Goal: Task Accomplishment & Management: Manage account settings

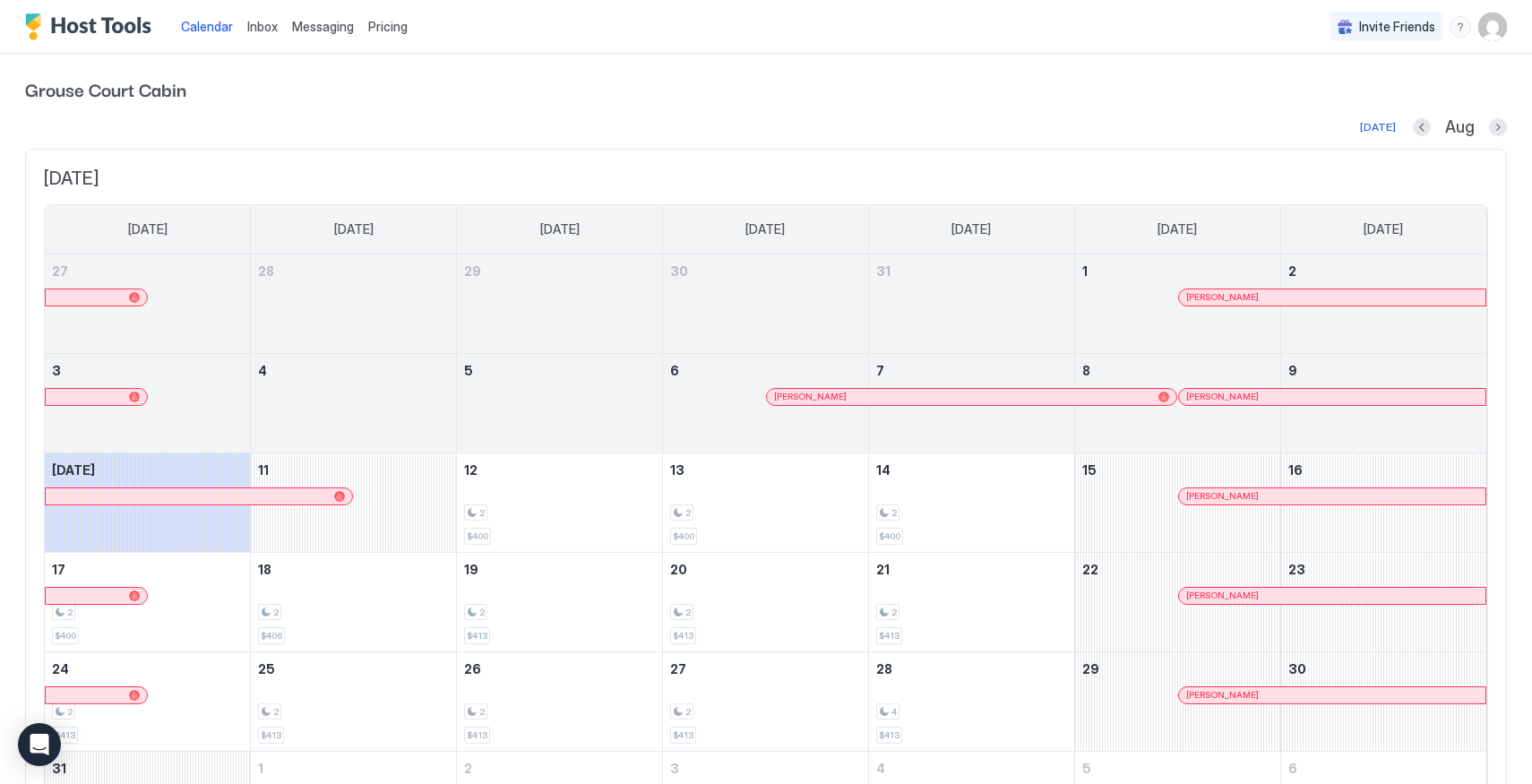
click at [1501, 28] on img "User profile" at bounding box center [1492, 27] width 29 height 28
click at [1374, 107] on div "Settings" at bounding box center [1393, 101] width 228 height 31
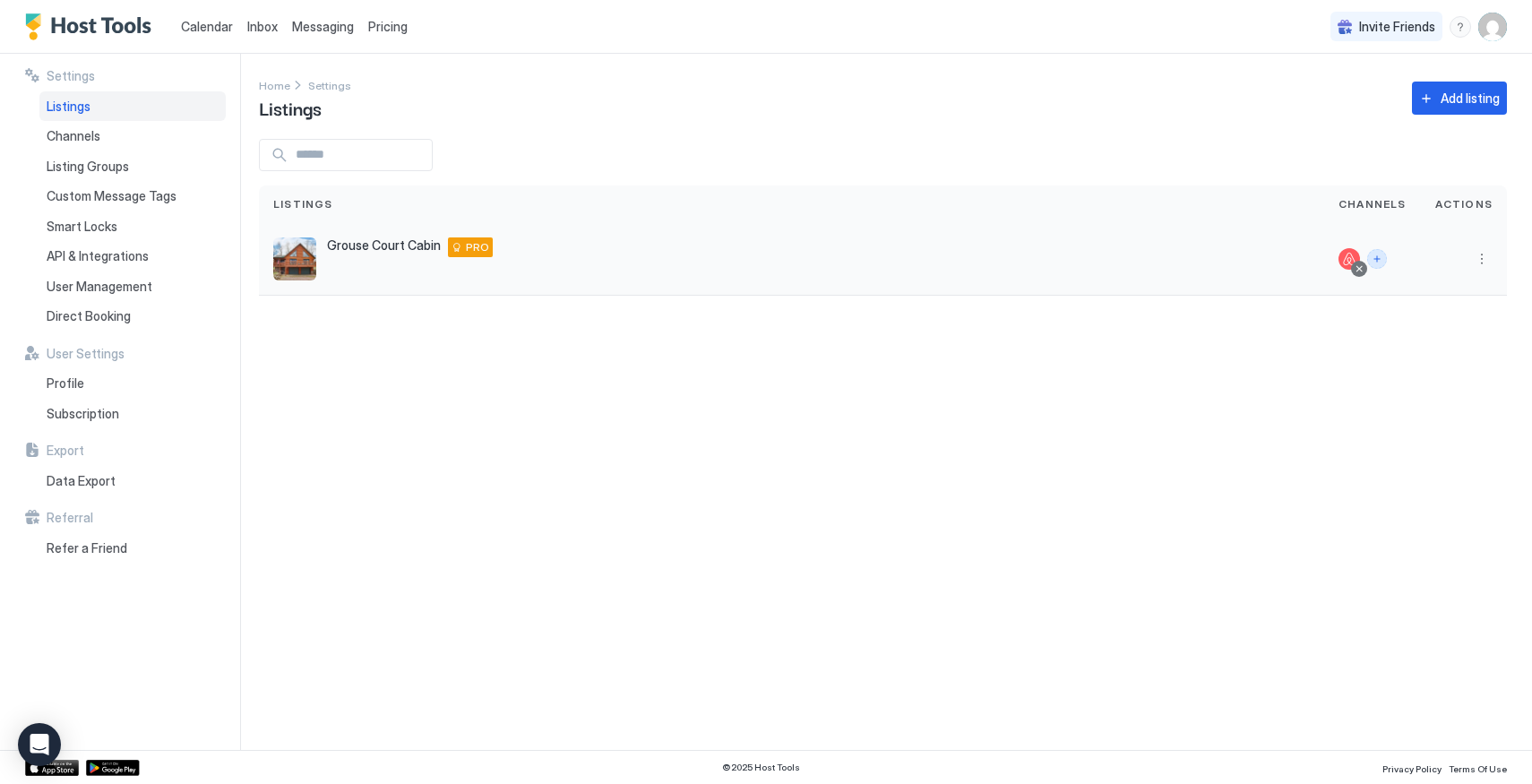
click at [1384, 260] on button "Connect channels" at bounding box center [1377, 258] width 19 height 19
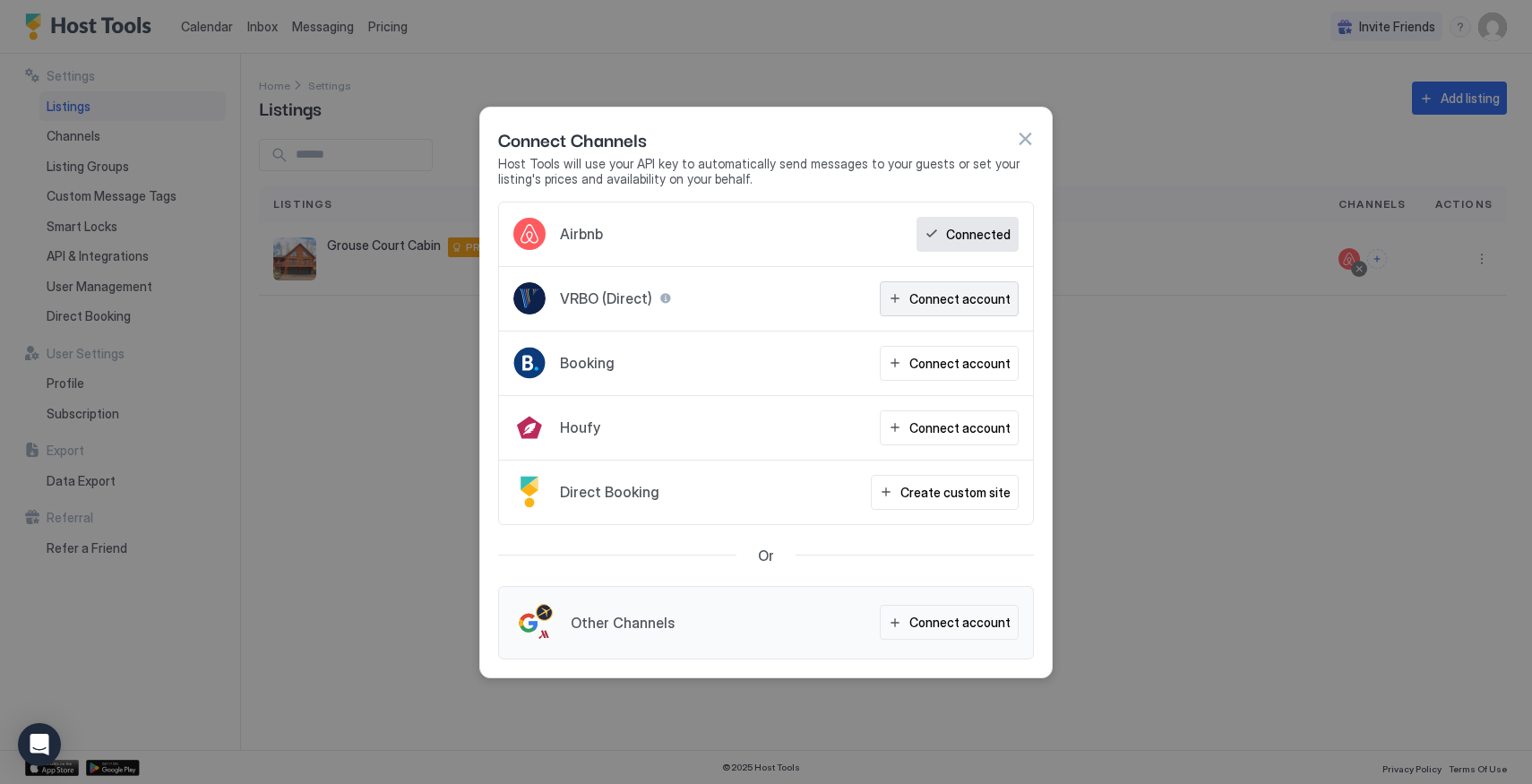
click at [949, 309] on button "Connect account" at bounding box center [949, 299] width 139 height 35
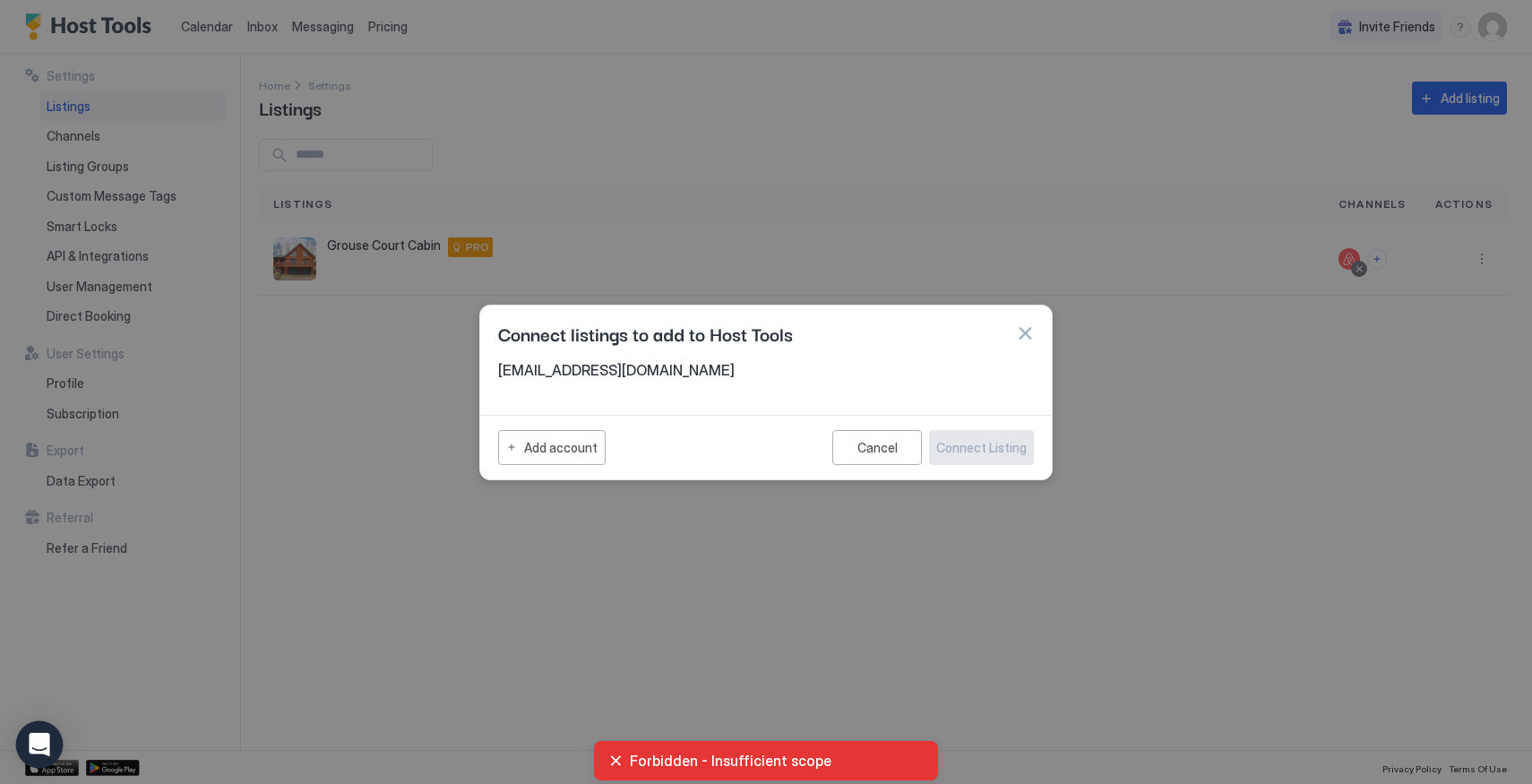
click at [37, 748] on icon "Open Intercom Messenger" at bounding box center [39, 744] width 20 height 23
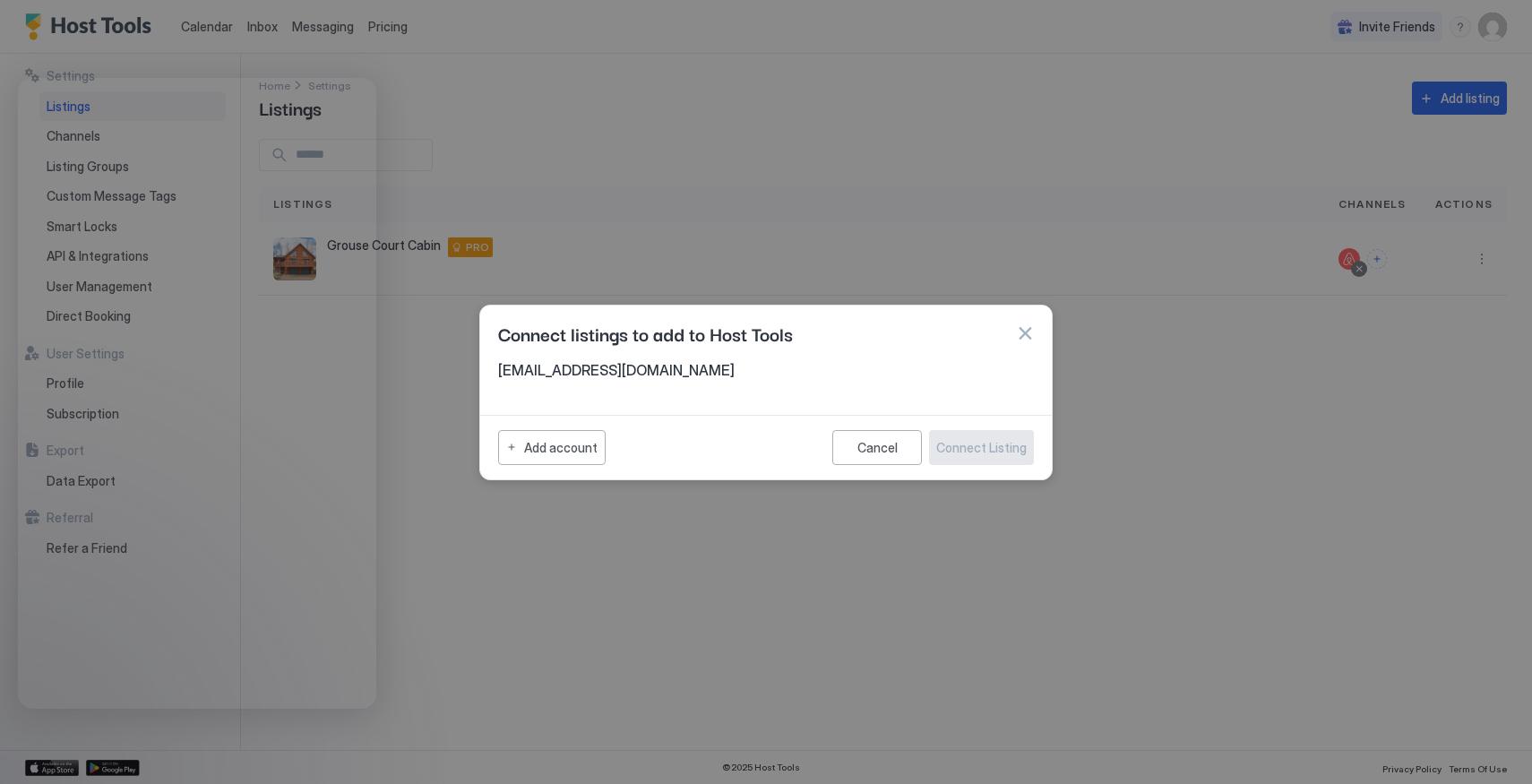
click at [427, 569] on div at bounding box center [766, 392] width 1532 height 784
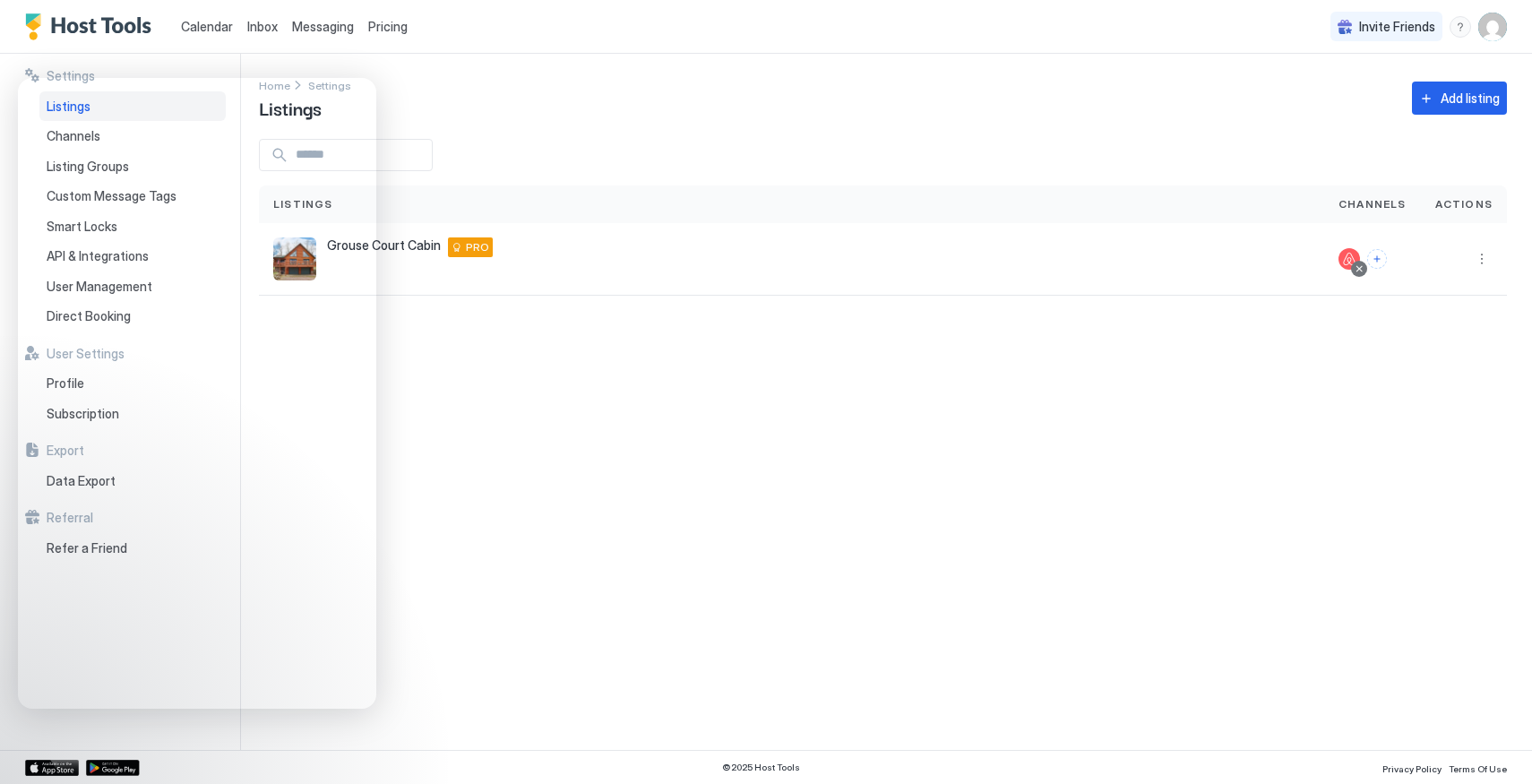
click at [426, 523] on div "Settings Home Settings Listings Add listing Listings Channels Actions Grouse Co…" at bounding box center [896, 401] width 1274 height 696
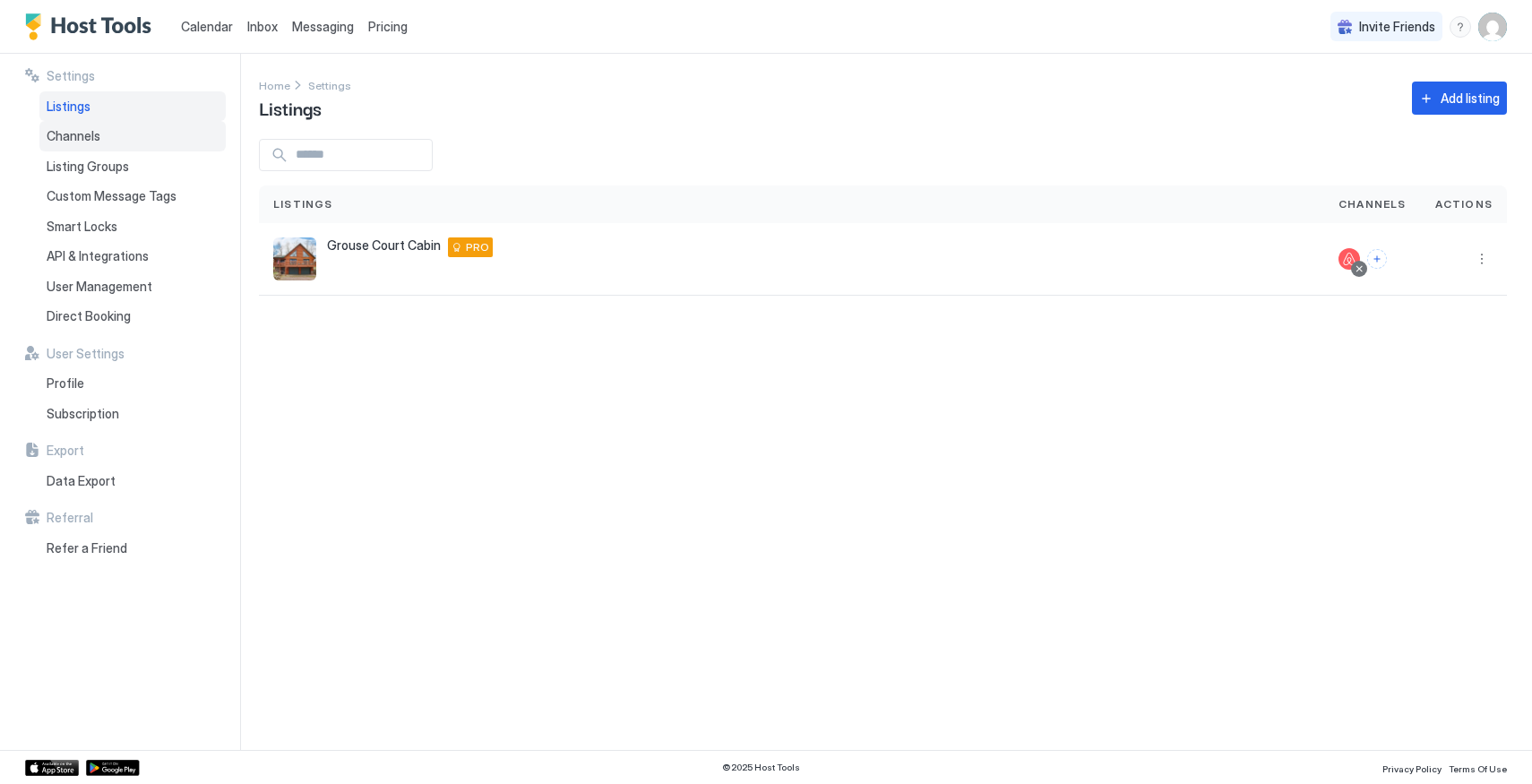
click at [154, 133] on div "Channels" at bounding box center [132, 136] width 187 height 30
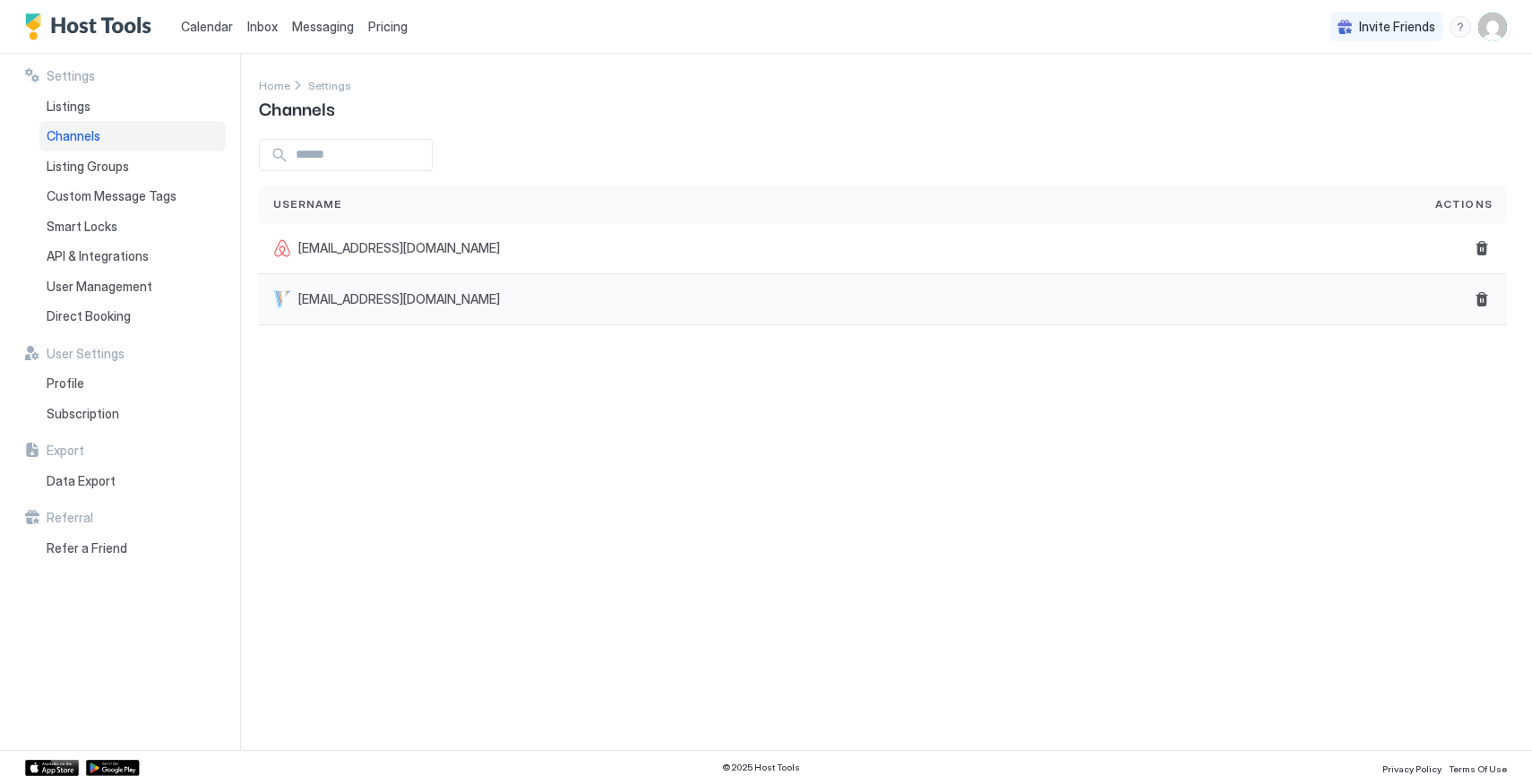
click at [353, 299] on span "aj@harpfinhomes.com" at bounding box center [399, 300] width 201 height 17
click at [100, 108] on div "Listings" at bounding box center [132, 106] width 187 height 30
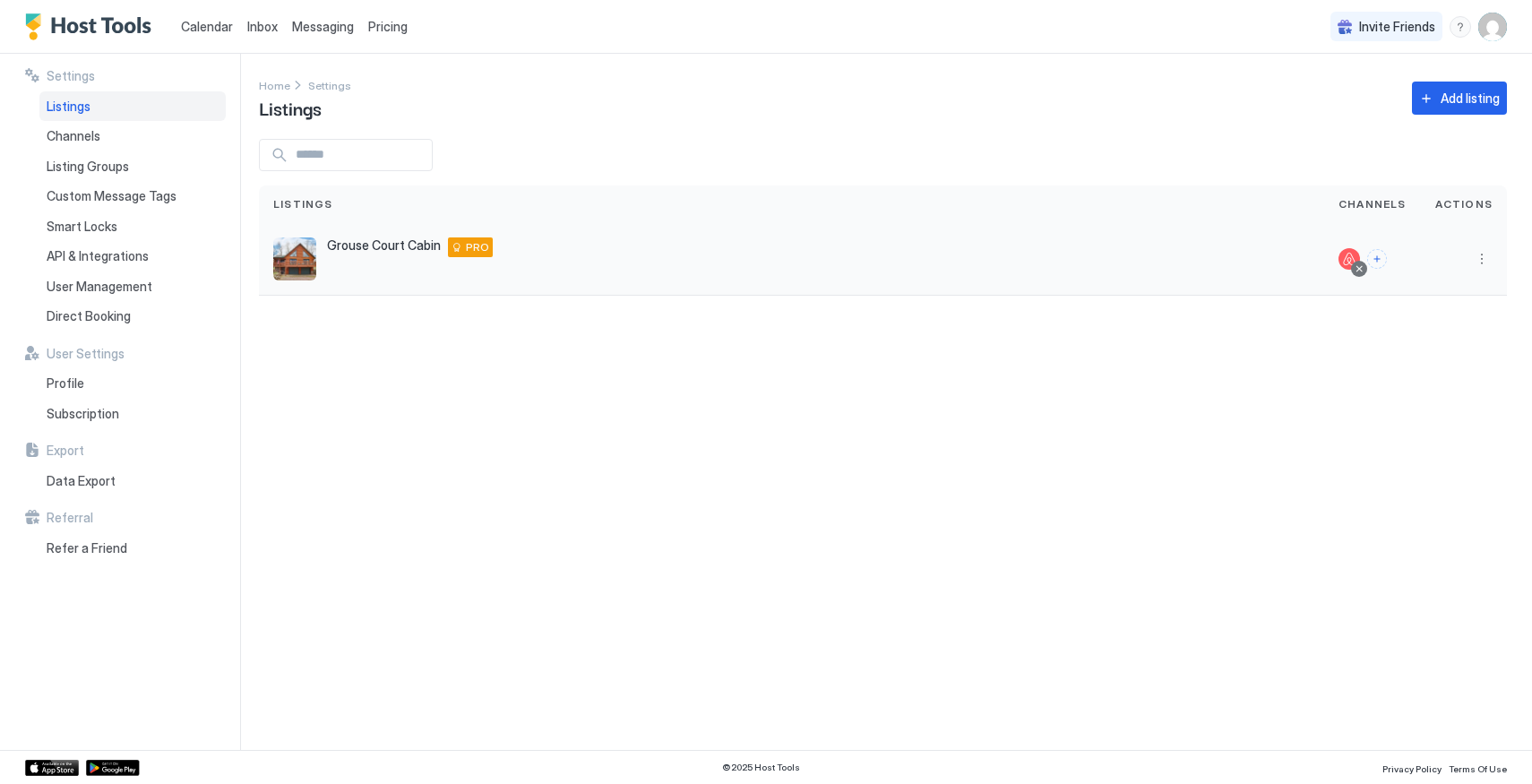
click at [1001, 262] on div "Grouse Court Cabin 109 Grouse Court Briggsville Wisconsin 53920 United States P…" at bounding box center [791, 258] width 1036 height 43
click at [1388, 257] on button "Connect channels" at bounding box center [1377, 258] width 19 height 19
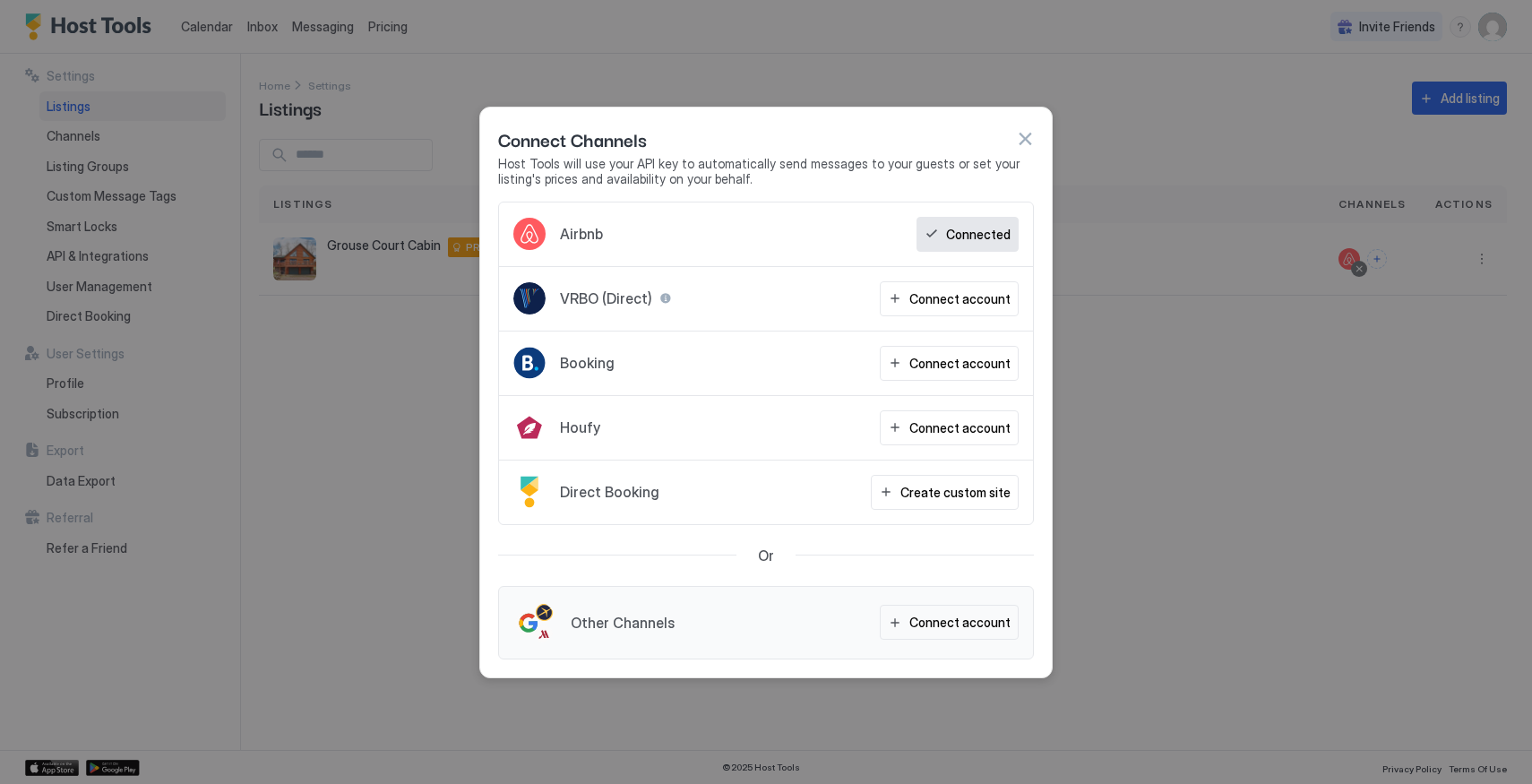
click at [663, 301] on div at bounding box center [666, 299] width 13 height 13
click at [1023, 137] on button "button" at bounding box center [1024, 138] width 17 height 17
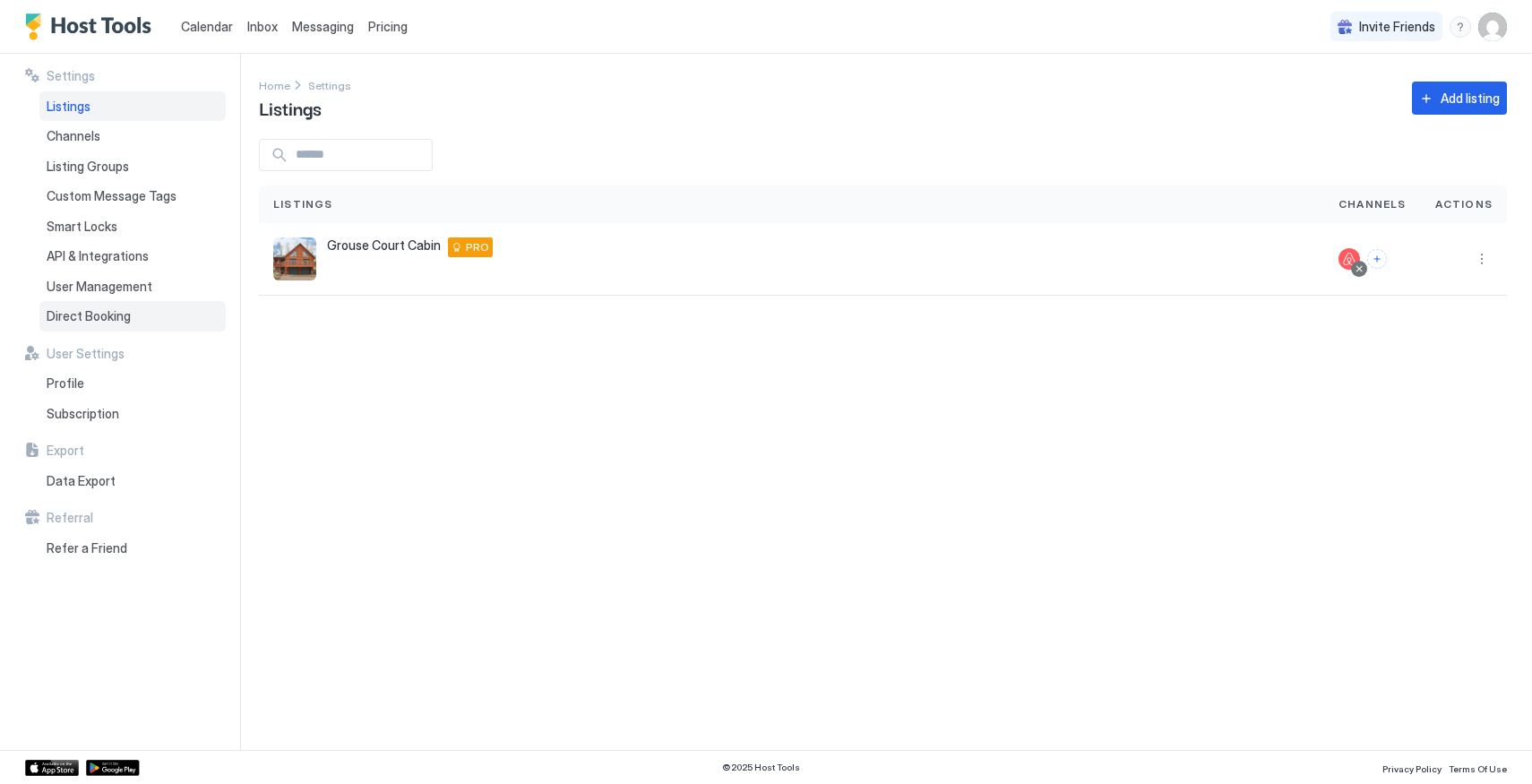
click at [123, 311] on span "Direct Booking" at bounding box center [89, 316] width 85 height 17
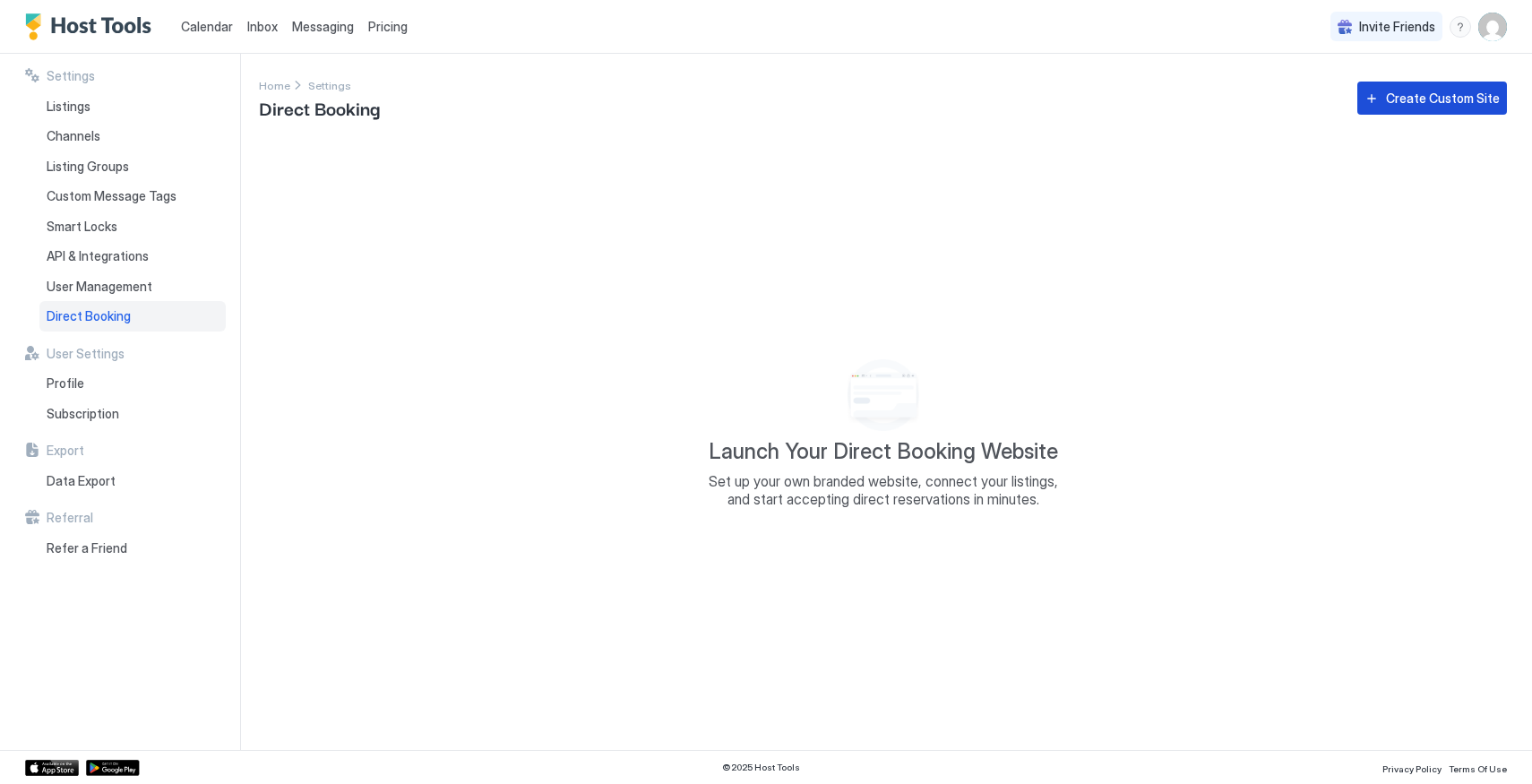
click at [1405, 108] on button "Create Custom Site" at bounding box center [1432, 98] width 150 height 33
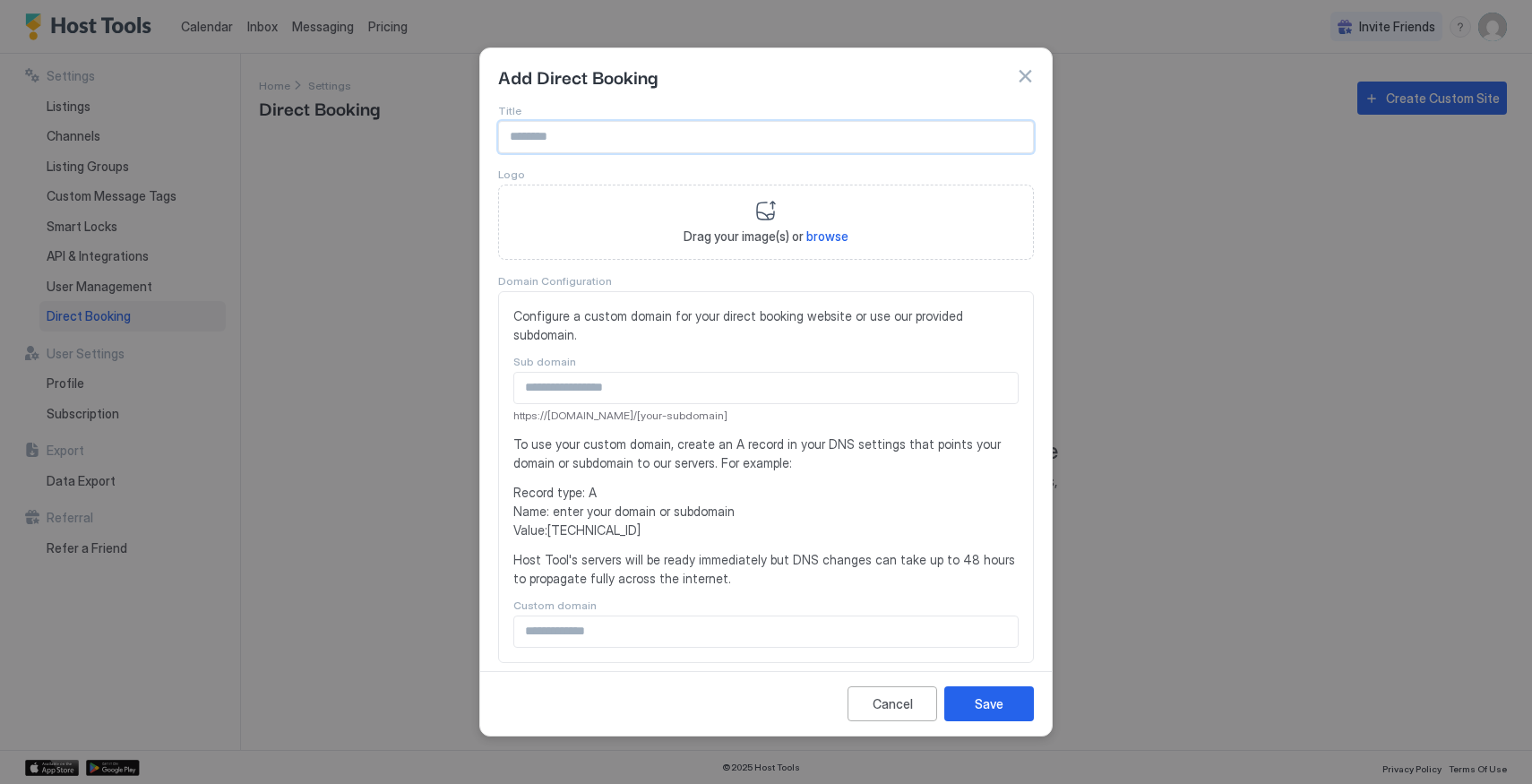
click at [727, 131] on input "Input Field" at bounding box center [766, 137] width 534 height 30
type input "*"
type input "**********"
click at [821, 233] on span "browse" at bounding box center [828, 235] width 42 height 16
type input "**********"
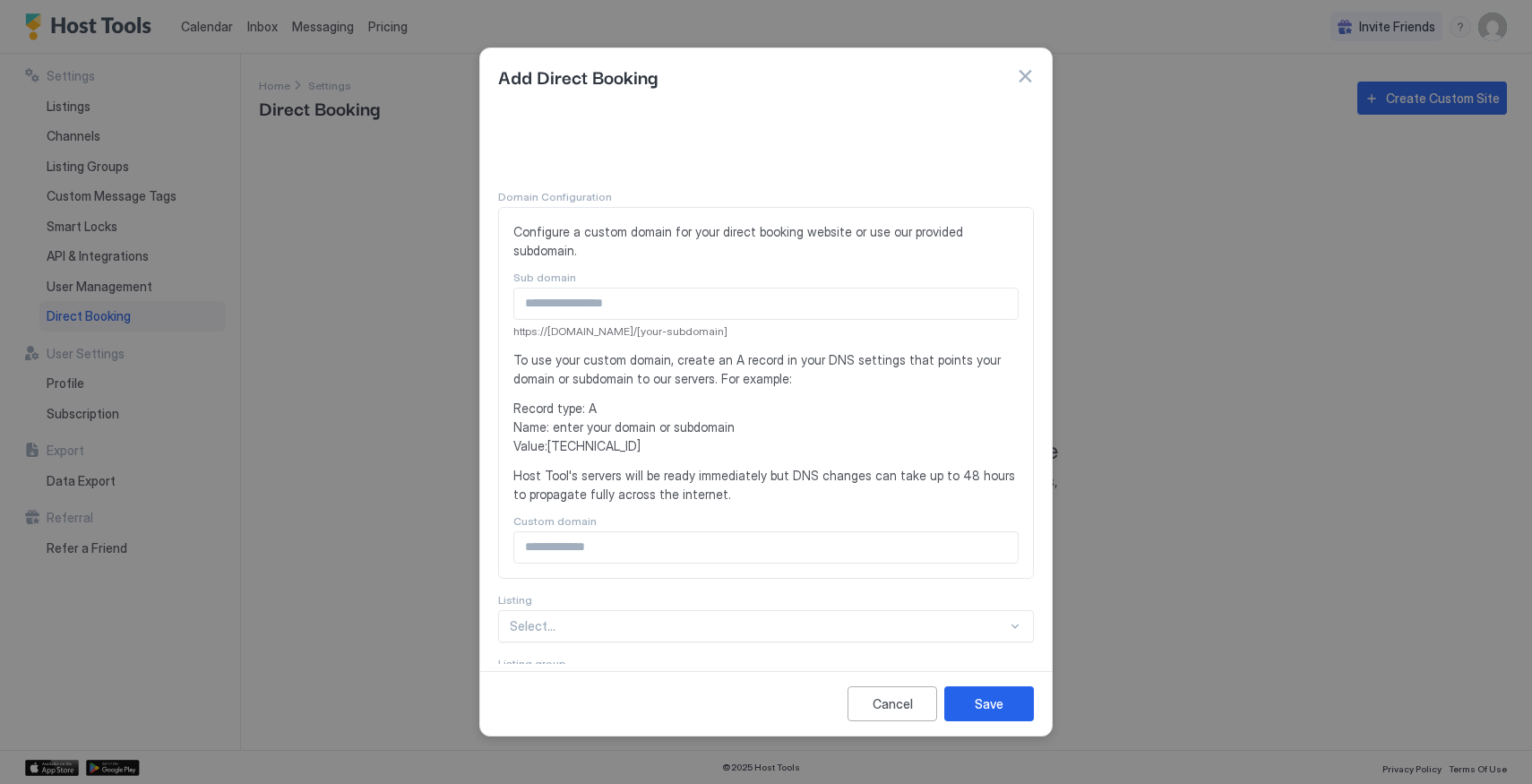
scroll to position [179, 0]
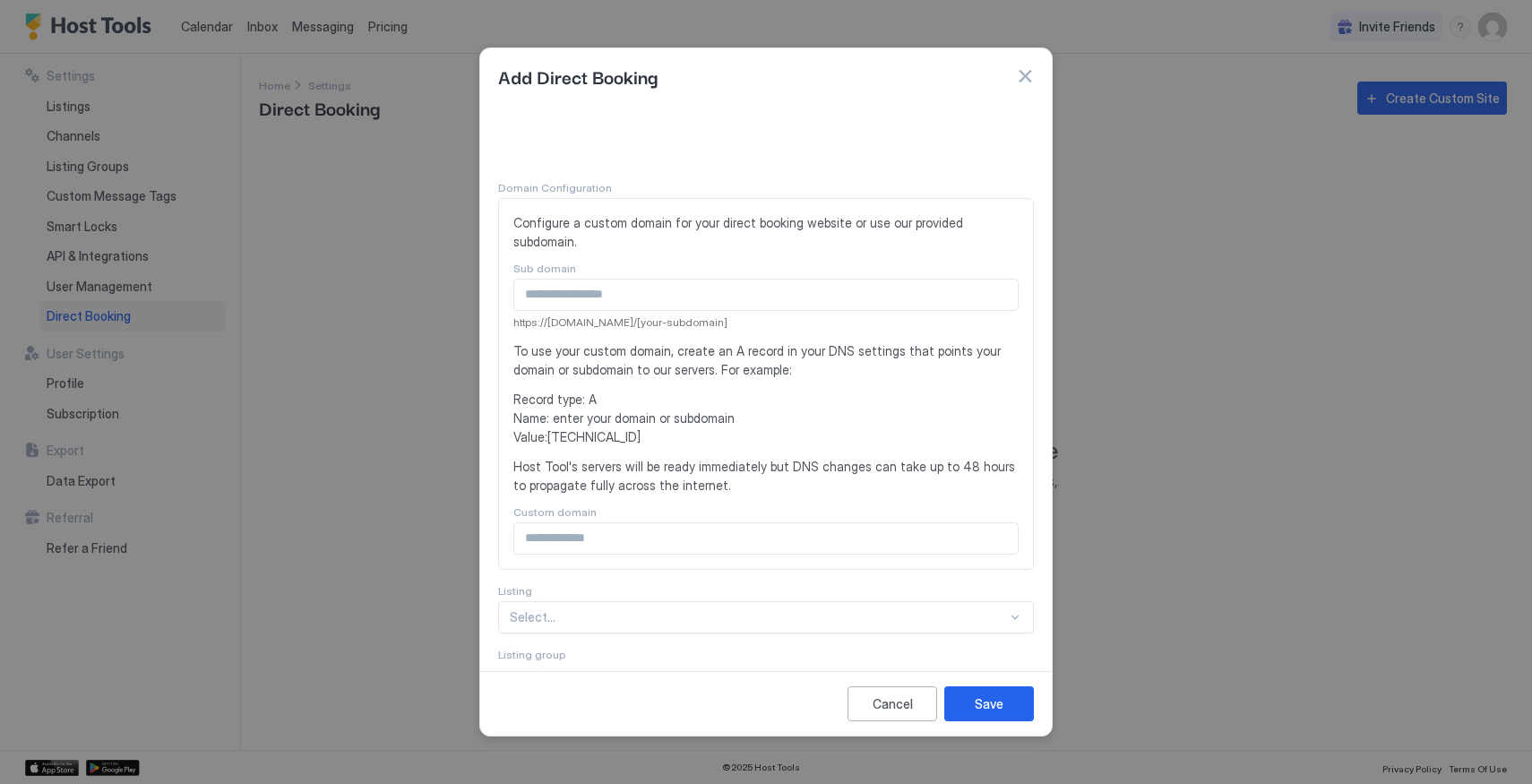
click at [608, 525] on input "Input Field" at bounding box center [766, 538] width 504 height 30
type input "**********"
drag, startPoint x: 550, startPoint y: 418, endPoint x: 633, endPoint y: 420, distance: 83.0
click at [633, 420] on span "Record type: A Name: enter your domain or subdomain Value: 54.144.71.87" at bounding box center [766, 417] width 506 height 56
copy span "[TECHNICAL_ID]"
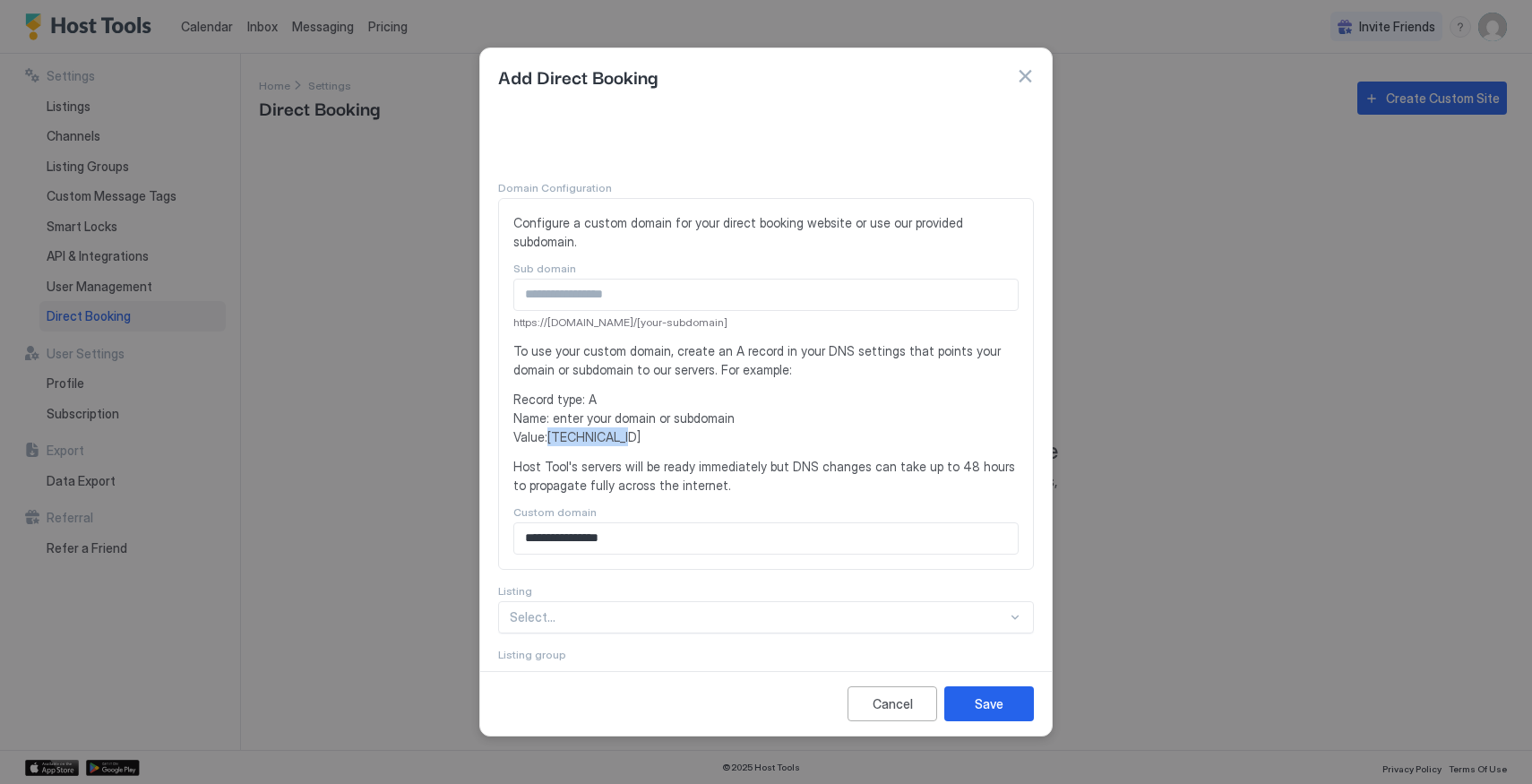
scroll to position [420, 0]
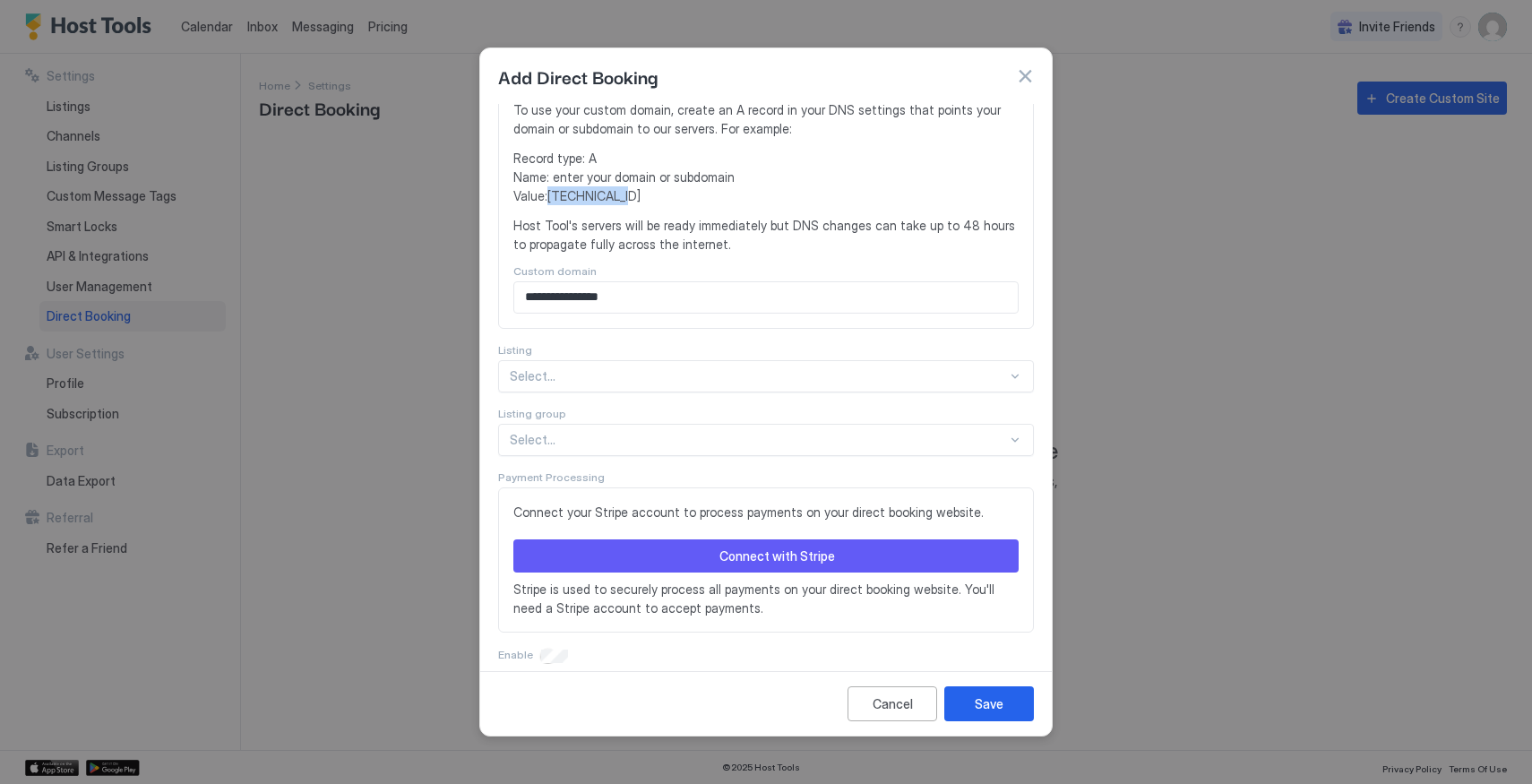
click at [595, 369] on div at bounding box center [758, 377] width 497 height 17
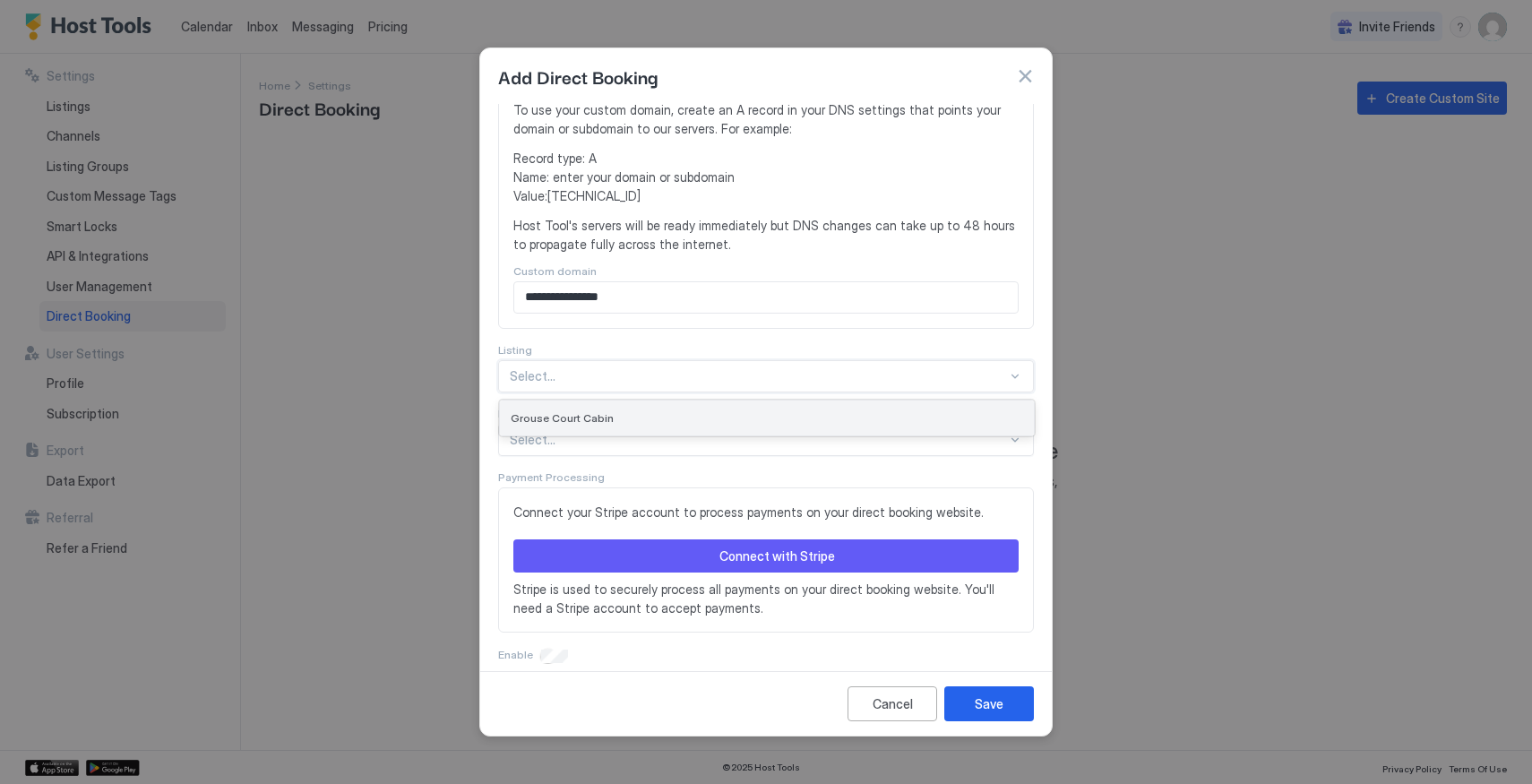
click at [584, 411] on span "Grouse Court Cabin" at bounding box center [562, 417] width 103 height 14
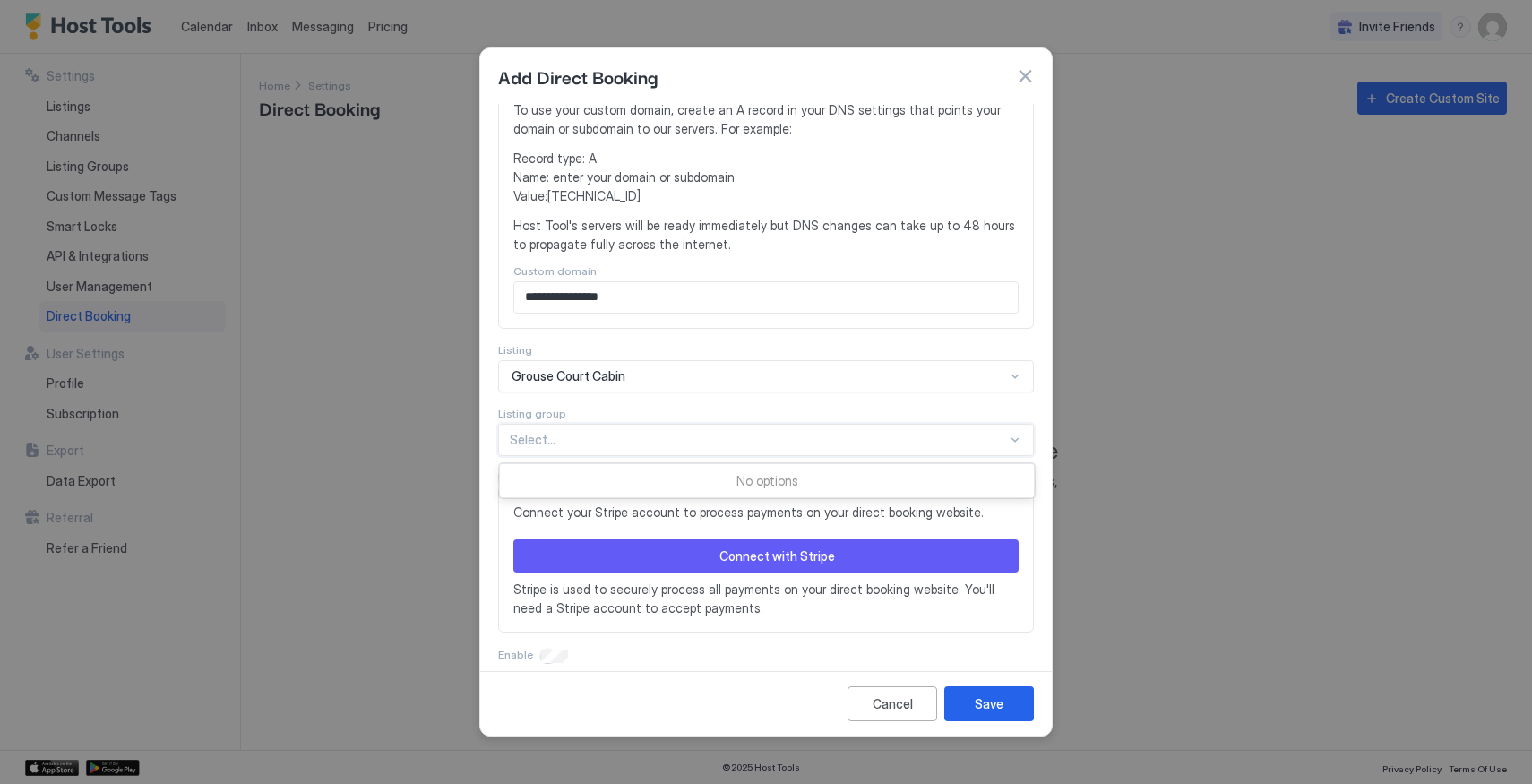
click at [656, 432] on div at bounding box center [758, 440] width 497 height 17
click at [804, 546] on div "Connect with Stripe" at bounding box center [778, 555] width 116 height 18
click at [618, 542] on button "Connect with Stripe" at bounding box center [766, 557] width 506 height 33
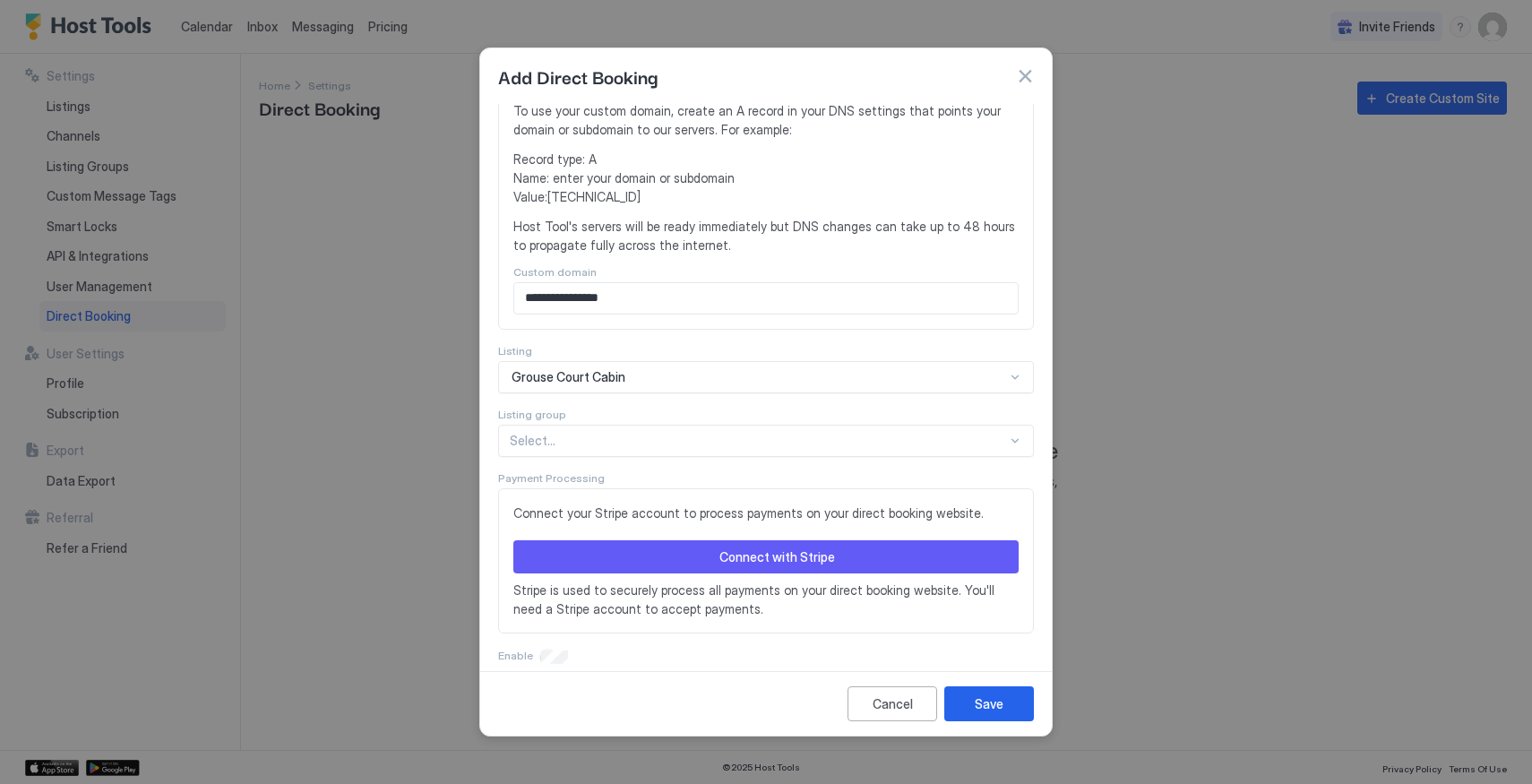
click at [736, 547] on div "Connect with Stripe" at bounding box center [778, 556] width 116 height 18
click at [672, 540] on button "Connect with Stripe" at bounding box center [766, 557] width 506 height 33
click at [698, 551] on button "Connect with Stripe" at bounding box center [766, 557] width 506 height 33
click at [731, 547] on div "Connect with Stripe" at bounding box center [778, 556] width 116 height 18
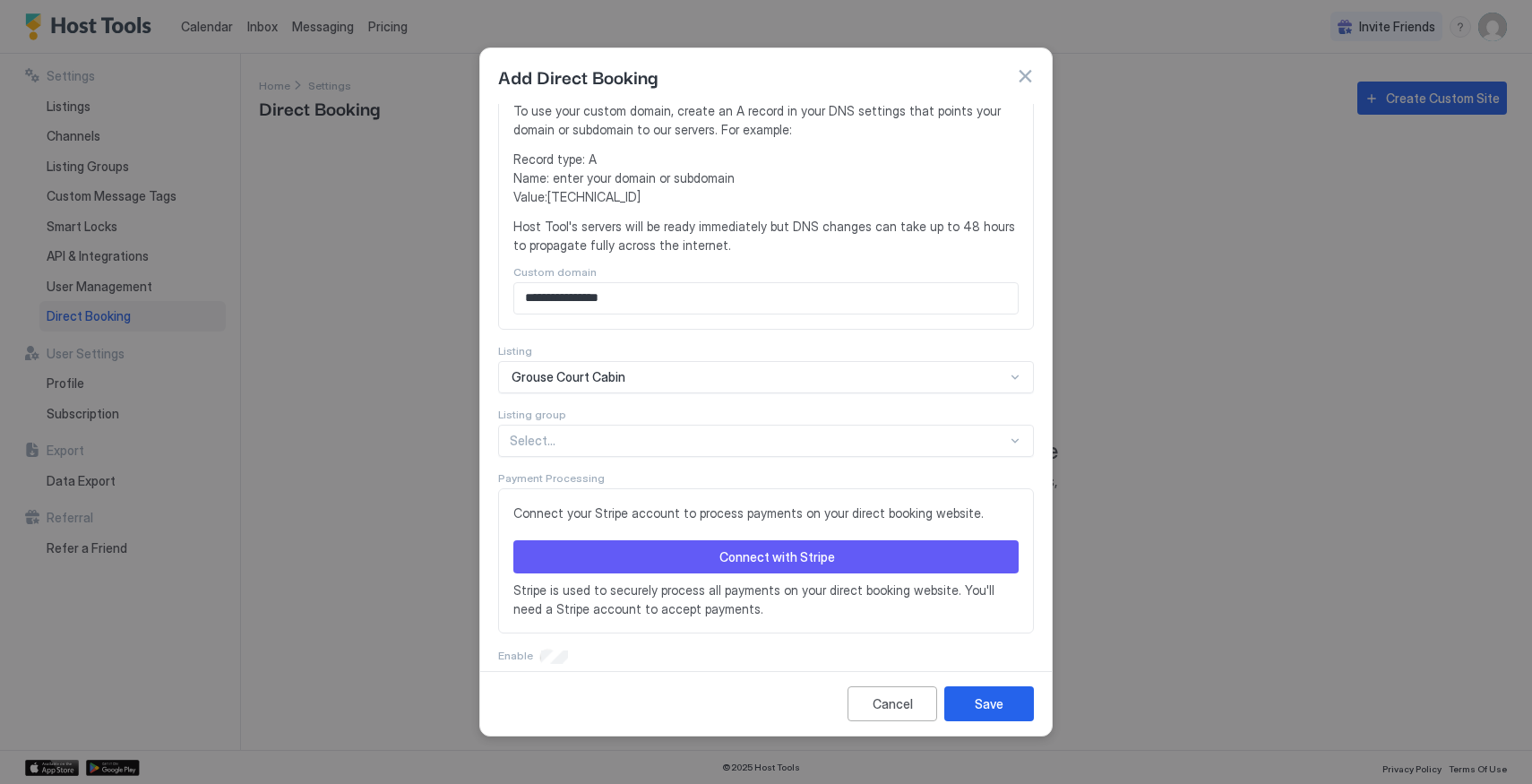
click at [731, 547] on div "Connect with Stripe" at bounding box center [778, 556] width 116 height 18
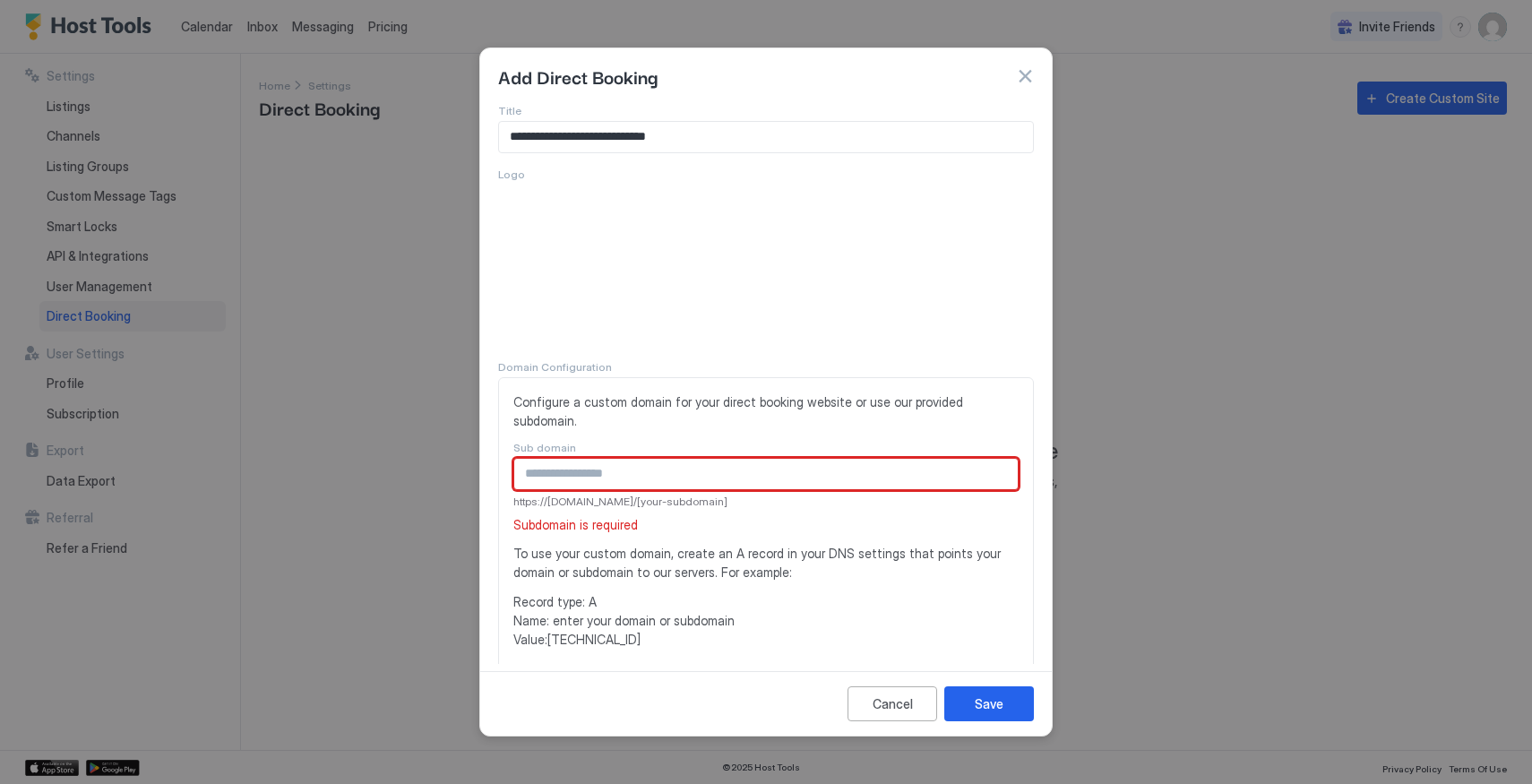
click at [643, 459] on input "Input Field" at bounding box center [766, 473] width 504 height 30
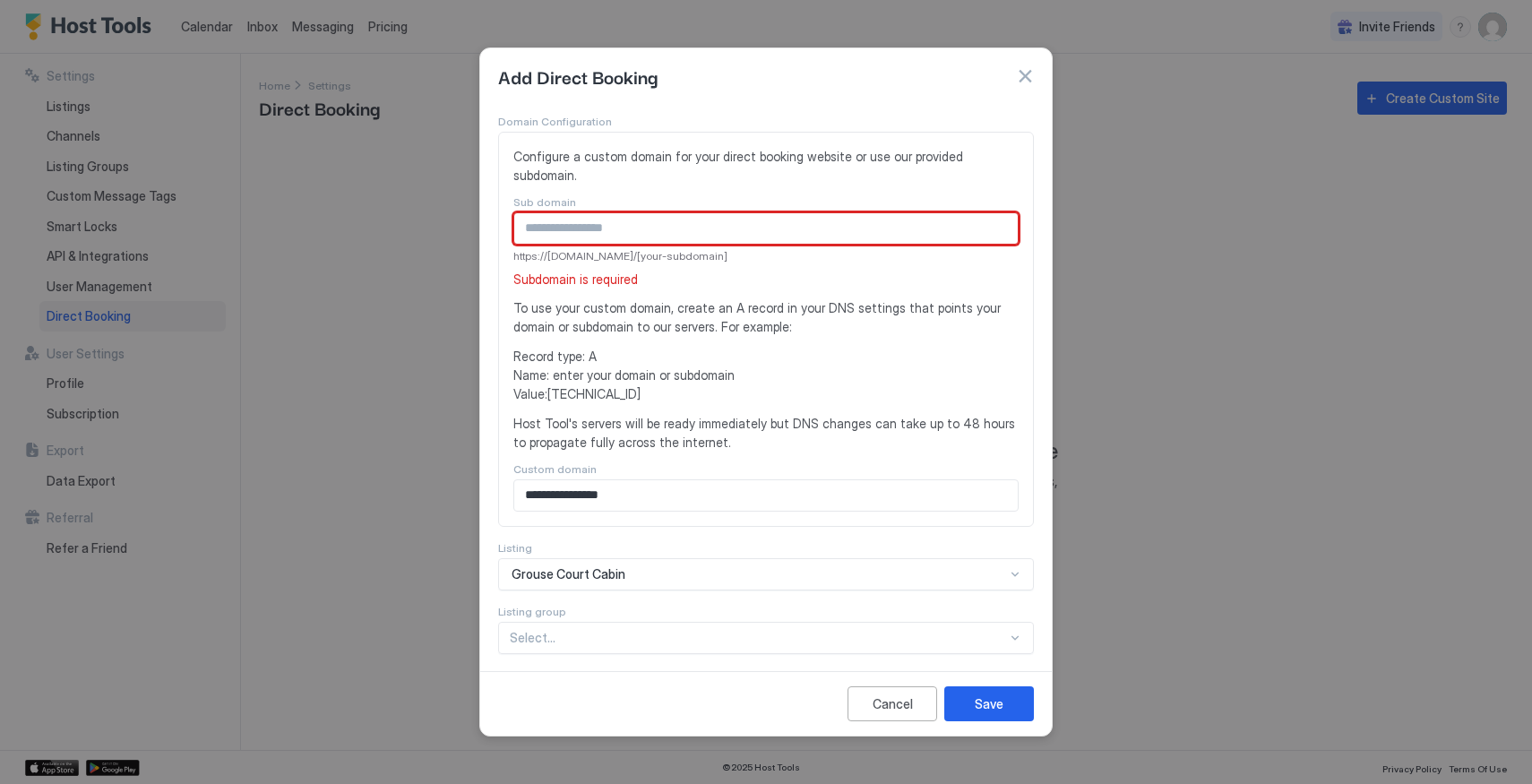
scroll to position [267, 0]
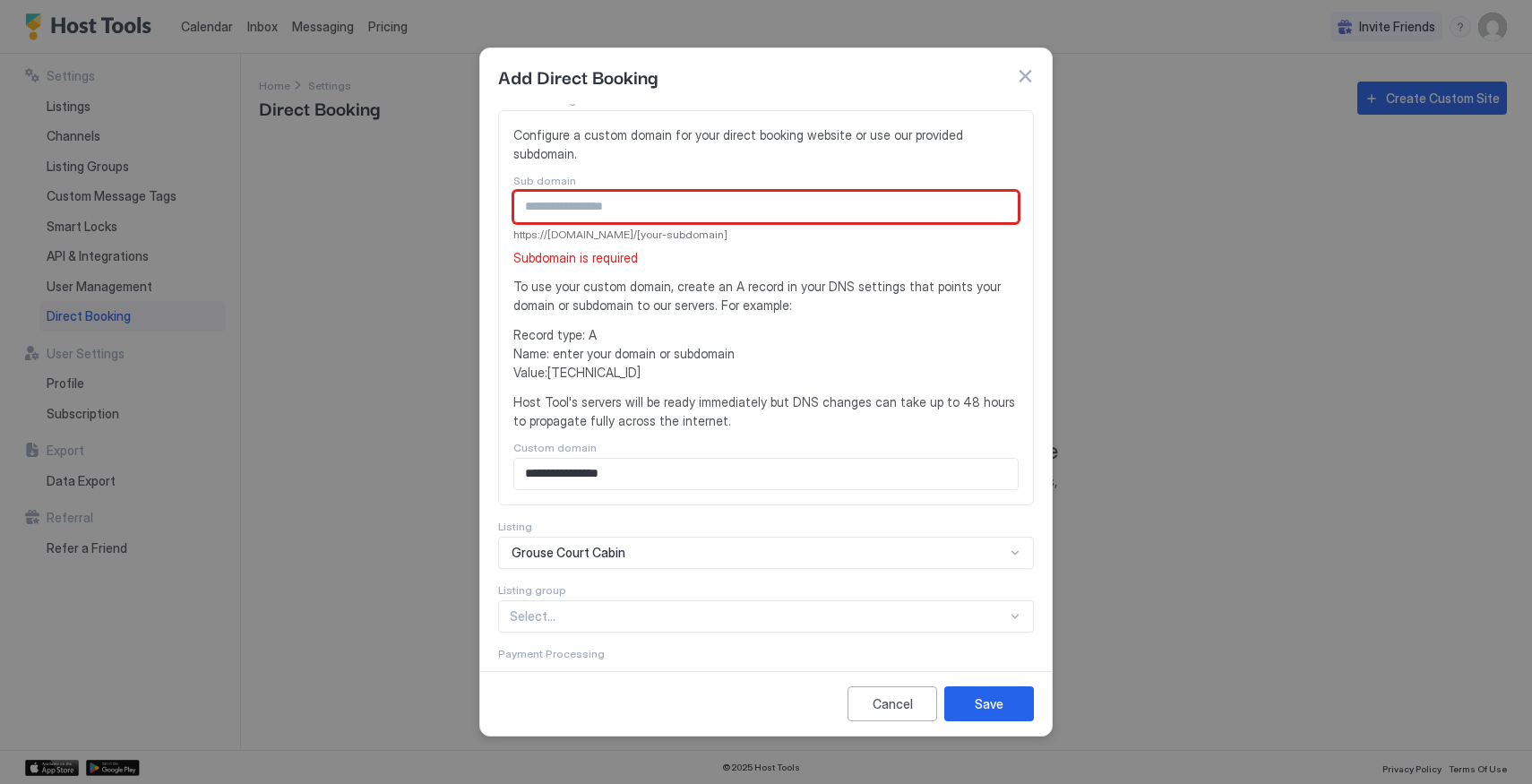
click at [643, 459] on input "**********" at bounding box center [766, 473] width 504 height 30
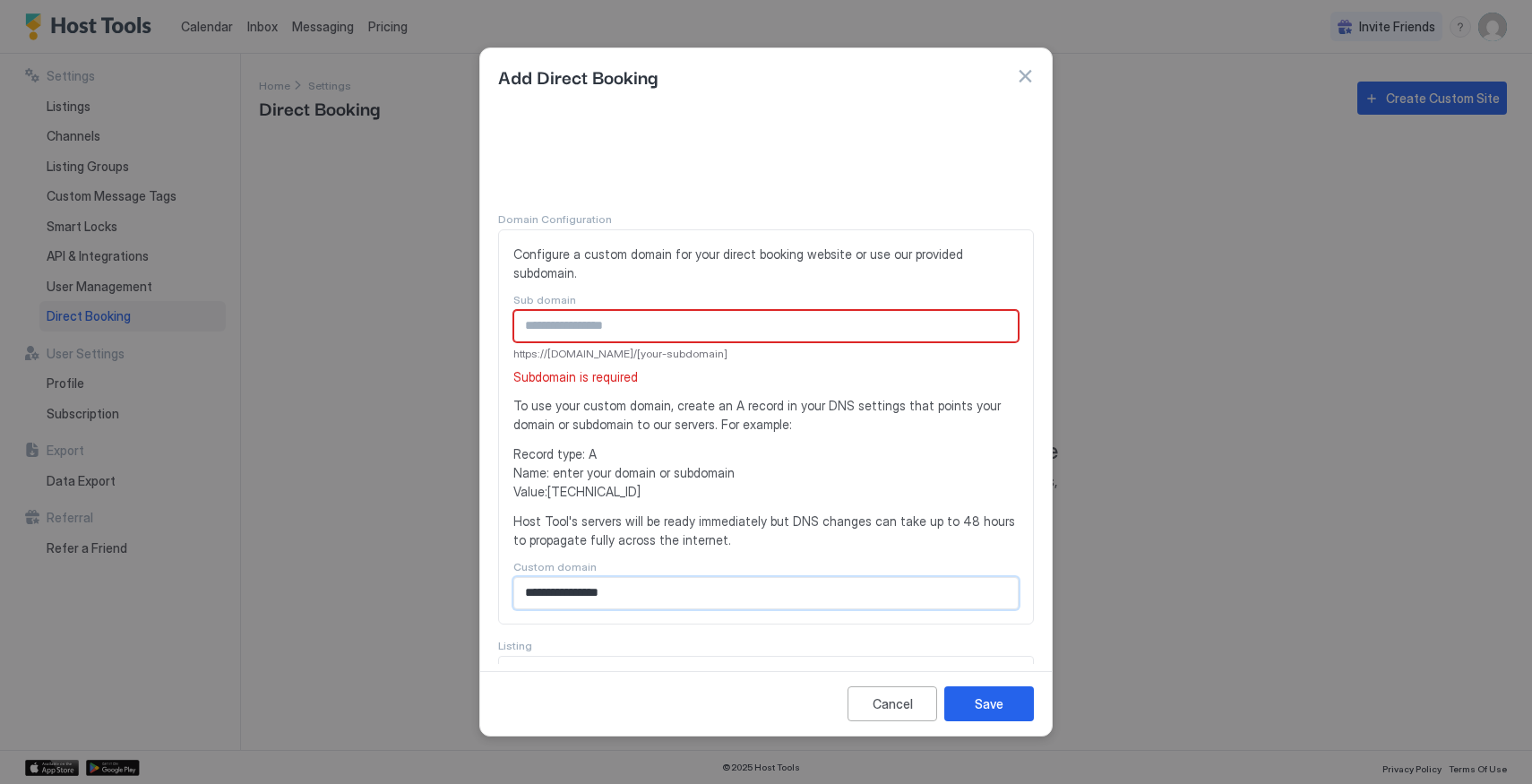
click at [579, 311] on input "Input Field" at bounding box center [766, 325] width 504 height 30
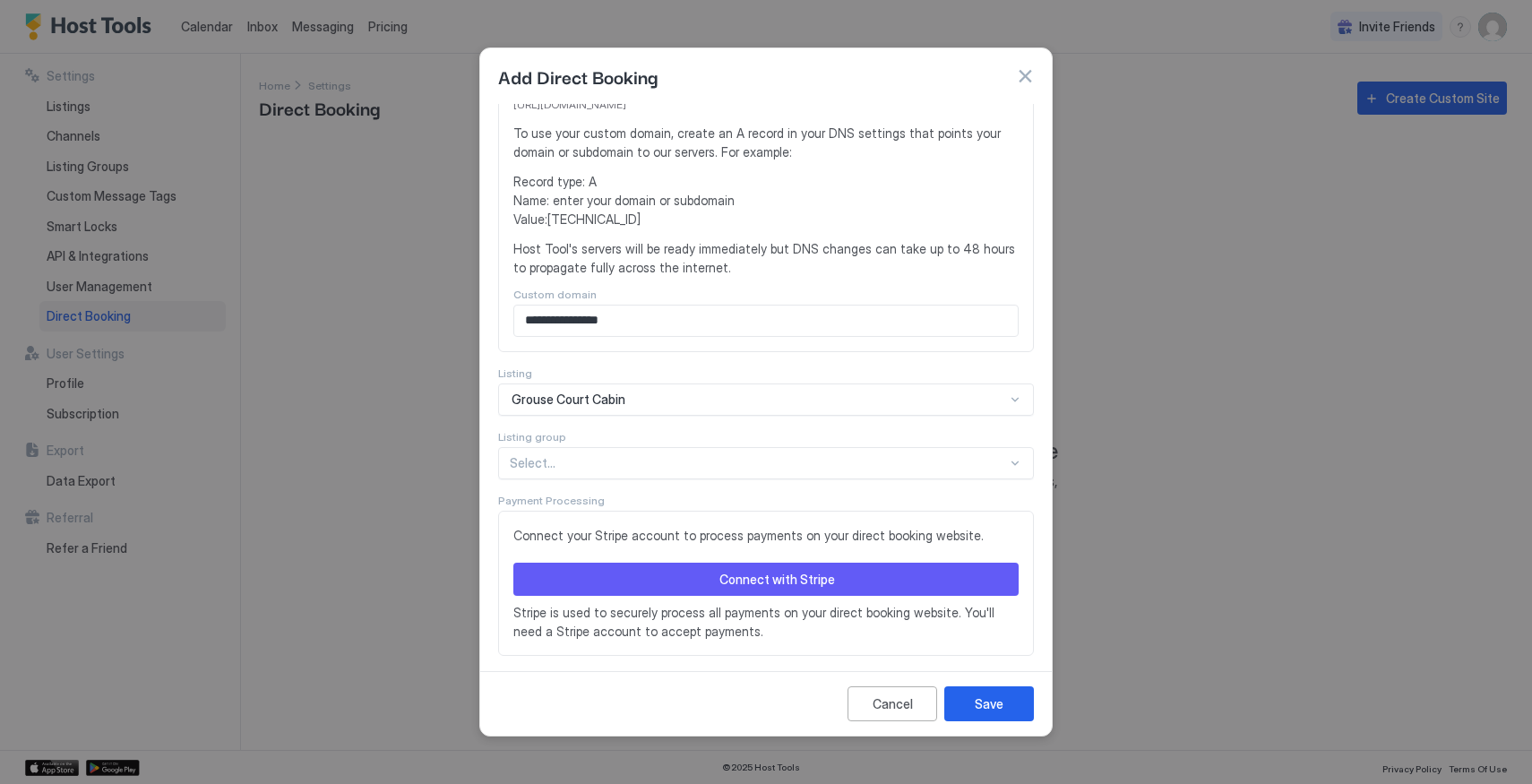
scroll to position [420, 0]
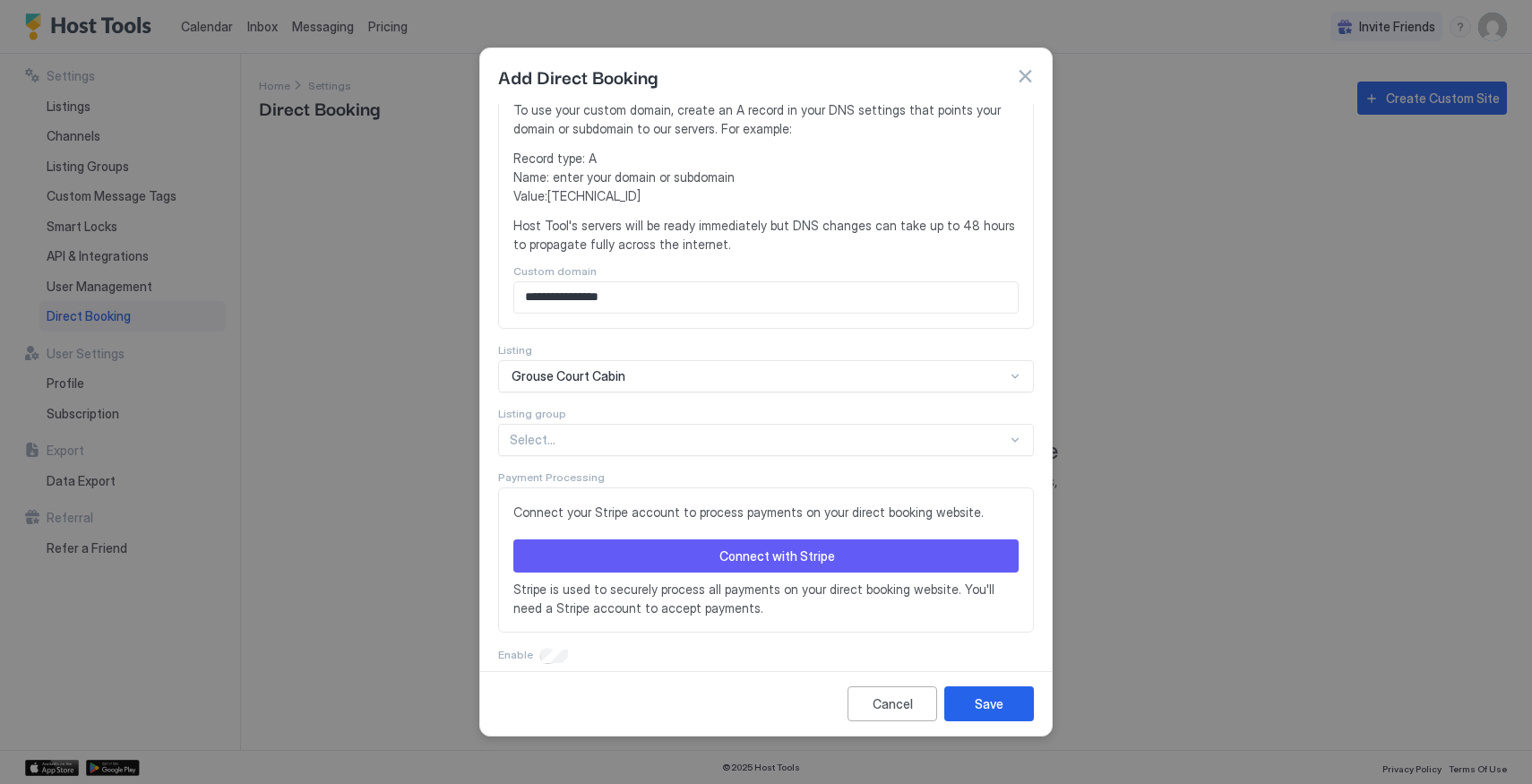
type input "**********"
click at [792, 546] on div "Connect with Stripe" at bounding box center [778, 555] width 116 height 18
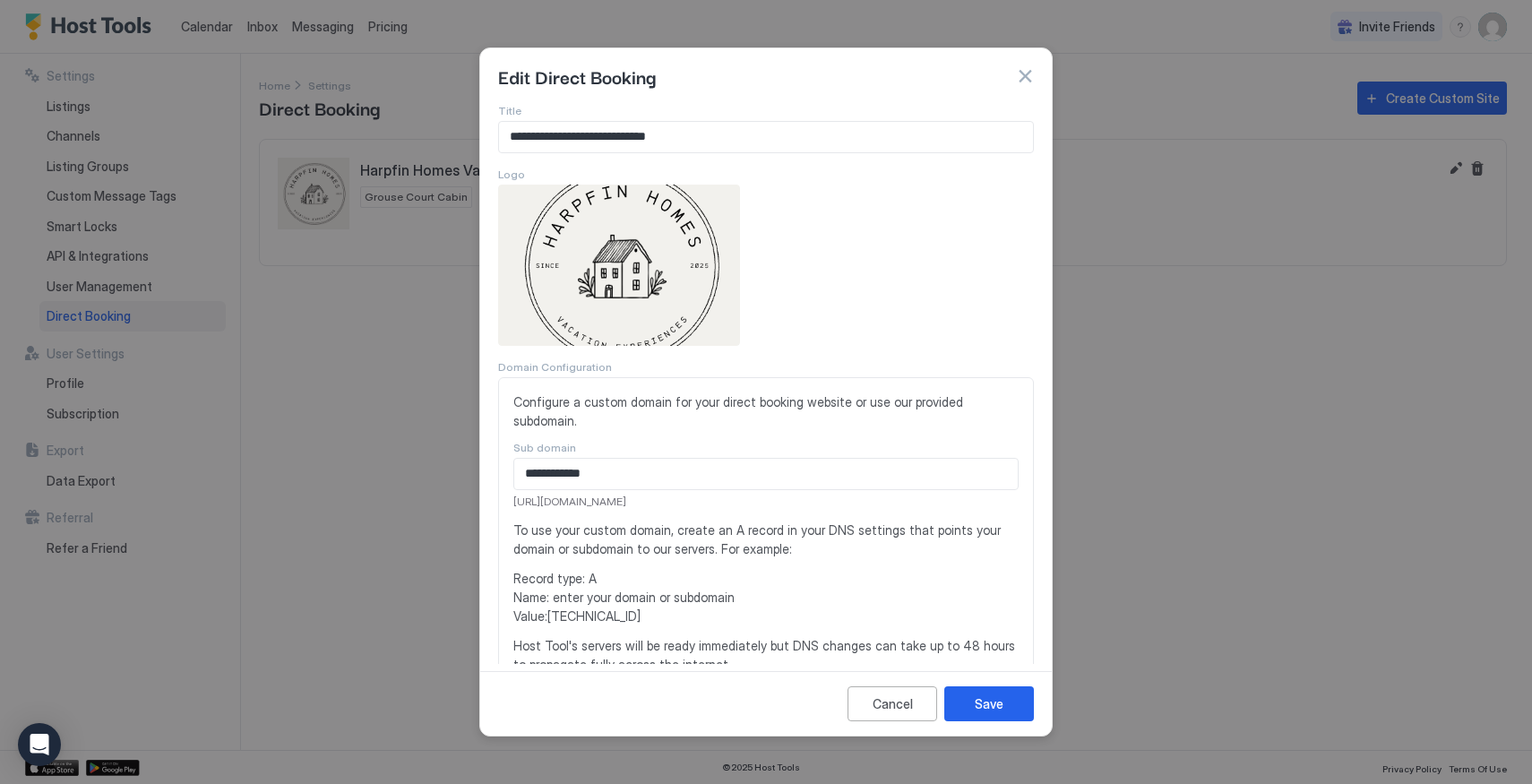
scroll to position [424, 0]
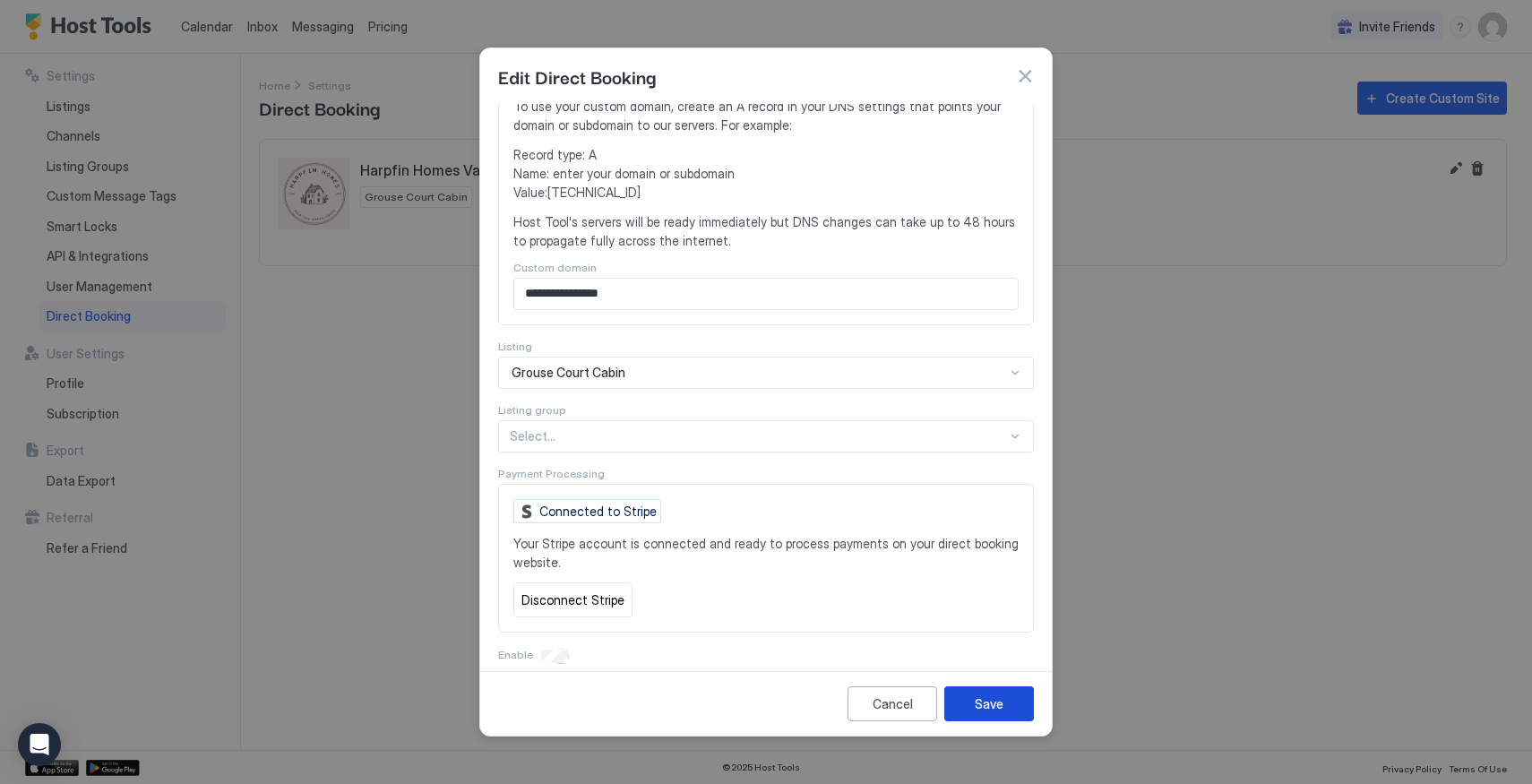
click at [997, 710] on div "Save" at bounding box center [989, 703] width 29 height 18
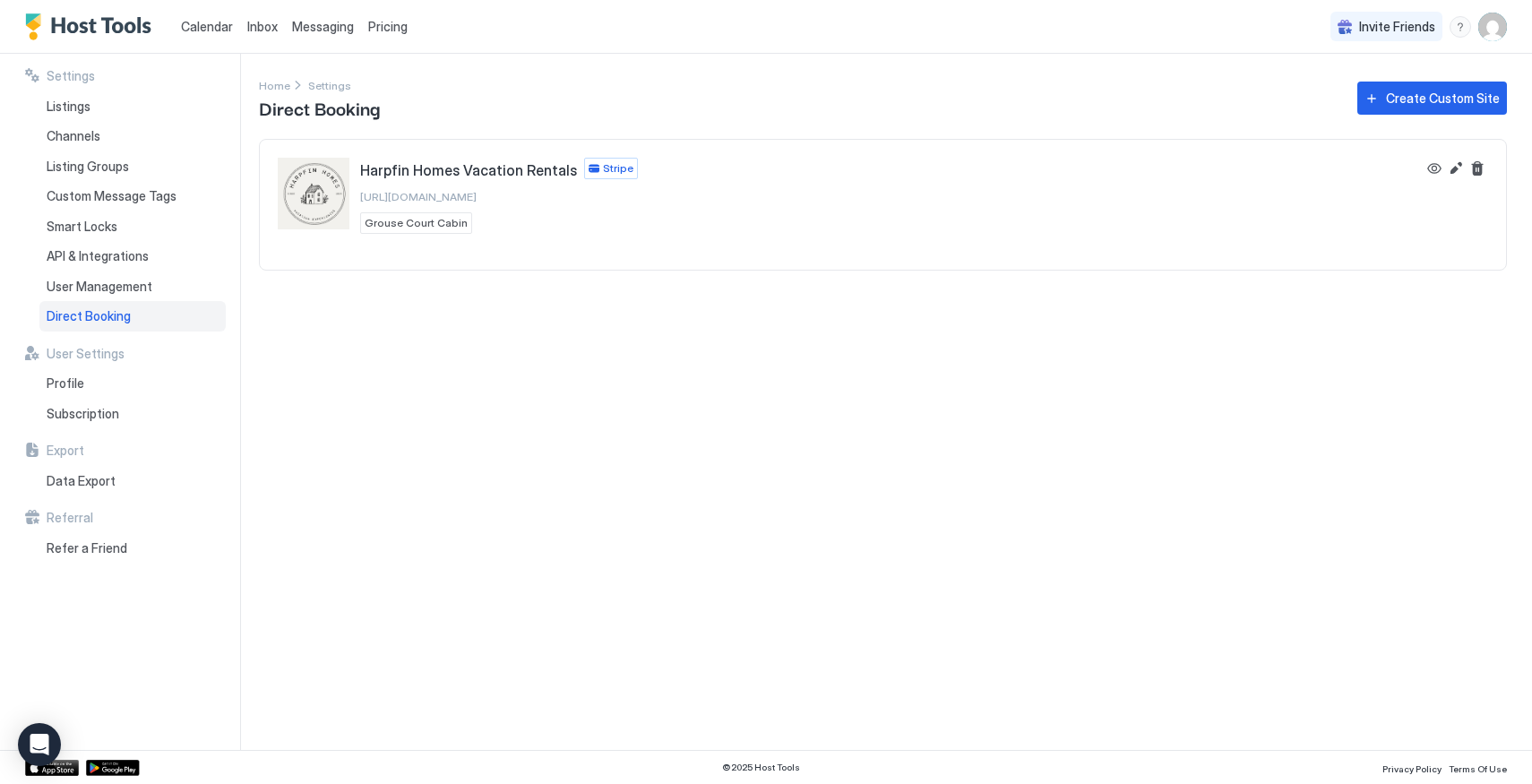
click at [463, 199] on span "[URL][DOMAIN_NAME]" at bounding box center [418, 197] width 117 height 14
click at [1458, 162] on button "Edit" at bounding box center [1456, 168] width 21 height 21
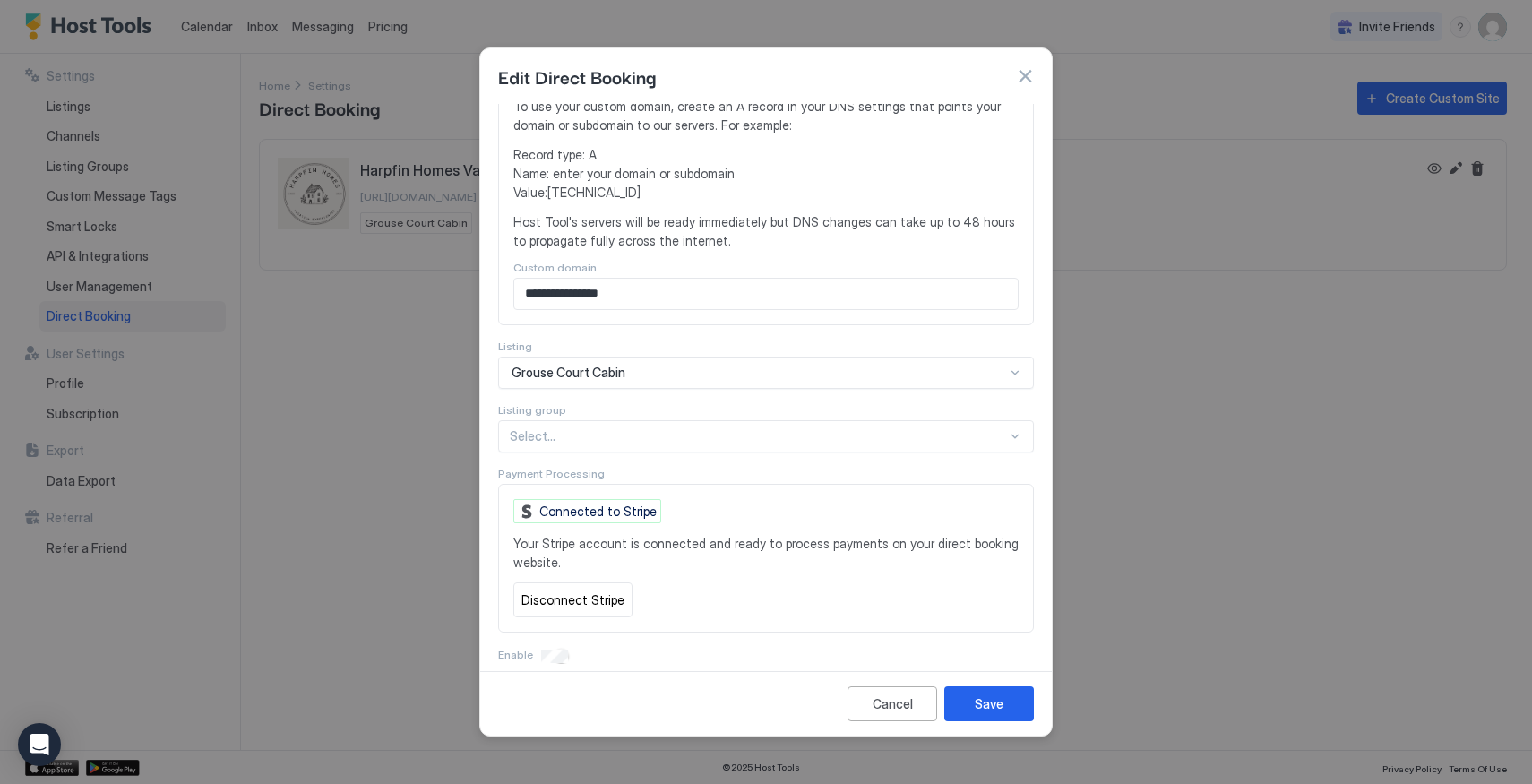
click at [1028, 72] on button "button" at bounding box center [1024, 75] width 17 height 17
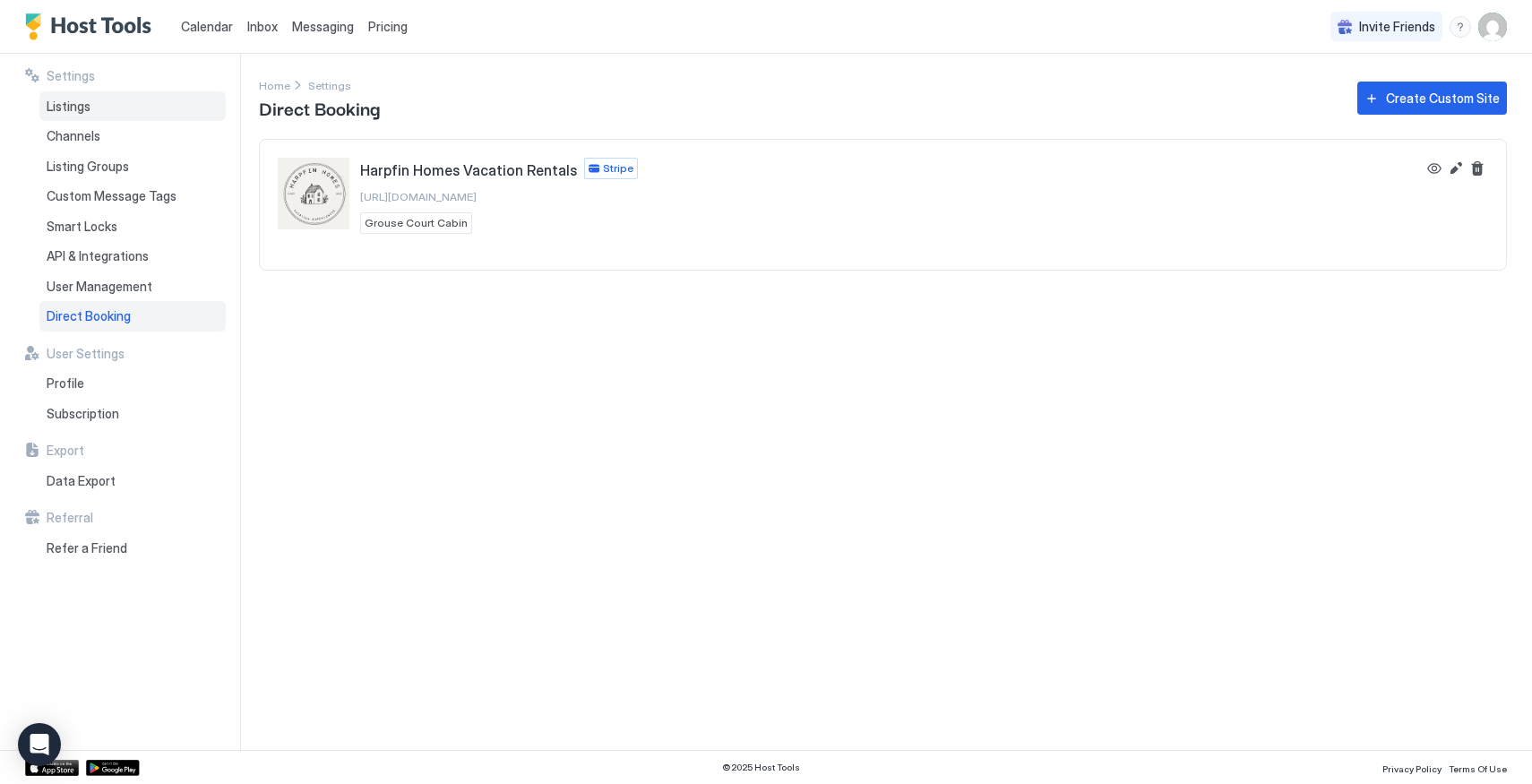
click at [145, 105] on div "Listings" at bounding box center [132, 106] width 187 height 30
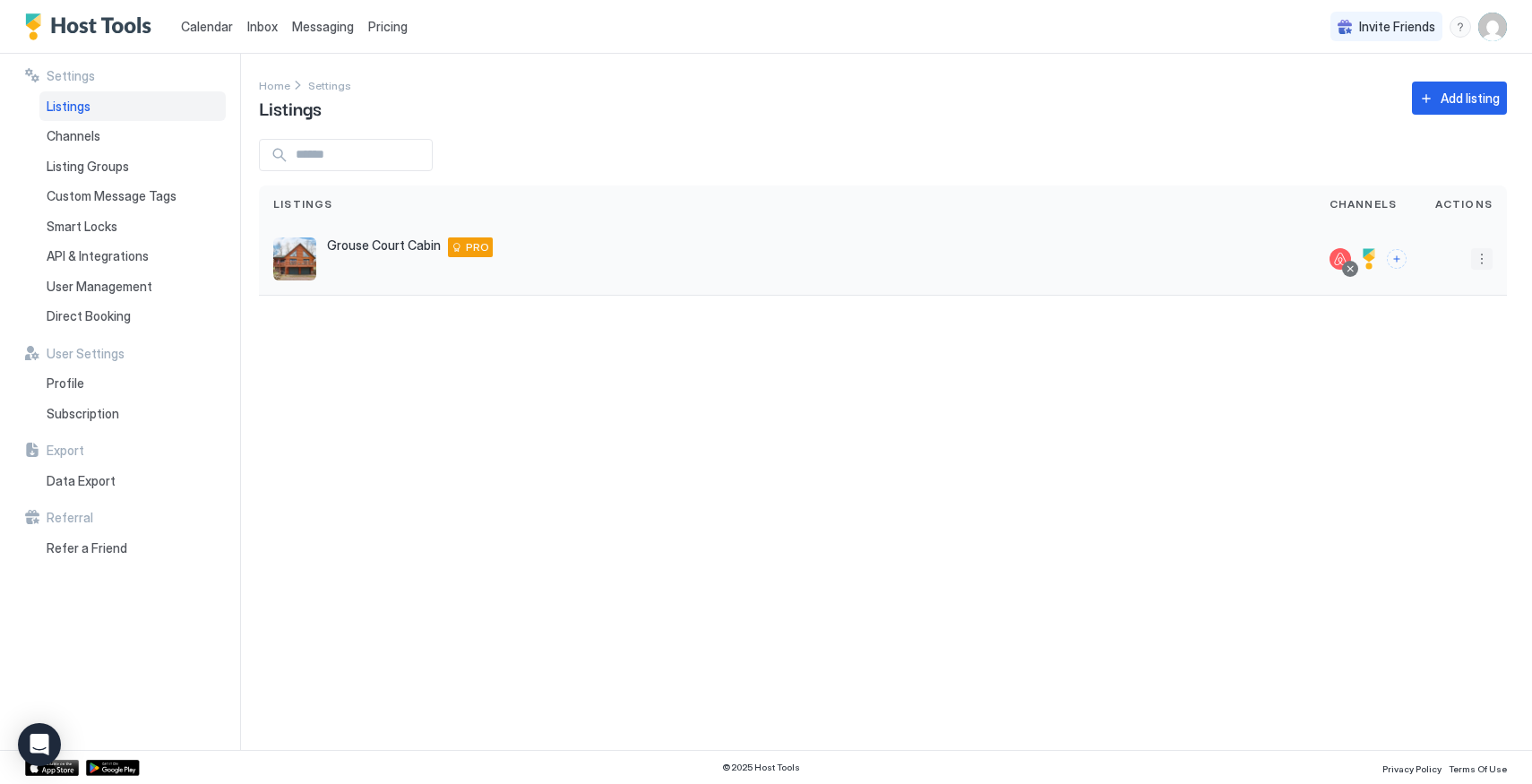
click at [1487, 262] on button "More options" at bounding box center [1481, 258] width 21 height 21
click at [1401, 342] on div "Edit Listing" at bounding box center [1378, 342] width 228 height 28
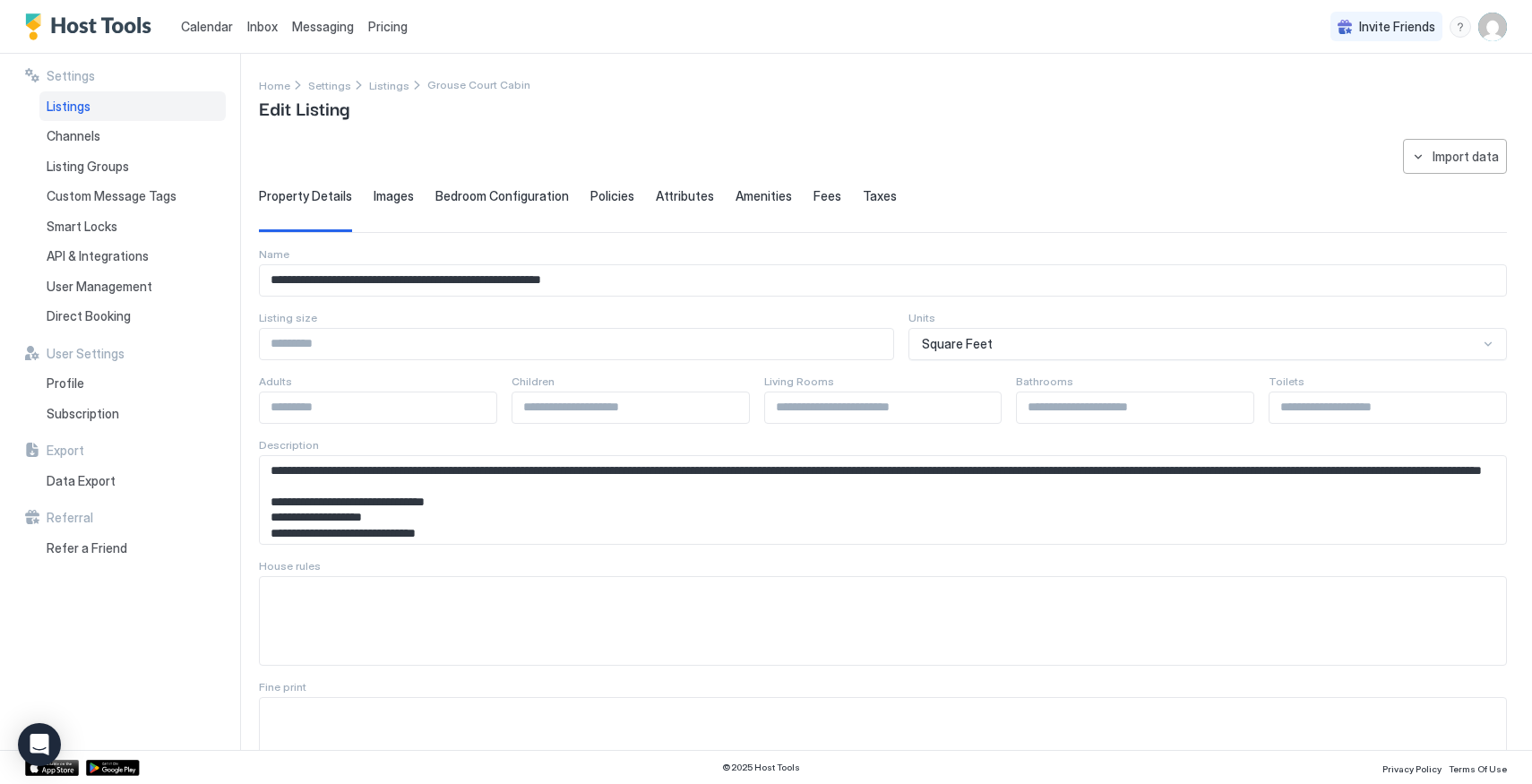
click at [695, 195] on span "Attributes" at bounding box center [684, 197] width 58 height 17
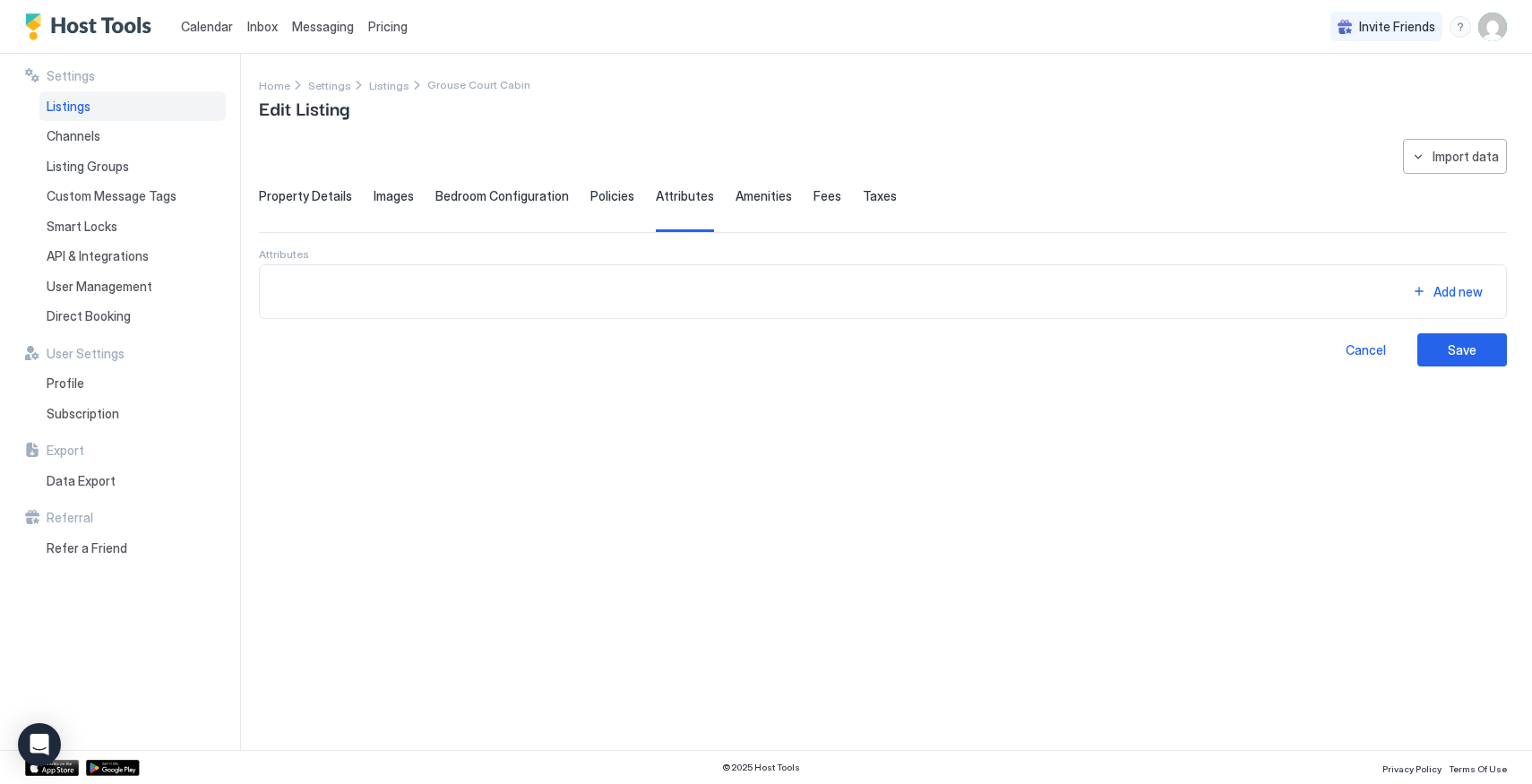
click at [576, 196] on div "Property Details Images Bedroom Configuration Policies Attributes Amenities Fee…" at bounding box center [883, 210] width 1248 height 44
click at [594, 193] on span "Policies" at bounding box center [612, 197] width 44 height 17
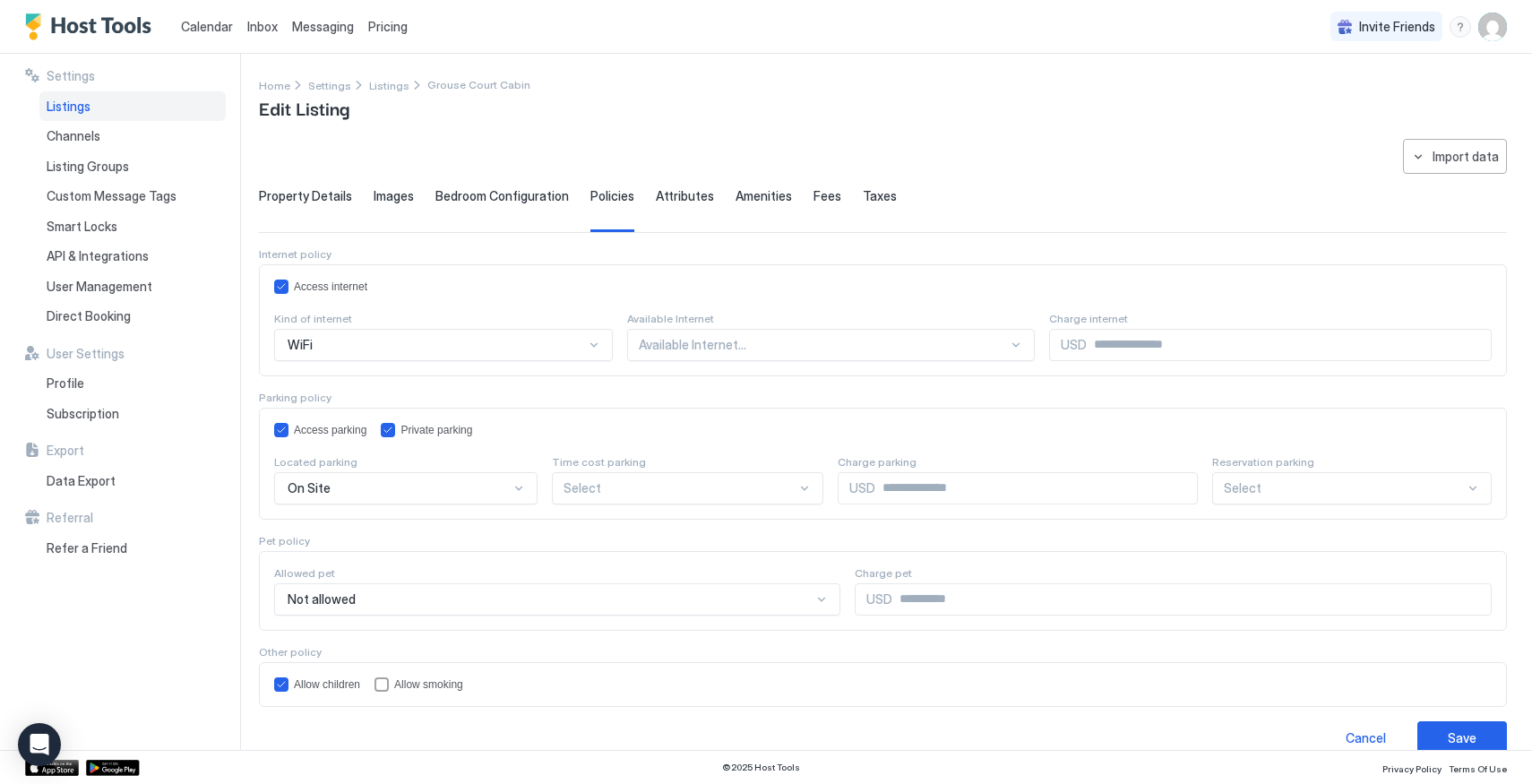
scroll to position [25, 0]
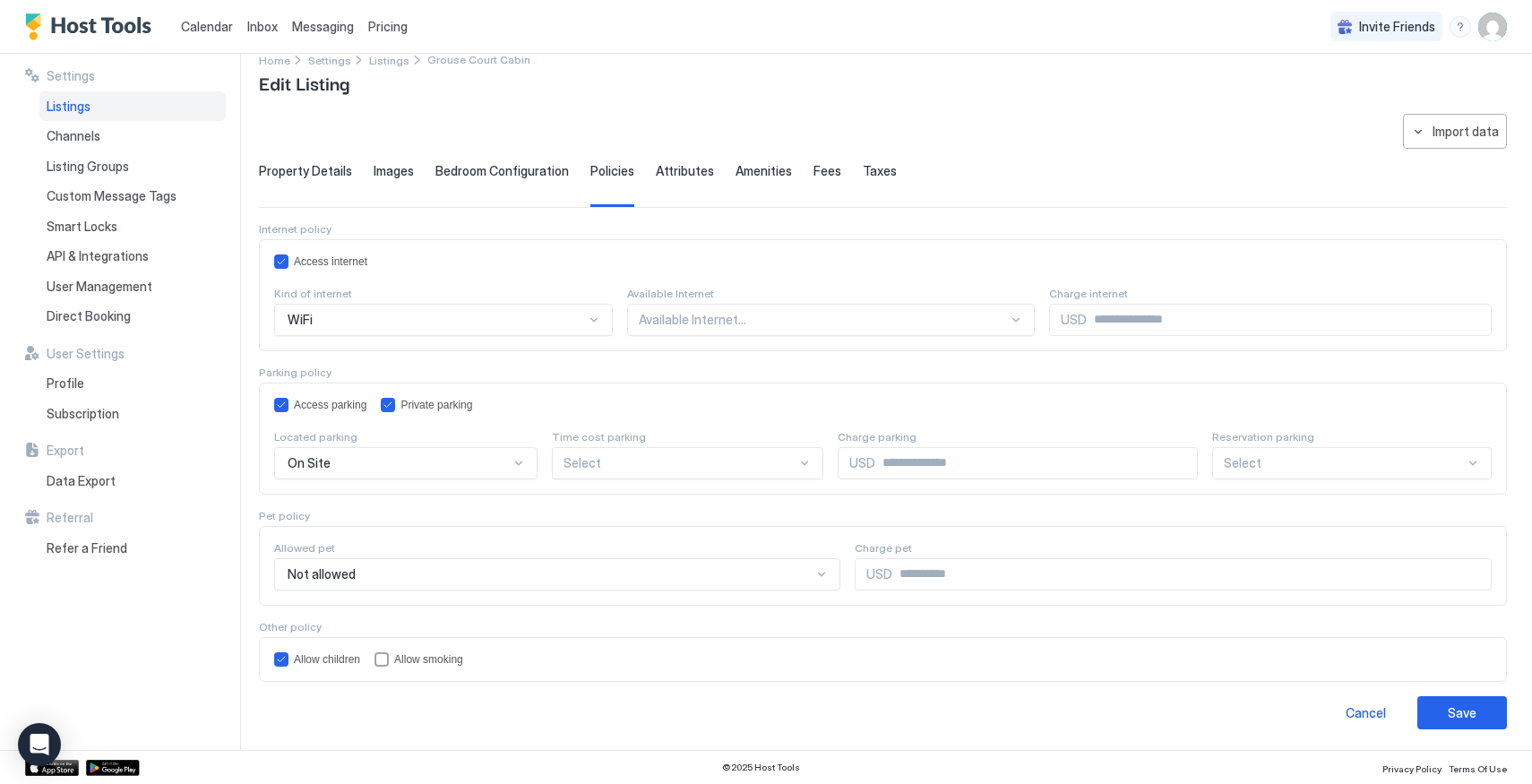
click at [675, 169] on span "Attributes" at bounding box center [684, 171] width 58 height 17
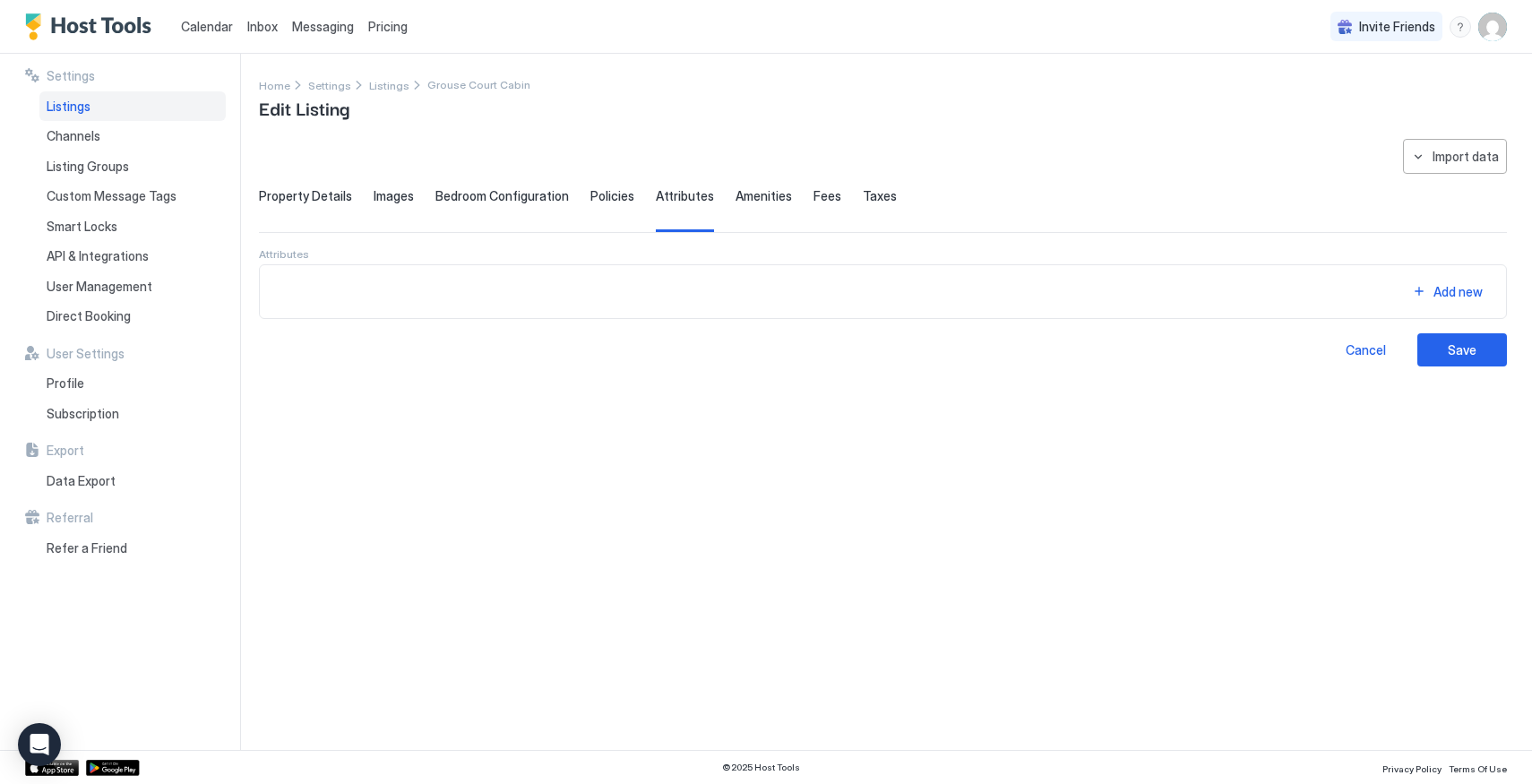
scroll to position [0, 0]
click at [741, 205] on div "Amenities" at bounding box center [763, 210] width 56 height 44
click at [814, 202] on span "Fees" at bounding box center [828, 197] width 28 height 17
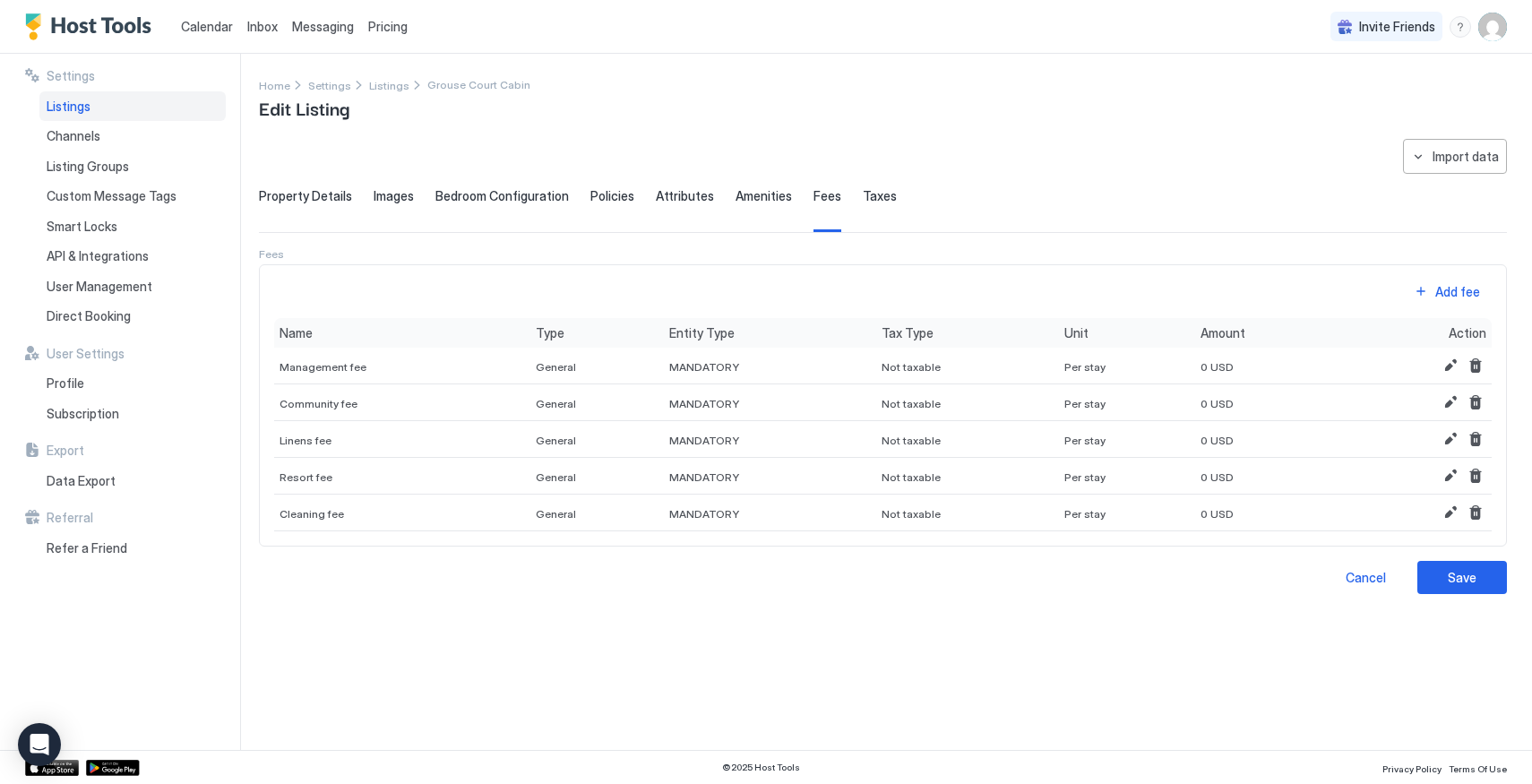
click at [863, 198] on span "Taxes" at bounding box center [879, 197] width 34 height 17
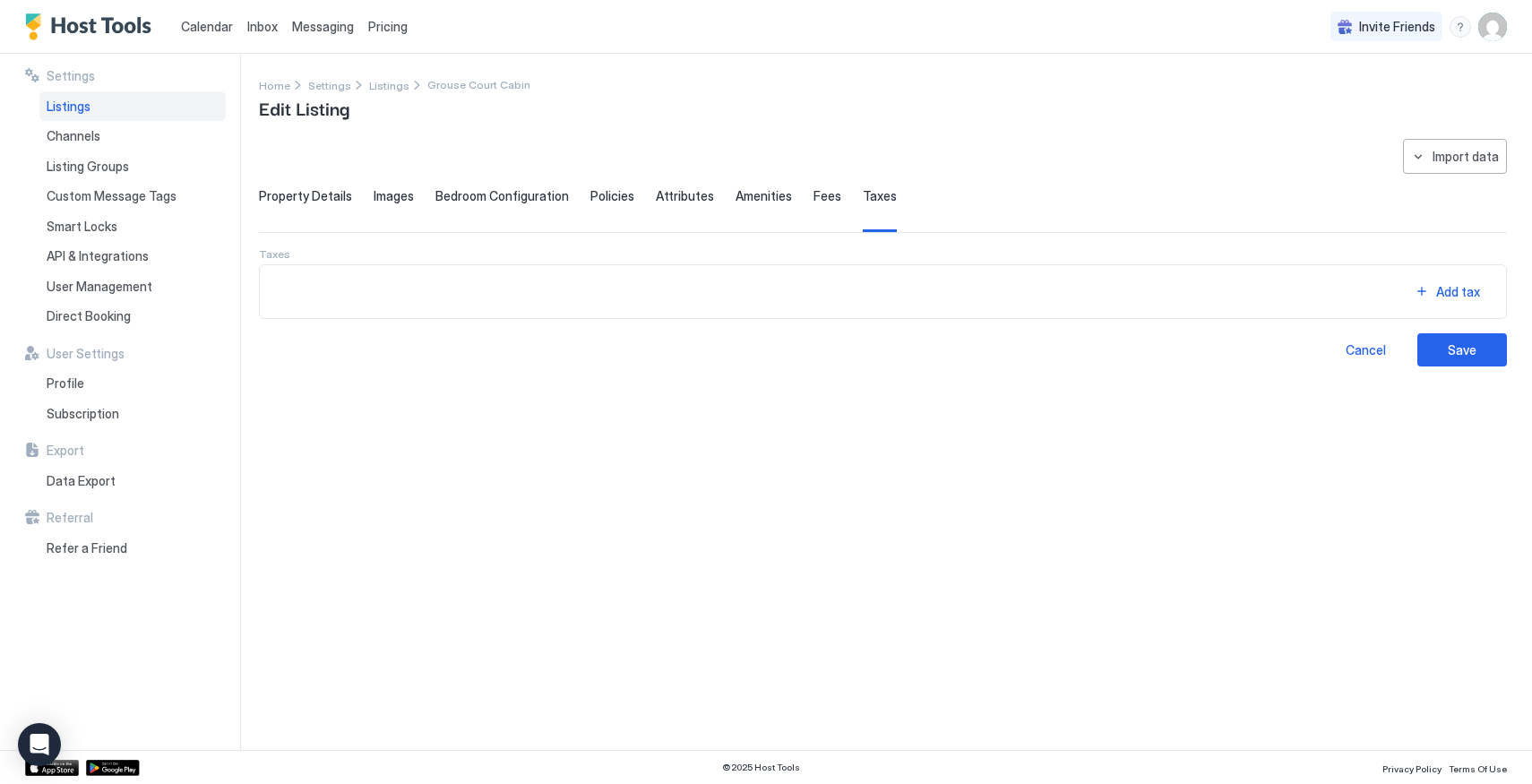
click at [275, 195] on span "Property Details" at bounding box center [305, 197] width 93 height 17
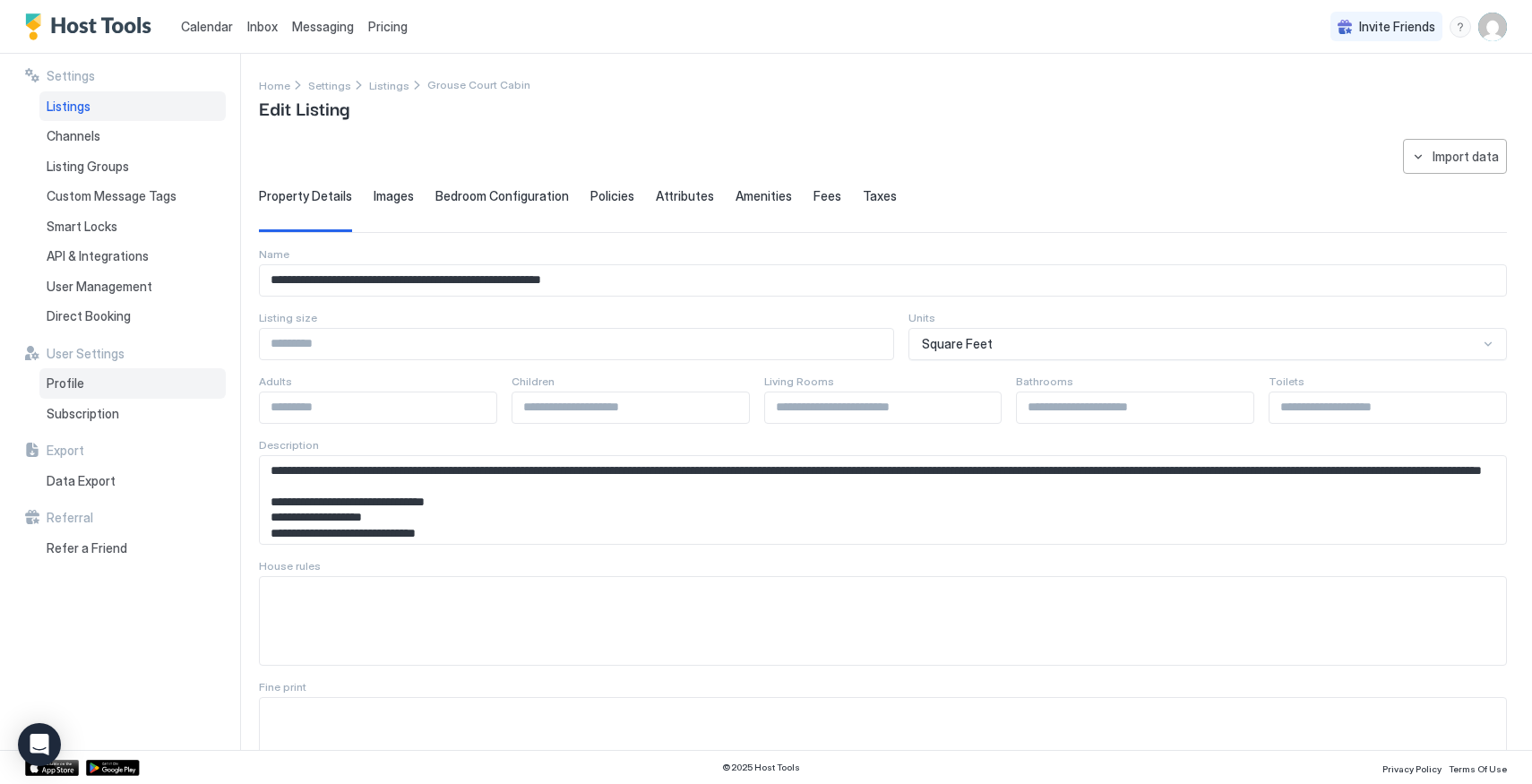
click at [54, 388] on span "Profile" at bounding box center [65, 383] width 38 height 17
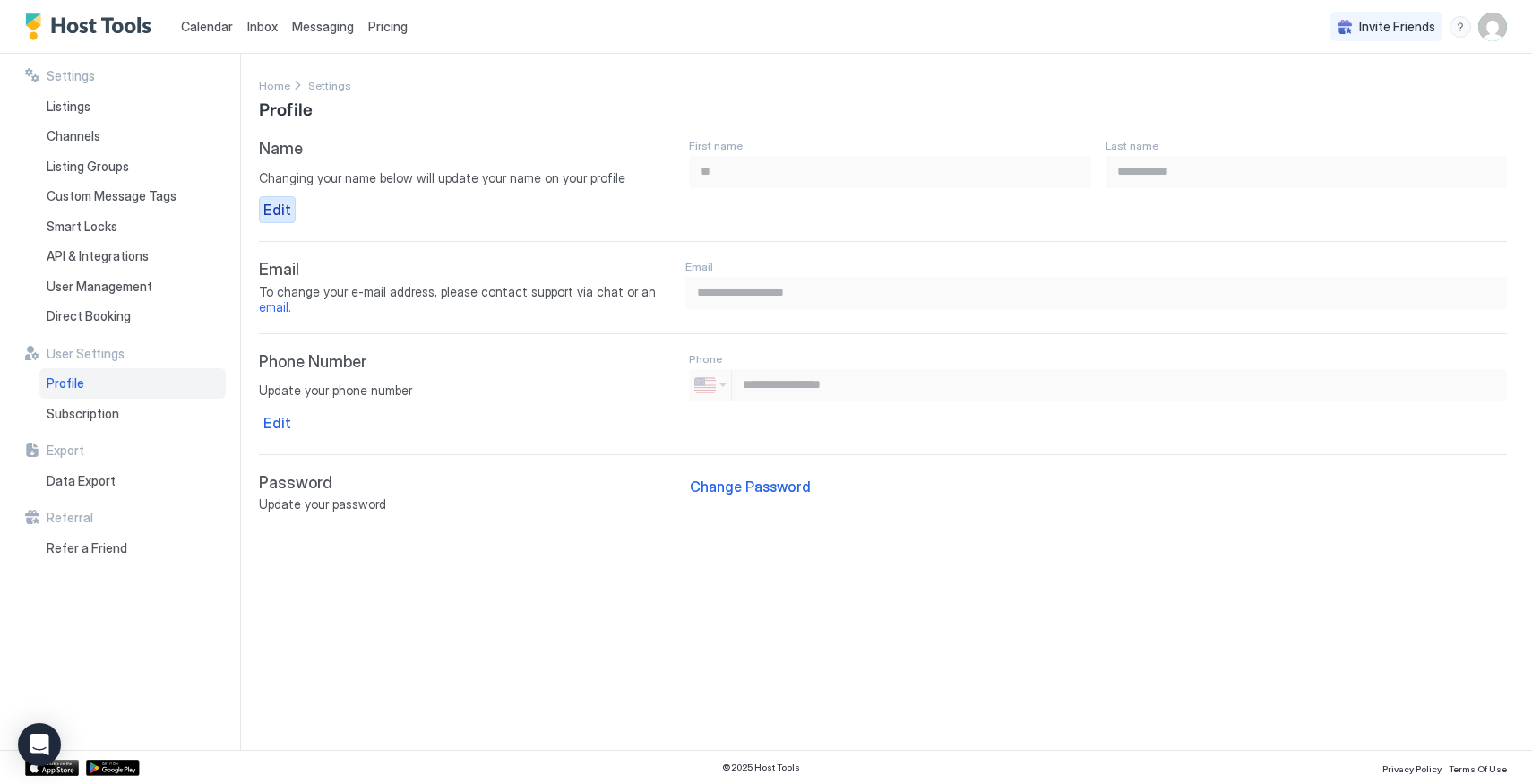
click at [279, 212] on div "Edit" at bounding box center [278, 209] width 28 height 21
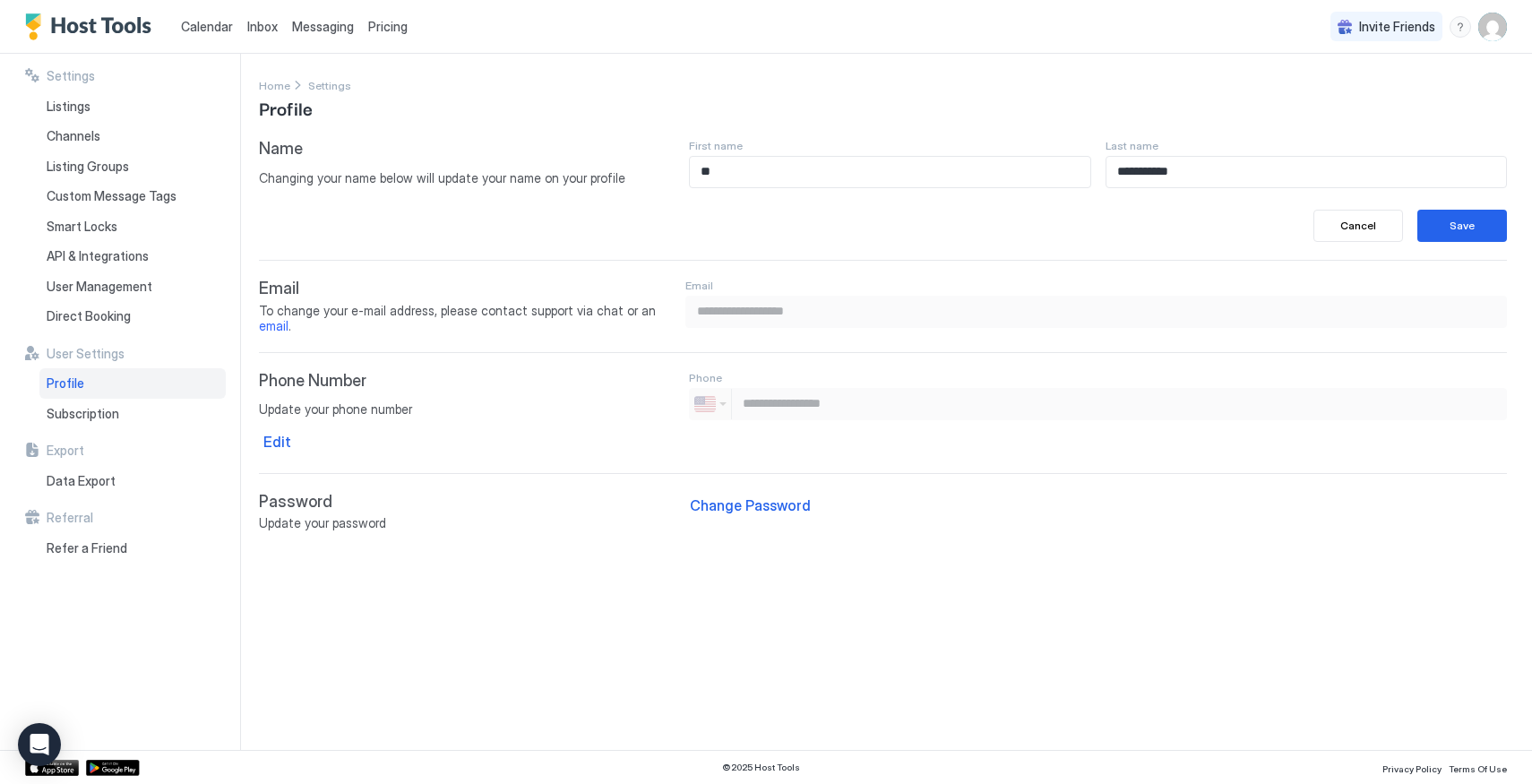
click at [1135, 180] on input "**********" at bounding box center [1306, 172] width 400 height 30
click at [867, 169] on input "**" at bounding box center [889, 172] width 400 height 30
click at [873, 233] on div "**********" at bounding box center [1098, 190] width 818 height 103
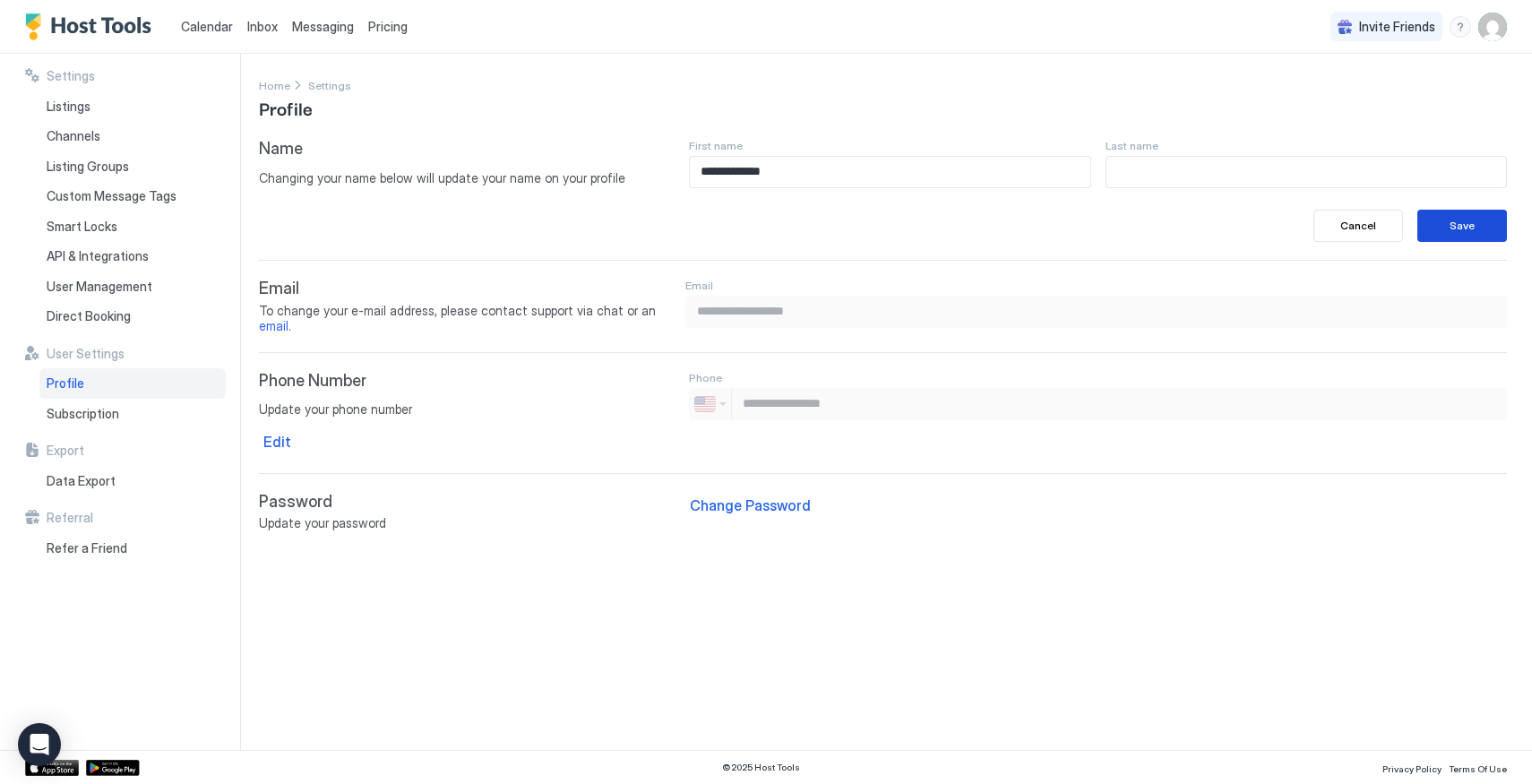
click at [1462, 218] on div "Save" at bounding box center [1462, 226] width 25 height 17
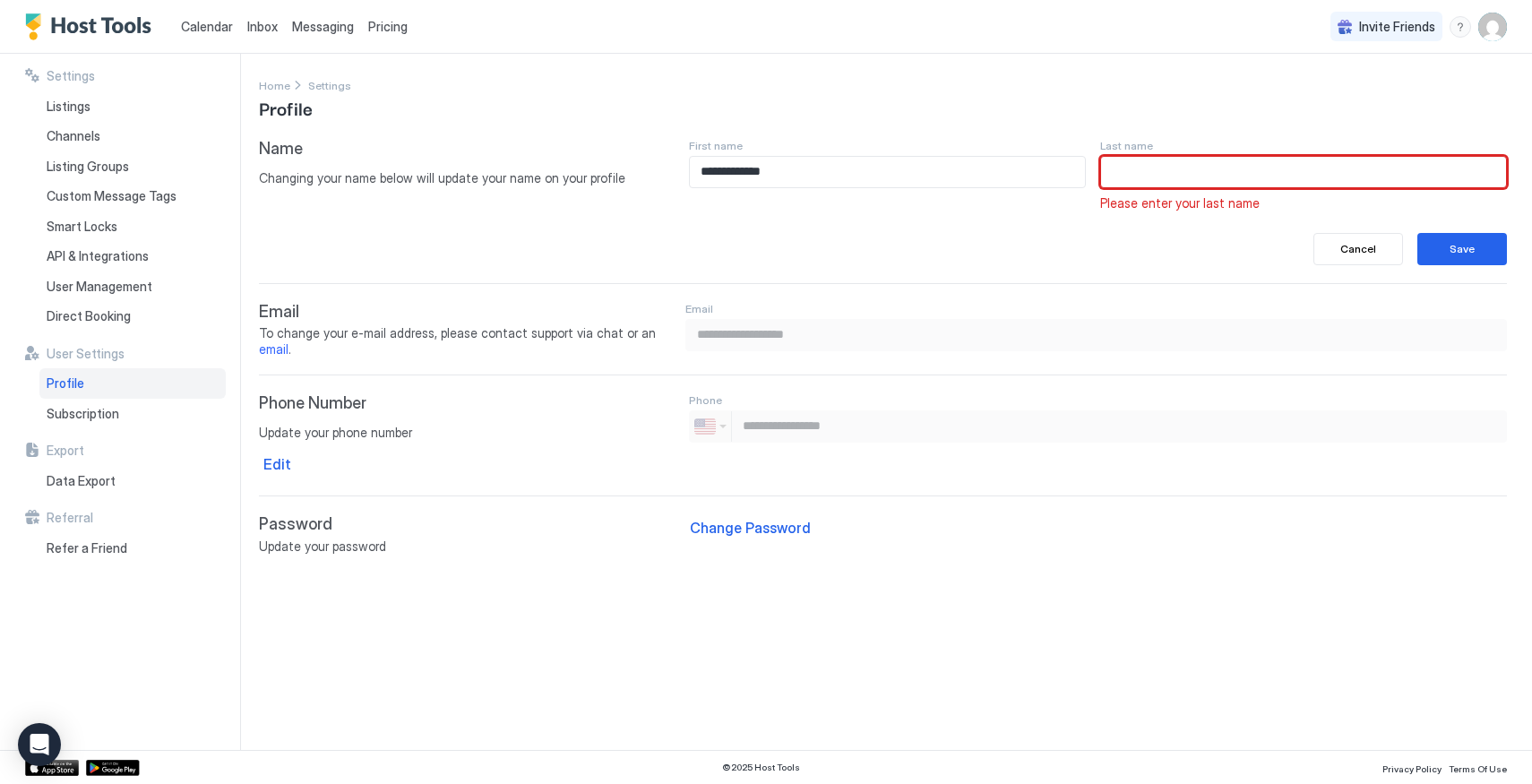
click at [766, 185] on input "**********" at bounding box center [886, 172] width 394 height 30
type input "*******"
click at [1159, 177] on input "Input Field" at bounding box center [1304, 172] width 405 height 30
paste input "*****"
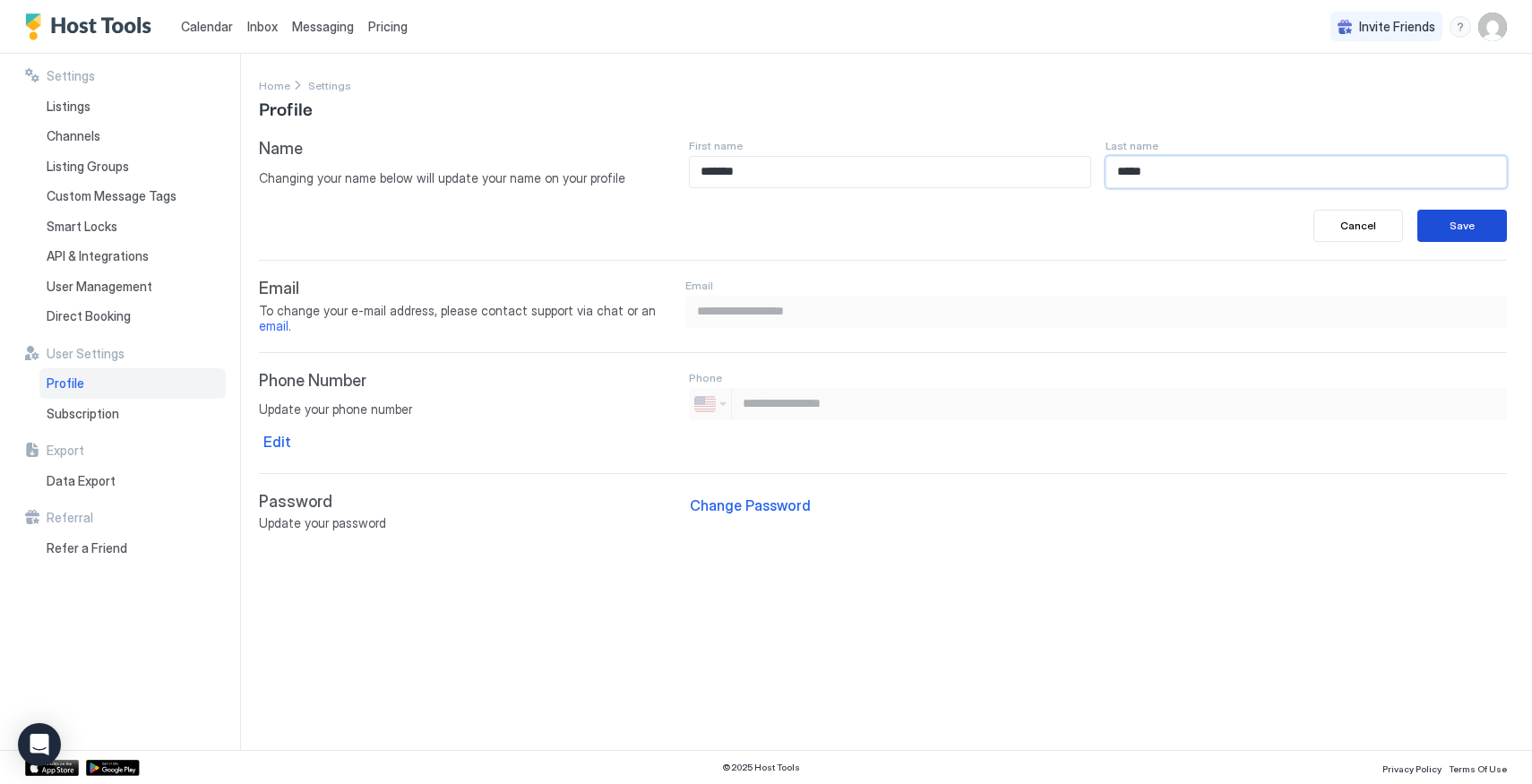
type input "*****"
click at [1438, 219] on button "Save" at bounding box center [1462, 225] width 89 height 32
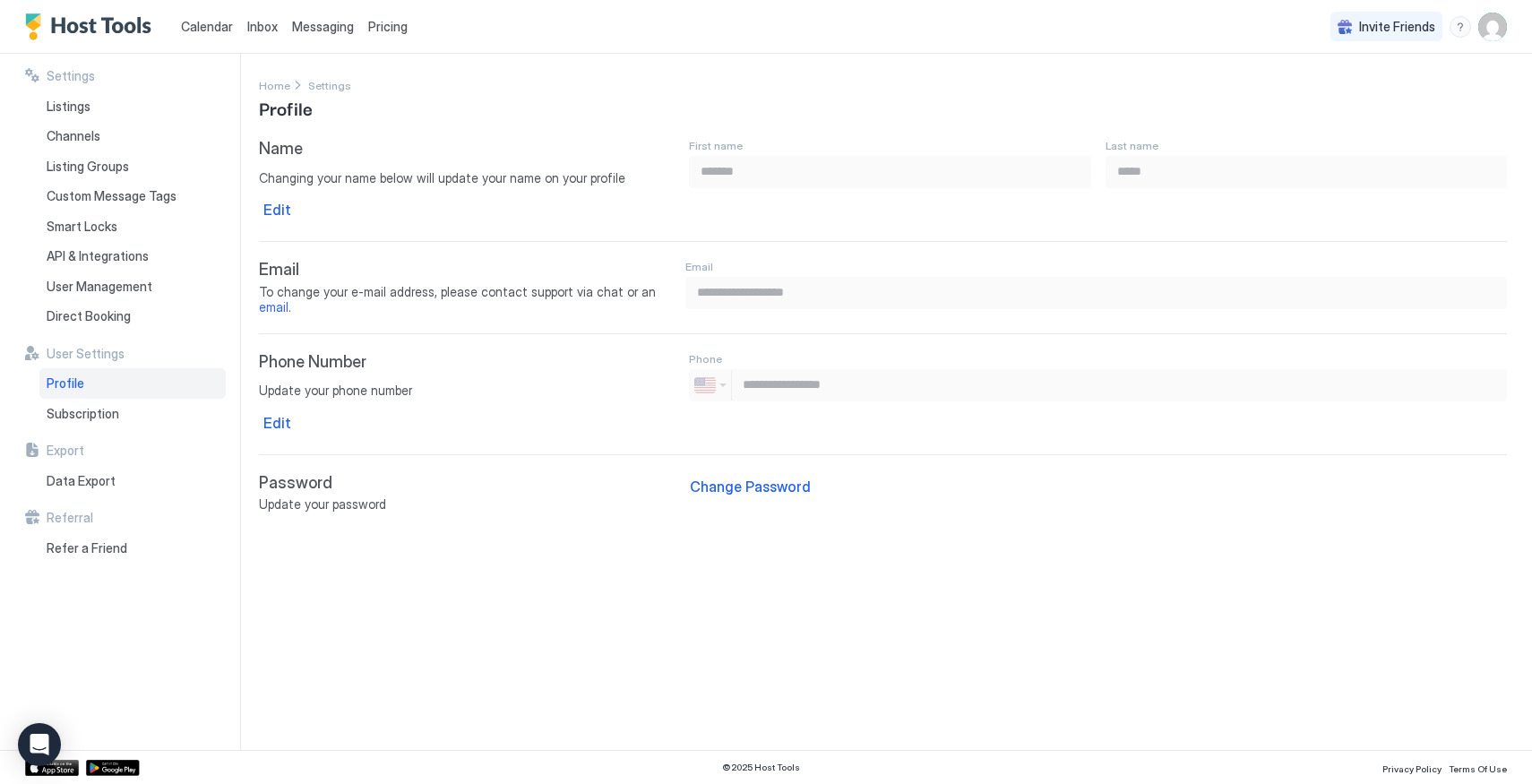
click at [131, 380] on div "Profile" at bounding box center [132, 383] width 187 height 30
click at [1500, 23] on img "User profile" at bounding box center [1492, 27] width 29 height 28
click at [1306, 62] on img at bounding box center [1303, 62] width 29 height 28
click at [1304, 94] on div "Settings" at bounding box center [1320, 100] width 70 height 17
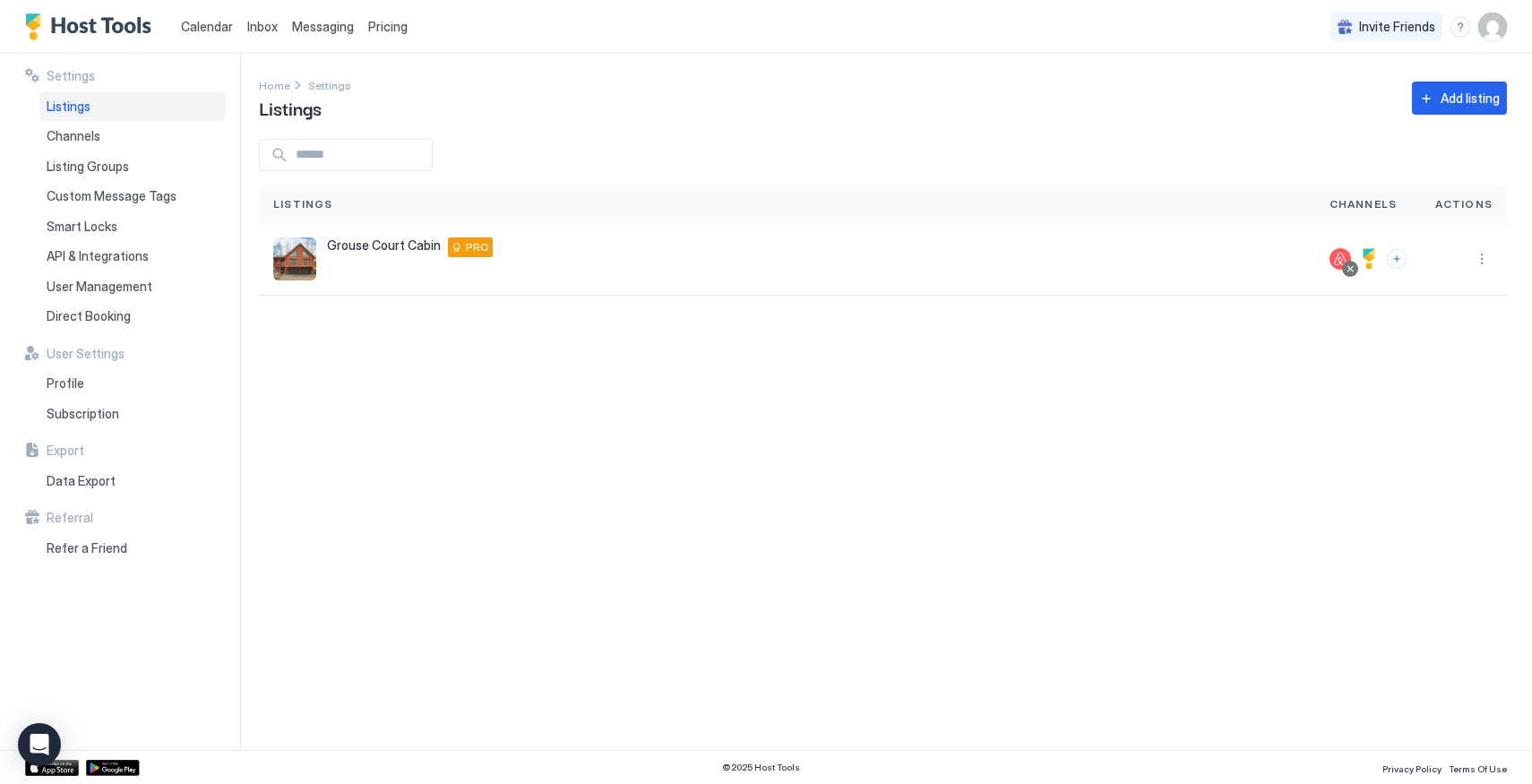
click at [99, 367] on div "User Settings Profile Subscription" at bounding box center [125, 387] width 200 height 84
click at [98, 381] on div "Profile" at bounding box center [132, 383] width 187 height 30
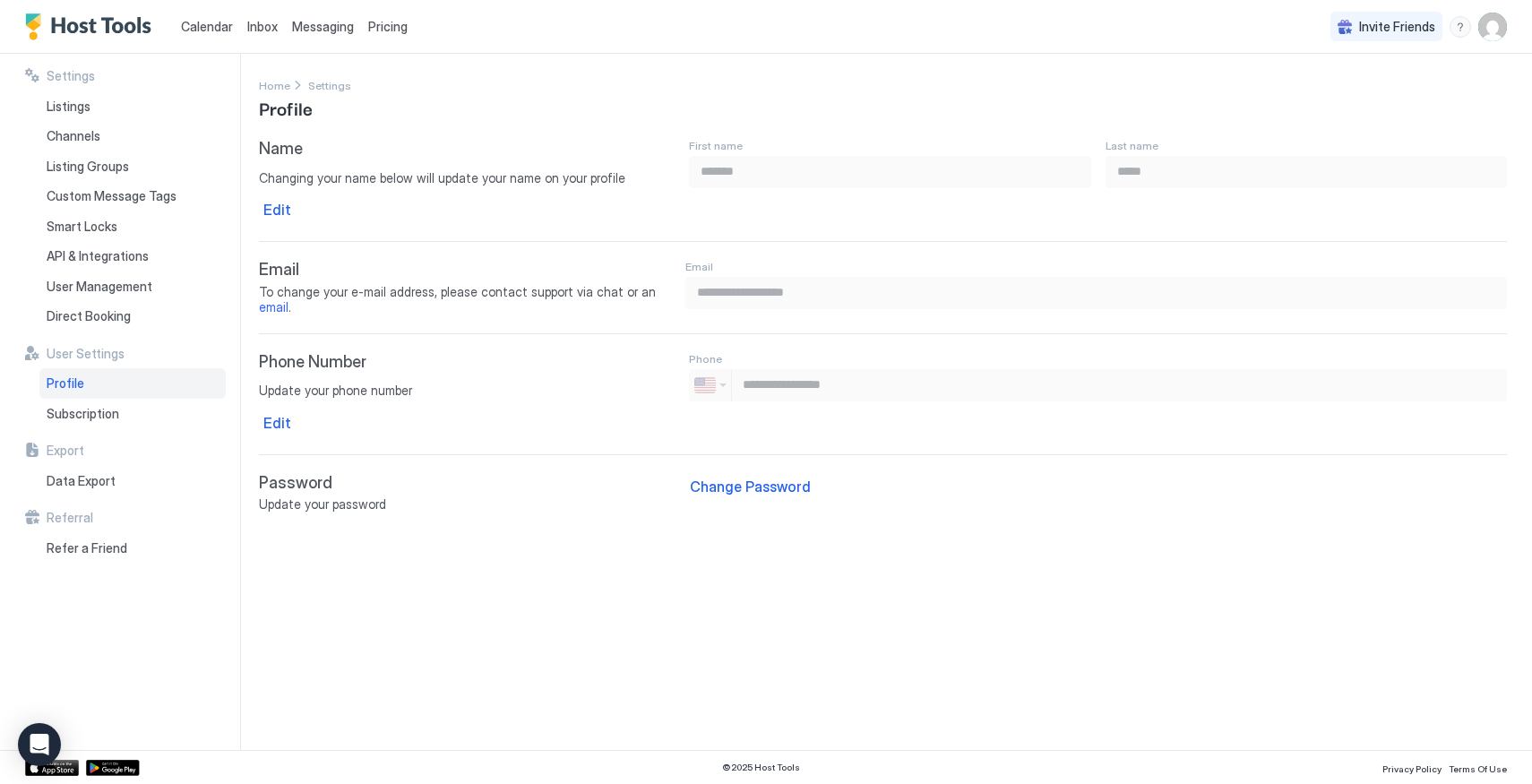
click at [206, 36] on div "Calendar" at bounding box center [207, 27] width 66 height 33
click at [129, 307] on div "Direct Booking" at bounding box center [132, 315] width 187 height 30
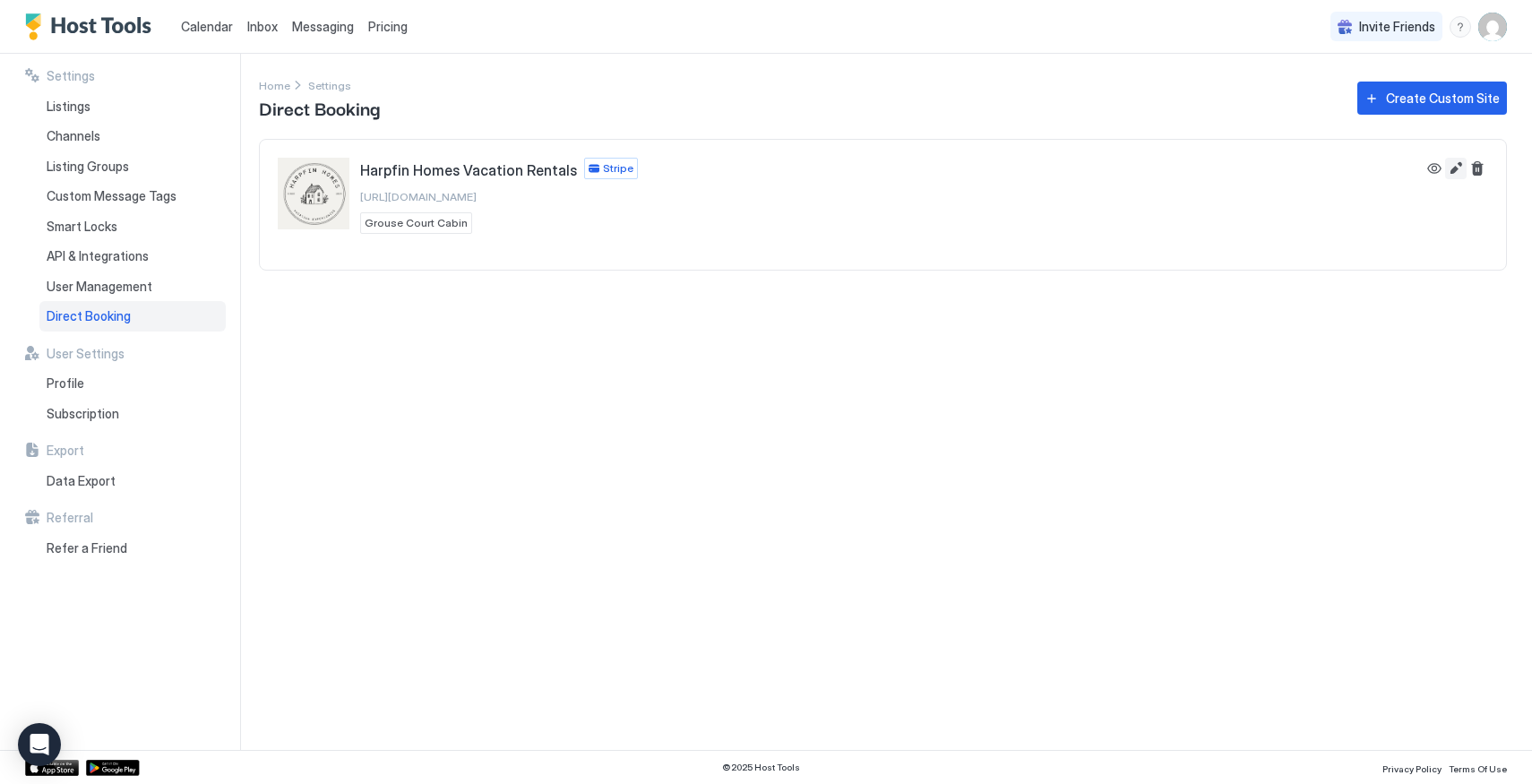
click at [1457, 167] on button "Edit" at bounding box center [1456, 168] width 21 height 21
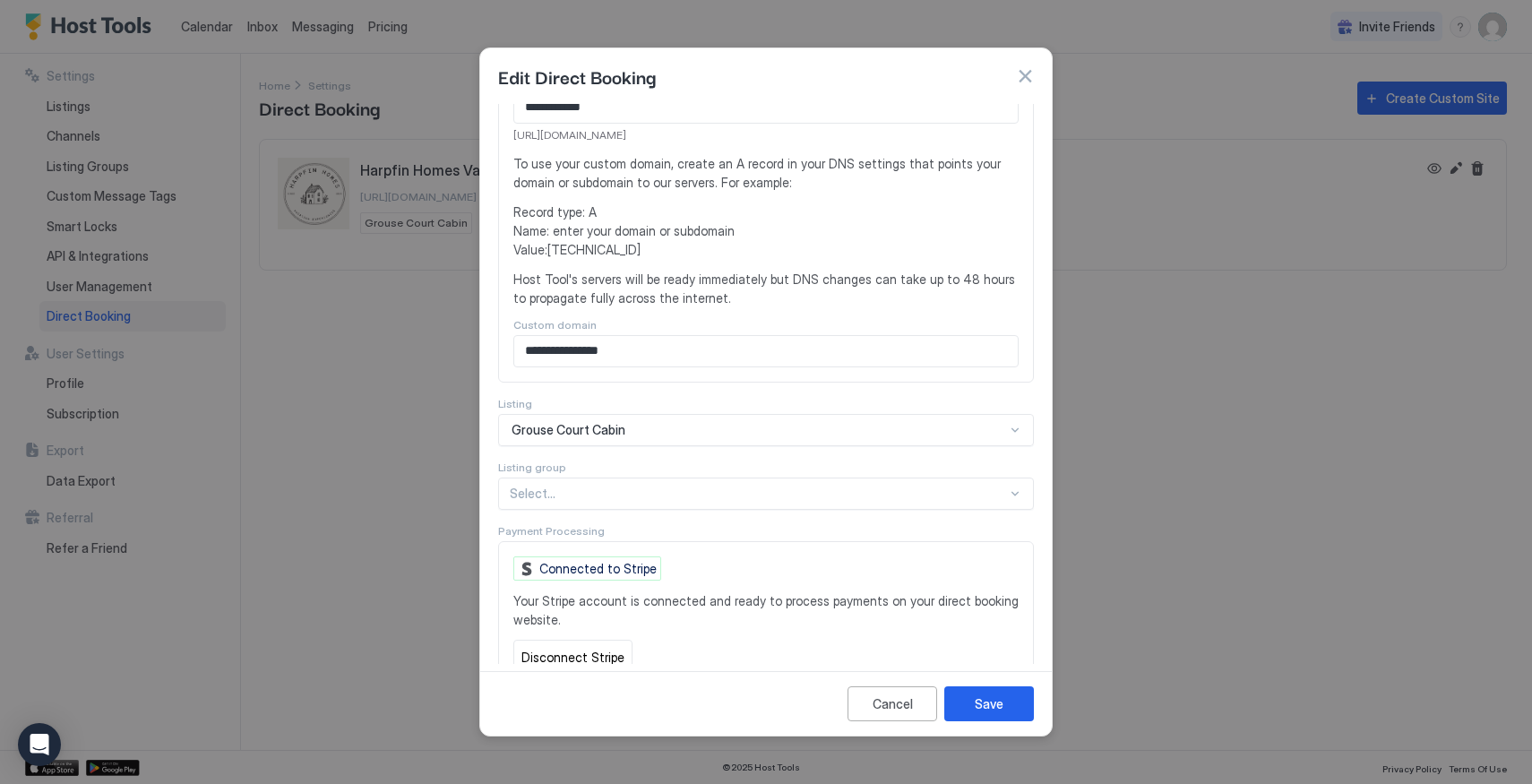
scroll to position [424, 0]
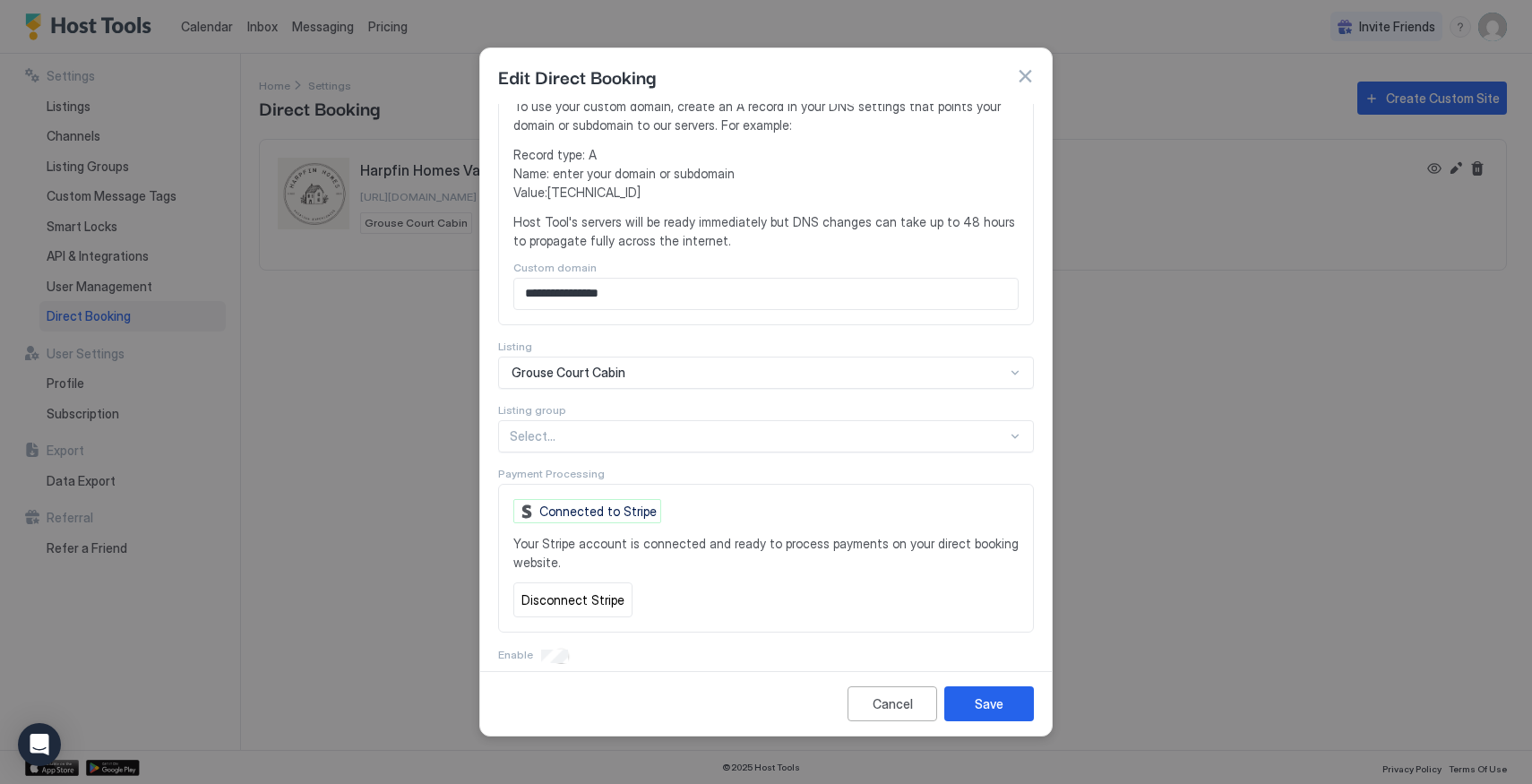
click at [1026, 64] on div "Edit Direct Booking" at bounding box center [766, 75] width 536 height 27
click at [1024, 79] on button "button" at bounding box center [1024, 75] width 17 height 17
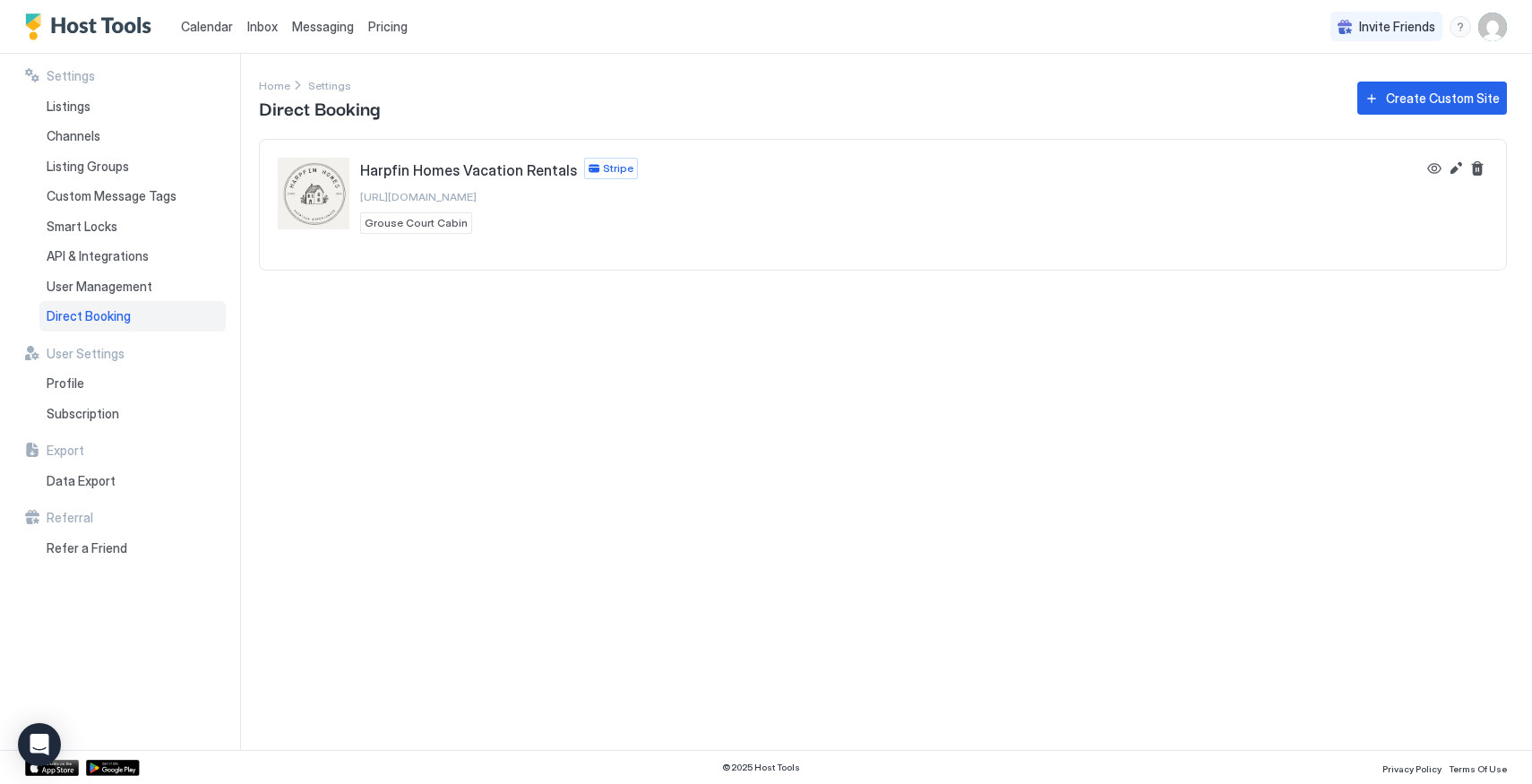
click at [486, 336] on div "Settings Home Settings Direct Booking Create Custom Site Harpfin Homes Vacation…" at bounding box center [896, 401] width 1274 height 696
click at [394, 28] on span "Pricing" at bounding box center [388, 27] width 40 height 17
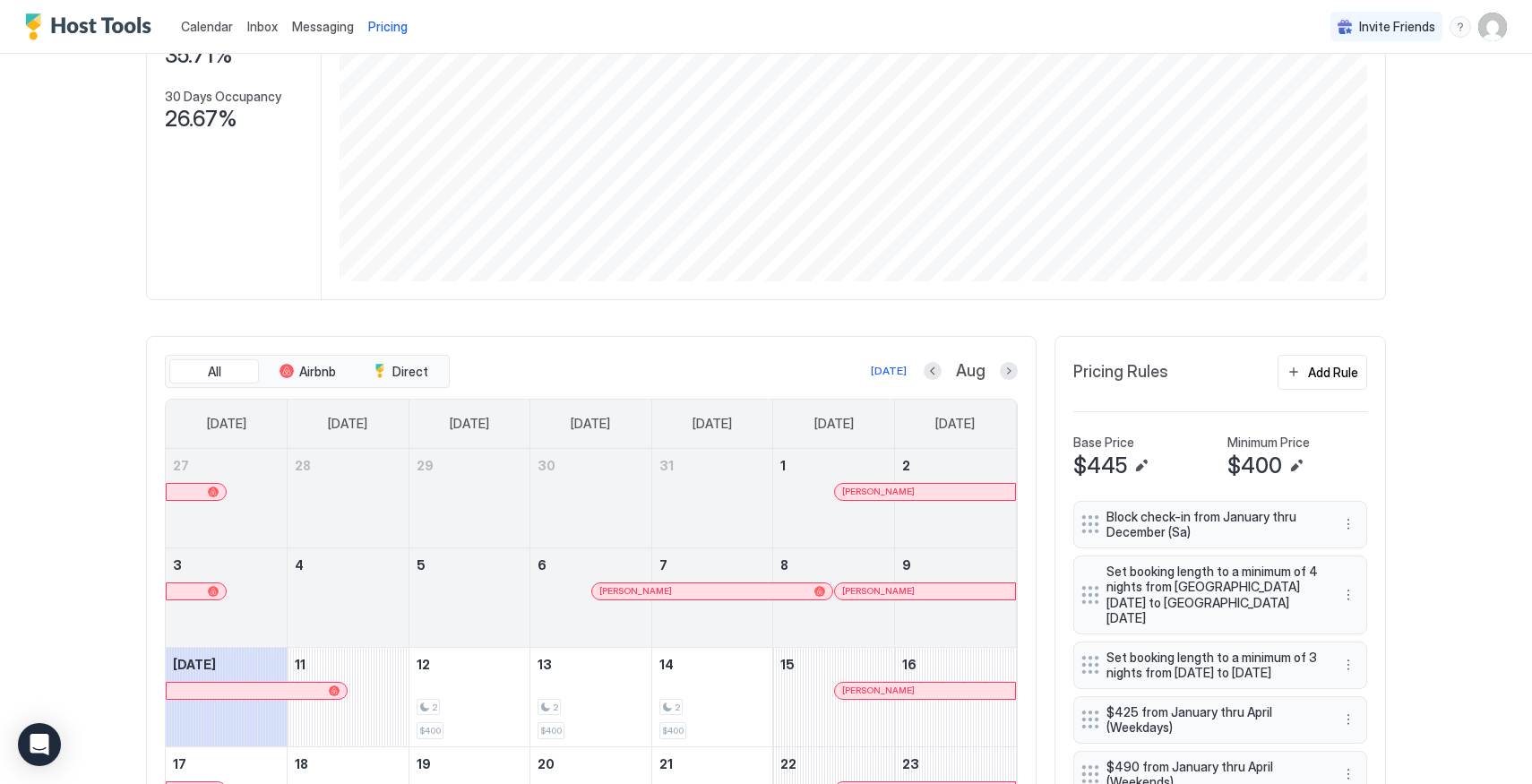
scroll to position [237, 0]
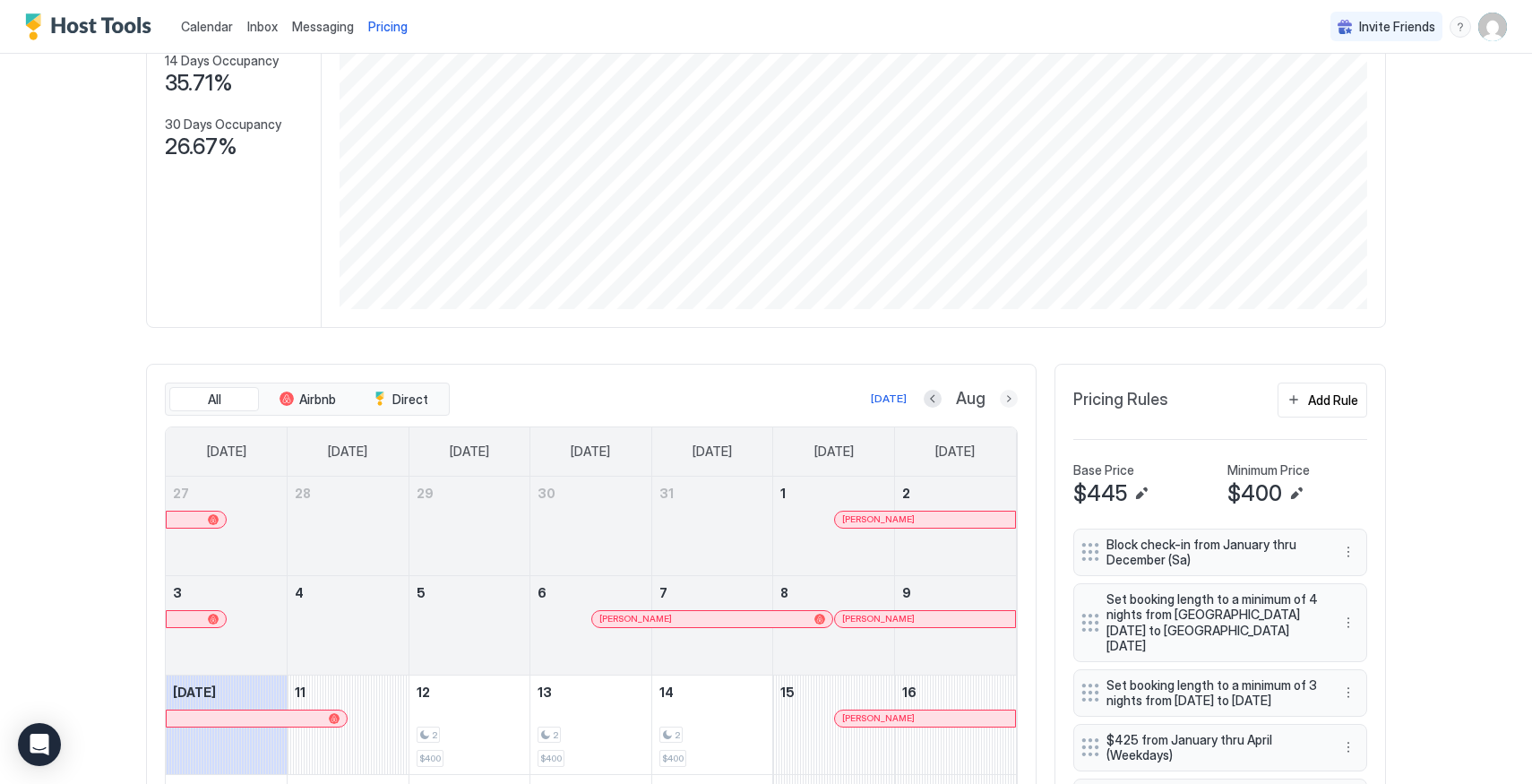
click at [1006, 395] on button "Next month" at bounding box center [1009, 398] width 17 height 17
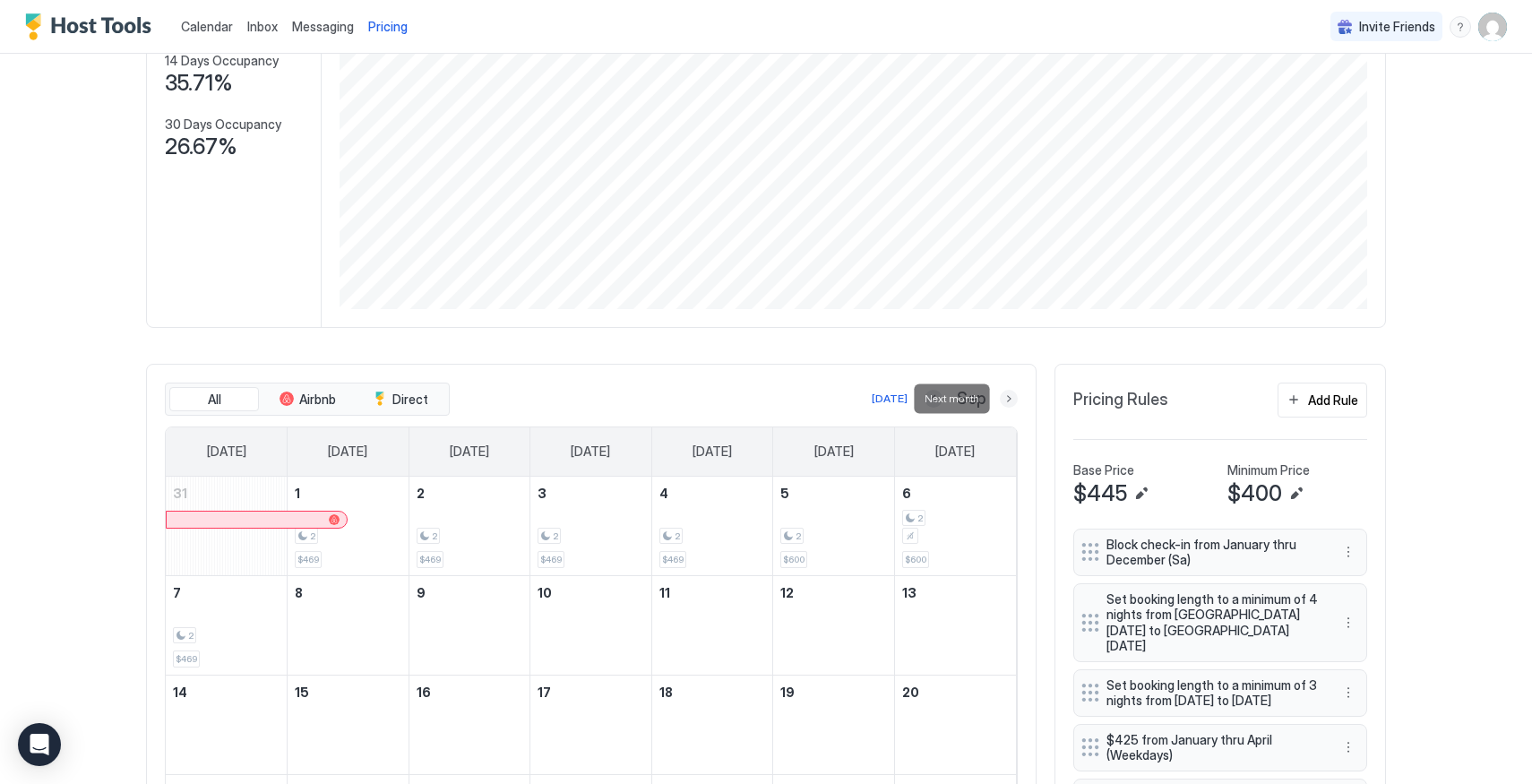
click at [1006, 395] on button "Next month" at bounding box center [1009, 398] width 17 height 17
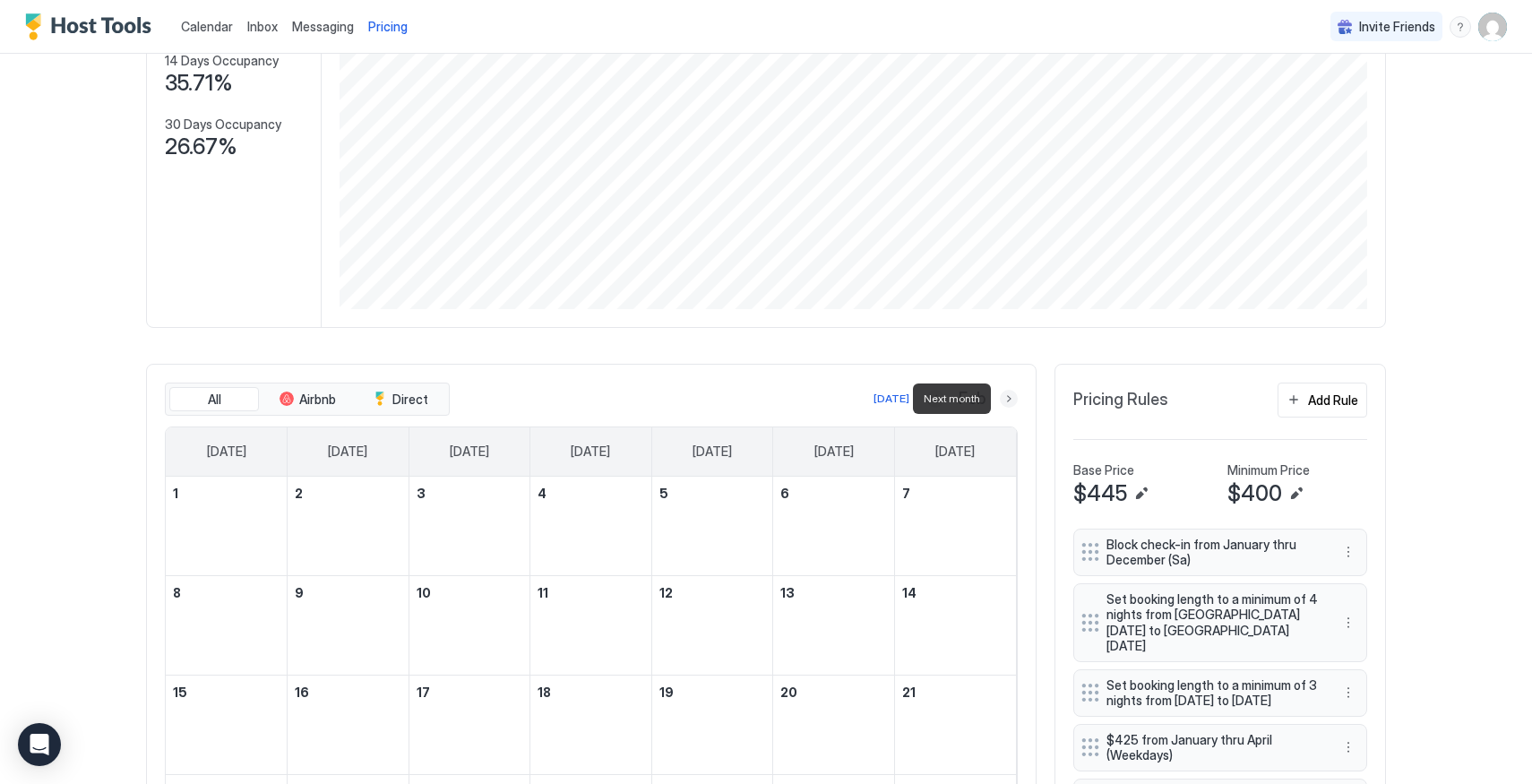
click at [1006, 395] on button "Next month" at bounding box center [1009, 398] width 17 height 17
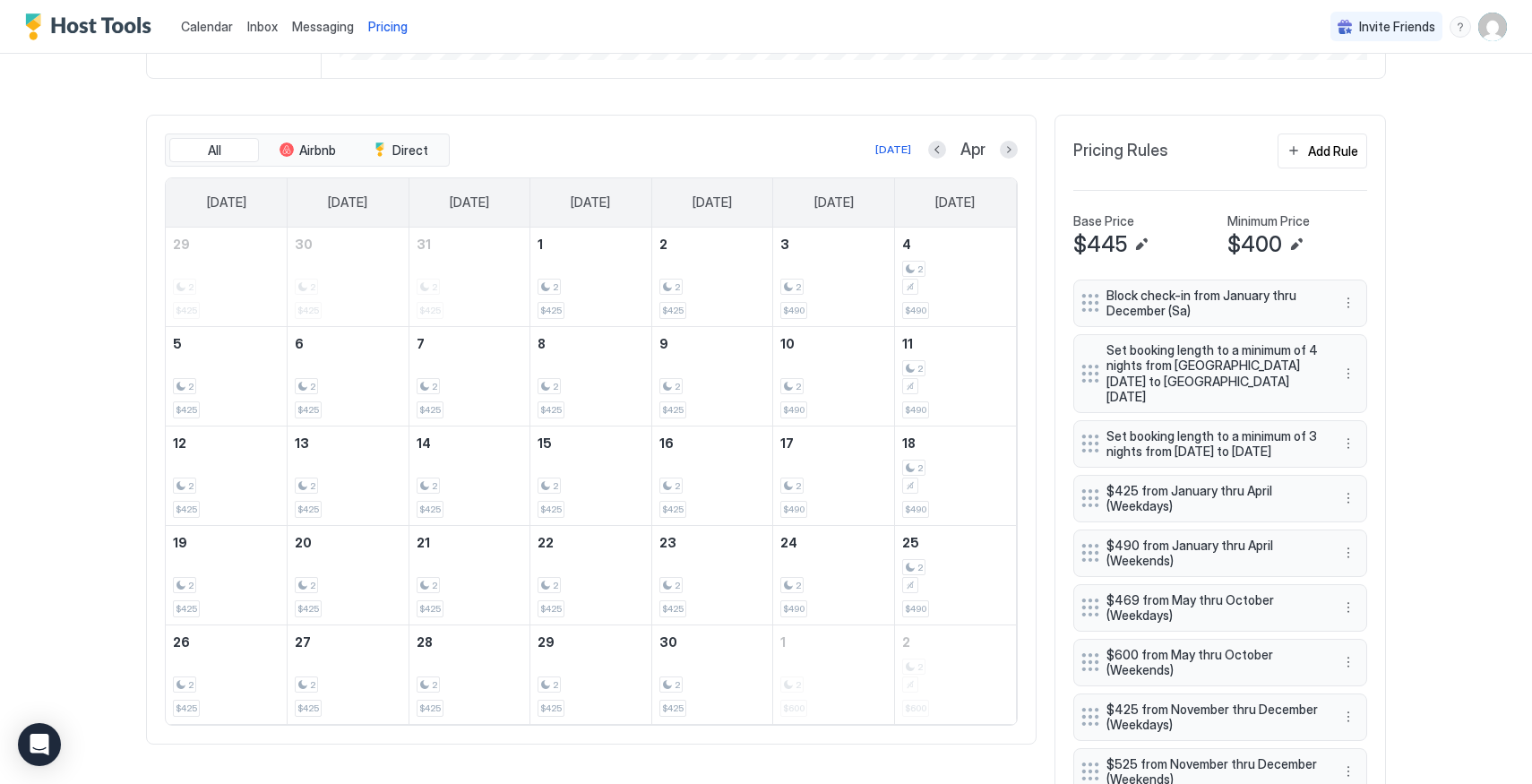
scroll to position [484, 0]
click at [1009, 154] on button "Next month" at bounding box center [1009, 151] width 17 height 17
click at [1321, 149] on div "Add Rule" at bounding box center [1333, 153] width 51 height 18
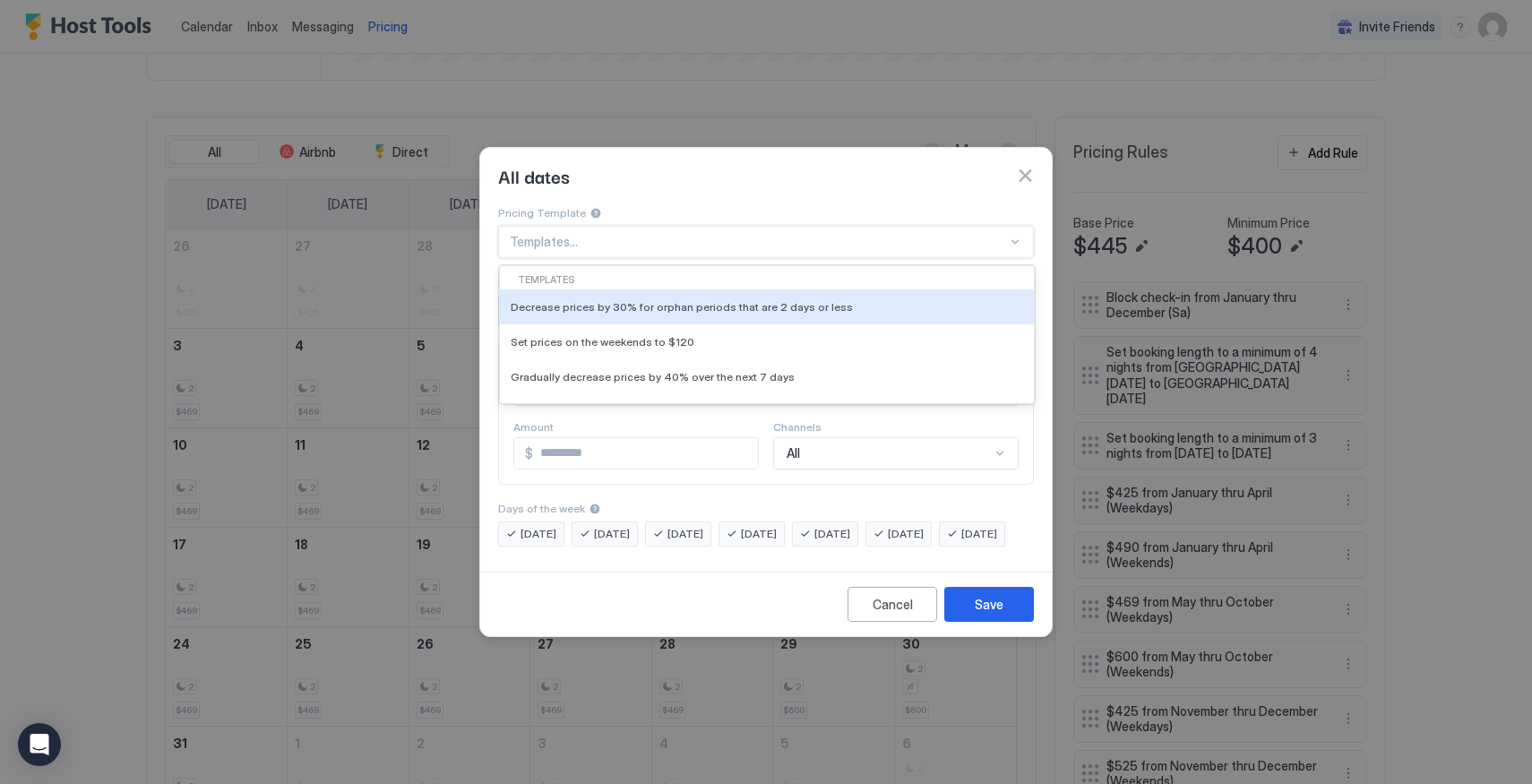
click at [793, 233] on div at bounding box center [758, 242] width 497 height 17
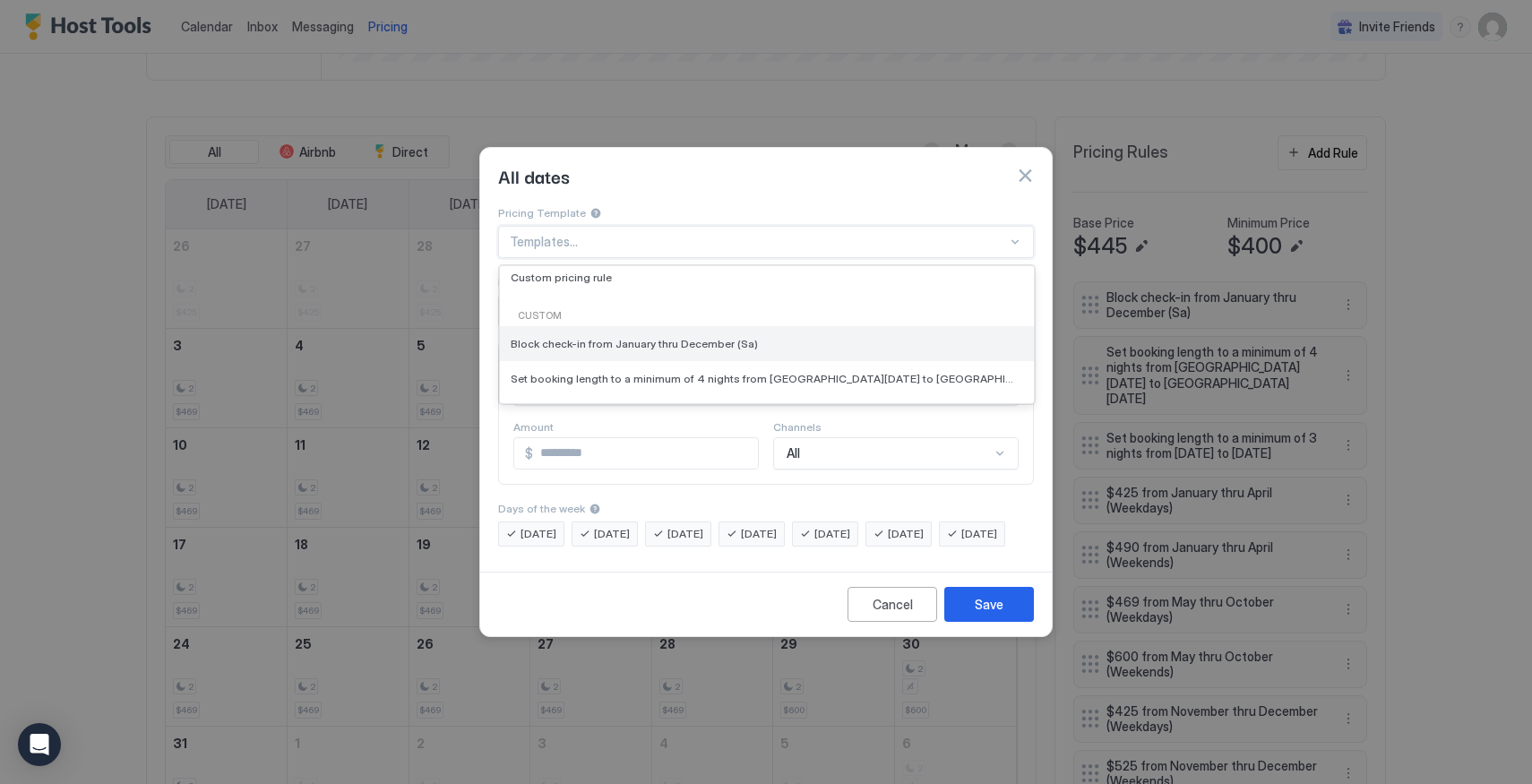
scroll to position [190, 0]
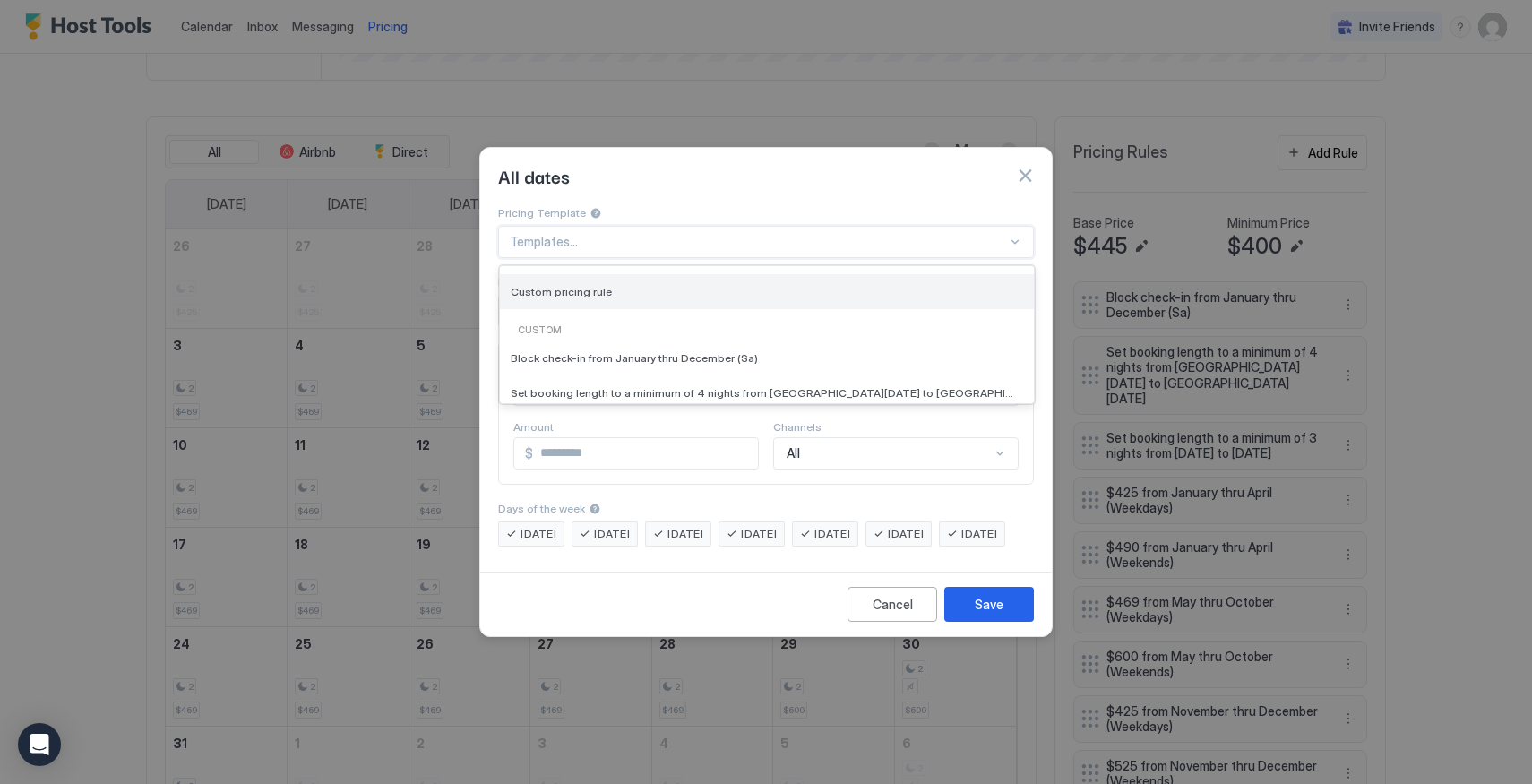
click at [738, 274] on div "Custom pricing rule" at bounding box center [767, 291] width 534 height 35
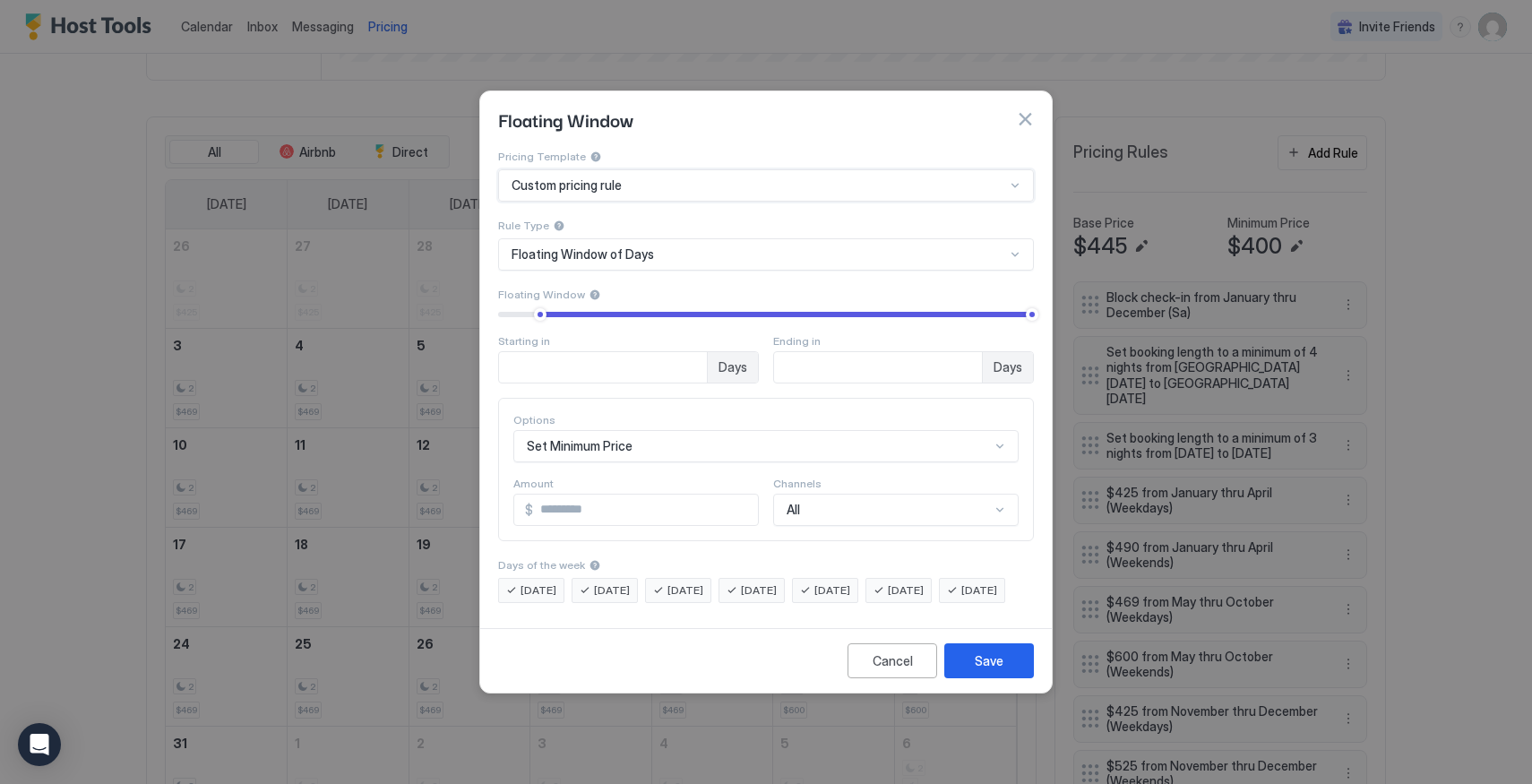
click at [712, 246] on div "Floating Window of Days" at bounding box center [758, 255] width 494 height 17
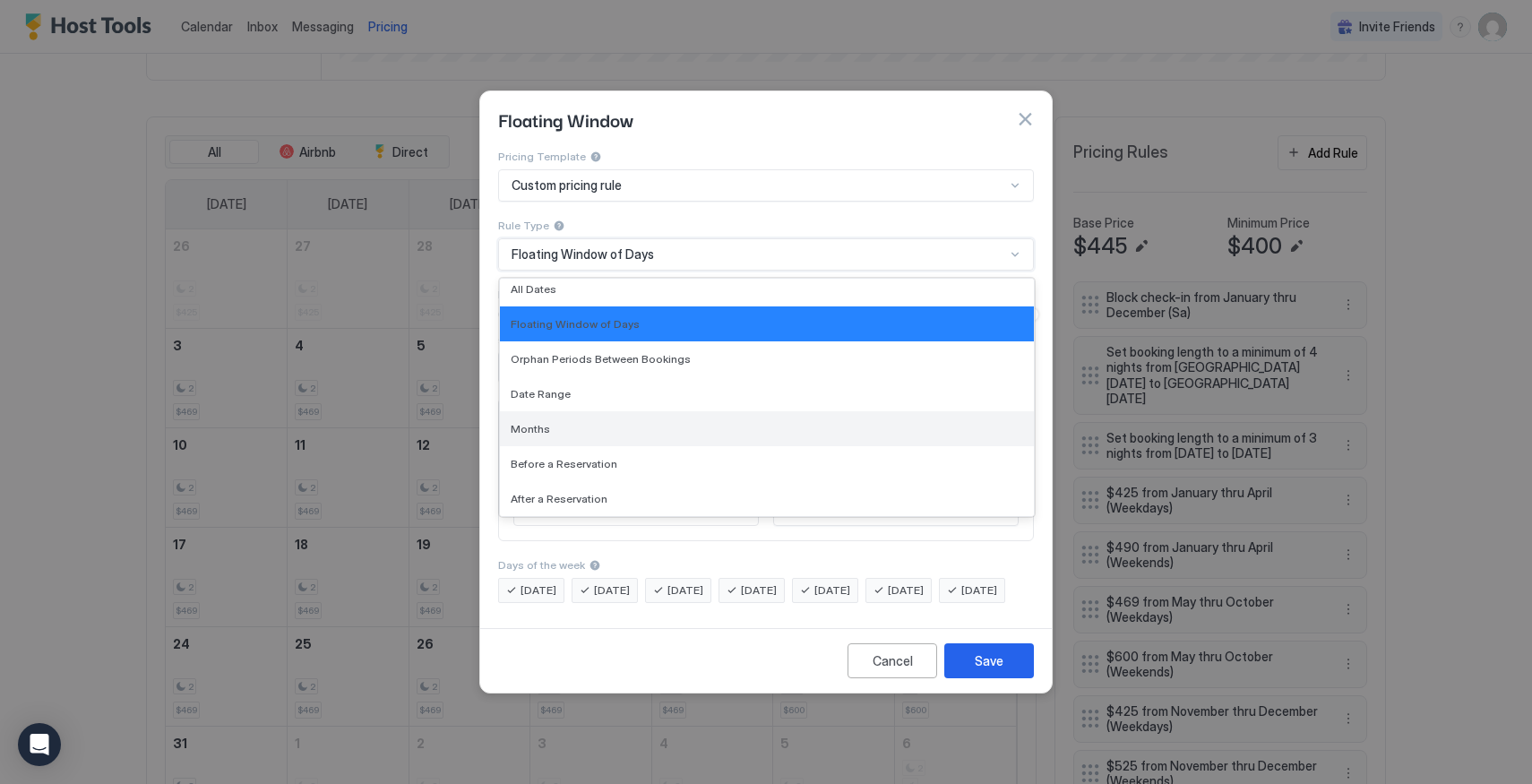
scroll to position [0, 0]
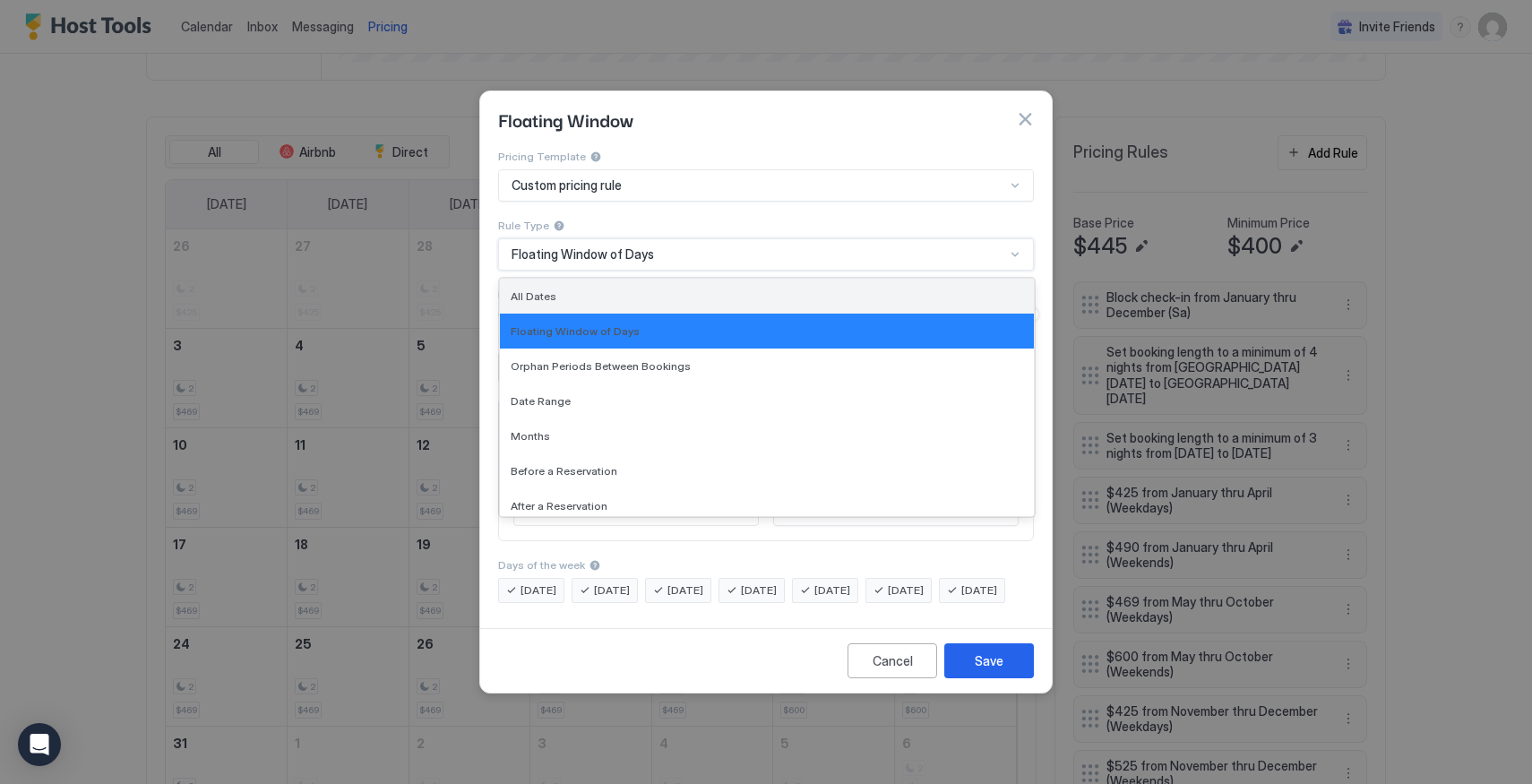
click at [629, 290] on div "All Dates" at bounding box center [766, 296] width 512 height 14
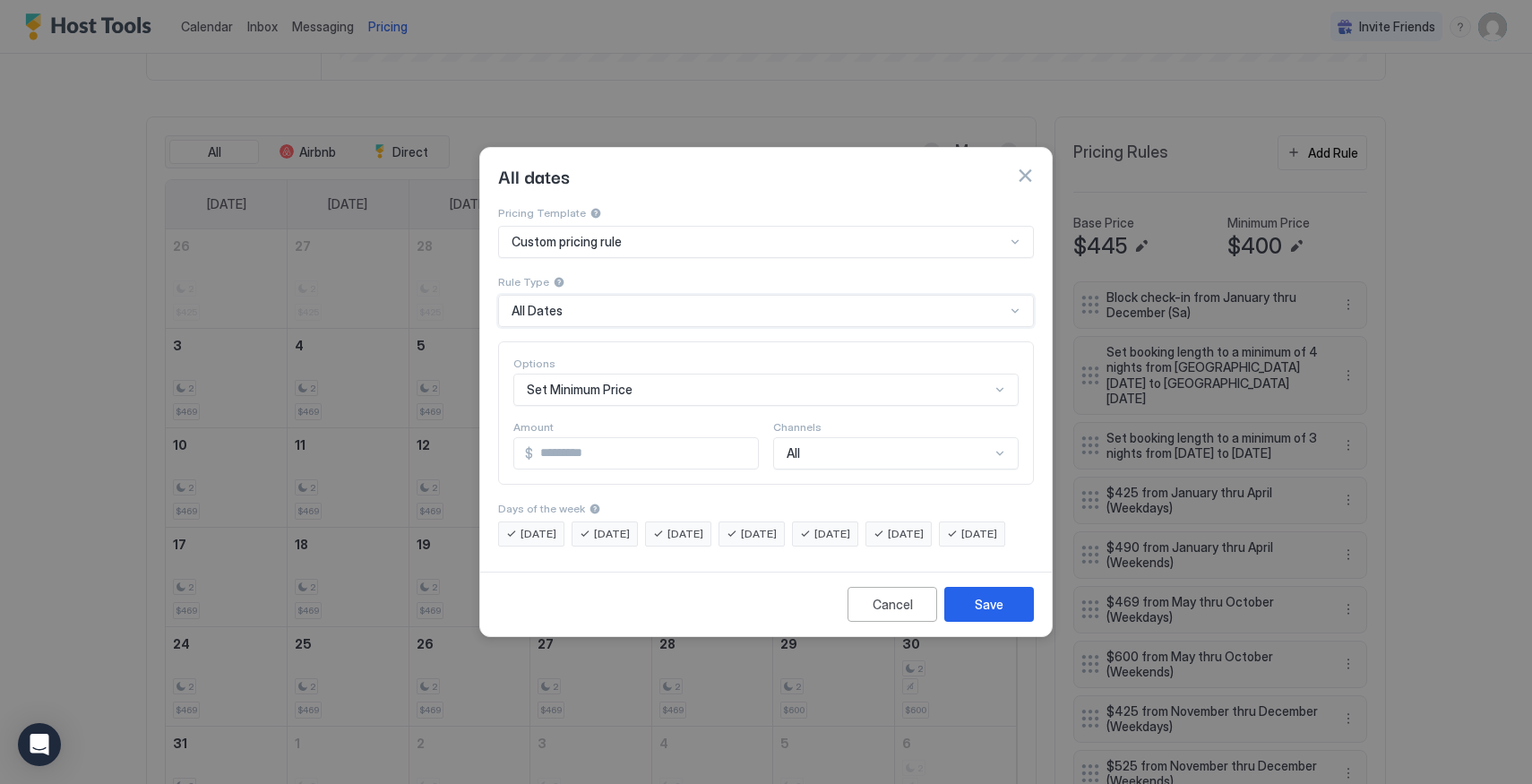
click at [720, 379] on div "Set Minimum Price" at bounding box center [766, 389] width 506 height 32
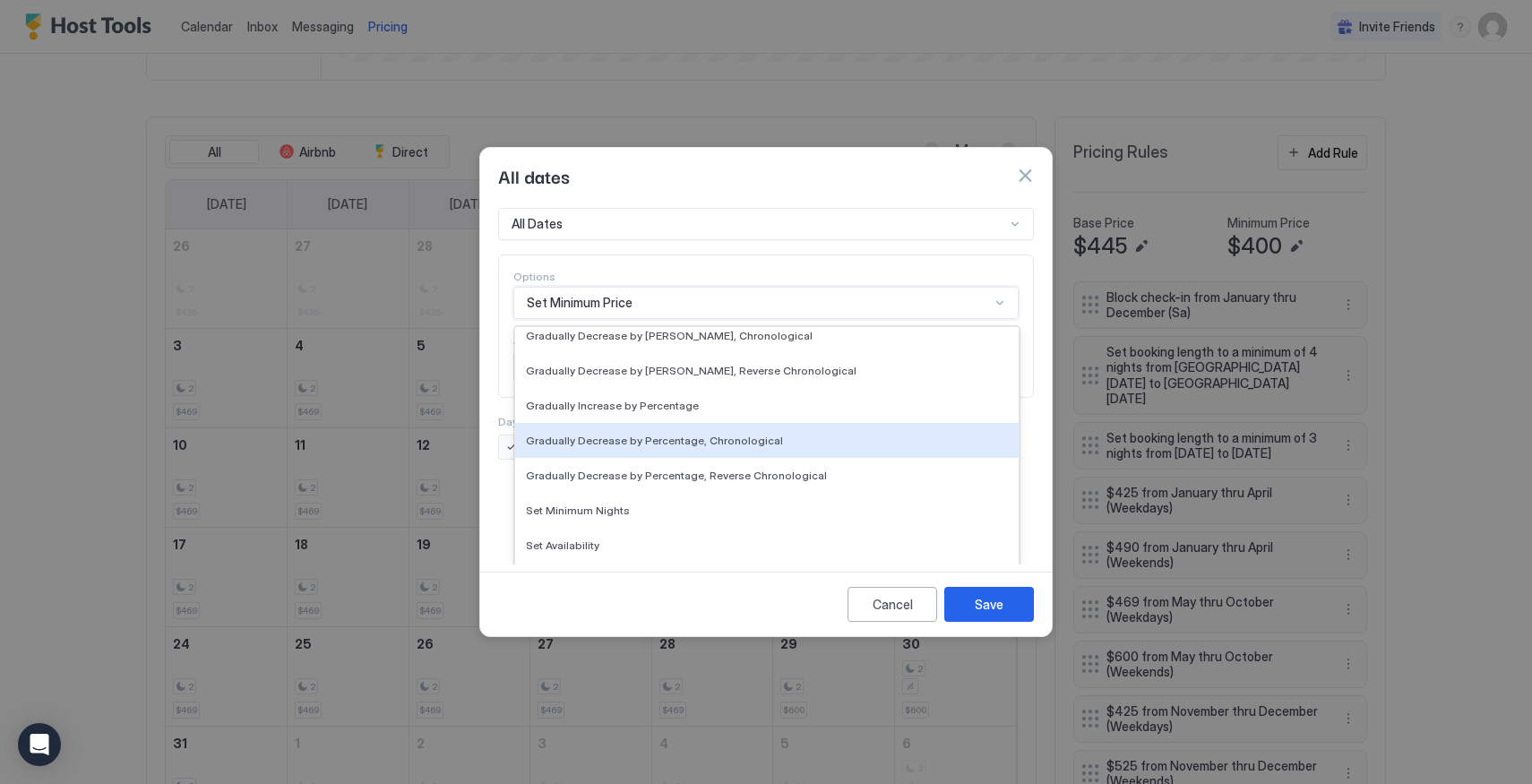
scroll to position [325, 0]
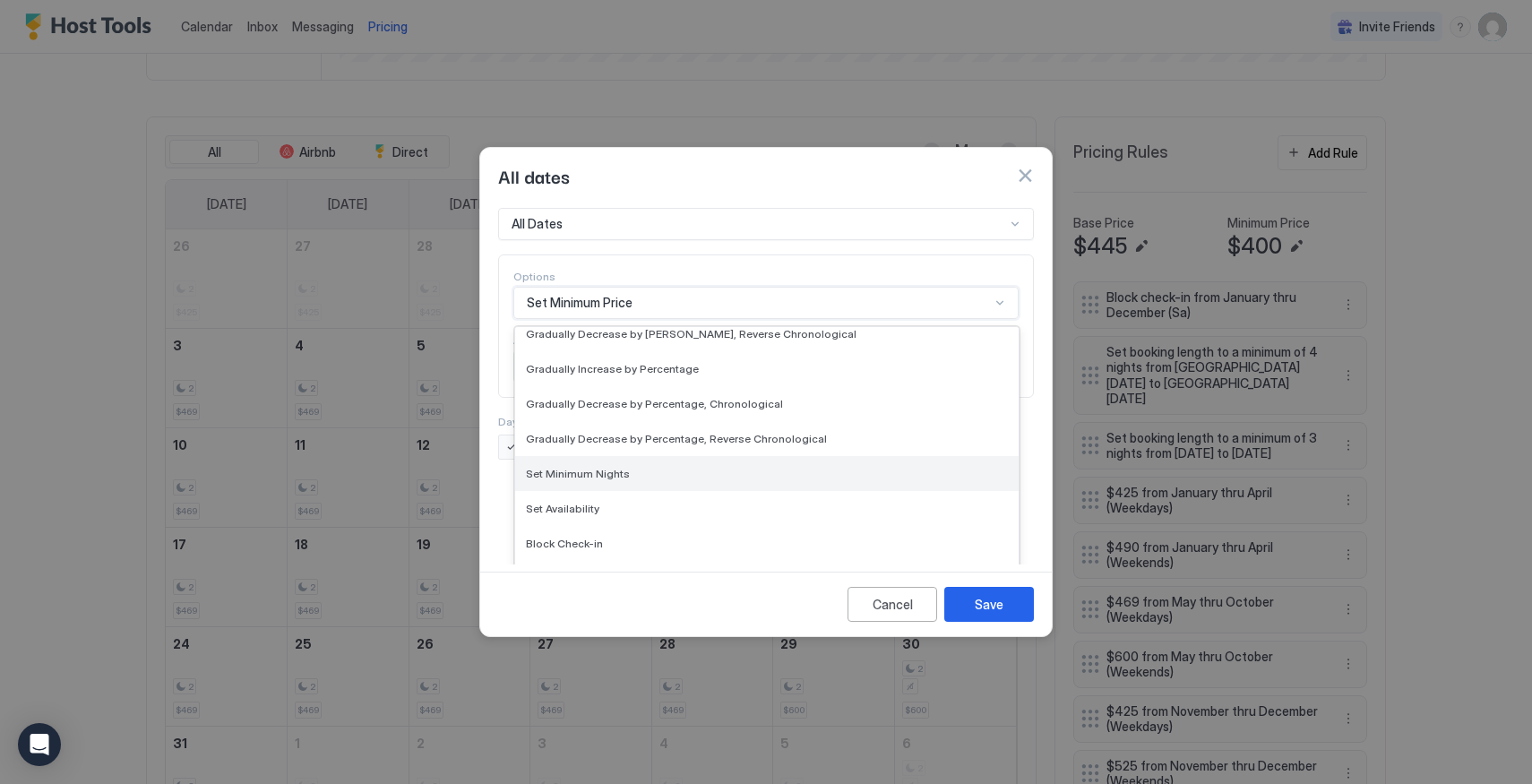
click at [643, 467] on div "Set Minimum Nights" at bounding box center [767, 473] width 482 height 14
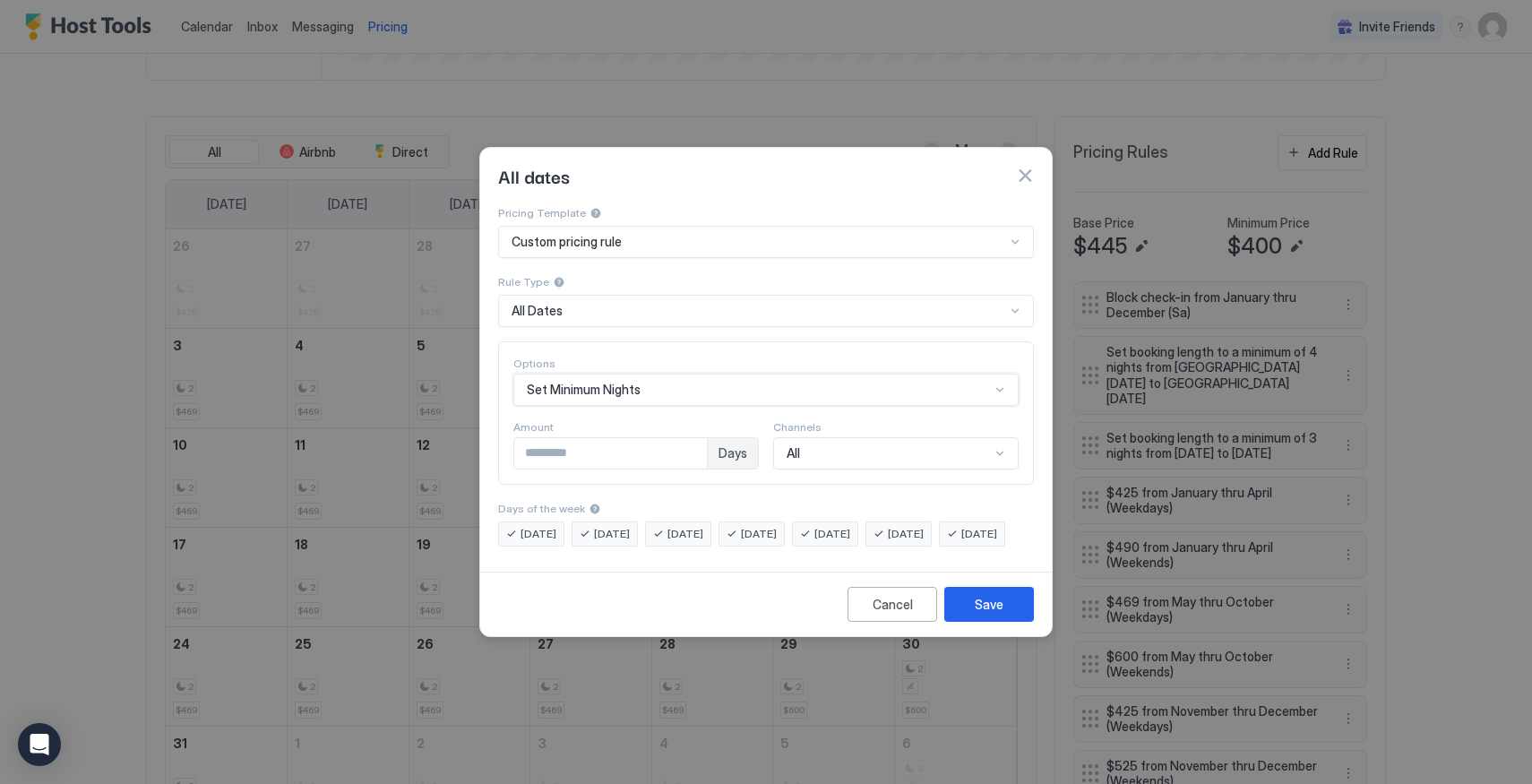
scroll to position [0, 0]
click at [667, 442] on input "***" at bounding box center [611, 453] width 193 height 30
click at [667, 441] on input "***" at bounding box center [611, 453] width 193 height 30
type input "*"
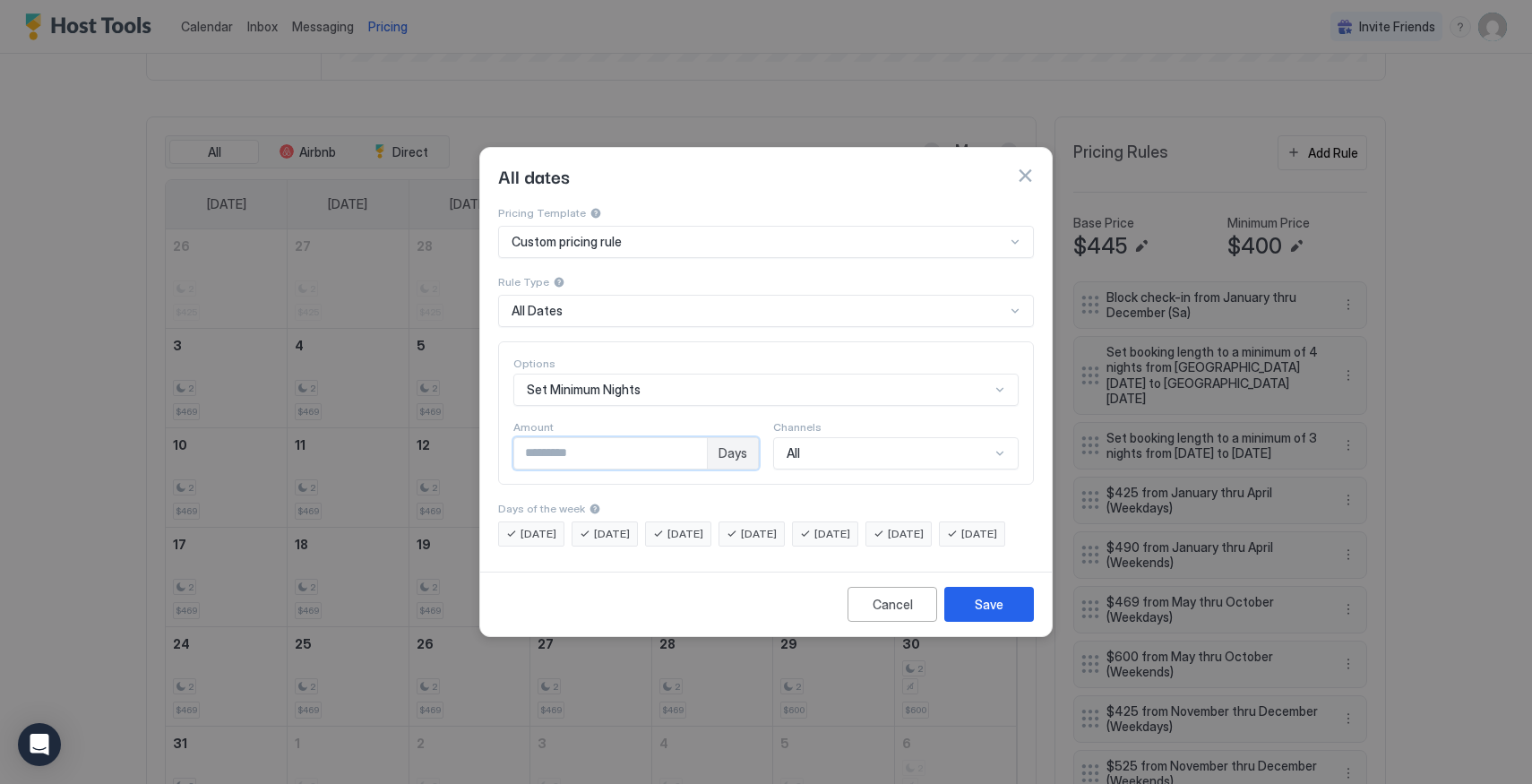
click at [690, 599] on div "Cancel Save" at bounding box center [766, 604] width 572 height 64
click at [627, 302] on div "All Dates" at bounding box center [758, 311] width 494 height 17
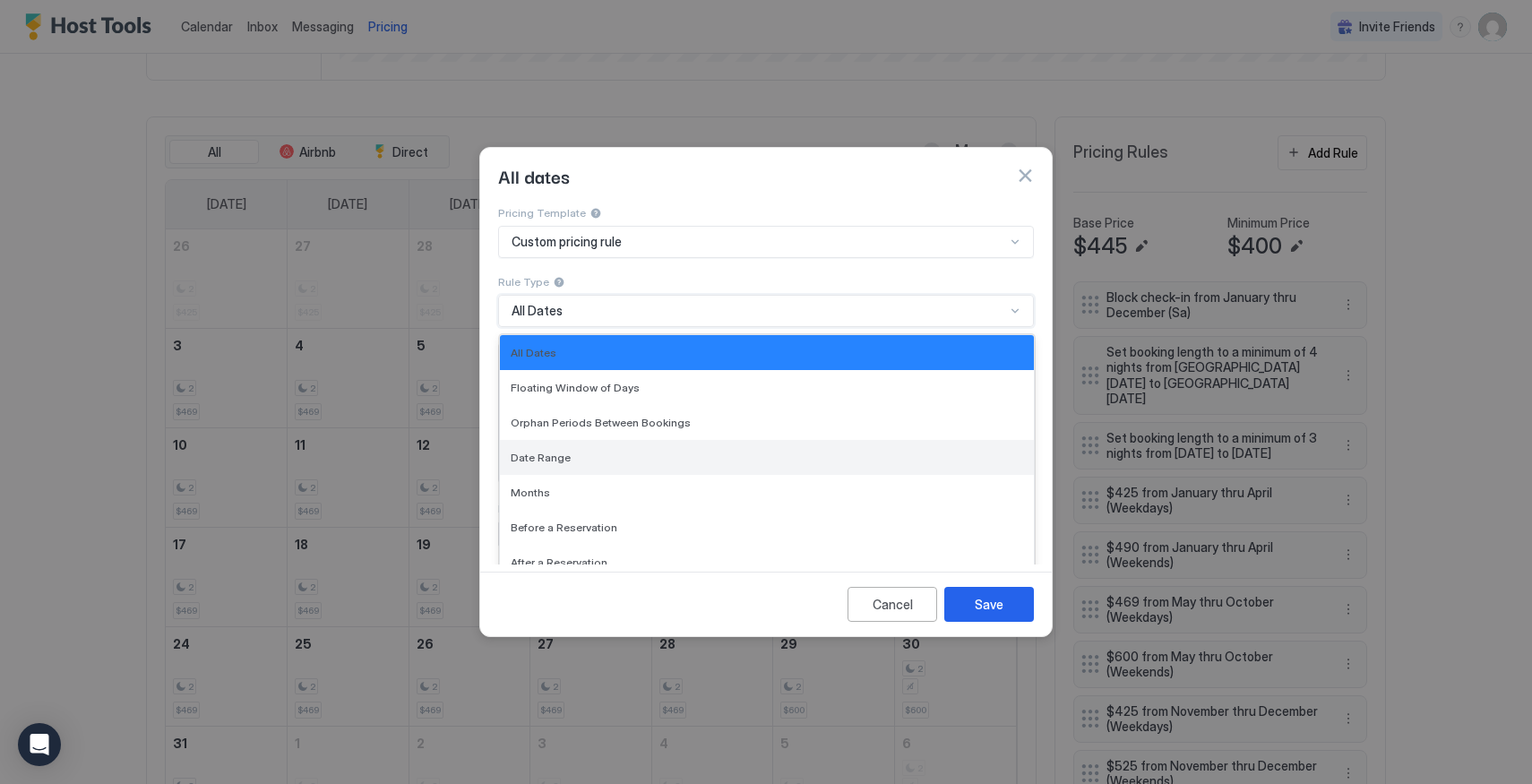
click at [629, 450] on div "Date Range" at bounding box center [766, 457] width 512 height 14
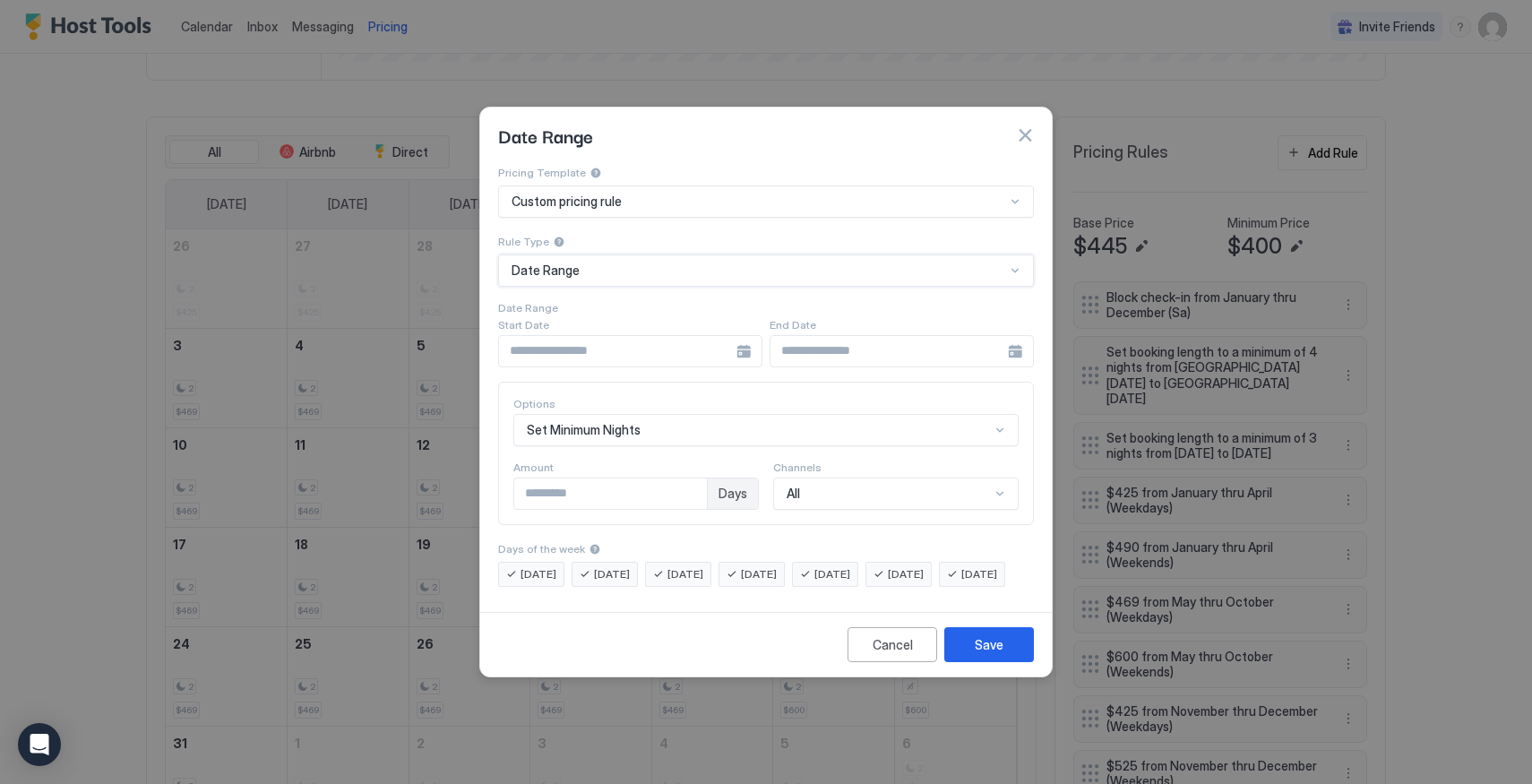
click at [655, 336] on input "Input Field" at bounding box center [618, 350] width 237 height 30
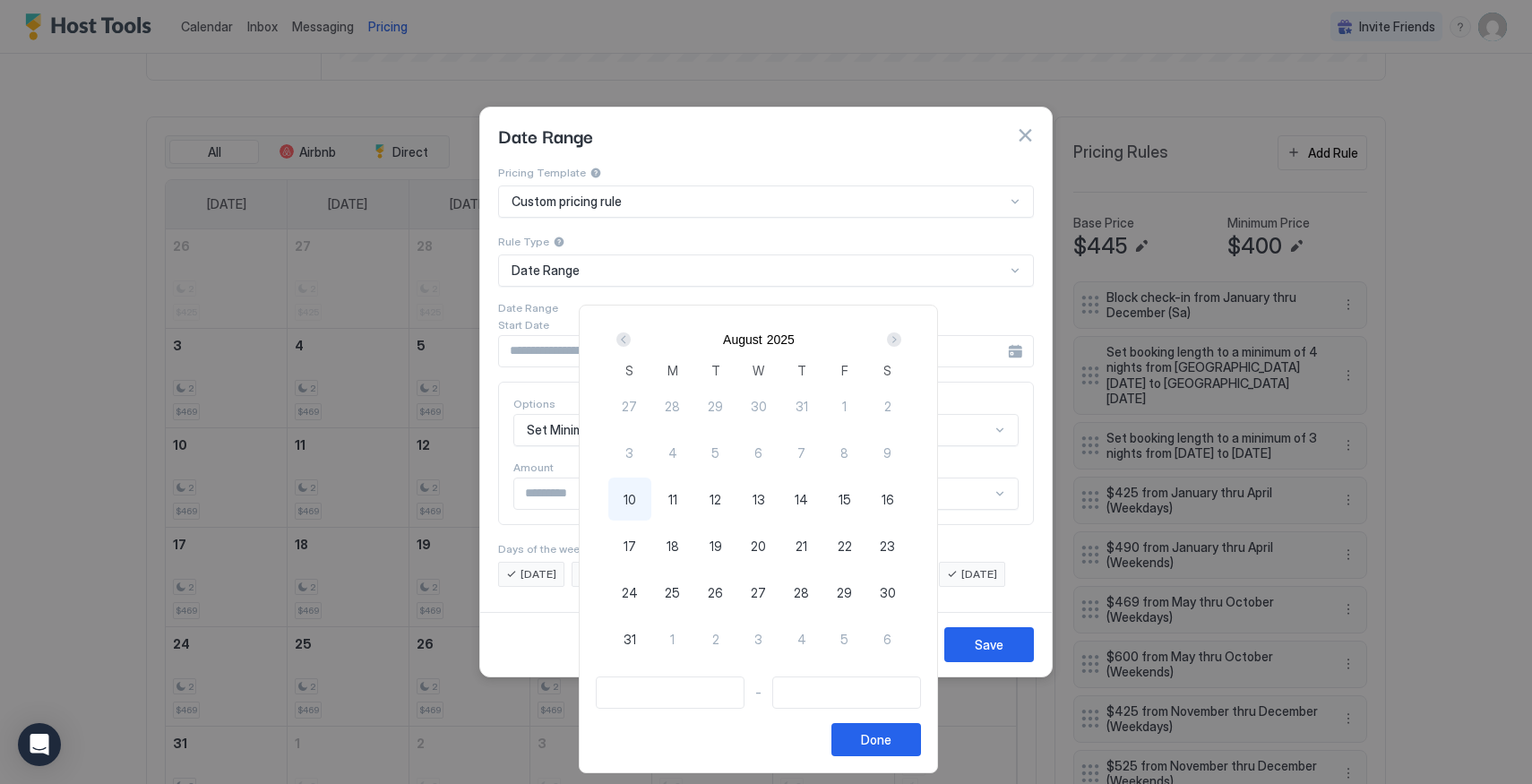
click at [893, 344] on div "Next" at bounding box center [894, 339] width 21 height 21
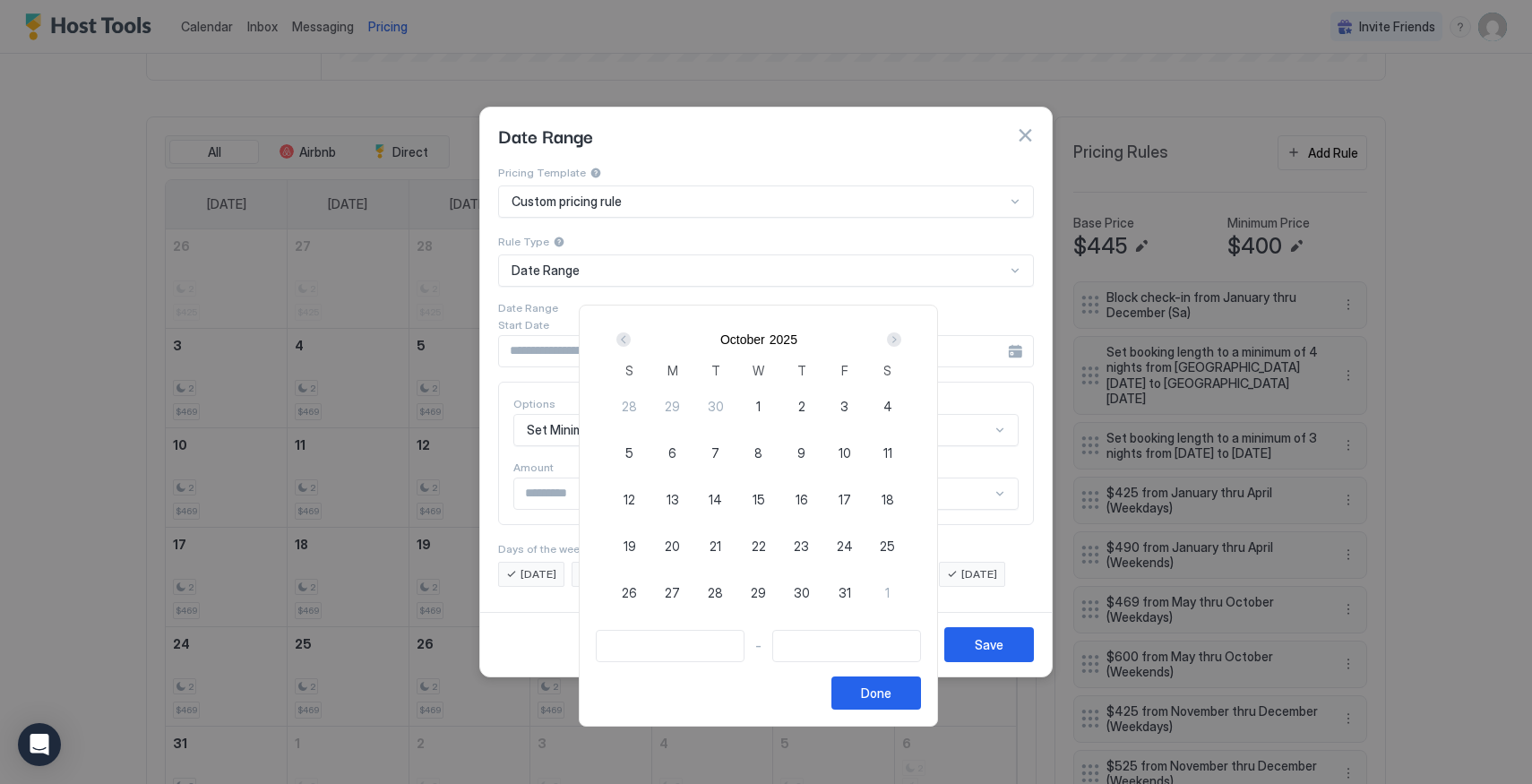
click at [893, 344] on div "Next" at bounding box center [894, 339] width 21 height 21
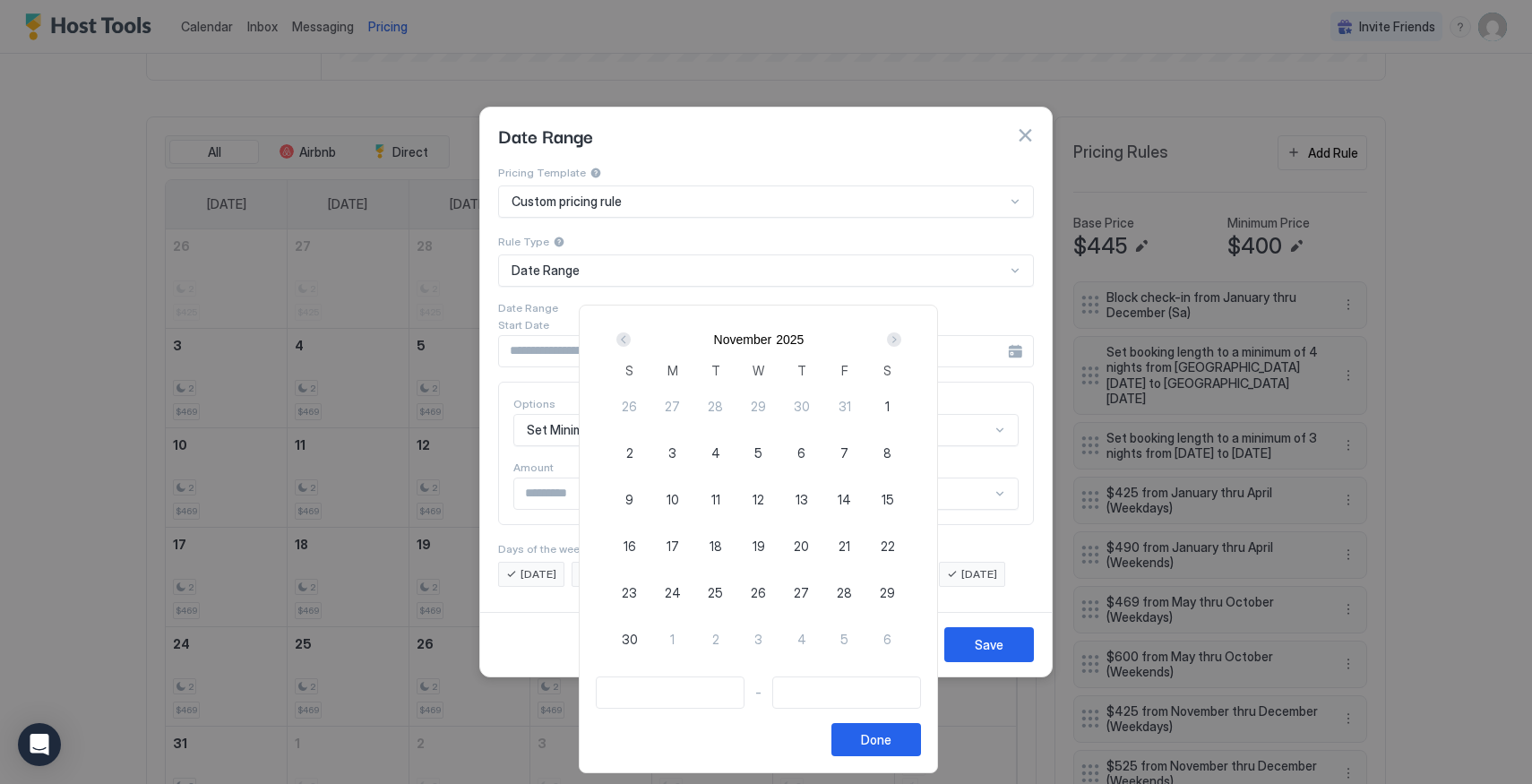
click at [893, 344] on div "Next" at bounding box center [894, 339] width 21 height 21
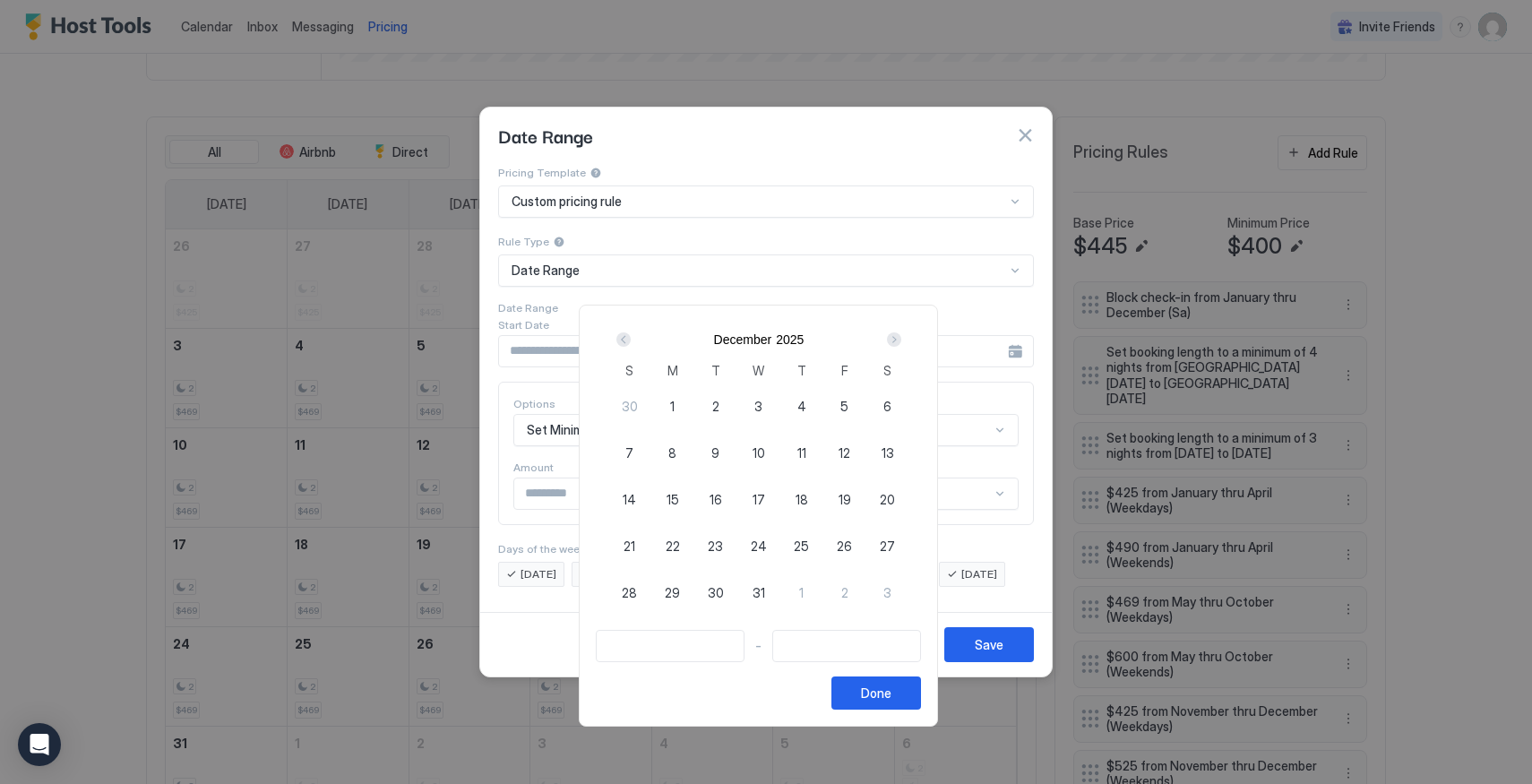
click at [893, 344] on div "Next" at bounding box center [894, 339] width 21 height 21
click at [772, 403] on div "1" at bounding box center [759, 405] width 43 height 43
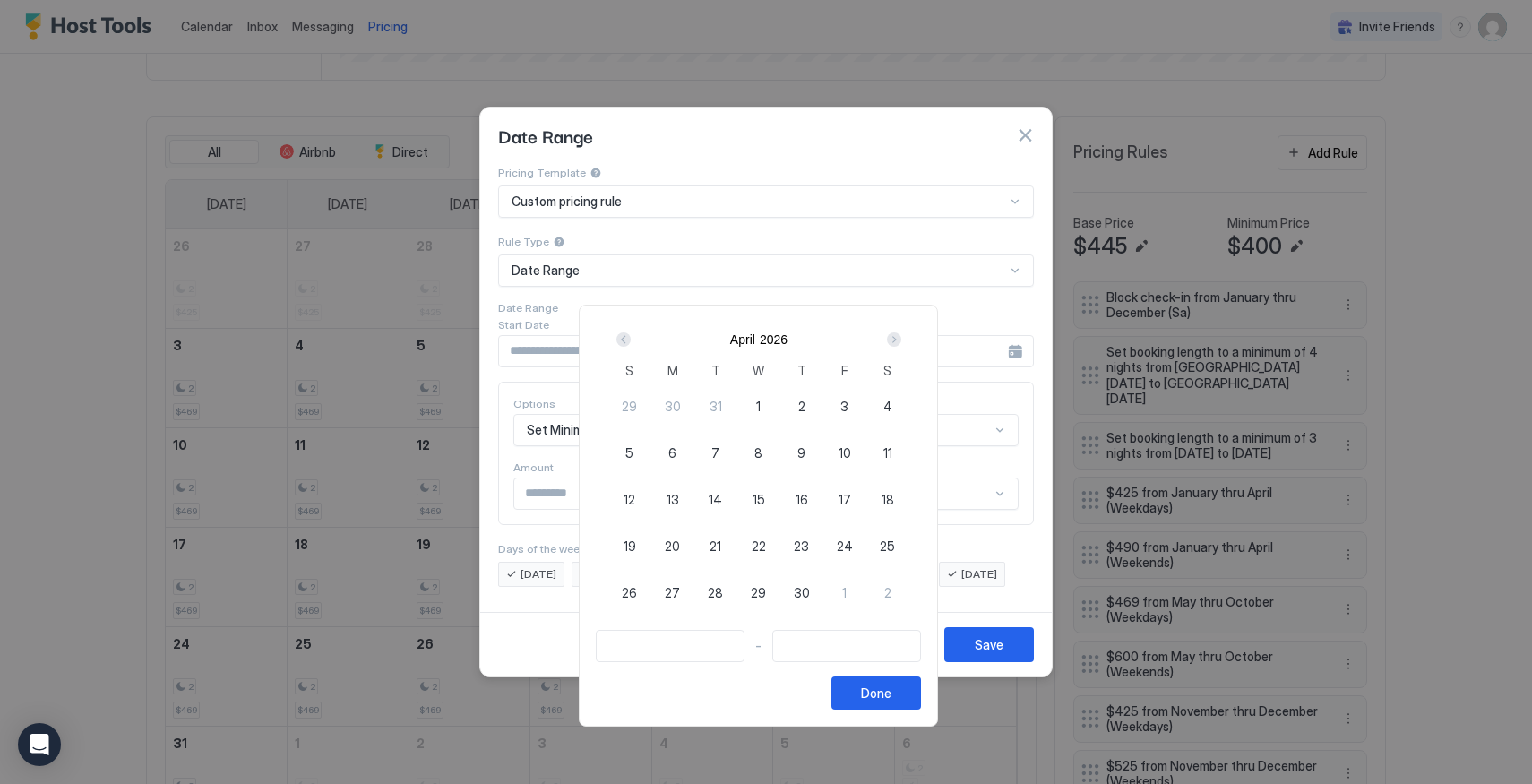
type input "**********"
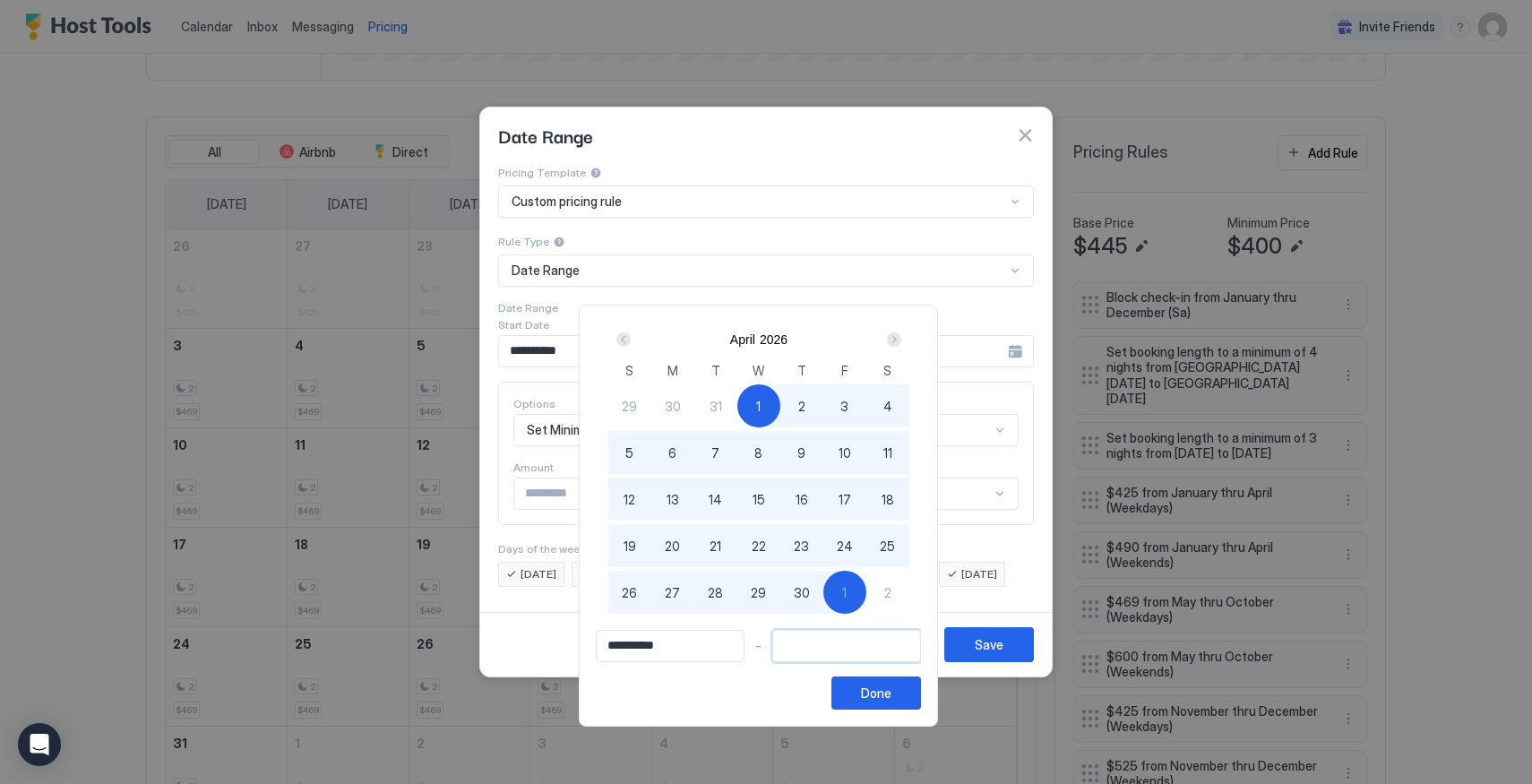
click at [823, 653] on input "Input Field" at bounding box center [847, 645] width 147 height 30
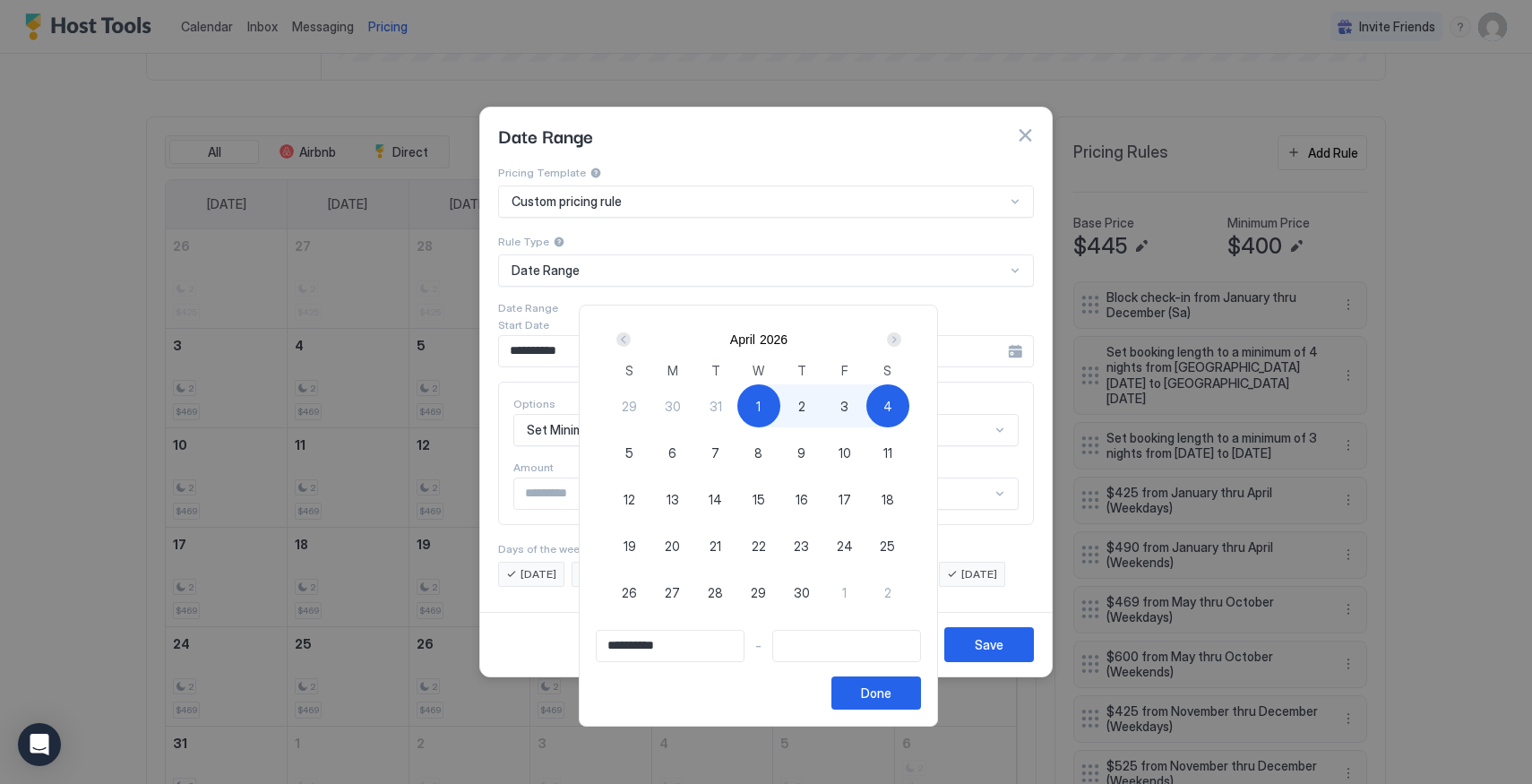
click at [897, 341] on div "Next" at bounding box center [895, 340] width 15 height 15
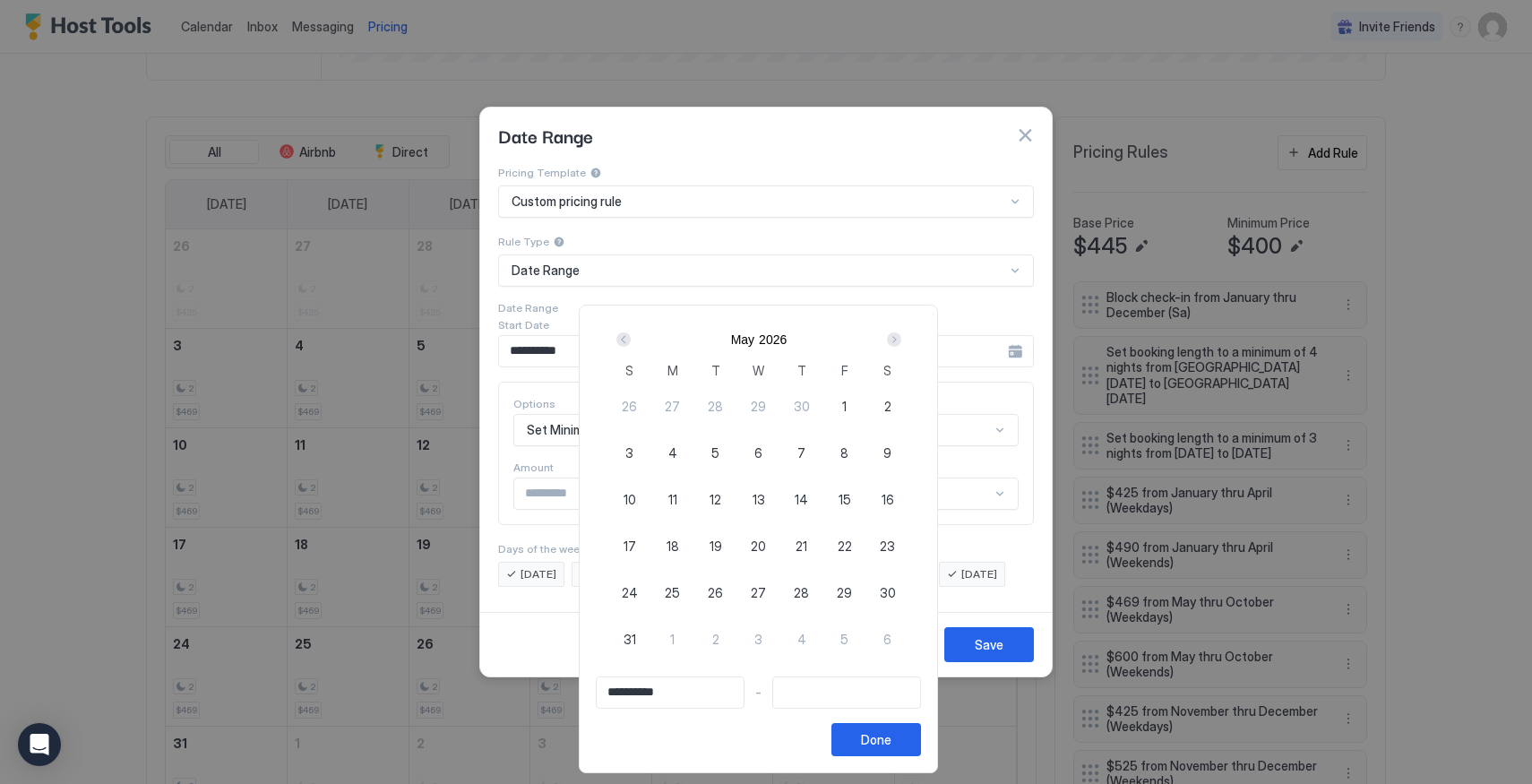
click at [897, 341] on div "Next" at bounding box center [895, 340] width 15 height 15
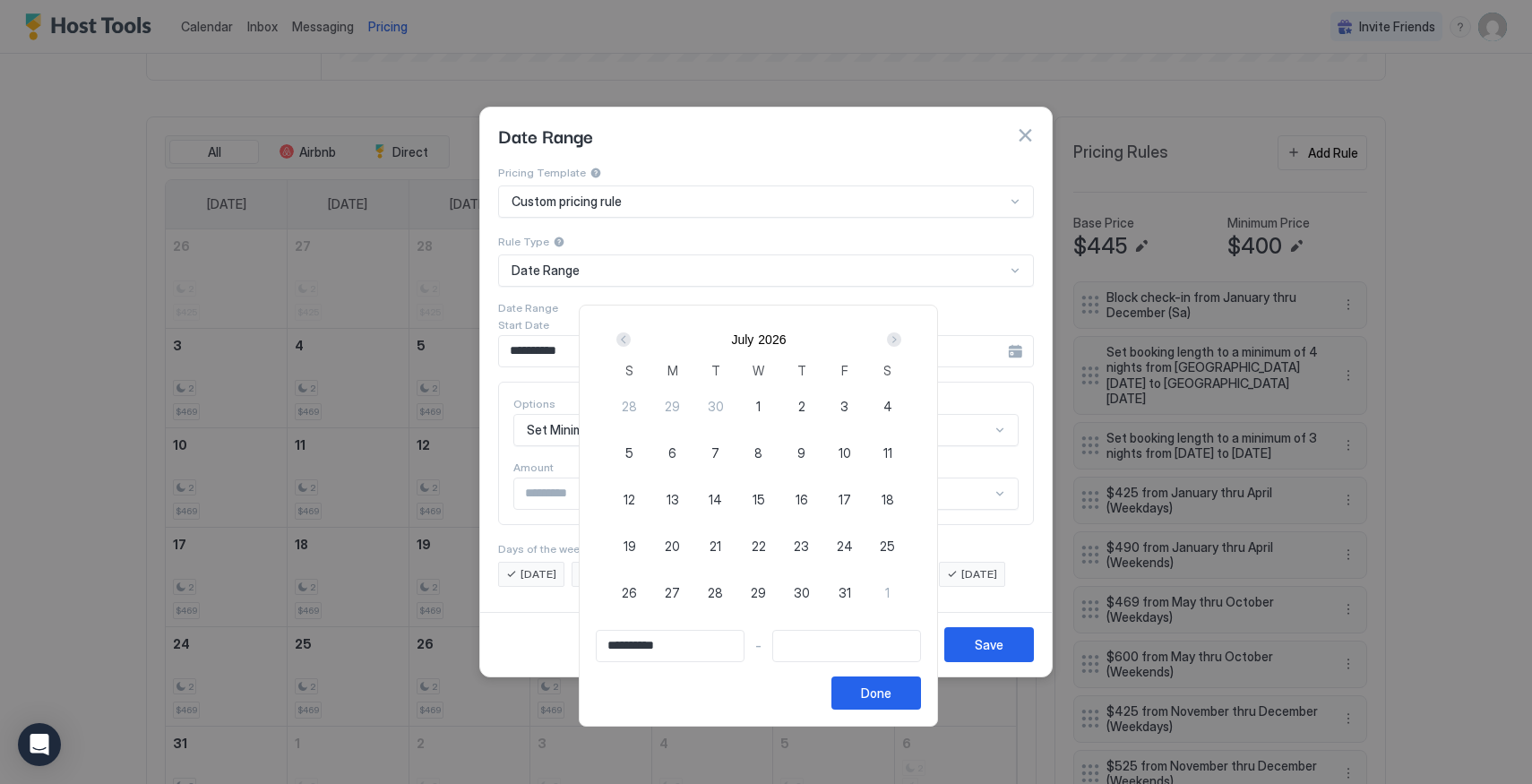
click at [897, 341] on div "Next" at bounding box center [895, 340] width 15 height 15
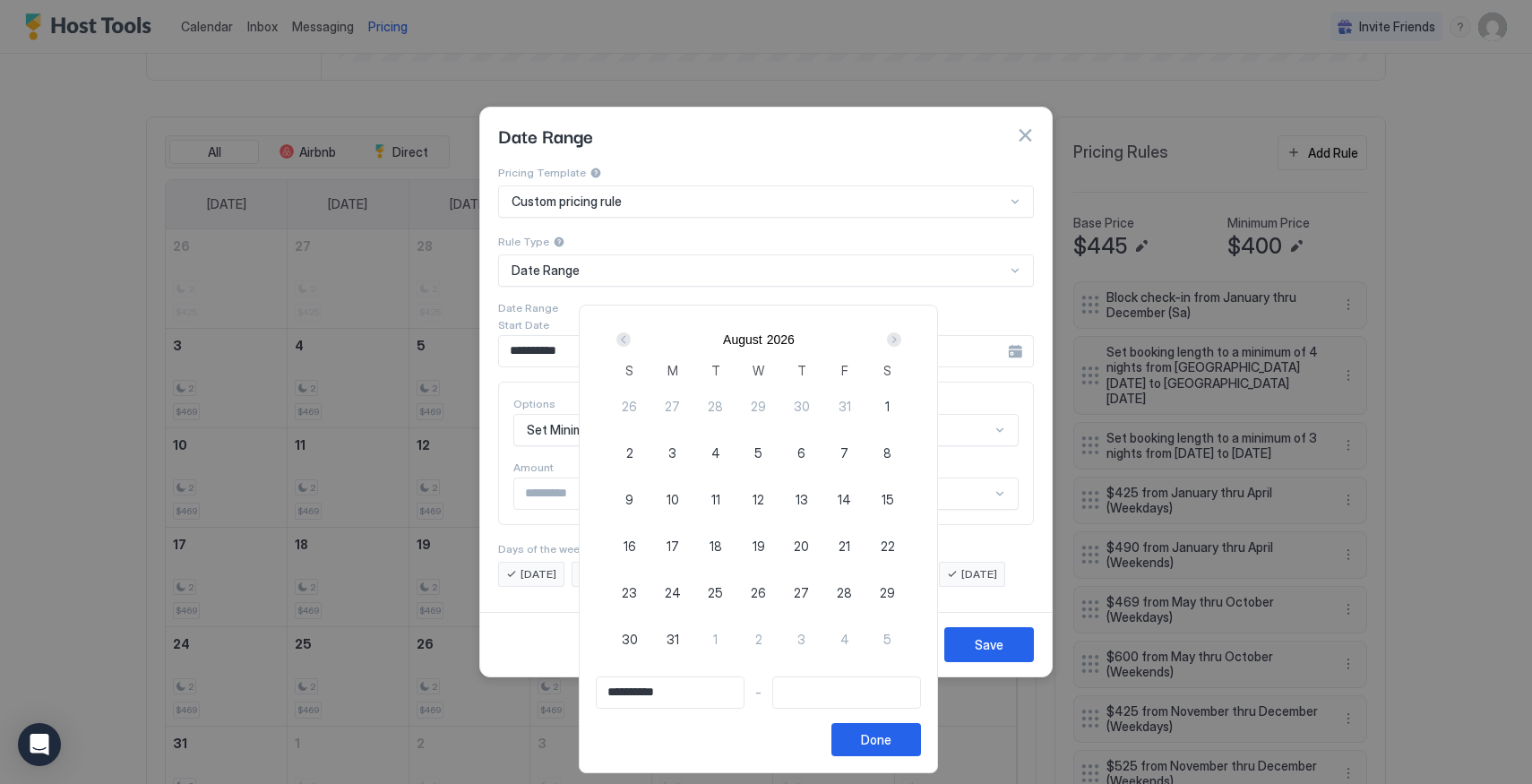
click at [897, 341] on div "Next" at bounding box center [895, 340] width 15 height 15
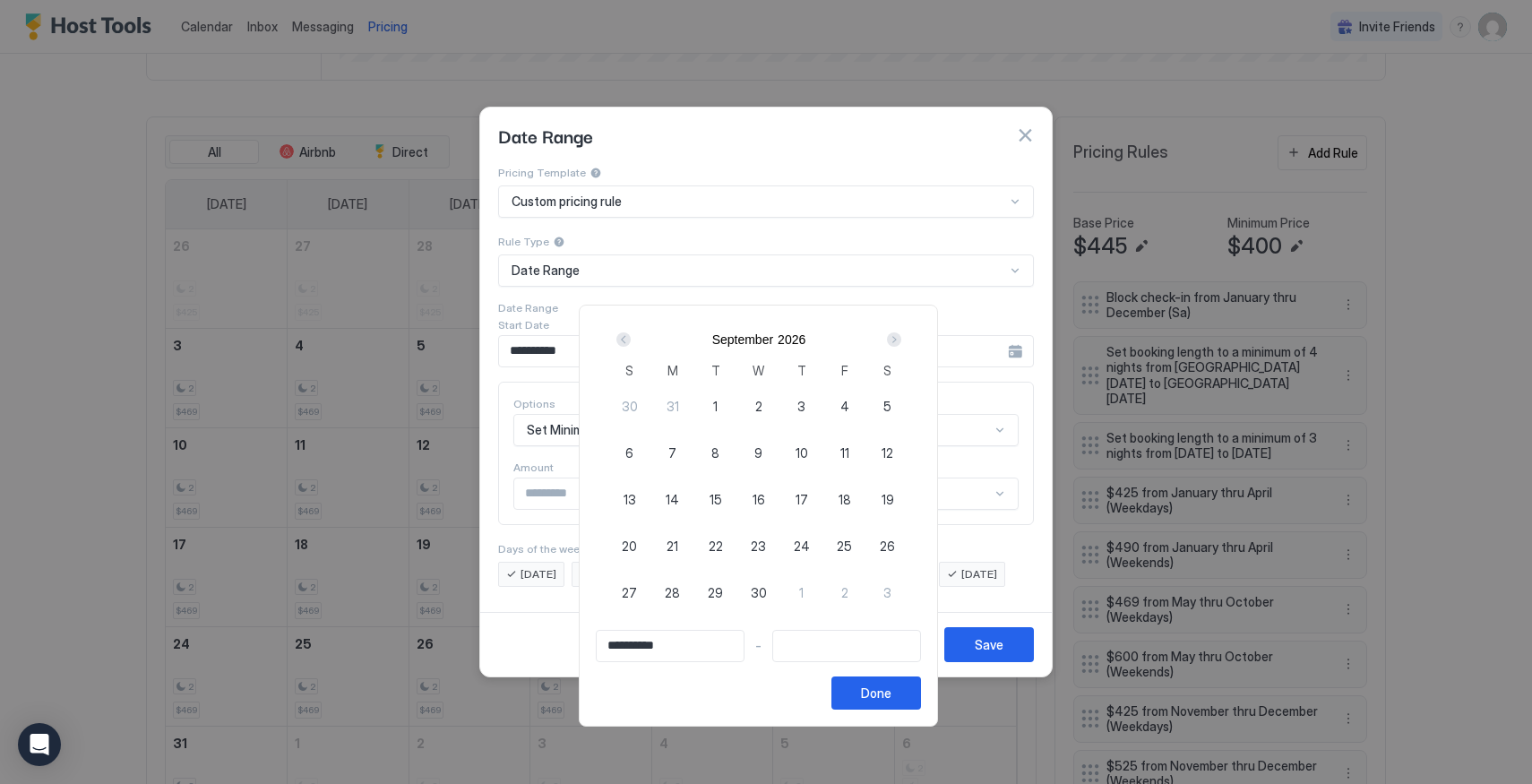
click at [897, 341] on div "Next" at bounding box center [895, 340] width 15 height 15
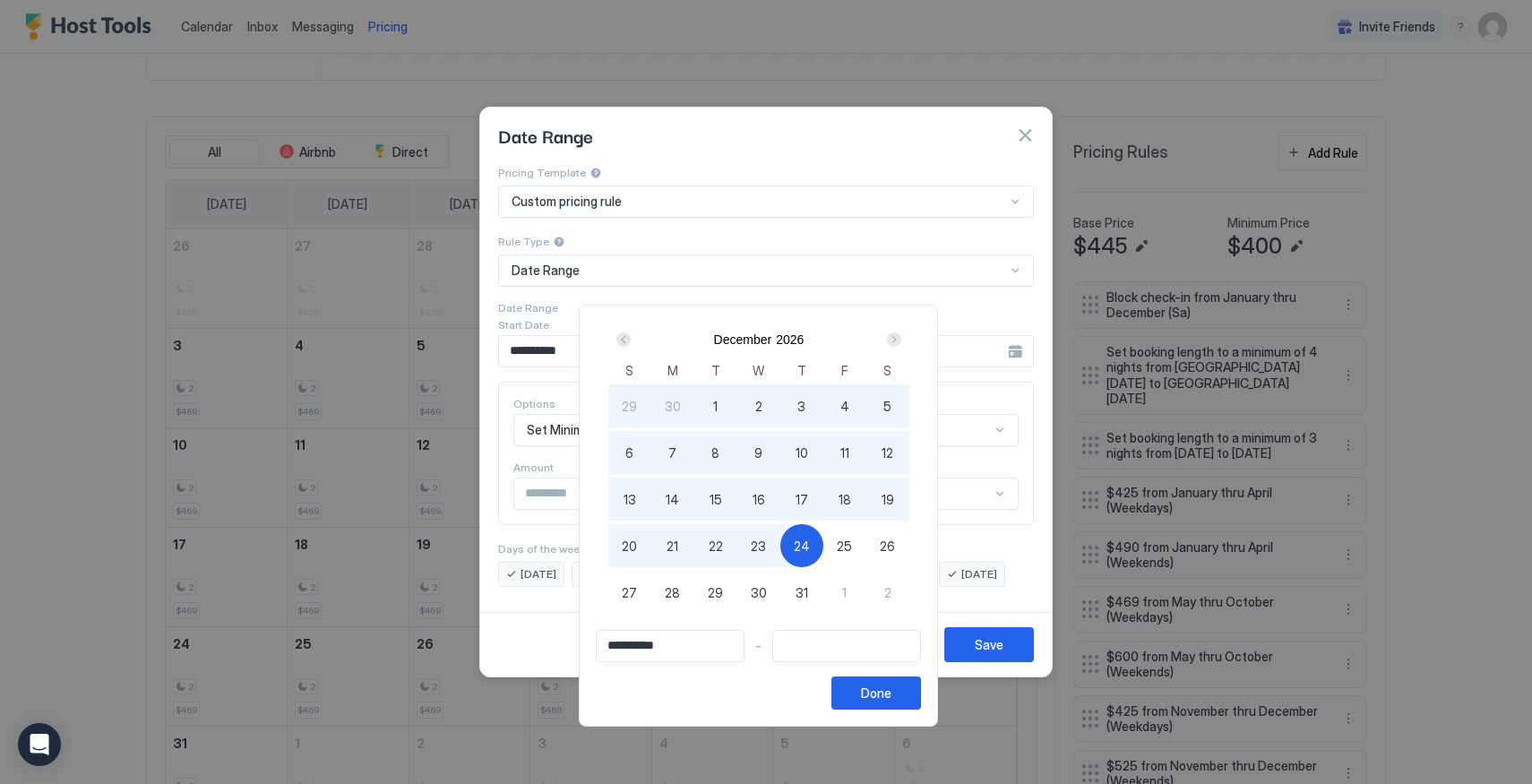
type input "**********"
click at [806, 593] on span "31" at bounding box center [802, 592] width 13 height 18
type input "**********"
click at [890, 702] on button "Done" at bounding box center [875, 693] width 89 height 33
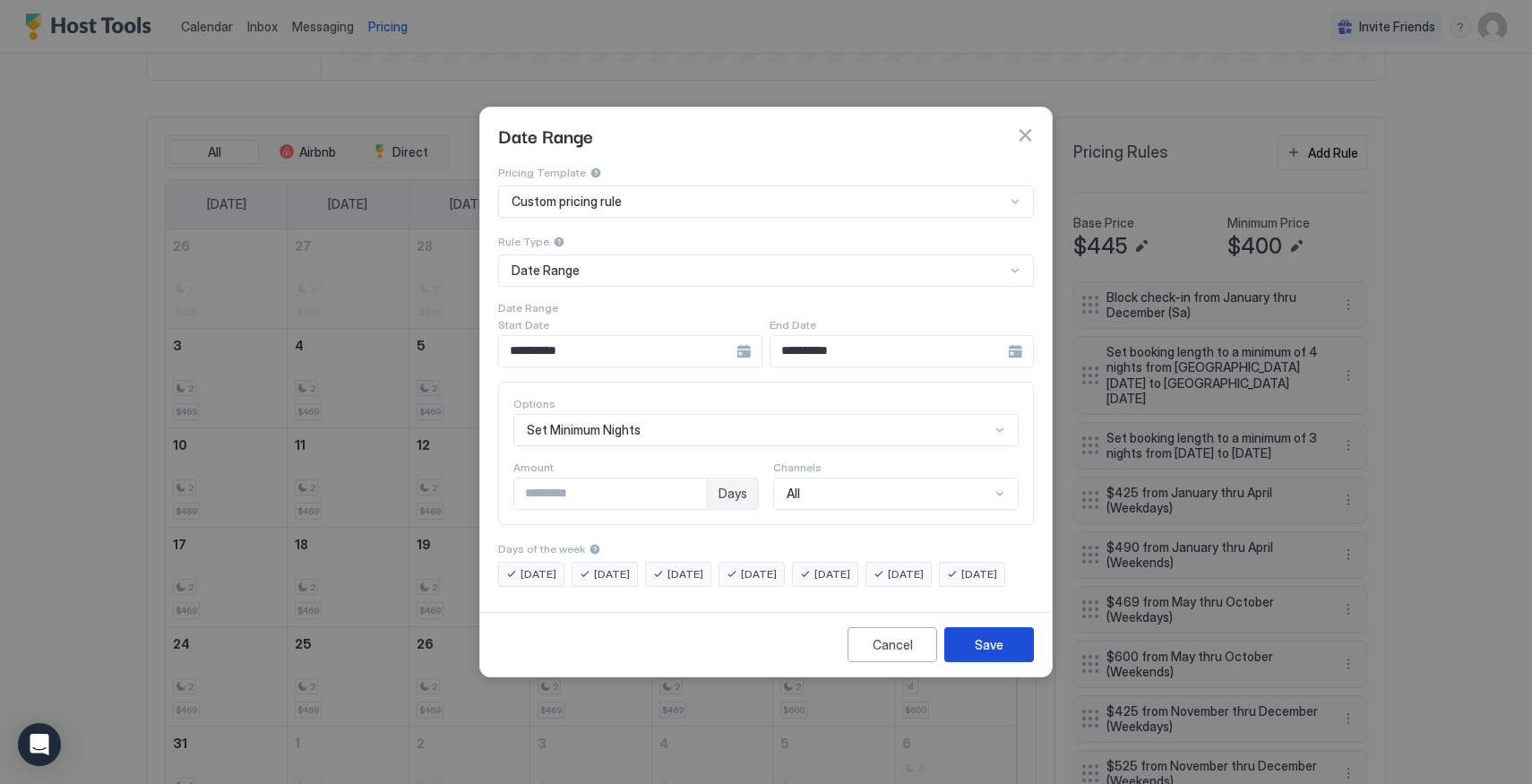
click at [979, 650] on button "Save" at bounding box center [989, 644] width 89 height 35
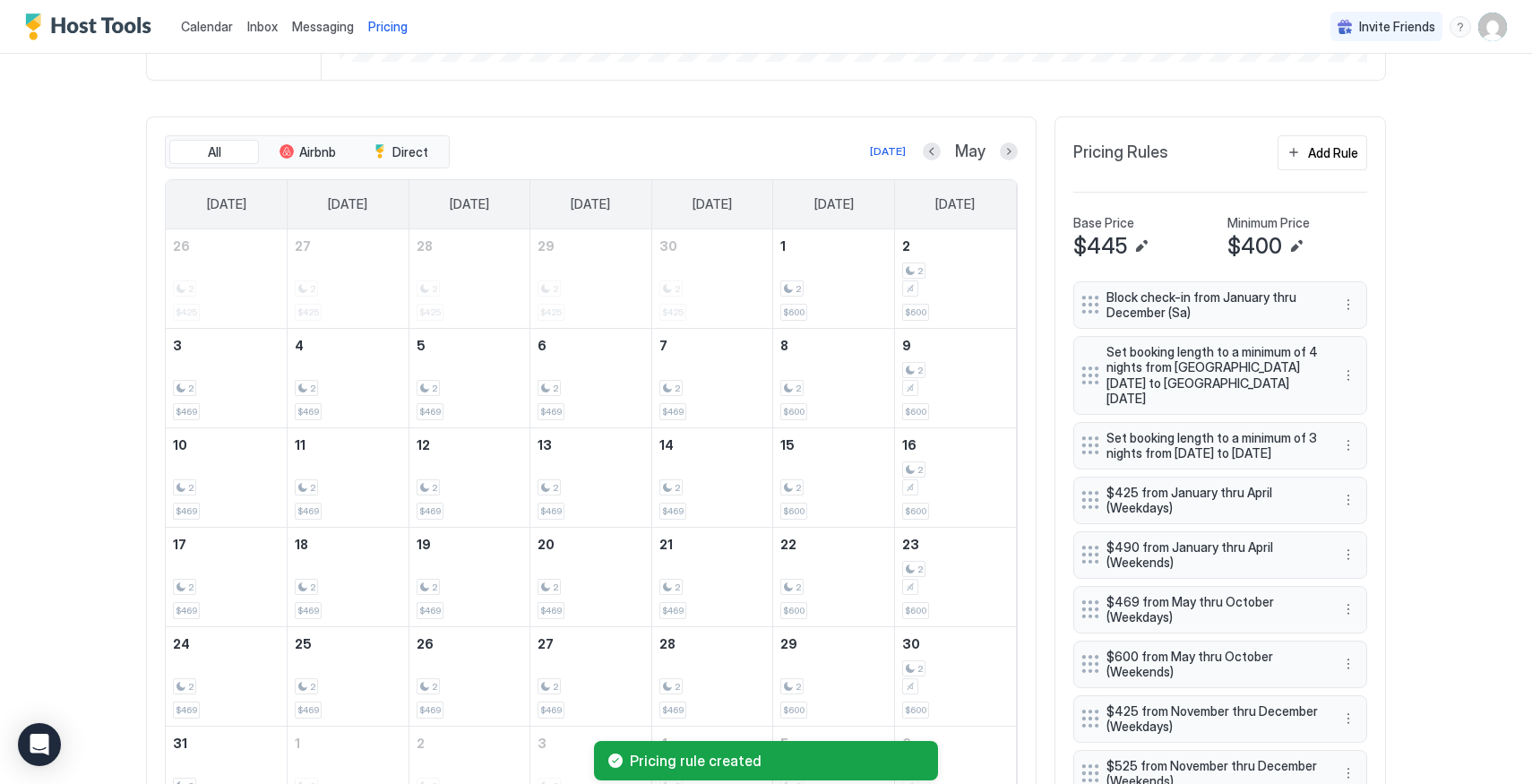
scroll to position [790, 0]
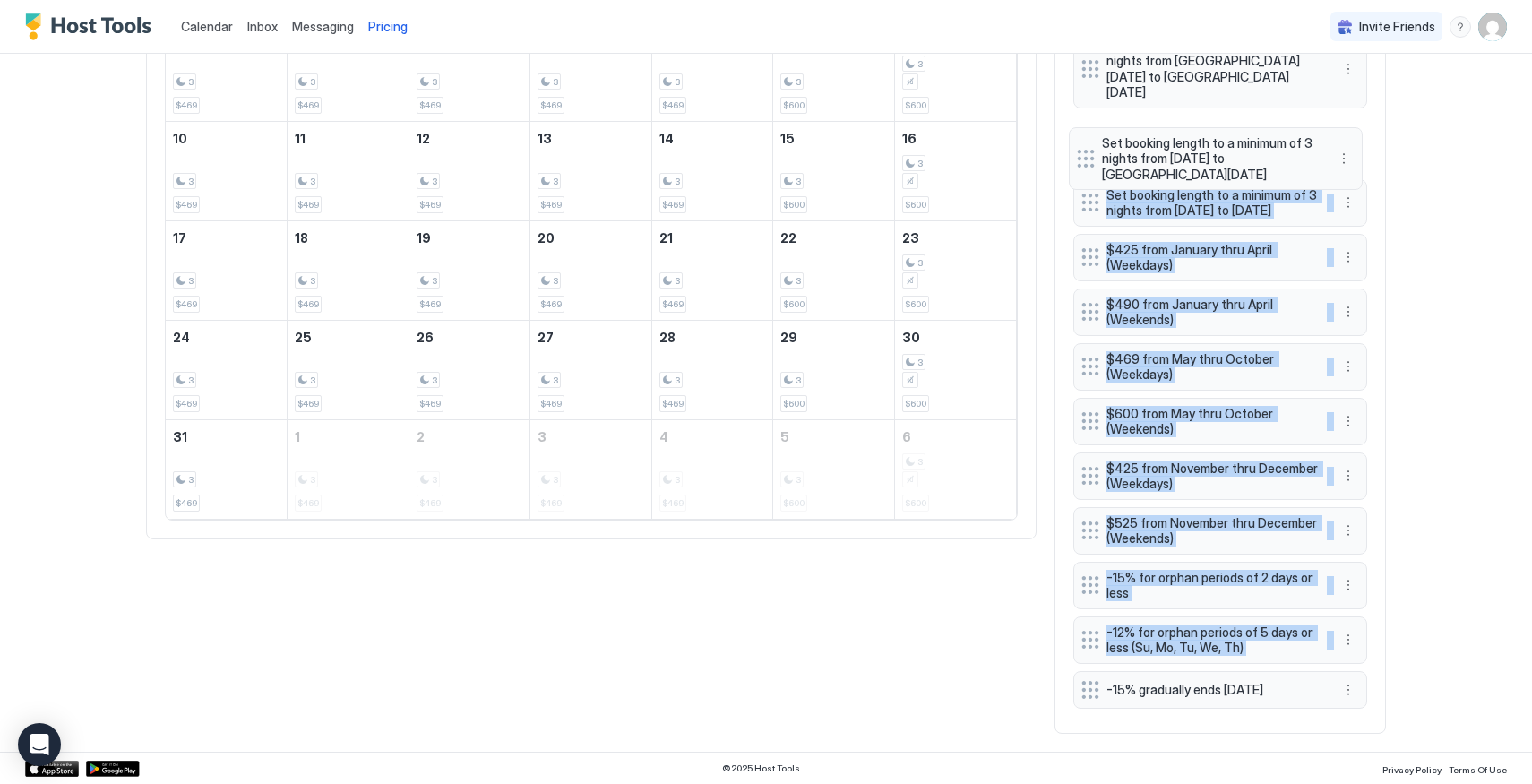
drag, startPoint x: 1091, startPoint y: 684, endPoint x: 1086, endPoint y: 158, distance: 526.0
click at [1086, 158] on div "Block check-in from January thru December (Sa) Set booking length to a minimum …" at bounding box center [1220, 346] width 294 height 741
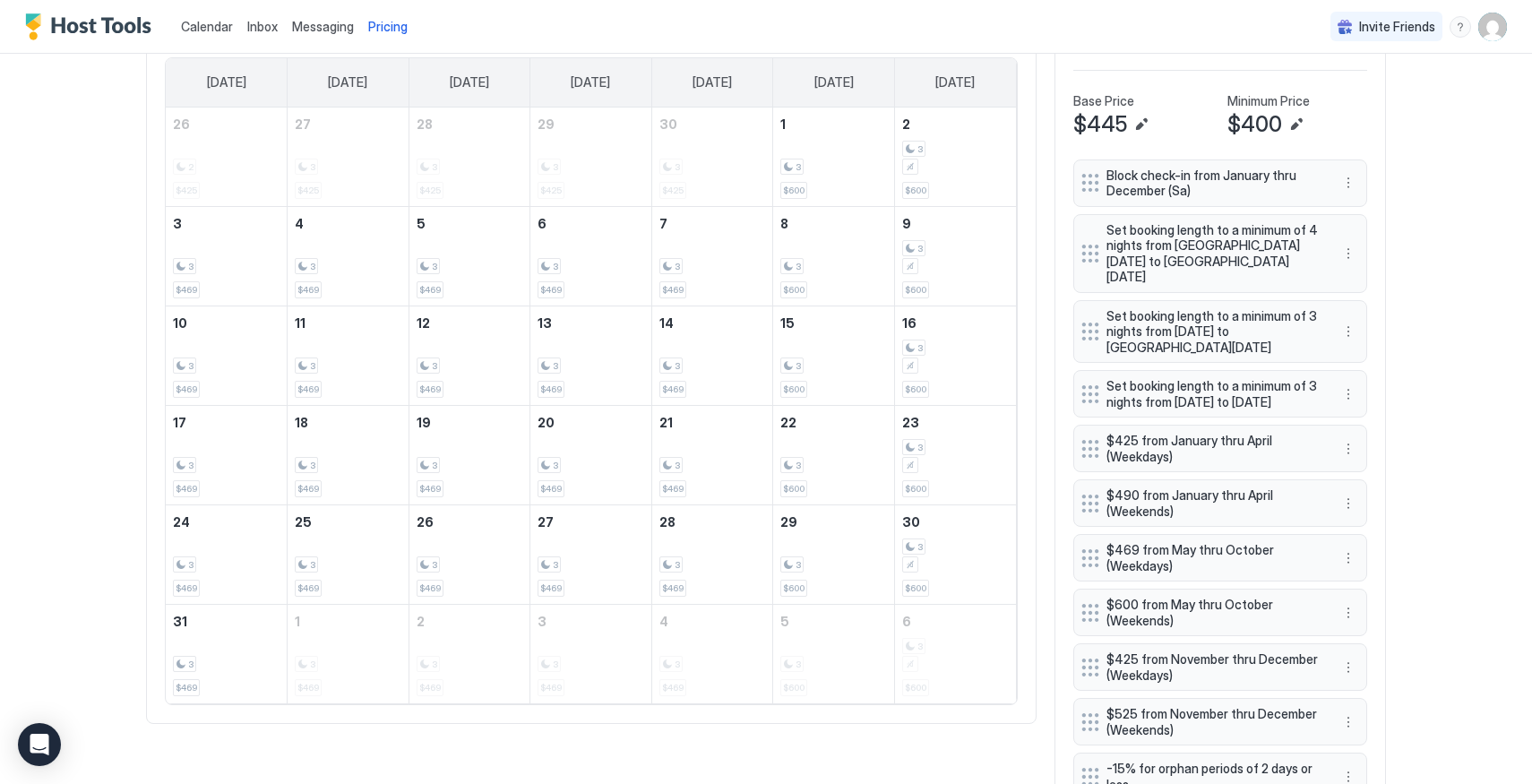
scroll to position [566, 0]
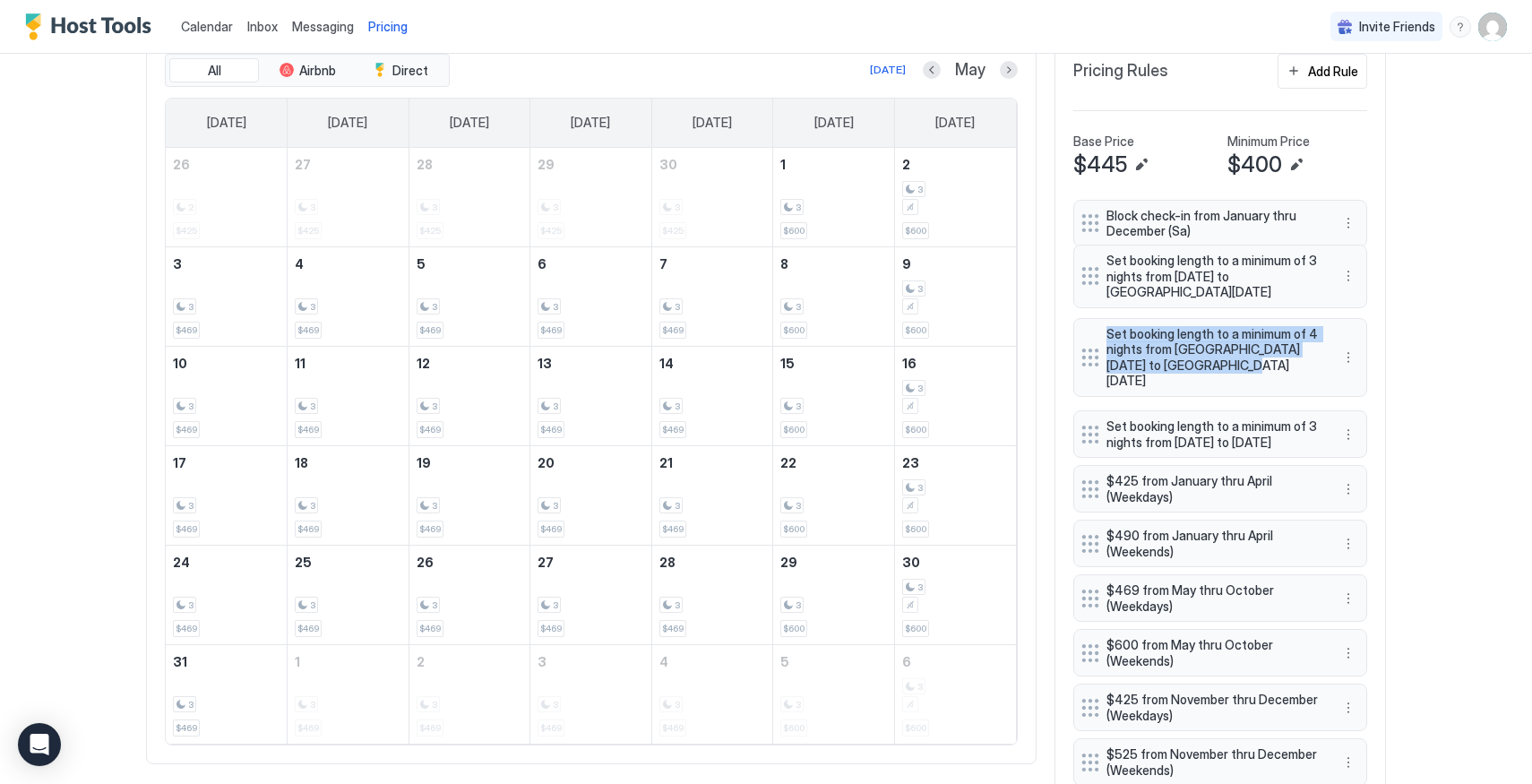
drag, startPoint x: 1090, startPoint y: 354, endPoint x: 1090, endPoint y: 274, distance: 80.0
click at [1090, 274] on div "Block check-in from January thru December (Sa) Set booking length to a minimum …" at bounding box center [1220, 570] width 294 height 741
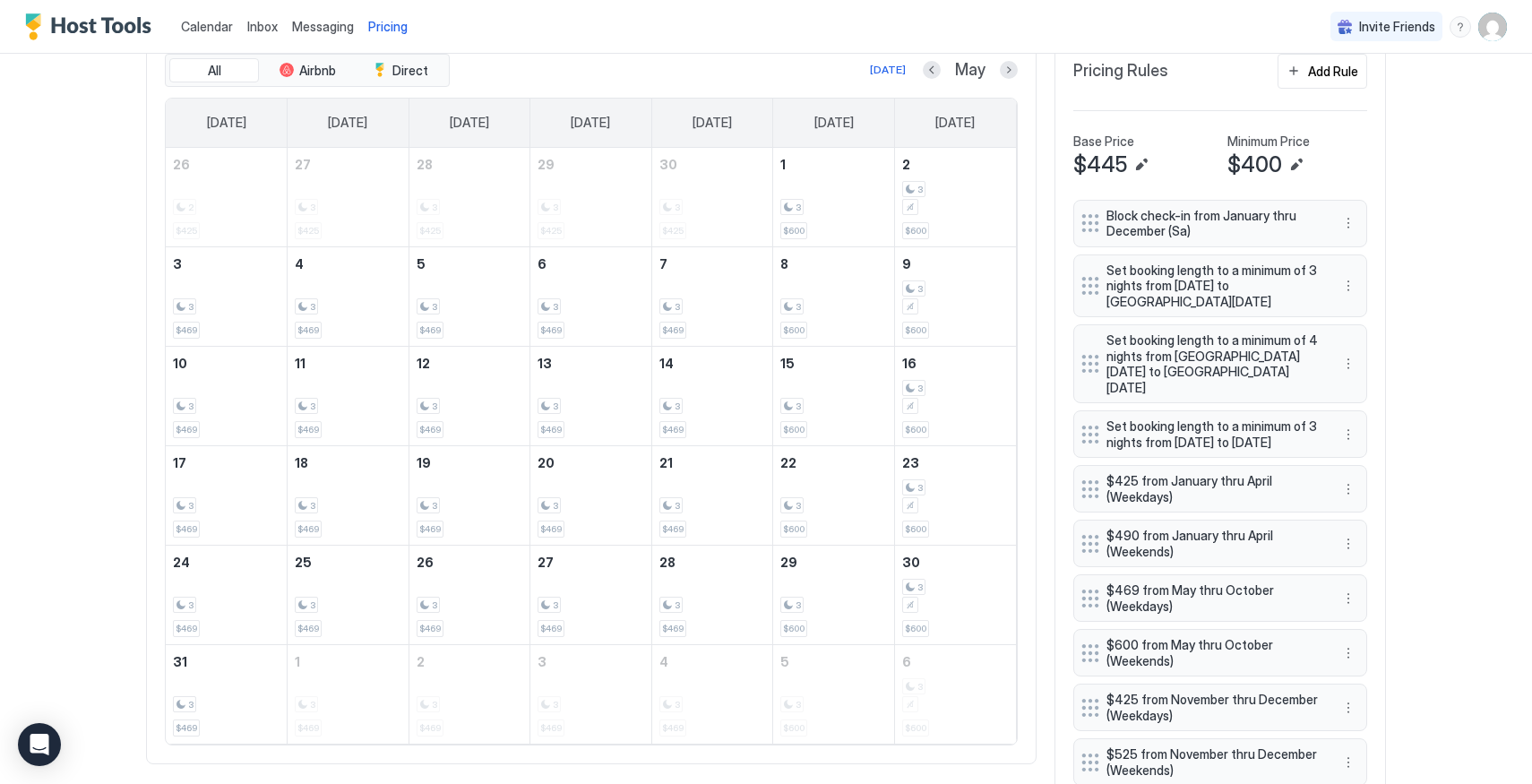
scroll to position [0, 0]
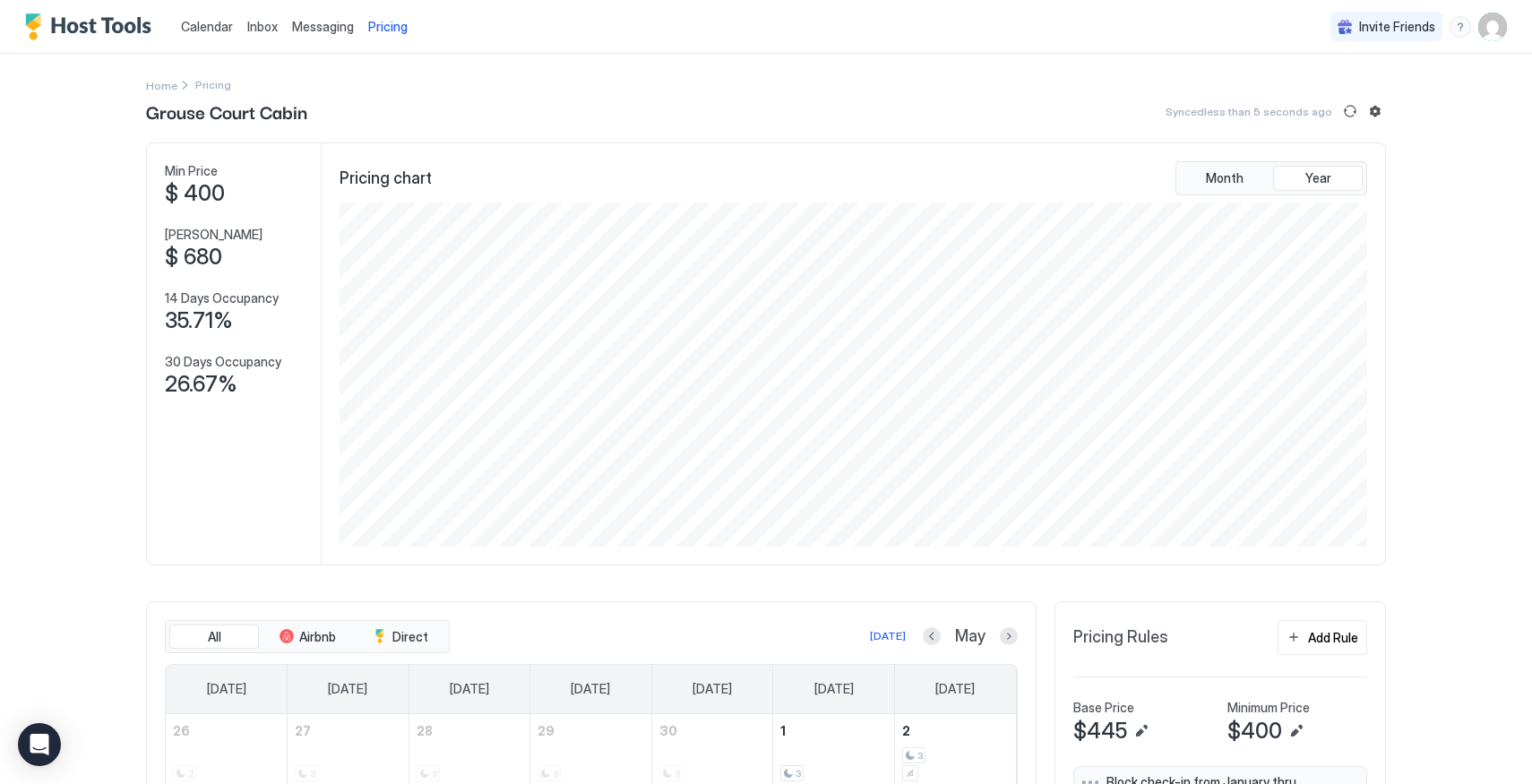
click at [268, 30] on span "Inbox" at bounding box center [262, 26] width 30 height 16
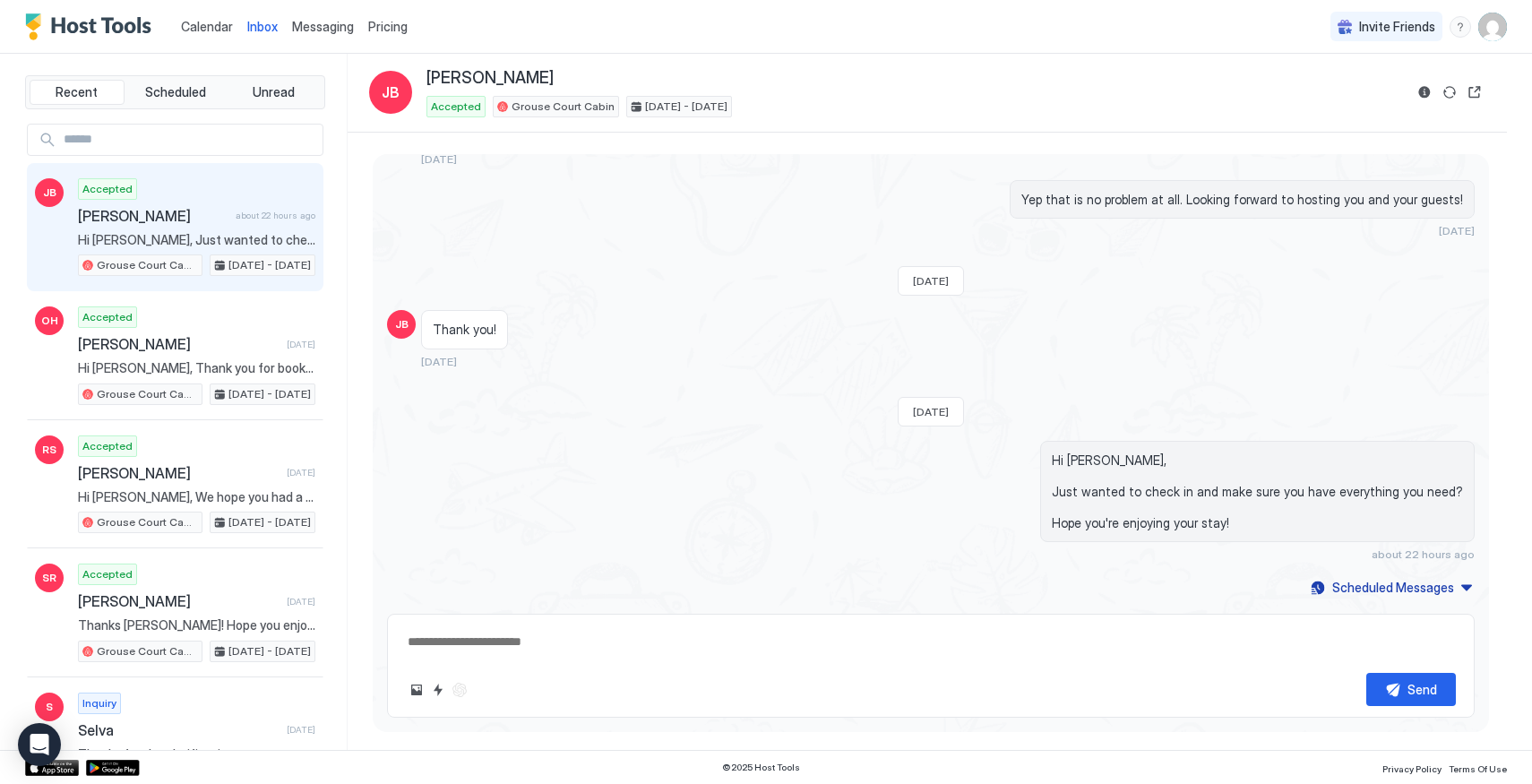
type textarea "*"
click at [386, 32] on span "Pricing" at bounding box center [388, 27] width 40 height 17
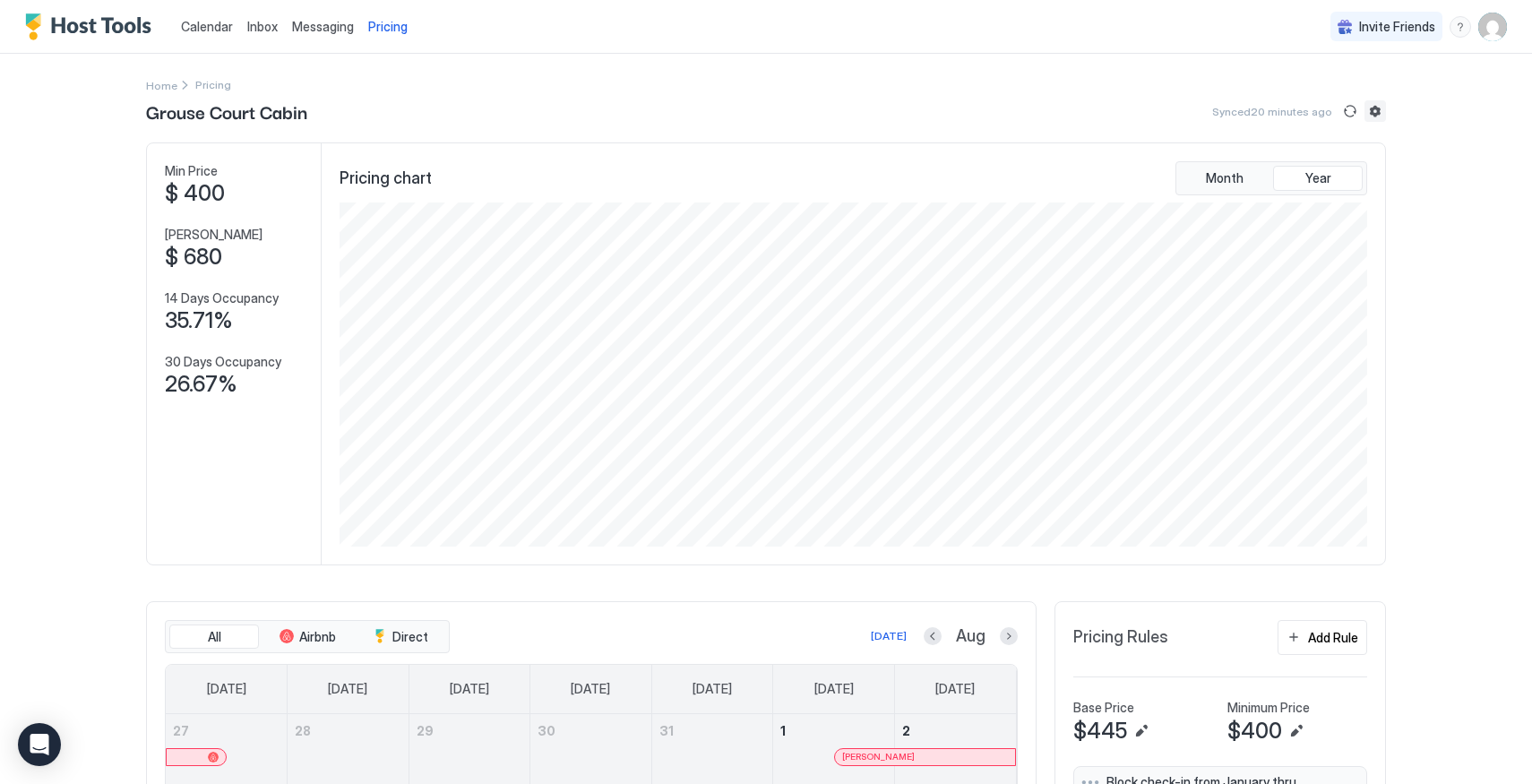
click at [1378, 114] on button "Listing settings" at bounding box center [1375, 110] width 21 height 21
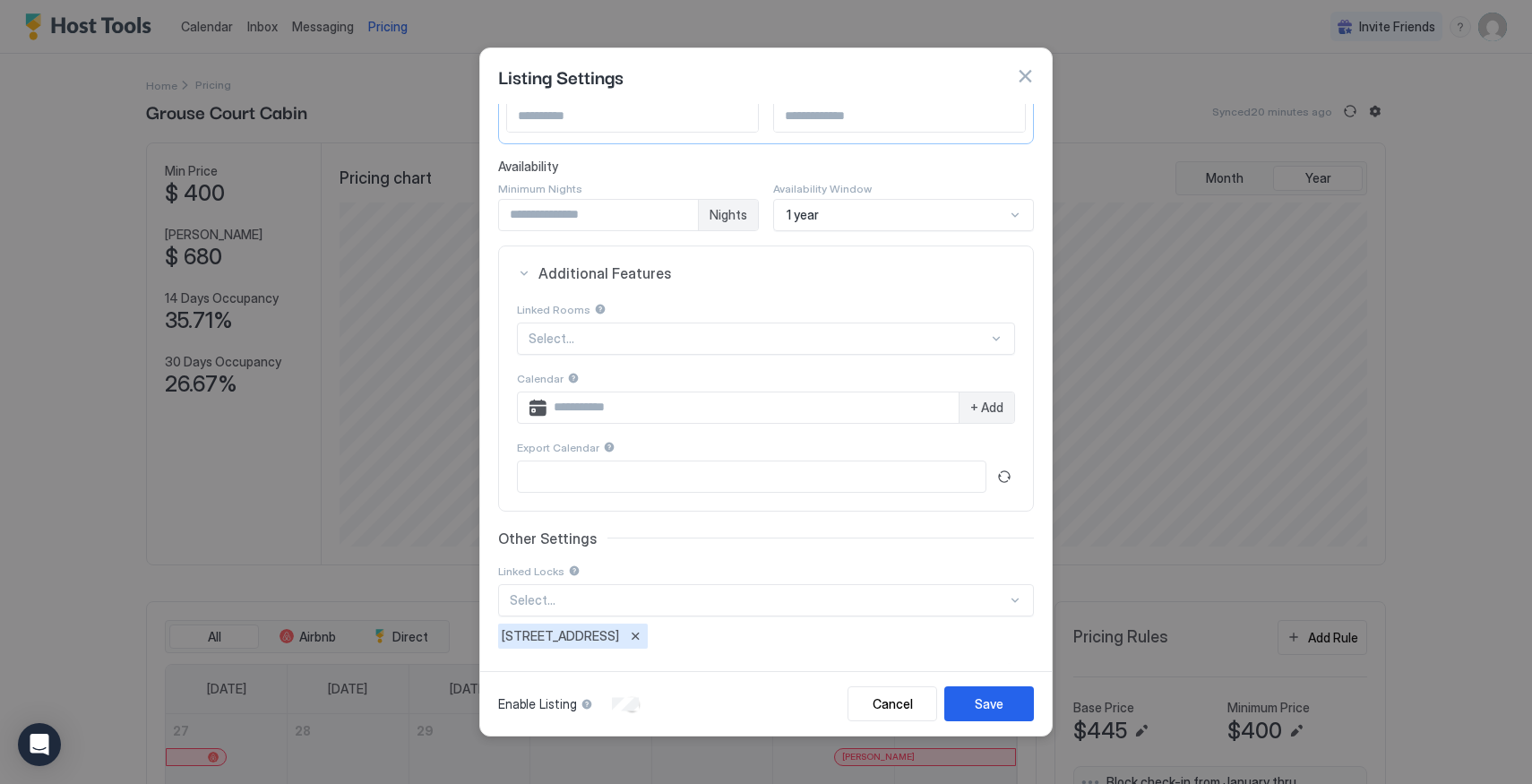
scroll to position [243, 0]
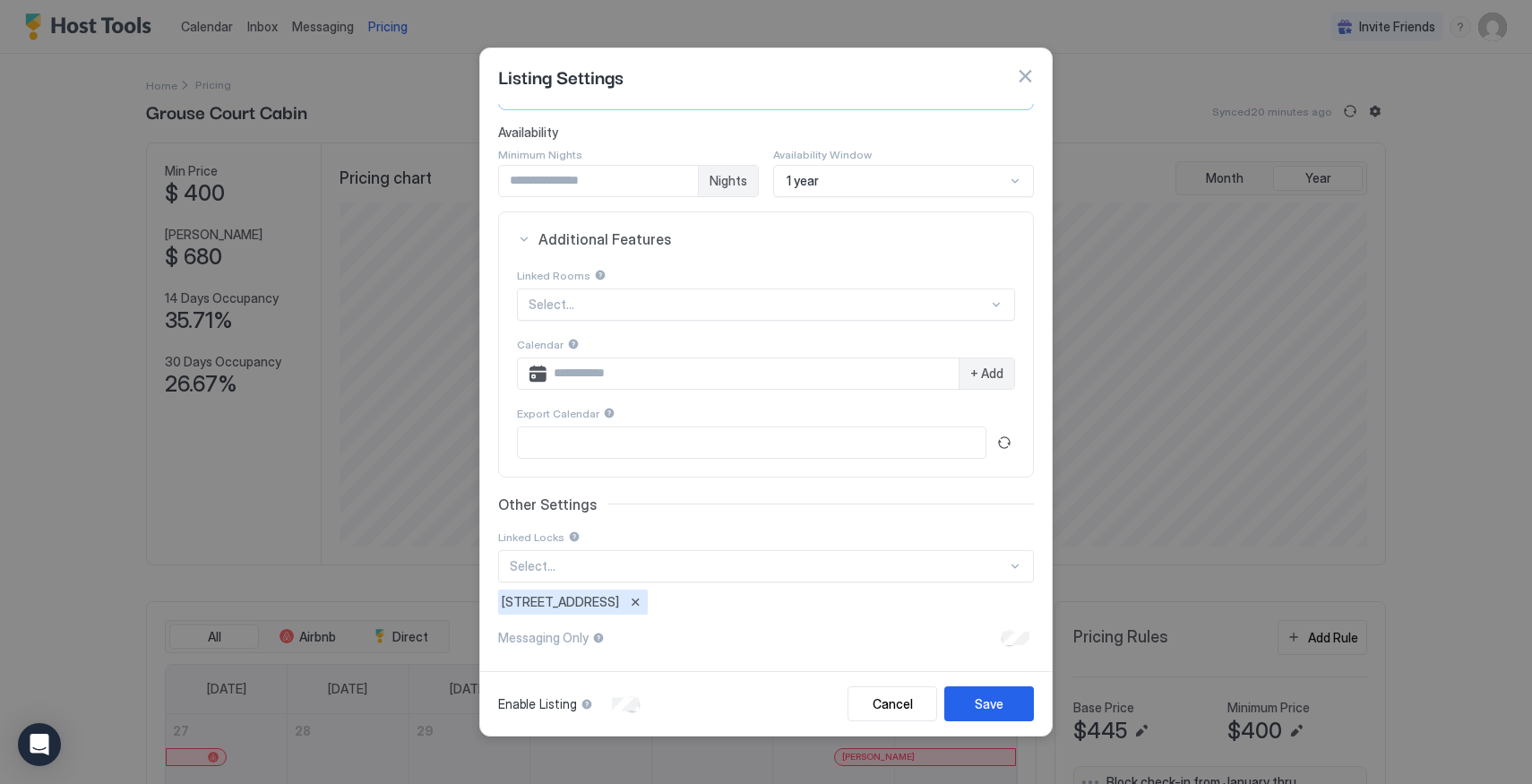
click at [1028, 76] on button "button" at bounding box center [1024, 75] width 17 height 17
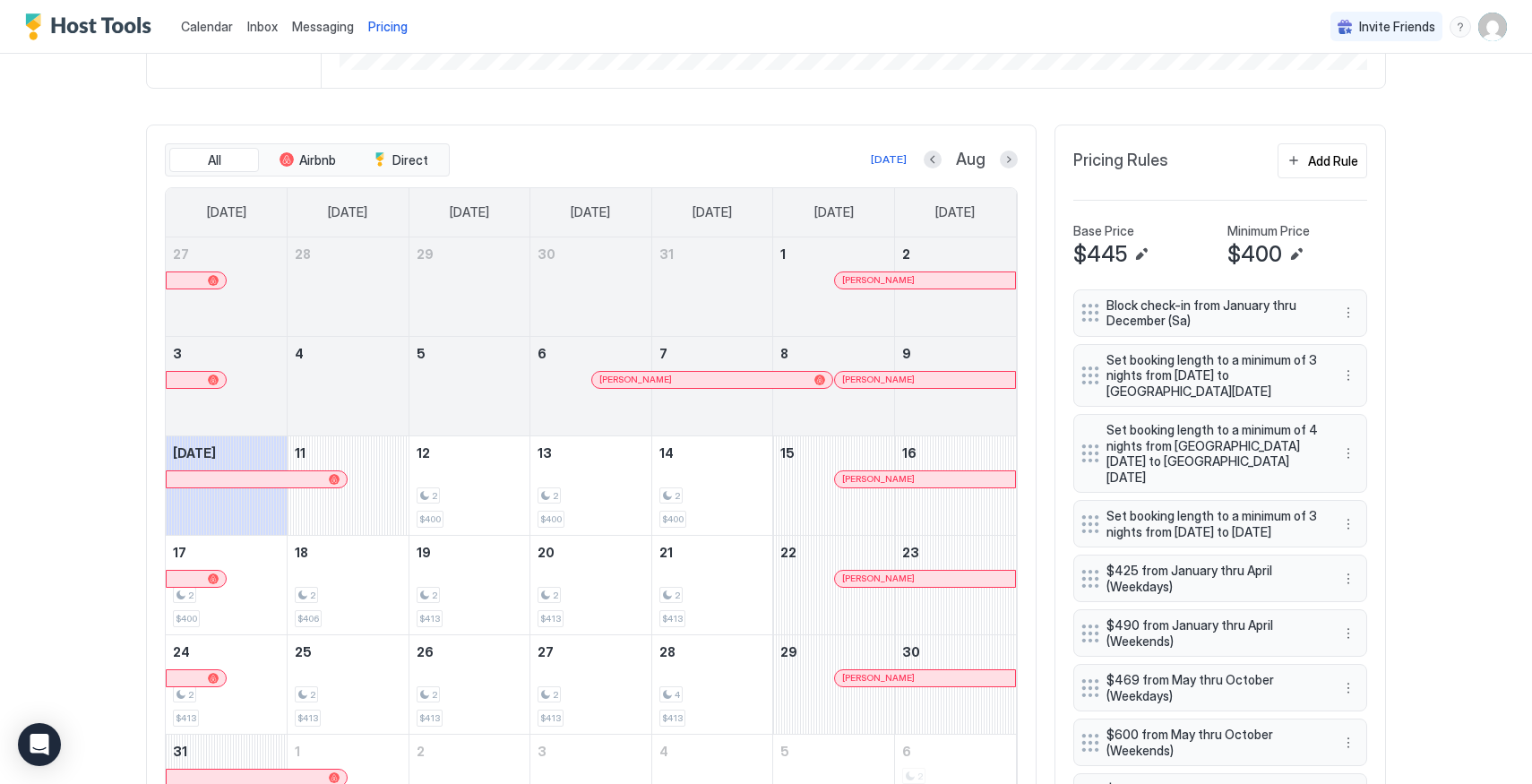
scroll to position [467, 0]
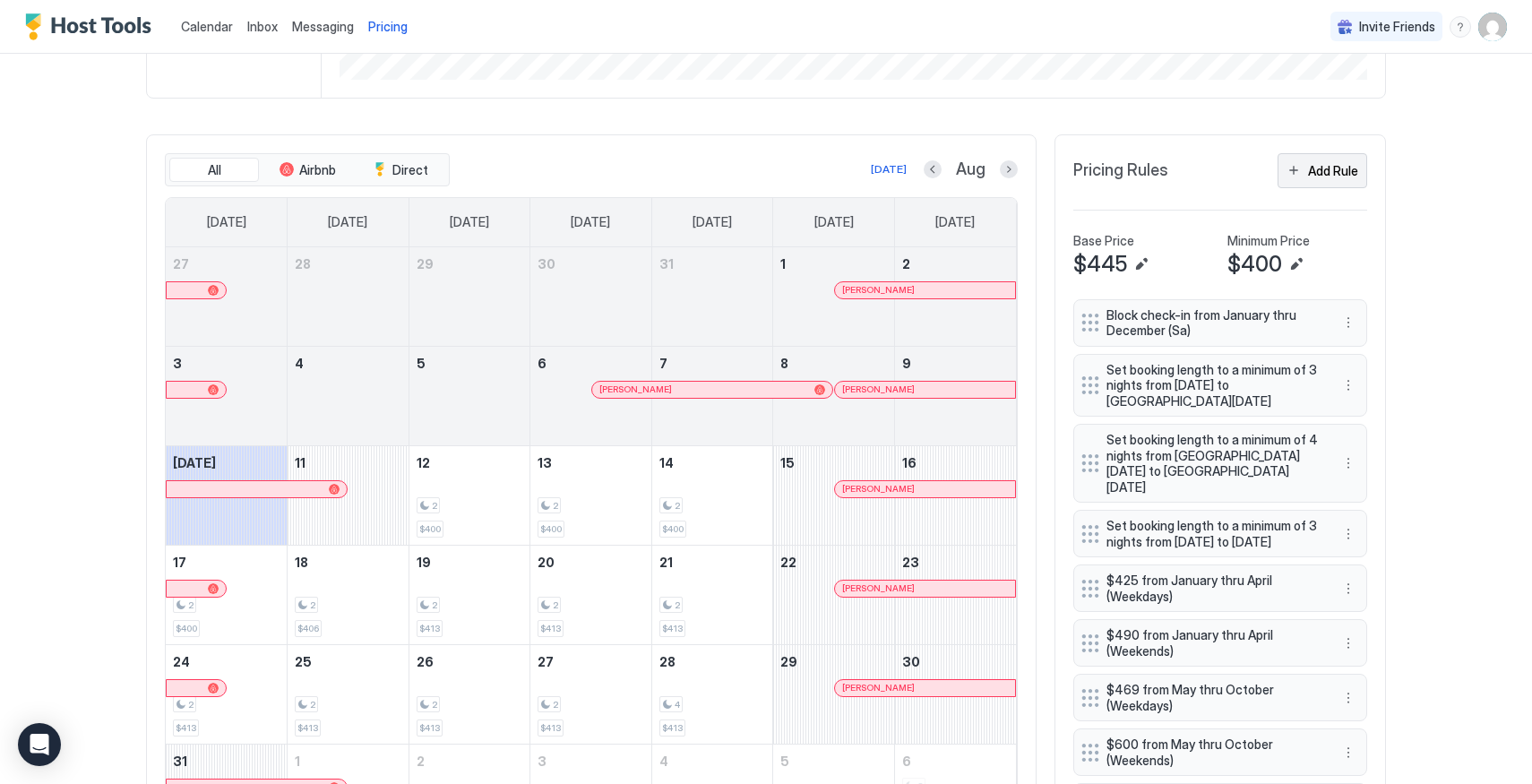
click at [1298, 178] on button "Add Rule" at bounding box center [1322, 171] width 89 height 35
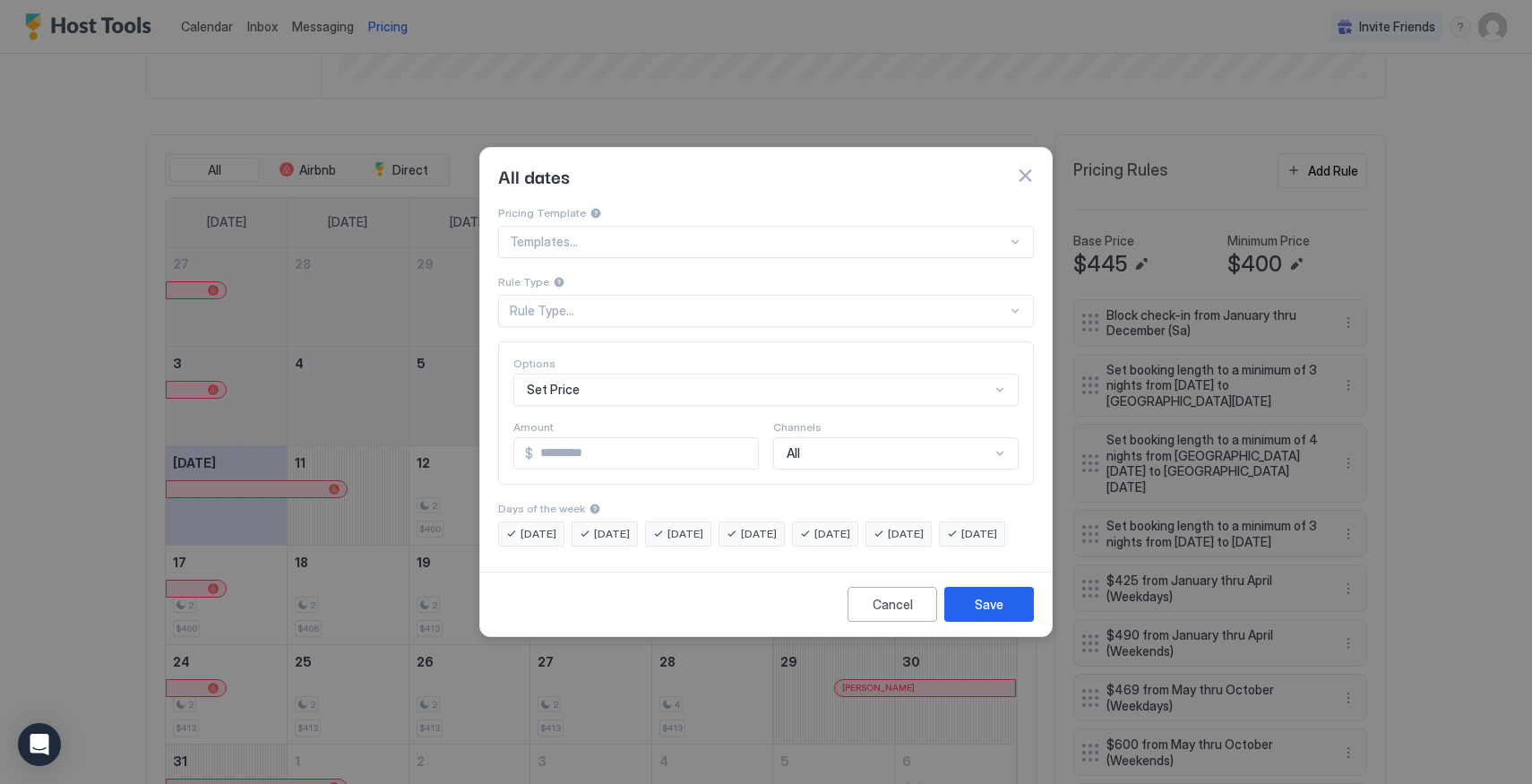
click at [780, 226] on div "Templates..." at bounding box center [766, 242] width 536 height 32
click at [747, 302] on div "Rule Type..." at bounding box center [758, 311] width 497 height 17
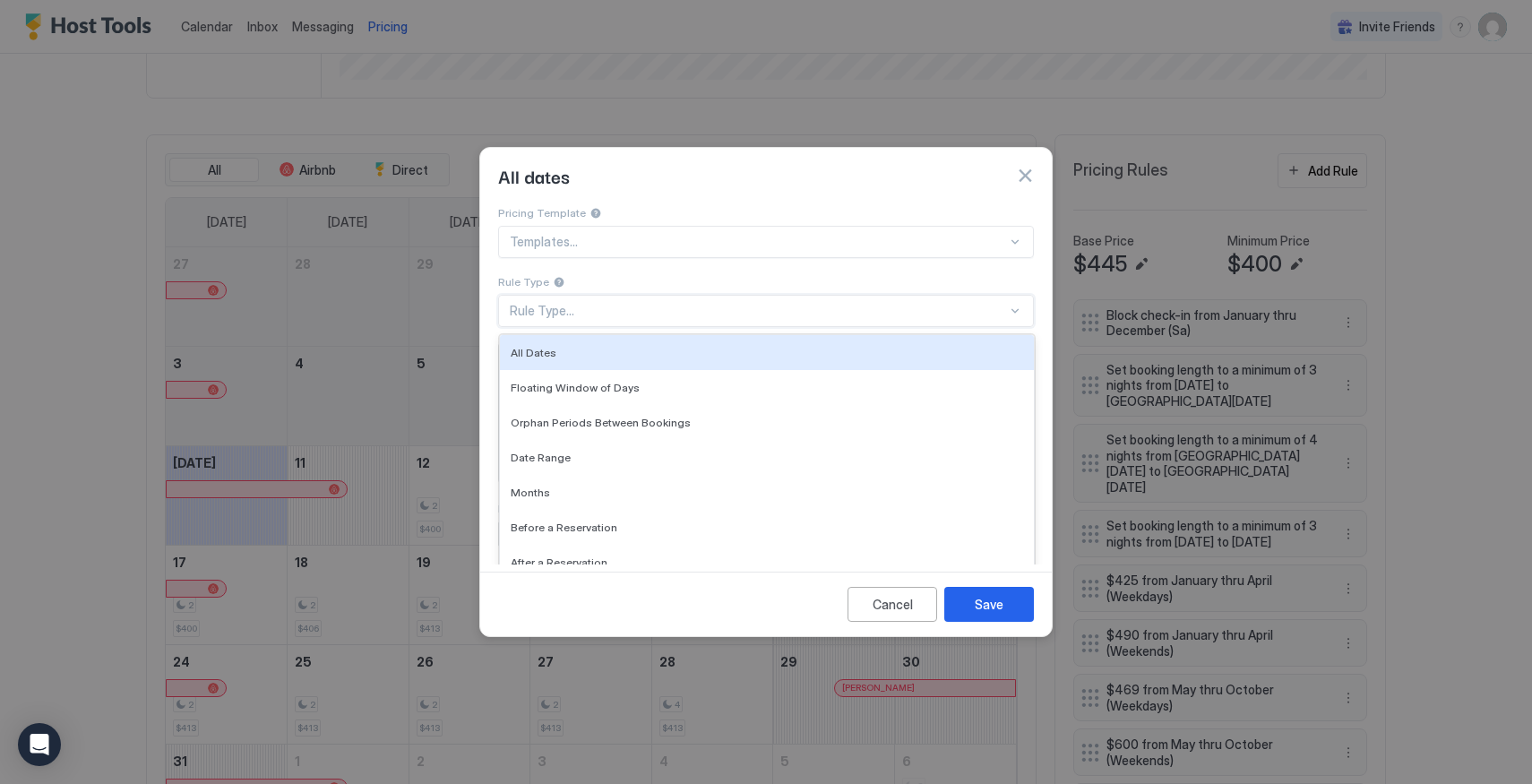
click at [726, 233] on div at bounding box center [758, 242] width 497 height 17
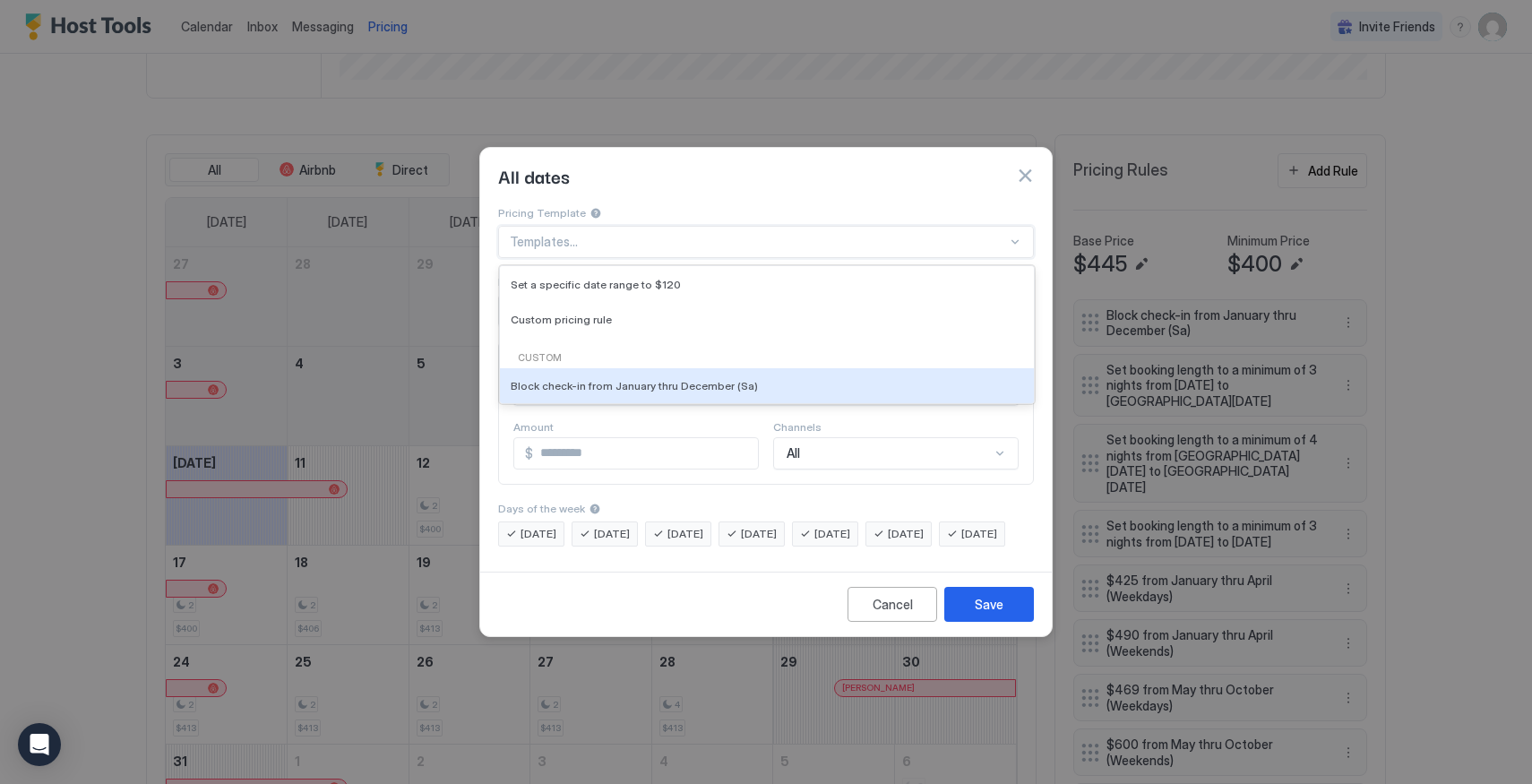
scroll to position [161, 0]
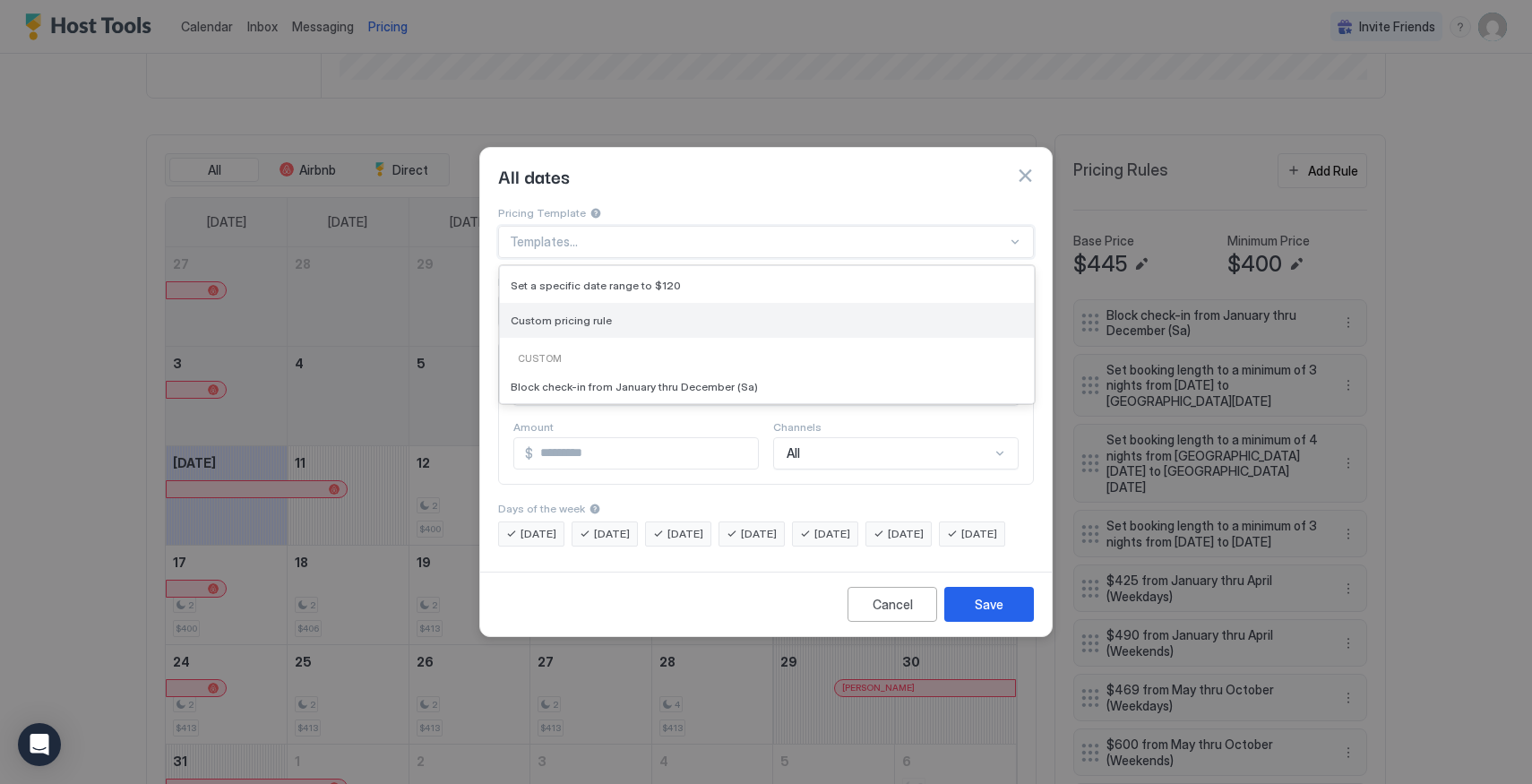
click at [710, 313] on div "Custom pricing rule" at bounding box center [766, 320] width 512 height 14
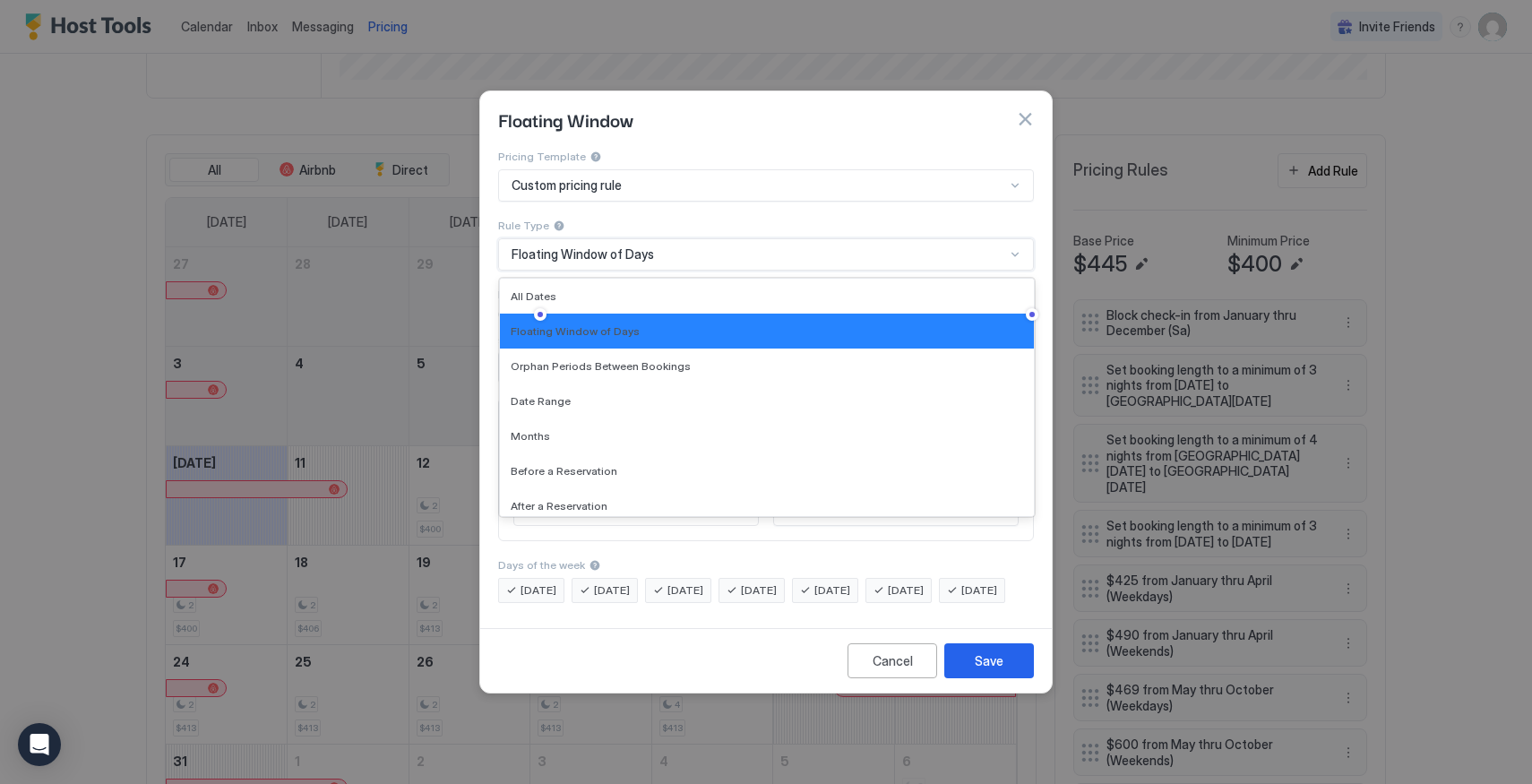
click at [752, 247] on div "Floating Window of Days" at bounding box center [766, 254] width 536 height 32
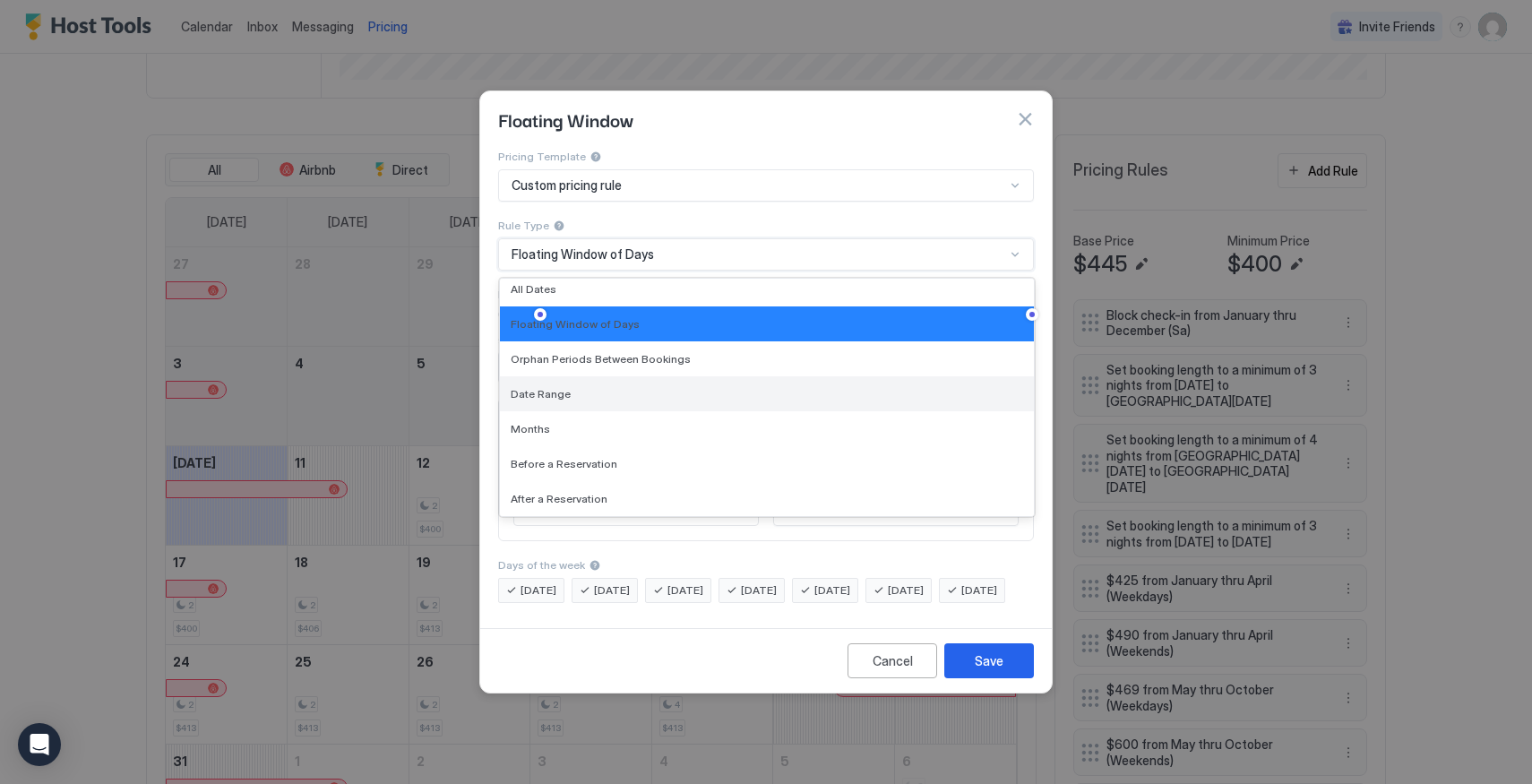
scroll to position [0, 0]
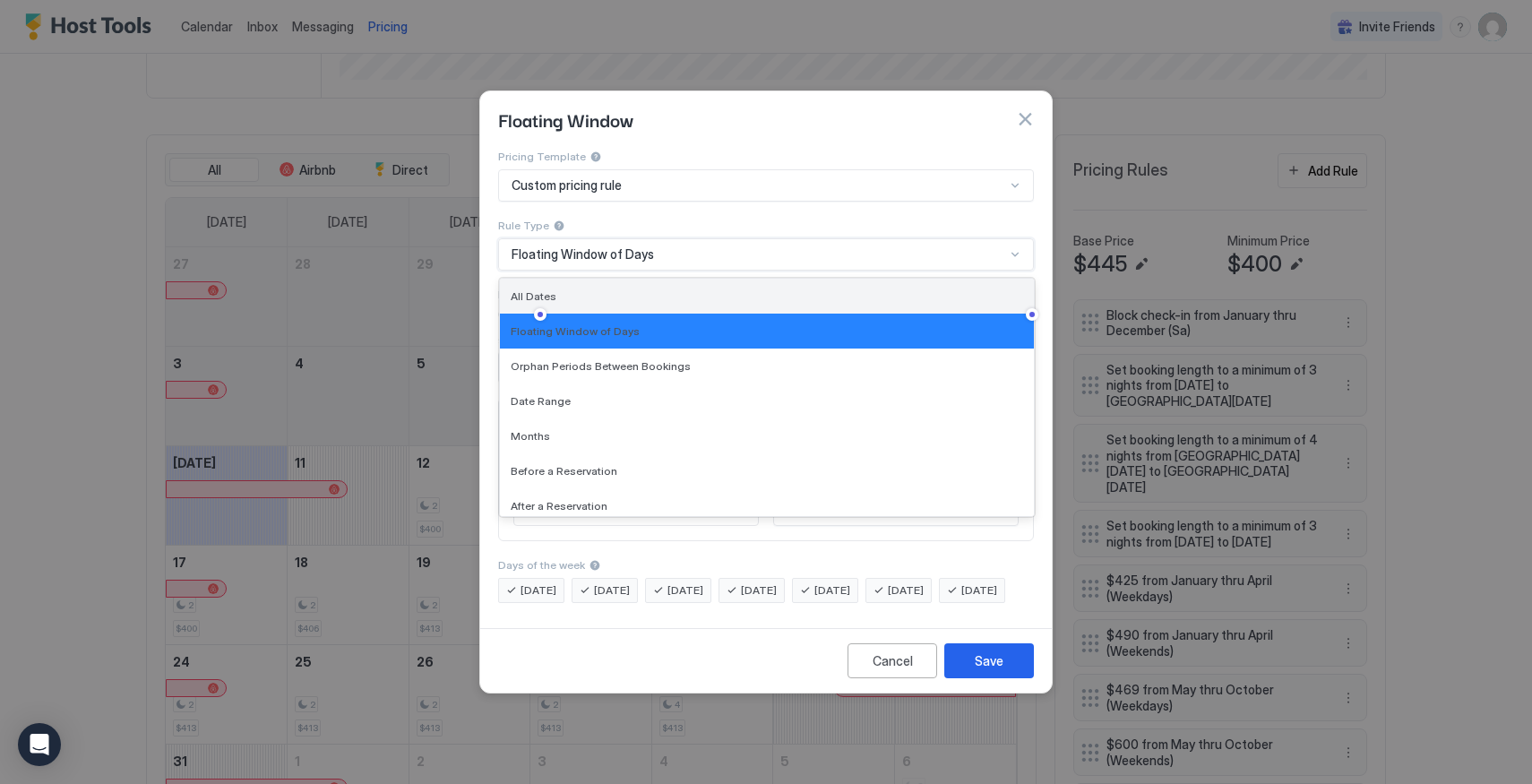
click at [701, 290] on div "All Dates" at bounding box center [766, 296] width 512 height 14
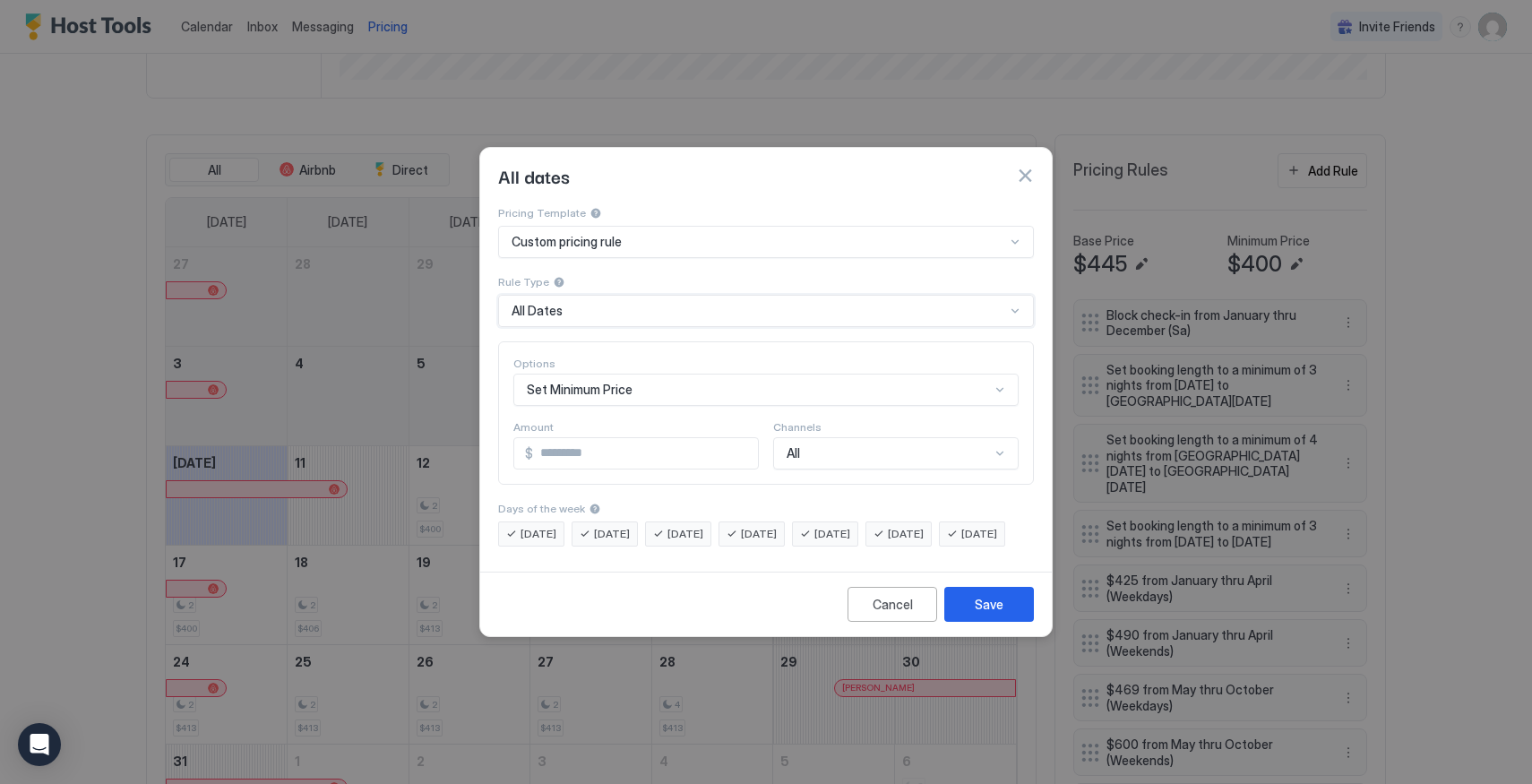
click at [743, 373] on div "Set Minimum Price" at bounding box center [766, 389] width 506 height 32
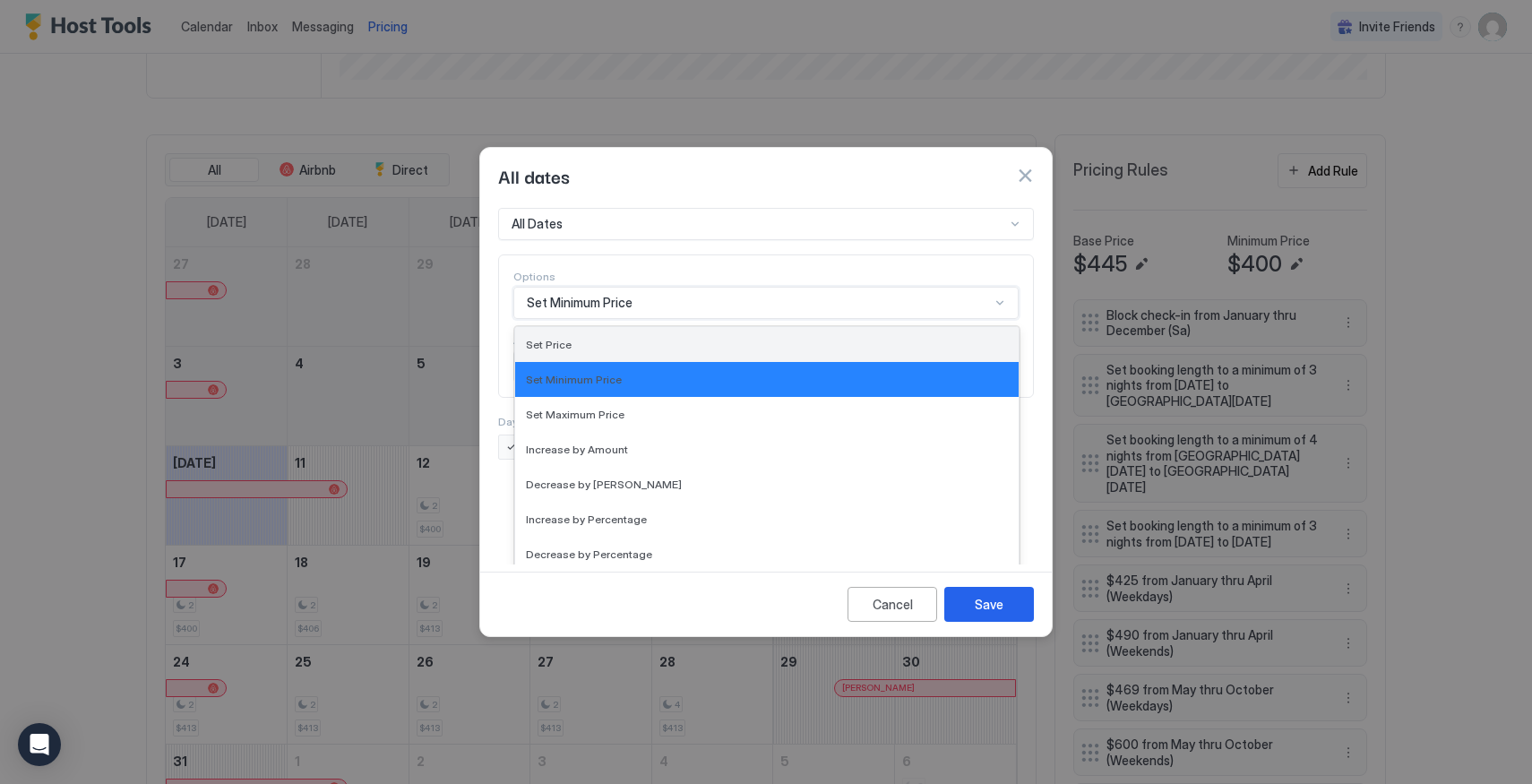
click at [733, 337] on div "Set Price" at bounding box center [767, 344] width 482 height 14
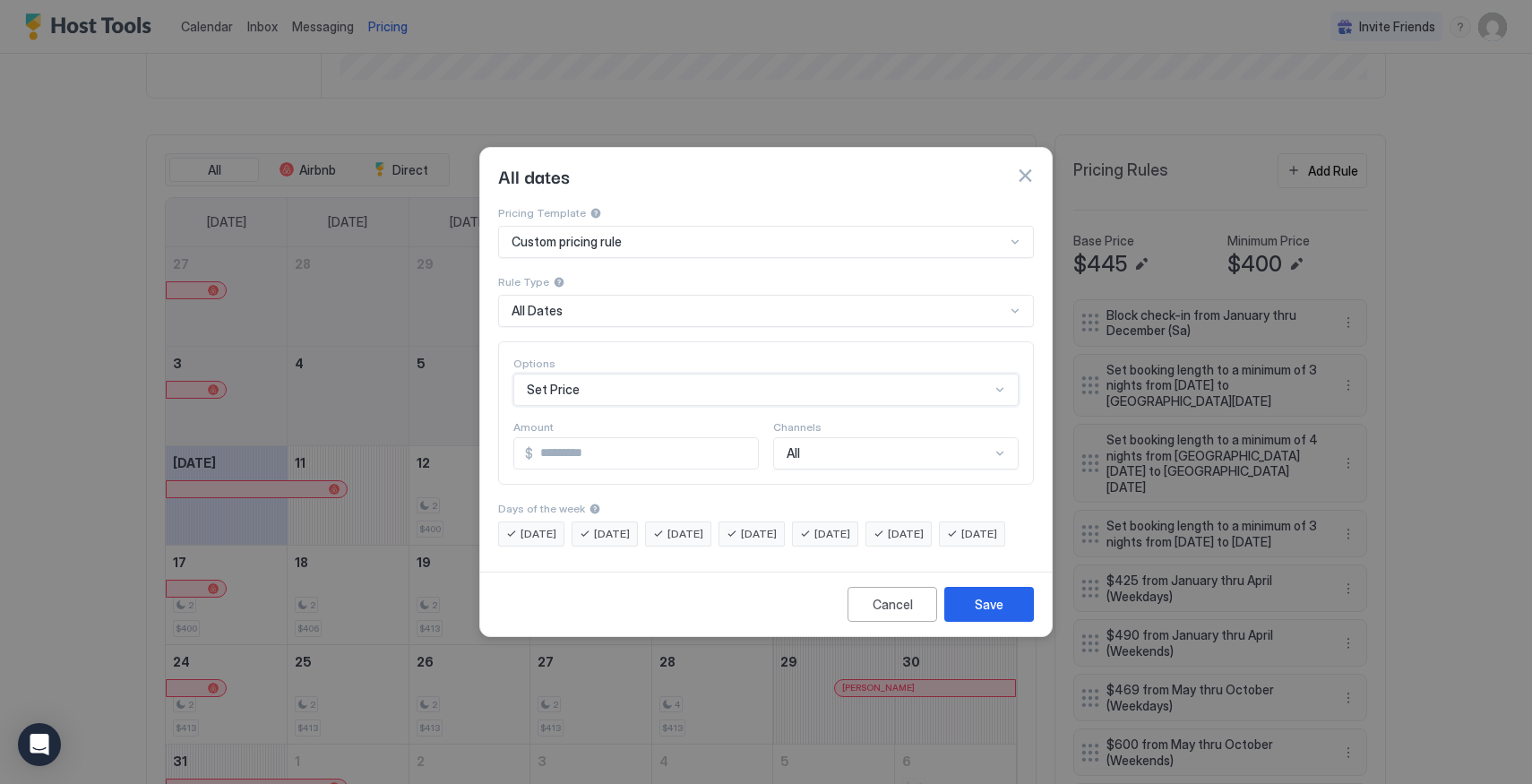
click at [790, 433] on div "Options option Set Price, selected. Set Price Amount $ *** Channels All" at bounding box center [766, 413] width 536 height 143
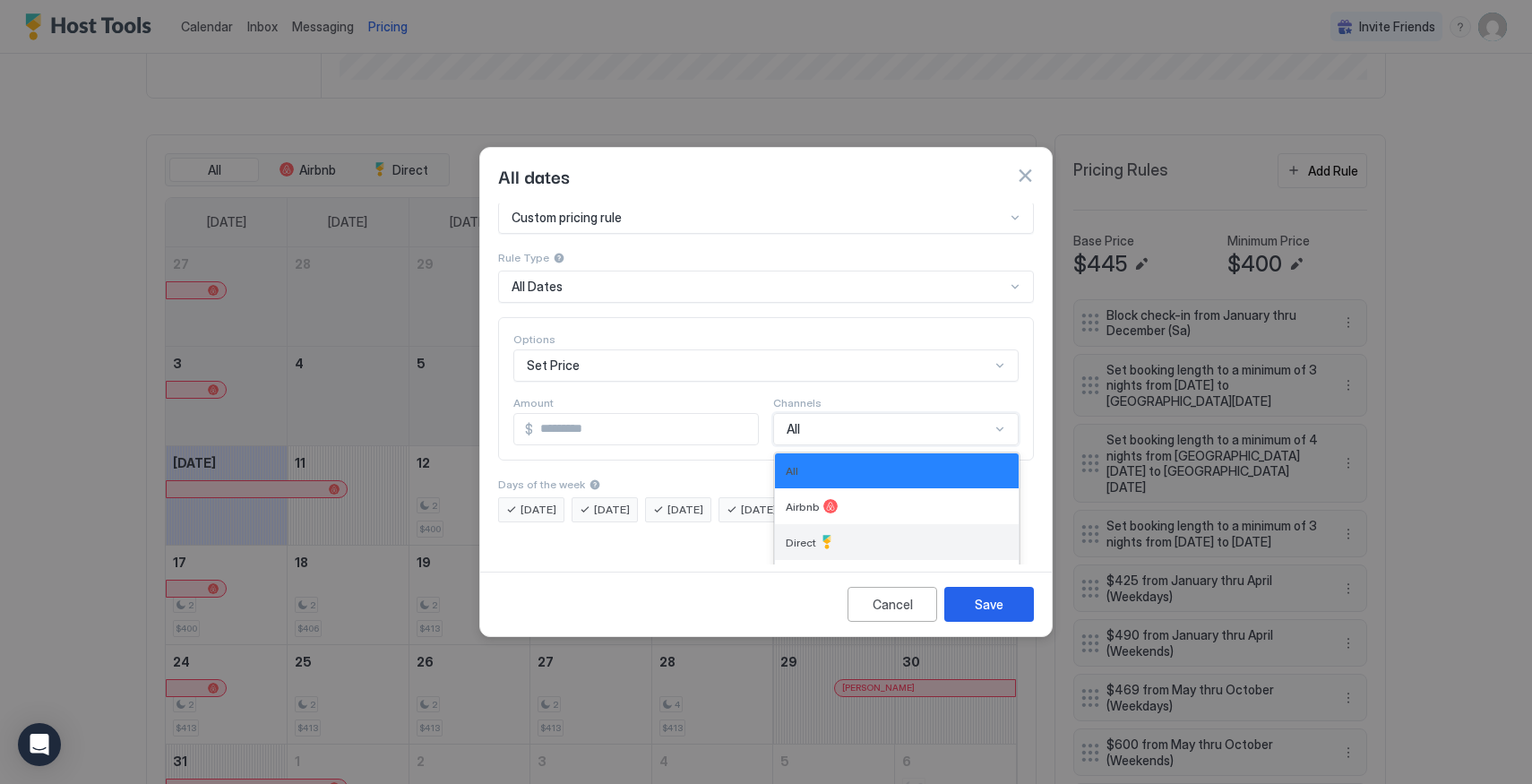
click at [811, 536] on span "Direct" at bounding box center [801, 542] width 30 height 14
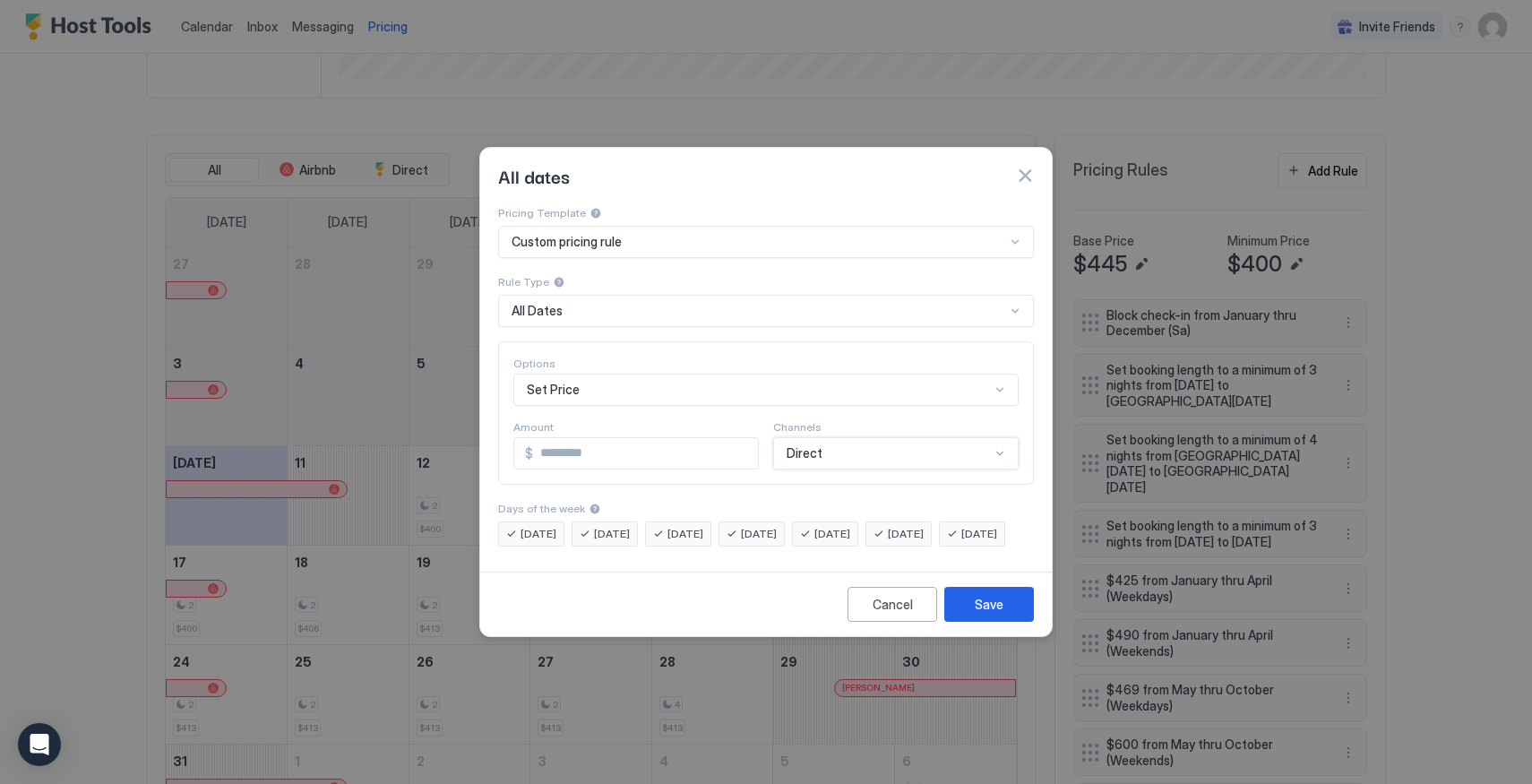
scroll to position [0, 0]
click at [962, 542] on span "[DATE]" at bounding box center [979, 534] width 36 height 17
click at [777, 526] on span "[DATE]" at bounding box center [759, 534] width 36 height 17
click at [703, 526] on span "[DATE]" at bounding box center [685, 534] width 36 height 17
click at [649, 521] on div "[DATE] [DATE] [DATE] [DATE] [DATE] [DATE] [DATE]" at bounding box center [766, 533] width 536 height 25
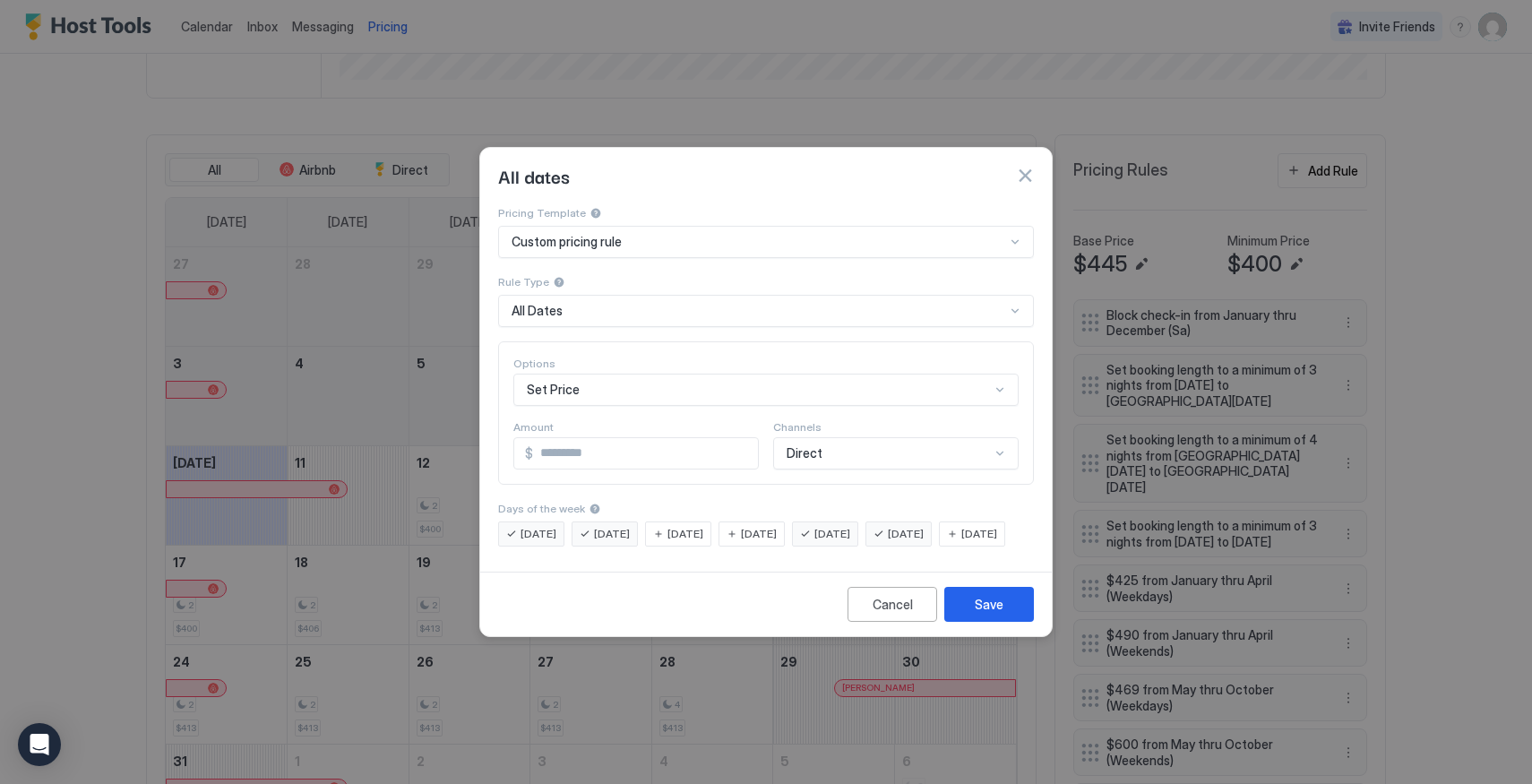
click at [630, 526] on span "[DATE]" at bounding box center [612, 534] width 36 height 17
click at [551, 526] on span "[DATE]" at bounding box center [538, 534] width 36 height 17
click at [652, 445] on input "***" at bounding box center [646, 453] width 225 height 30
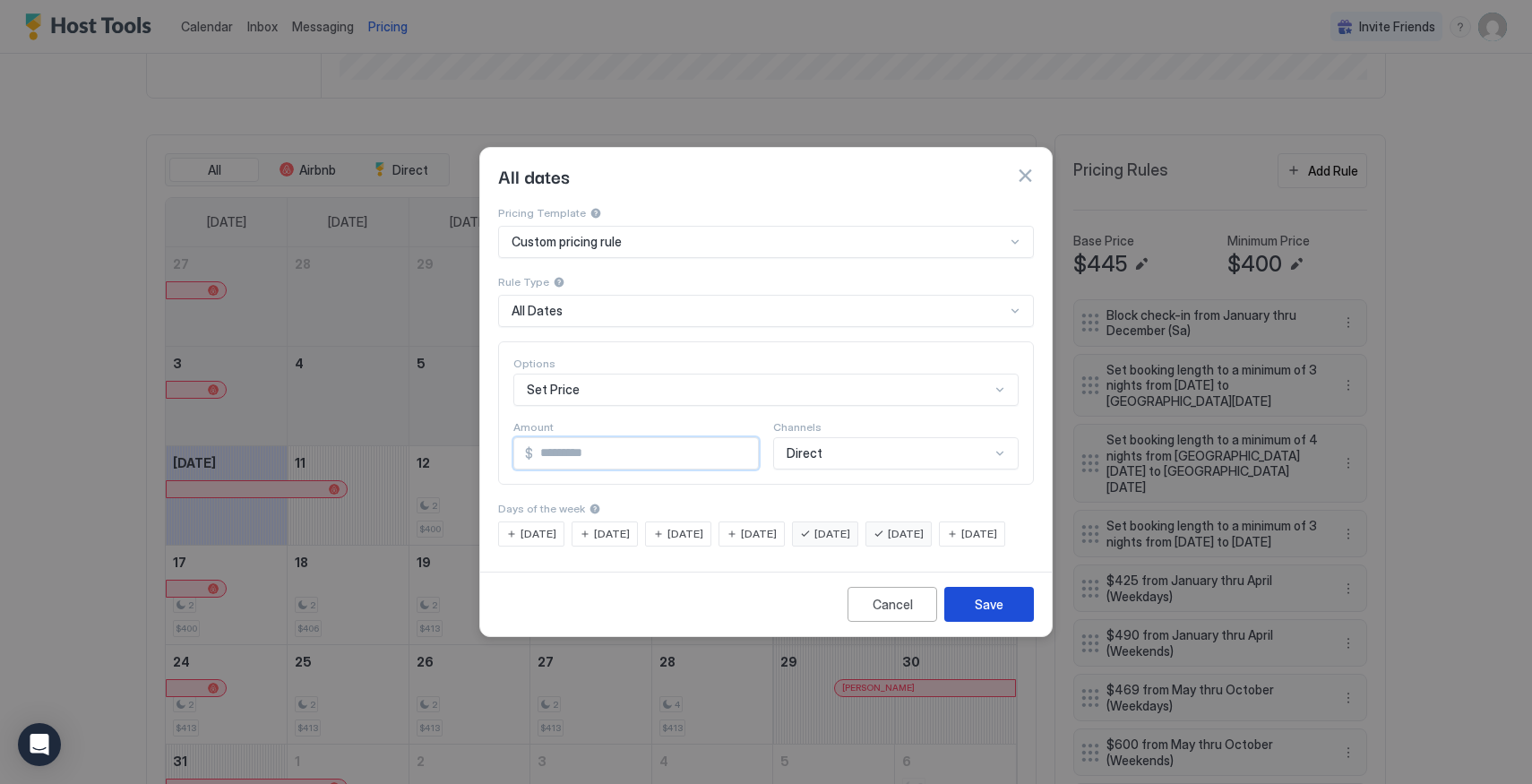
type input "***"
click at [979, 614] on div "Save" at bounding box center [989, 604] width 29 height 18
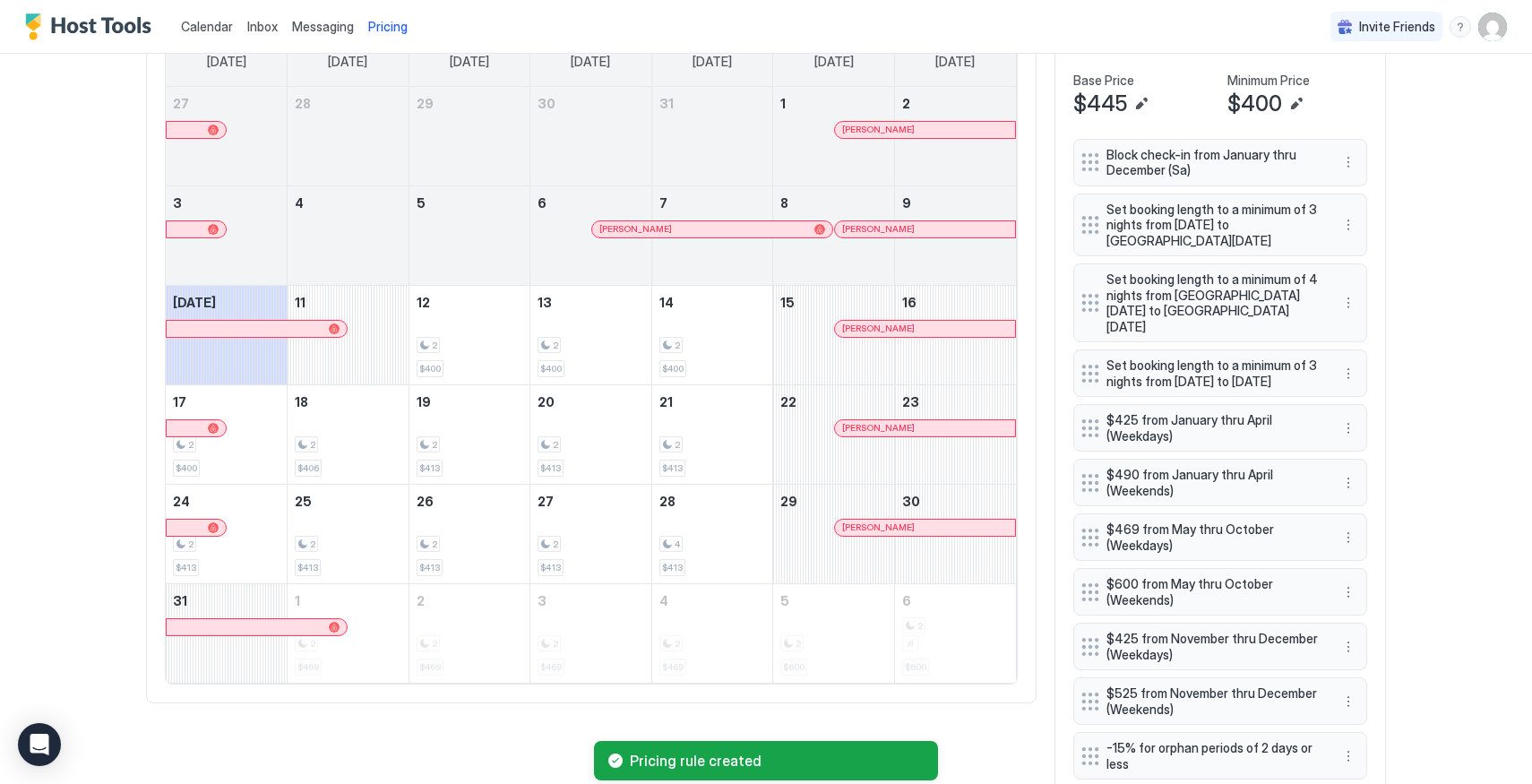
scroll to position [835, 0]
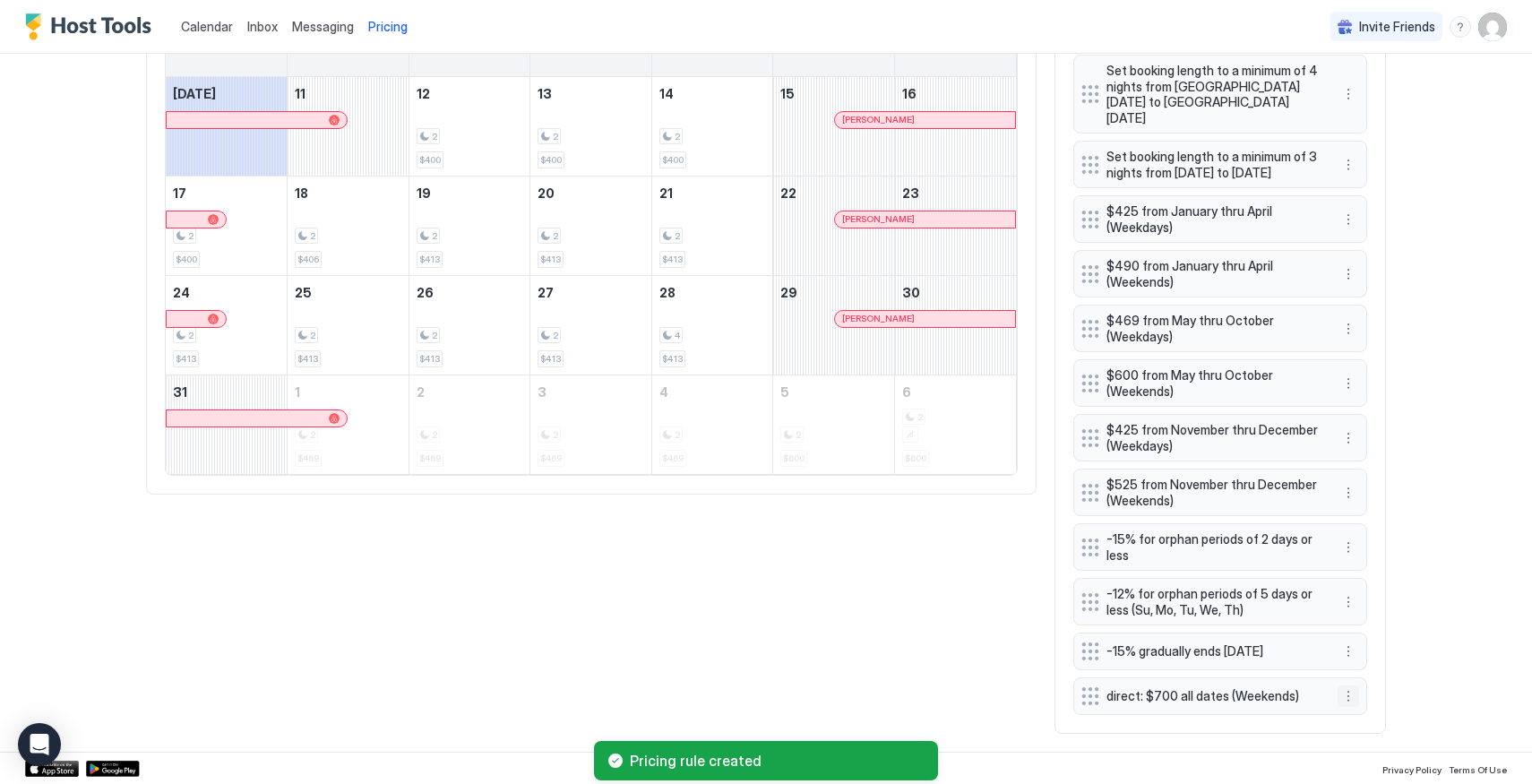
click at [1346, 692] on button "More options" at bounding box center [1348, 695] width 21 height 21
click at [1346, 692] on div at bounding box center [766, 392] width 1532 height 784
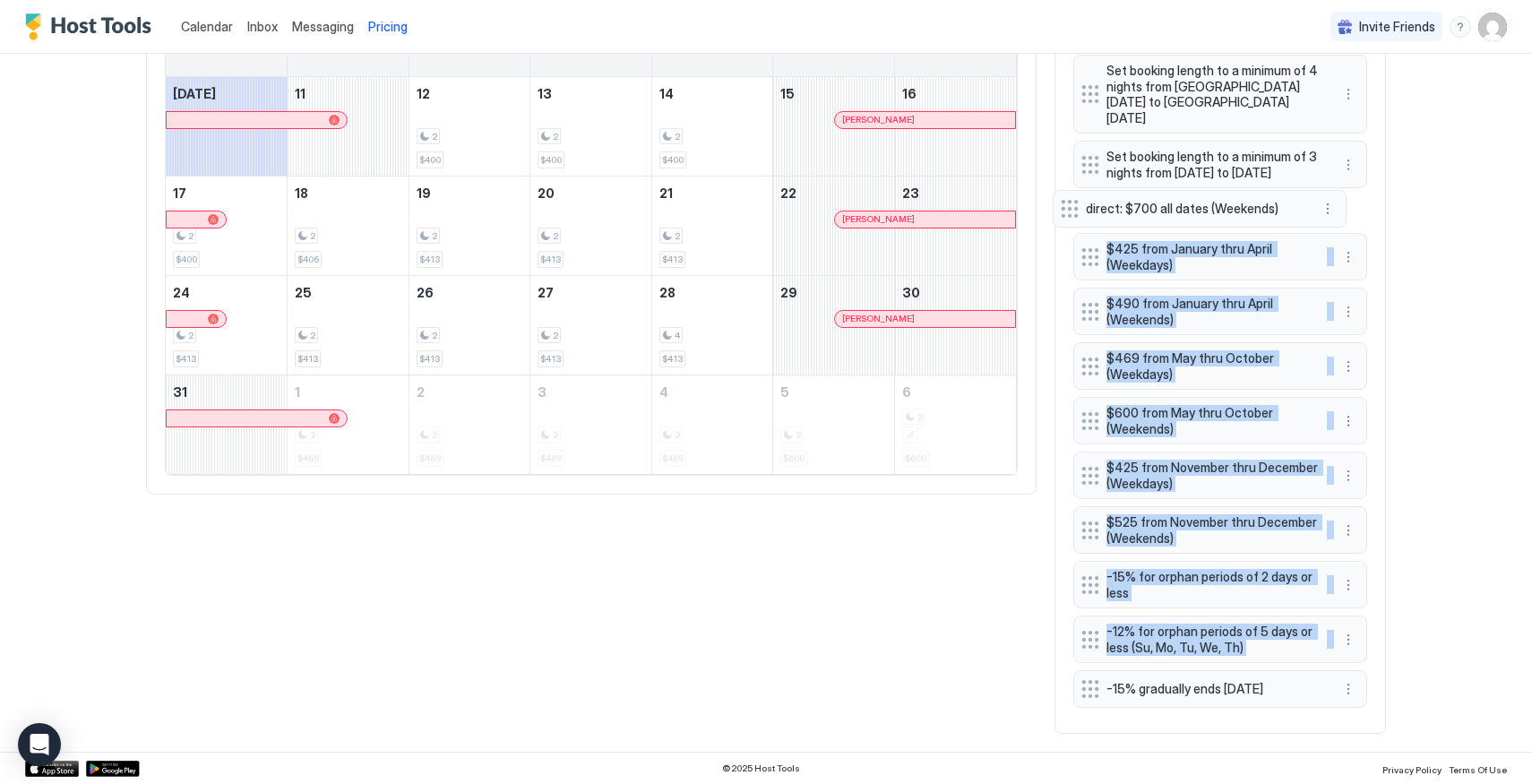
drag, startPoint x: 1093, startPoint y: 696, endPoint x: 1072, endPoint y: 209, distance: 487.5
click at [1072, 209] on div "Pricing Rules Add Rule Base Price $445 Minimum Price $400 Block check-in from J…" at bounding box center [1220, 250] width 332 height 969
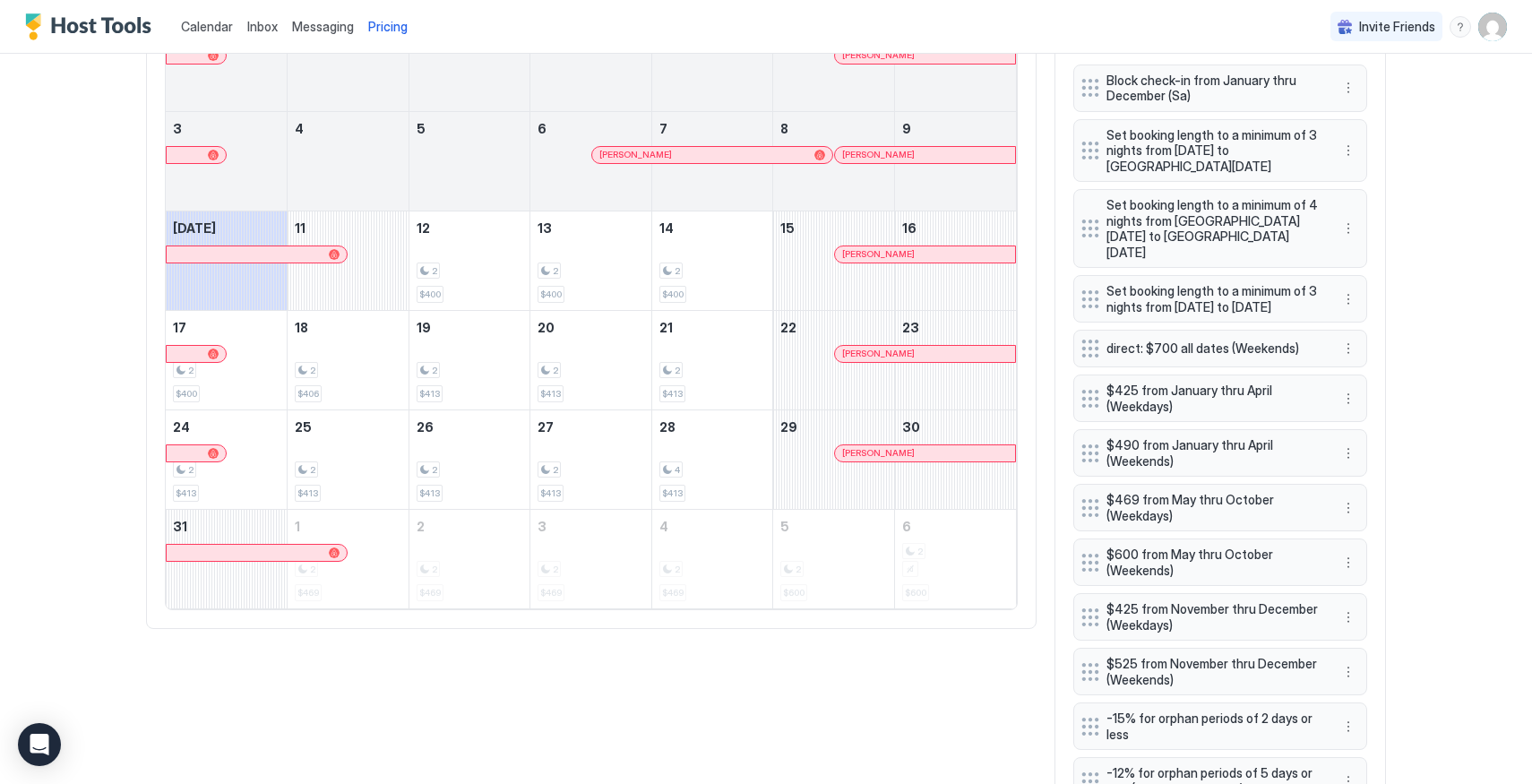
scroll to position [539, 0]
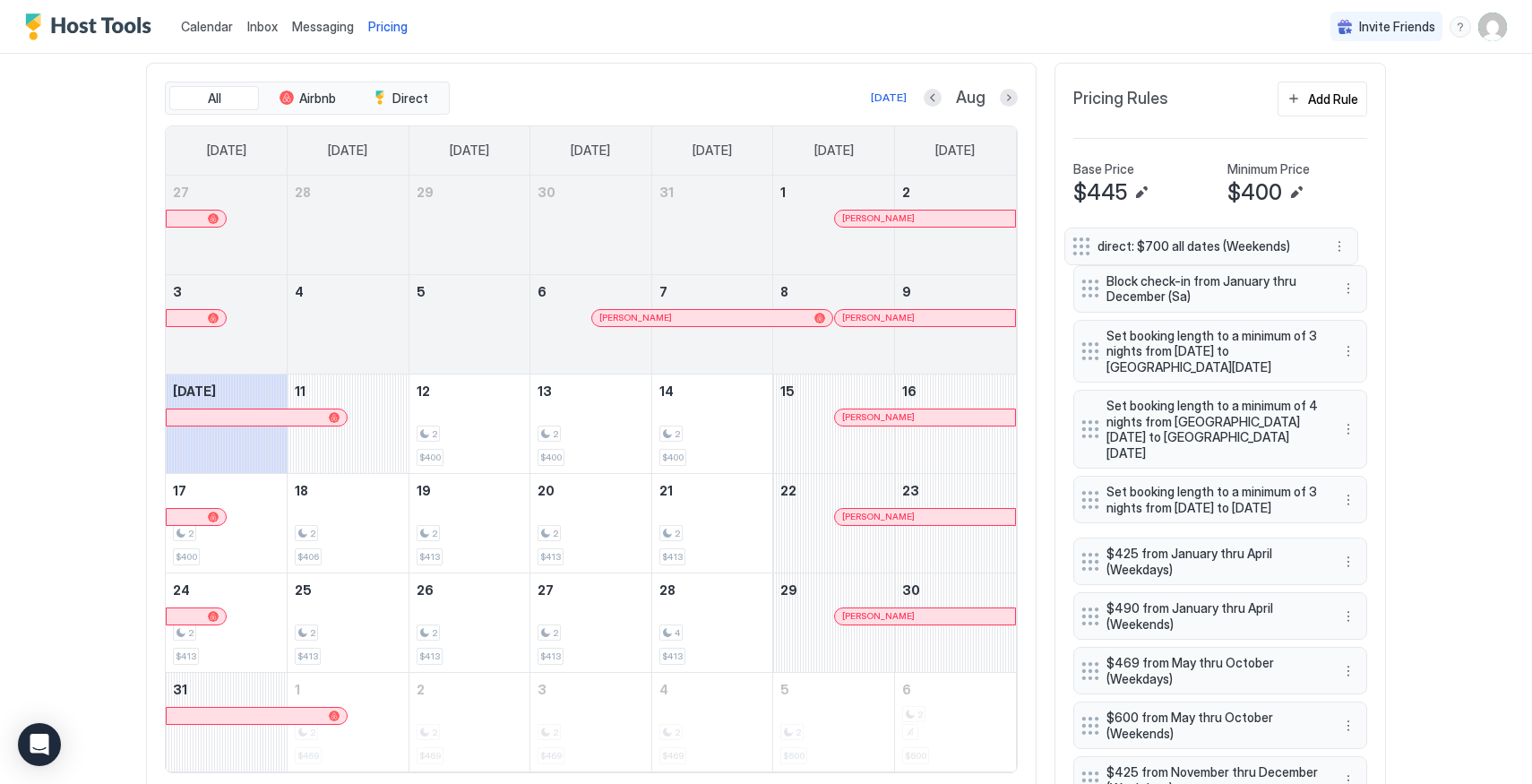
drag, startPoint x: 1092, startPoint y: 509, endPoint x: 1084, endPoint y: 247, distance: 262.1
click at [1084, 247] on div "Block check-in from January thru December (Sa) Set booking length to a minimum …" at bounding box center [1220, 620] width 294 height 786
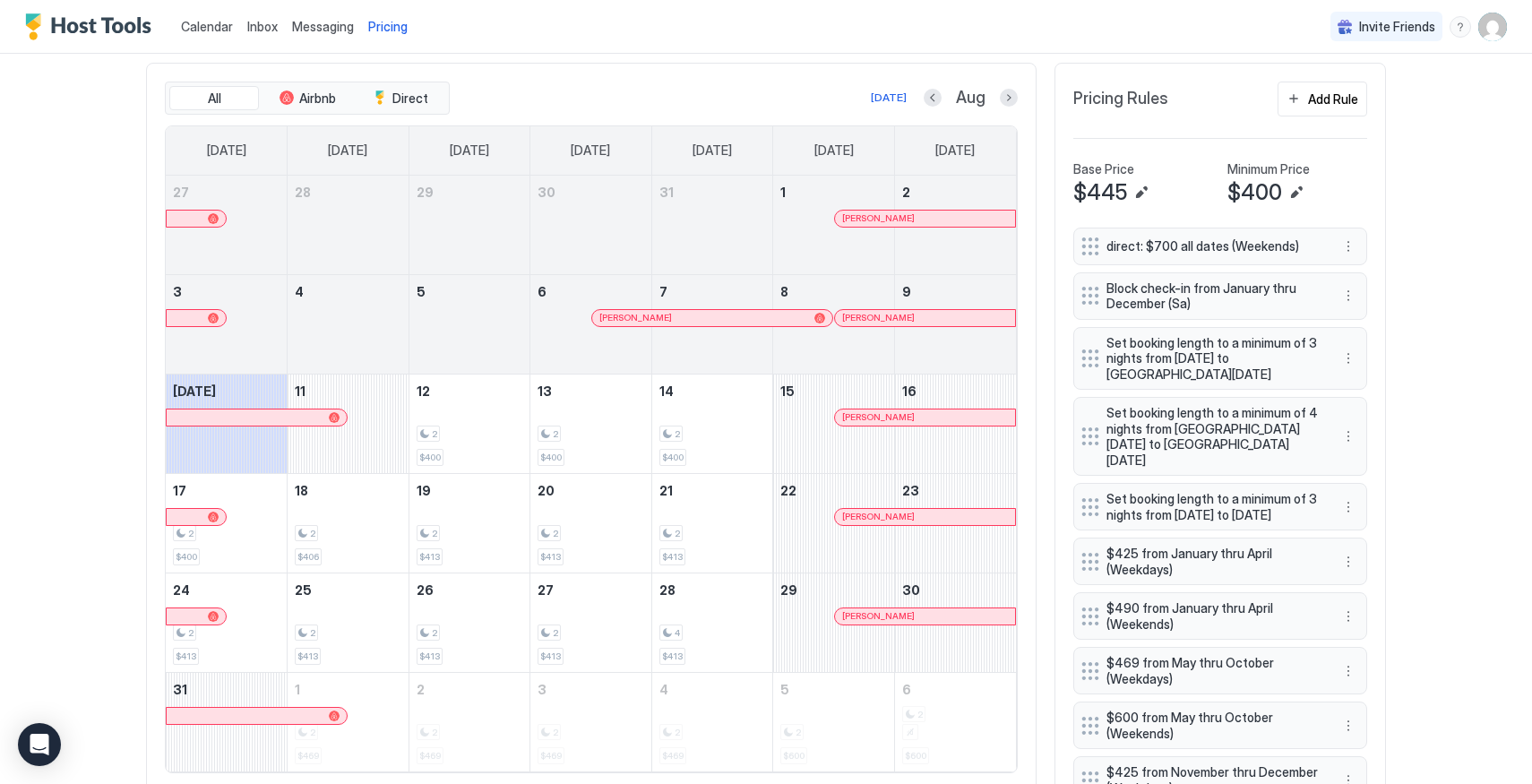
click at [1410, 277] on div "Home Pricing Grouse Court Cabin Calendar is now syncing... Min Price $ 400 Max …" at bounding box center [766, 282] width 1290 height 1533
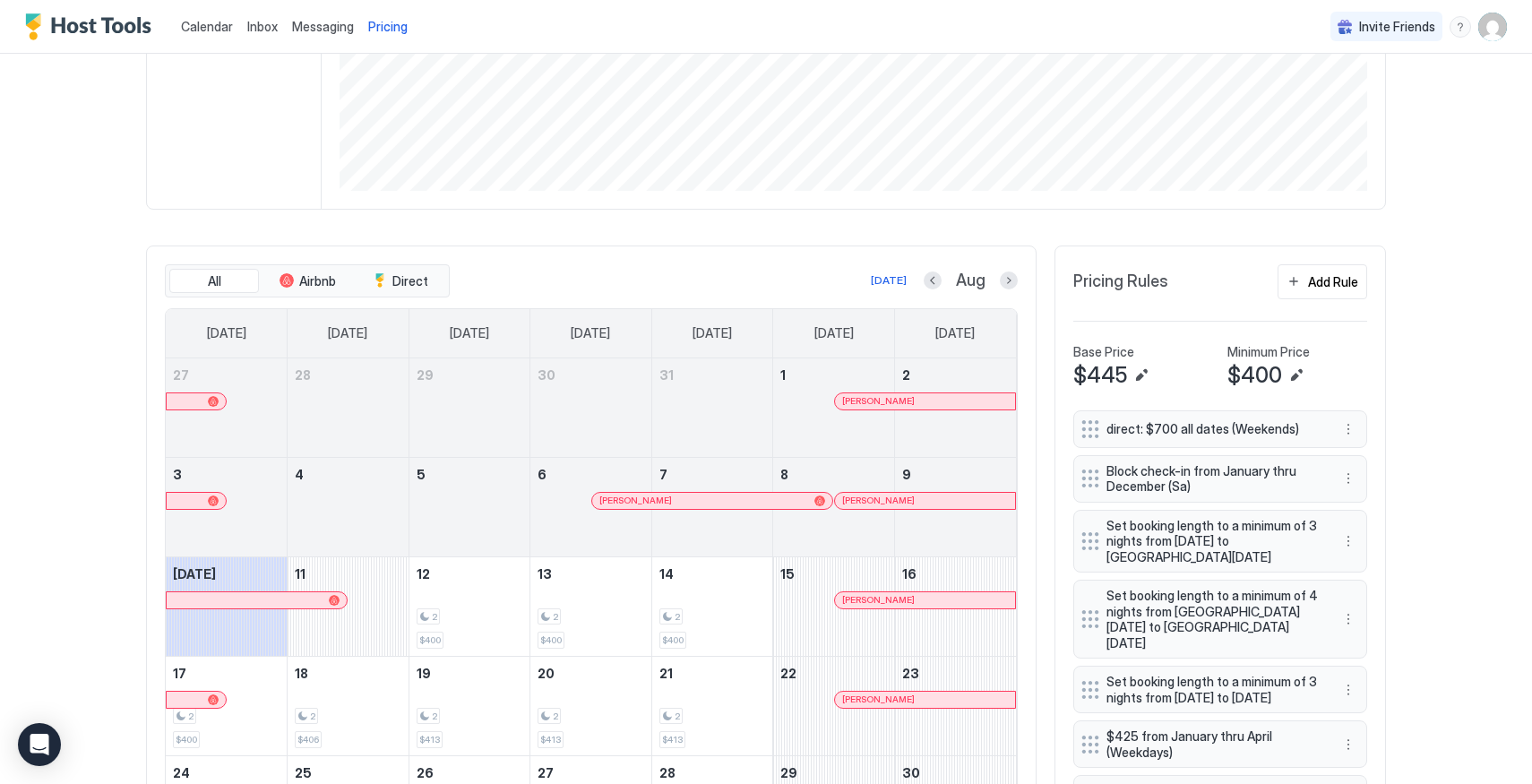
scroll to position [381, 0]
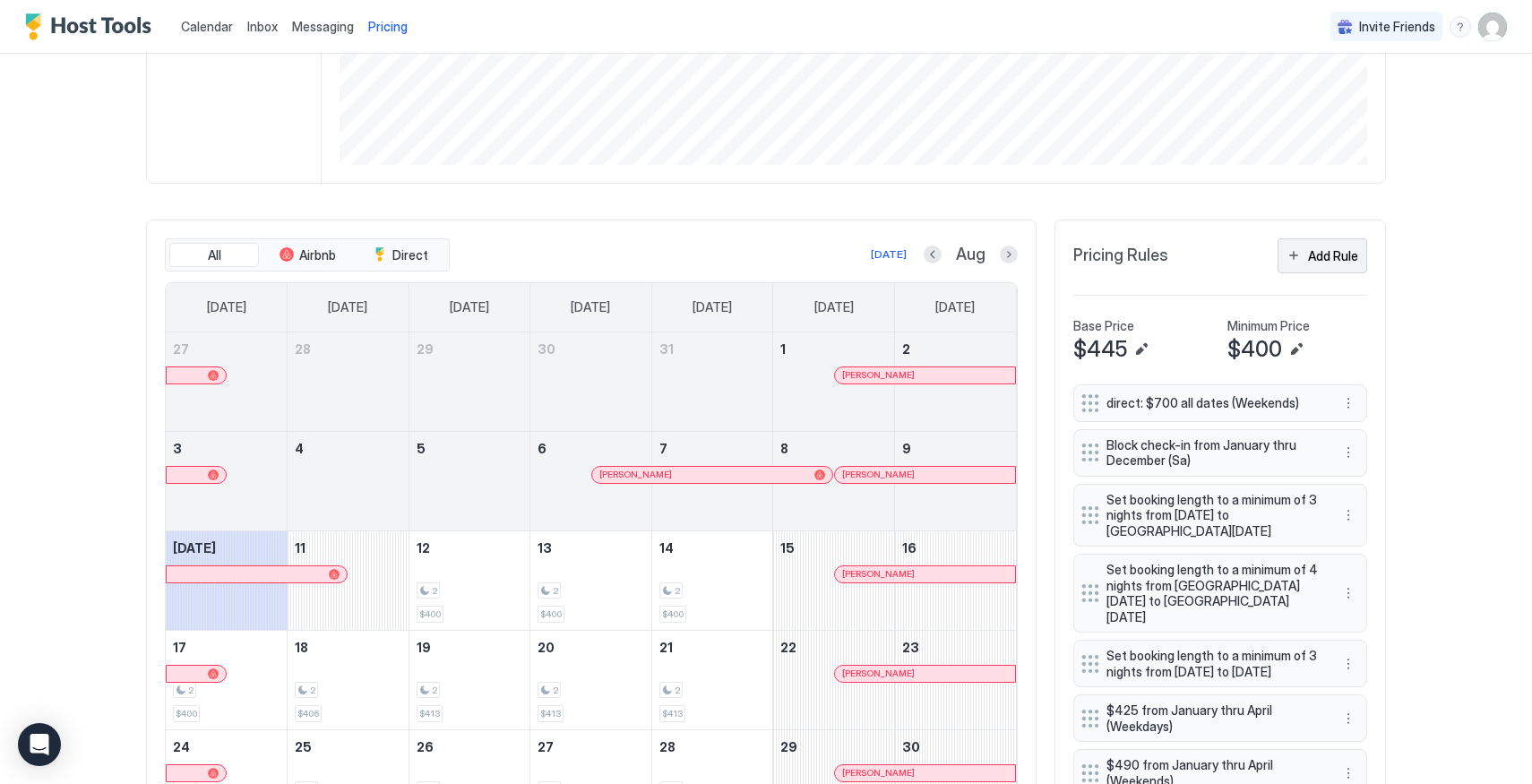
click at [1324, 251] on div "Add Rule" at bounding box center [1333, 256] width 51 height 18
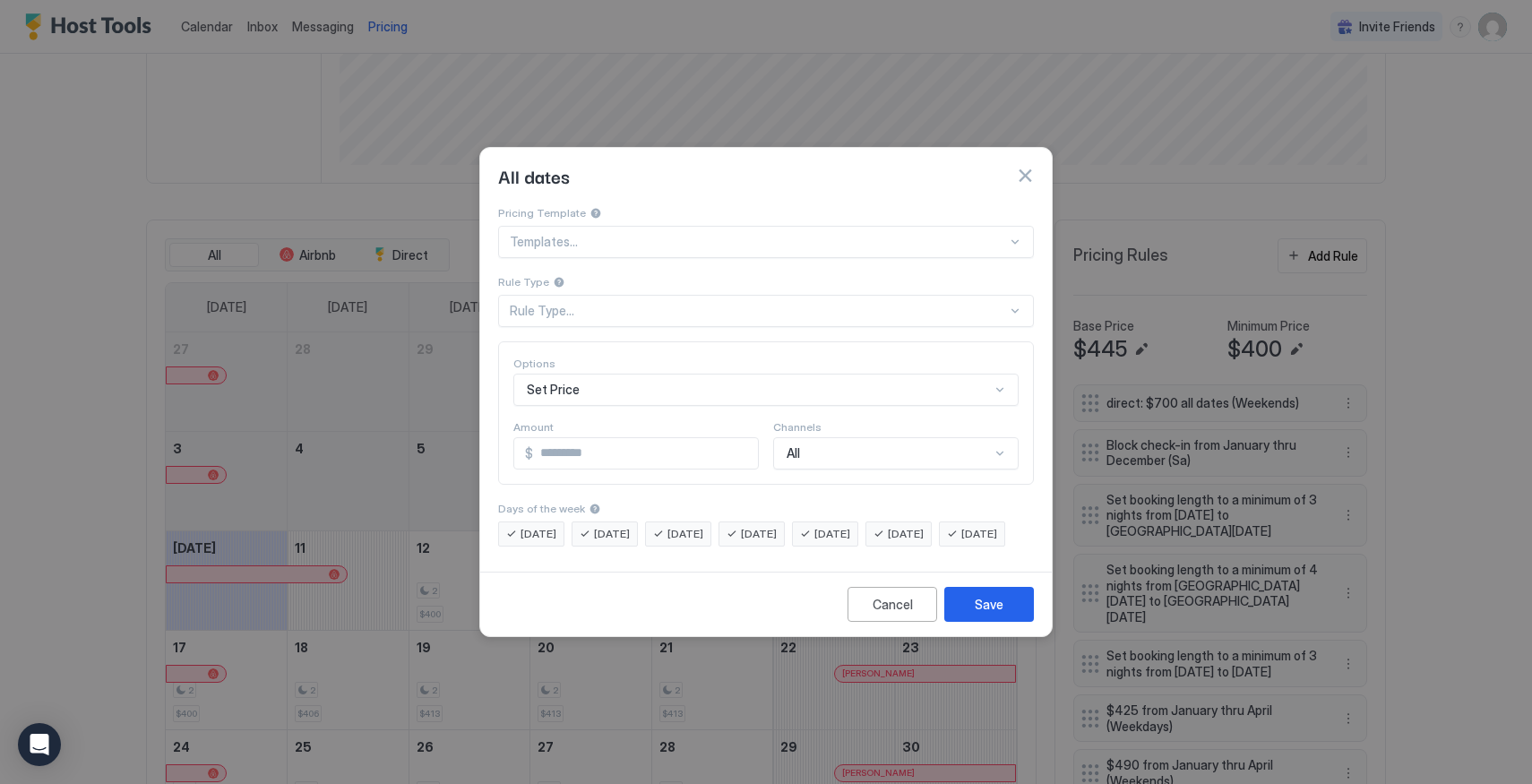
click at [830, 233] on div at bounding box center [758, 242] width 497 height 17
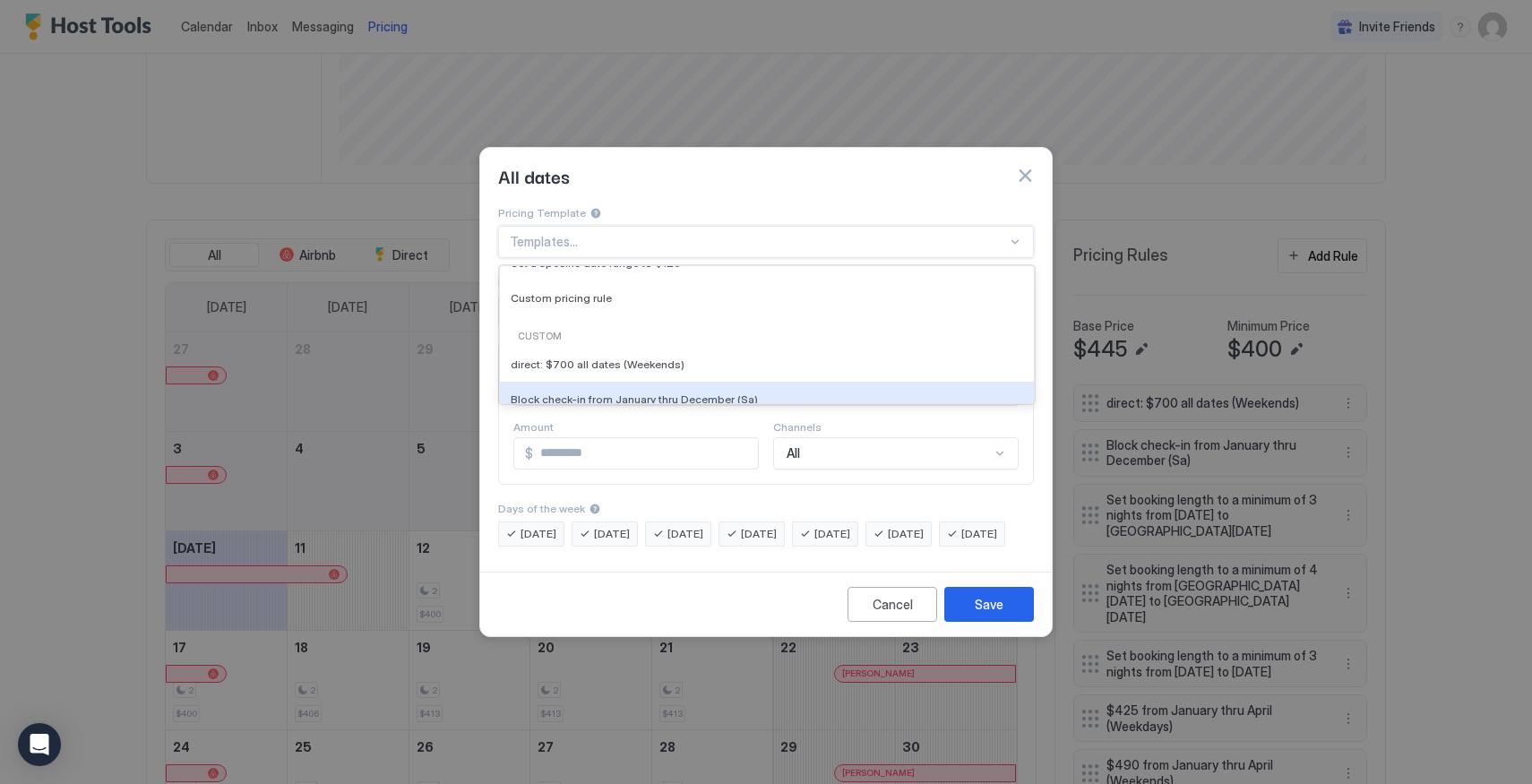
scroll to position [183, 0]
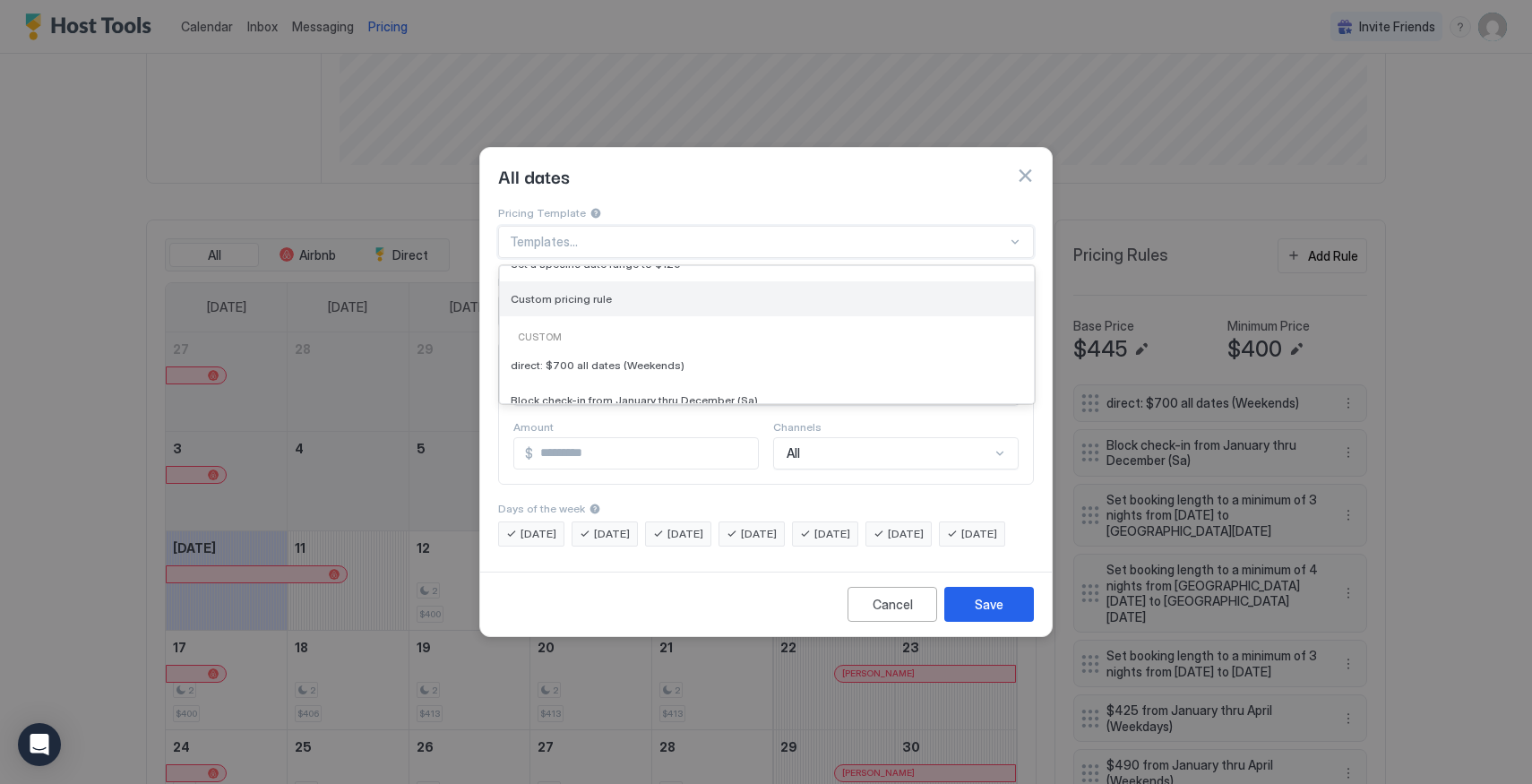
click at [759, 298] on div "Custom pricing rule" at bounding box center [767, 299] width 534 height 35
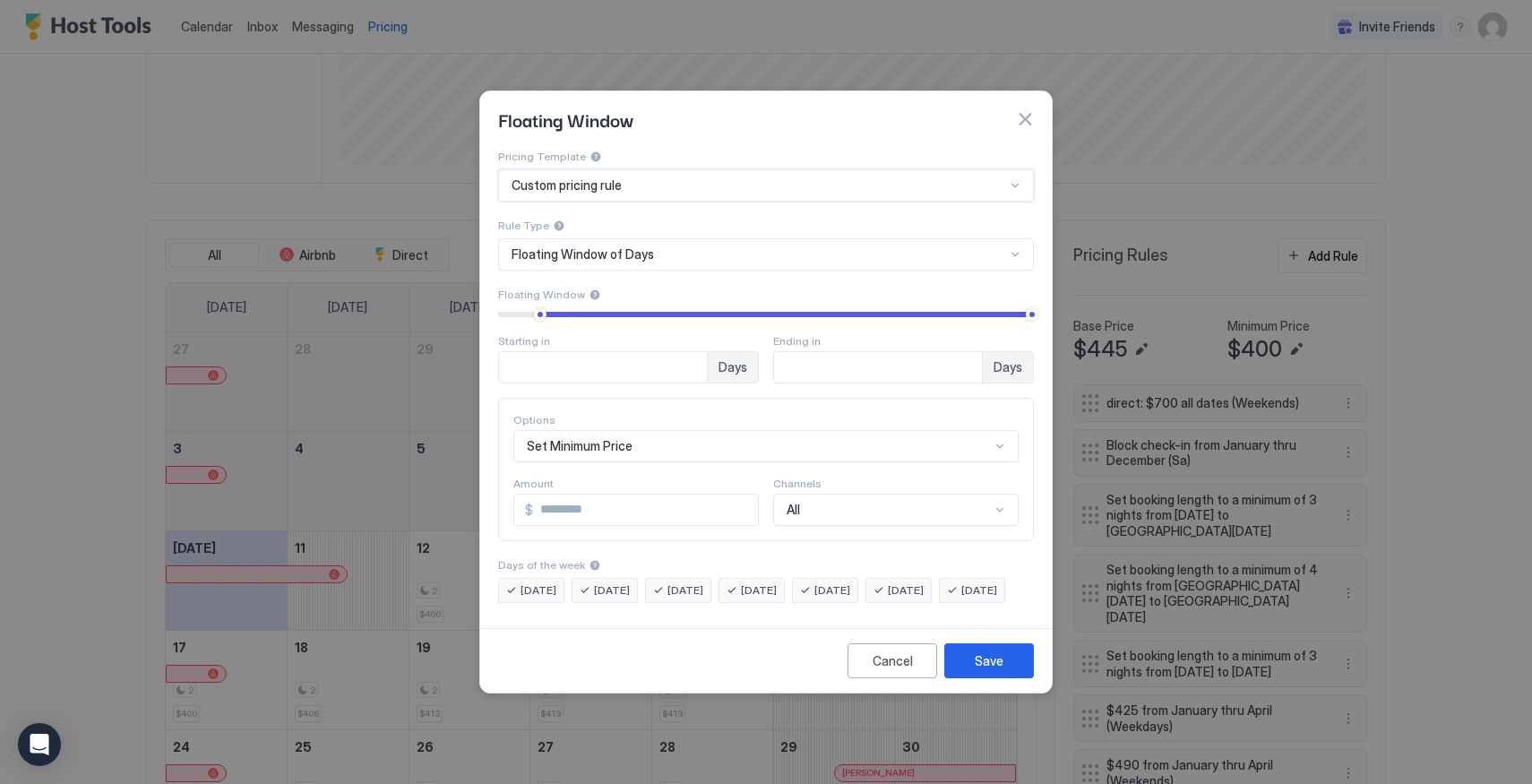
click at [754, 431] on div "Set Minimum Price" at bounding box center [766, 446] width 506 height 32
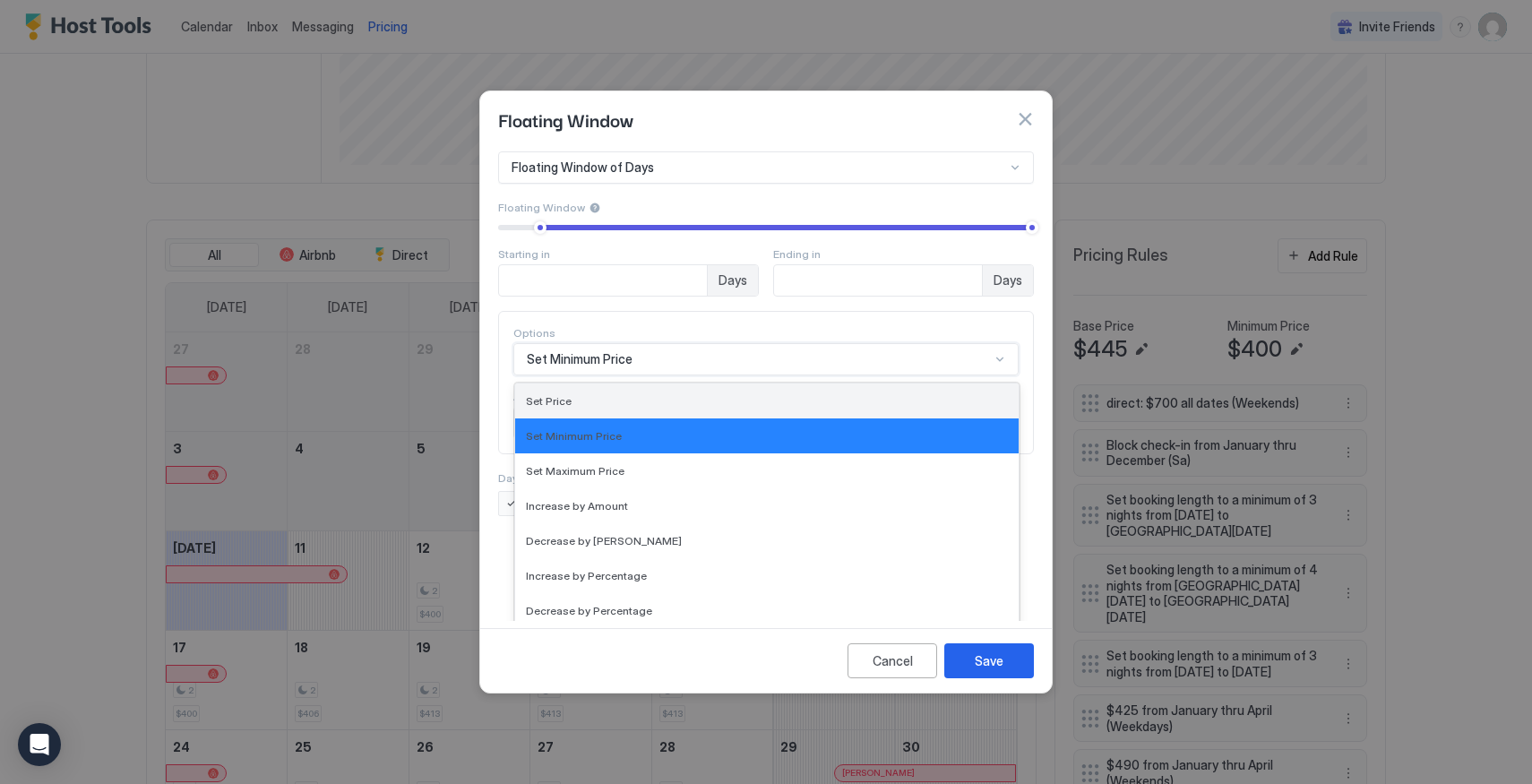
click at [731, 394] on div "Set Price" at bounding box center [767, 401] width 482 height 14
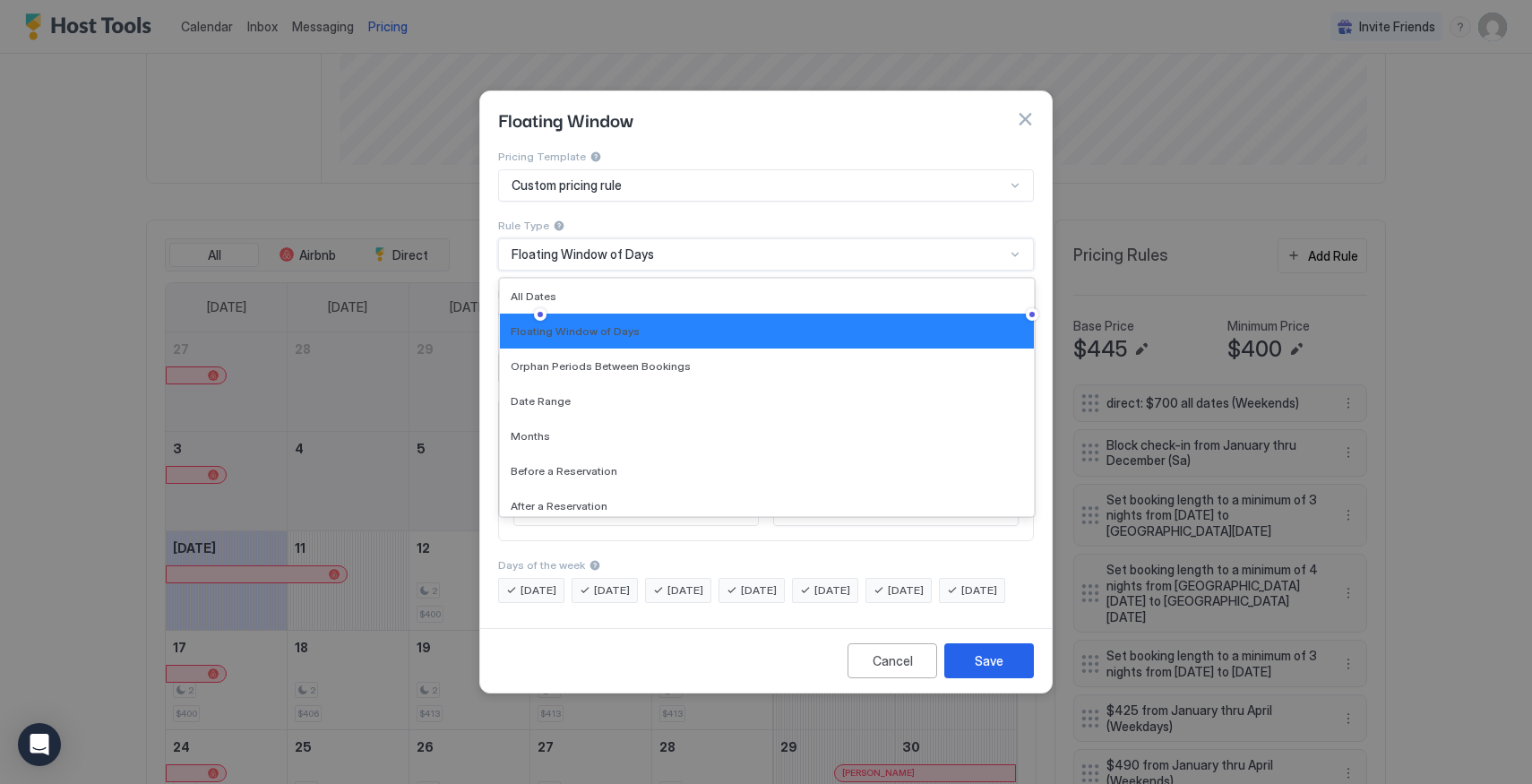
click at [634, 246] on span "Floating Window of Days" at bounding box center [582, 255] width 143 height 17
click at [627, 278] on div "All Dates" at bounding box center [767, 296] width 534 height 35
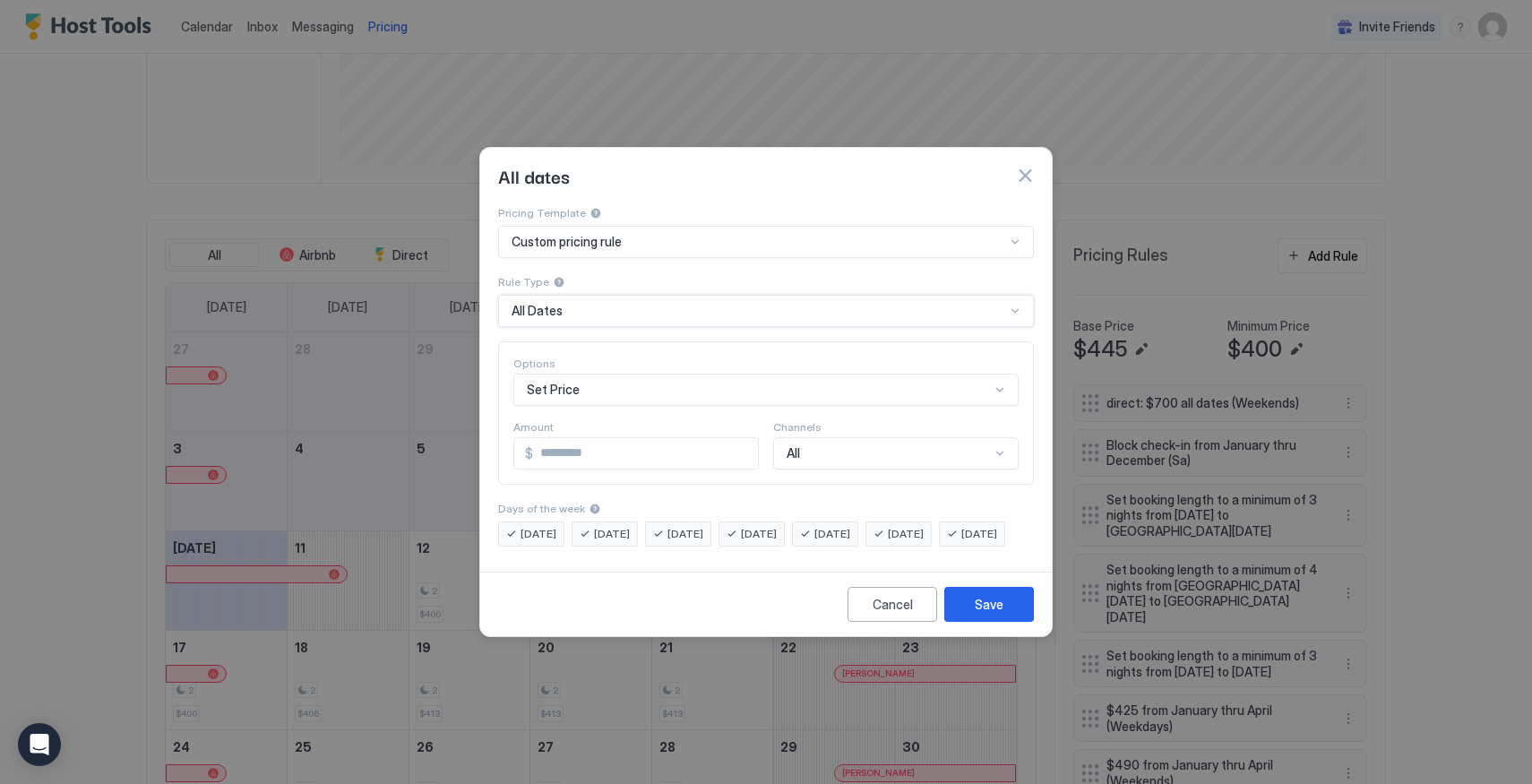
click at [962, 542] on span "[DATE]" at bounding box center [979, 534] width 36 height 17
click at [859, 527] on div "[DATE]" at bounding box center [825, 533] width 66 height 25
click at [913, 527] on div "[DATE]" at bounding box center [898, 533] width 66 height 25
click at [759, 564] on div "Pricing Template Custom pricing rule Rule Type All Dates Options Set Price Amou…" at bounding box center [766, 383] width 572 height 361
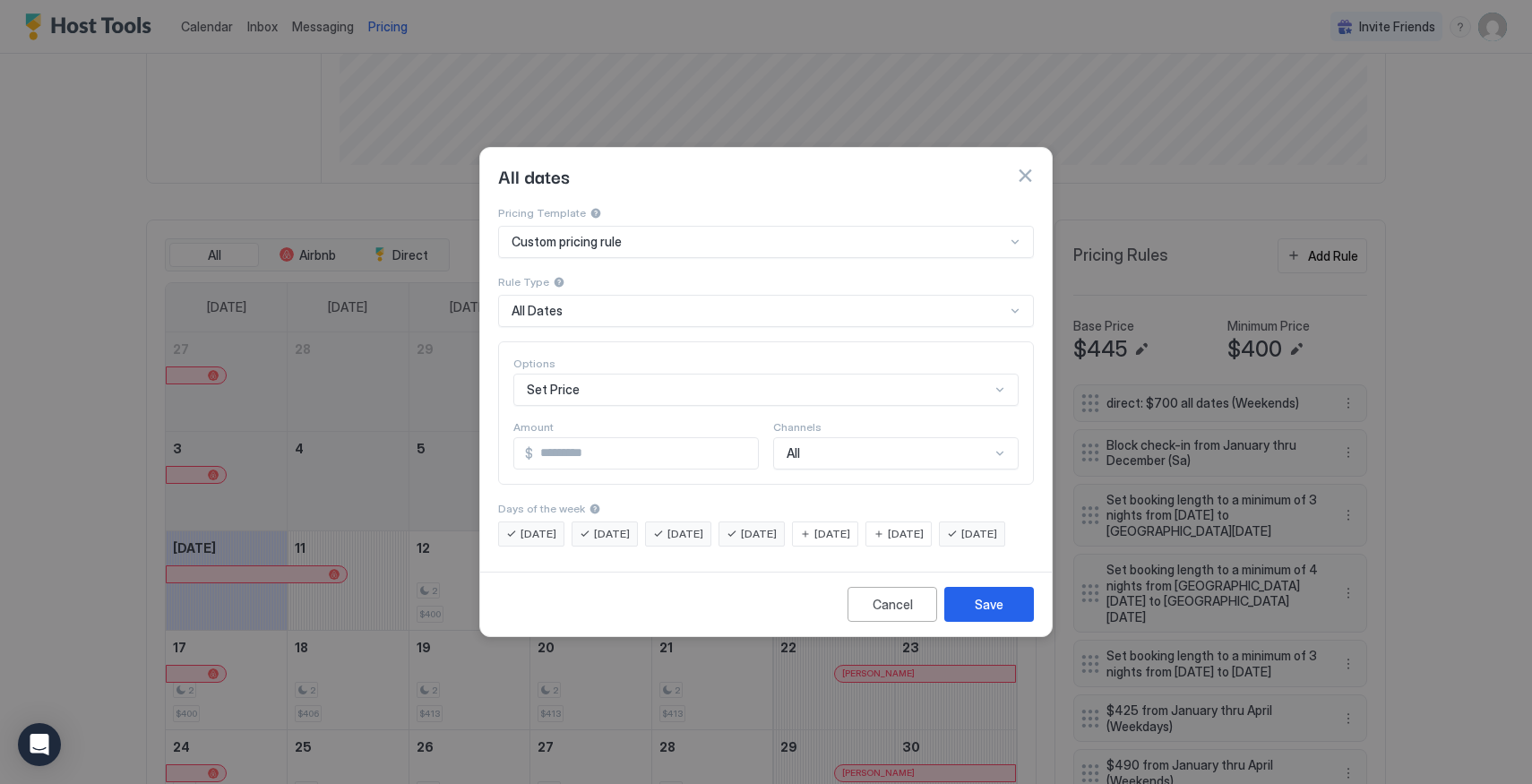
click at [804, 445] on div "All" at bounding box center [896, 453] width 246 height 32
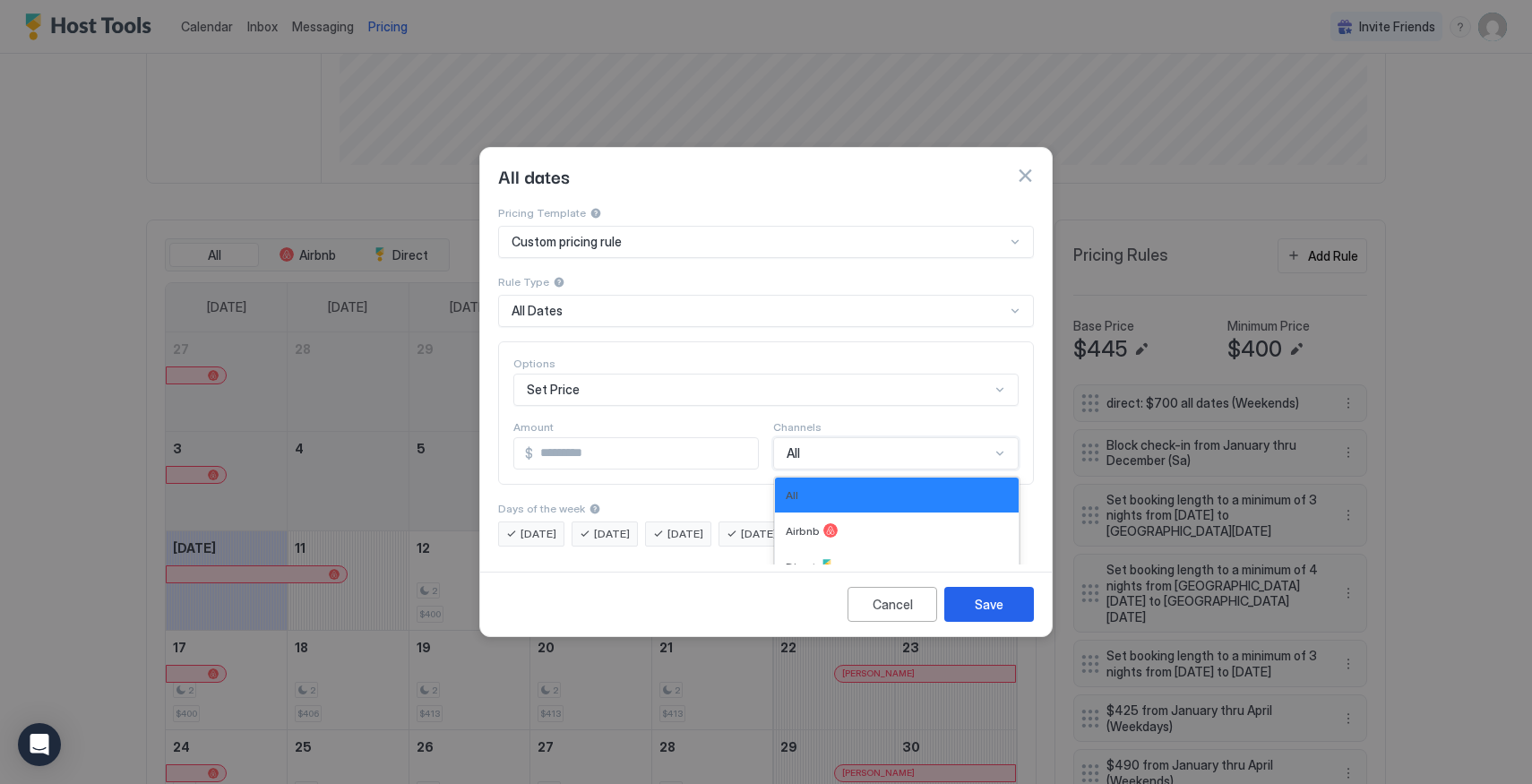
scroll to position [24, 0]
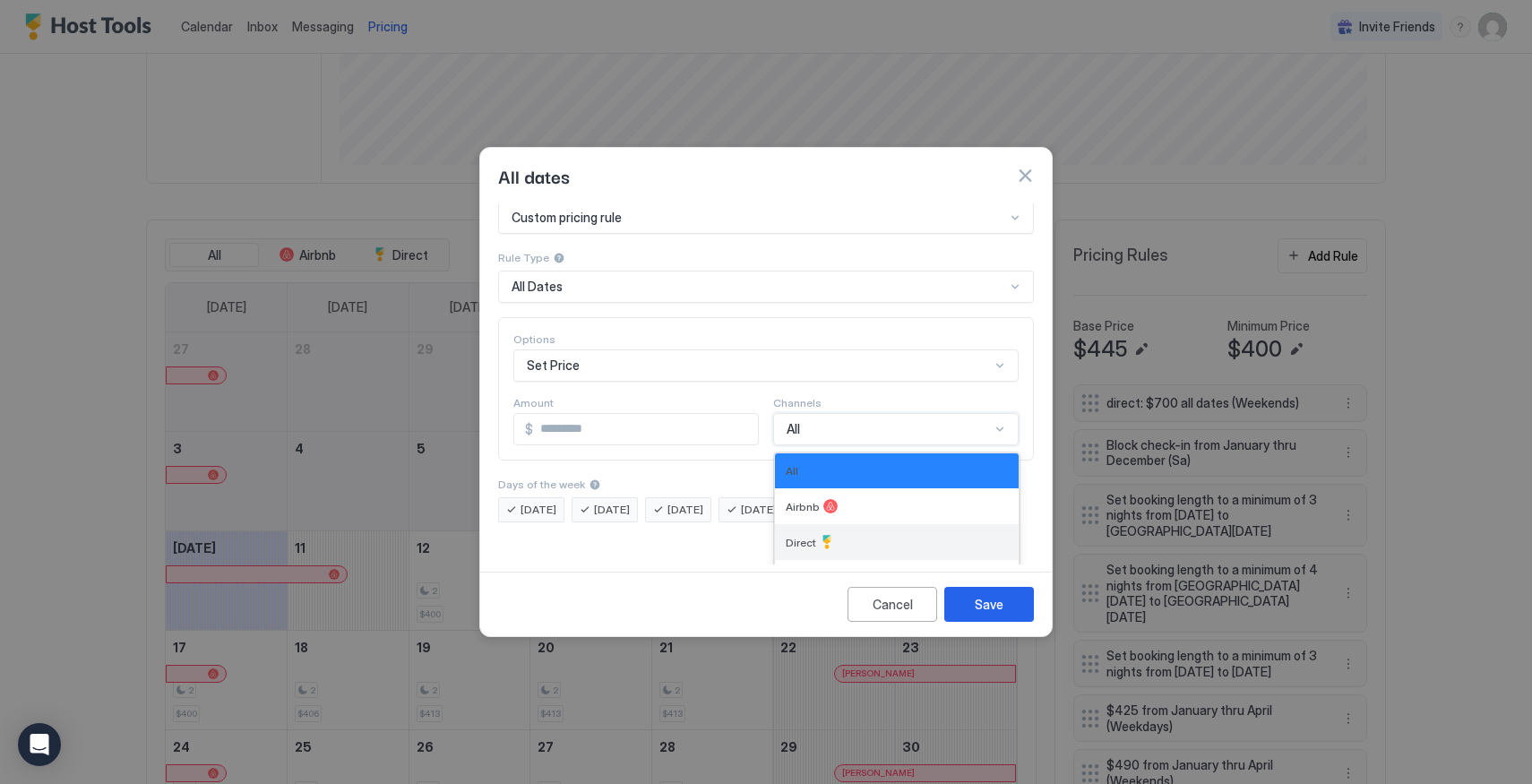
click at [814, 536] on span "Direct" at bounding box center [801, 542] width 30 height 14
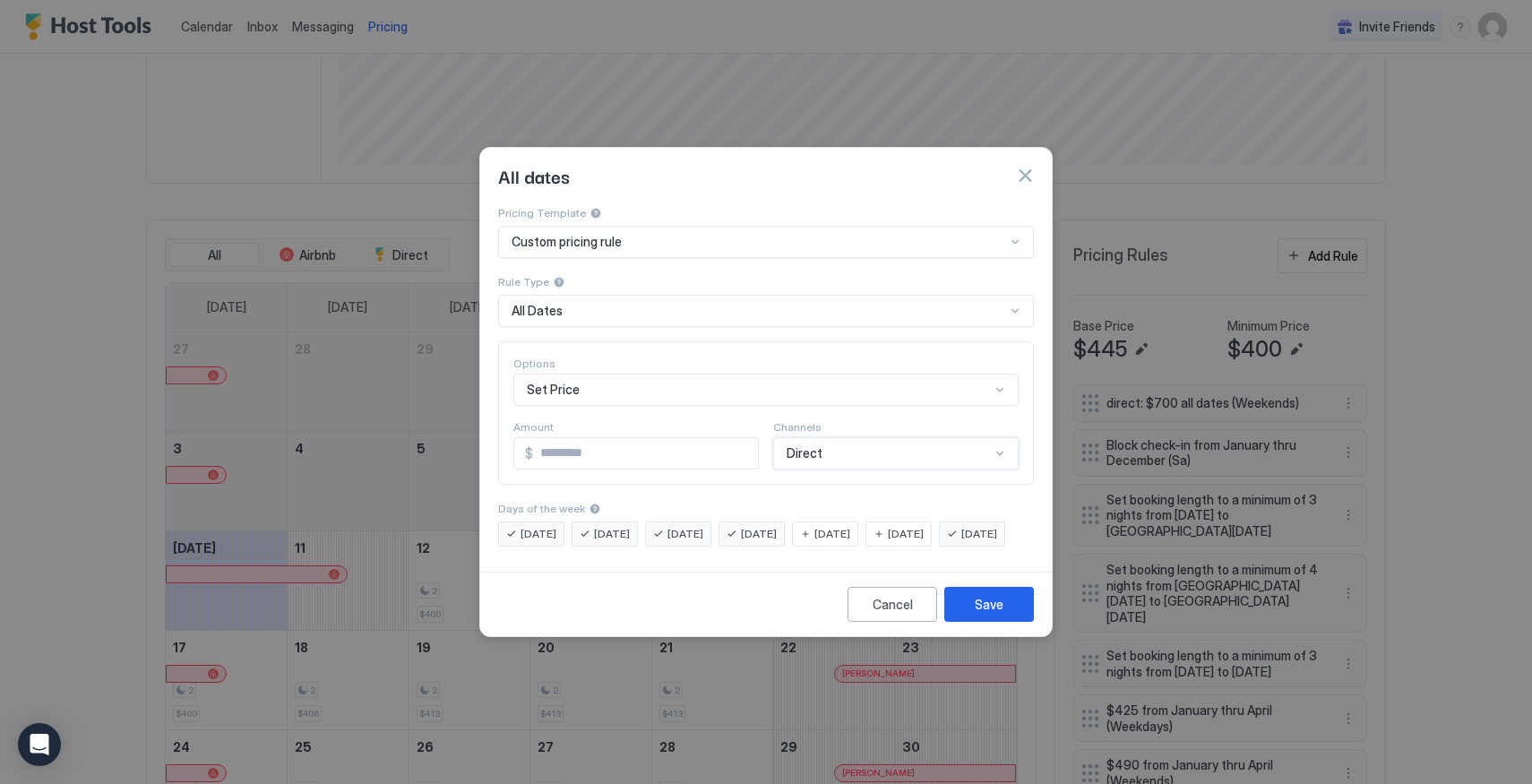
click at [800, 564] on div "Pricing Template Custom pricing rule Rule Type All Dates Options Set Price Amou…" at bounding box center [766, 383] width 572 height 361
click at [829, 439] on div "Direct" at bounding box center [896, 453] width 246 height 32
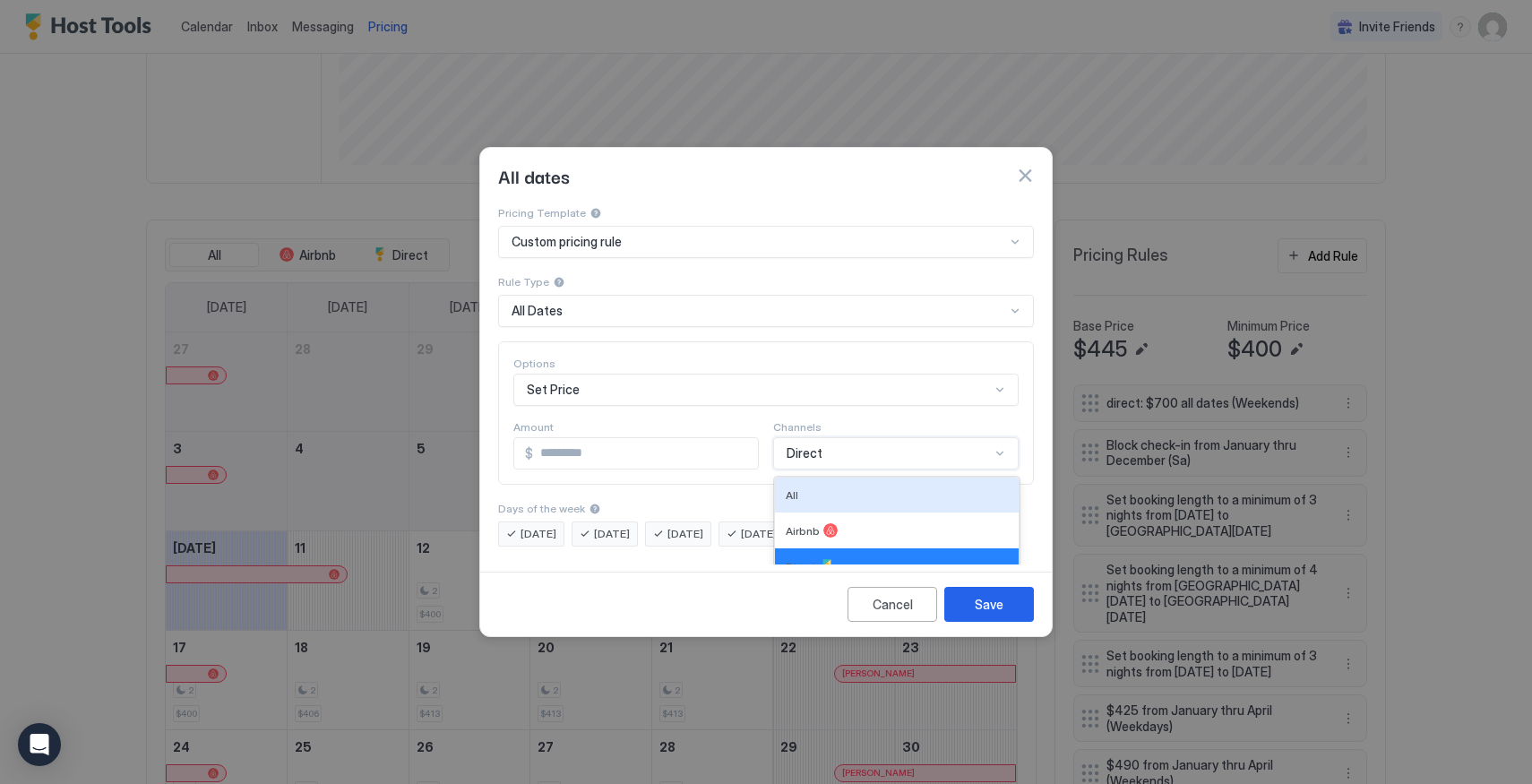
scroll to position [24, 0]
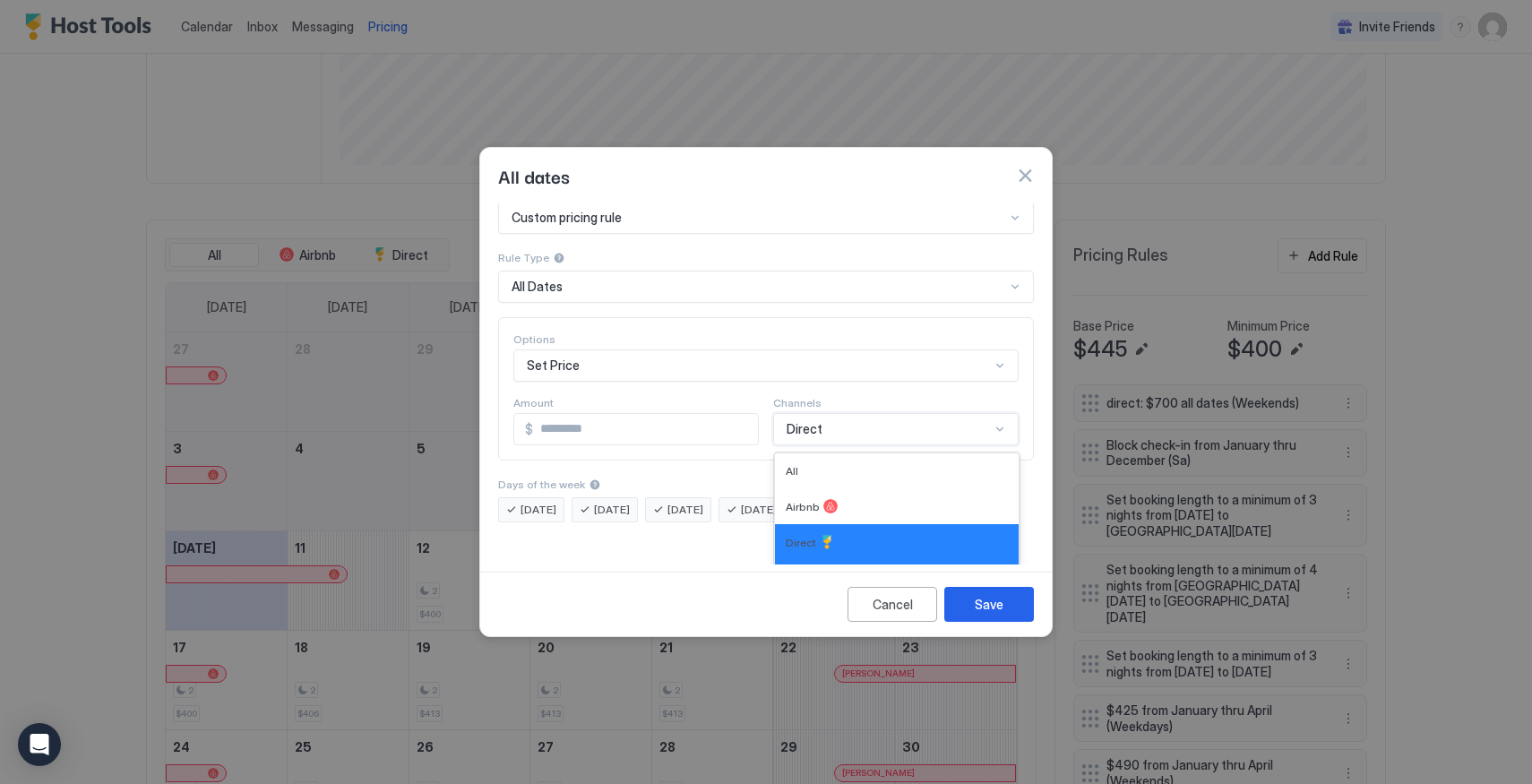
click at [714, 564] on div "Pricing Template Custom pricing rule Rule Type All Dates Options Set Price Amou…" at bounding box center [766, 383] width 572 height 361
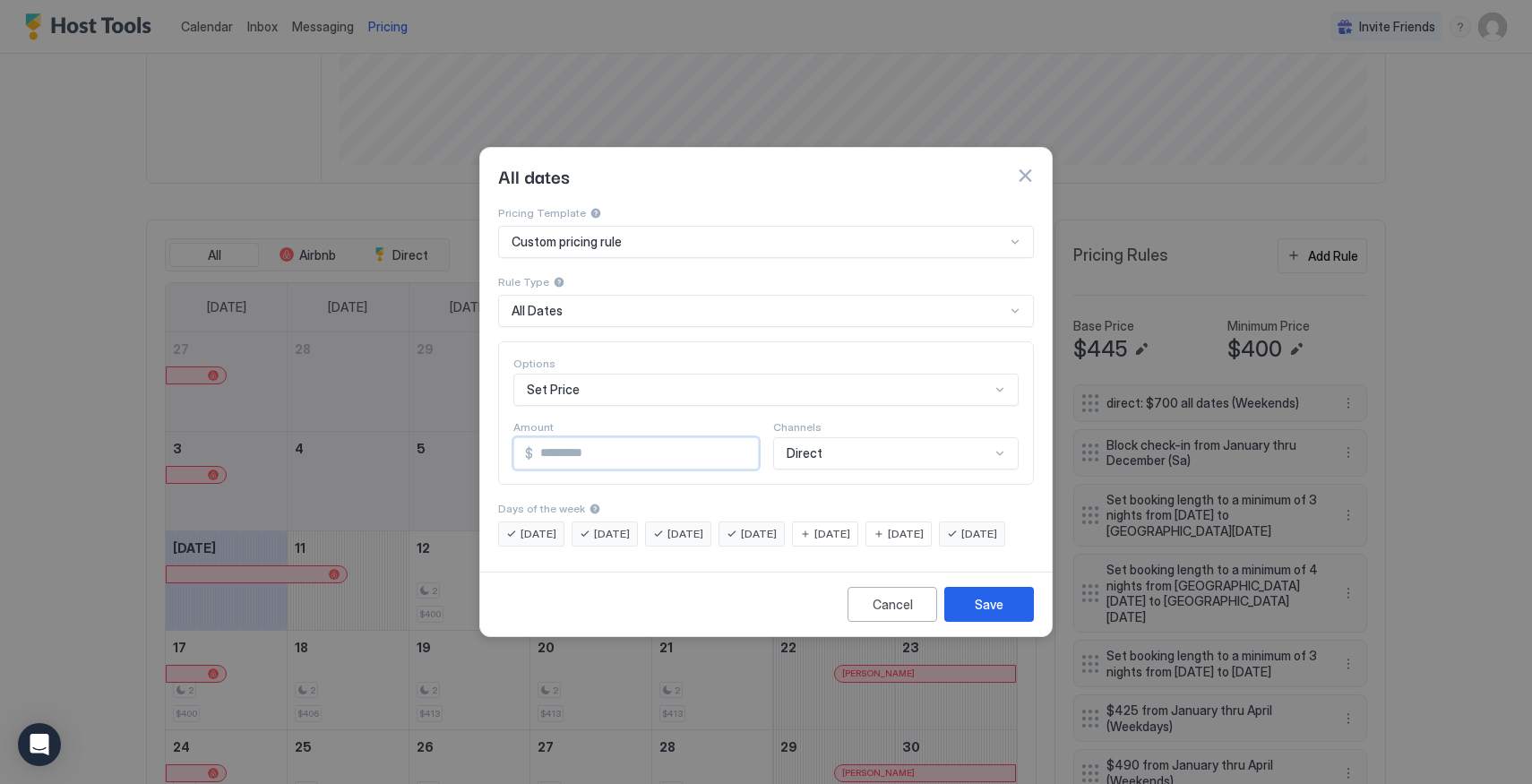
click at [589, 438] on input "***" at bounding box center [646, 453] width 225 height 30
type input "***"
click at [997, 609] on button "Save" at bounding box center [989, 604] width 89 height 35
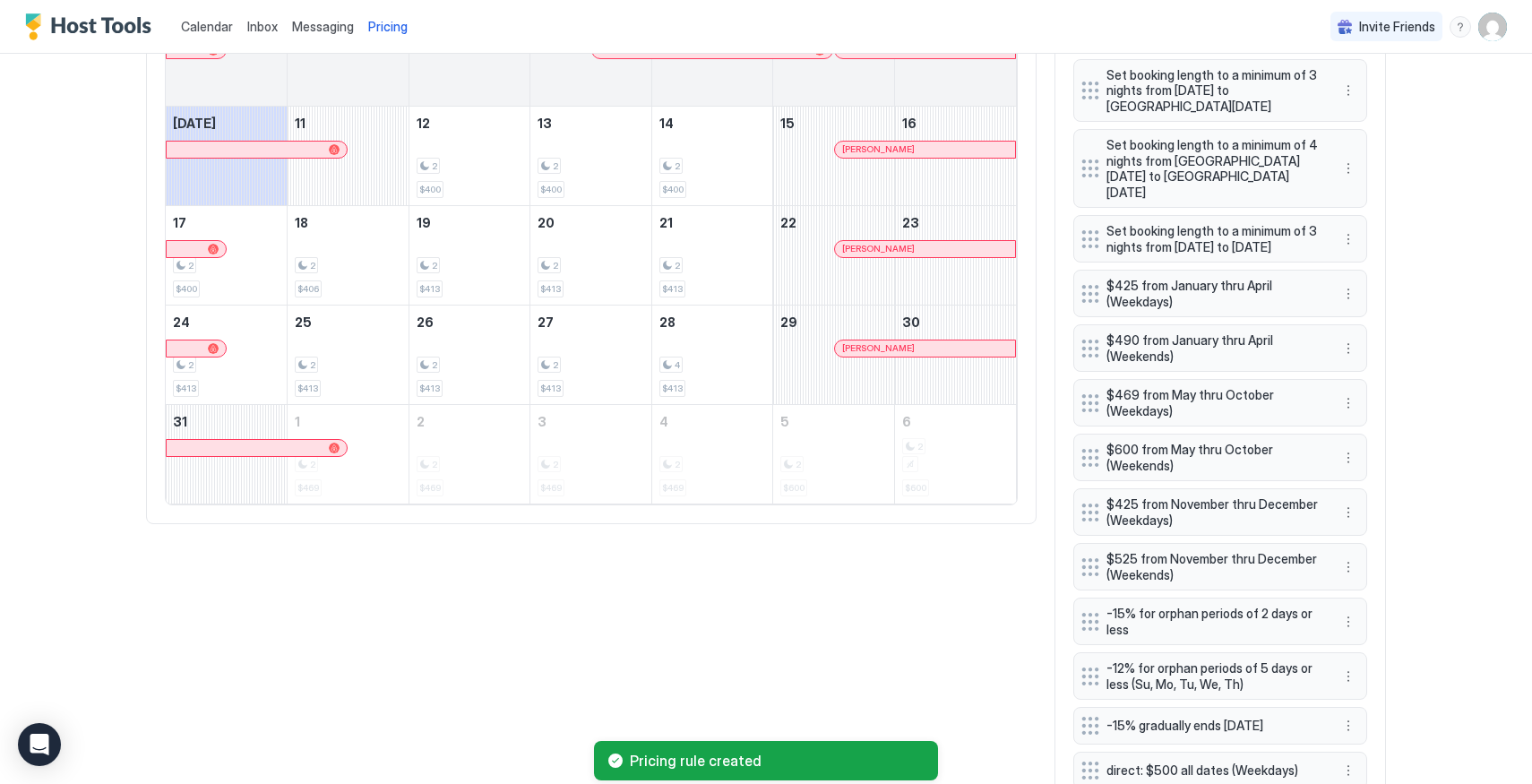
scroll to position [881, 0]
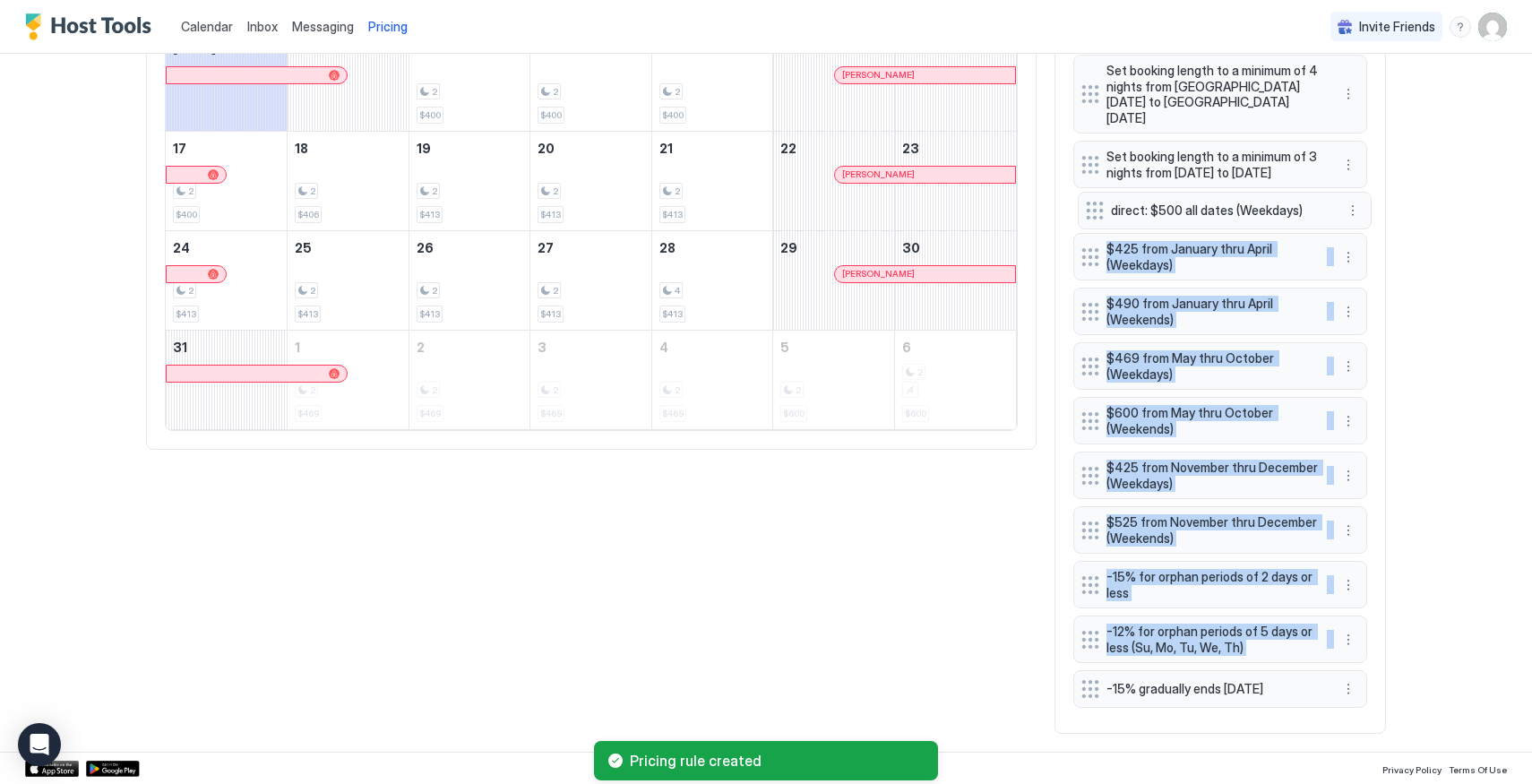
drag, startPoint x: 1089, startPoint y: 699, endPoint x: 1093, endPoint y: 213, distance: 486.0
click at [1093, 213] on div "direct: $700 all dates (Weekends) Block check-in from January thru December (Sa…" at bounding box center [1220, 300] width 294 height 830
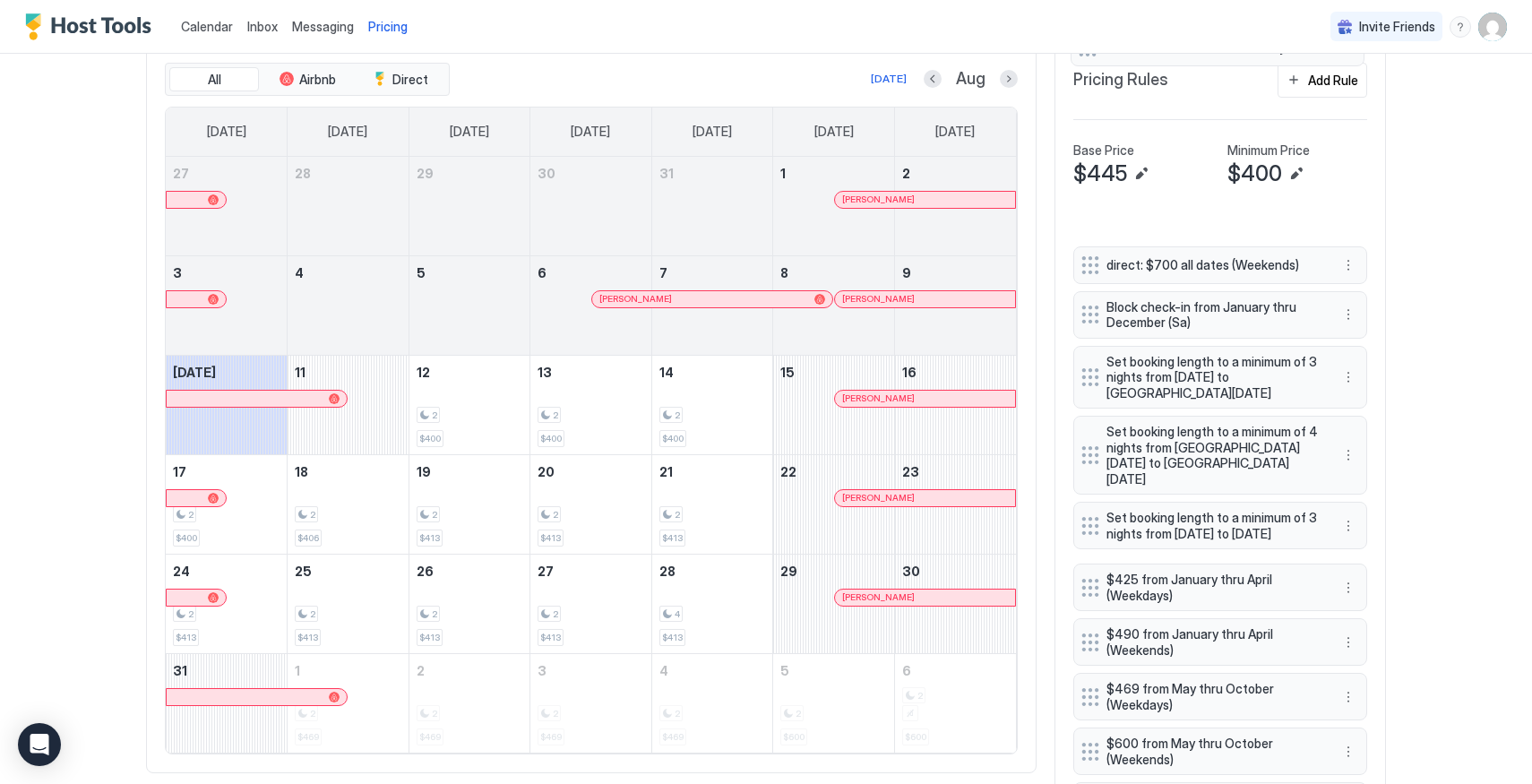
scroll to position [517, 0]
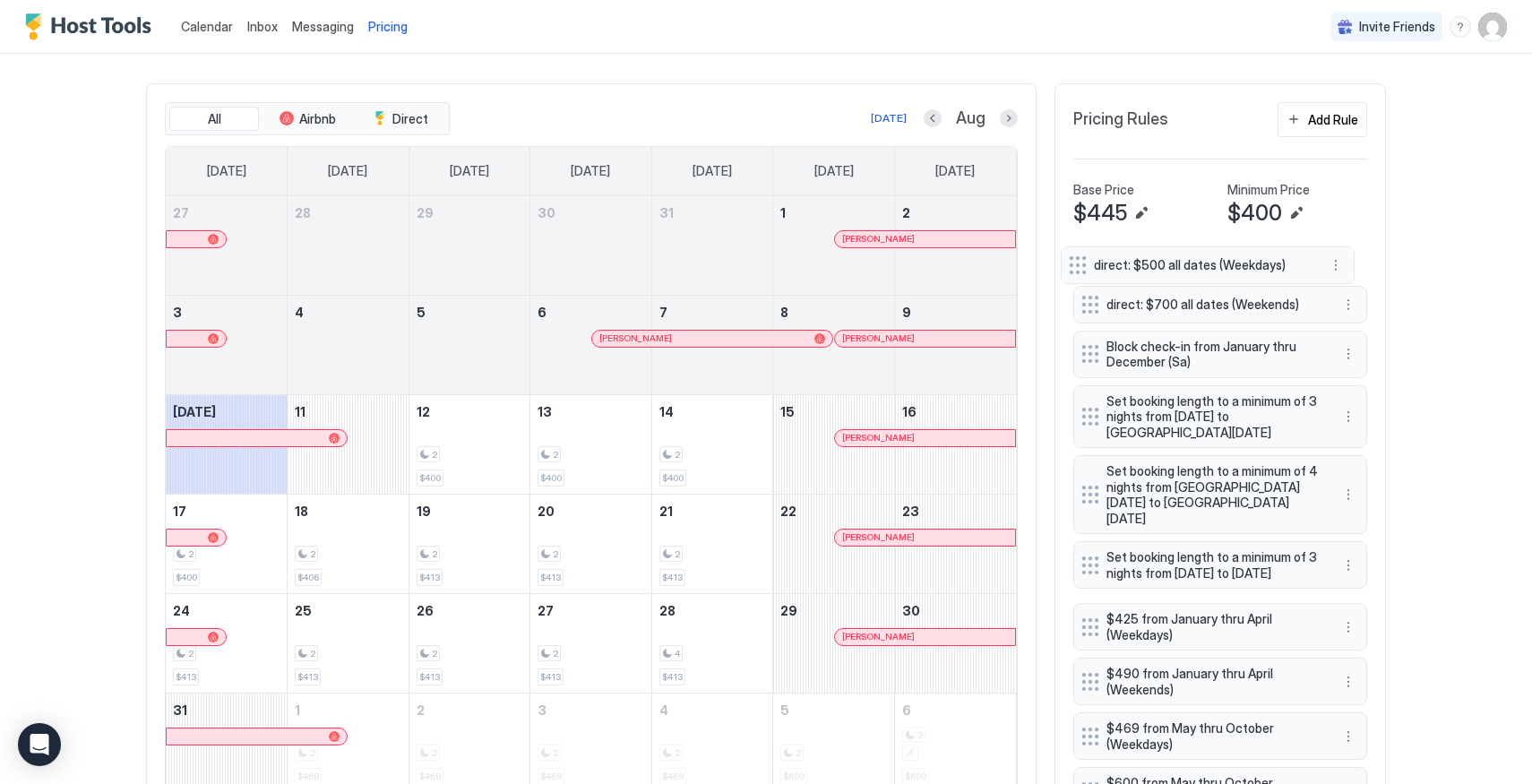
drag, startPoint x: 1093, startPoint y: 213, endPoint x: 1080, endPoint y: 264, distance: 52.6
click at [1080, 264] on div "direct: $700 all dates (Weekends) Block check-in from January thru December (Sa…" at bounding box center [1220, 663] width 294 height 830
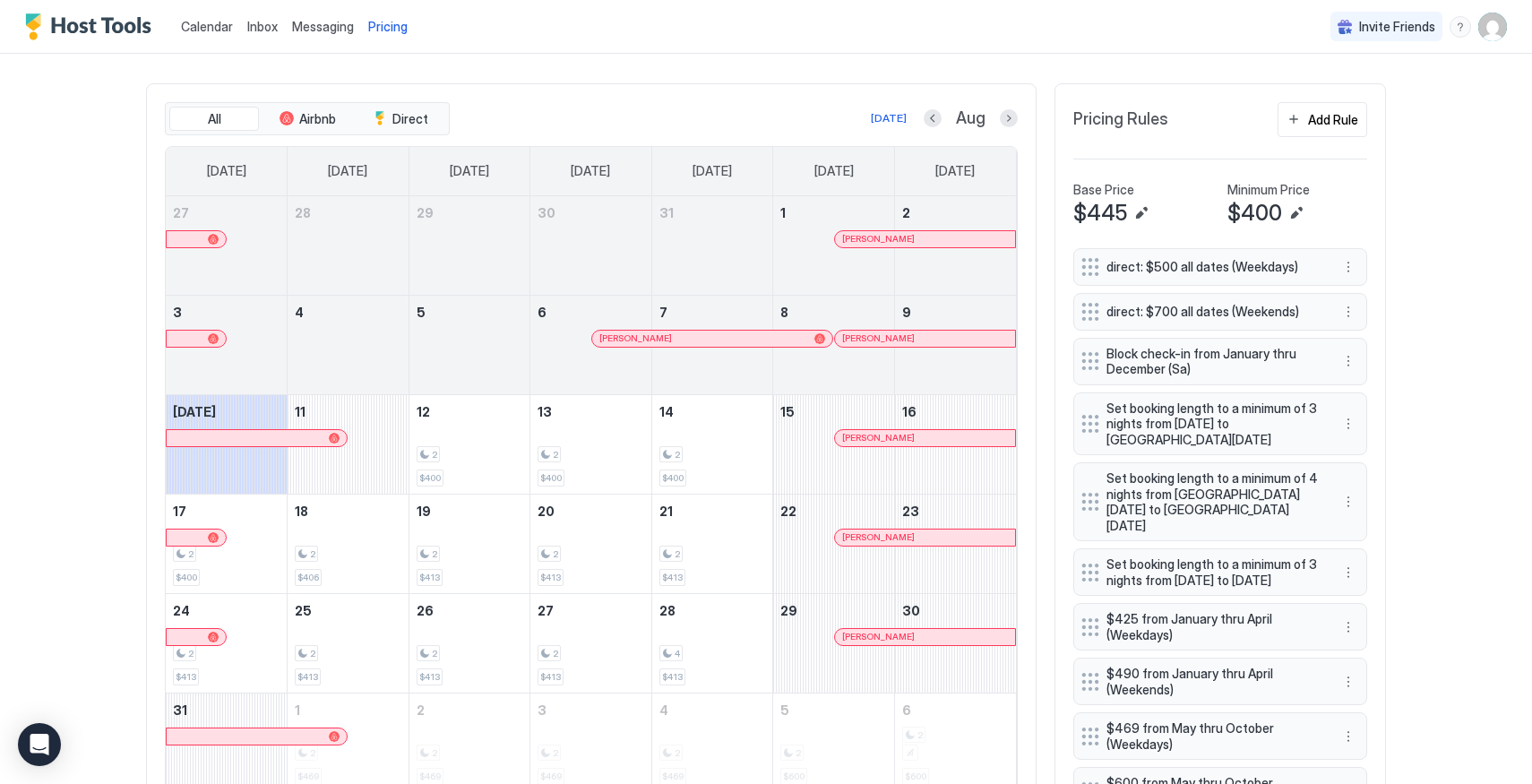
click at [1411, 331] on div "Home Pricing Grouse Court Cabin Synced less than 5 seconds ago Min Price $ 400 …" at bounding box center [766, 324] width 1290 height 1578
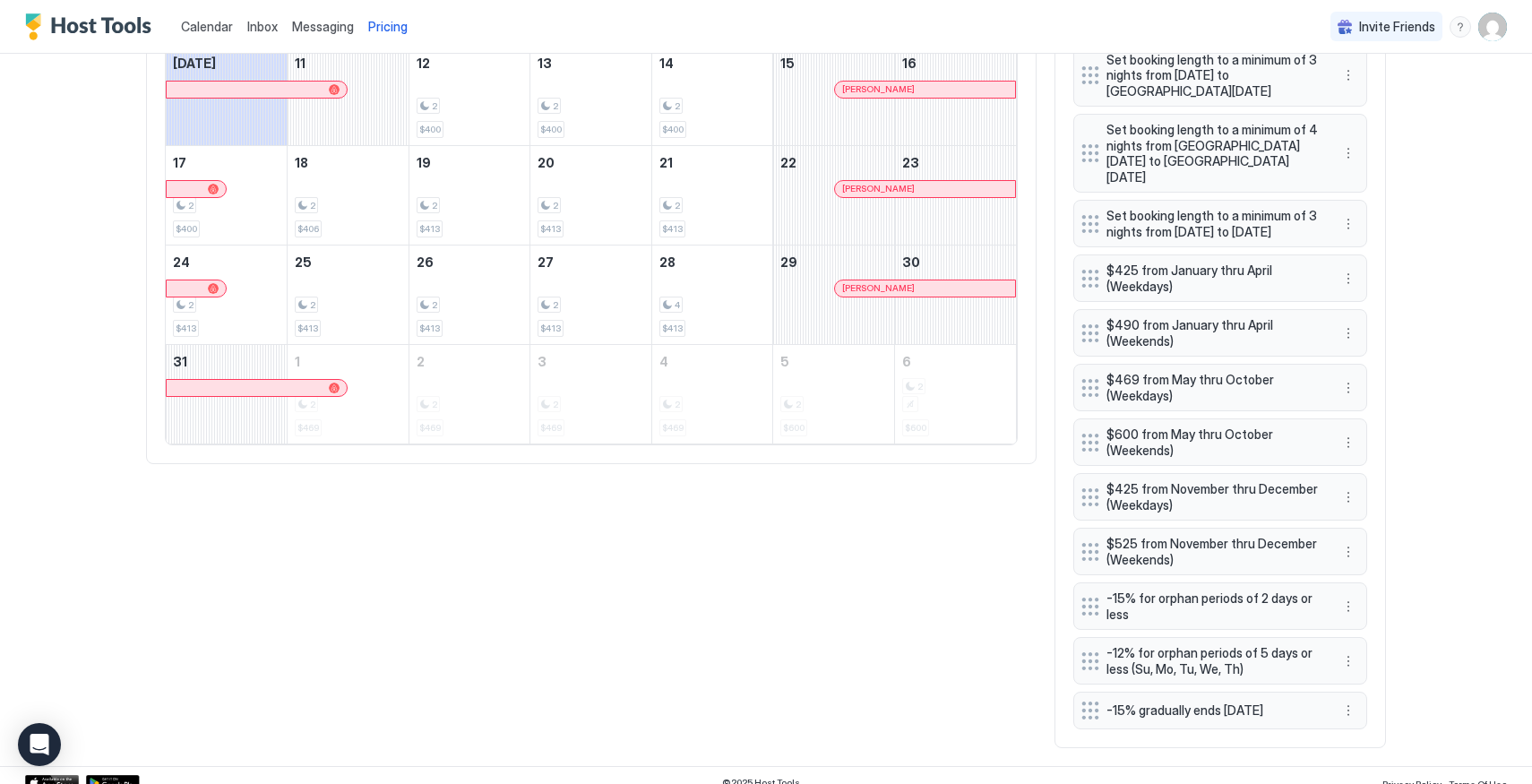
scroll to position [865, 0]
click at [1352, 277] on button "More options" at bounding box center [1348, 278] width 21 height 21
click at [1360, 296] on div "Edit" at bounding box center [1428, 304] width 179 height 28
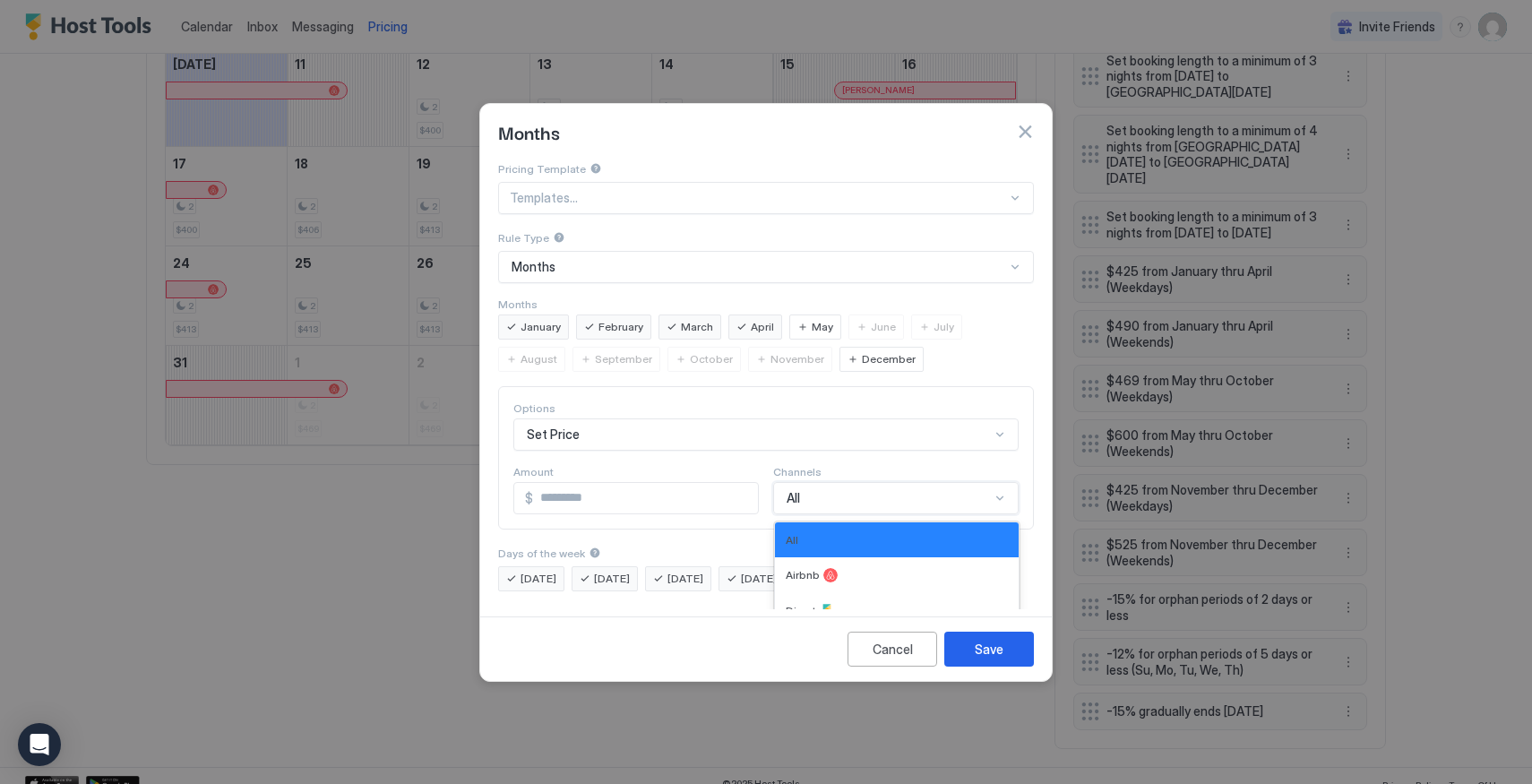
click at [949, 482] on div "All, 1 of 4. 4 results available. Use Up and Down to choose options, press Ente…" at bounding box center [896, 497] width 246 height 32
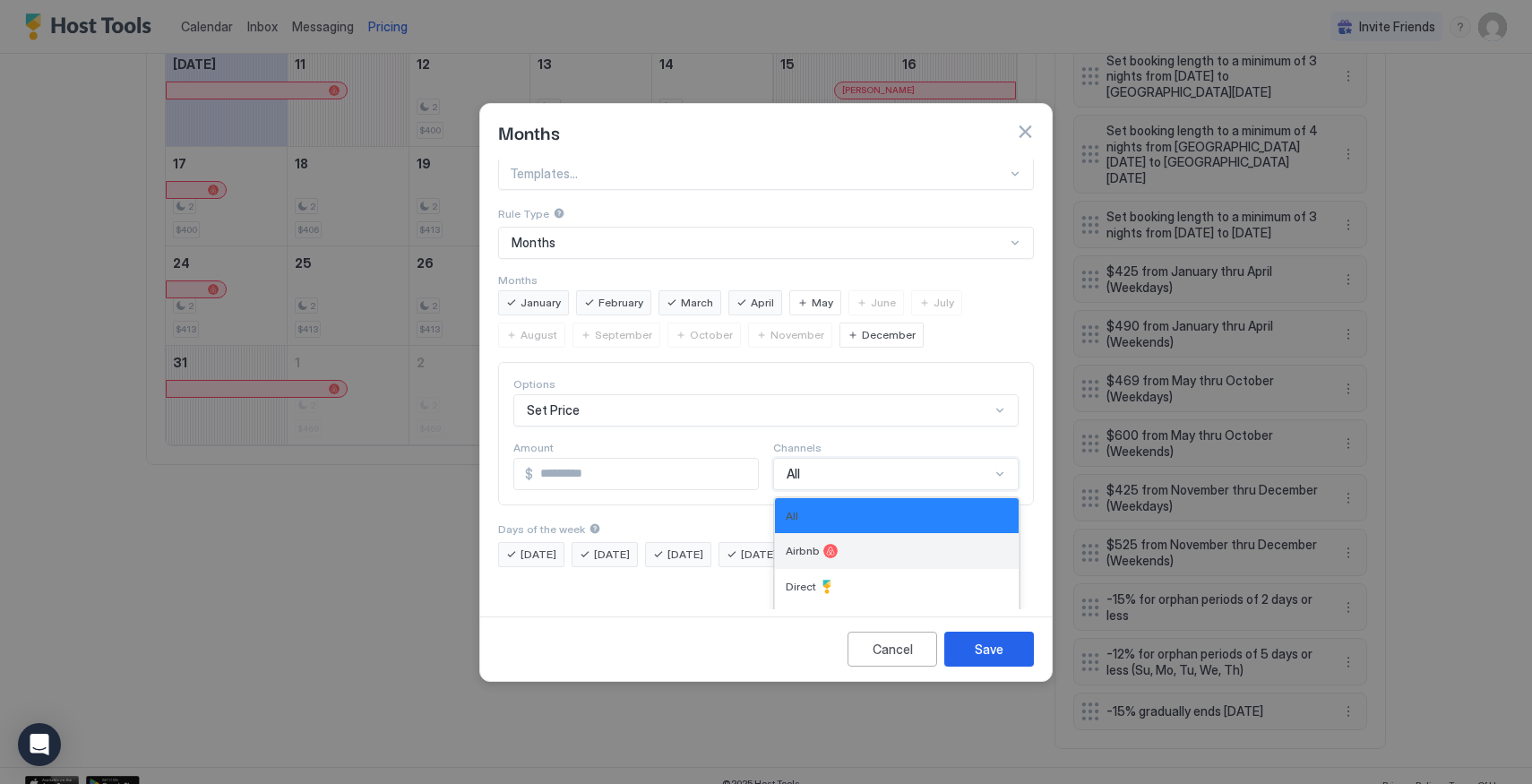
click at [937, 544] on div "Airbnb" at bounding box center [897, 551] width 223 height 15
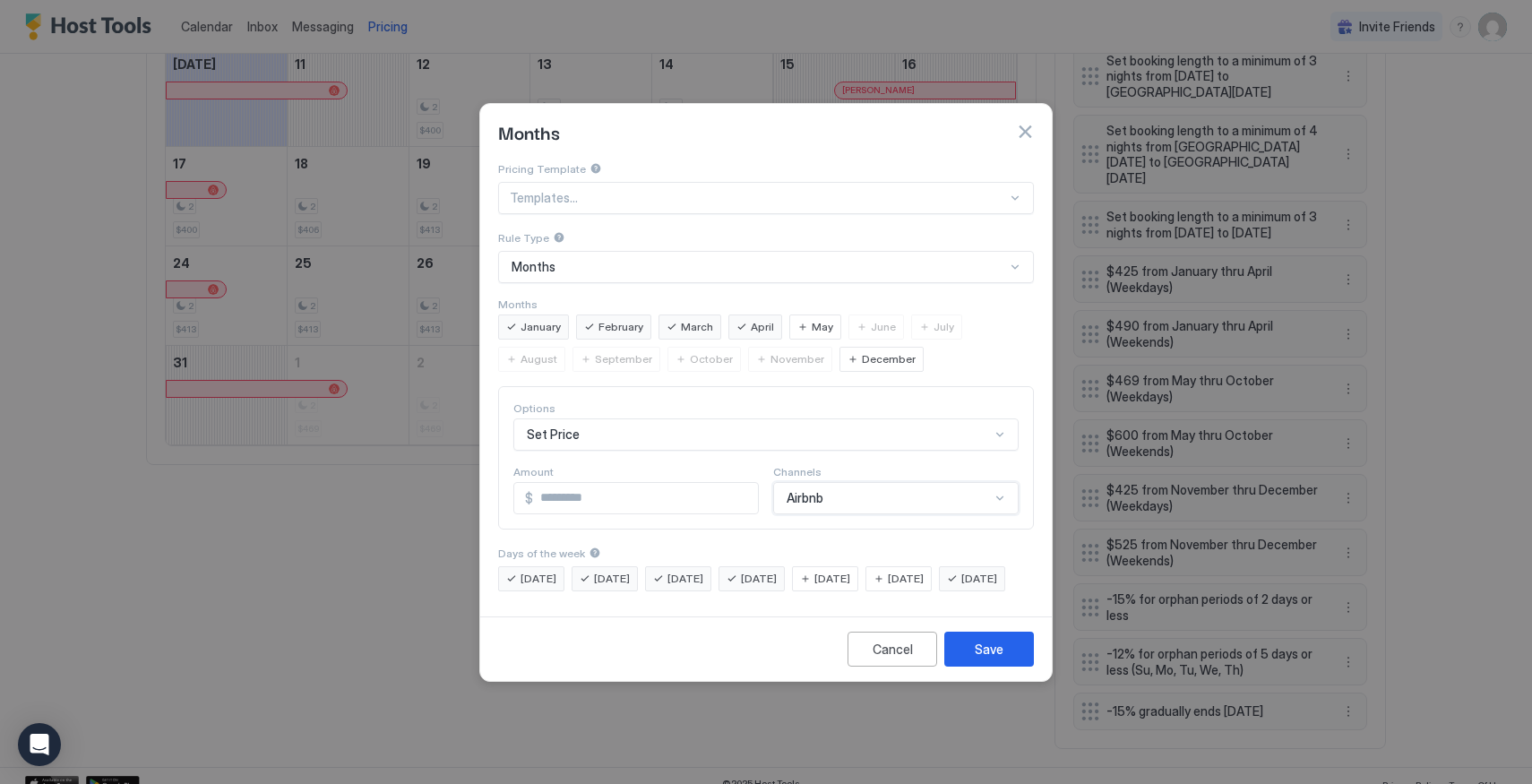
click at [955, 487] on div "option Airbnb, selected. Airbnb" at bounding box center [896, 497] width 246 height 32
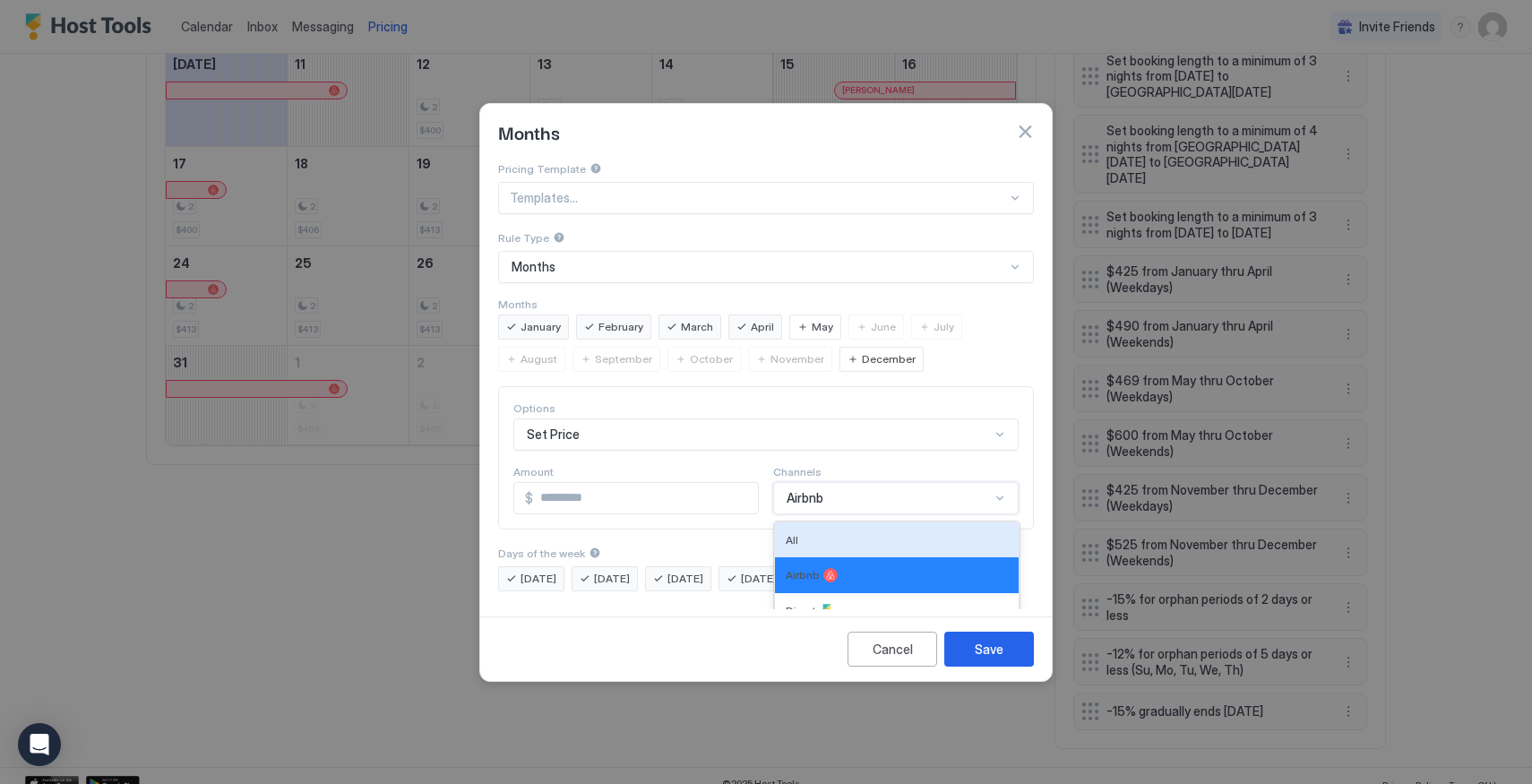
scroll to position [24, 0]
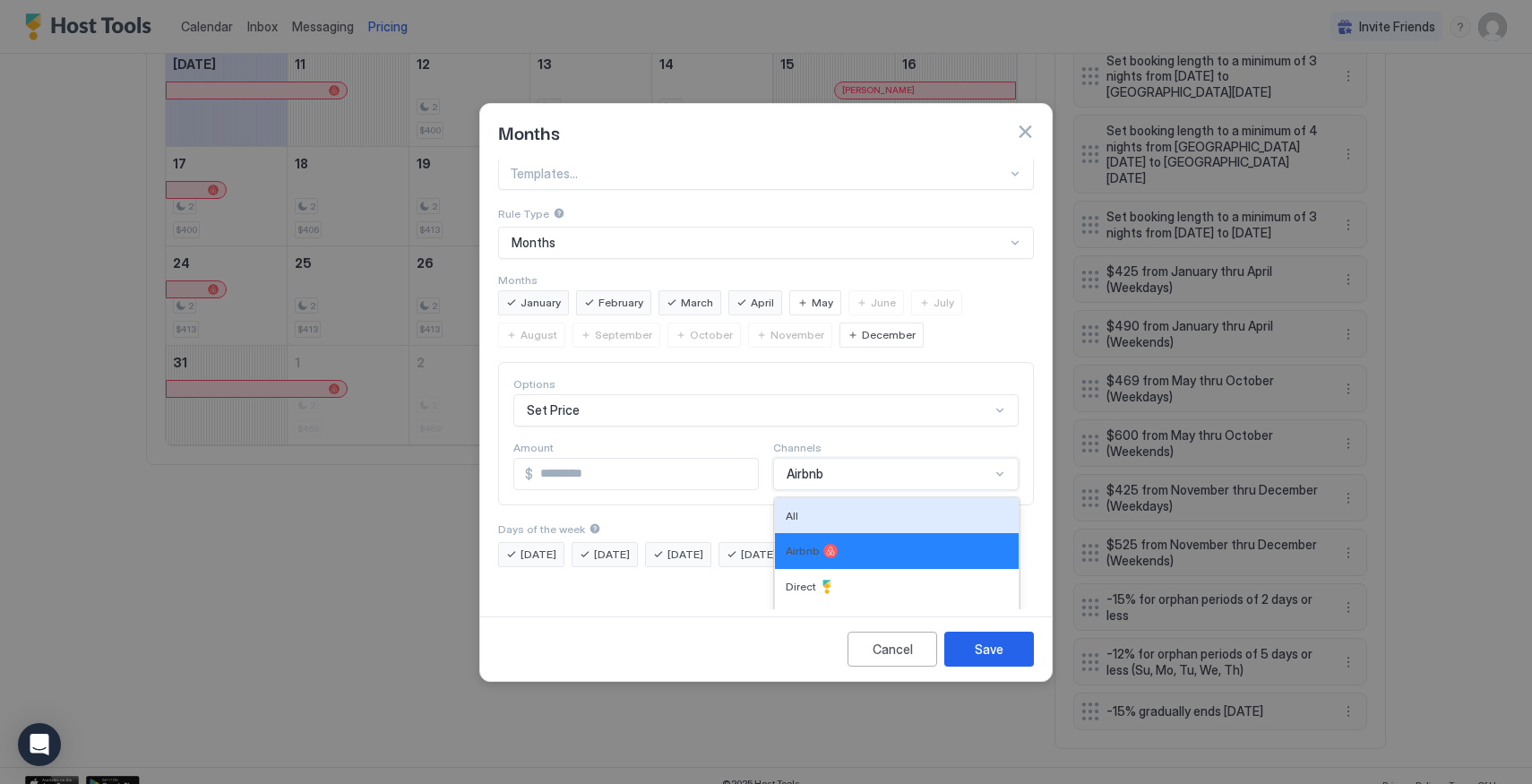
click at [1020, 430] on div "Options Set Price Amount $ *** Channels option Airbnb, selected. All, 1 of 4. 4…" at bounding box center [766, 434] width 536 height 143
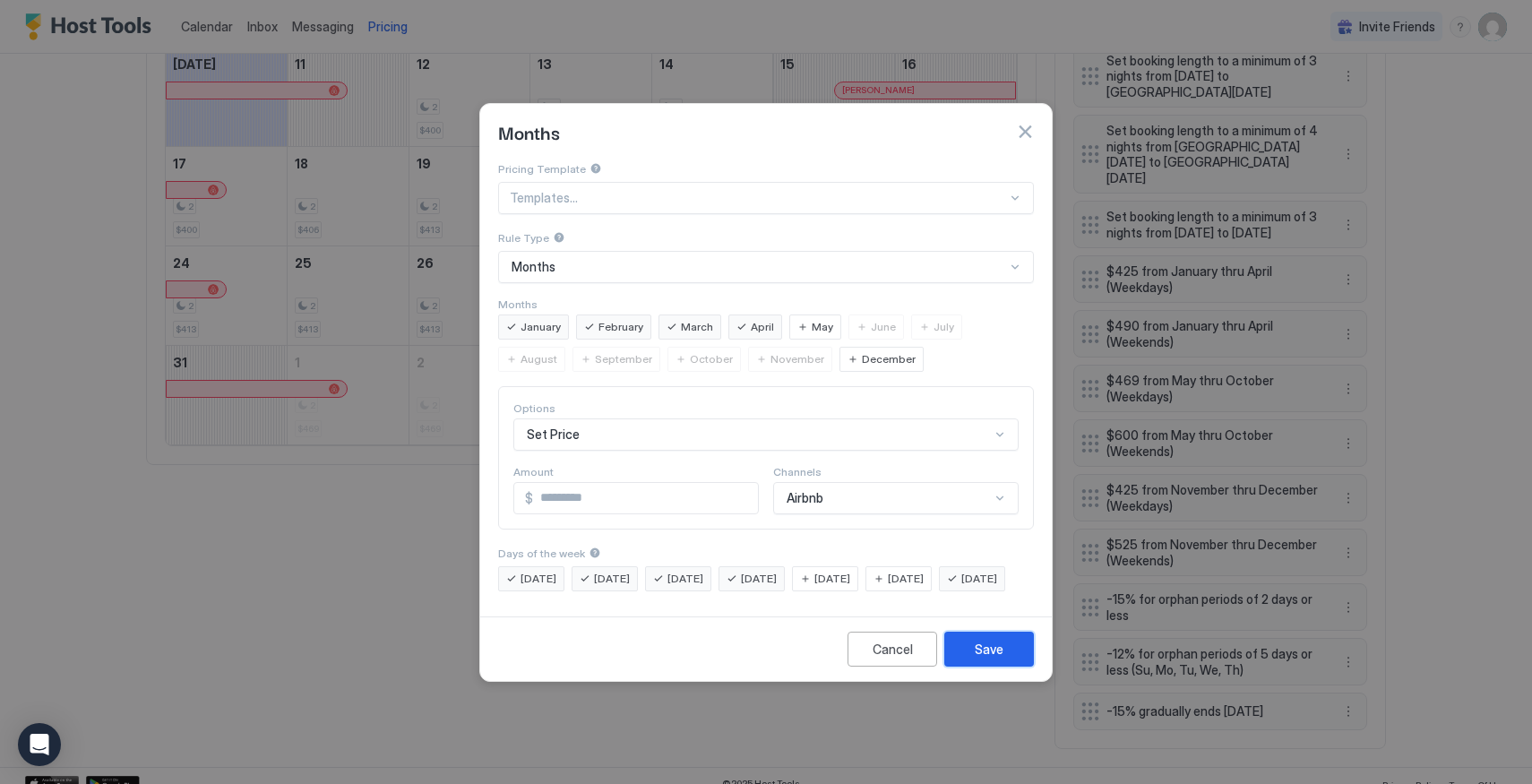
click at [983, 658] on div "Save" at bounding box center [989, 649] width 29 height 18
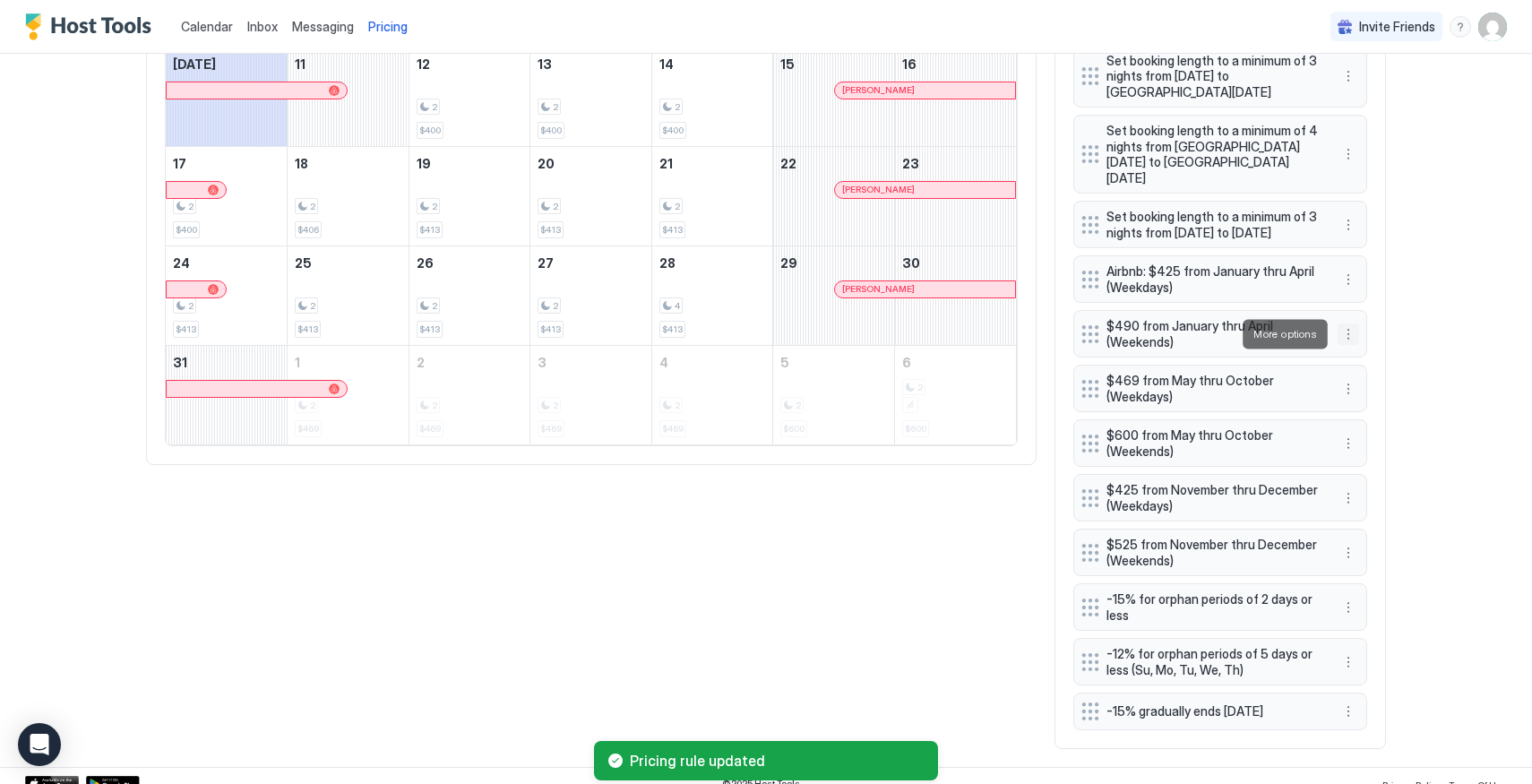
click at [1353, 334] on button "More options" at bounding box center [1348, 334] width 21 height 21
click at [1366, 360] on span "Edit" at bounding box center [1375, 358] width 19 height 14
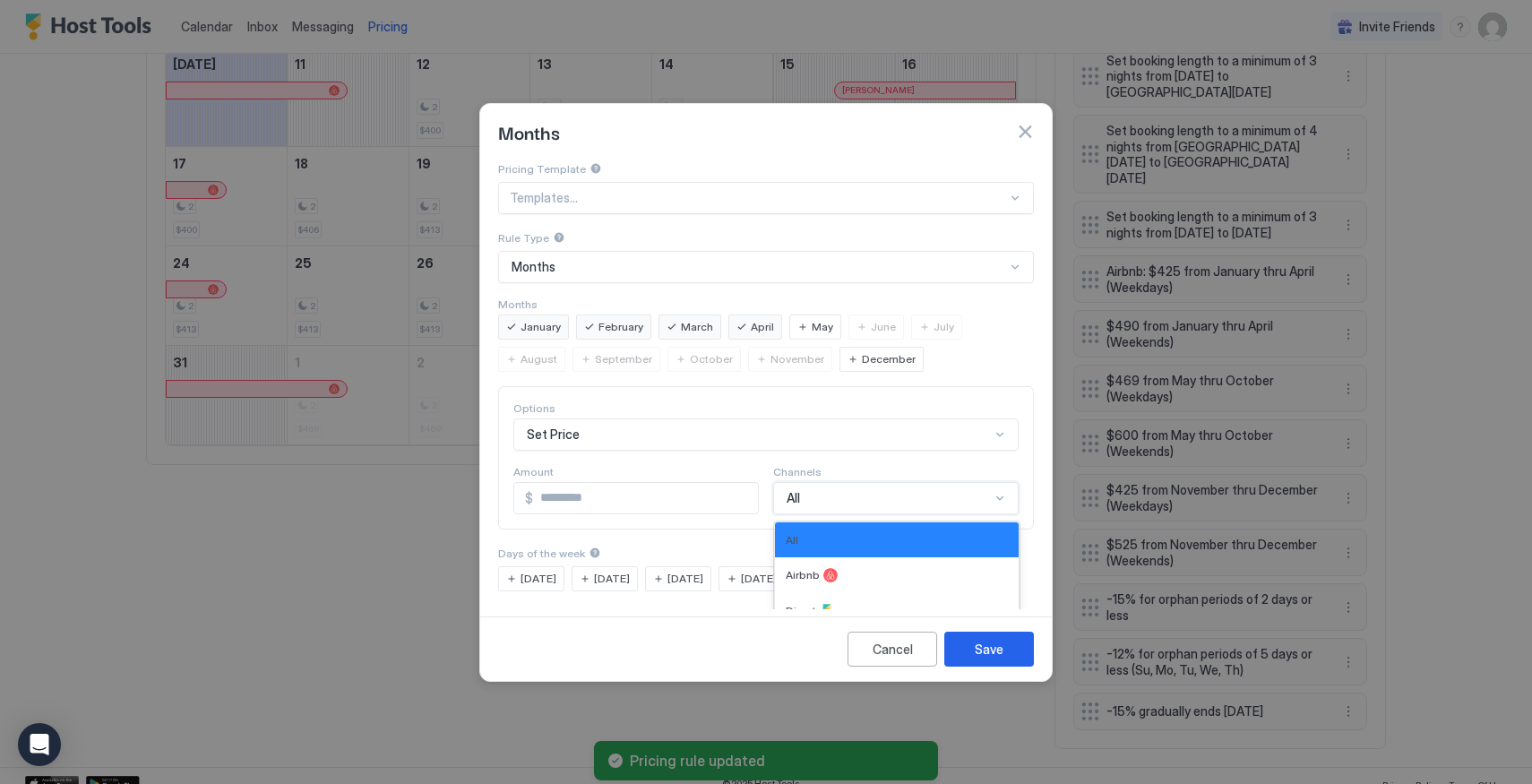
click at [967, 478] on div "Options Set Price Amount $ *** Channels All, 1 of 4. 4 results available. Use U…" at bounding box center [766, 458] width 536 height 143
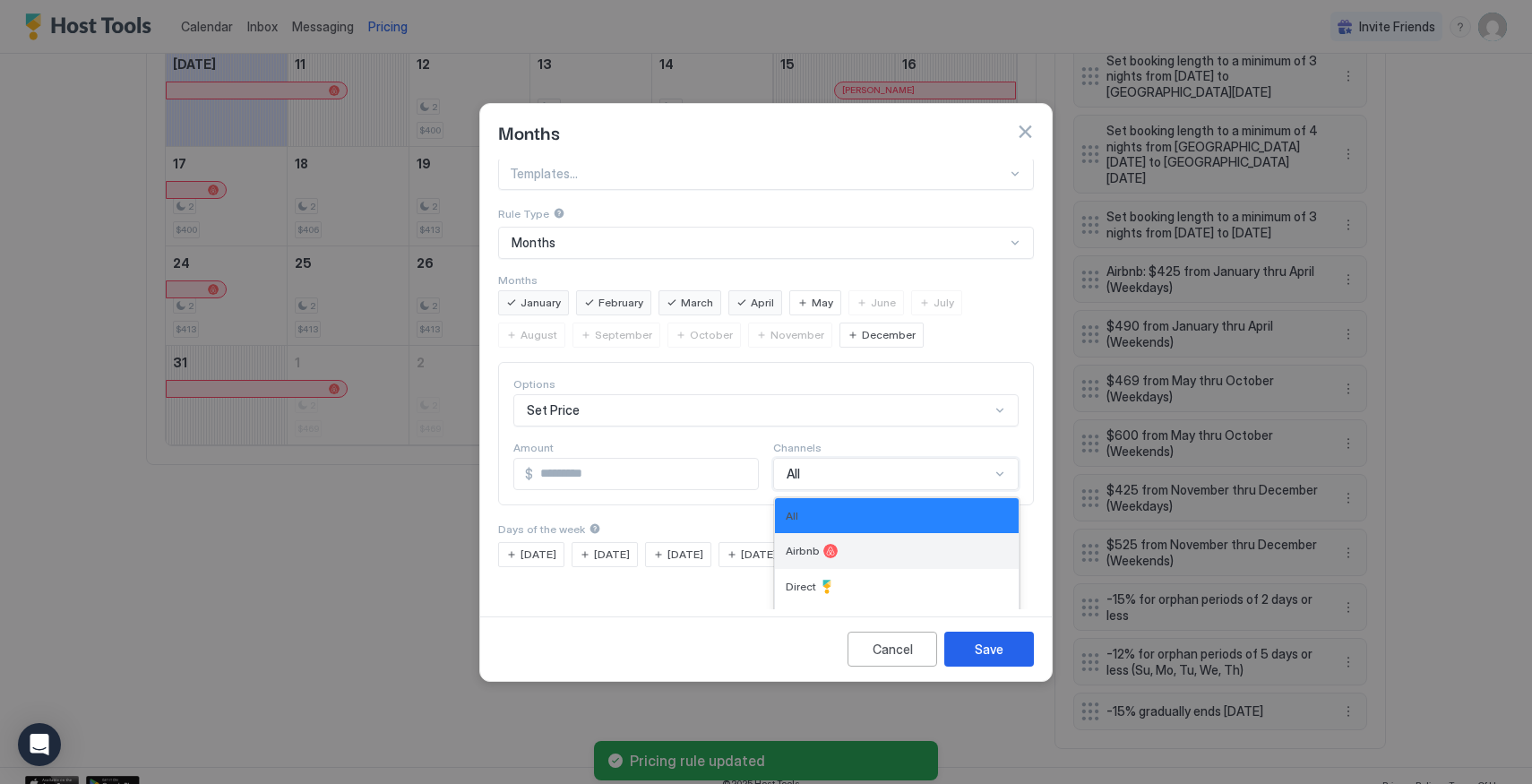
click at [926, 544] on div "Airbnb" at bounding box center [897, 551] width 223 height 15
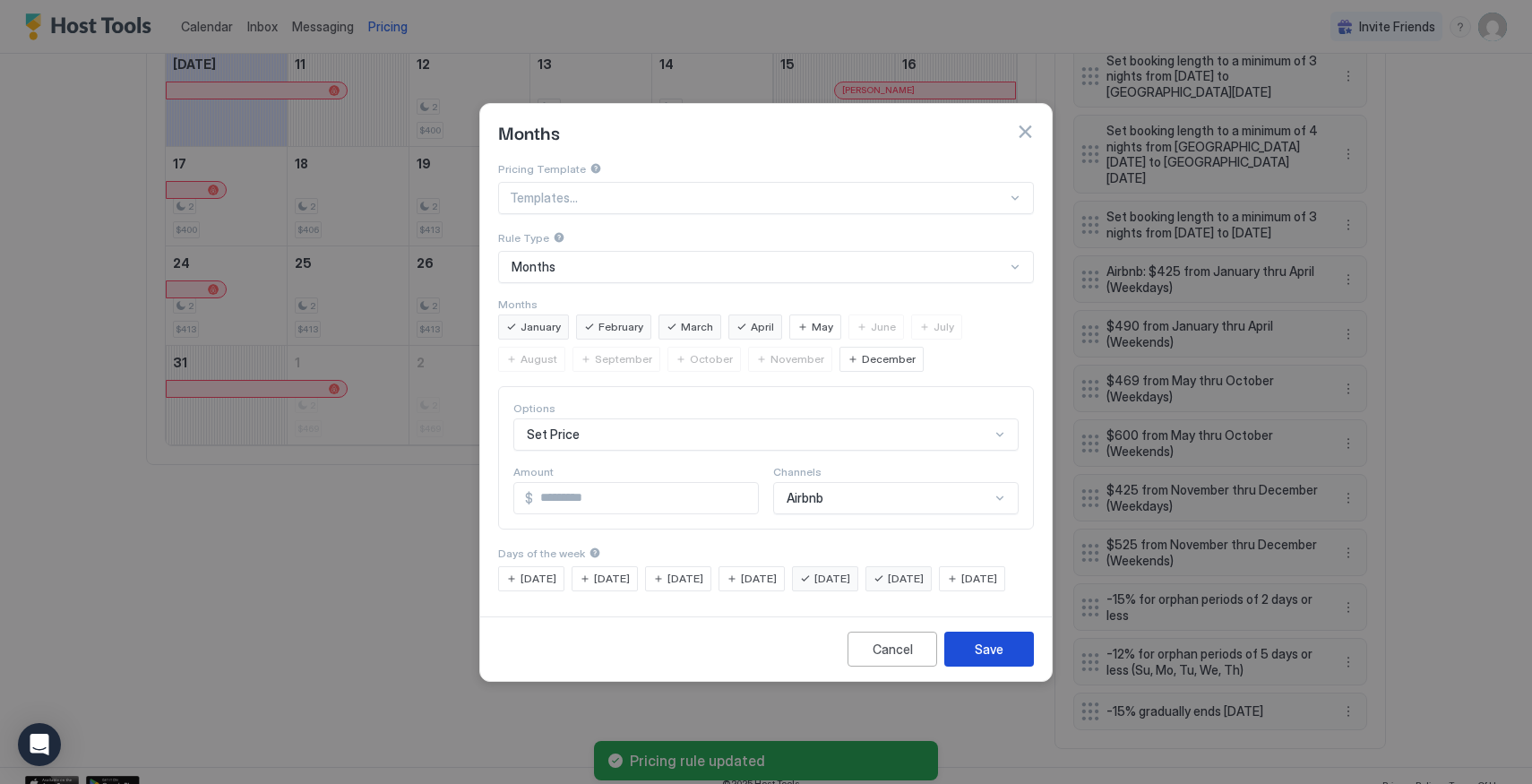
click at [985, 666] on button "Save" at bounding box center [989, 649] width 89 height 35
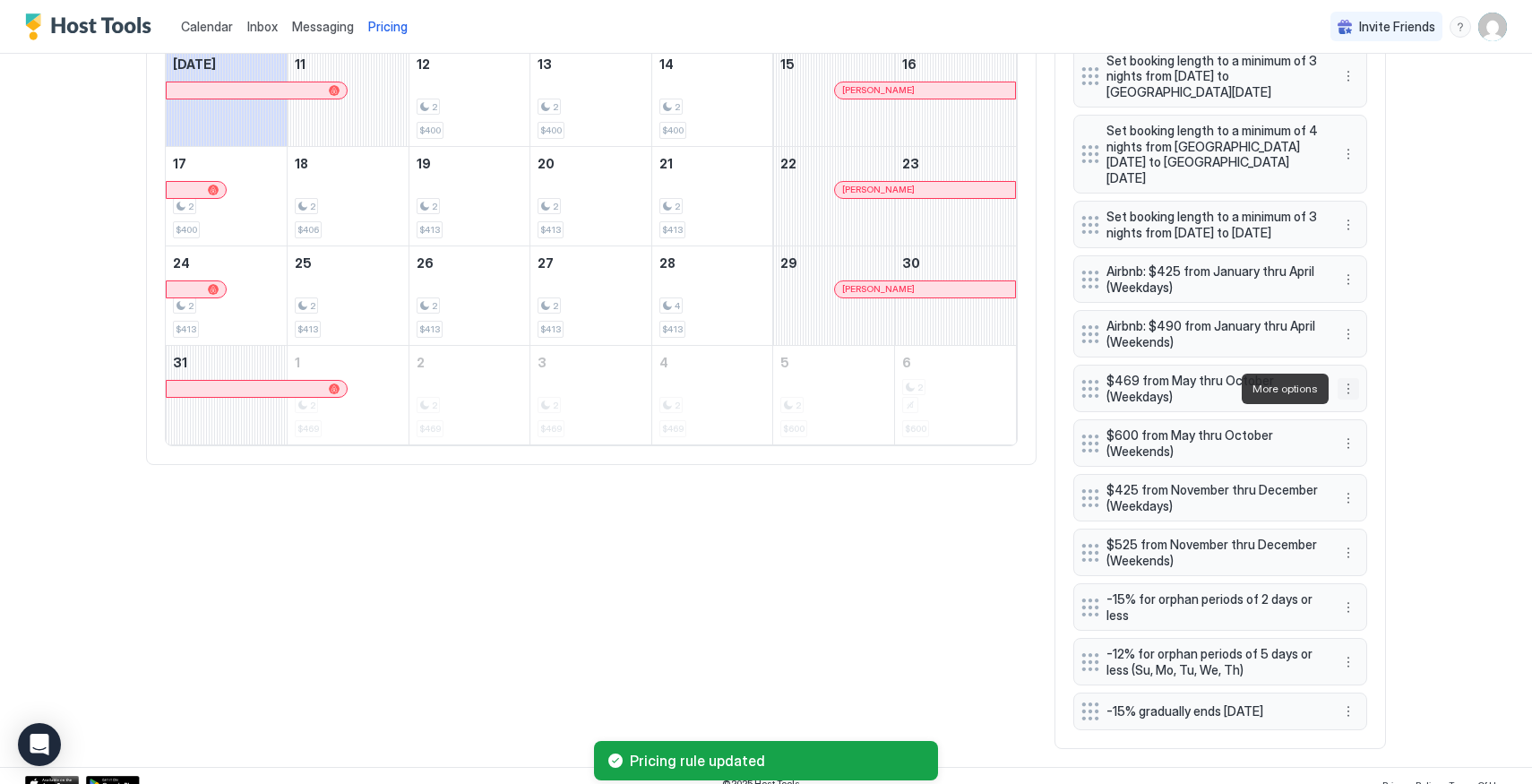
click at [1355, 391] on button "More options" at bounding box center [1348, 388] width 21 height 21
click at [1356, 417] on div "Edit" at bounding box center [1366, 413] width 40 height 14
type input "***"
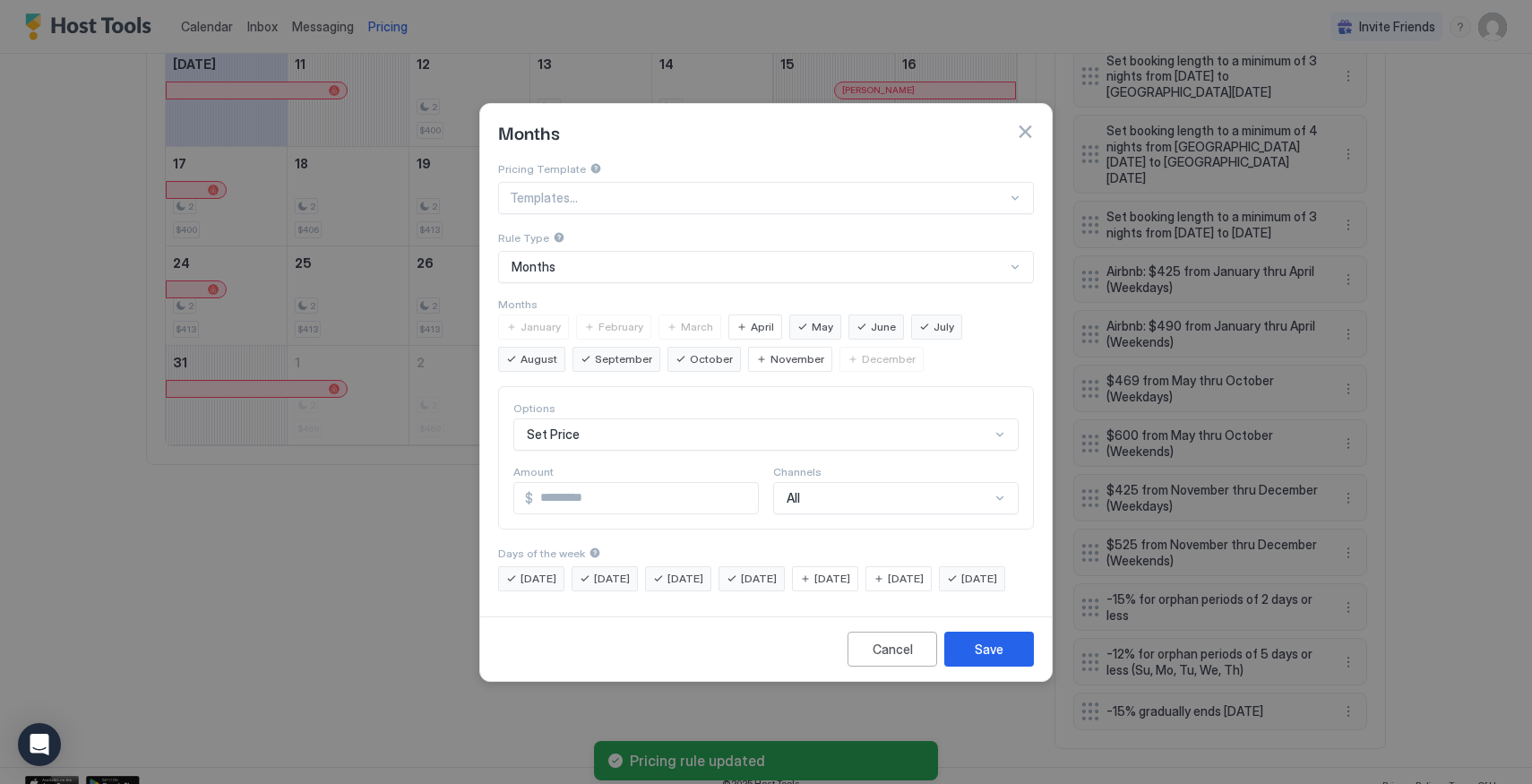
click at [1004, 482] on div "All" at bounding box center [896, 497] width 246 height 32
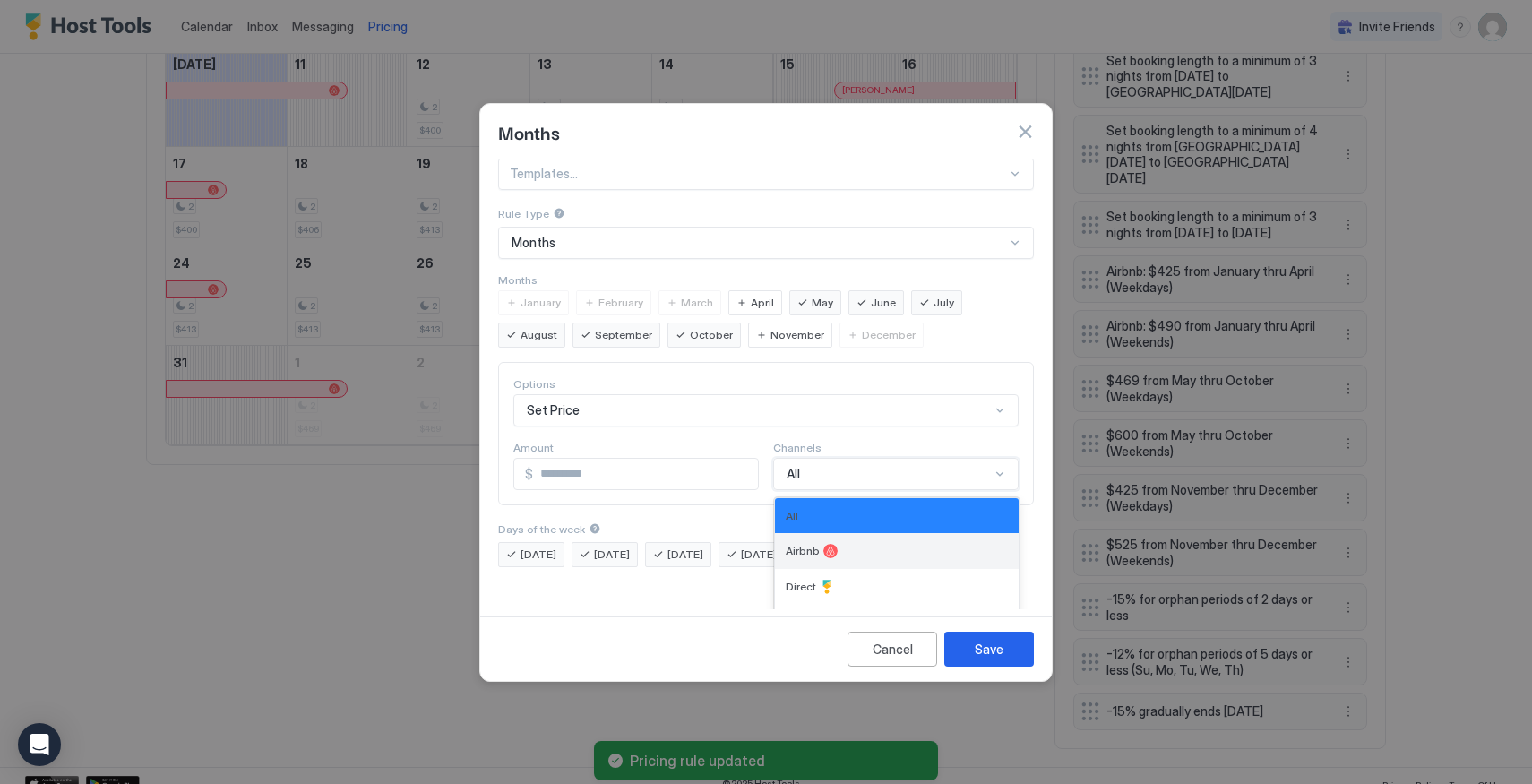
click at [978, 533] on div "Airbnb" at bounding box center [897, 551] width 244 height 36
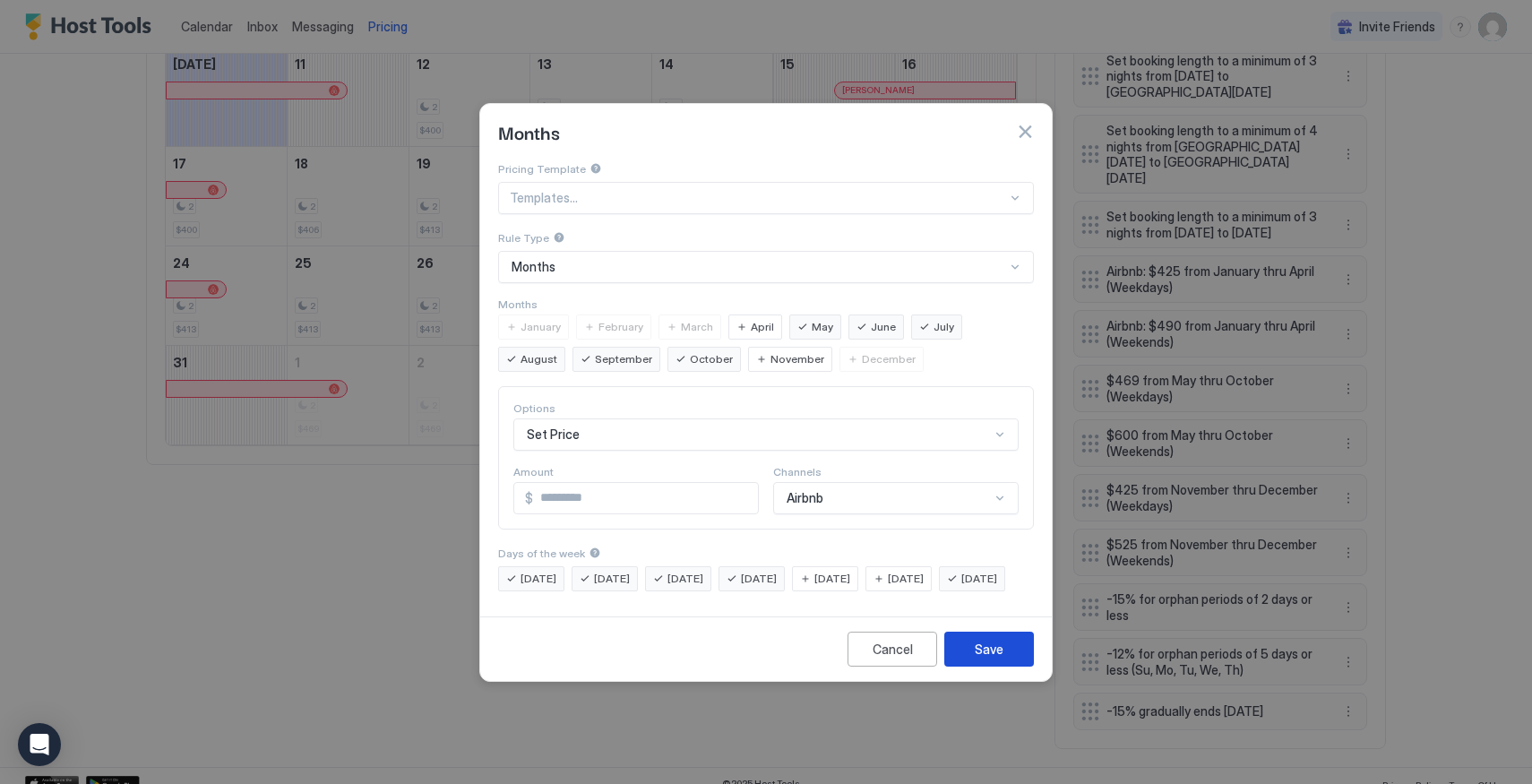
click at [1013, 654] on button "Save" at bounding box center [989, 649] width 89 height 35
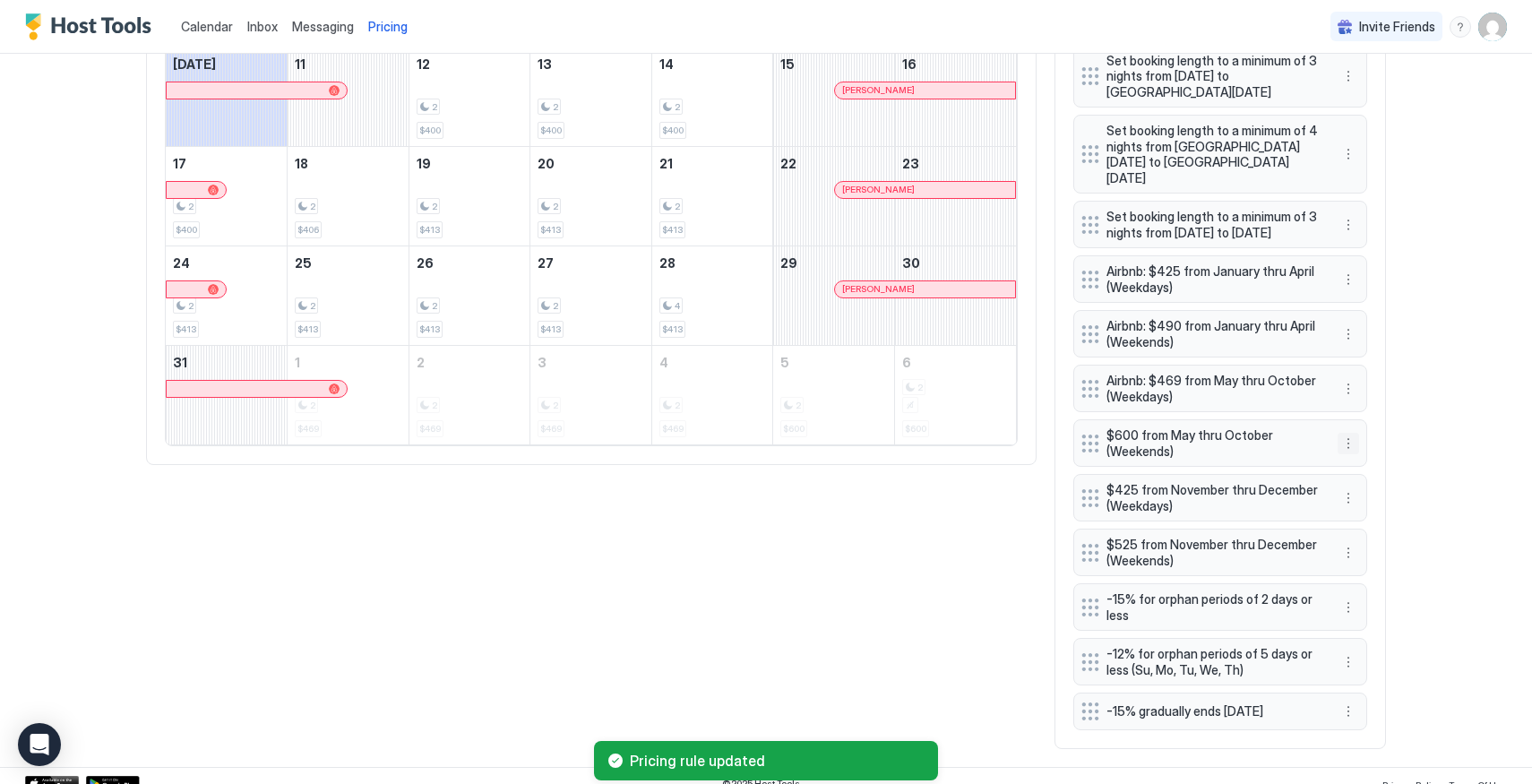
click at [1351, 444] on button "More options" at bounding box center [1348, 443] width 21 height 21
click at [1365, 474] on div "Edit" at bounding box center [1366, 468] width 40 height 14
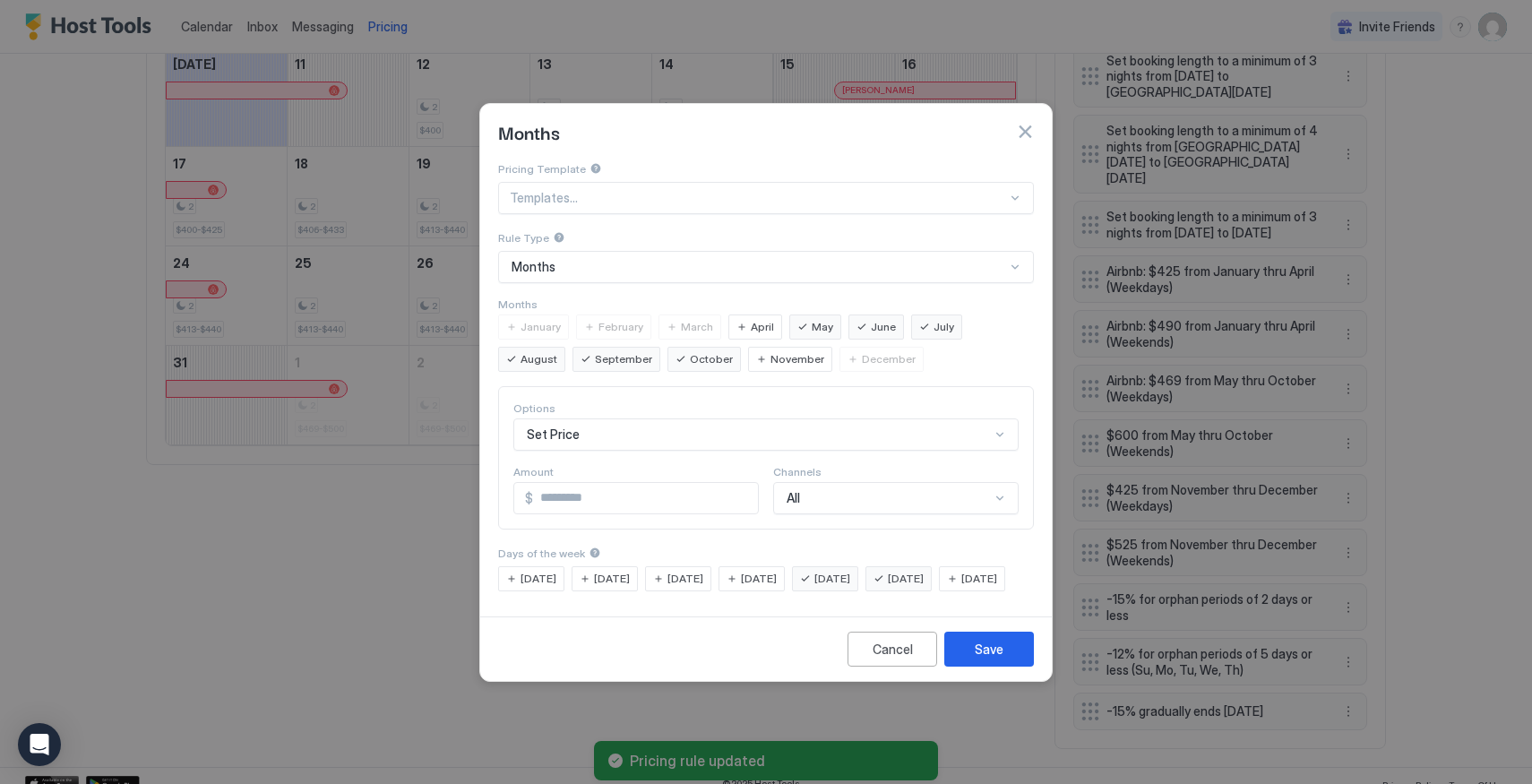
click at [1004, 478] on div "Options Set Price Amount $ *** Channels All" at bounding box center [766, 458] width 536 height 143
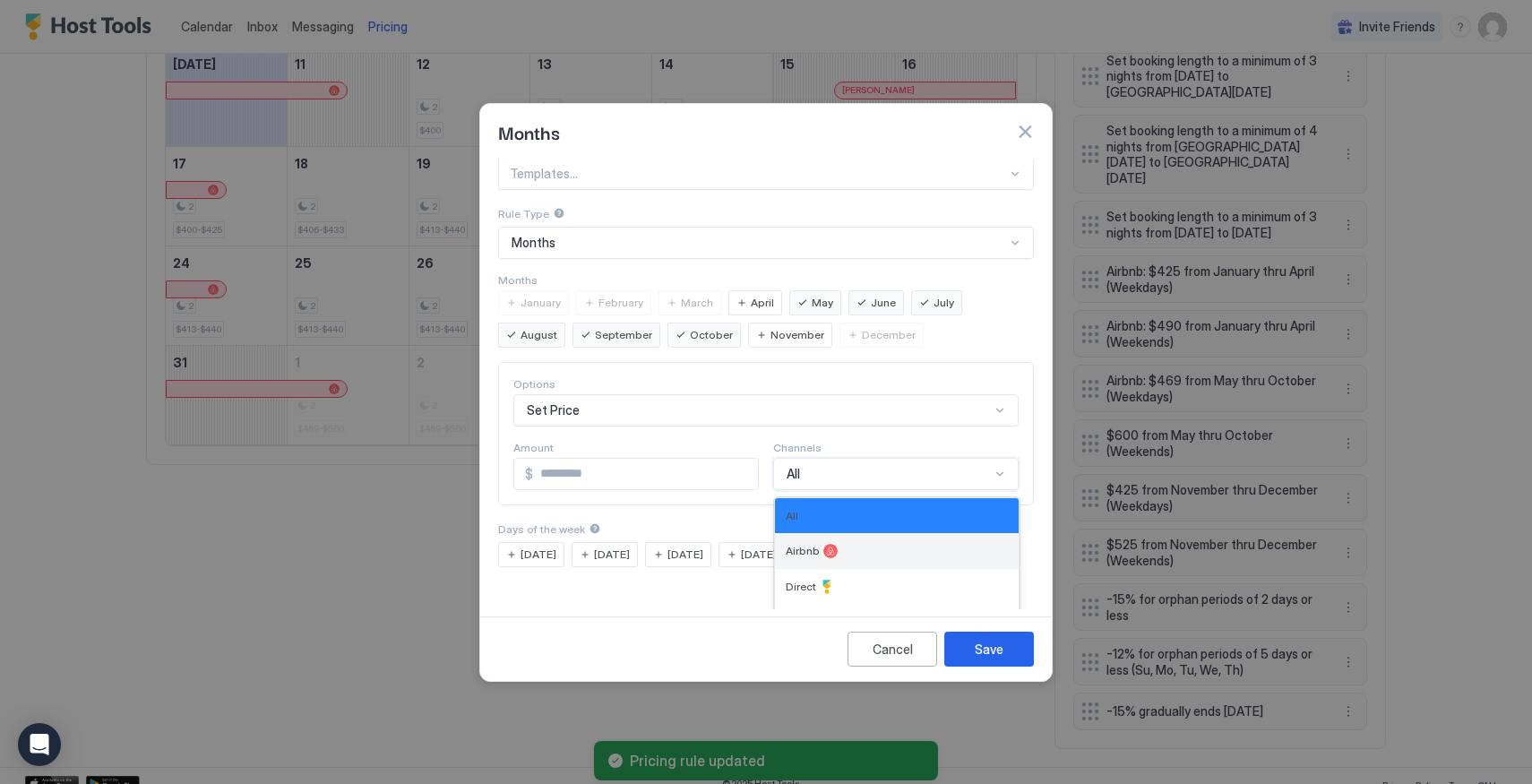
click at [966, 544] on div "Airbnb" at bounding box center [897, 551] width 223 height 15
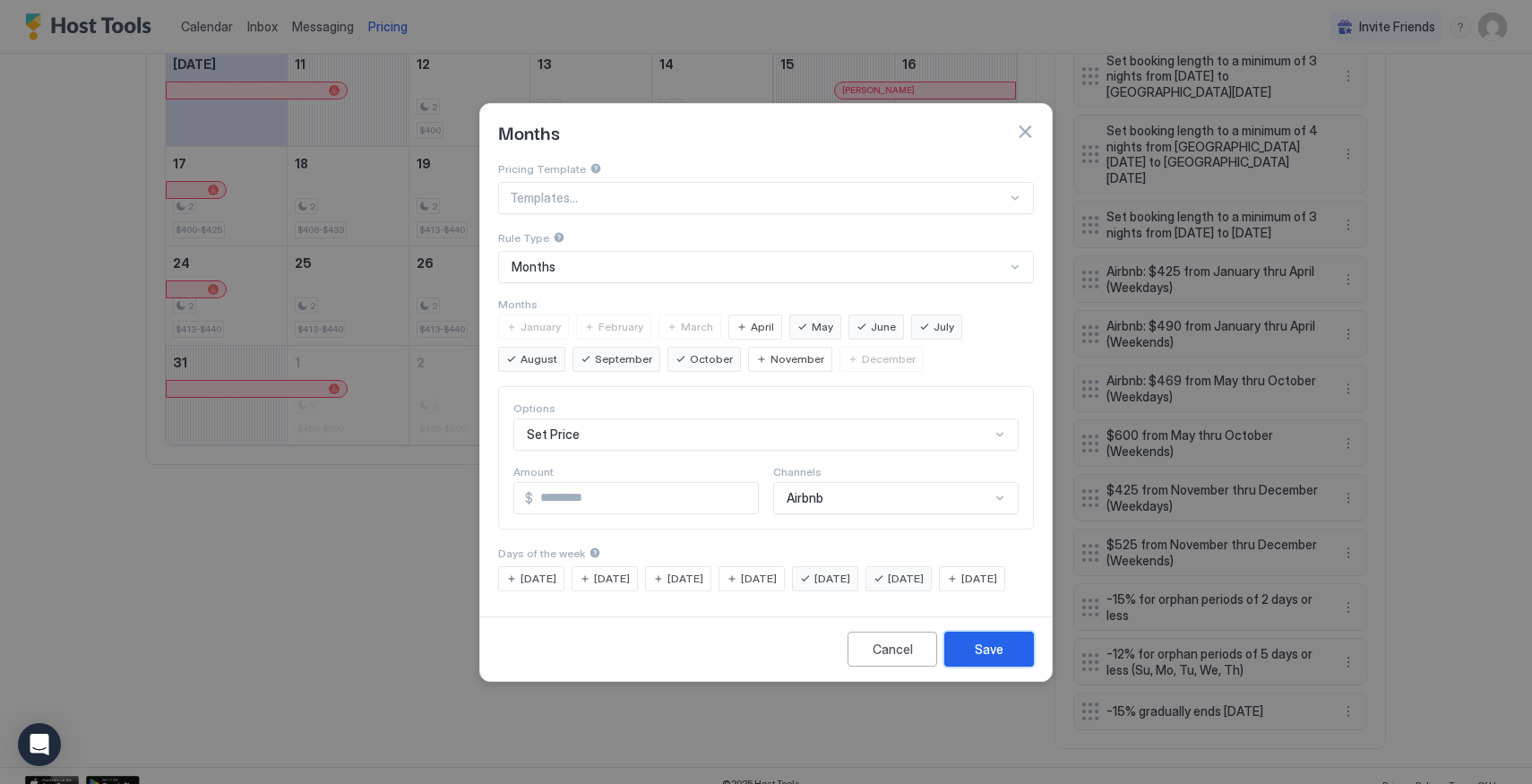
click at [993, 658] on div "Save" at bounding box center [989, 649] width 29 height 18
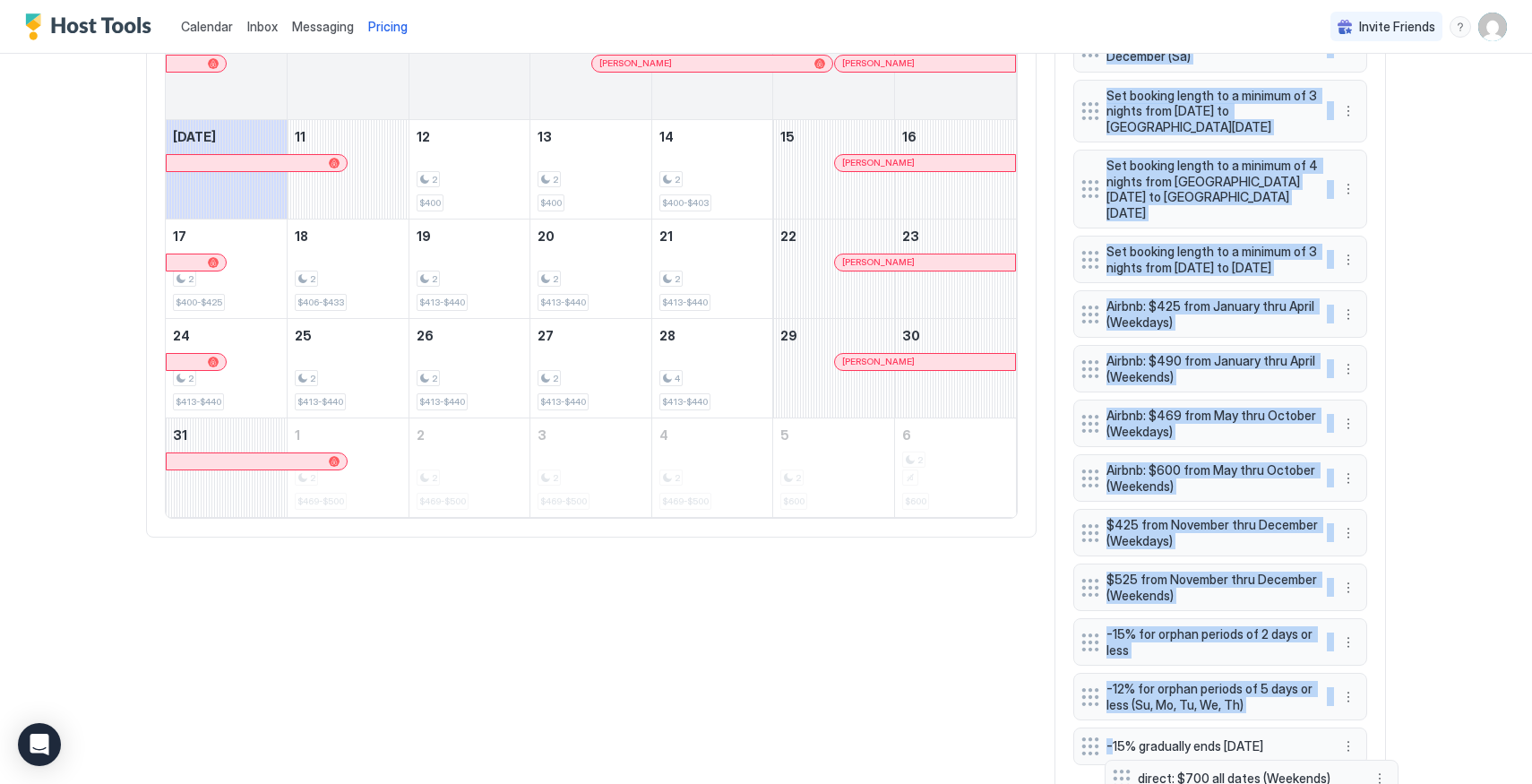
scroll to position [817, 0]
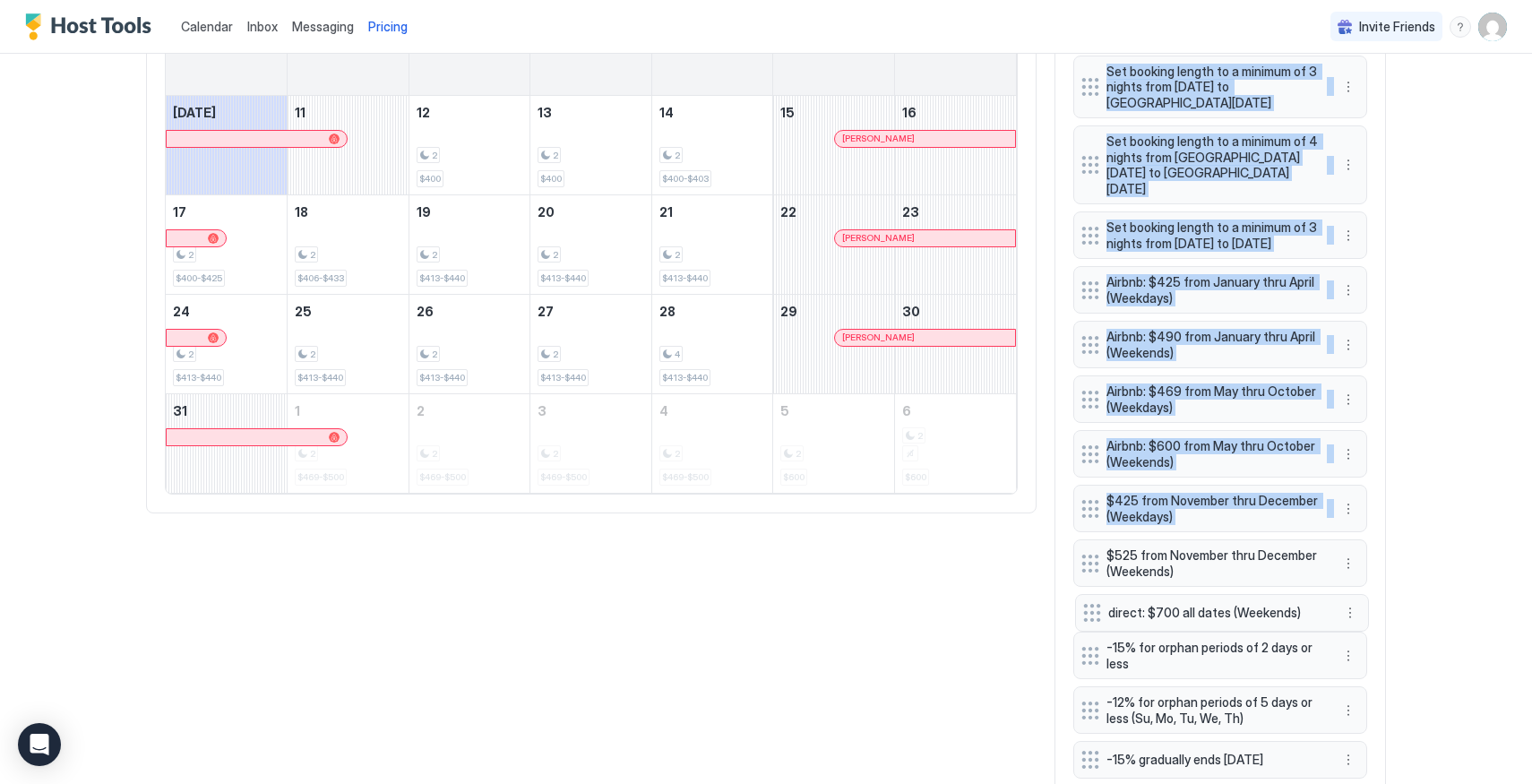
drag, startPoint x: 1083, startPoint y: 219, endPoint x: 1085, endPoint y: 604, distance: 385.0
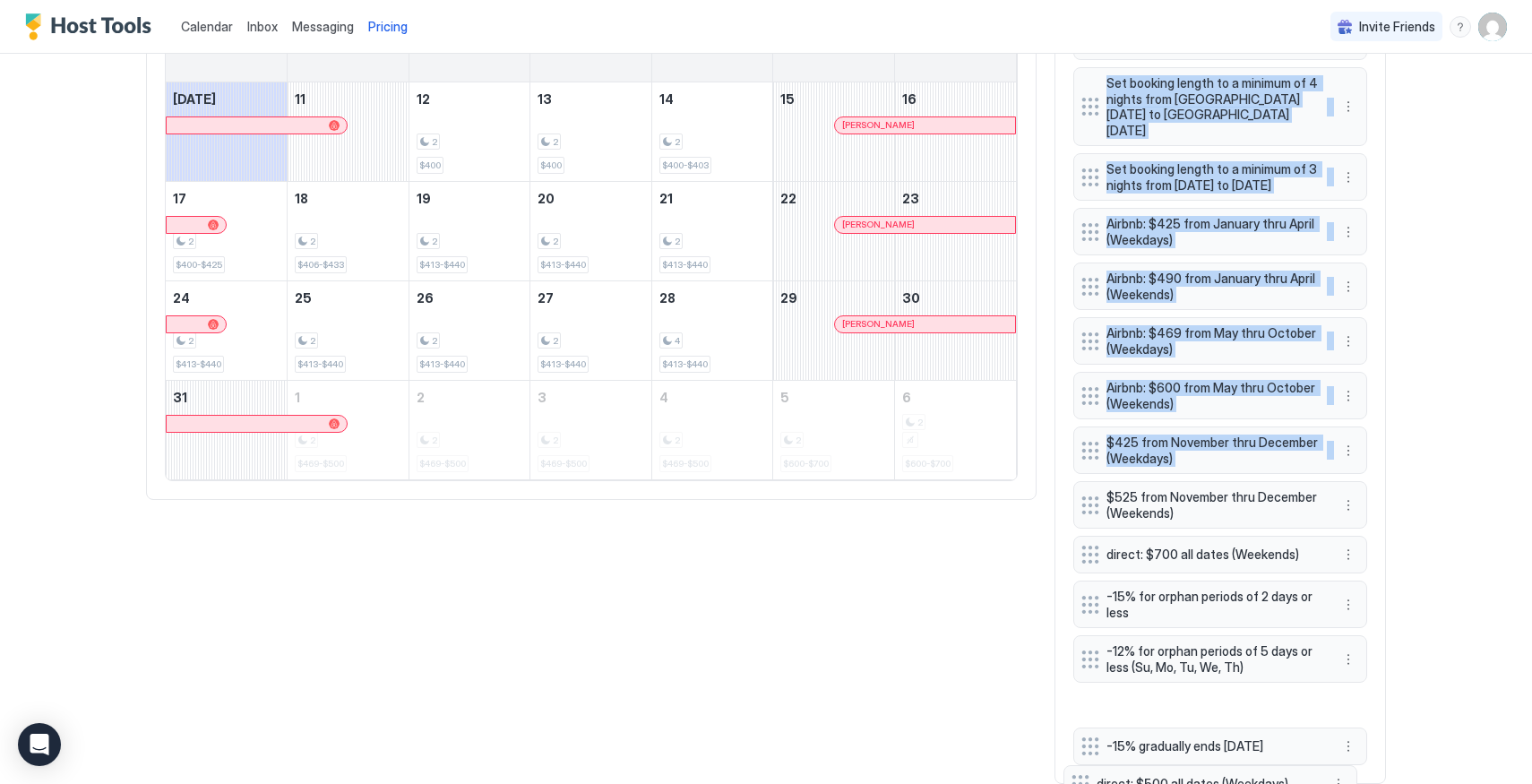
scroll to position [881, 0]
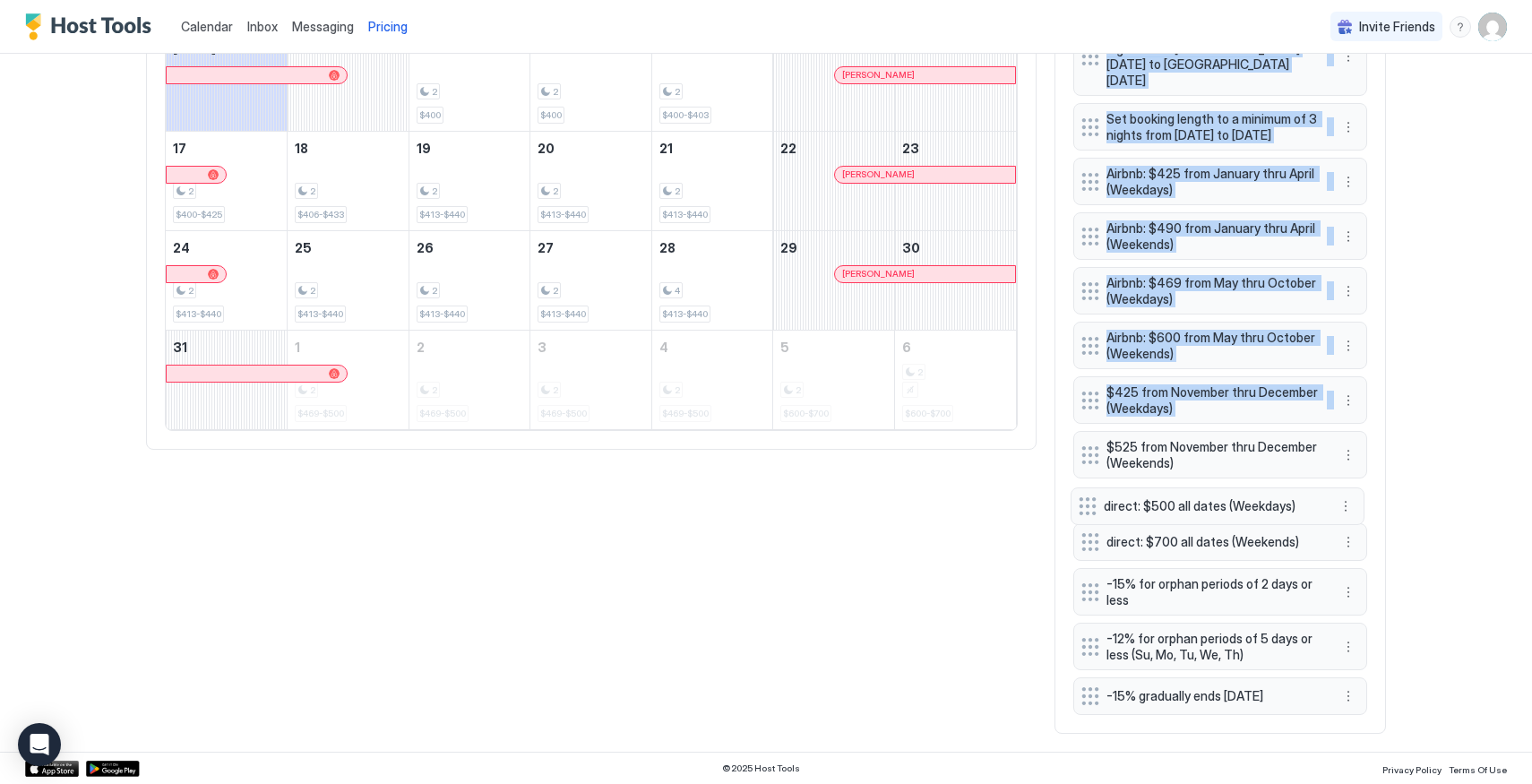
drag, startPoint x: 1088, startPoint y: 378, endPoint x: 1085, endPoint y: 510, distance: 132.0
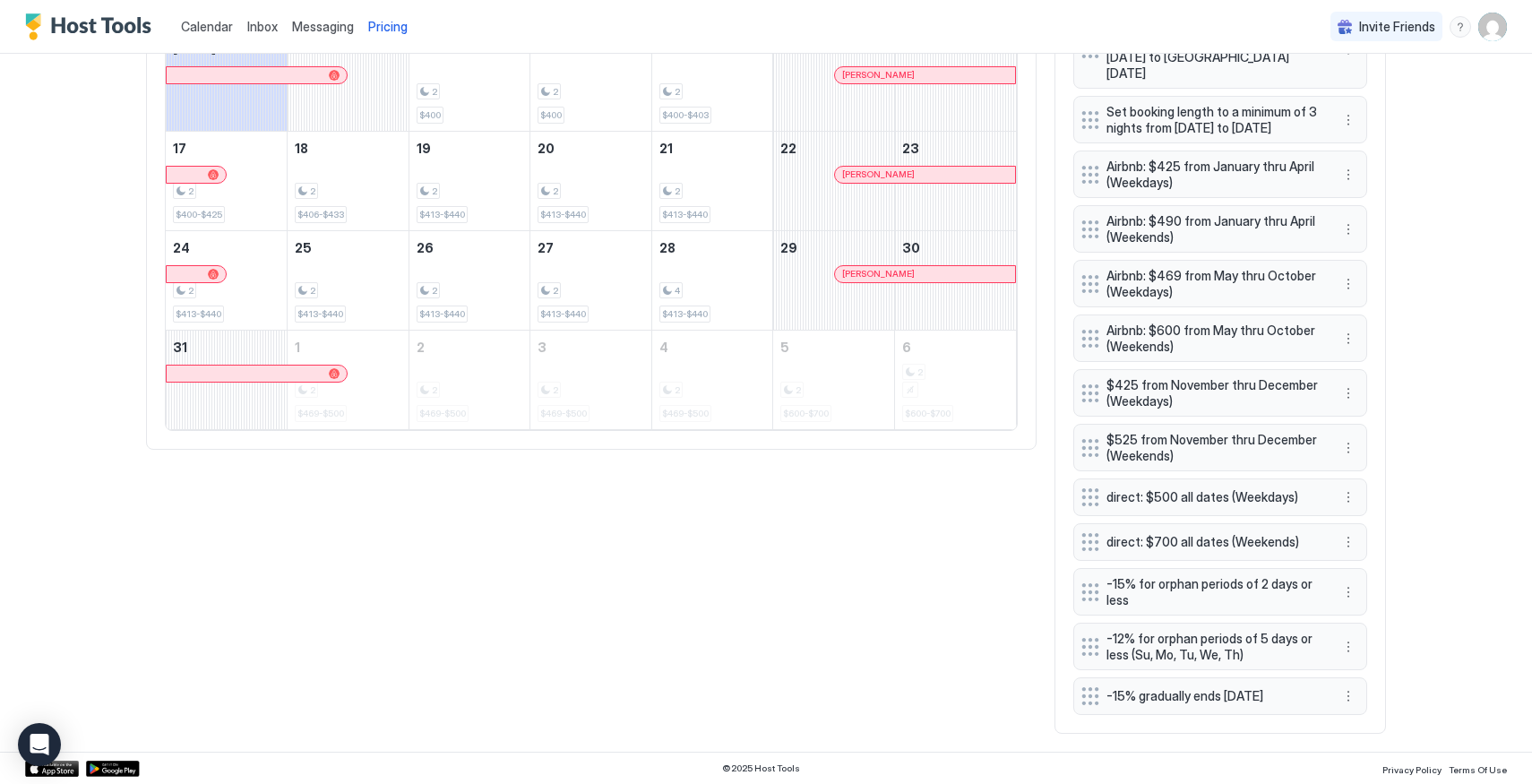
click at [1349, 392] on button "More options" at bounding box center [1348, 392] width 21 height 21
click at [1357, 418] on div "Edit" at bounding box center [1366, 417] width 40 height 14
type input "***"
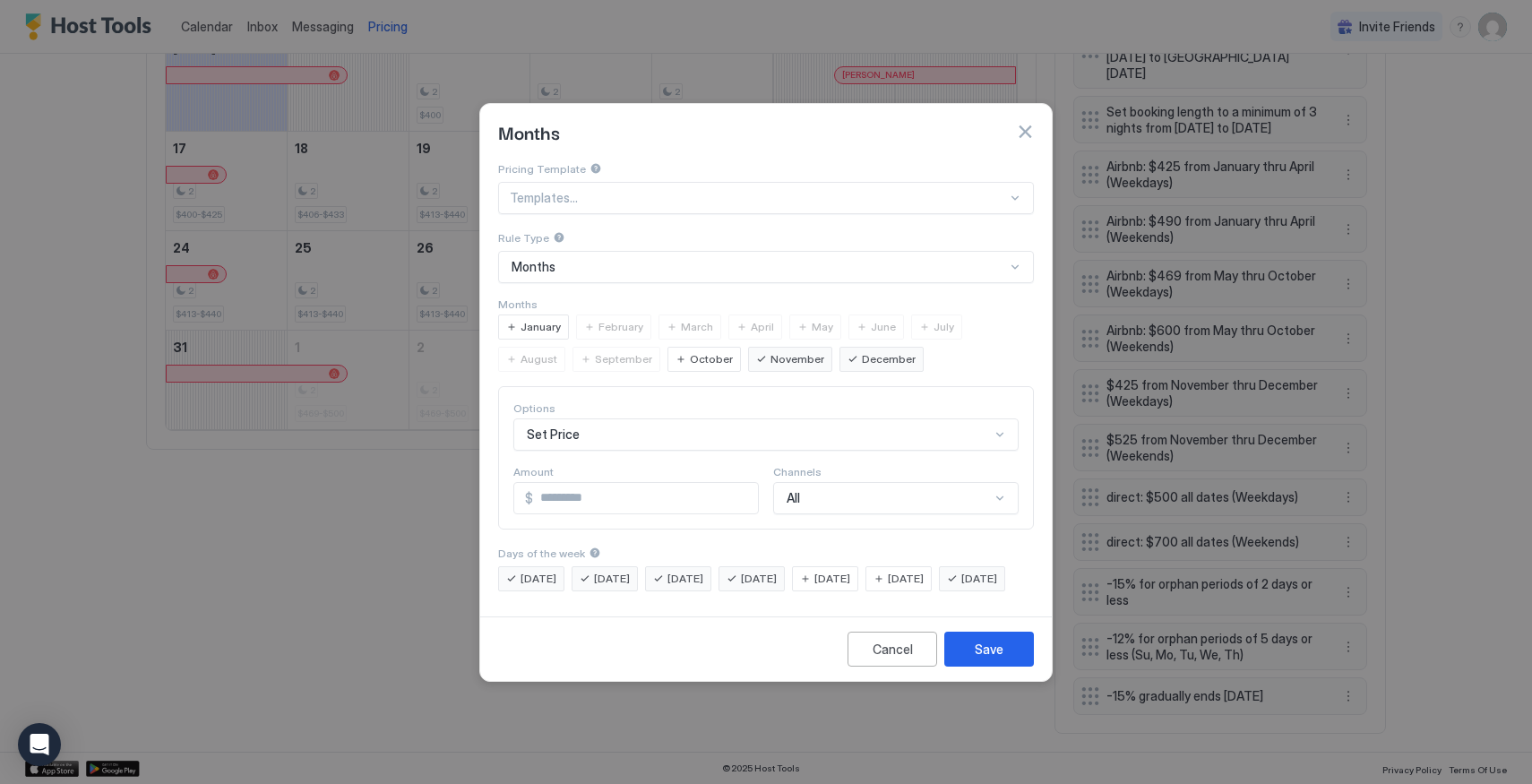
click at [939, 479] on div "Options Set Price Amount $ *** Channels All" at bounding box center [766, 458] width 536 height 143
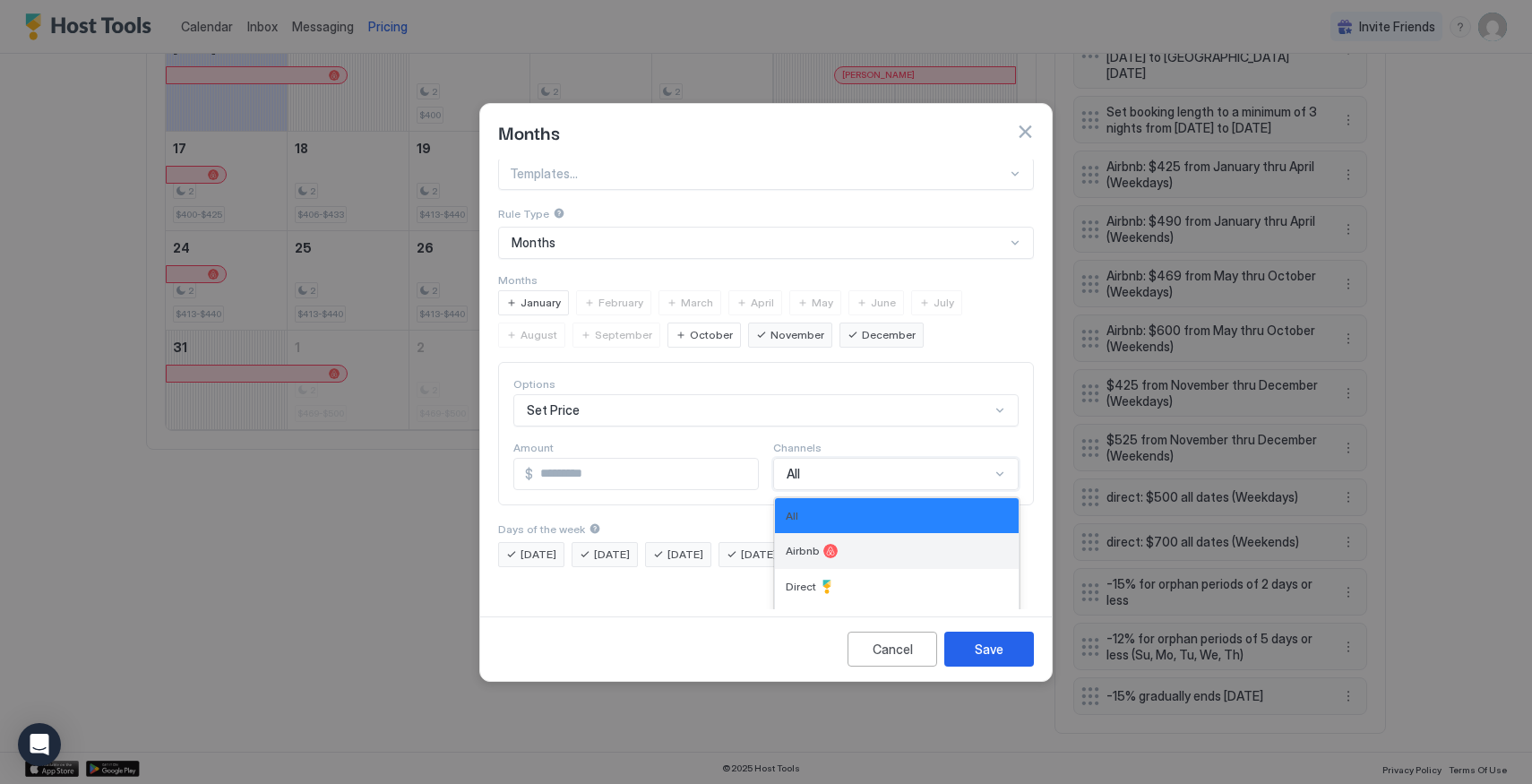
click at [887, 533] on div "Airbnb" at bounding box center [897, 551] width 244 height 36
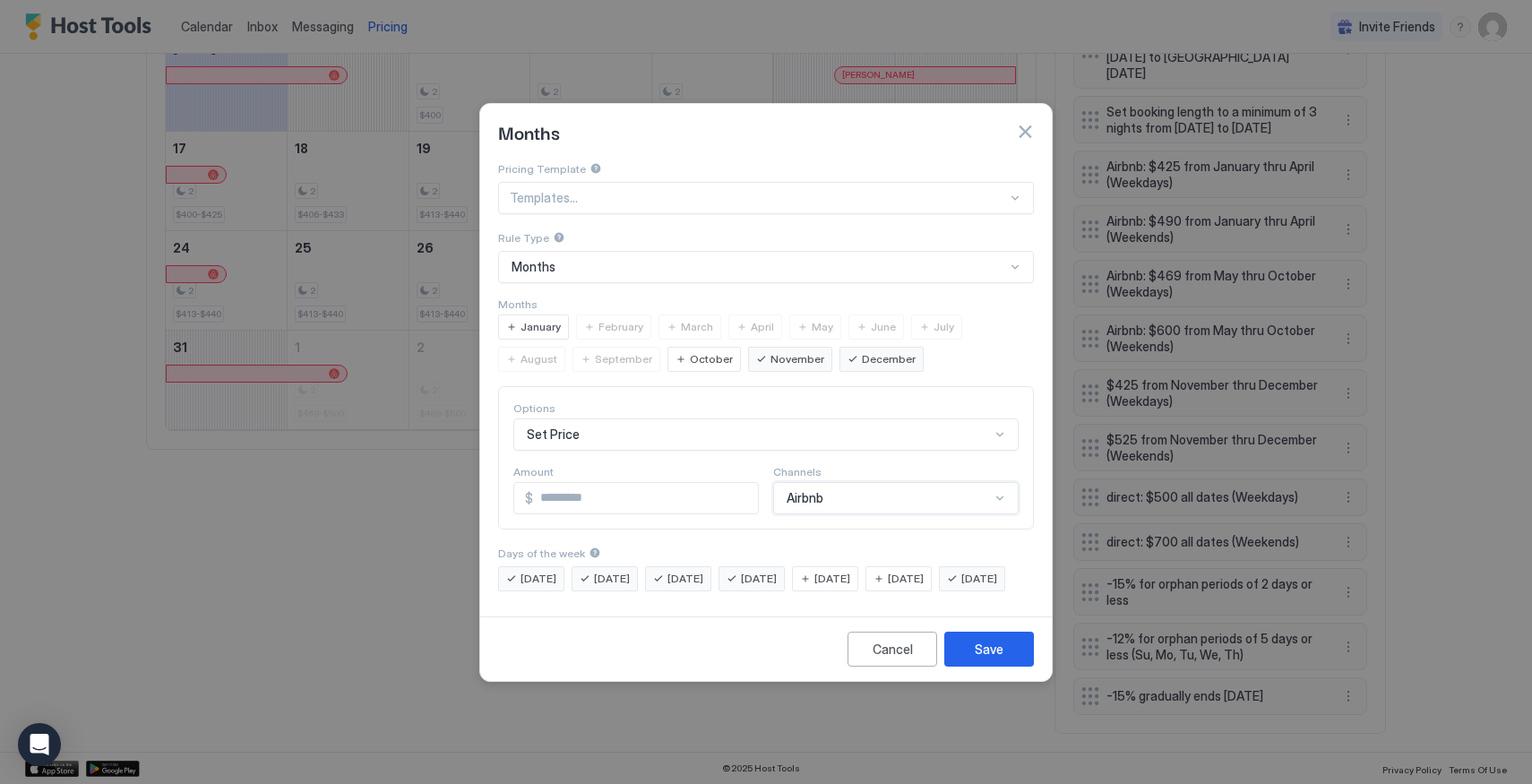
scroll to position [0, 0]
click at [981, 650] on button "Save" at bounding box center [989, 649] width 89 height 35
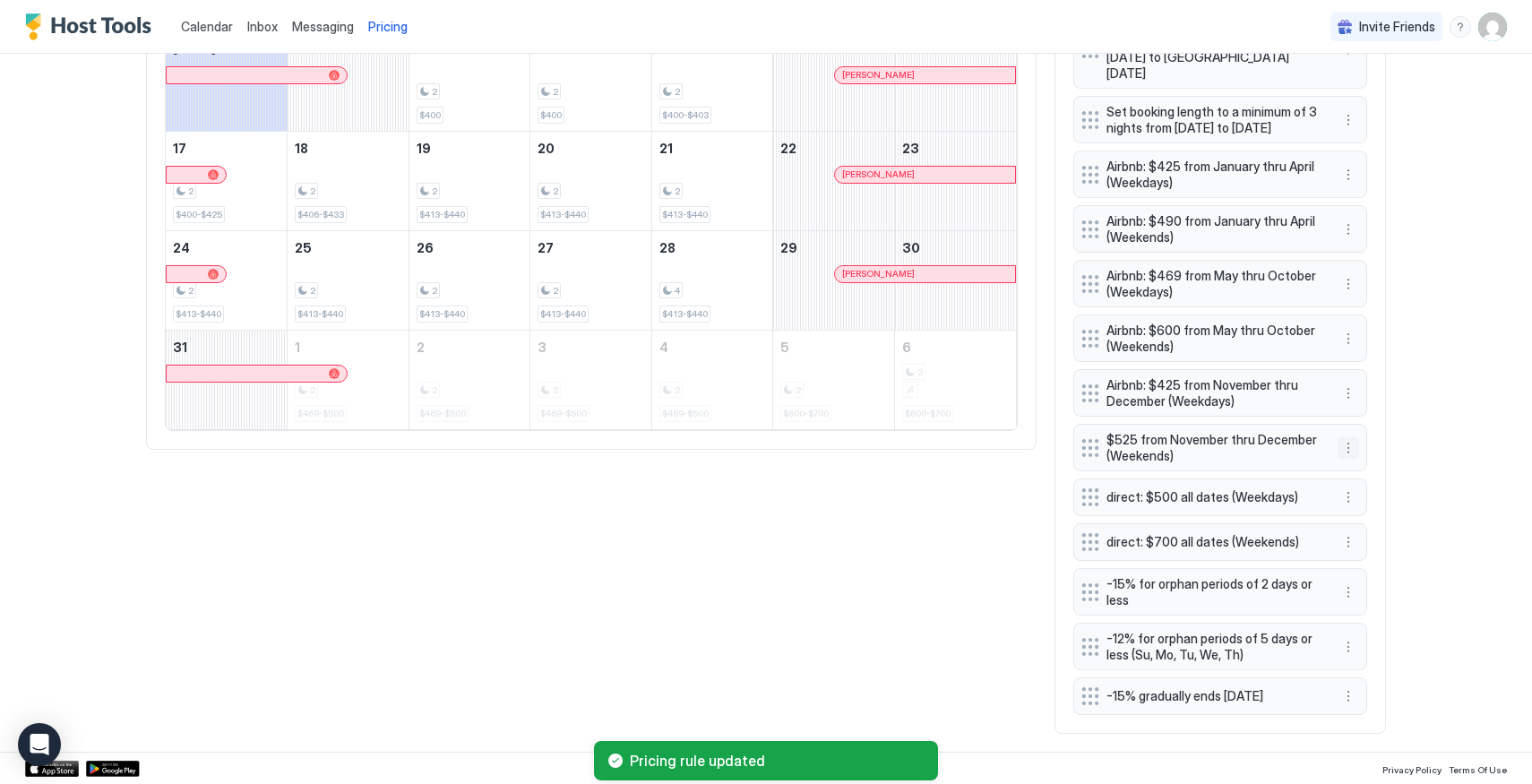
click at [1353, 447] on button "More options" at bounding box center [1348, 448] width 21 height 21
click at [1356, 474] on div "Edit" at bounding box center [1366, 472] width 40 height 14
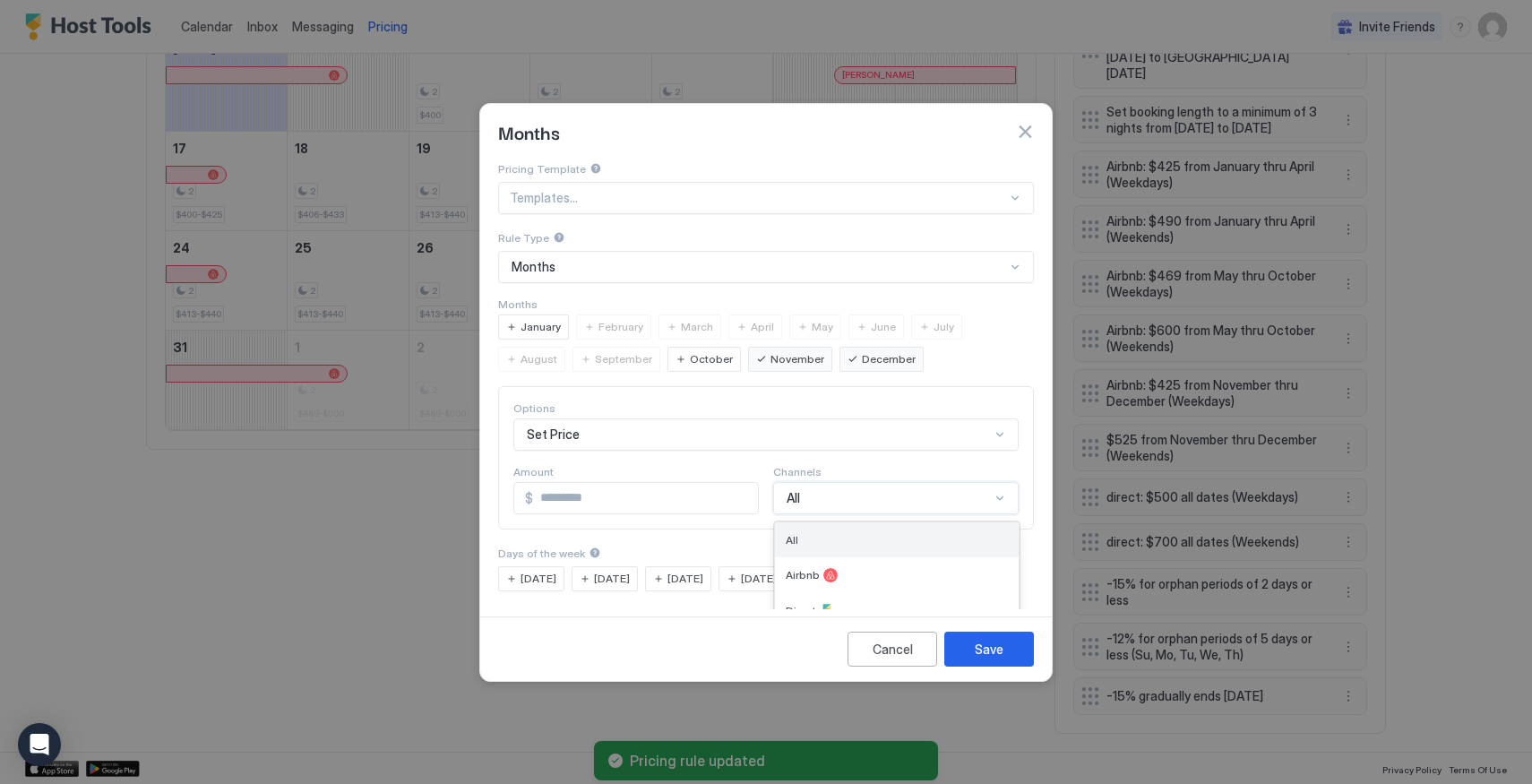
click at [979, 487] on div "All, 1 of 4. 4 results available. Use Up and Down to choose options, press Ente…" at bounding box center [896, 497] width 246 height 32
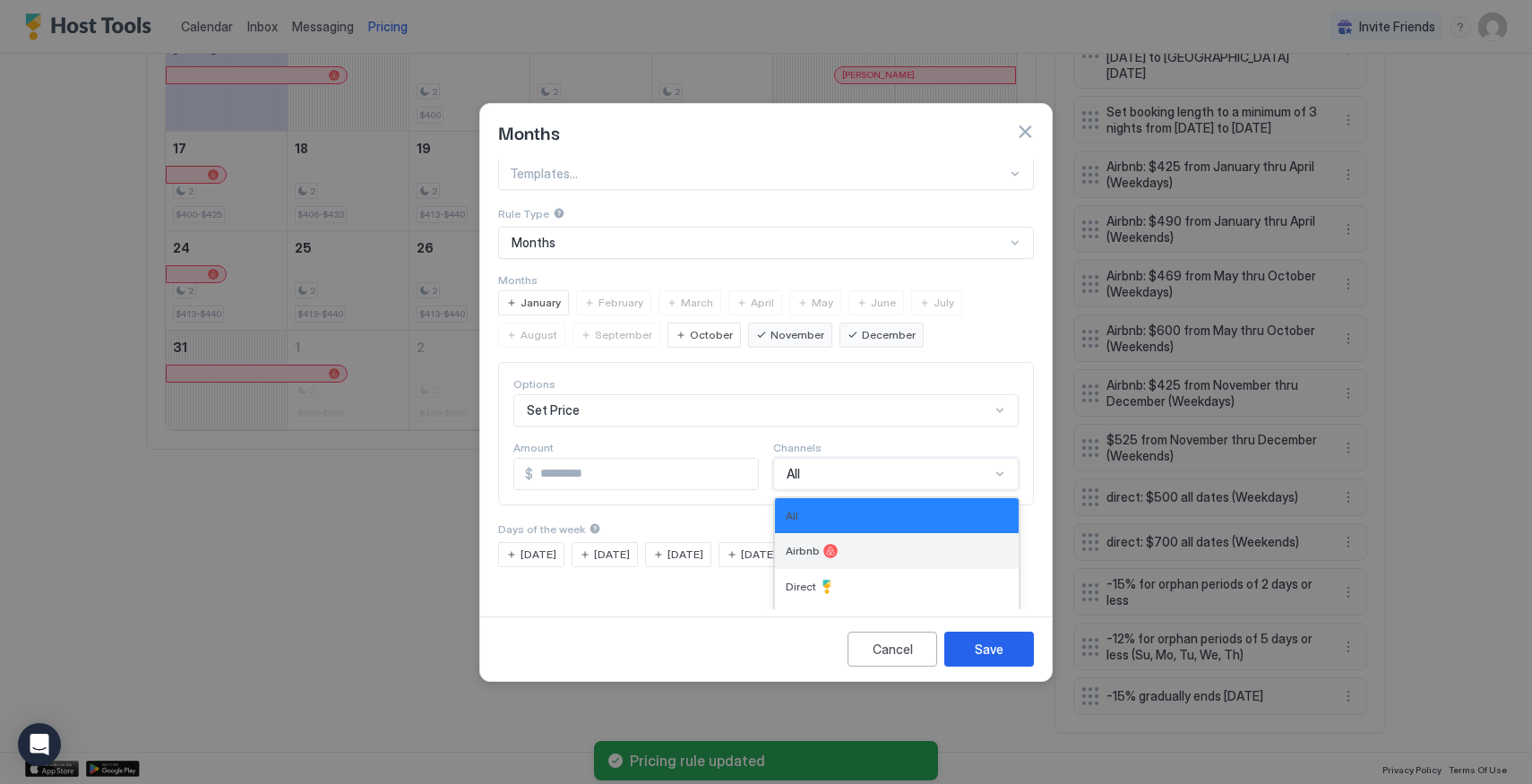
click at [944, 544] on div "Airbnb" at bounding box center [897, 551] width 223 height 15
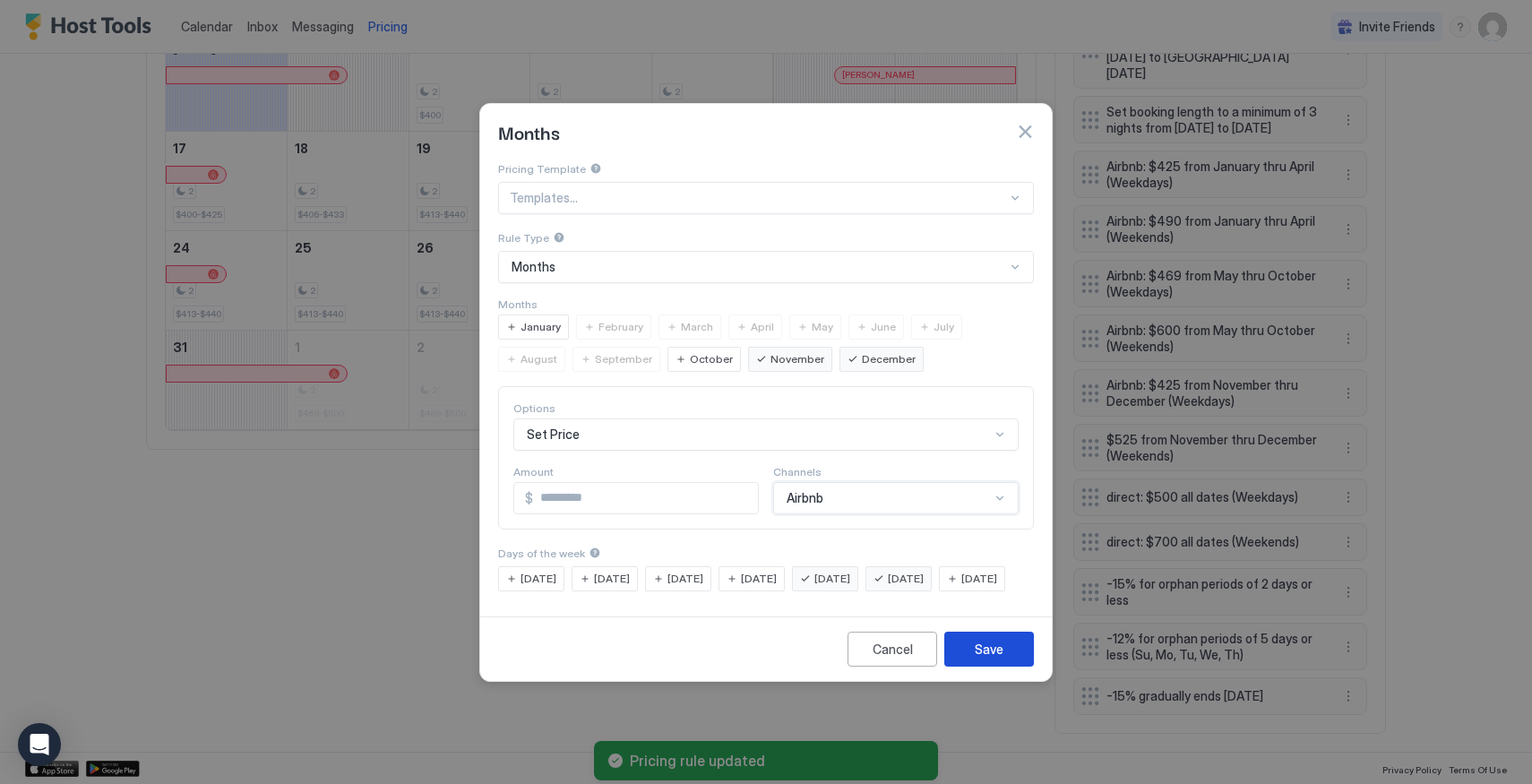
click at [1002, 665] on button "Save" at bounding box center [989, 649] width 89 height 35
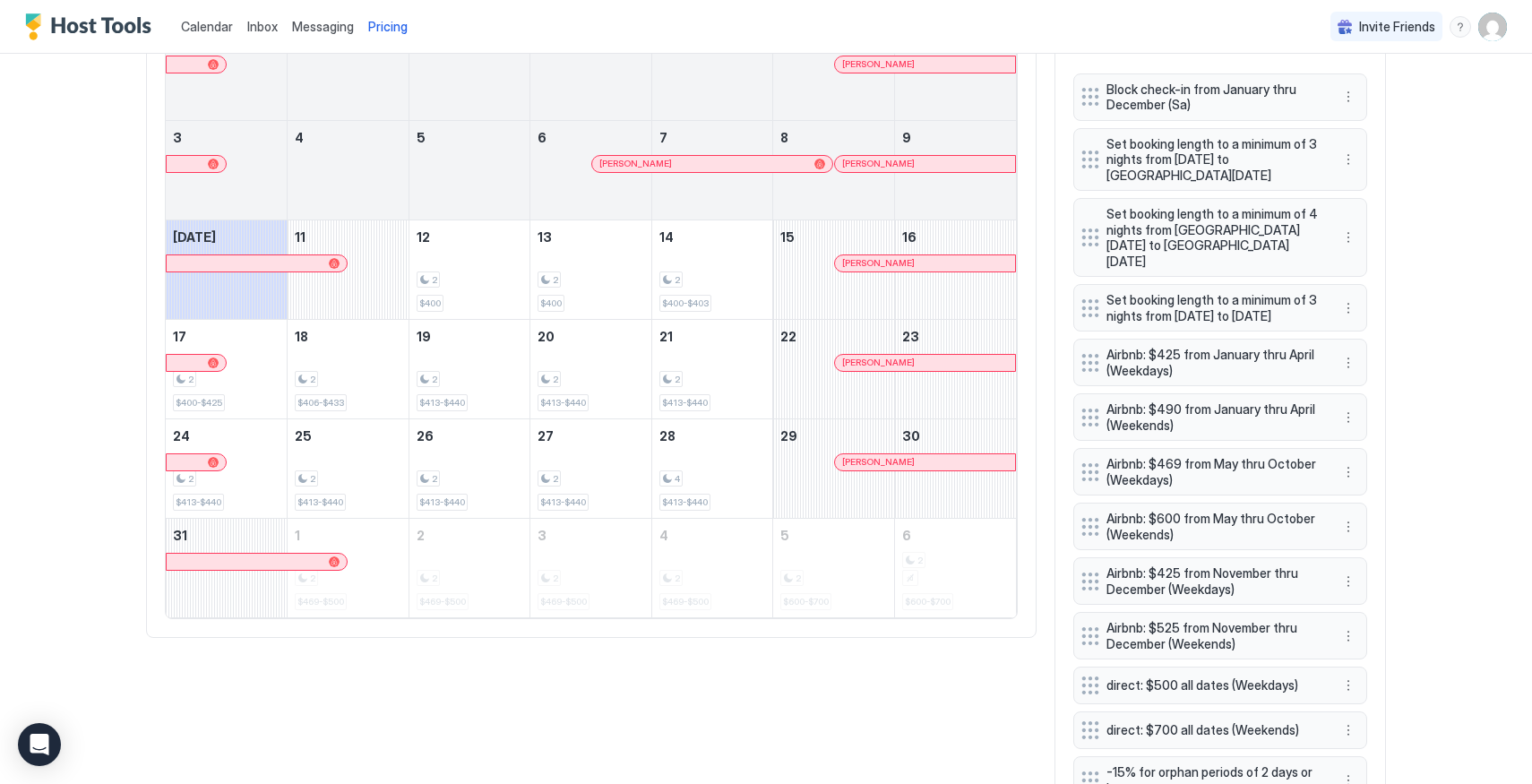
scroll to position [699, 0]
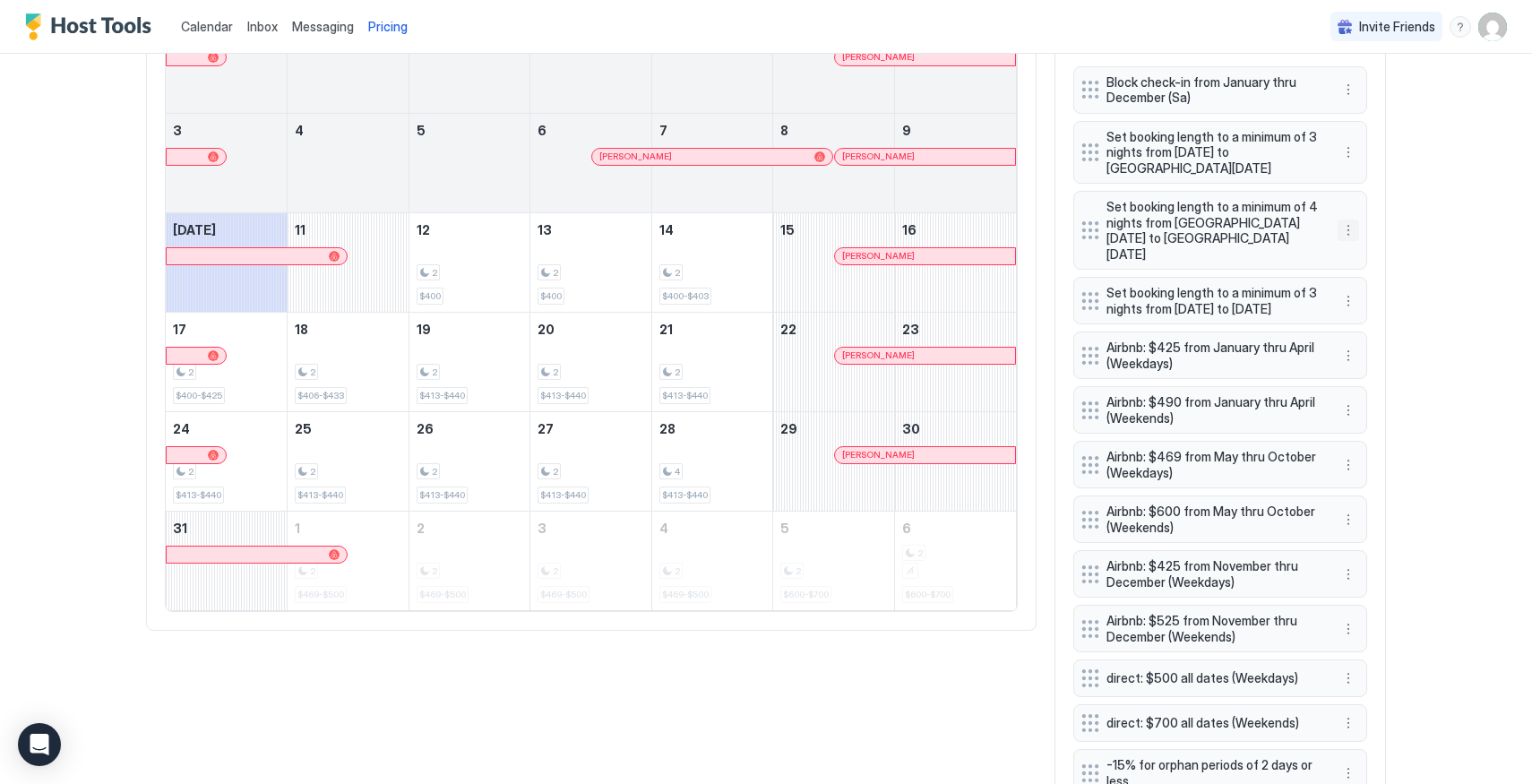
click at [1353, 227] on button "More options" at bounding box center [1348, 230] width 21 height 21
click at [1371, 300] on span "Delete" at bounding box center [1382, 305] width 33 height 14
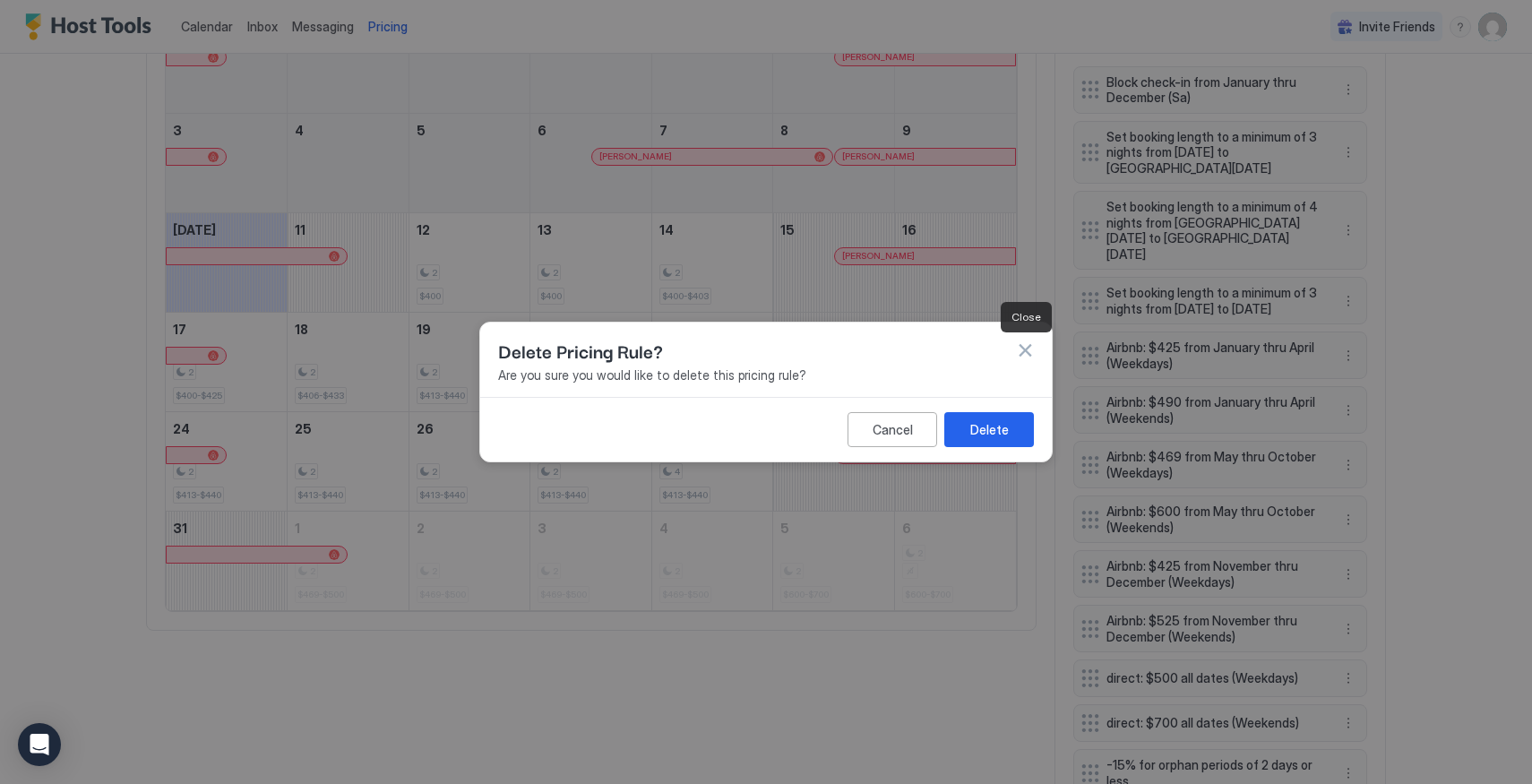
click at [1029, 349] on button "button" at bounding box center [1024, 349] width 17 height 17
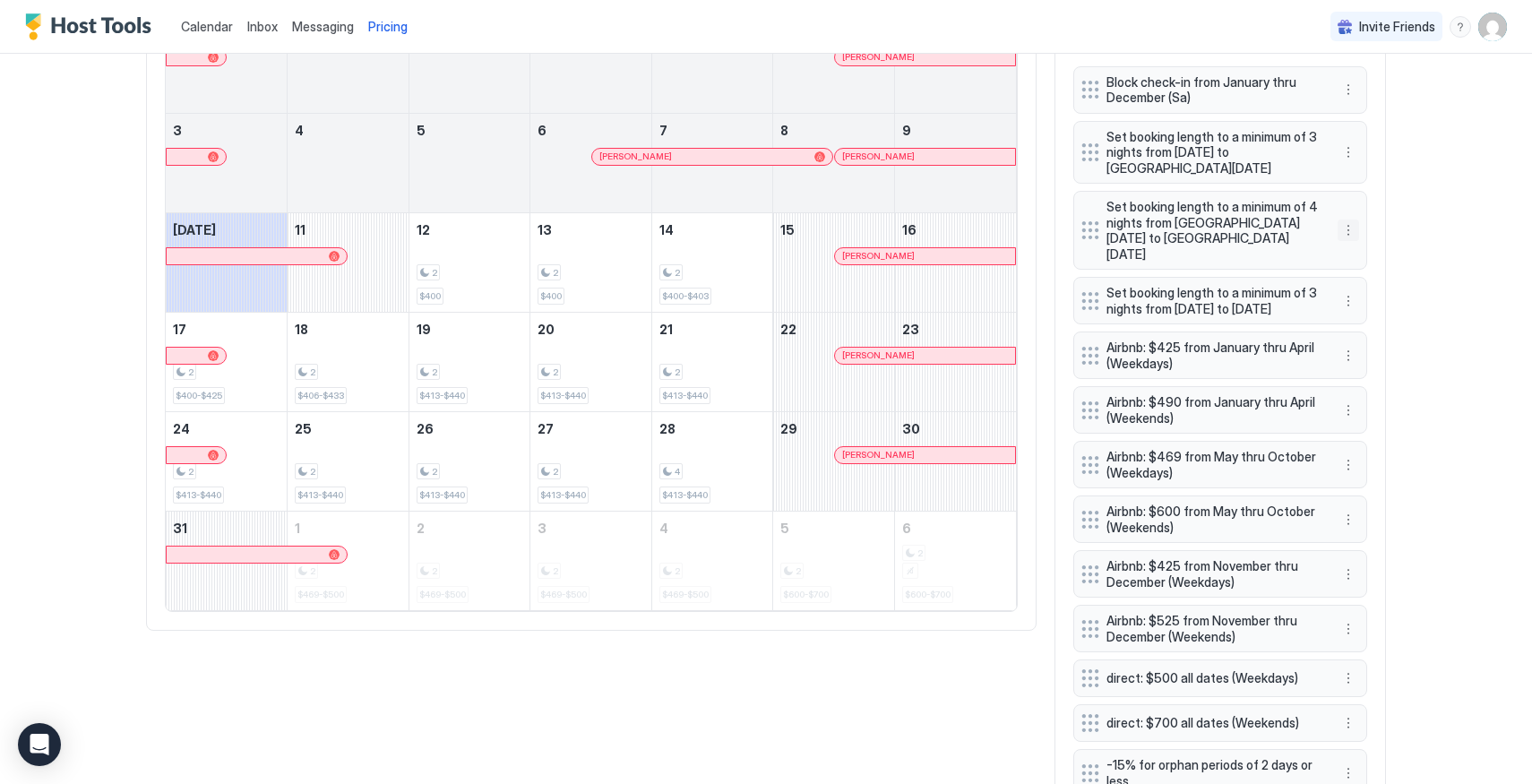
click at [1349, 220] on button "More options" at bounding box center [1348, 230] width 21 height 21
click at [1369, 268] on div "Pause" at bounding box center [1428, 277] width 179 height 28
click at [1349, 297] on button "More options" at bounding box center [1348, 301] width 21 height 21
click at [1362, 344] on div "Pause" at bounding box center [1372, 346] width 52 height 14
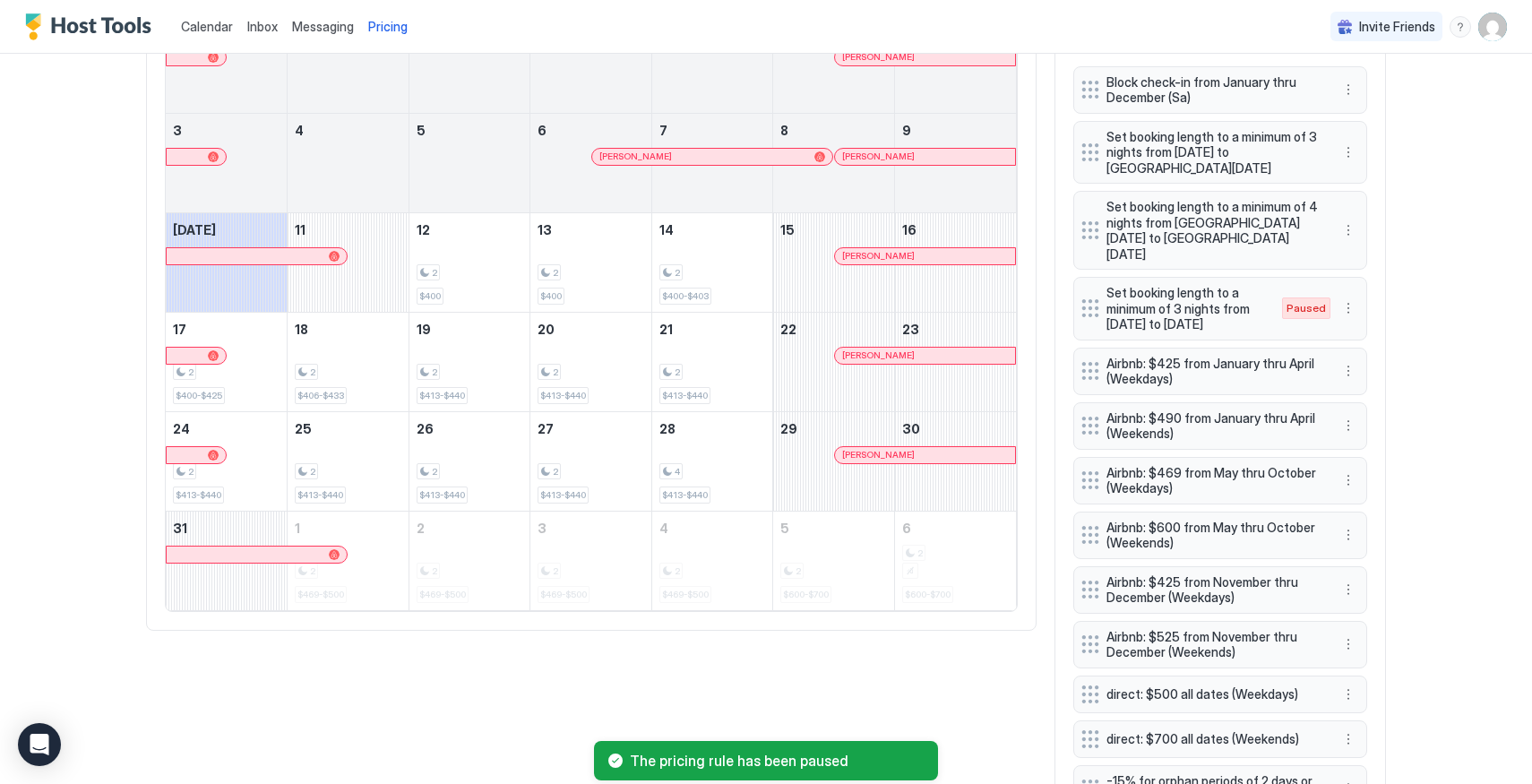
click at [1411, 309] on div "Home Pricing Grouse Court Cabin Synced half a minute ago Min Price $ 400 Max Pr…" at bounding box center [766, 151] width 1290 height 1595
click at [1350, 224] on button "More options" at bounding box center [1348, 230] width 21 height 21
click at [1369, 281] on span "Pause" at bounding box center [1381, 276] width 32 height 14
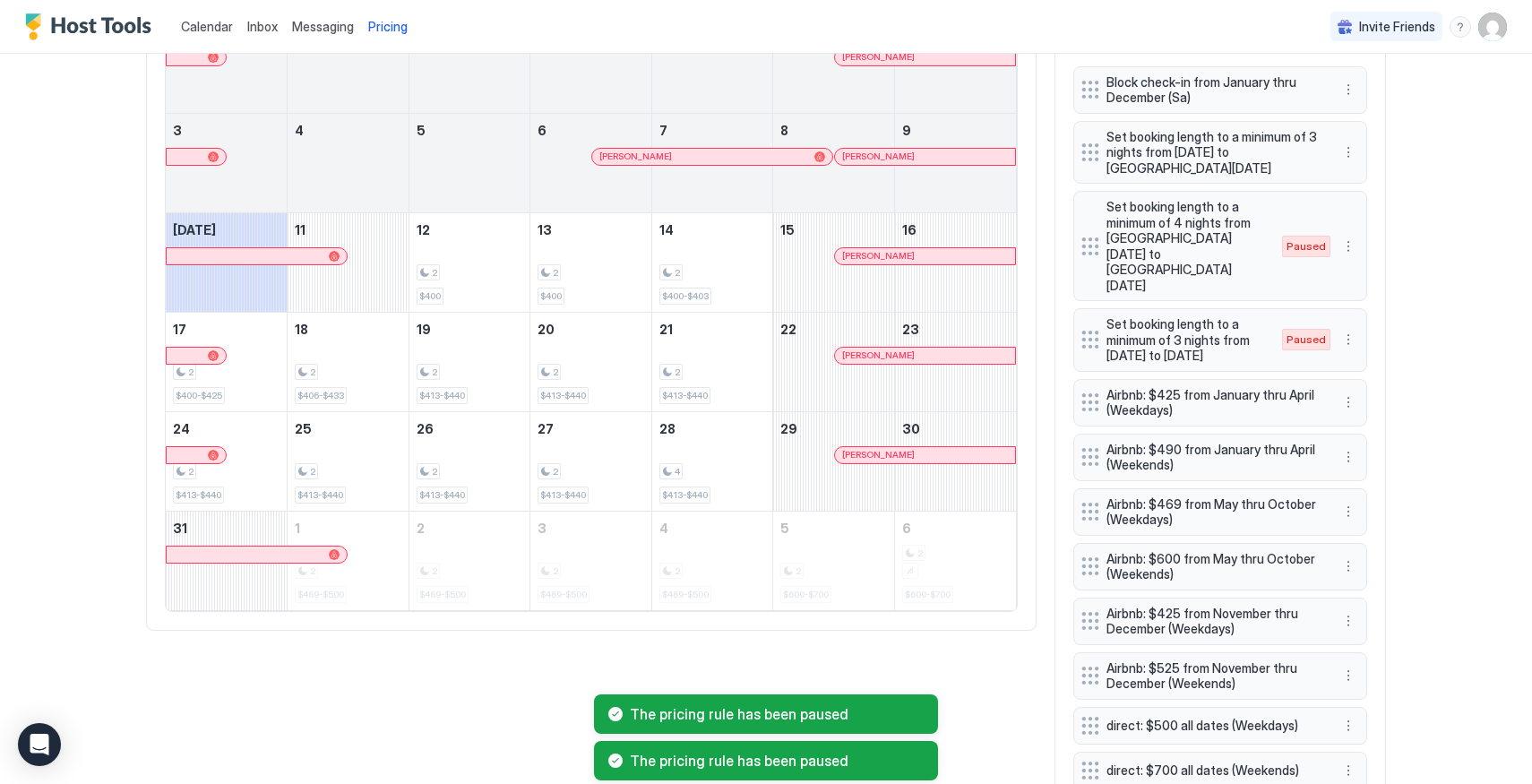
click at [1410, 281] on div "Home Pricing Grouse Court Cabin Synced less than 5 seconds ago Min Price $ 400 …" at bounding box center [766, 166] width 1290 height 1626
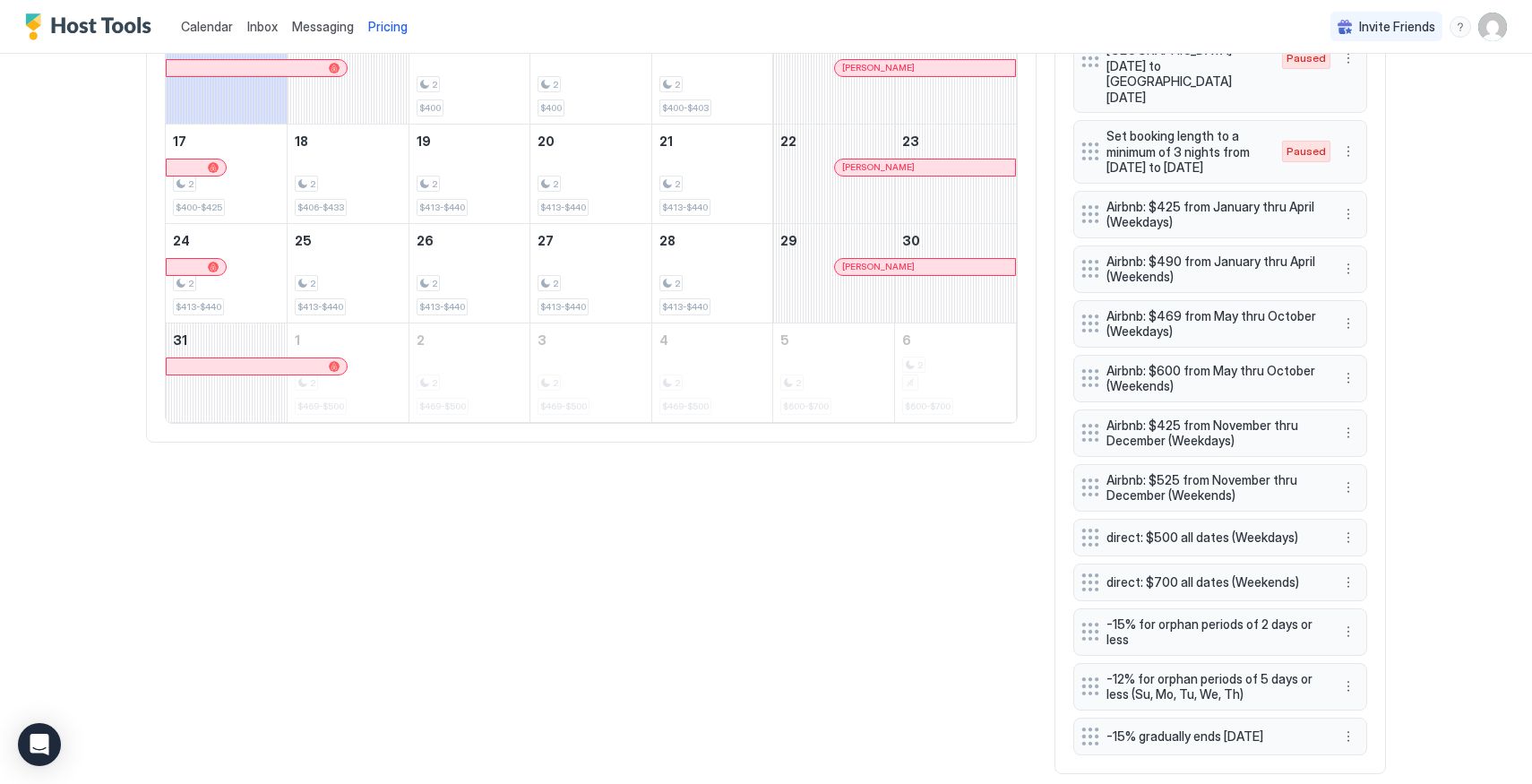
scroll to position [886, 0]
click at [1348, 574] on button "More options" at bounding box center [1348, 584] width 21 height 21
click at [1368, 595] on span "Edit" at bounding box center [1375, 593] width 19 height 14
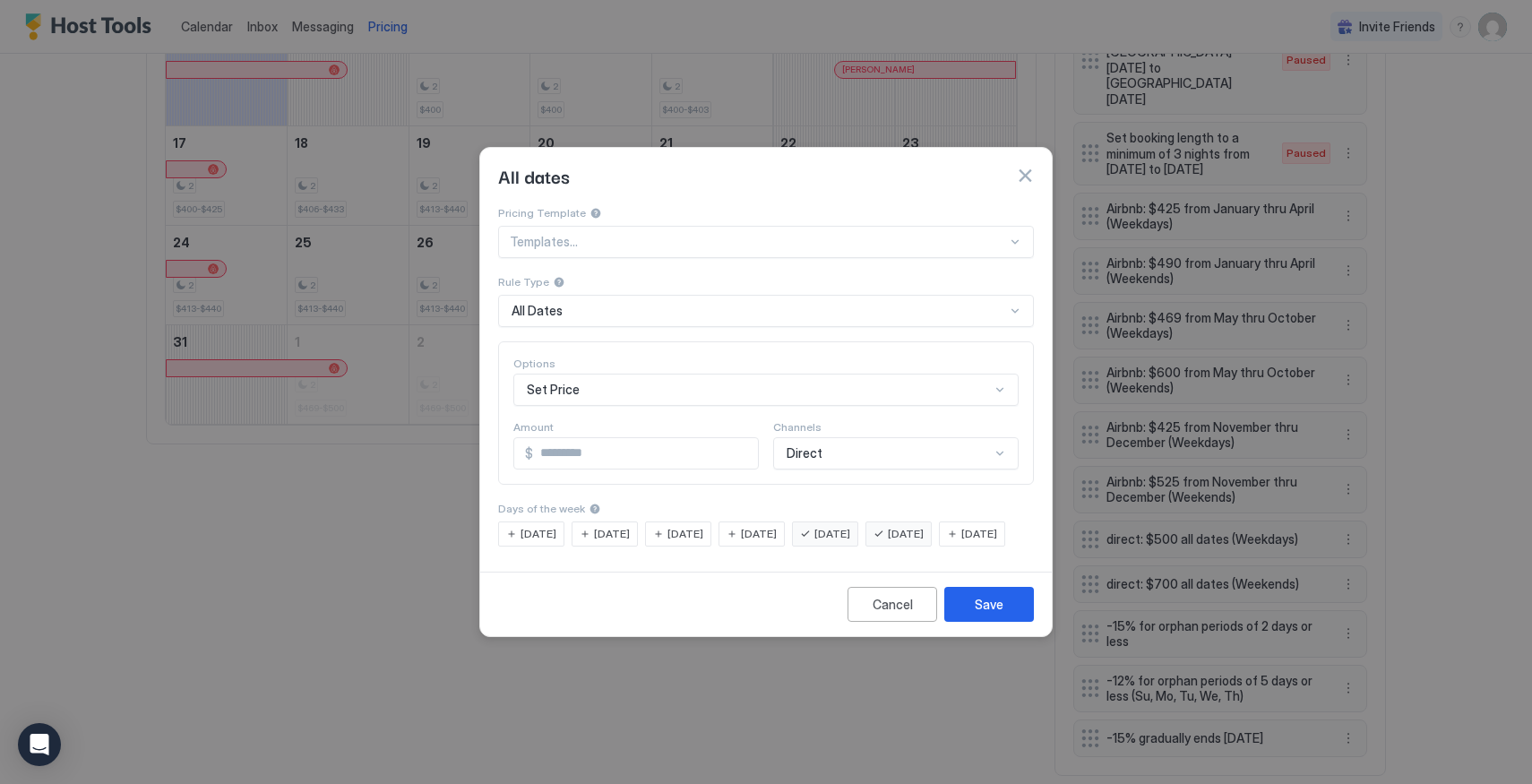
click at [635, 440] on input "***" at bounding box center [646, 453] width 225 height 30
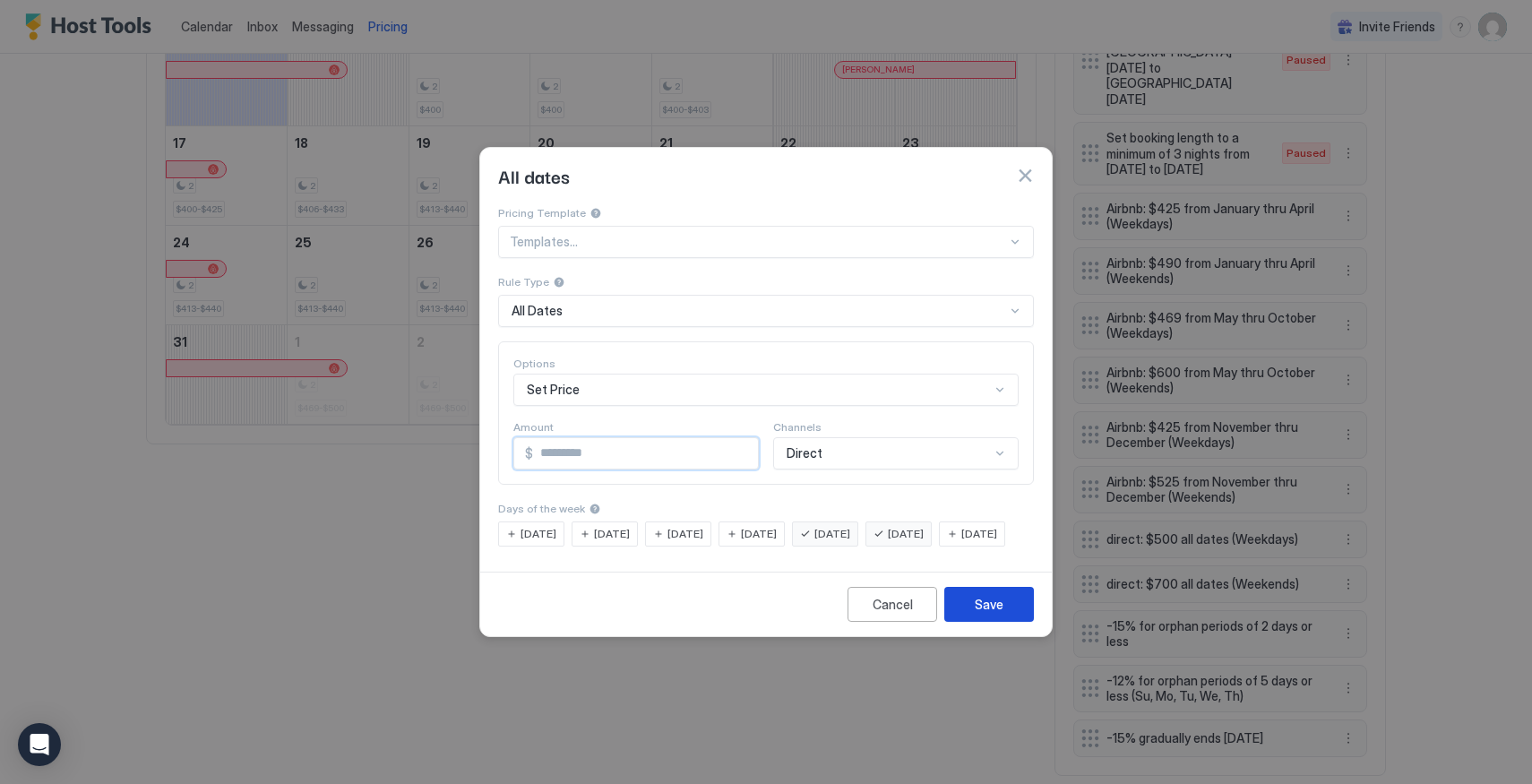
type input "***"
click at [1009, 609] on button "Save" at bounding box center [989, 604] width 89 height 35
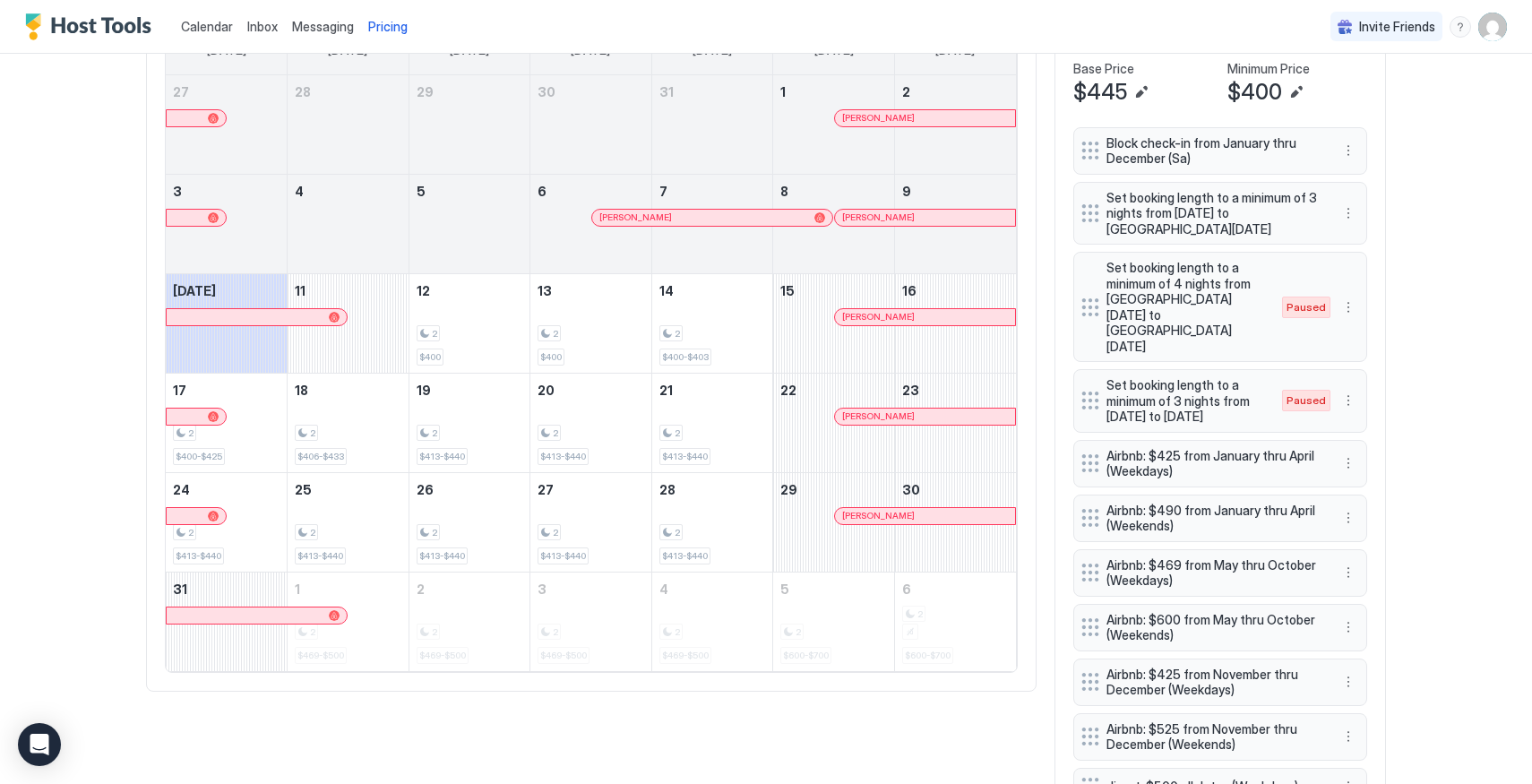
scroll to position [595, 0]
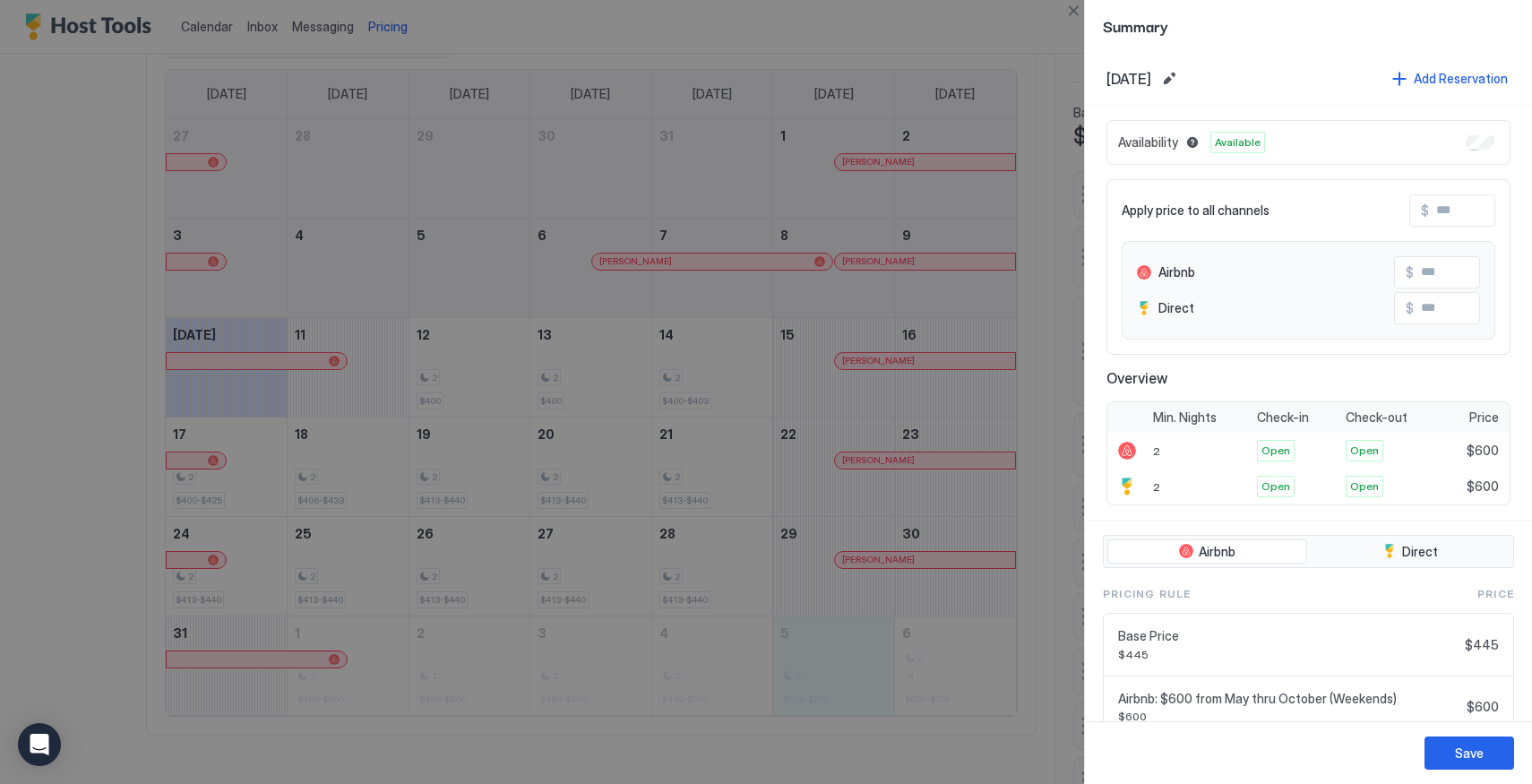
click at [876, 697] on div at bounding box center [766, 392] width 1532 height 784
click at [941, 679] on div at bounding box center [766, 392] width 1532 height 784
click at [1080, 16] on button "Close" at bounding box center [1073, 10] width 21 height 21
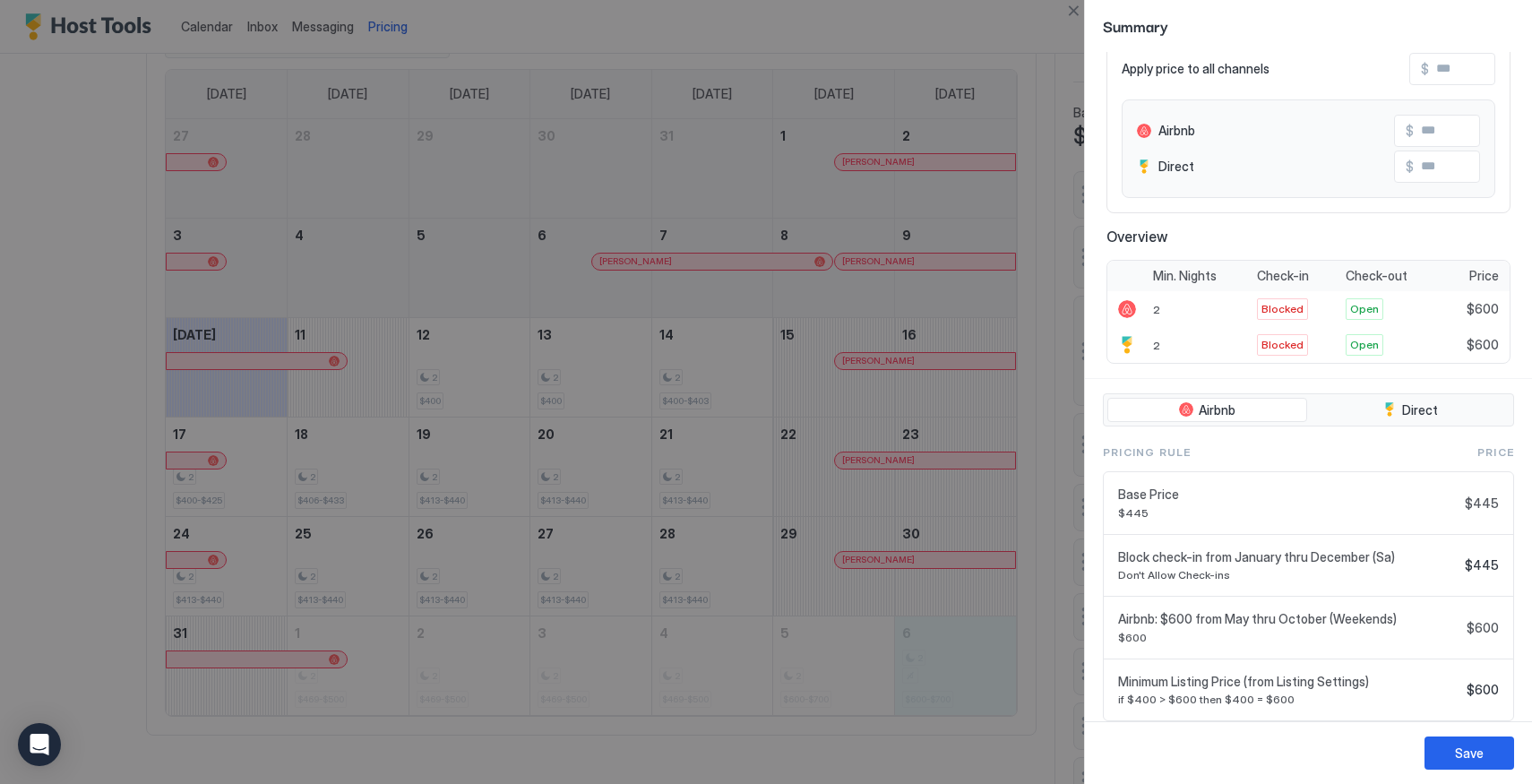
scroll to position [198, 0]
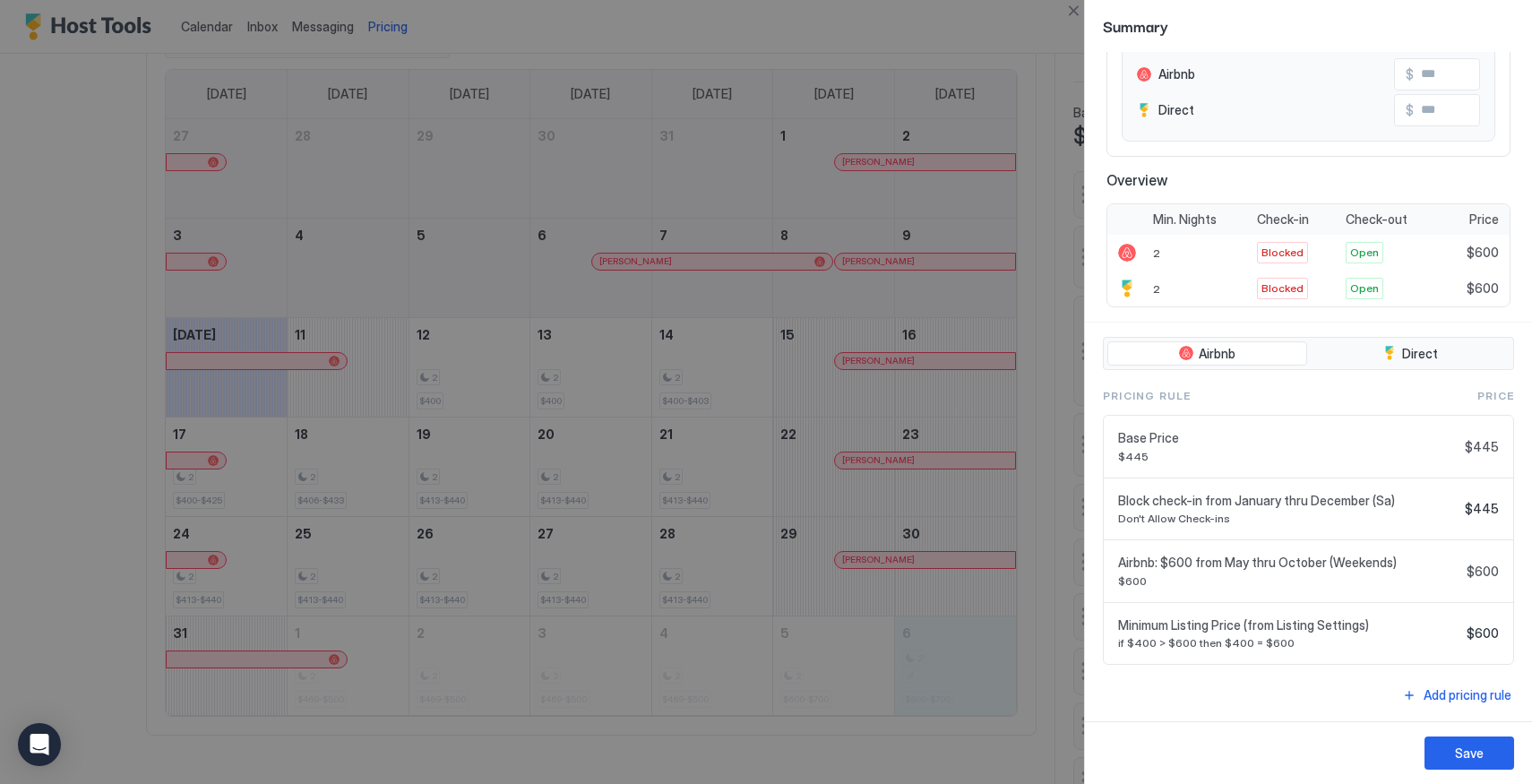
click at [1110, 574] on div "Airbnb: $600 from May thru October (Weekends) $600 $600" at bounding box center [1309, 572] width 409 height 62
click at [1003, 559] on div at bounding box center [766, 392] width 1532 height 784
click at [1070, 11] on button "Close" at bounding box center [1073, 10] width 21 height 21
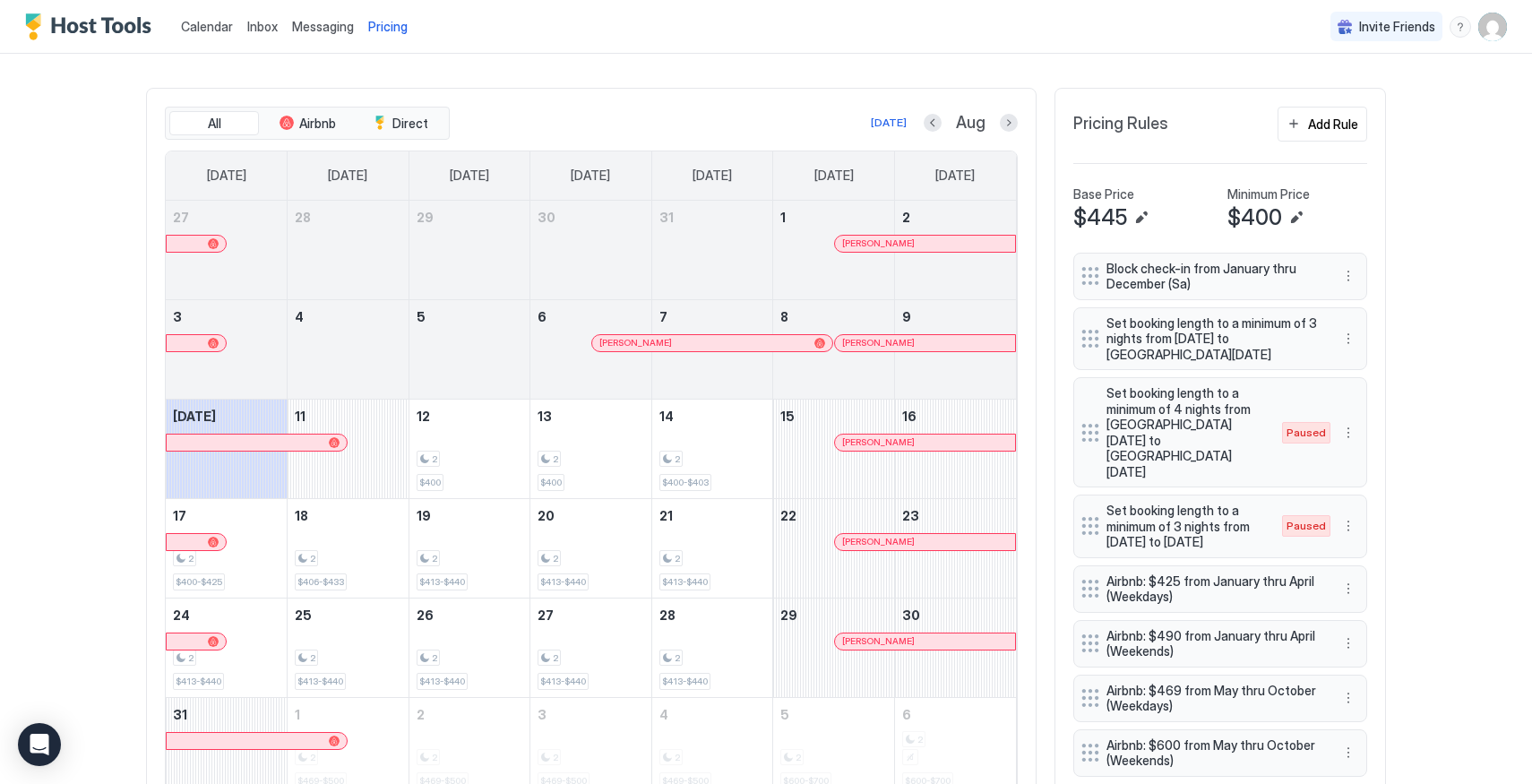
scroll to position [478, 0]
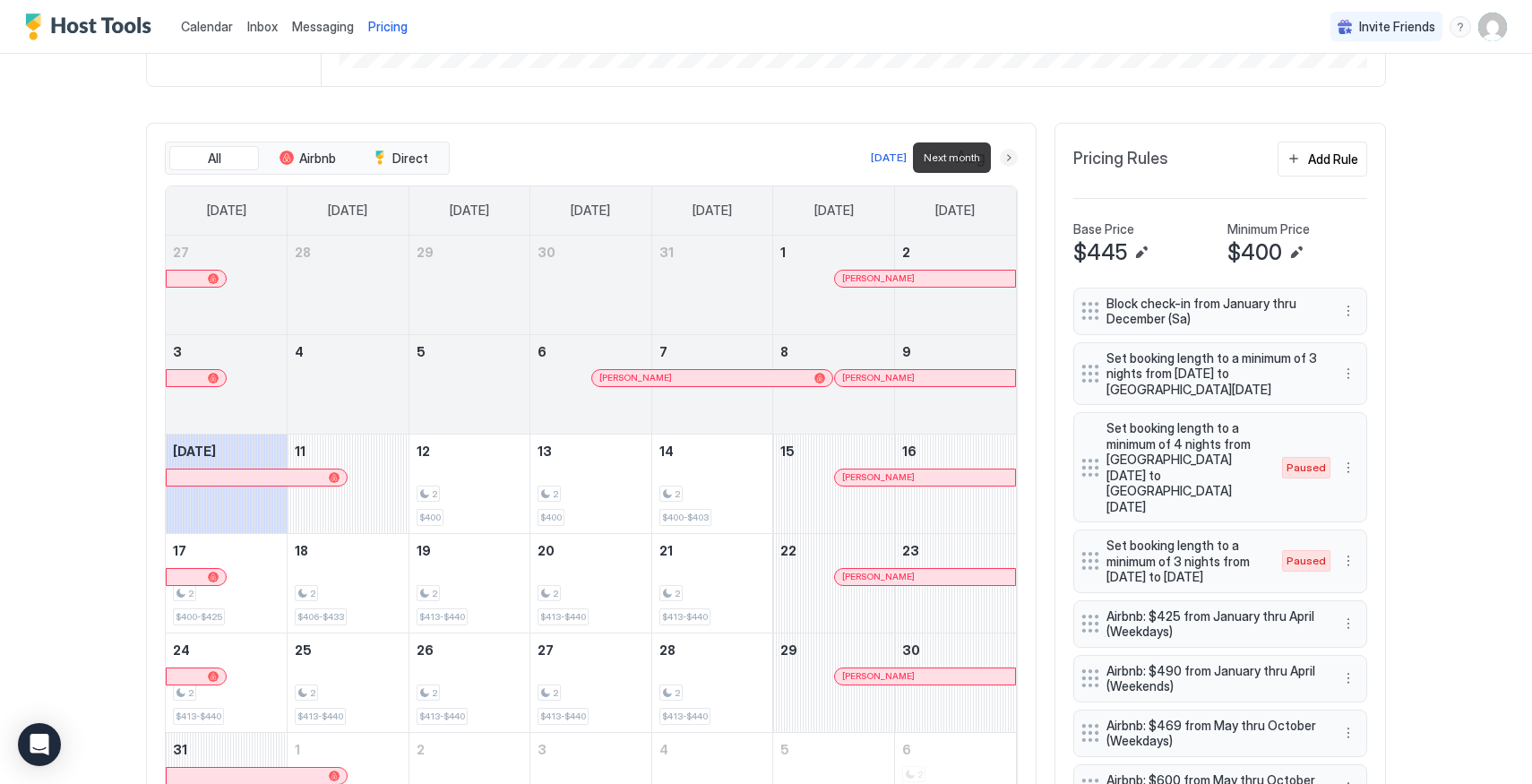
click at [1012, 163] on button "Next month" at bounding box center [1009, 157] width 17 height 17
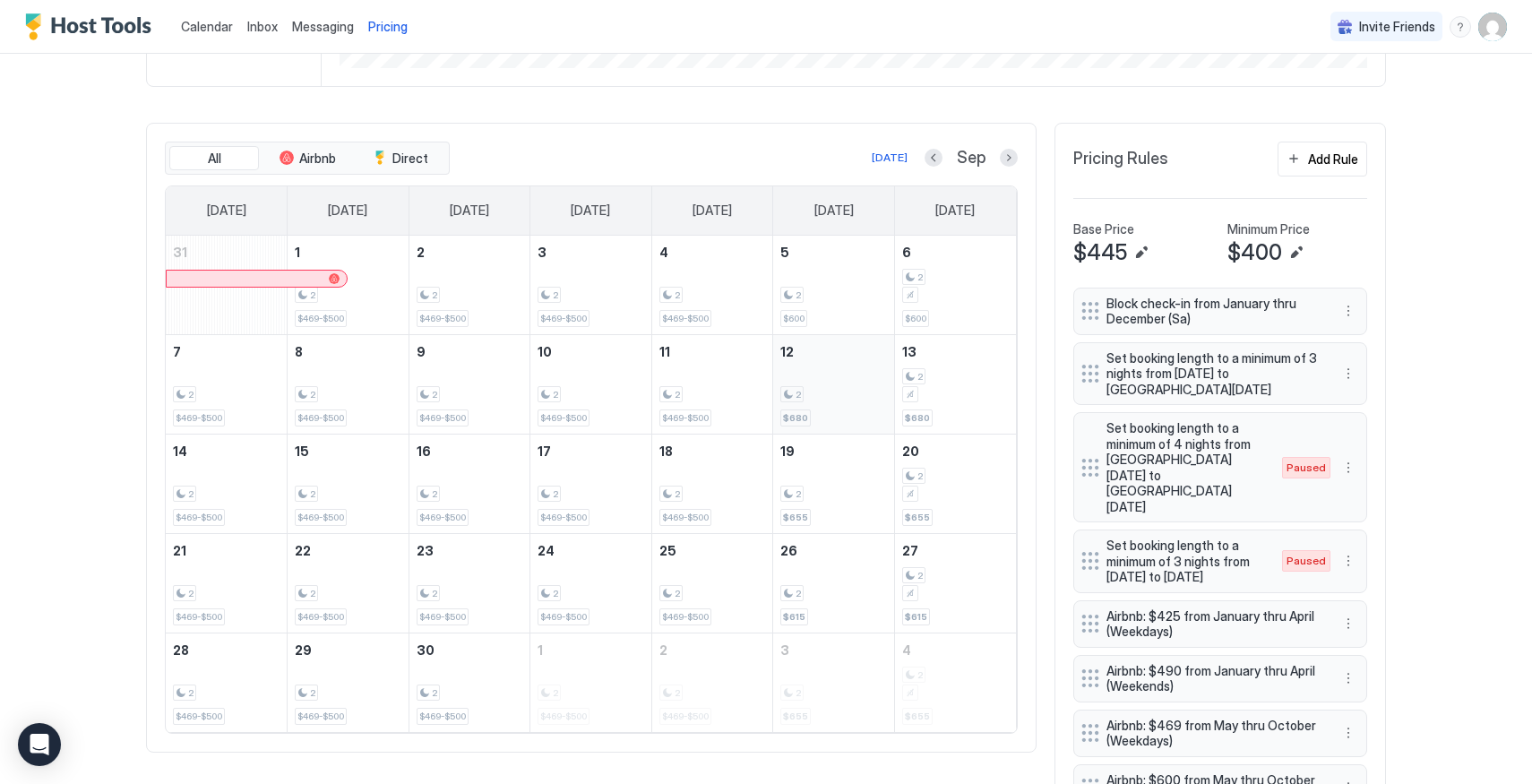
click at [832, 390] on div "2" at bounding box center [834, 394] width 107 height 17
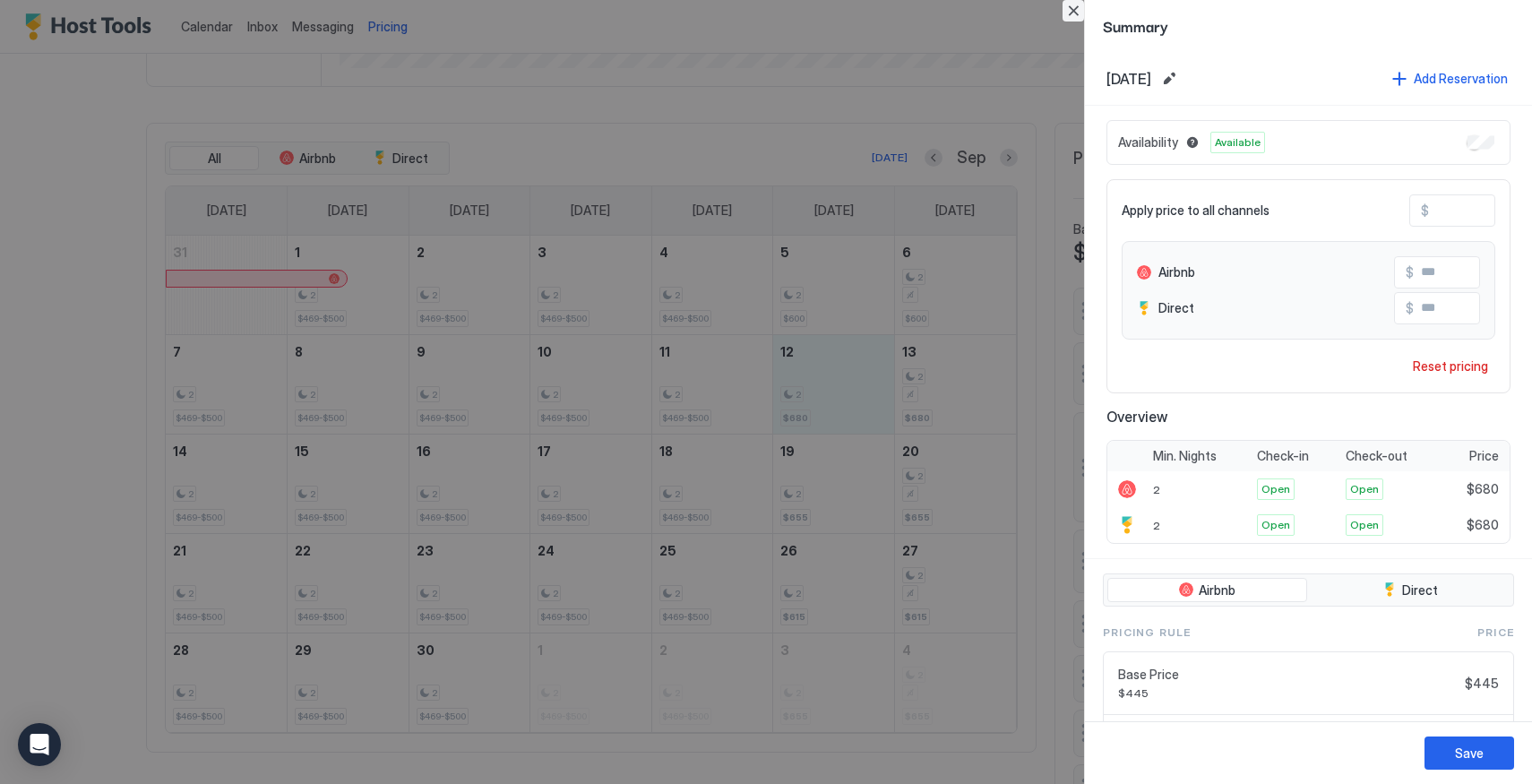
click at [1074, 7] on button "Close" at bounding box center [1073, 10] width 21 height 21
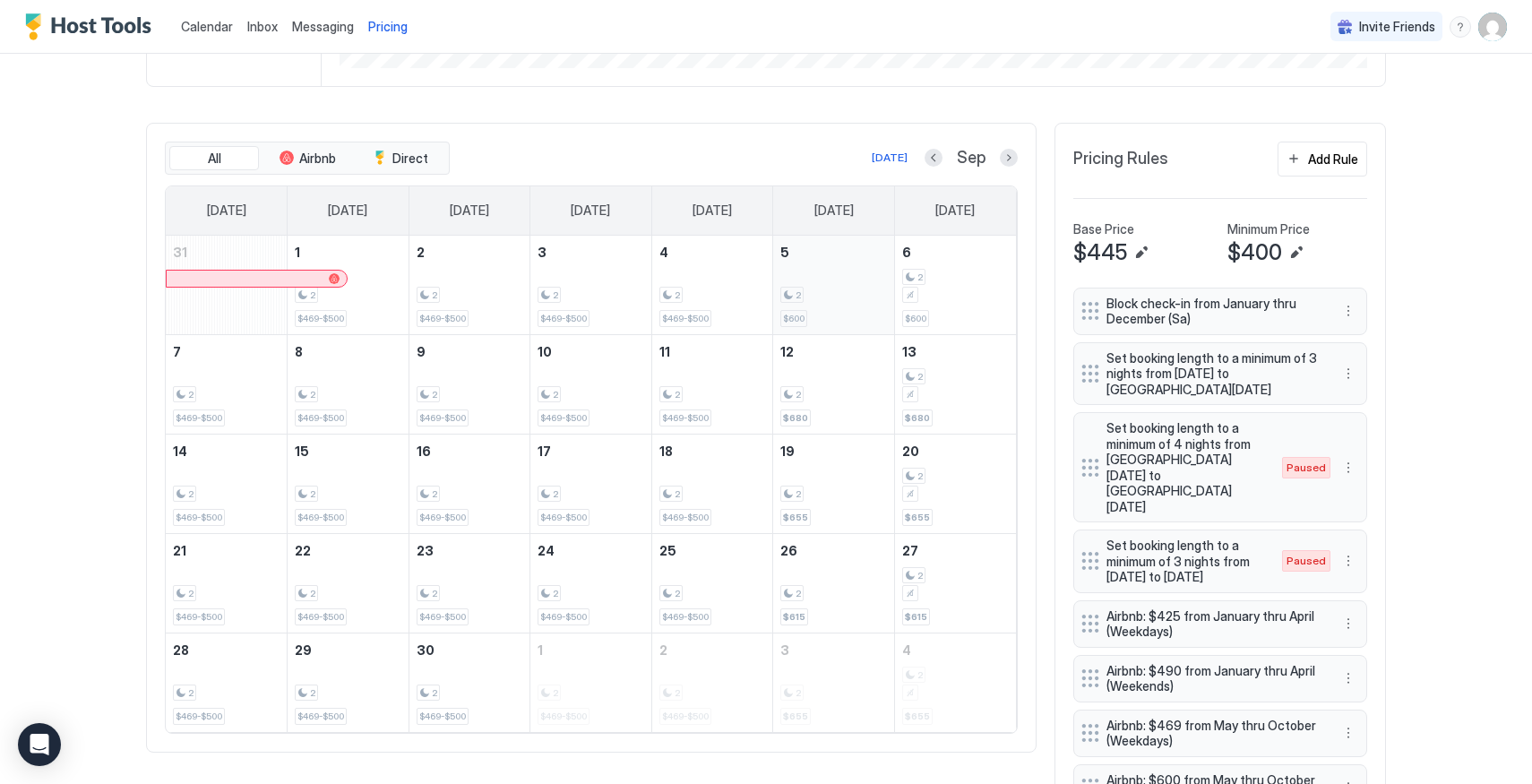
click at [876, 280] on div "2 $600" at bounding box center [834, 285] width 107 height 85
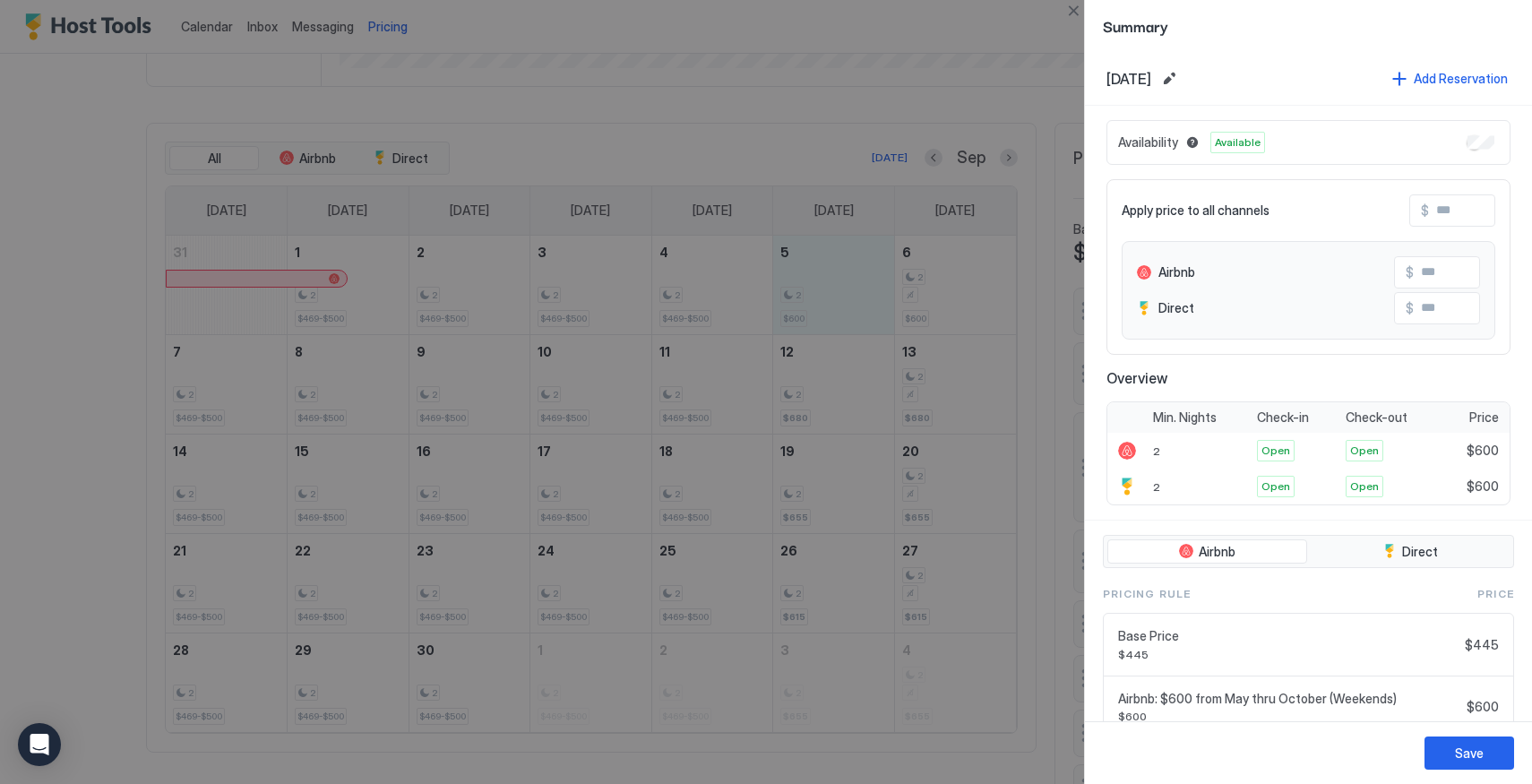
click at [1046, 160] on div at bounding box center [766, 392] width 1532 height 784
click at [1074, 13] on button "Close" at bounding box center [1073, 10] width 21 height 21
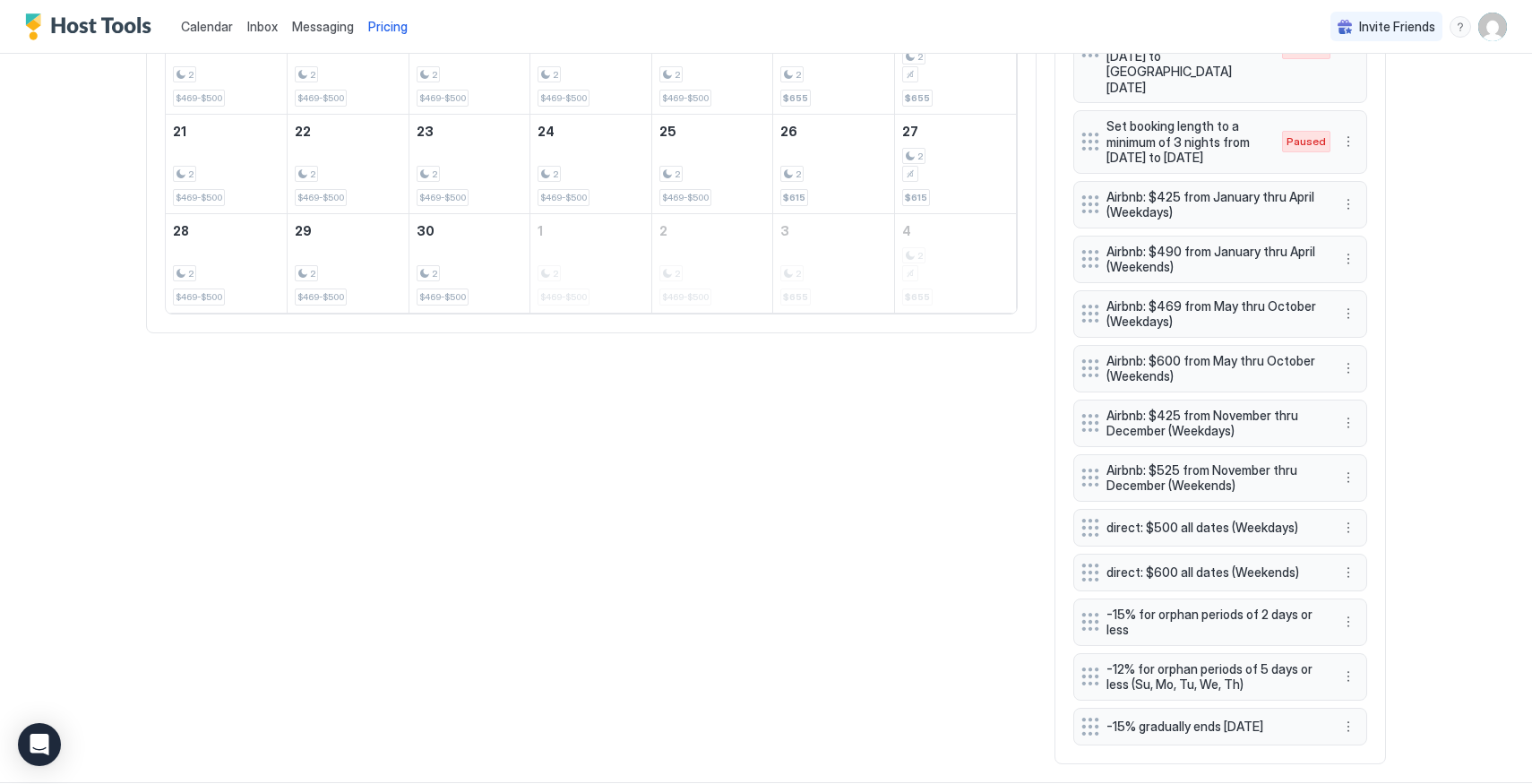
scroll to position [912, 0]
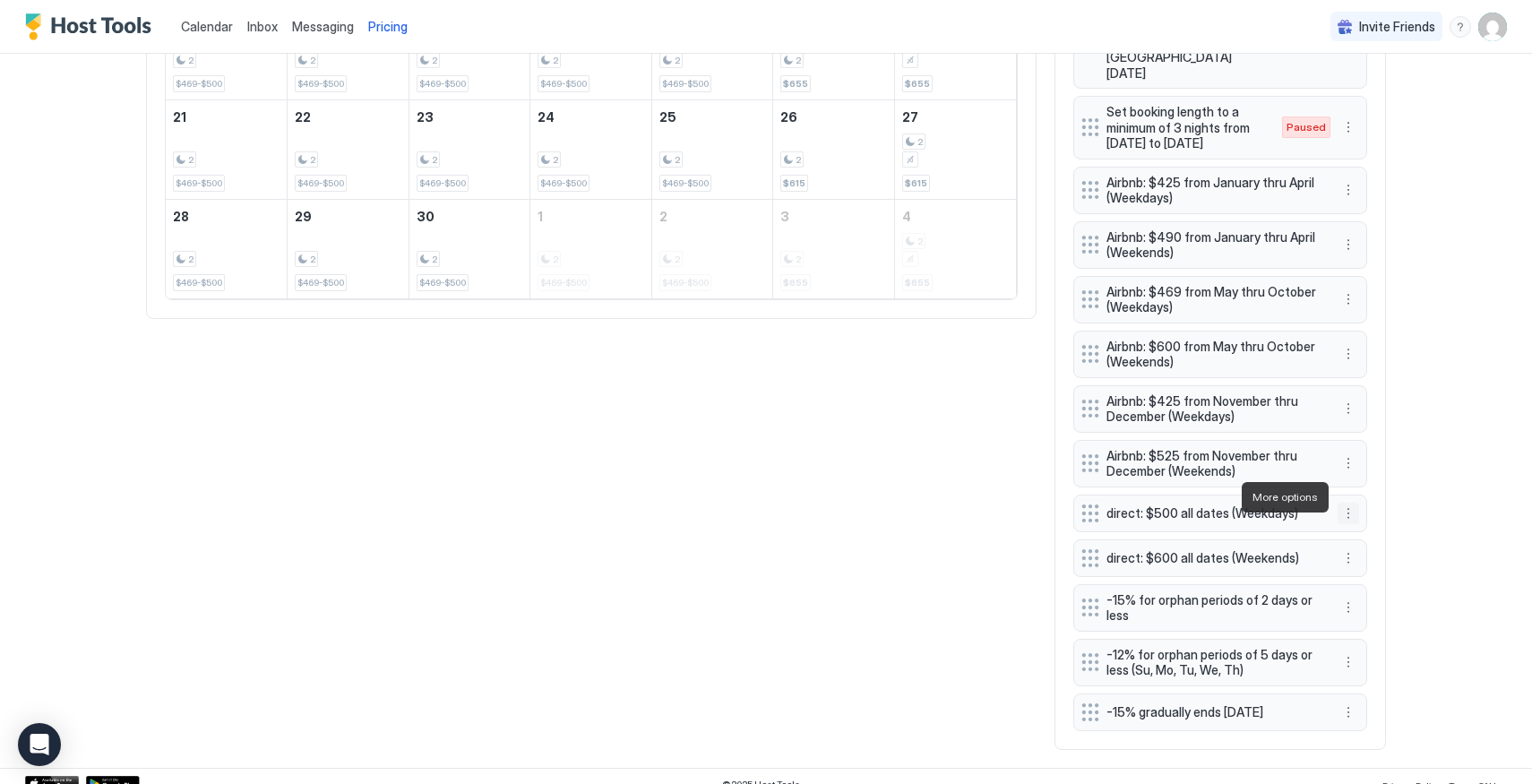
click at [1351, 503] on button "More options" at bounding box center [1348, 513] width 21 height 21
click at [1360, 516] on div "Edit" at bounding box center [1366, 522] width 40 height 14
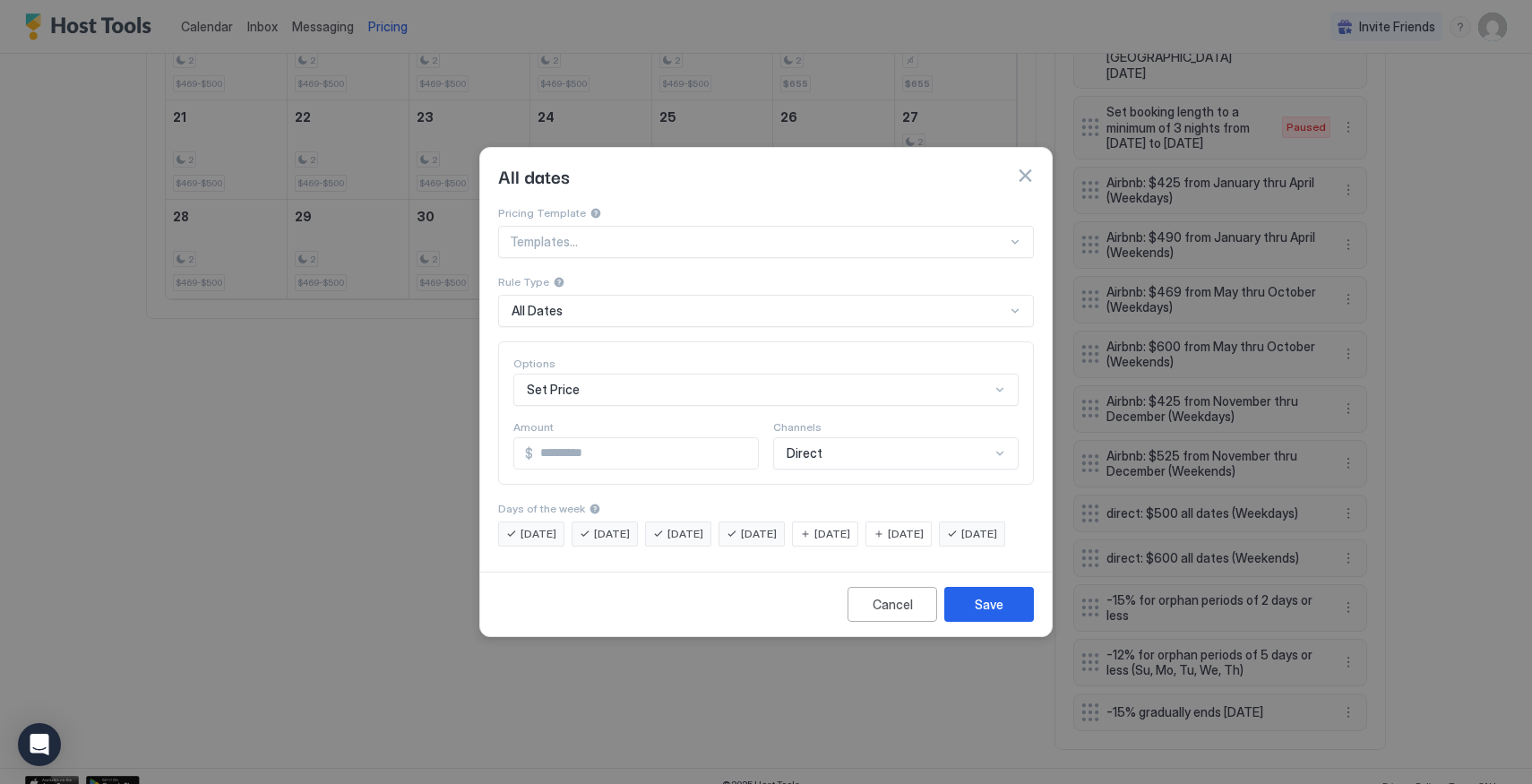
click at [822, 306] on div "All Dates" at bounding box center [766, 311] width 536 height 32
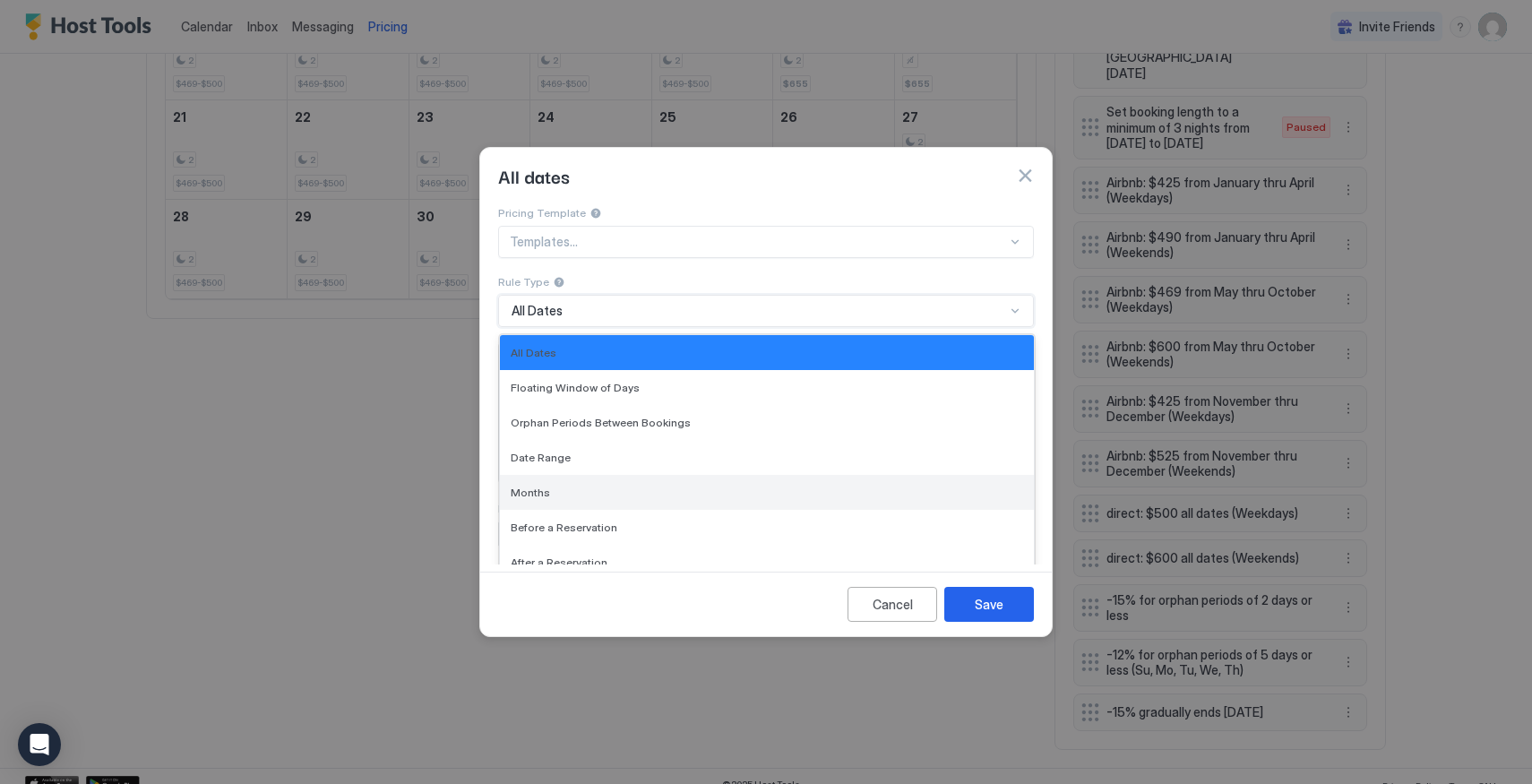
click at [756, 474] on div "Months" at bounding box center [767, 492] width 534 height 35
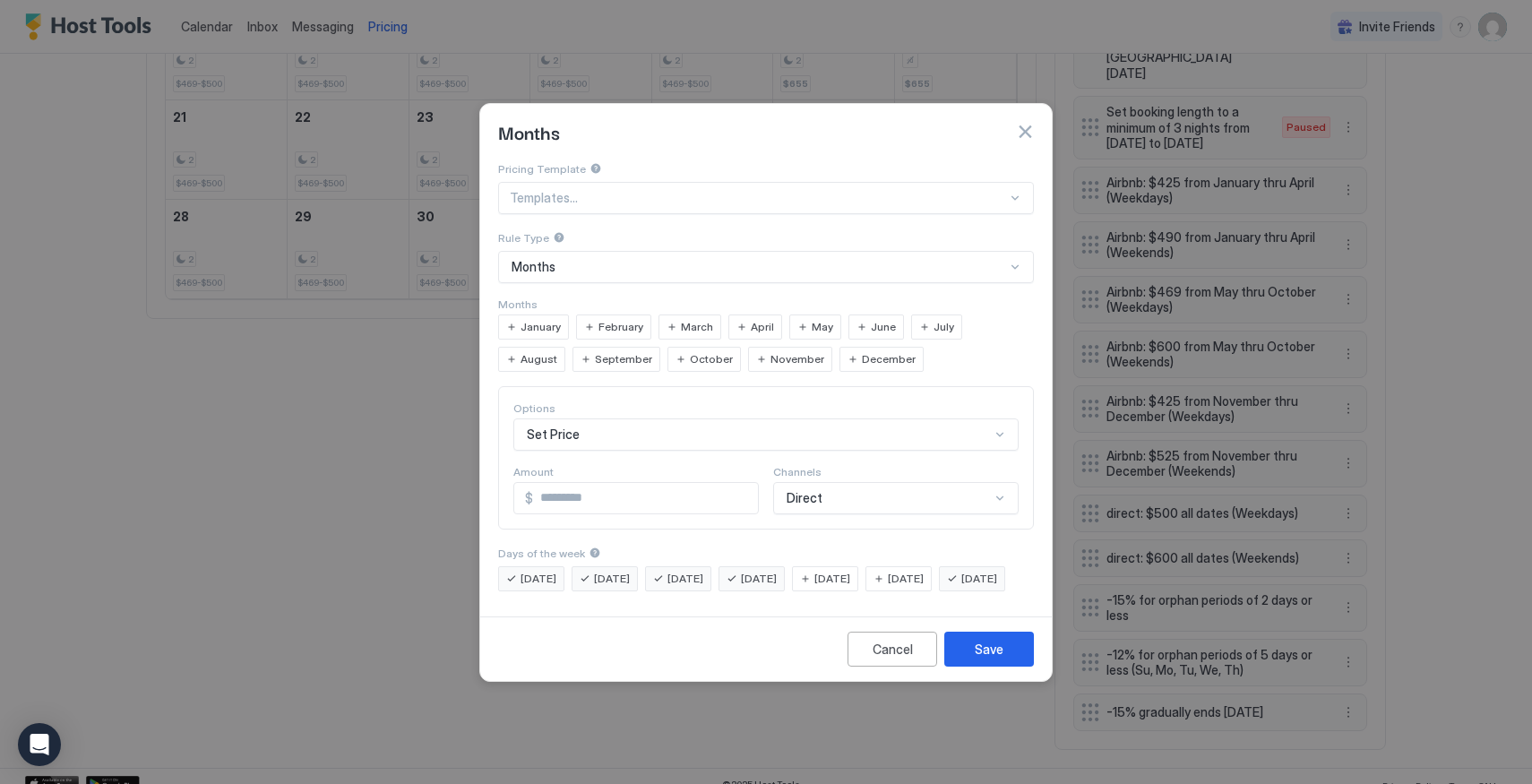
click at [761, 319] on span "April" at bounding box center [762, 327] width 23 height 17
click at [815, 319] on span "May" at bounding box center [822, 327] width 21 height 17
click at [871, 319] on span "June" at bounding box center [883, 327] width 25 height 17
click at [917, 314] on div "July" at bounding box center [937, 326] width 51 height 25
click at [566, 347] on div "August" at bounding box center [532, 358] width 67 height 25
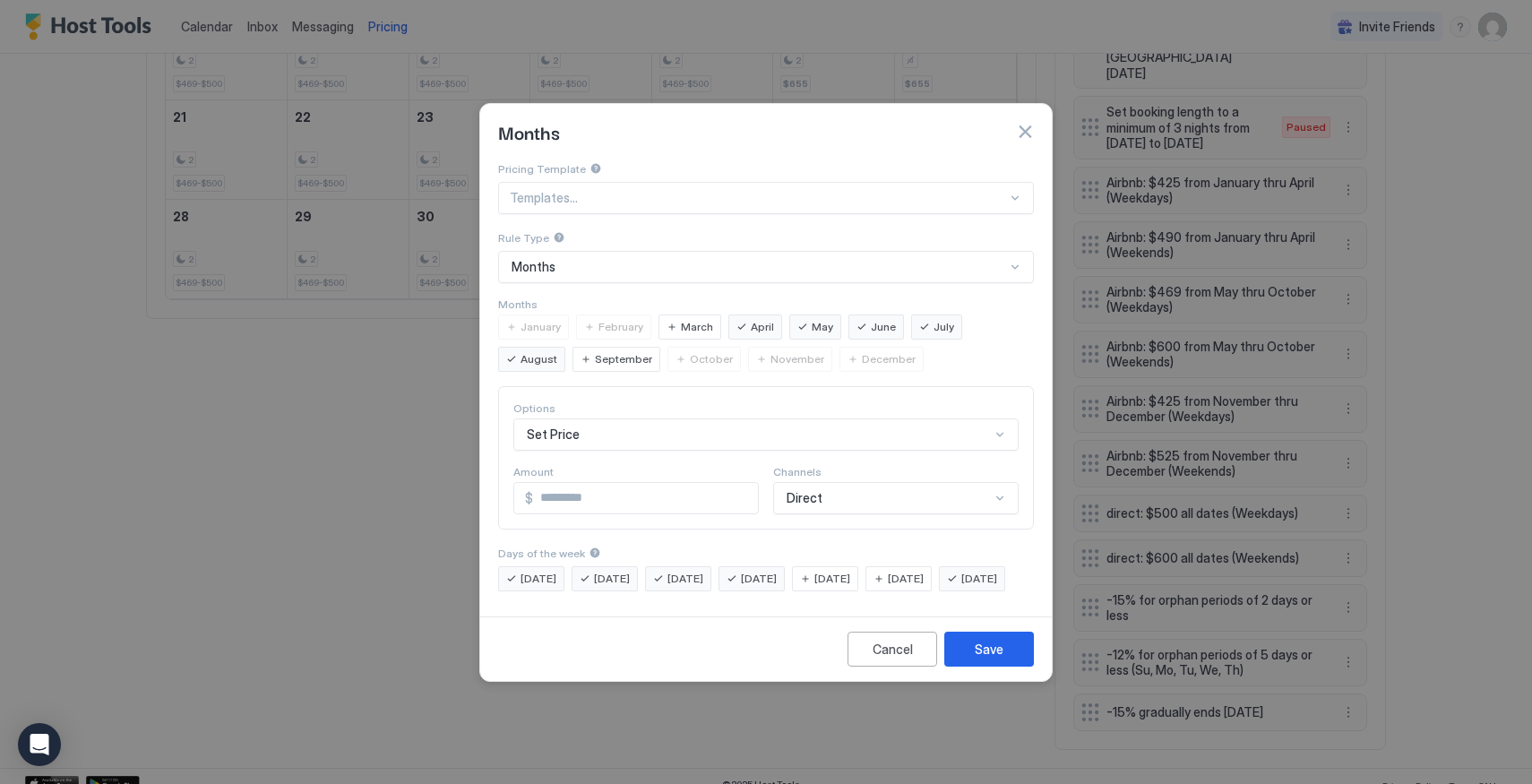
click at [595, 351] on span "September" at bounding box center [623, 359] width 57 height 17
click at [690, 351] on span "October" at bounding box center [711, 359] width 43 height 17
click at [754, 319] on span "April" at bounding box center [762, 327] width 23 height 17
click at [991, 658] on div "Save" at bounding box center [989, 649] width 29 height 18
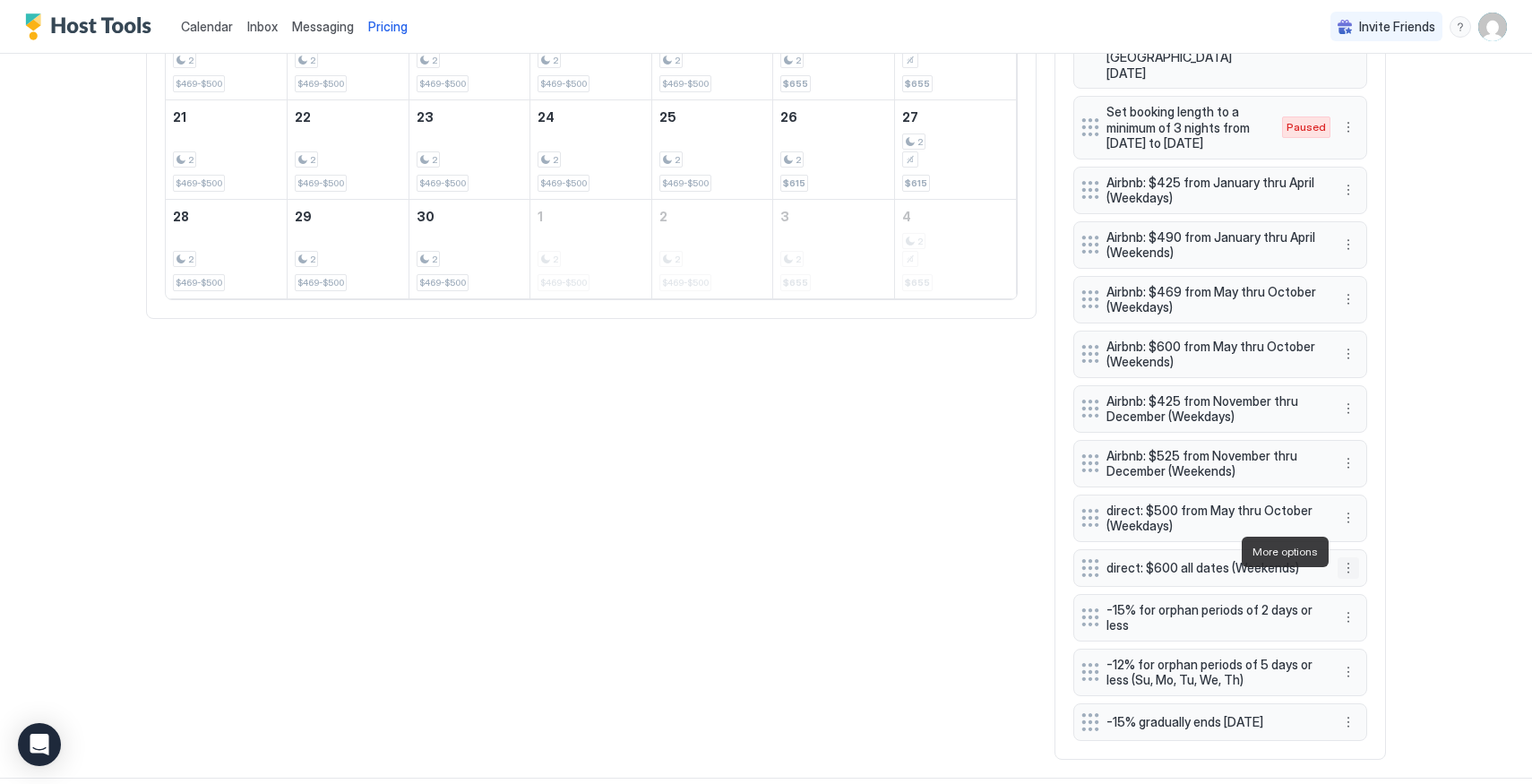
click at [1351, 557] on button "More options" at bounding box center [1348, 567] width 21 height 21
click at [1357, 574] on div "Edit" at bounding box center [1366, 577] width 40 height 14
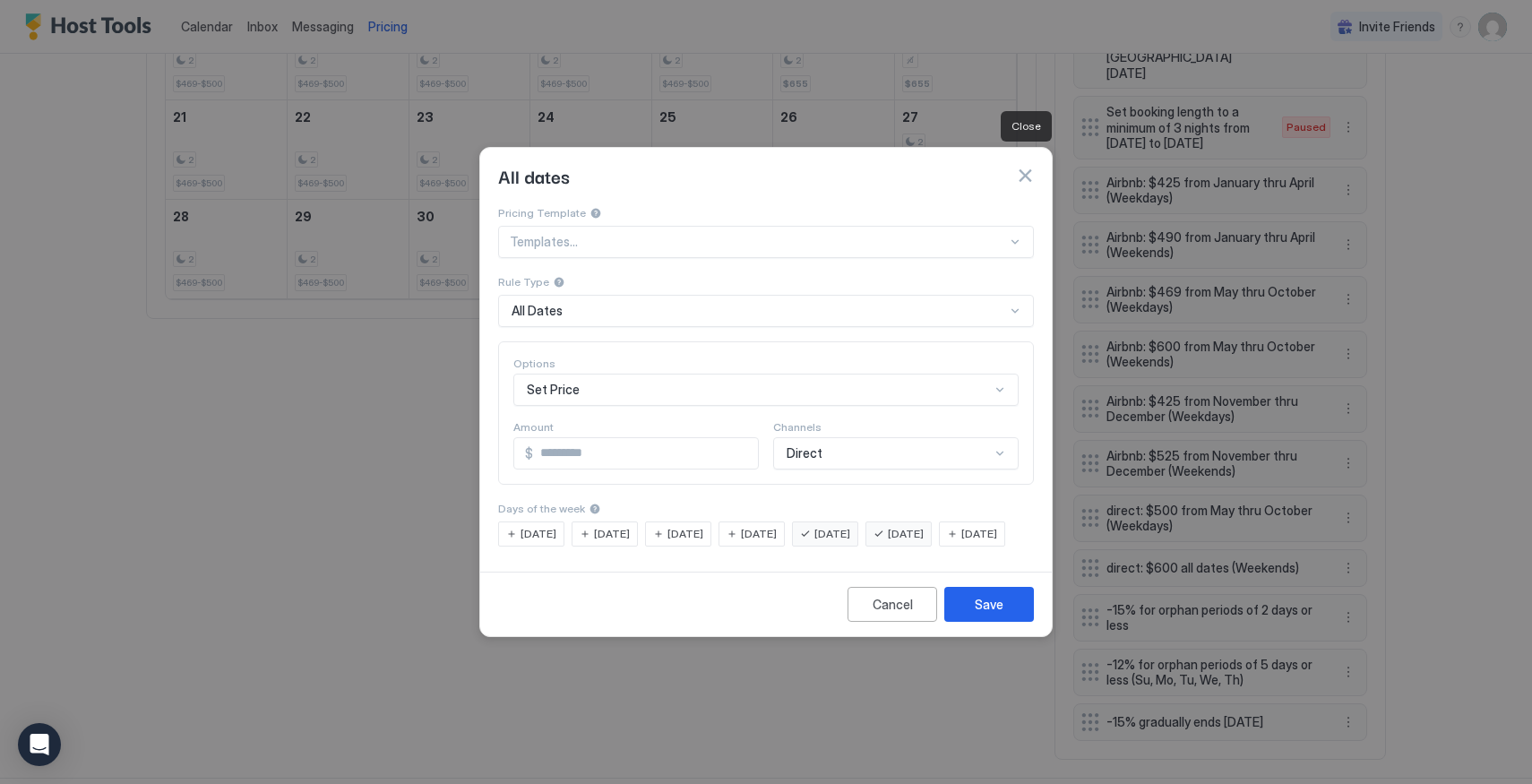
click at [1025, 167] on button "button" at bounding box center [1024, 175] width 17 height 17
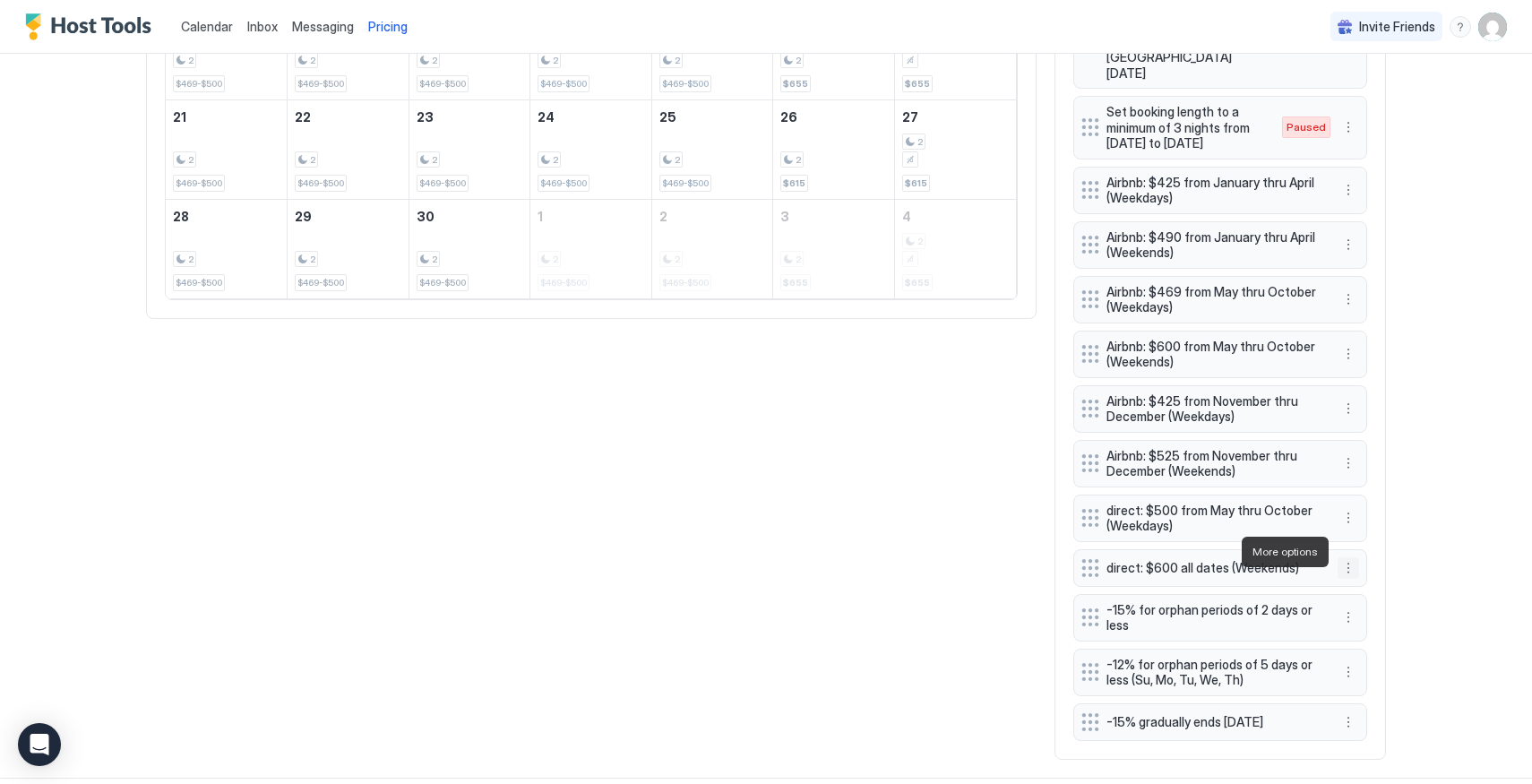
click at [1357, 559] on button "More options" at bounding box center [1348, 567] width 21 height 21
click at [1379, 633] on span "Delete" at bounding box center [1382, 634] width 33 height 14
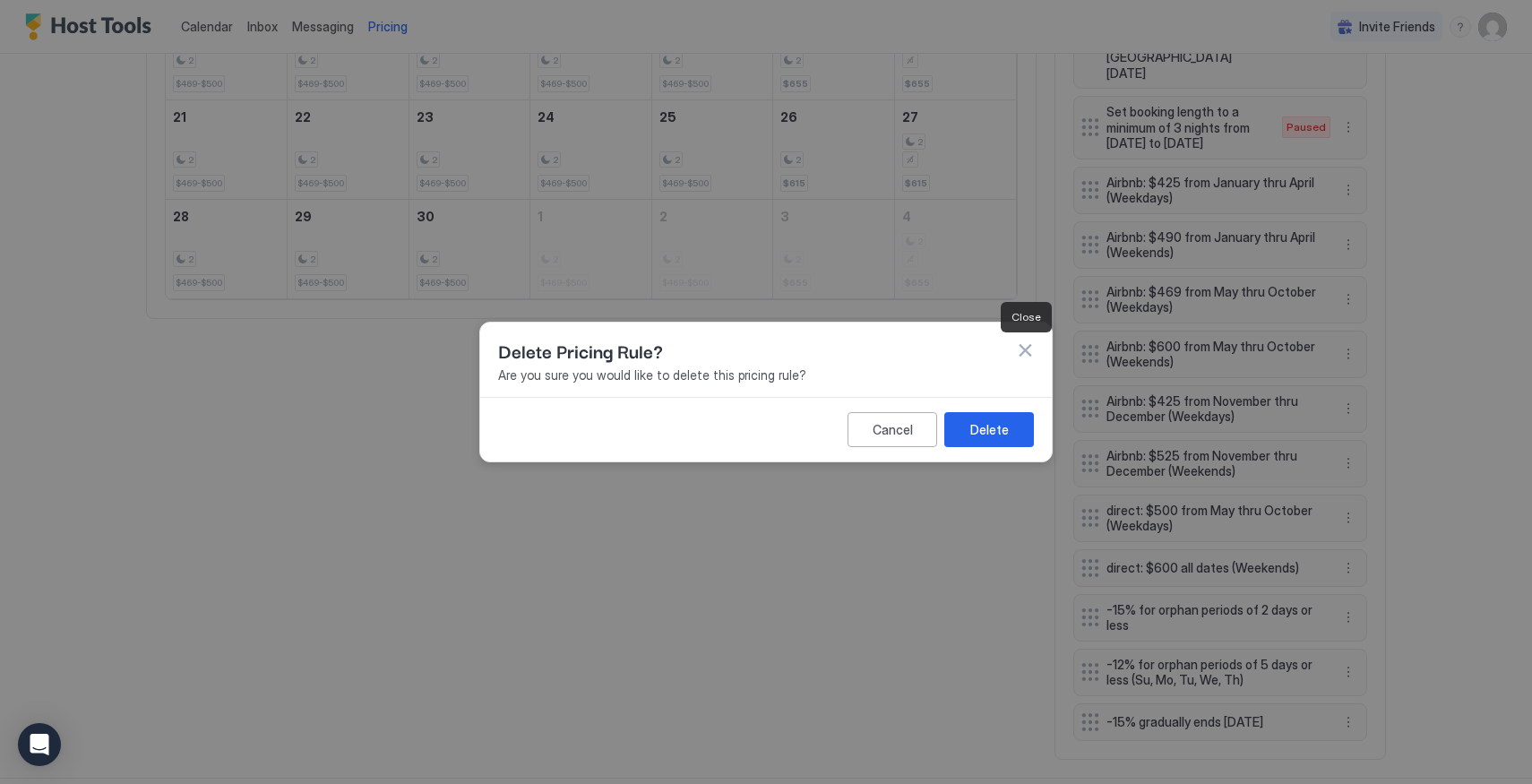
click at [1023, 350] on button "button" at bounding box center [1024, 349] width 17 height 17
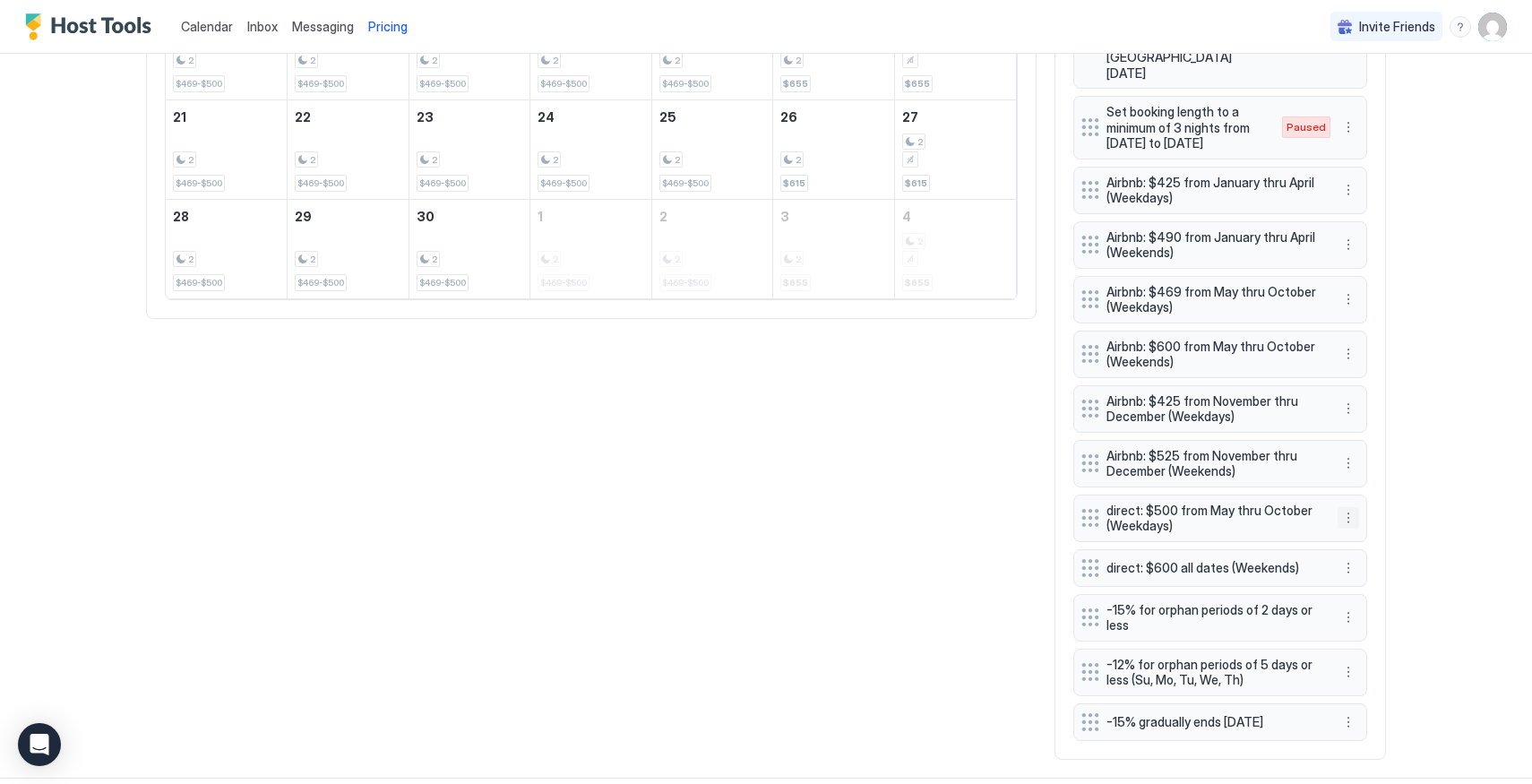
click at [1352, 507] on button "More options" at bounding box center [1348, 517] width 21 height 21
click at [1389, 585] on span "Delete" at bounding box center [1382, 585] width 33 height 14
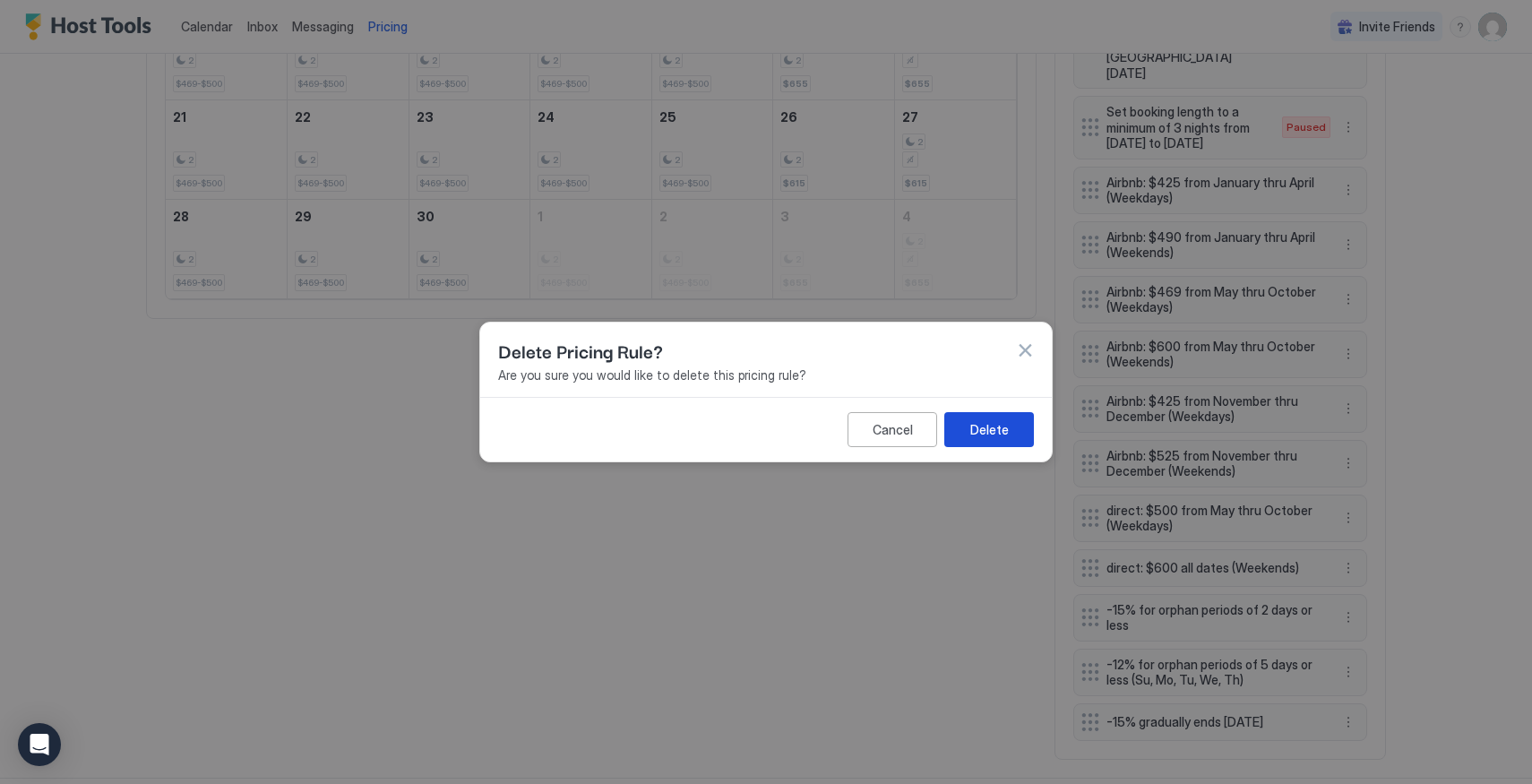
click at [1014, 425] on button "Delete" at bounding box center [989, 429] width 89 height 35
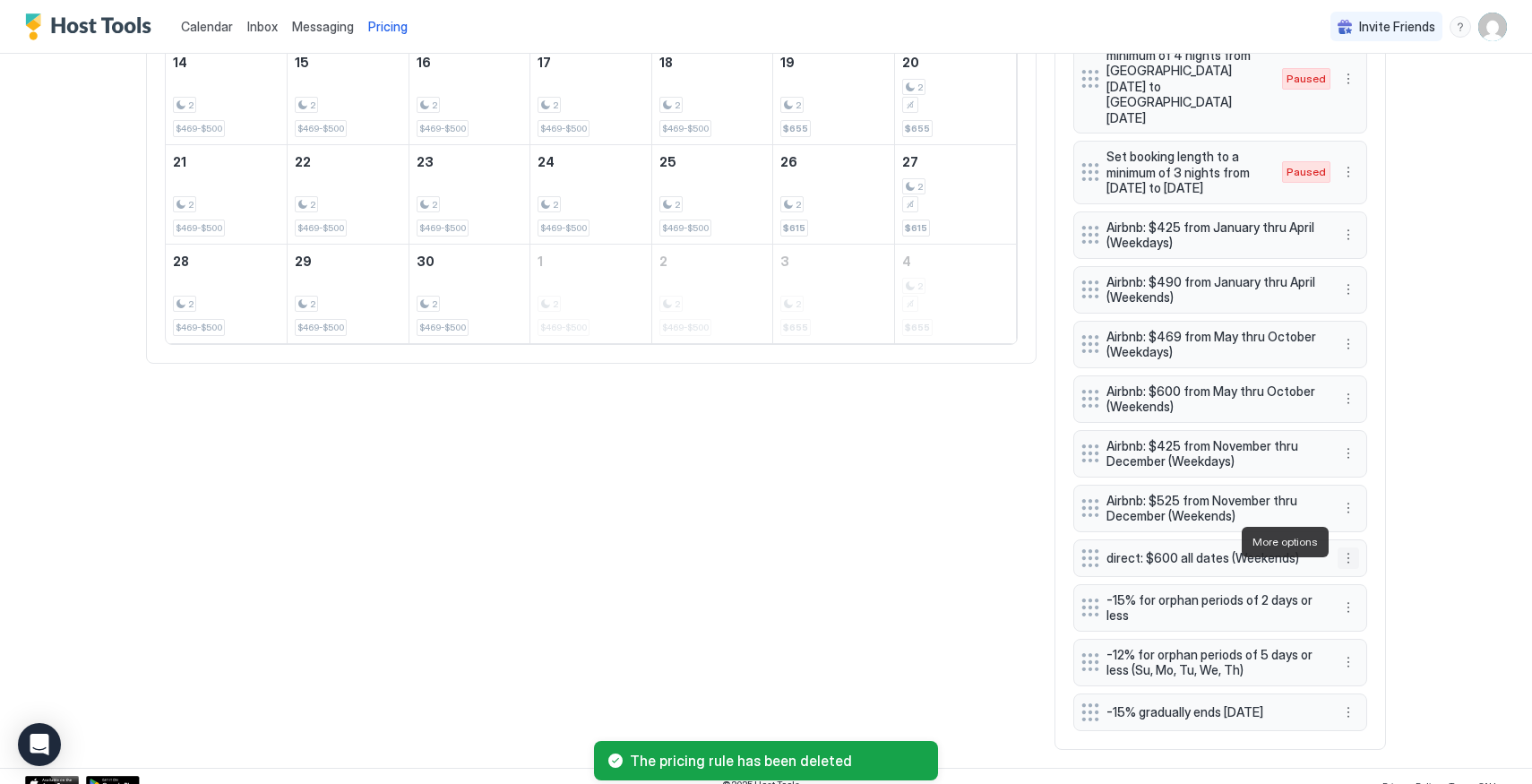
click at [1343, 548] on button "More options" at bounding box center [1348, 557] width 21 height 21
click at [1359, 630] on div "Delete" at bounding box center [1372, 624] width 52 height 14
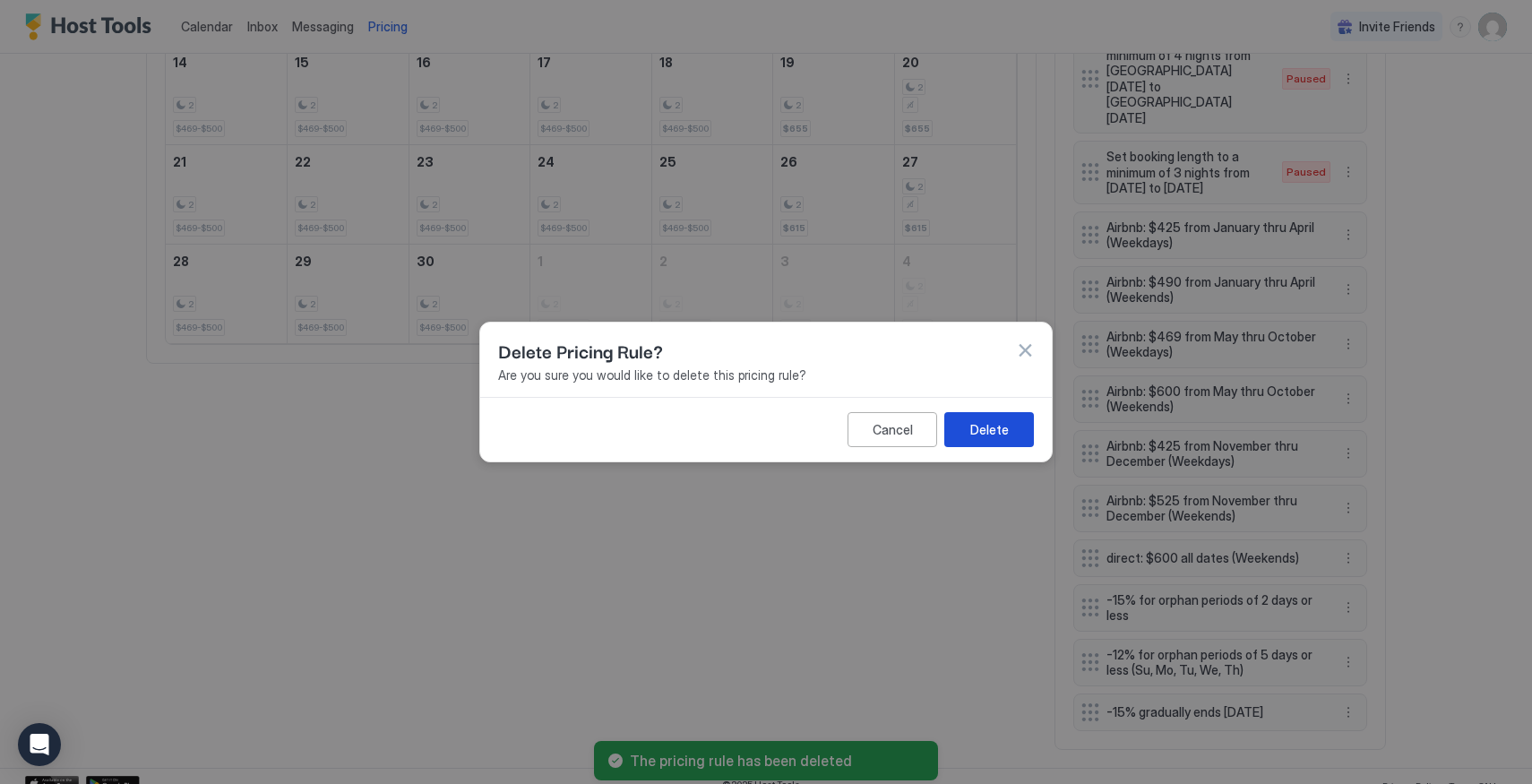
click at [979, 429] on div "Delete" at bounding box center [989, 429] width 39 height 18
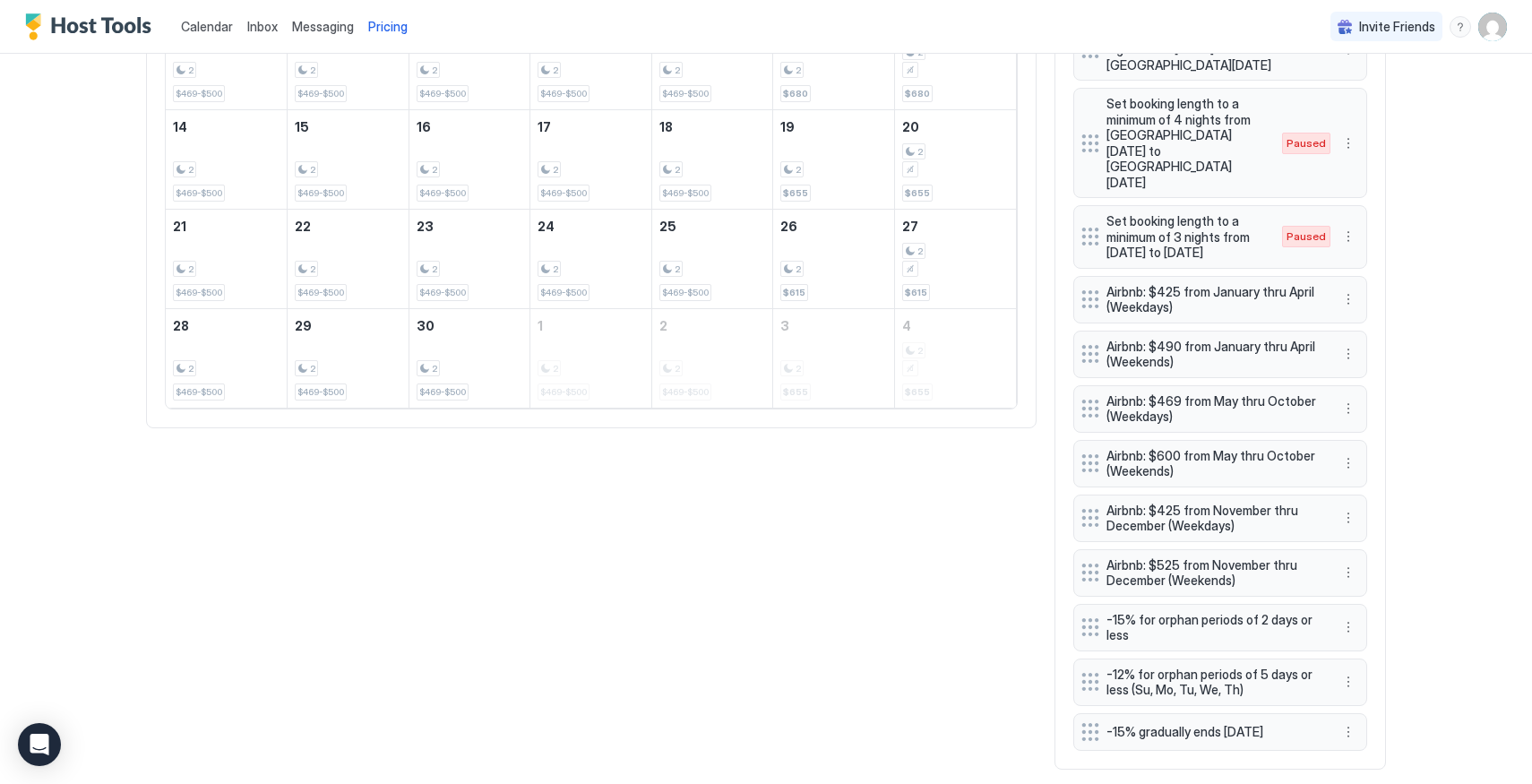
scroll to position [823, 0]
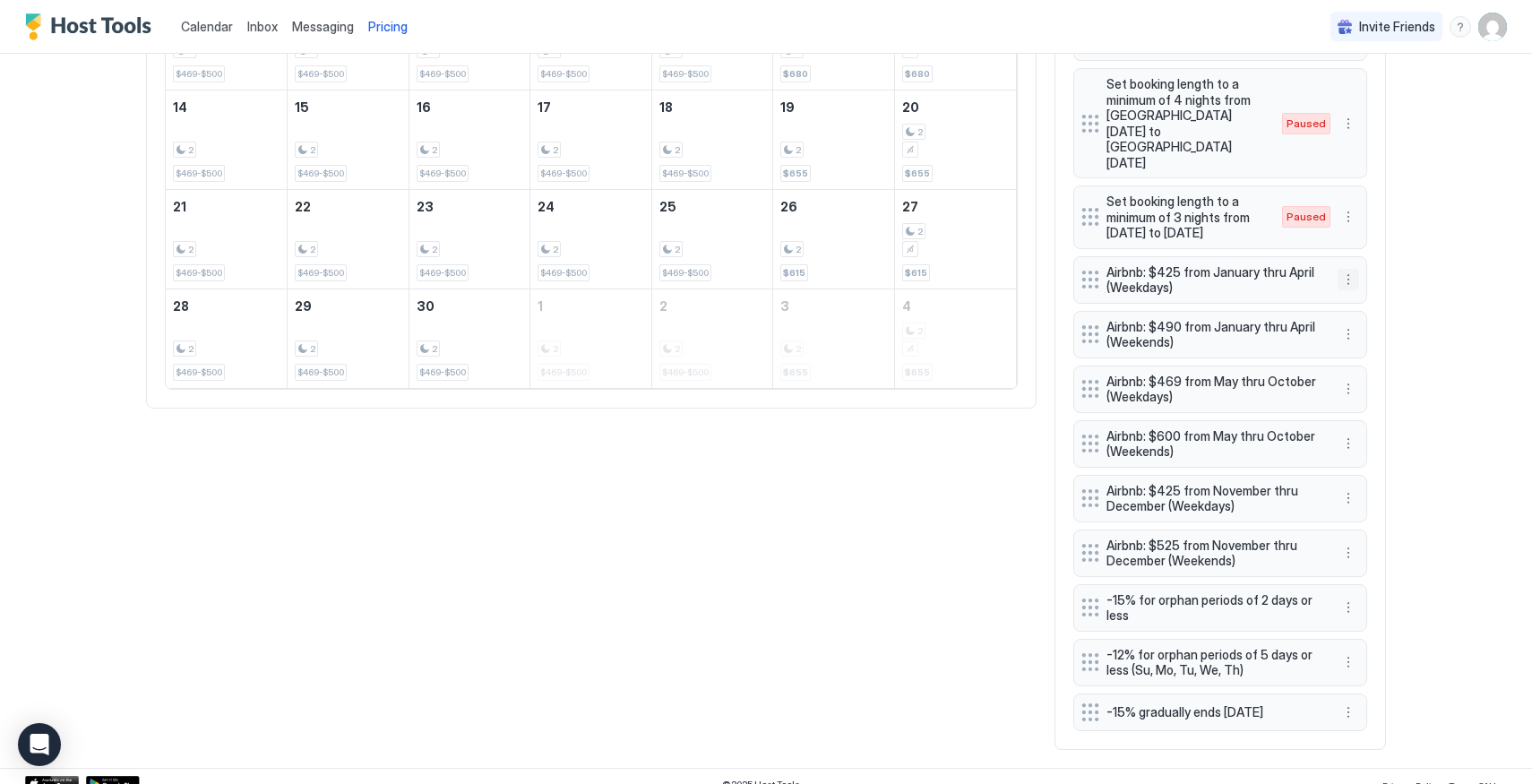
click at [1349, 268] on button "More options" at bounding box center [1348, 278] width 21 height 21
click at [1368, 292] on span "Edit" at bounding box center [1375, 289] width 19 height 14
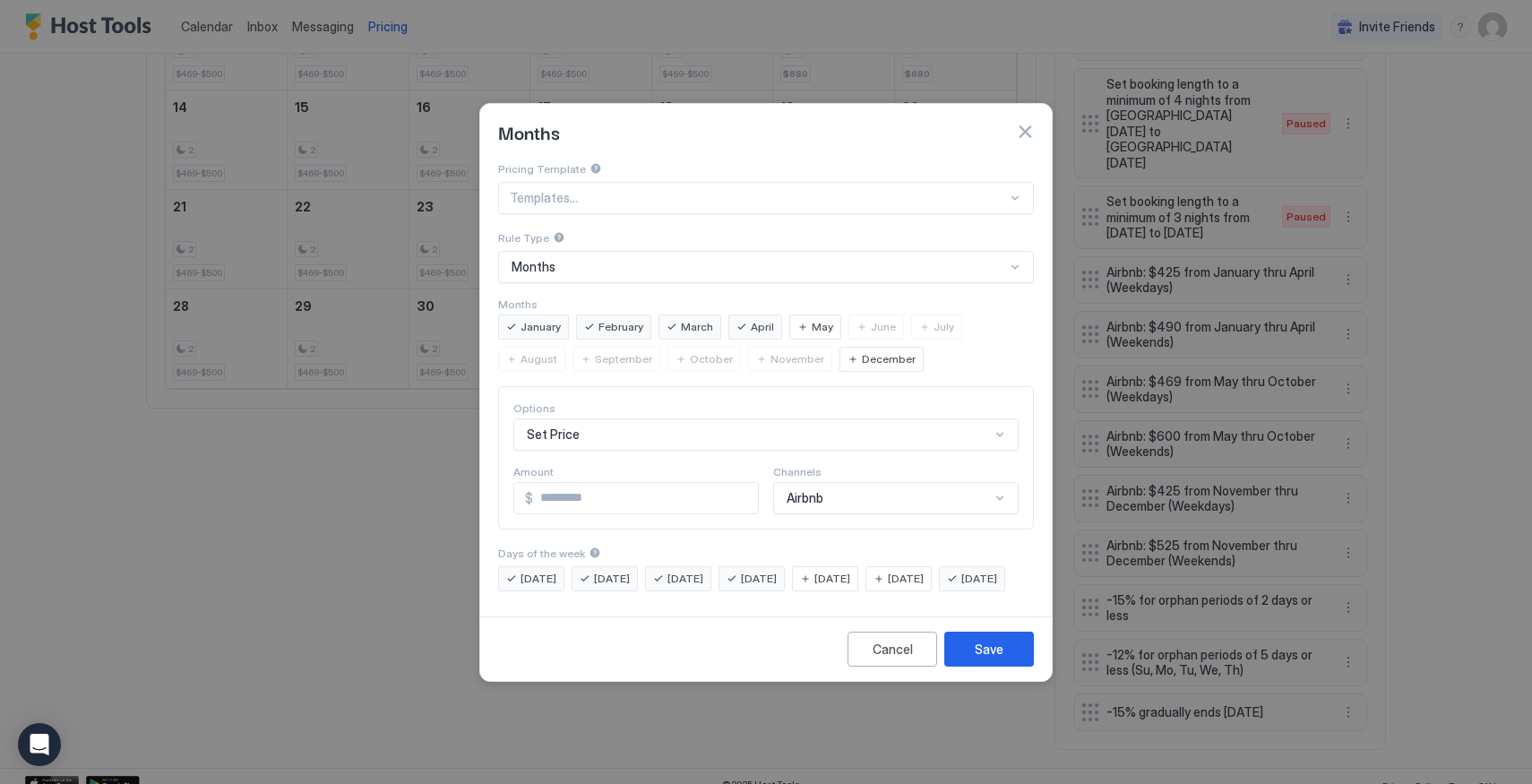
click at [933, 487] on div "Airbnb" at bounding box center [896, 497] width 246 height 32
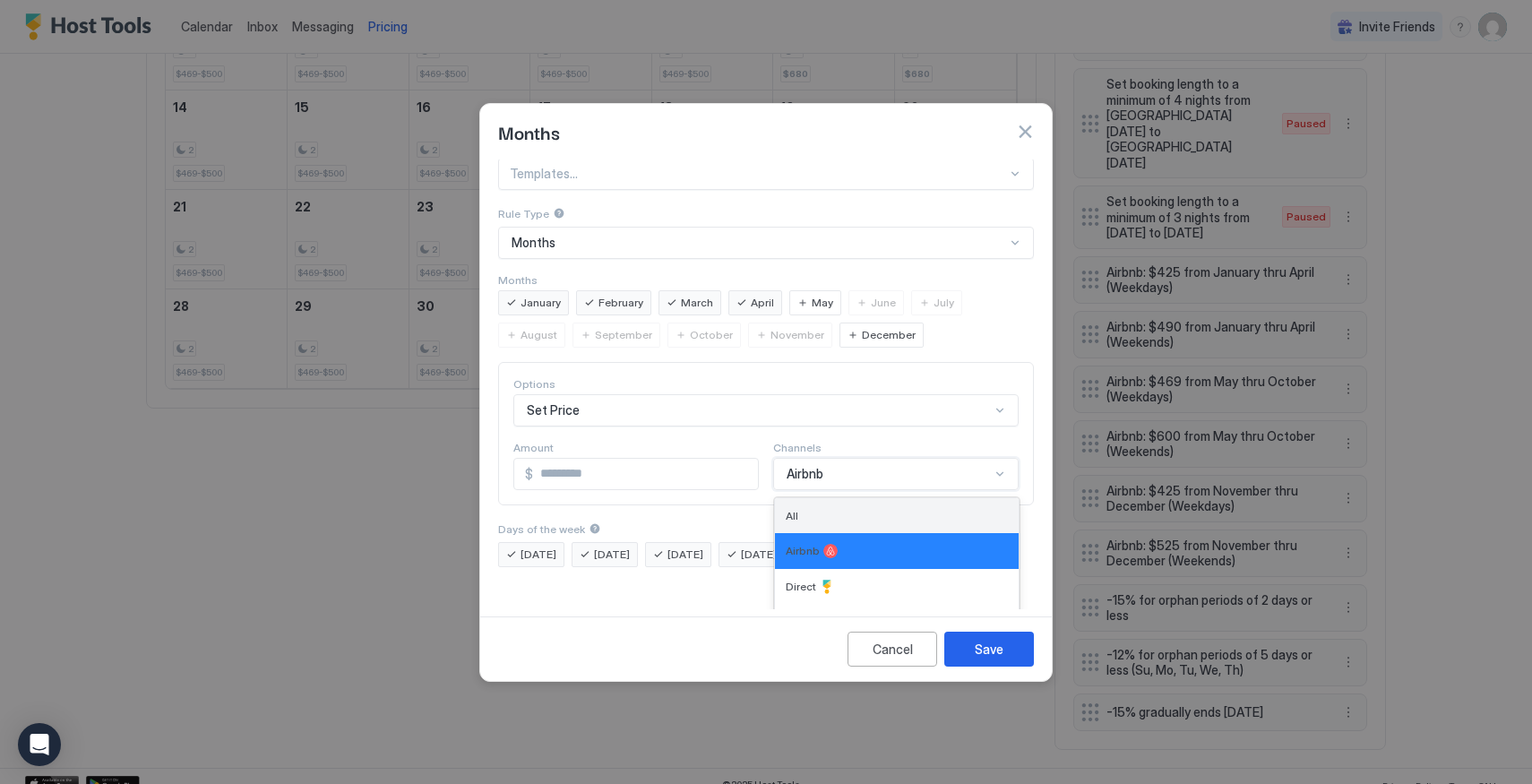
click at [866, 509] on div "All" at bounding box center [897, 516] width 223 height 14
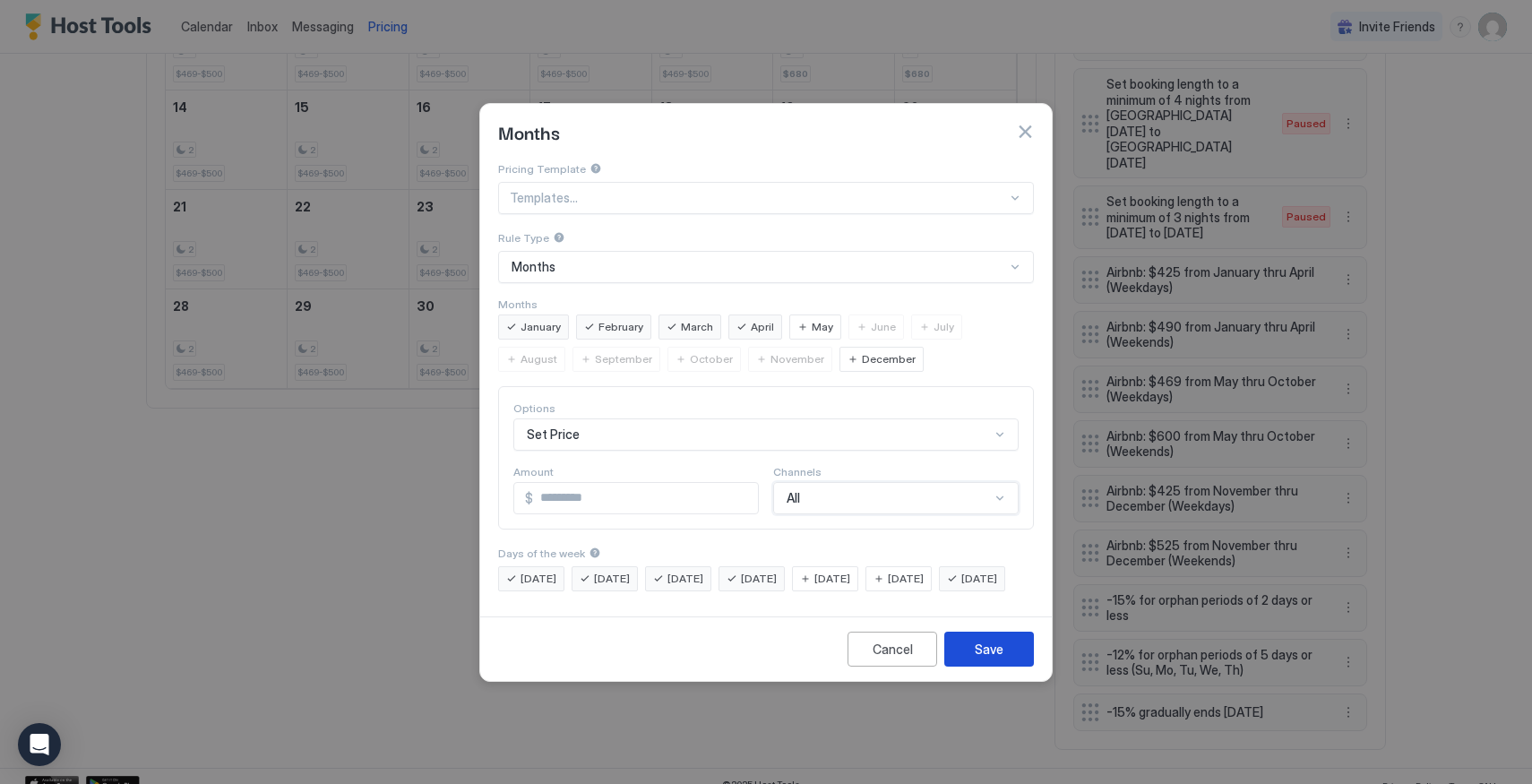
click at [978, 656] on div "Save" at bounding box center [989, 649] width 29 height 18
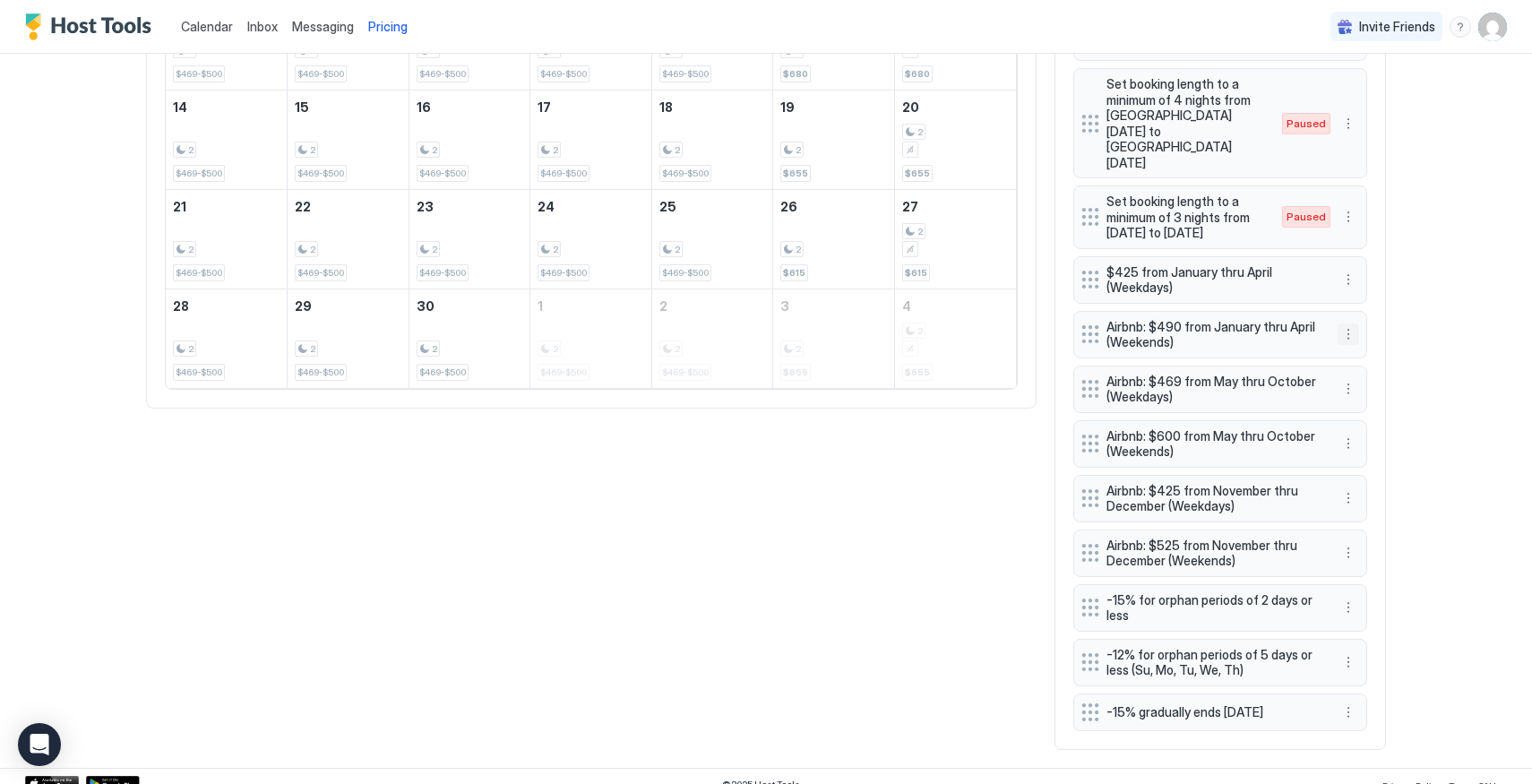
click at [1348, 324] on button "More options" at bounding box center [1348, 334] width 21 height 21
click at [1372, 342] on span "Edit" at bounding box center [1375, 343] width 19 height 14
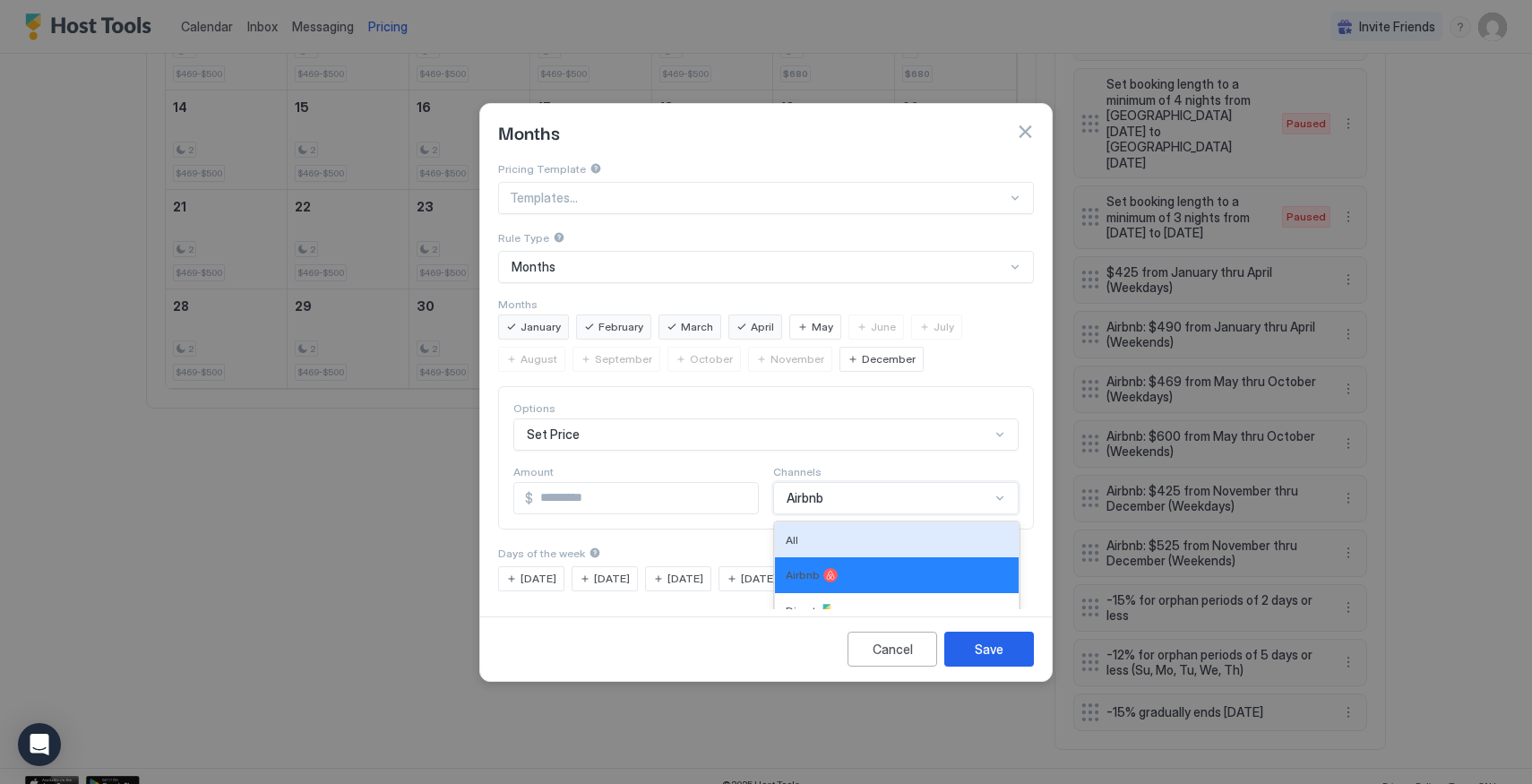
click at [904, 476] on div "Options Set Price Amount $ *** Channels All, 1 of 4. 4 results available. Use U…" at bounding box center [766, 458] width 536 height 143
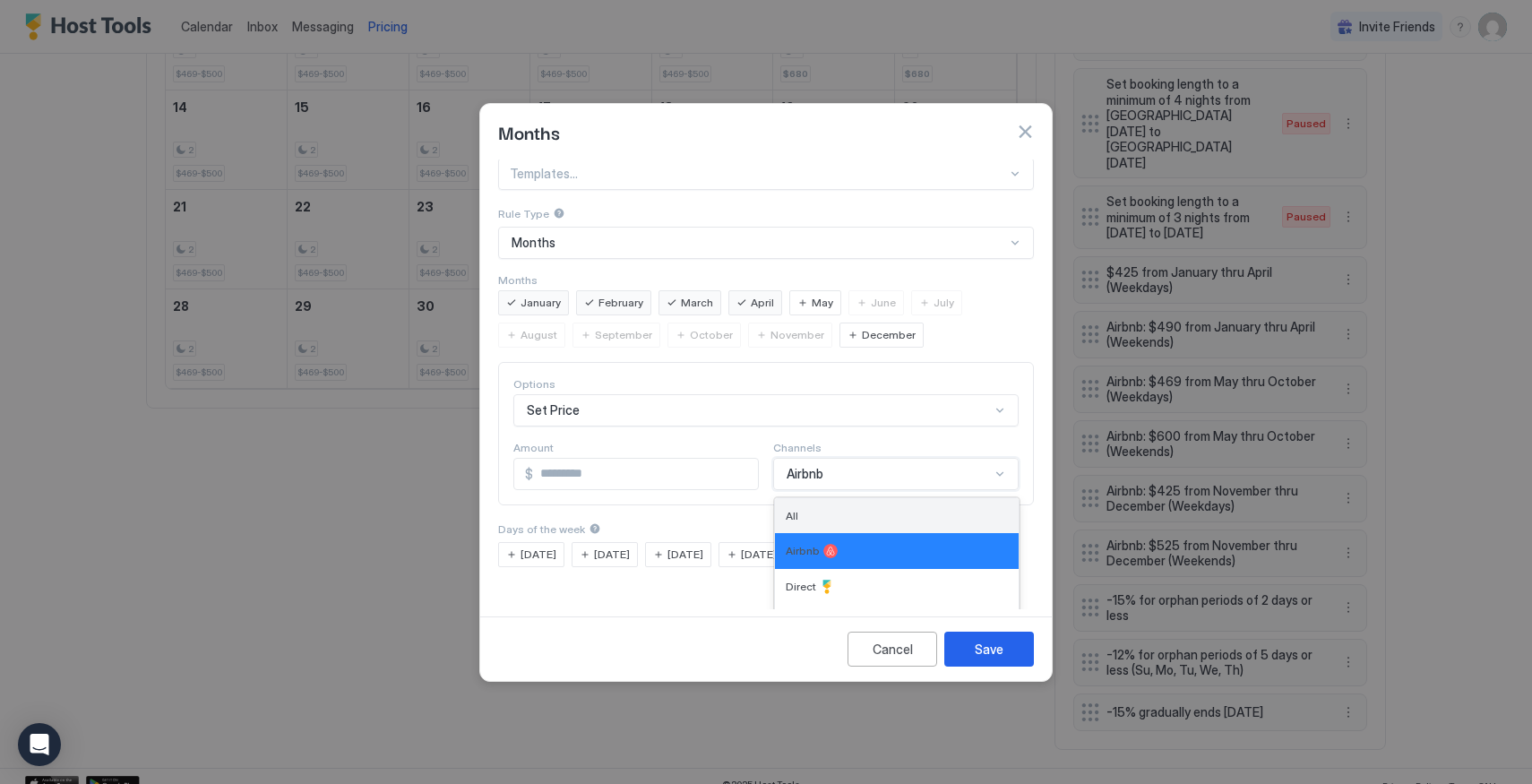
click at [897, 509] on div "All" at bounding box center [897, 516] width 223 height 14
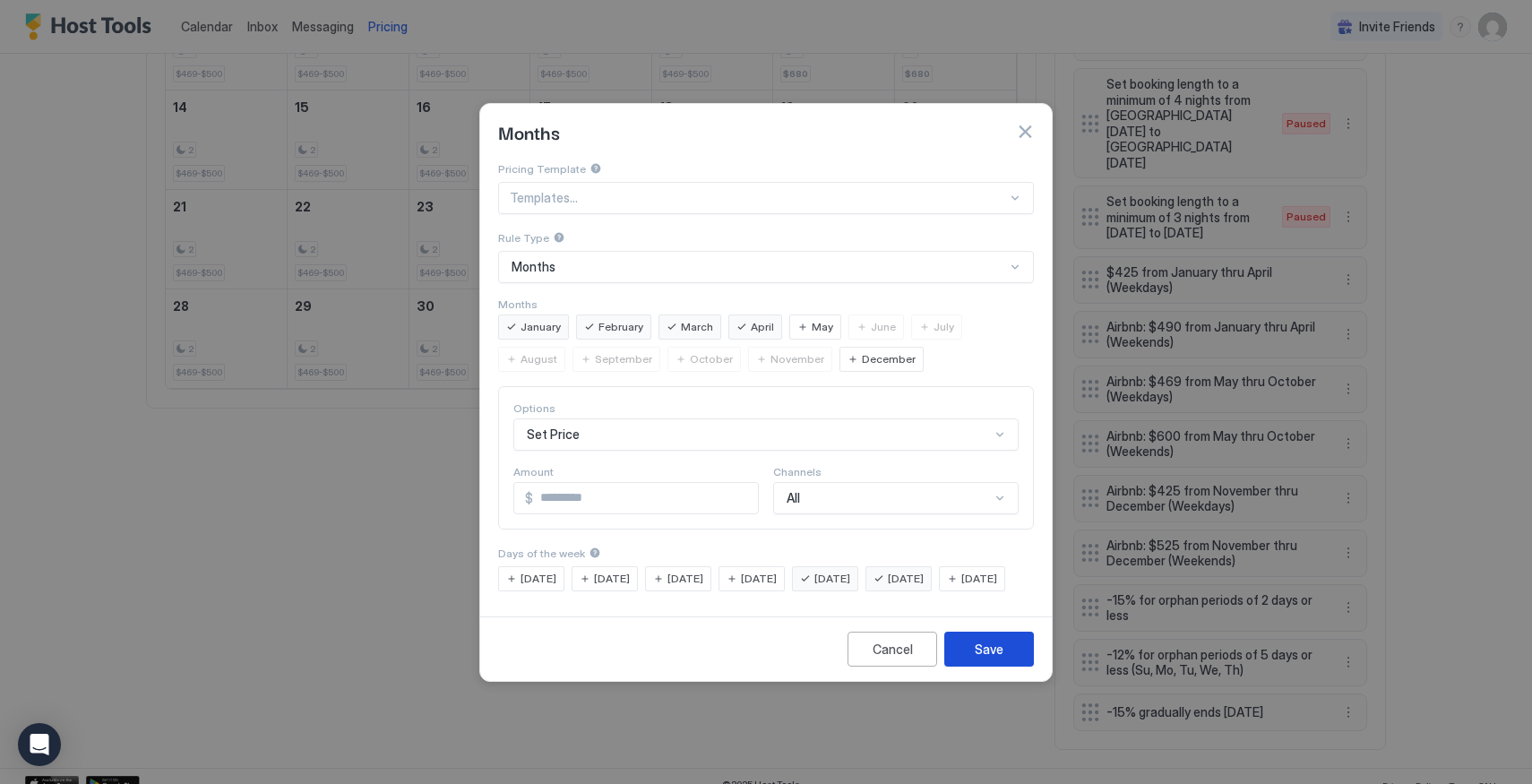
click at [1000, 658] on div "Save" at bounding box center [989, 649] width 29 height 18
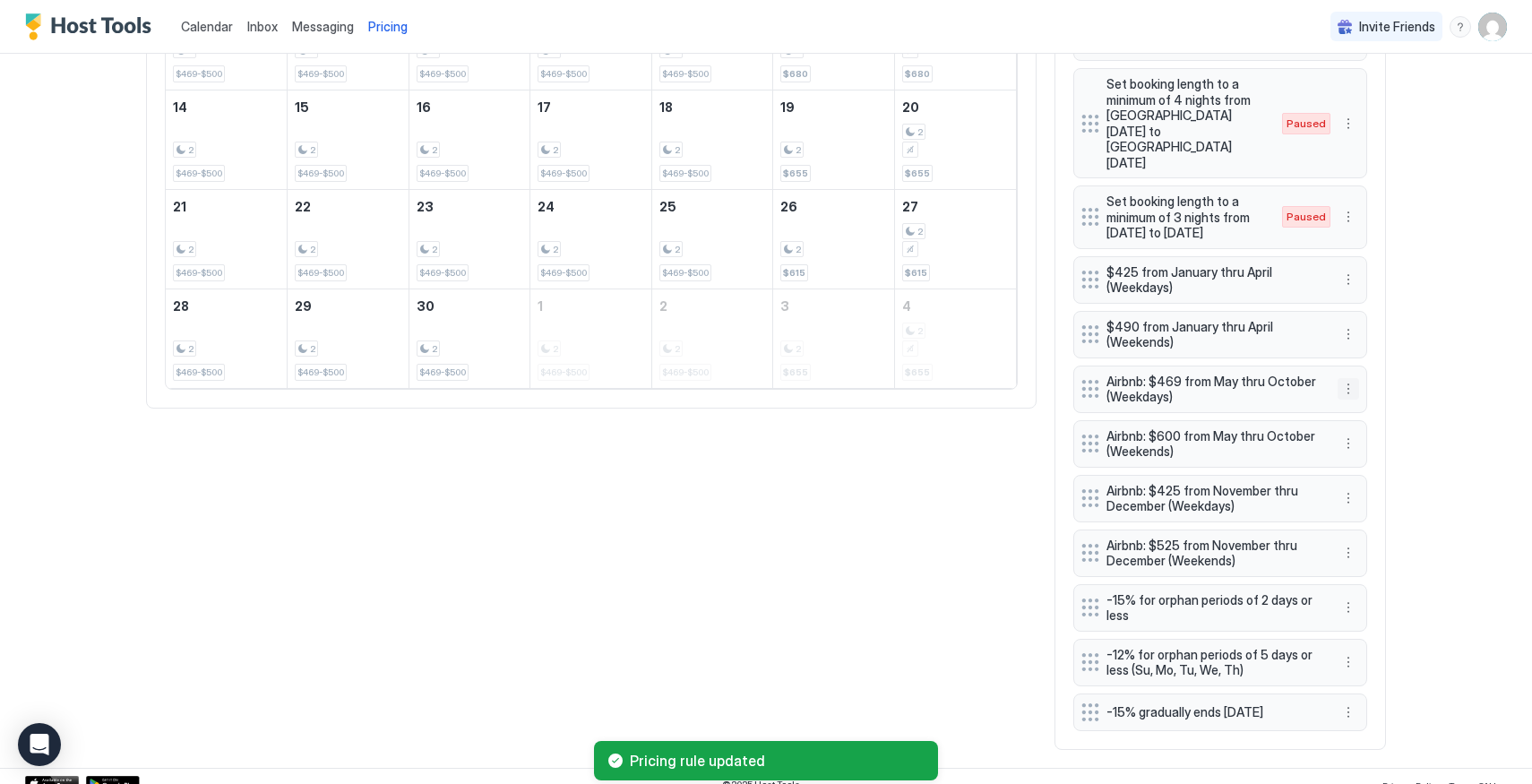
click at [1346, 378] on button "More options" at bounding box center [1348, 388] width 21 height 21
click at [1366, 401] on span "Edit" at bounding box center [1375, 398] width 19 height 14
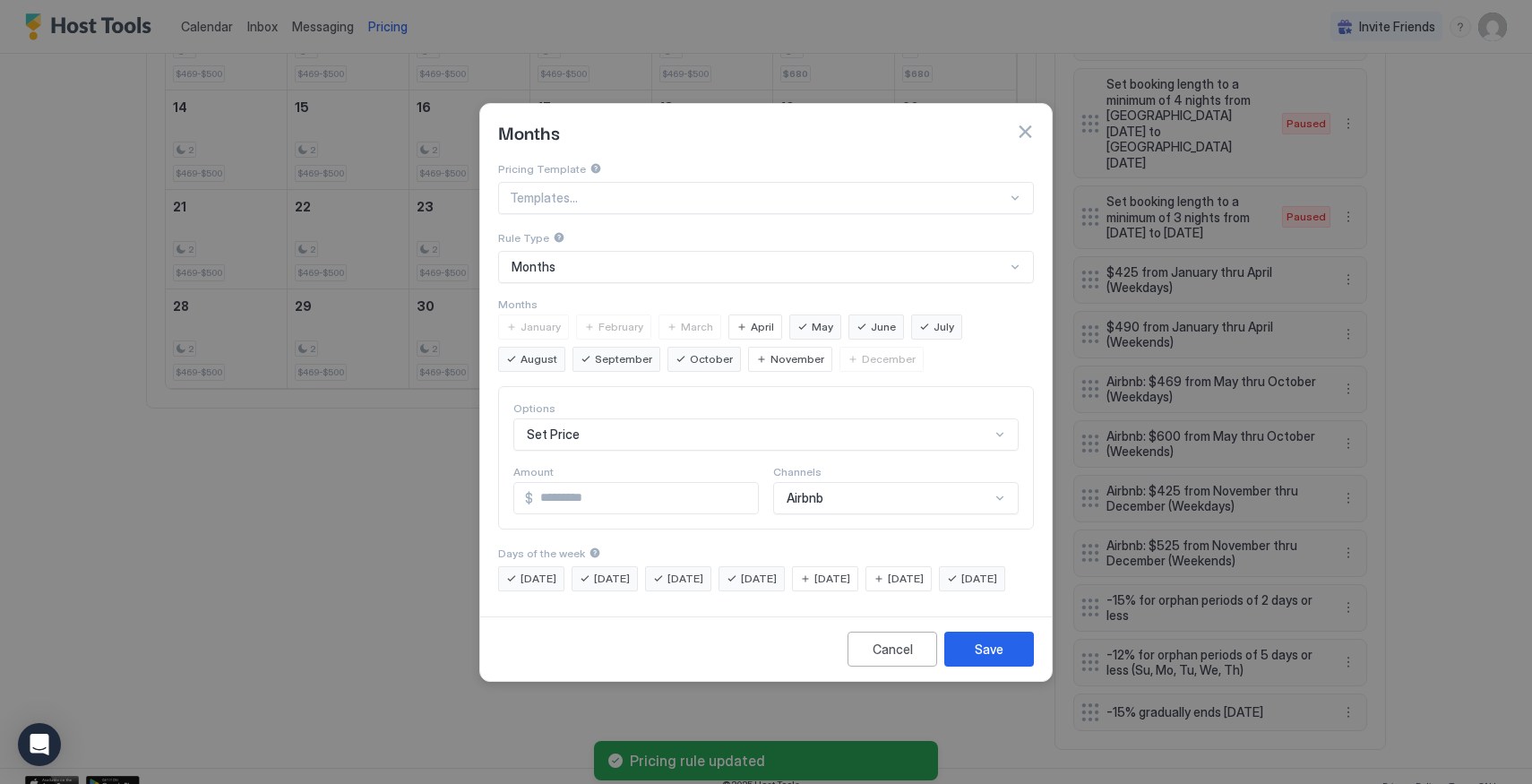
click at [988, 499] on div "Options Set Price Amount $ *** Channels Airbnb" at bounding box center [766, 458] width 536 height 143
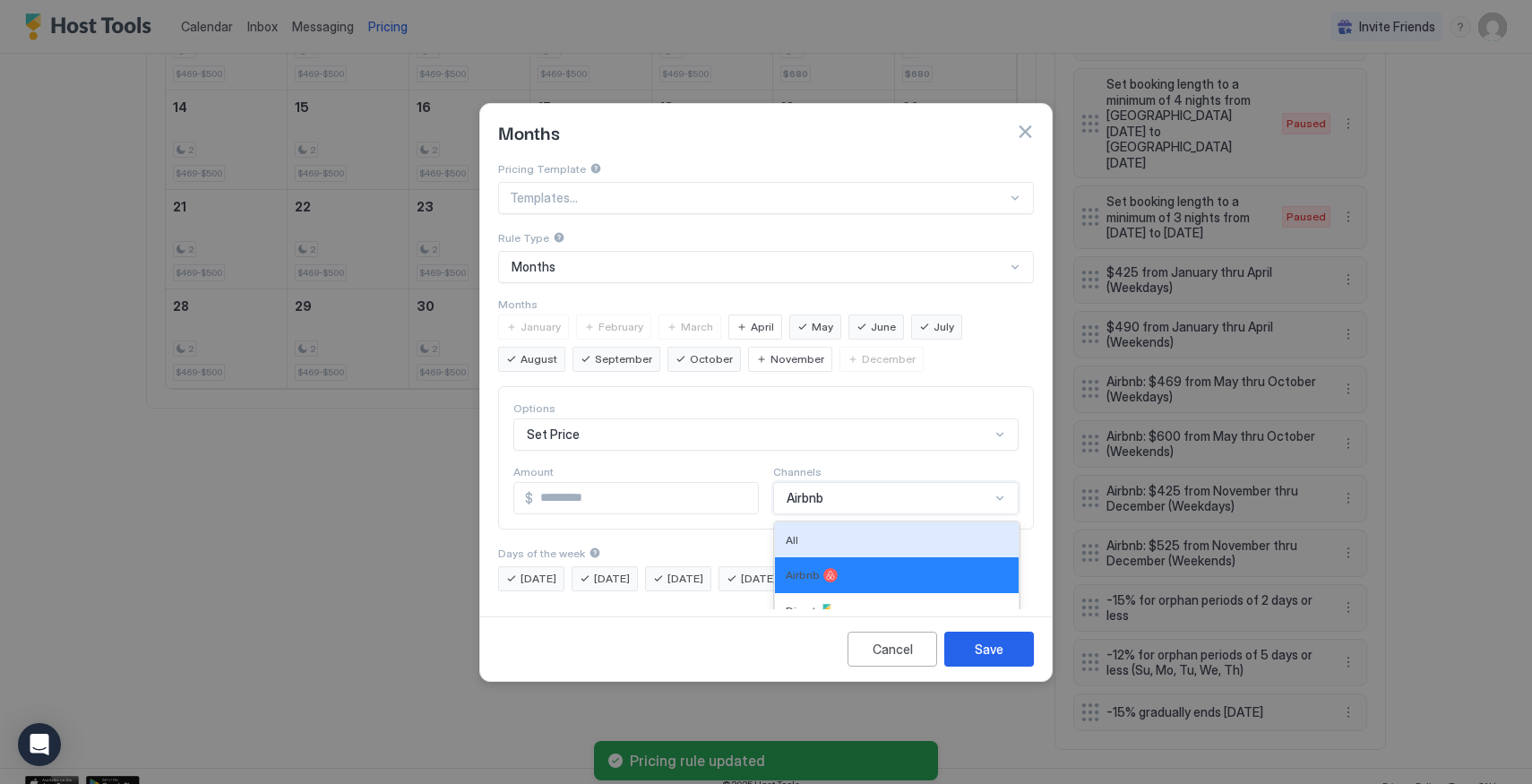
click at [988, 494] on div "All, 1 of 4. 4 results available. Use Up and Down to choose options, press Ente…" at bounding box center [896, 497] width 246 height 32
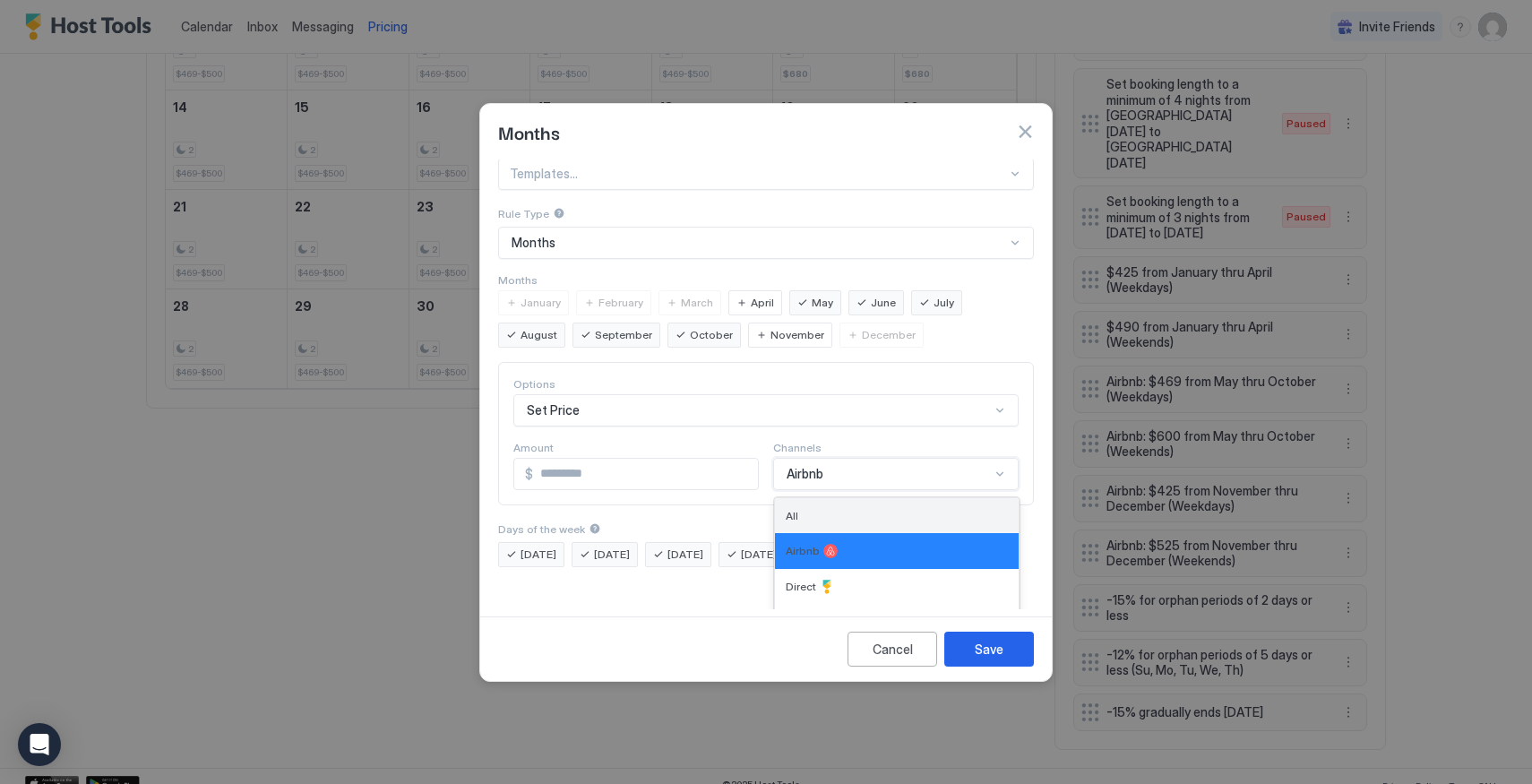
click at [979, 509] on div "All" at bounding box center [897, 516] width 223 height 14
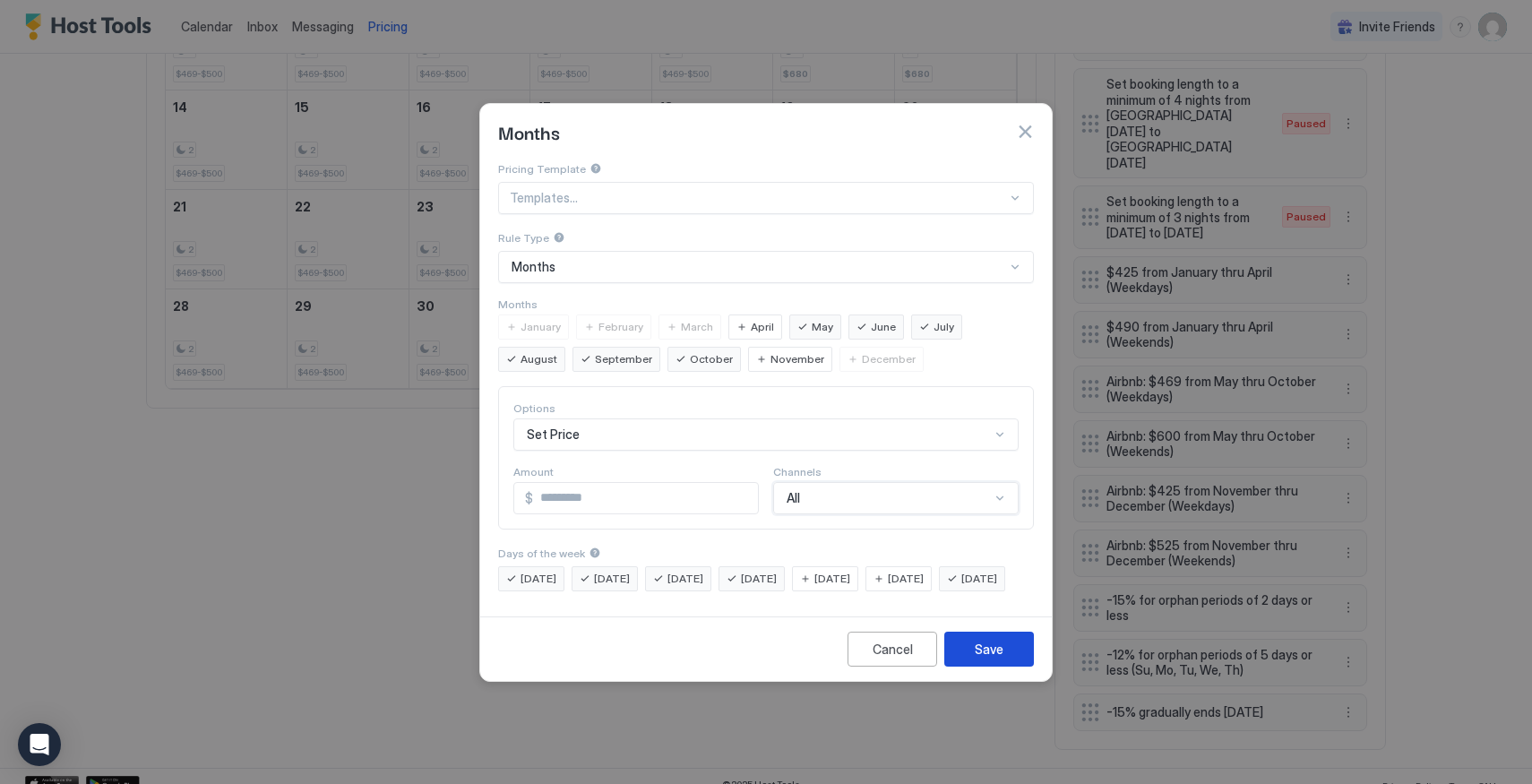
click at [997, 658] on div "Save" at bounding box center [989, 649] width 29 height 18
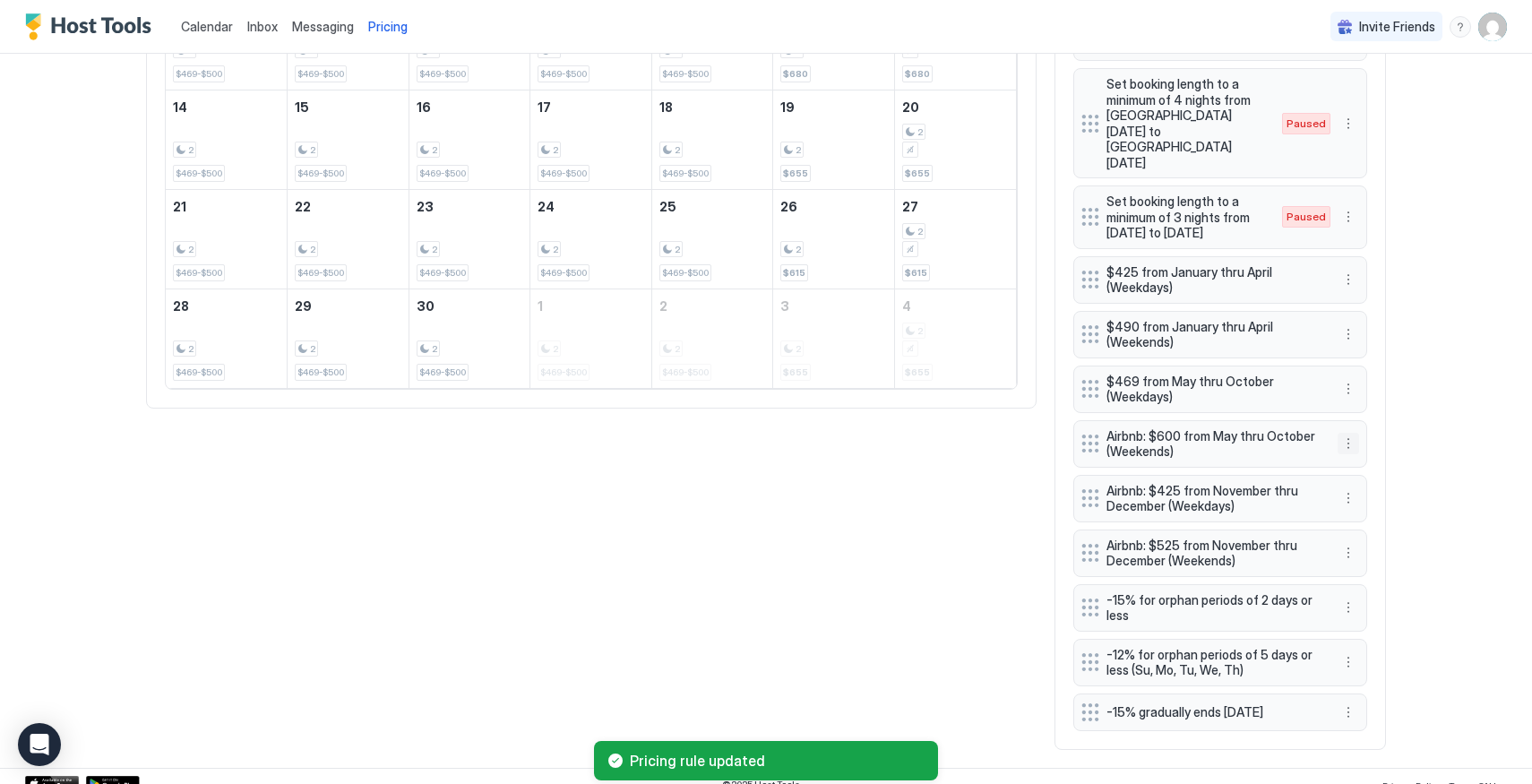
click at [1355, 433] on button "More options" at bounding box center [1348, 443] width 21 height 21
click at [1355, 452] on div "Edit" at bounding box center [1366, 452] width 40 height 14
type input "***"
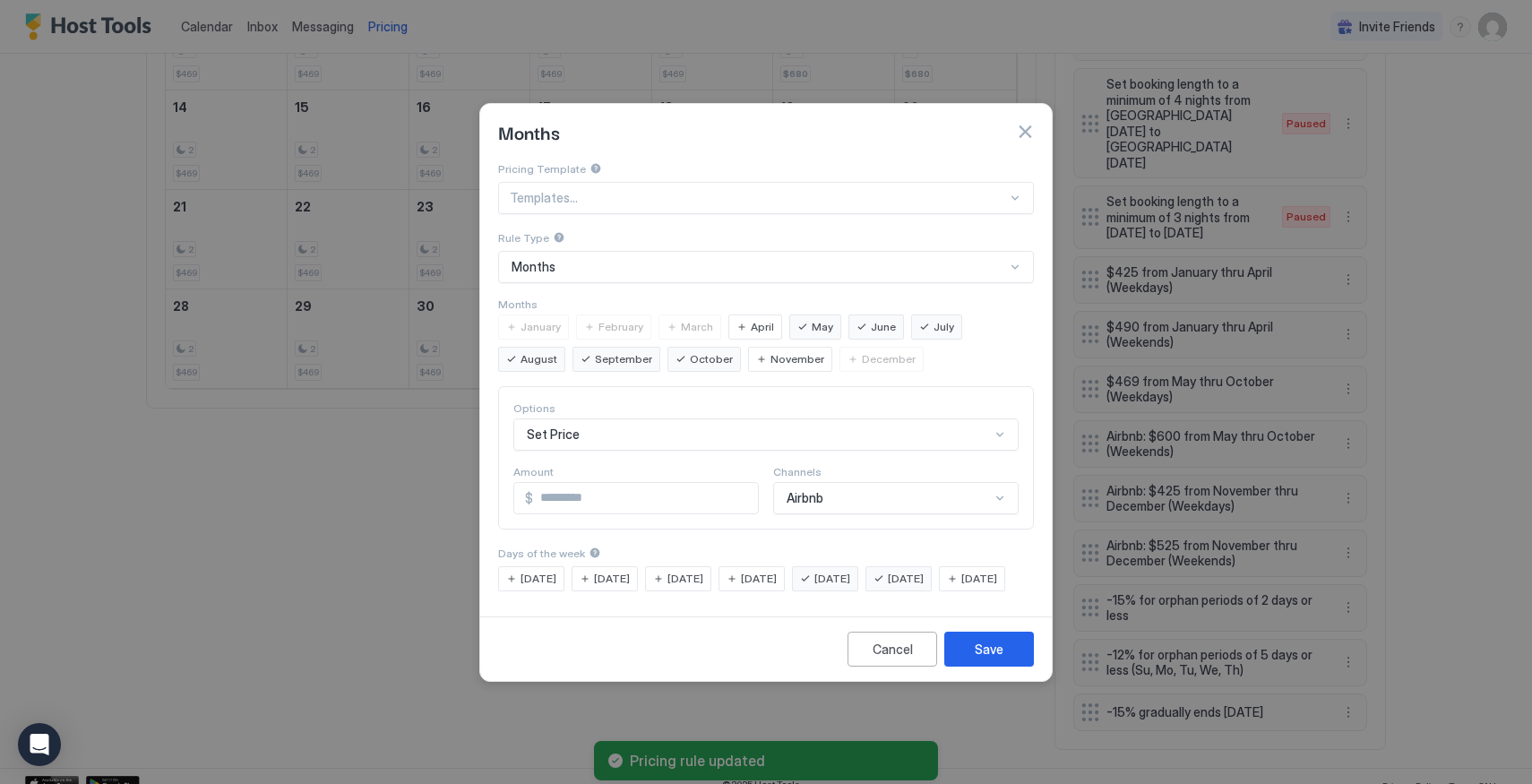
click at [1011, 479] on div "Options Set Price Amount $ *** Channels Airbnb" at bounding box center [766, 458] width 536 height 143
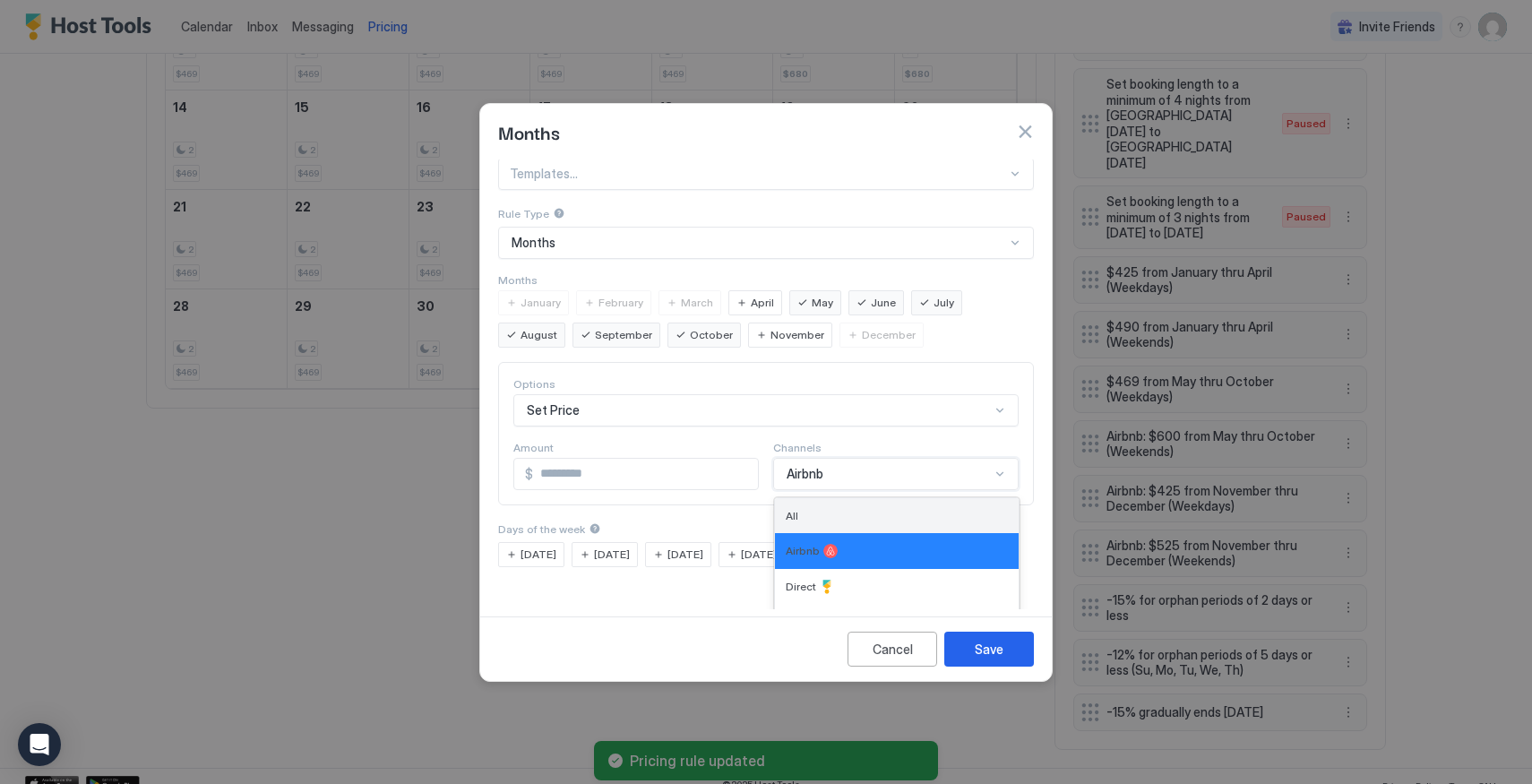
click at [978, 509] on div "All" at bounding box center [897, 516] width 223 height 14
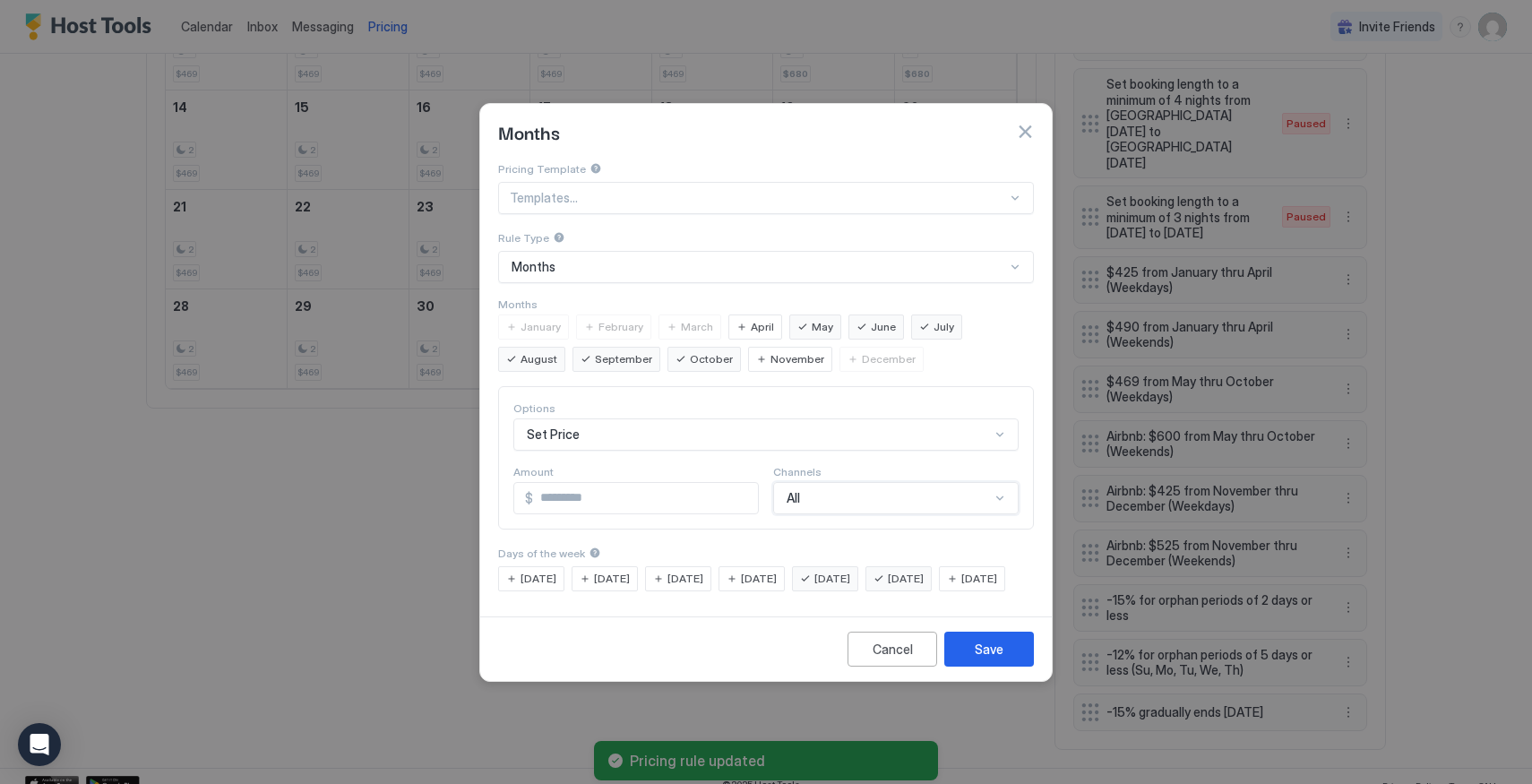
scroll to position [0, 0]
click at [993, 658] on div "Save" at bounding box center [989, 649] width 29 height 18
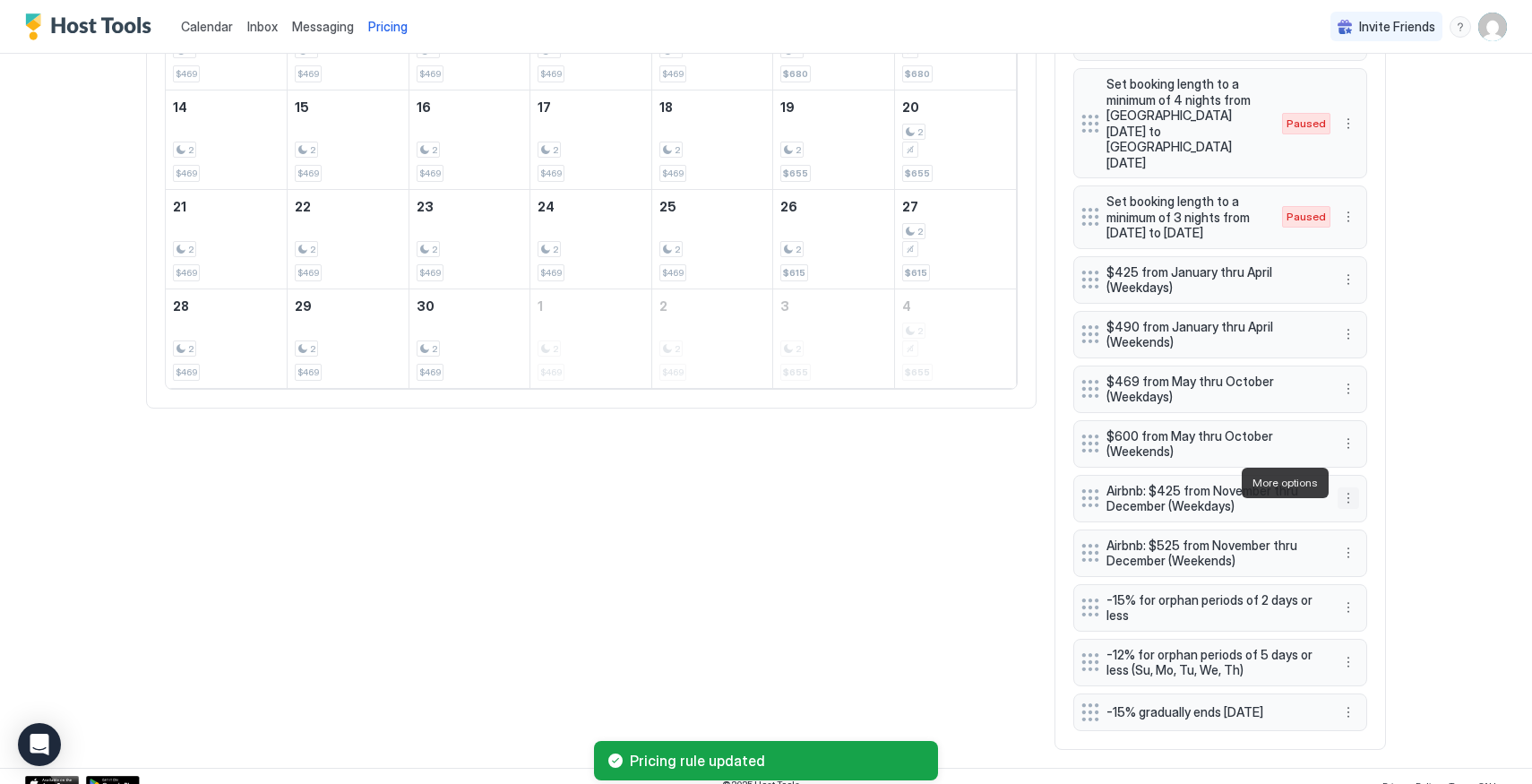
click at [1348, 488] on button "More options" at bounding box center [1348, 497] width 21 height 21
click at [1358, 511] on div "Edit" at bounding box center [1366, 507] width 40 height 14
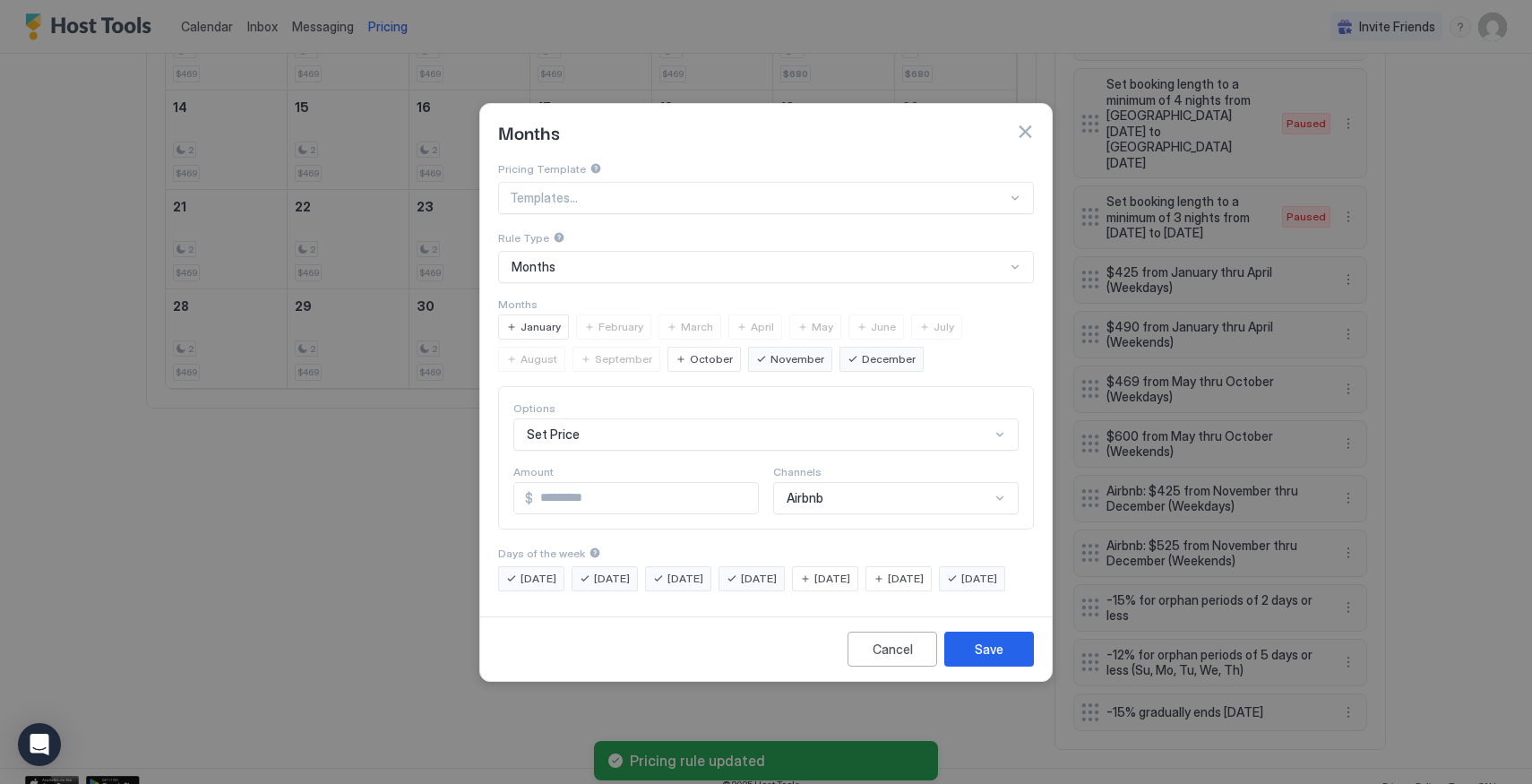
click at [917, 479] on div "Options Set Price Amount $ *** Channels Airbnb" at bounding box center [766, 458] width 536 height 143
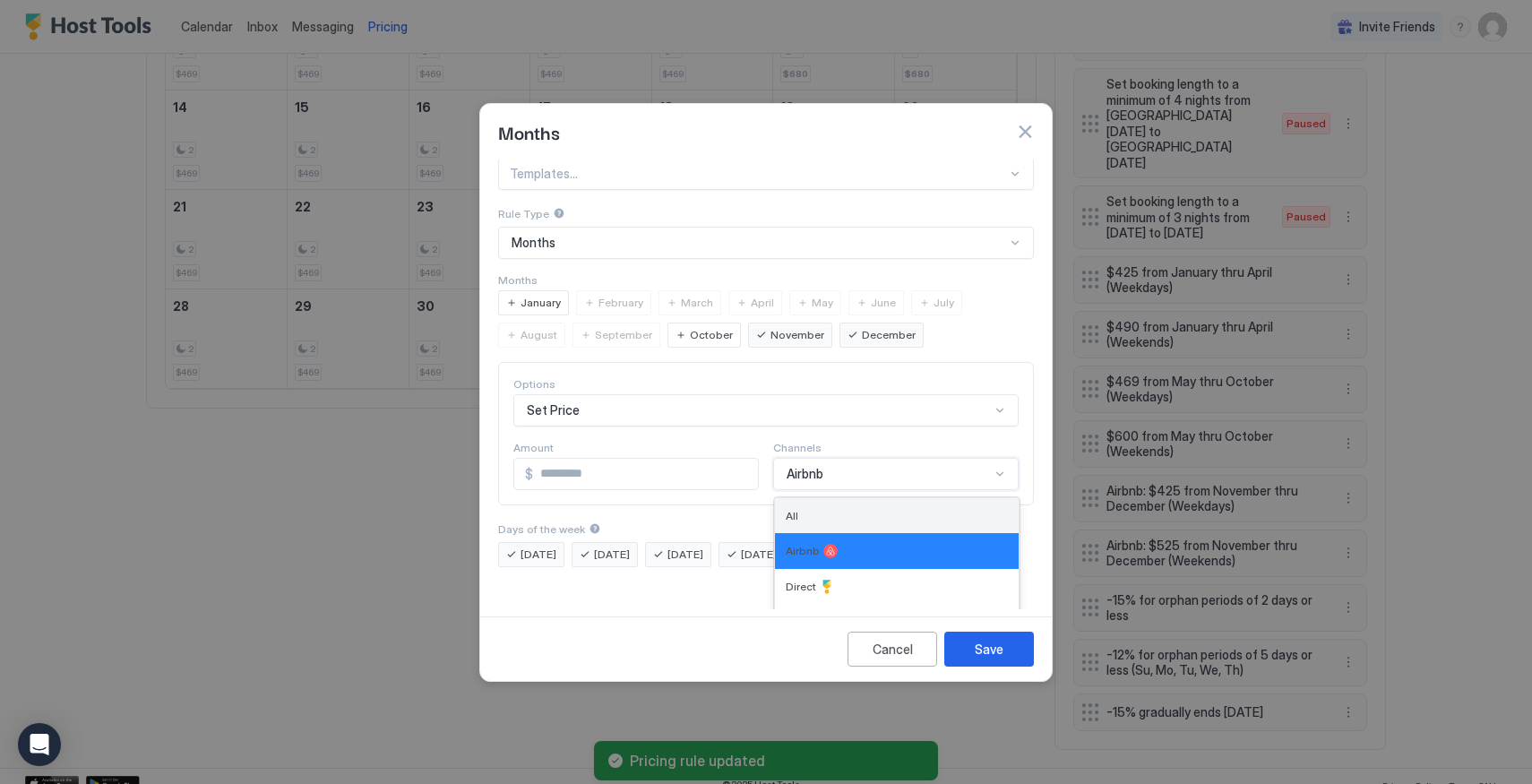
click at [909, 509] on div "All" at bounding box center [897, 516] width 223 height 14
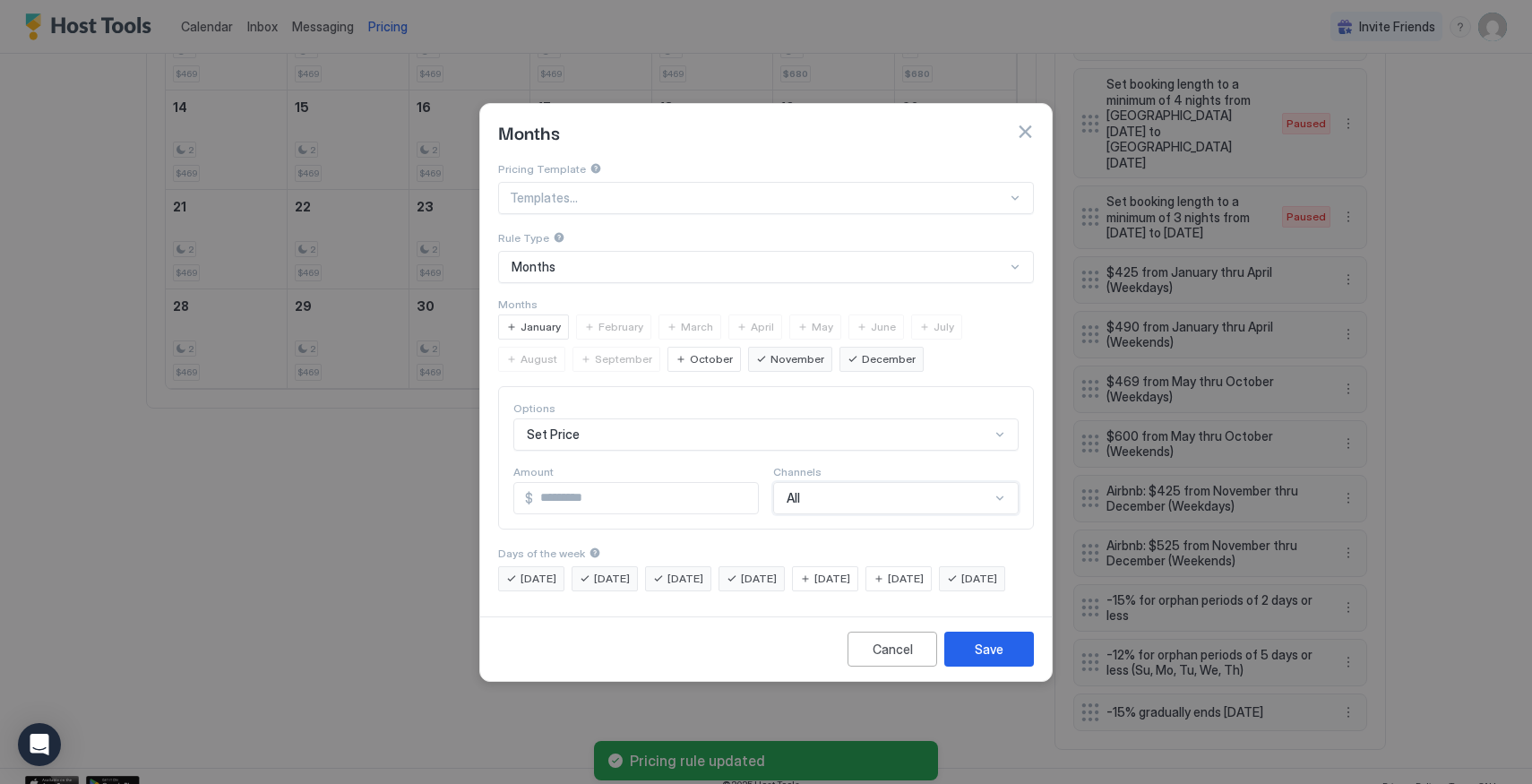
scroll to position [0, 0]
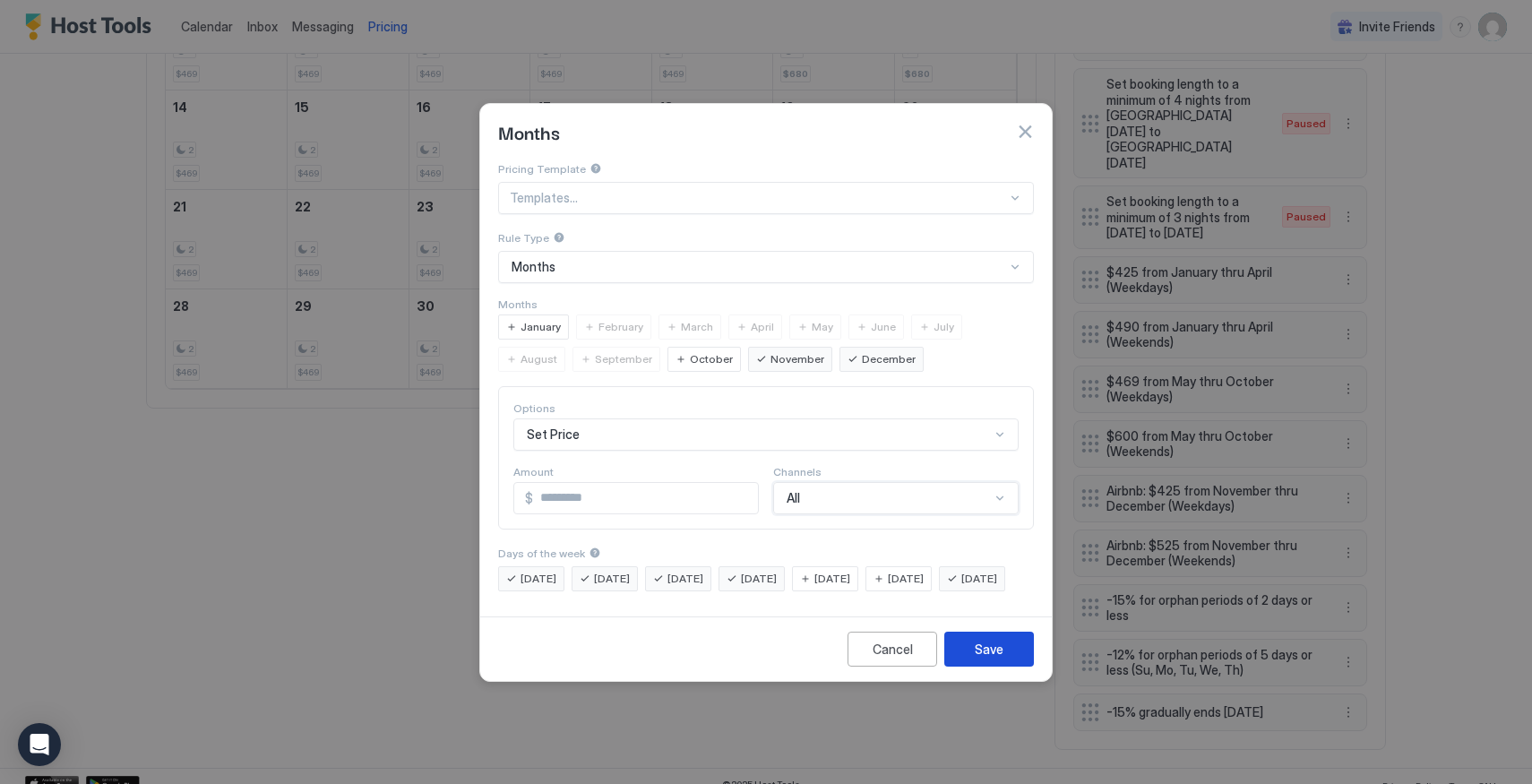
click at [970, 665] on button "Save" at bounding box center [989, 649] width 89 height 35
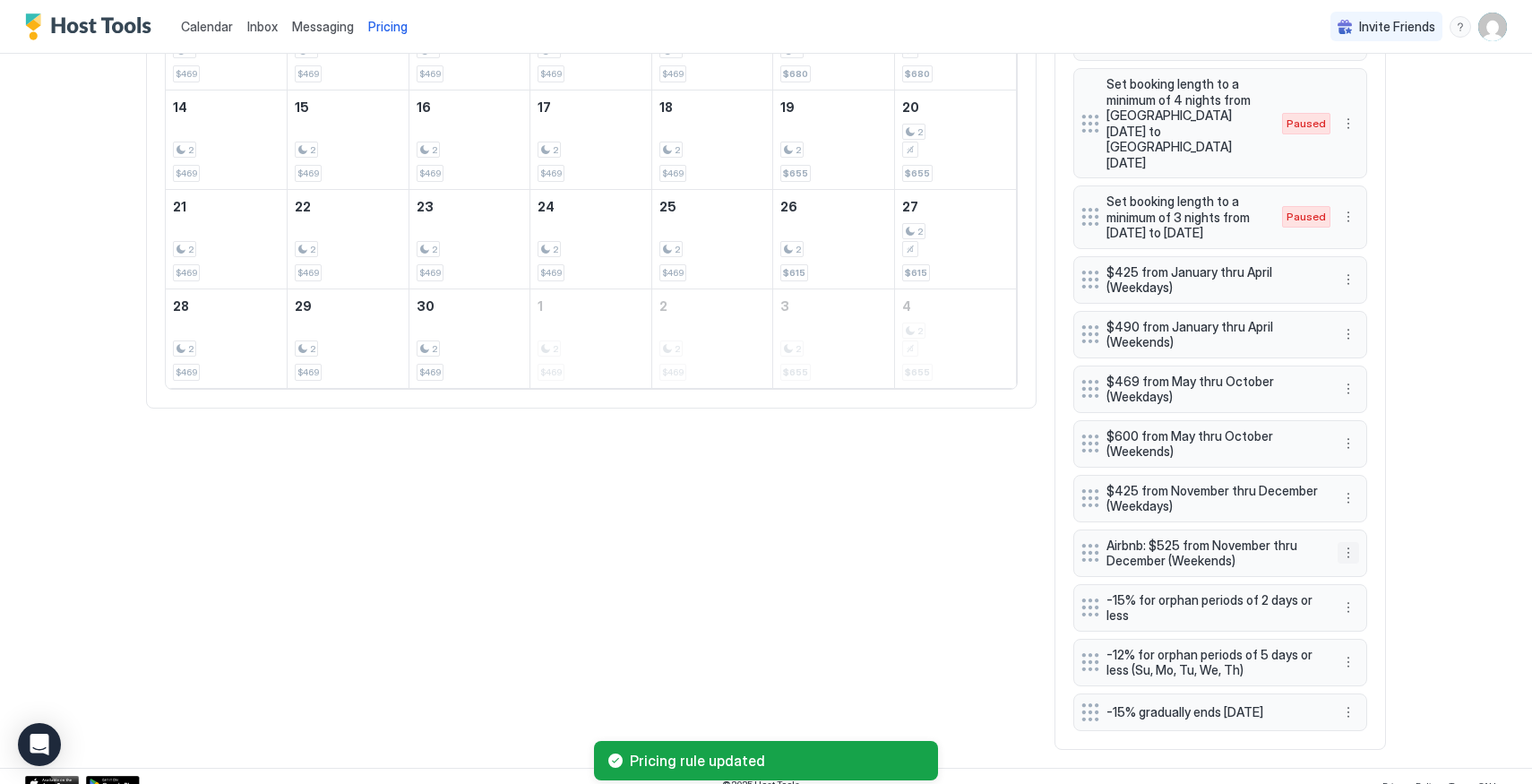
click at [1354, 542] on button "More options" at bounding box center [1348, 552] width 21 height 21
click at [1369, 562] on span "Edit" at bounding box center [1375, 562] width 19 height 14
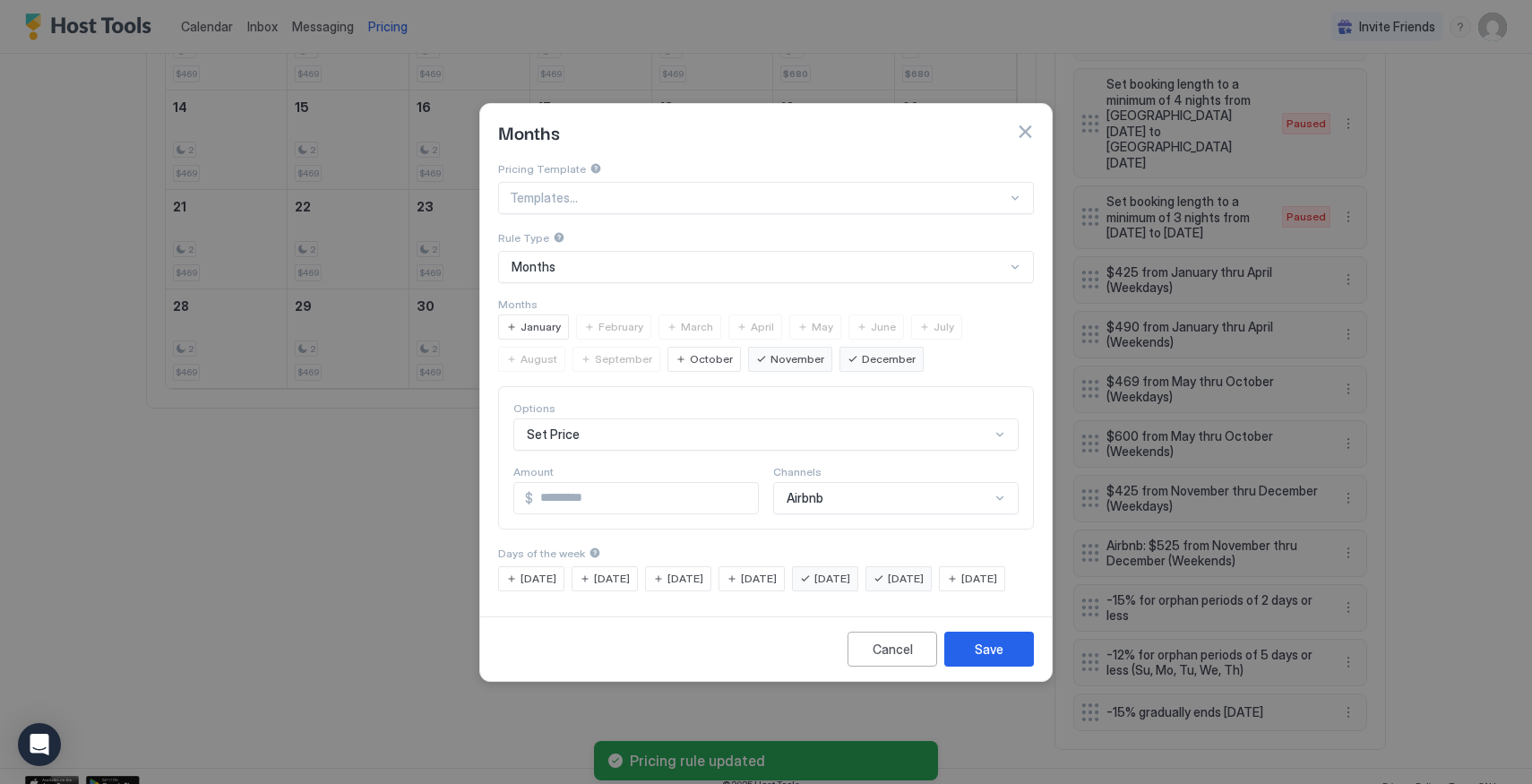
click at [958, 491] on div "Airbnb" at bounding box center [896, 497] width 246 height 32
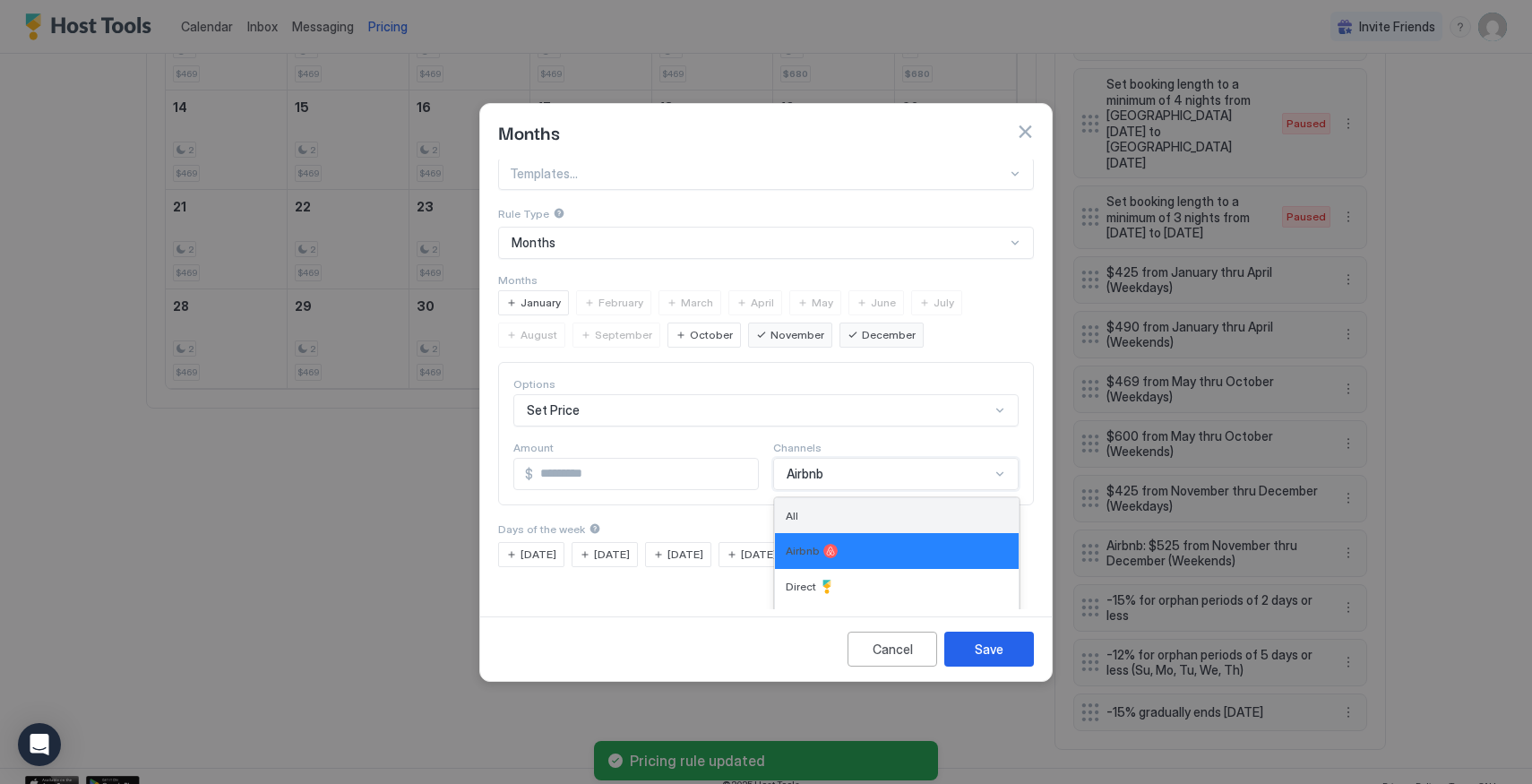
click at [949, 506] on div "All" at bounding box center [897, 516] width 244 height 35
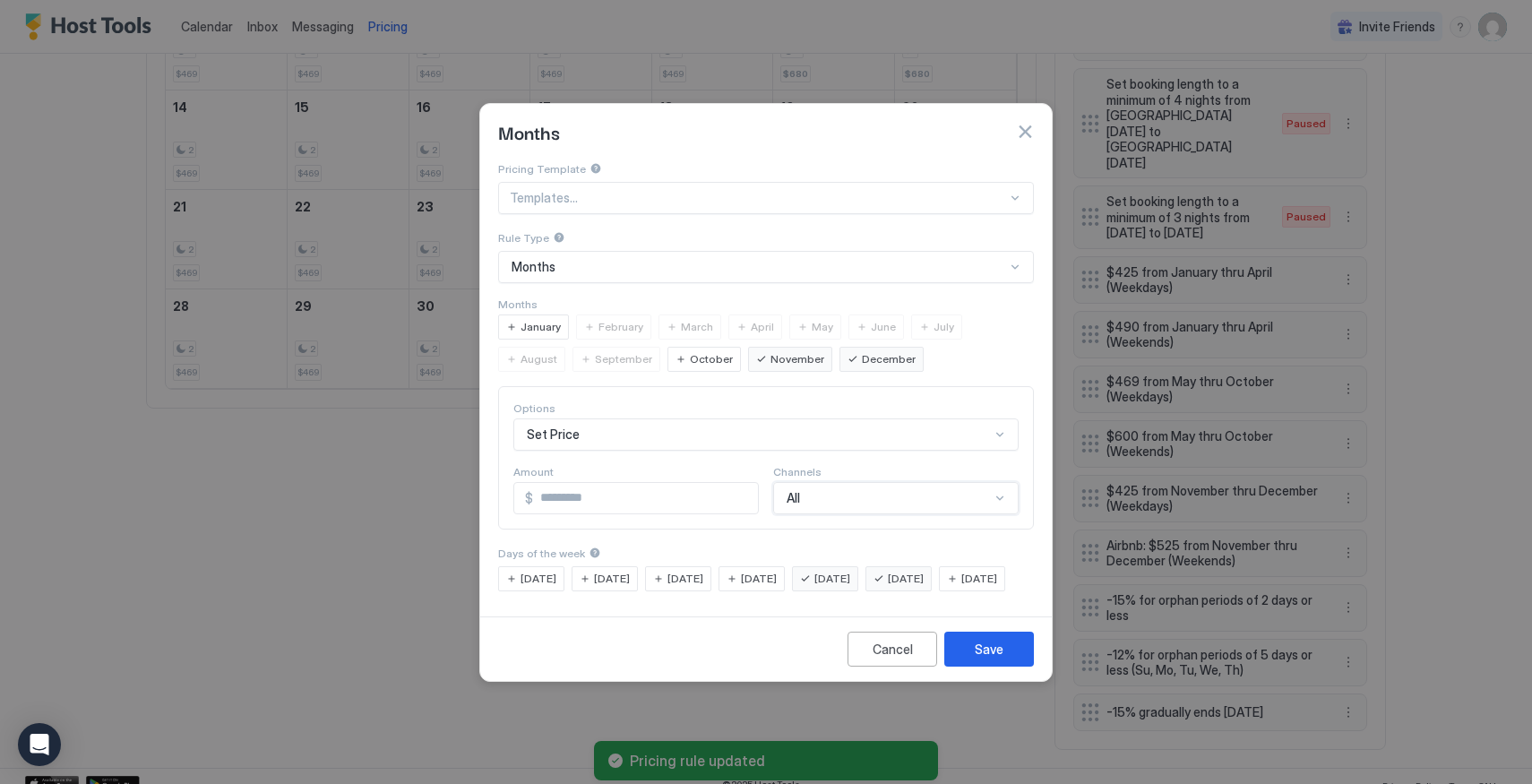
scroll to position [0, 0]
click at [1001, 658] on div "Save" at bounding box center [989, 649] width 29 height 18
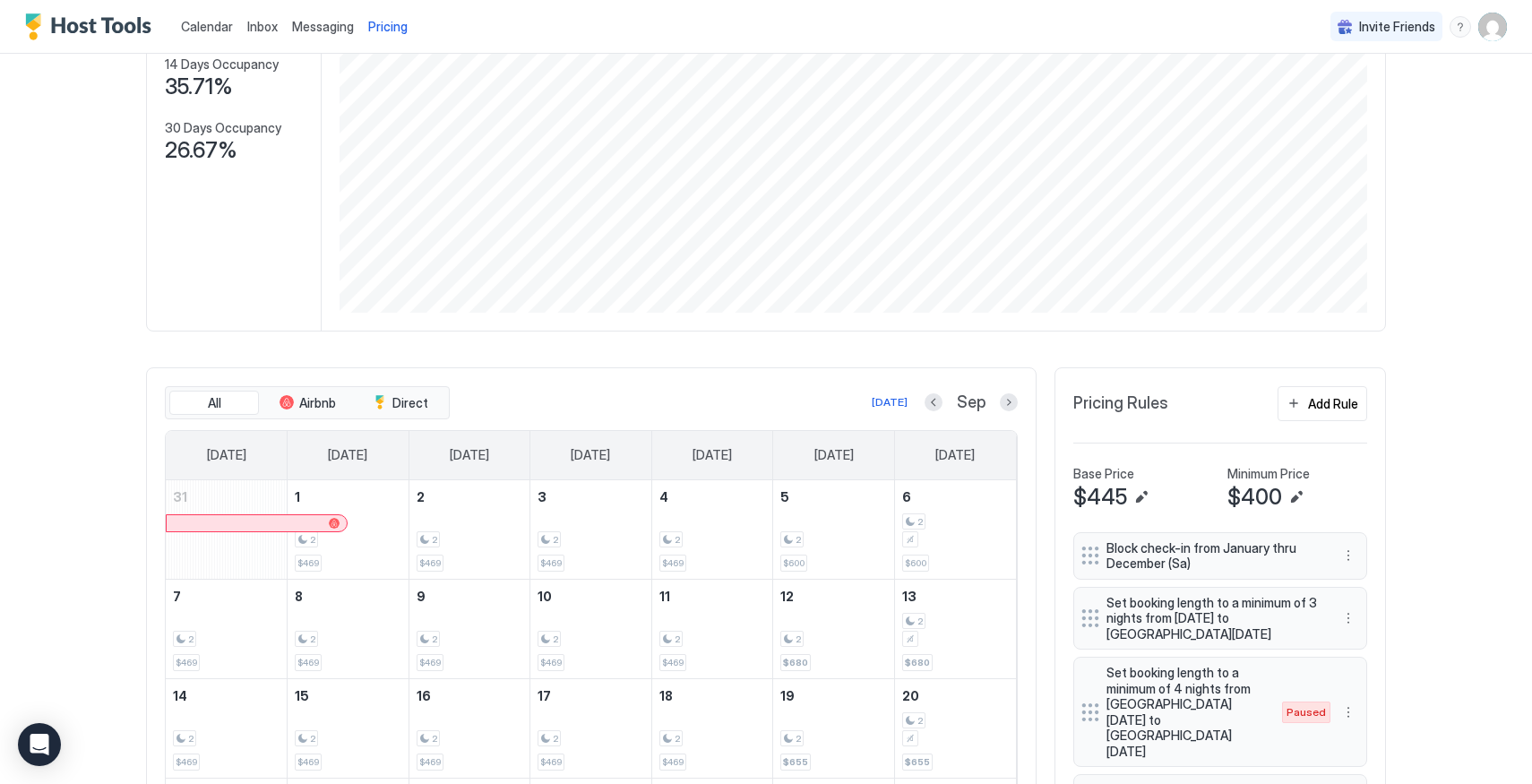
scroll to position [289, 0]
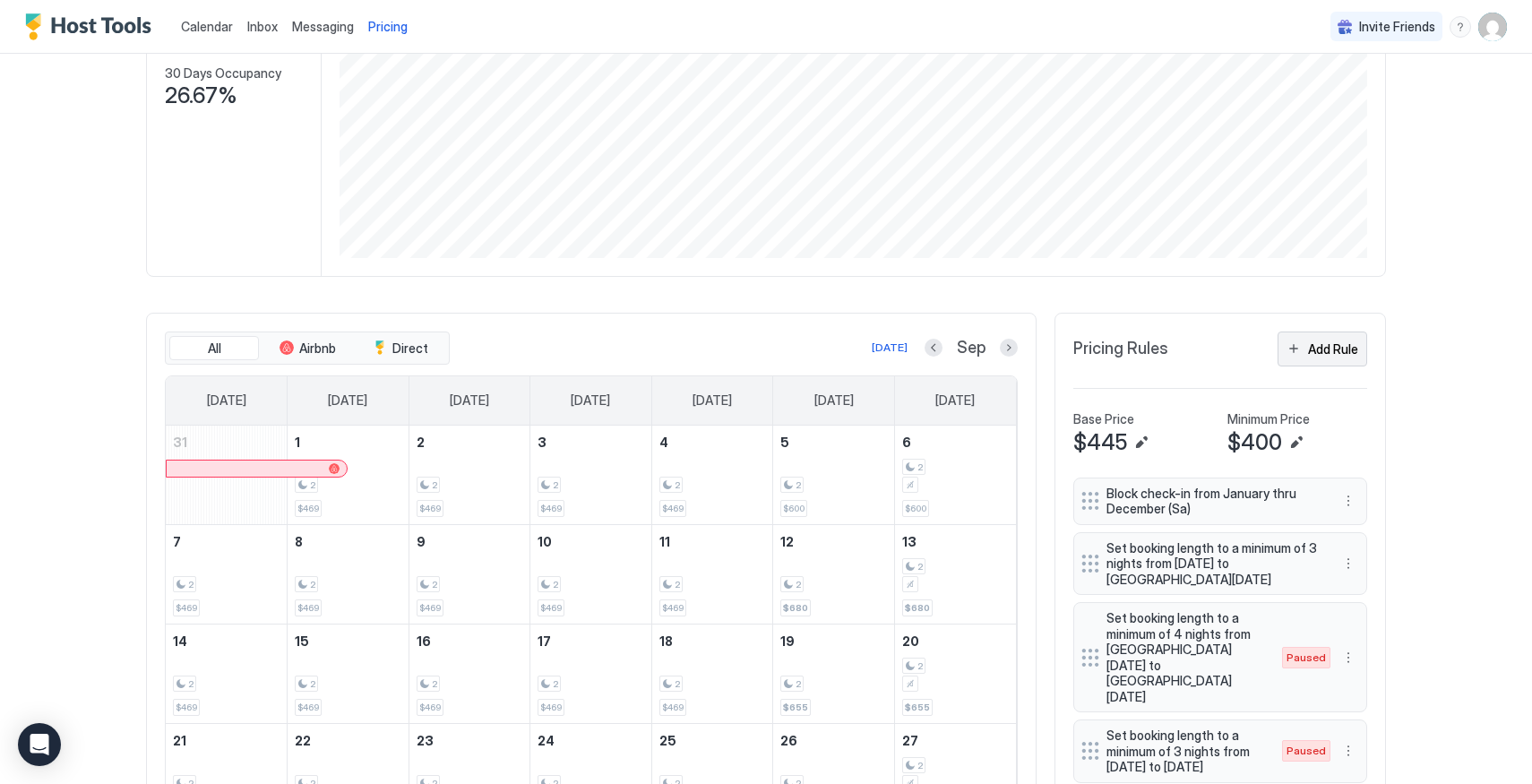
click at [1321, 353] on div "Add Rule" at bounding box center [1333, 348] width 51 height 18
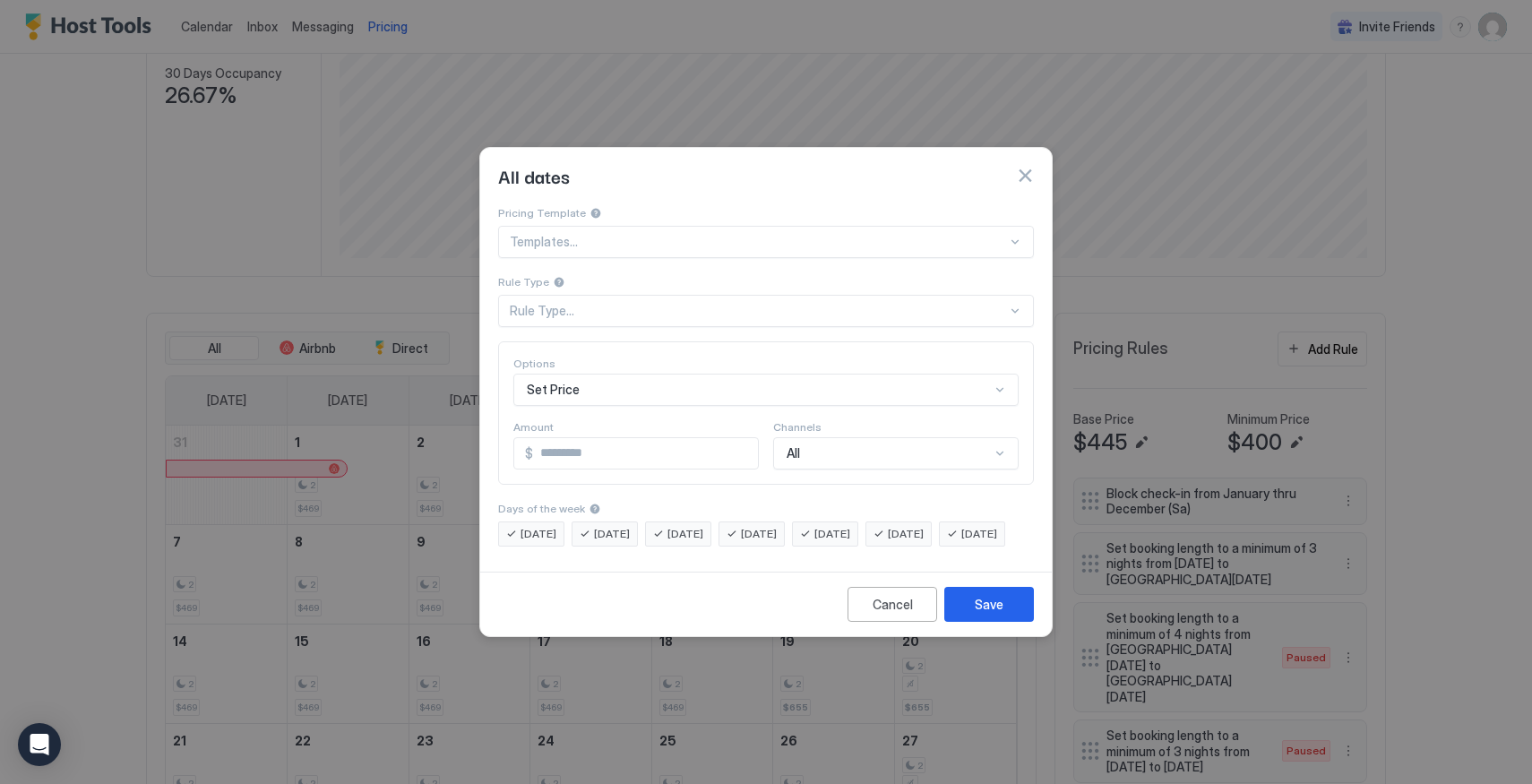
click at [726, 233] on div at bounding box center [758, 242] width 497 height 17
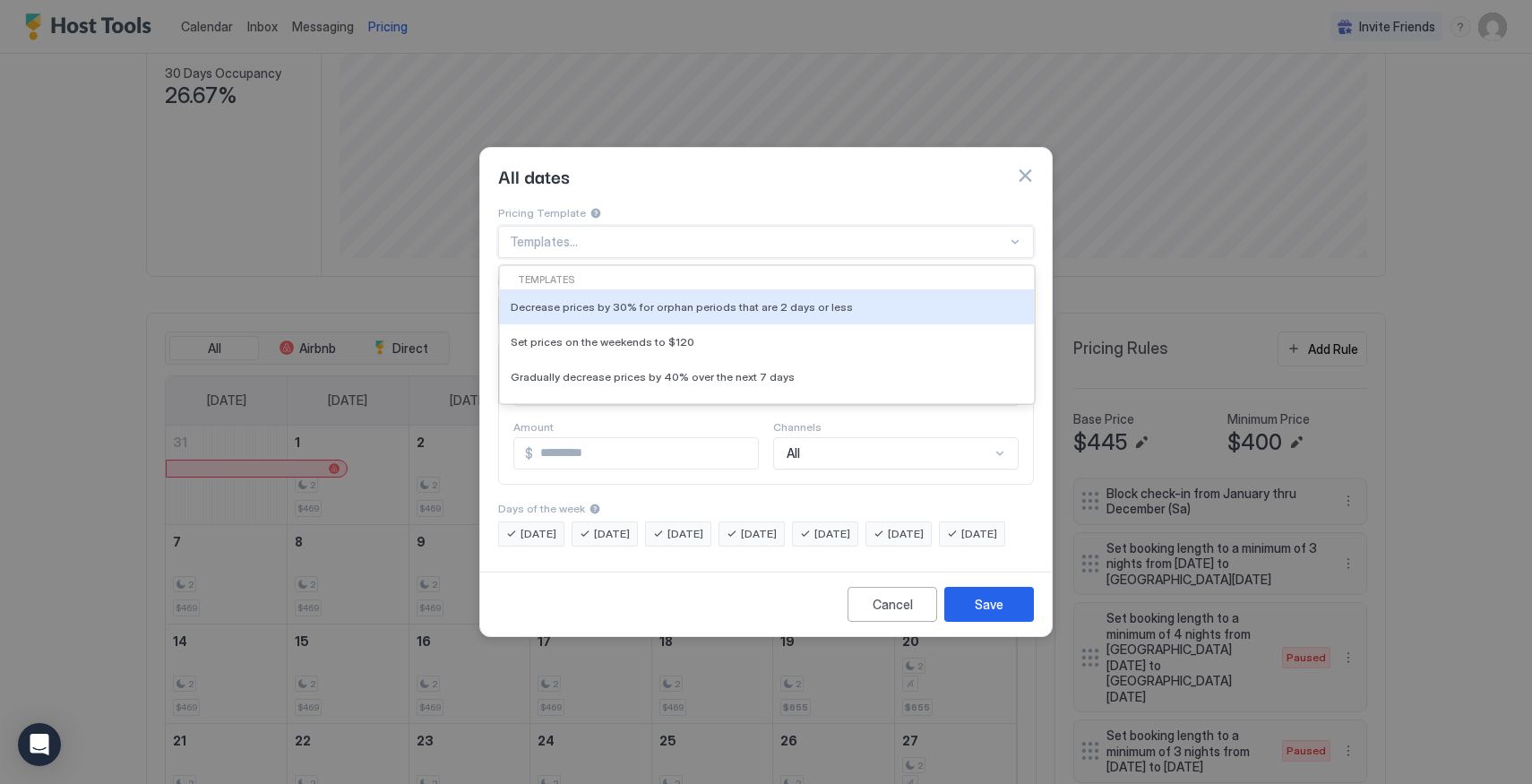
click at [726, 233] on div at bounding box center [758, 242] width 497 height 17
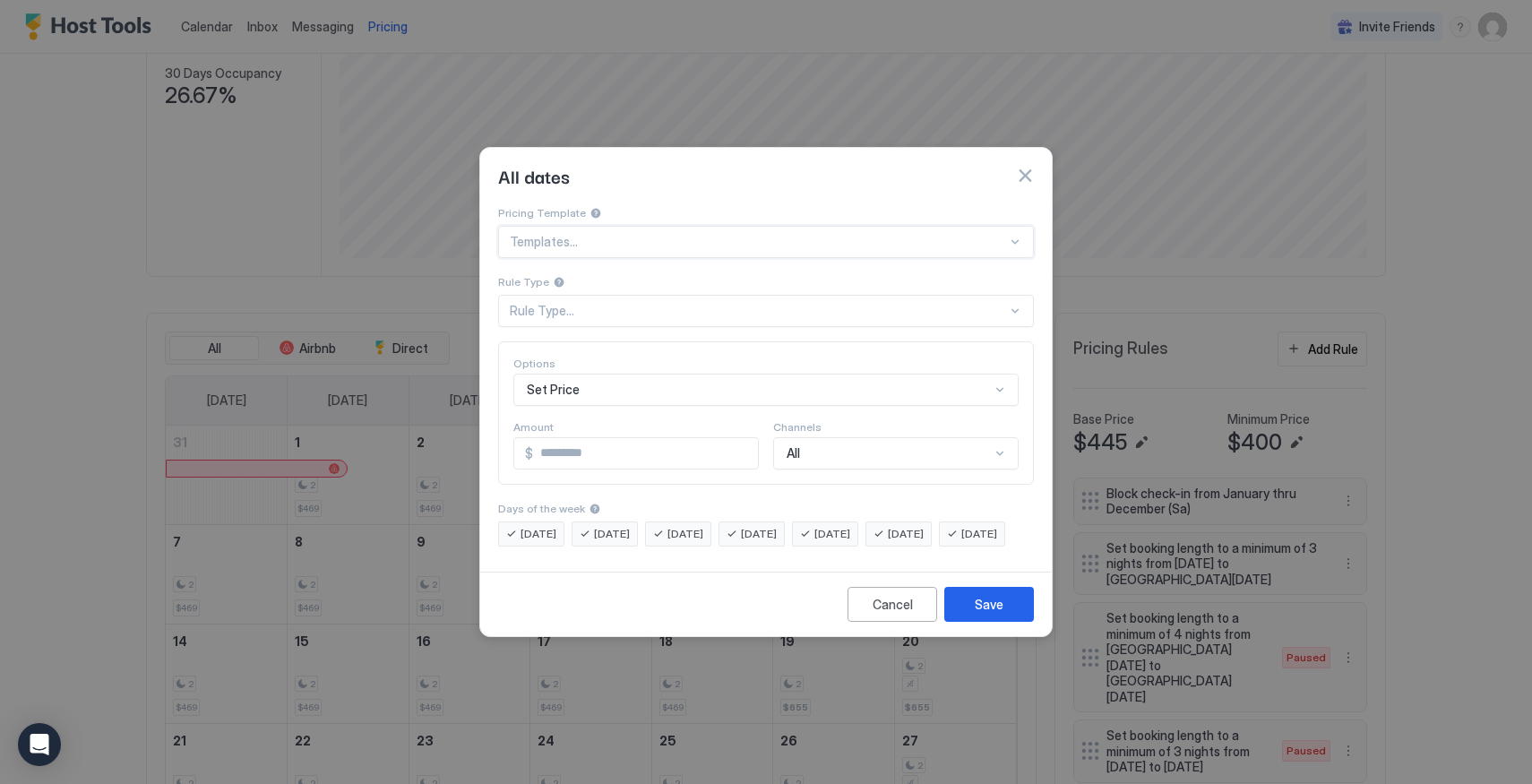
click at [707, 302] on div "Rule Type..." at bounding box center [758, 311] width 497 height 17
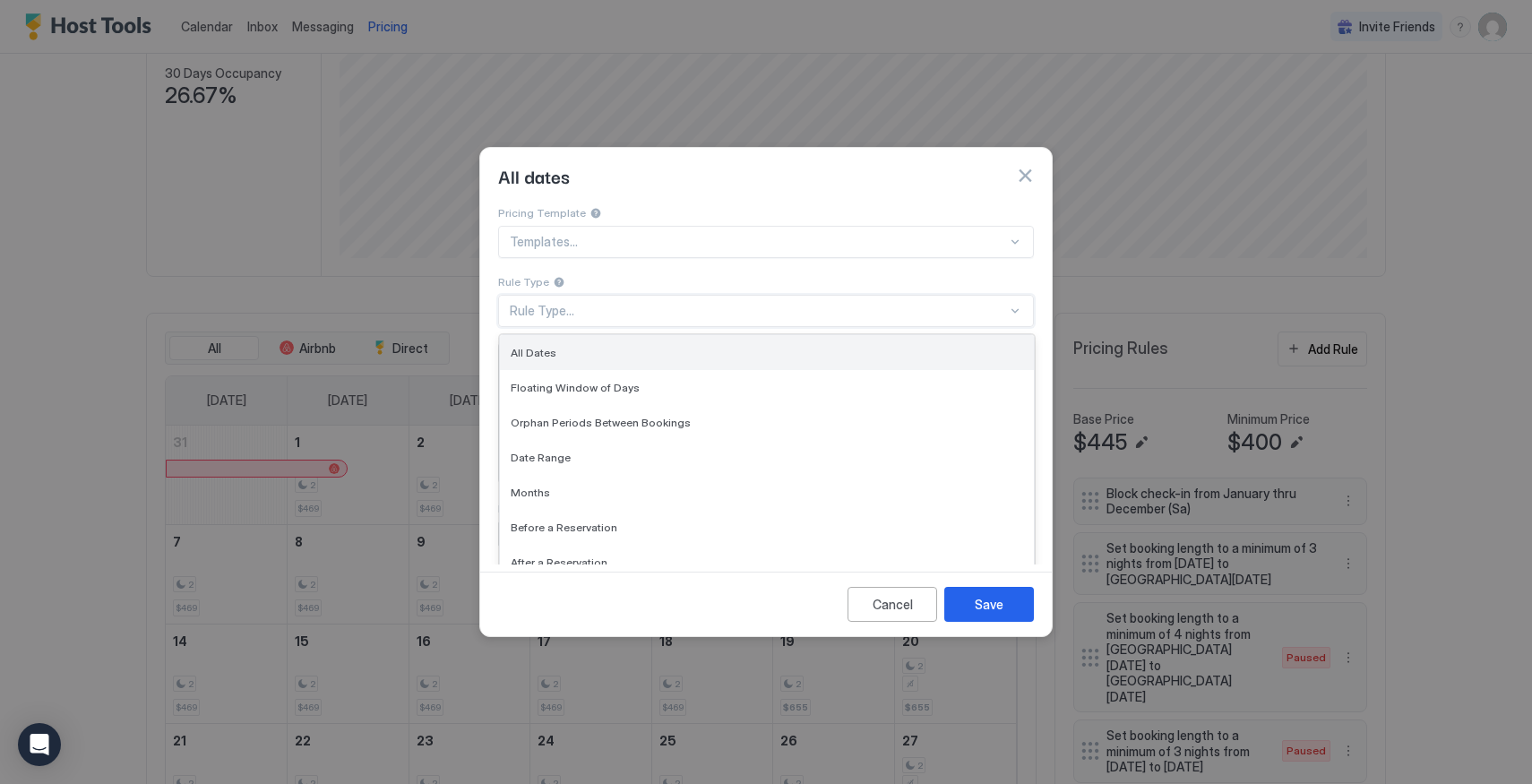
click at [676, 346] on div "All Dates" at bounding box center [766, 352] width 512 height 14
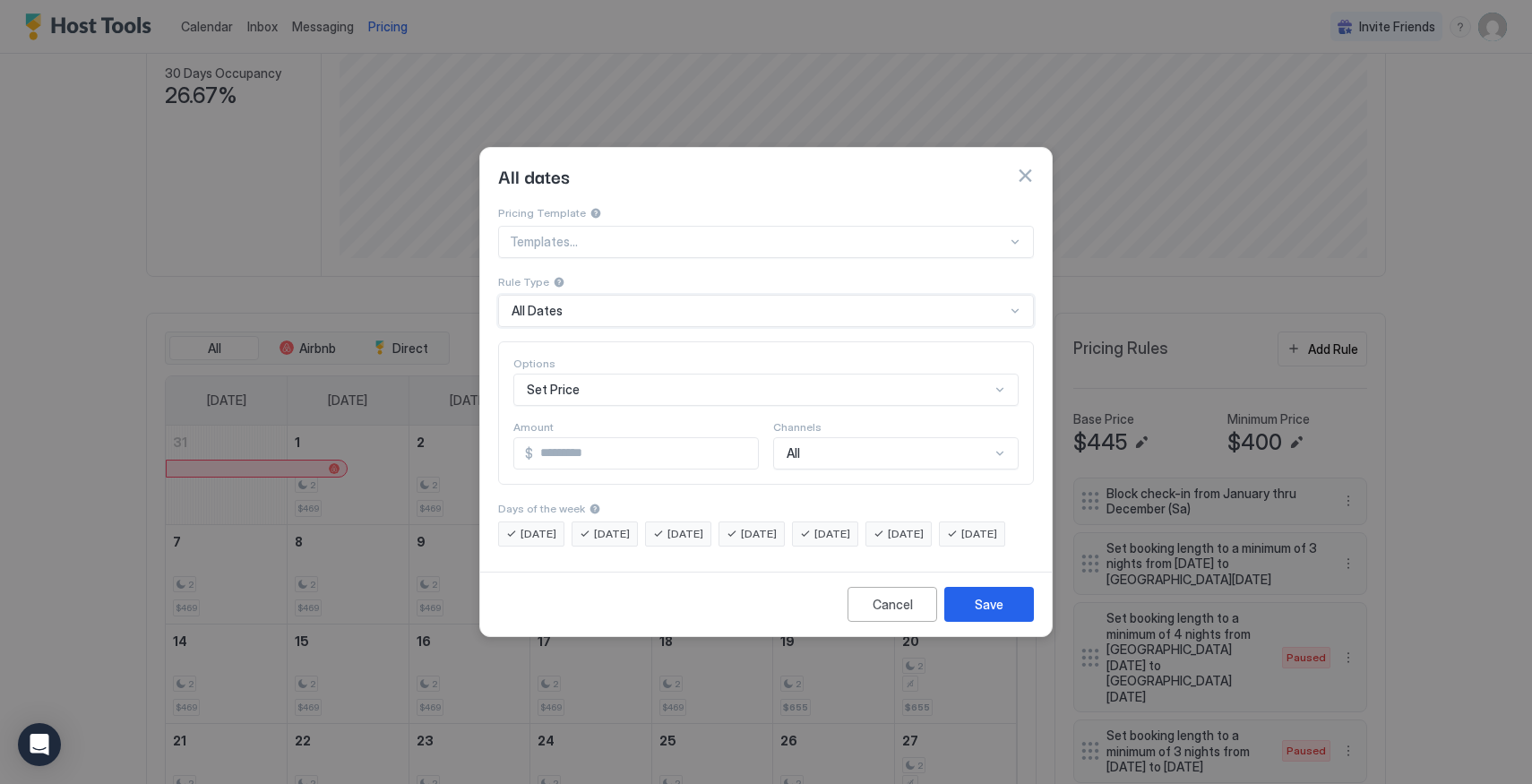
click at [678, 373] on div "Set Price" at bounding box center [766, 389] width 506 height 32
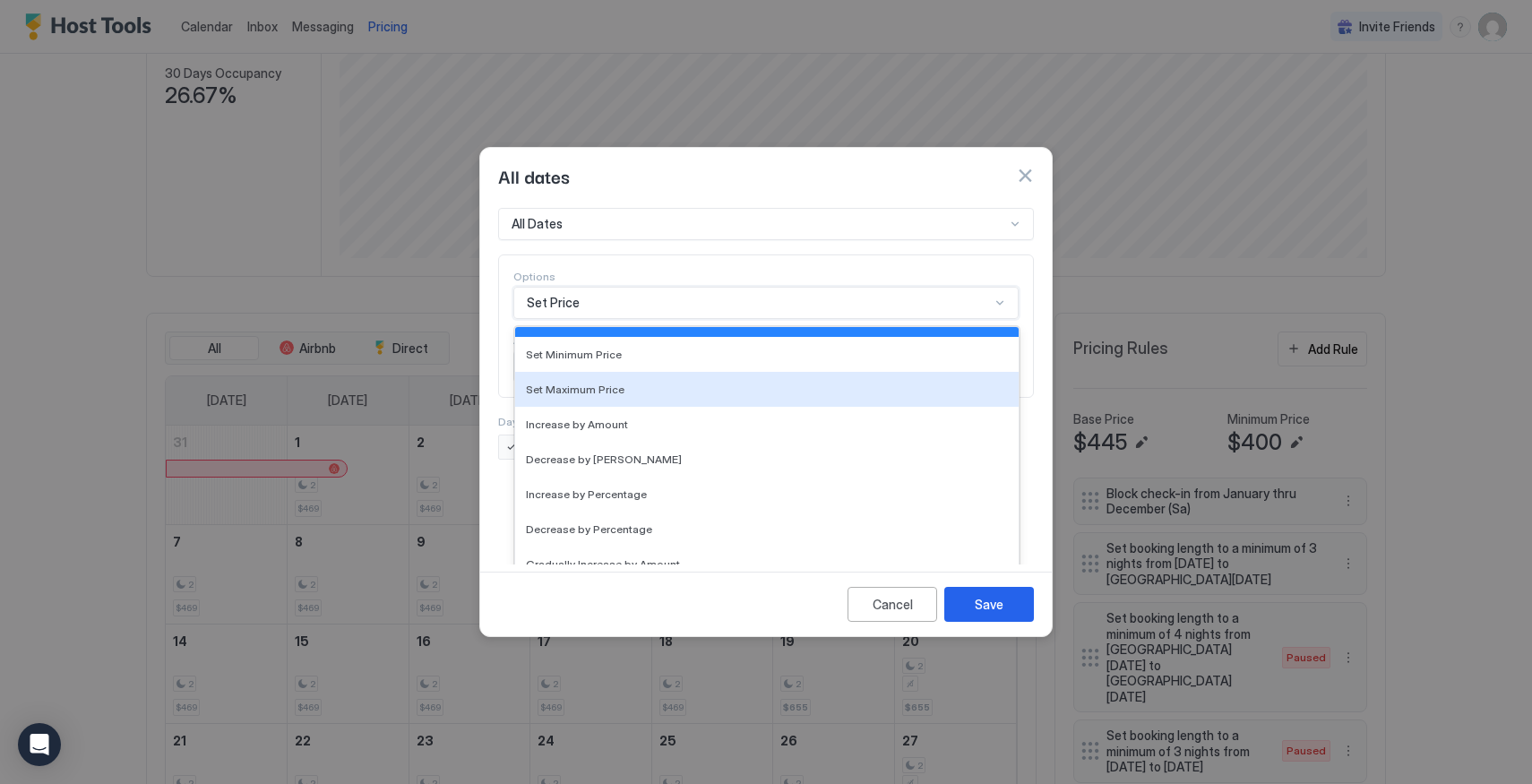
scroll to position [26, 0]
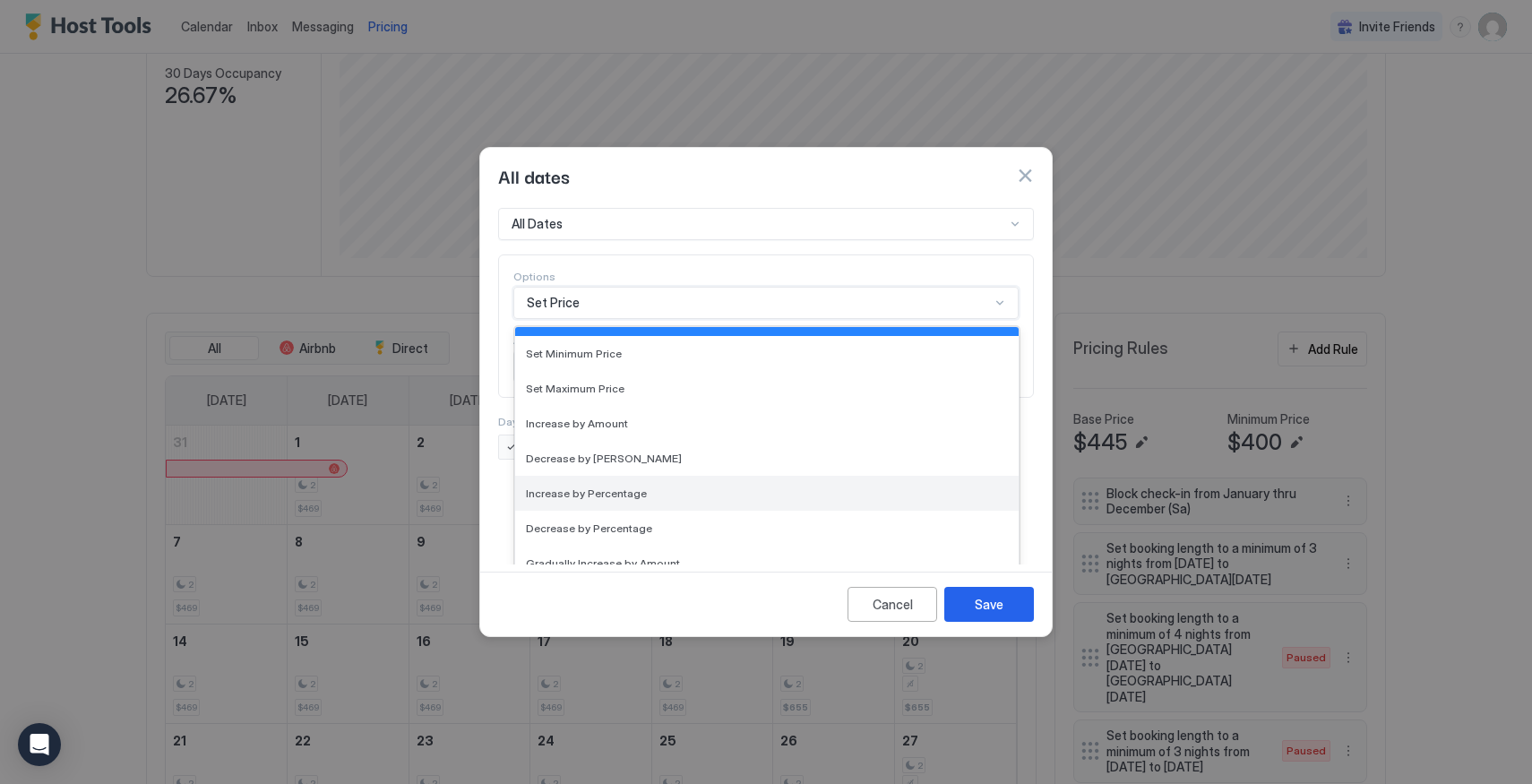
click at [662, 486] on div "Increase by Percentage" at bounding box center [767, 493] width 482 height 14
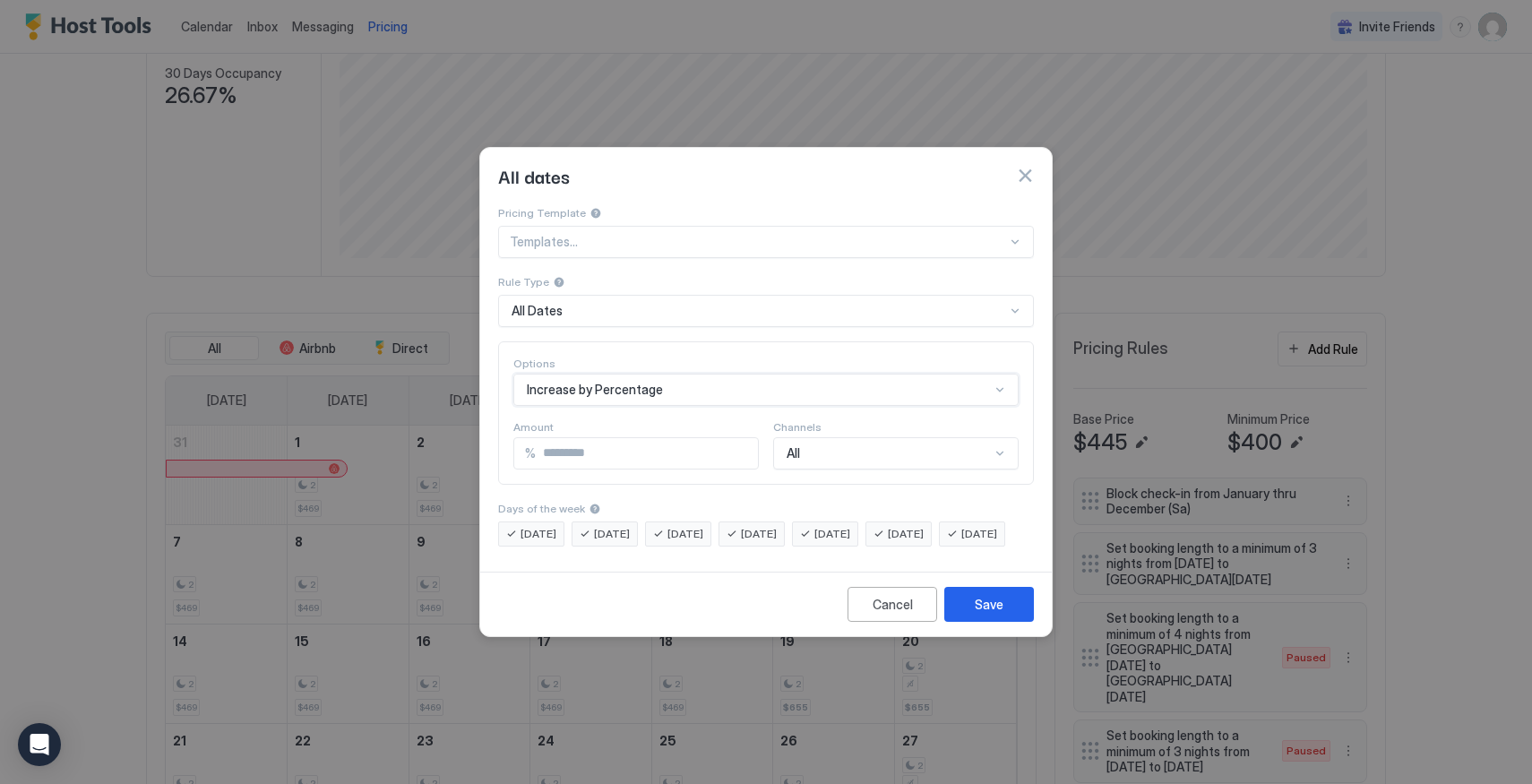
scroll to position [0, 0]
click at [661, 449] on input "*" at bounding box center [647, 453] width 223 height 30
type input "*"
click at [824, 472] on div "Pricing Template Templates... Rule Type All Dates Options Increase by Percentag…" at bounding box center [766, 374] width 536 height 343
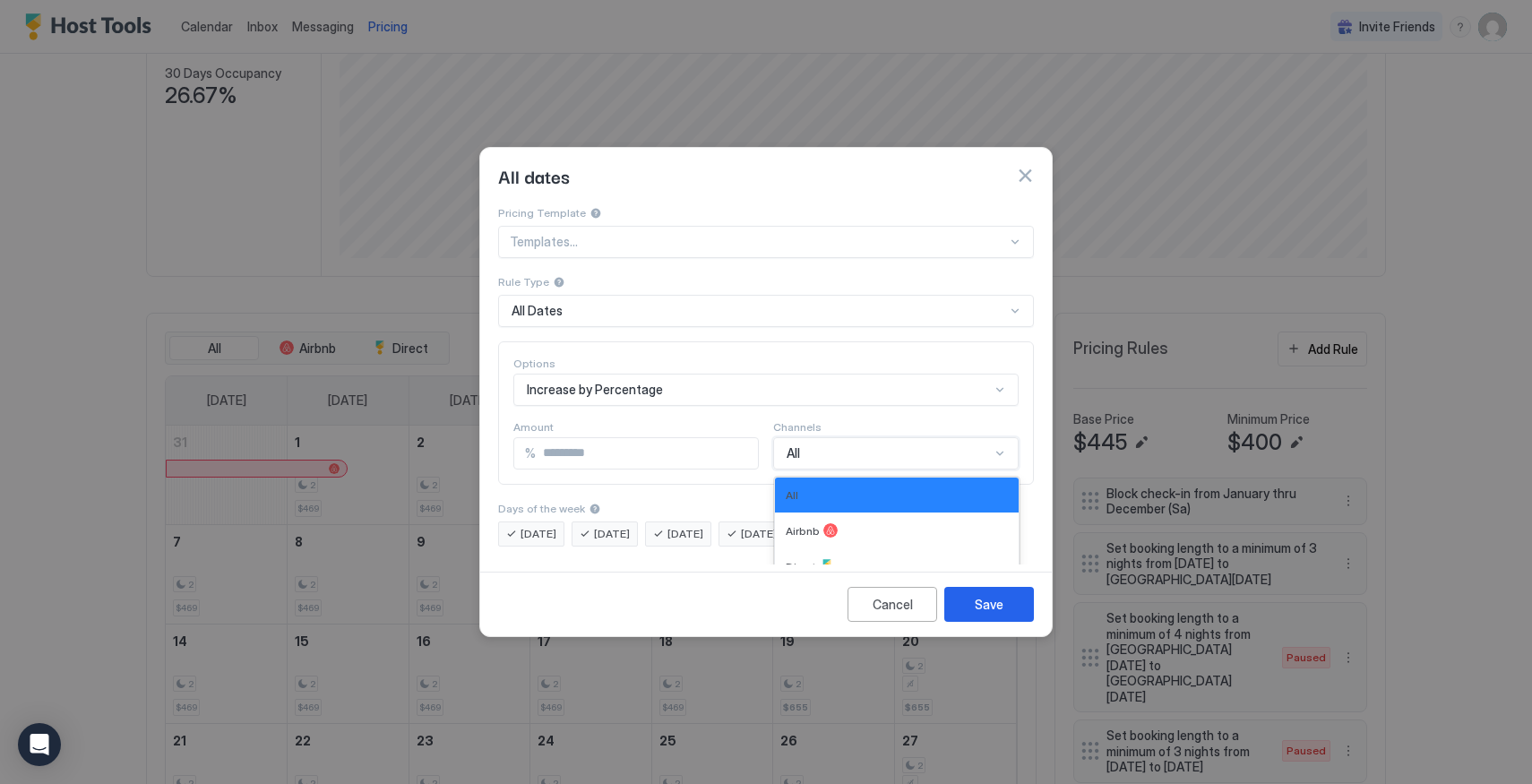
click at [826, 443] on div "All, 1 of 4. 4 results available. Use Up and Down to choose options, press Ente…" at bounding box center [896, 453] width 246 height 32
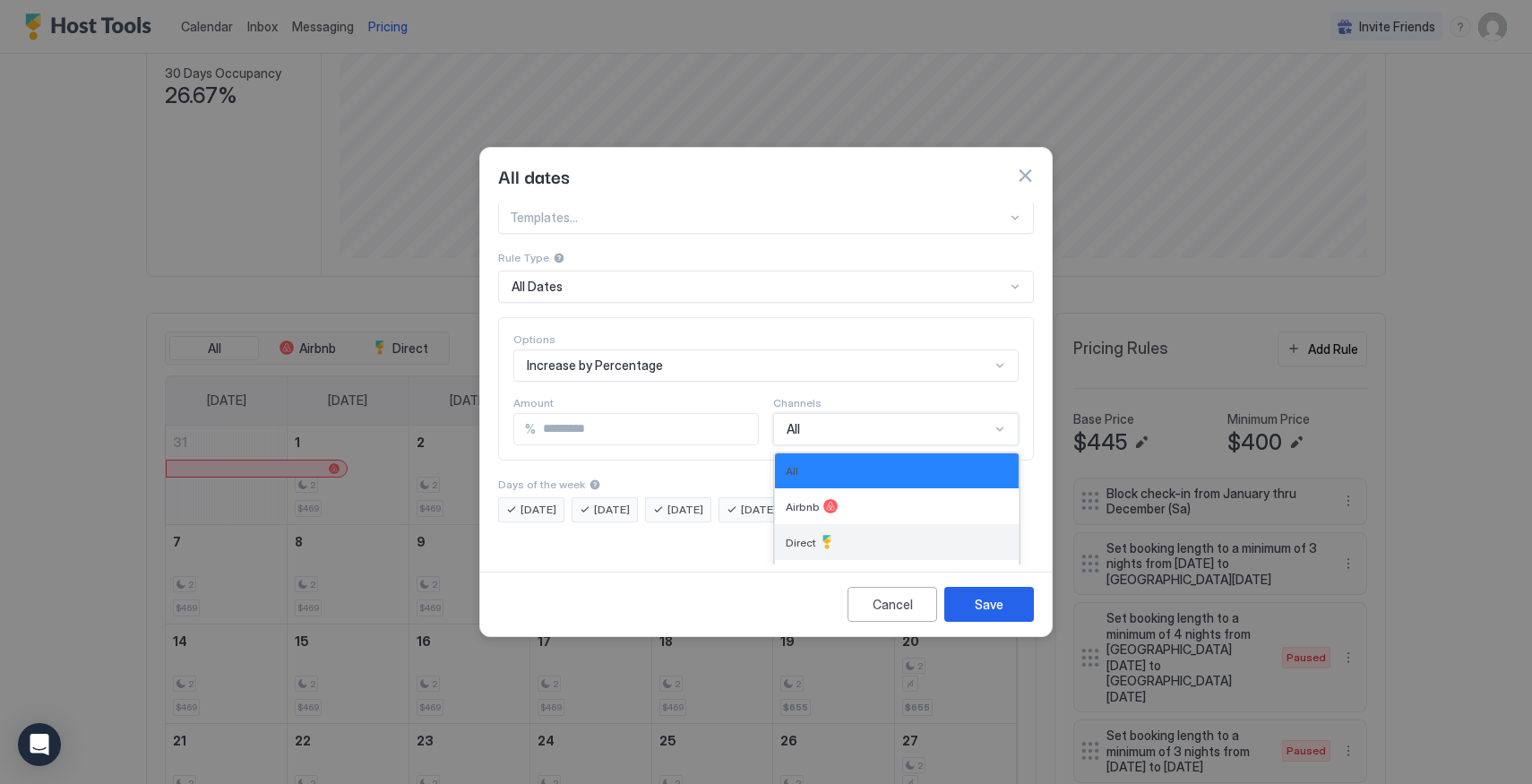
click at [820, 535] on div at bounding box center [828, 542] width 15 height 15
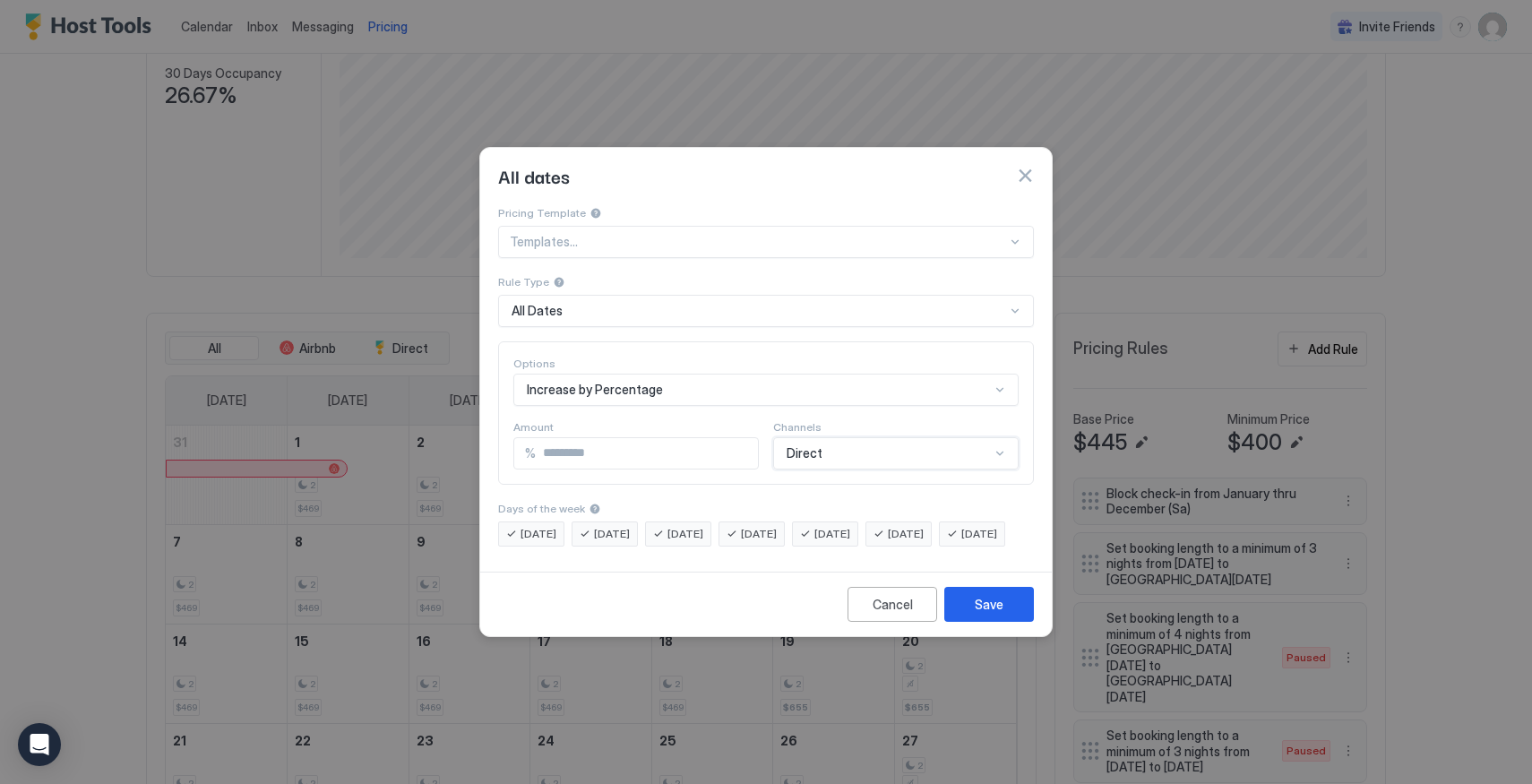
click at [723, 605] on div "Cancel Save" at bounding box center [766, 604] width 572 height 64
click at [976, 614] on div "Save" at bounding box center [989, 604] width 29 height 18
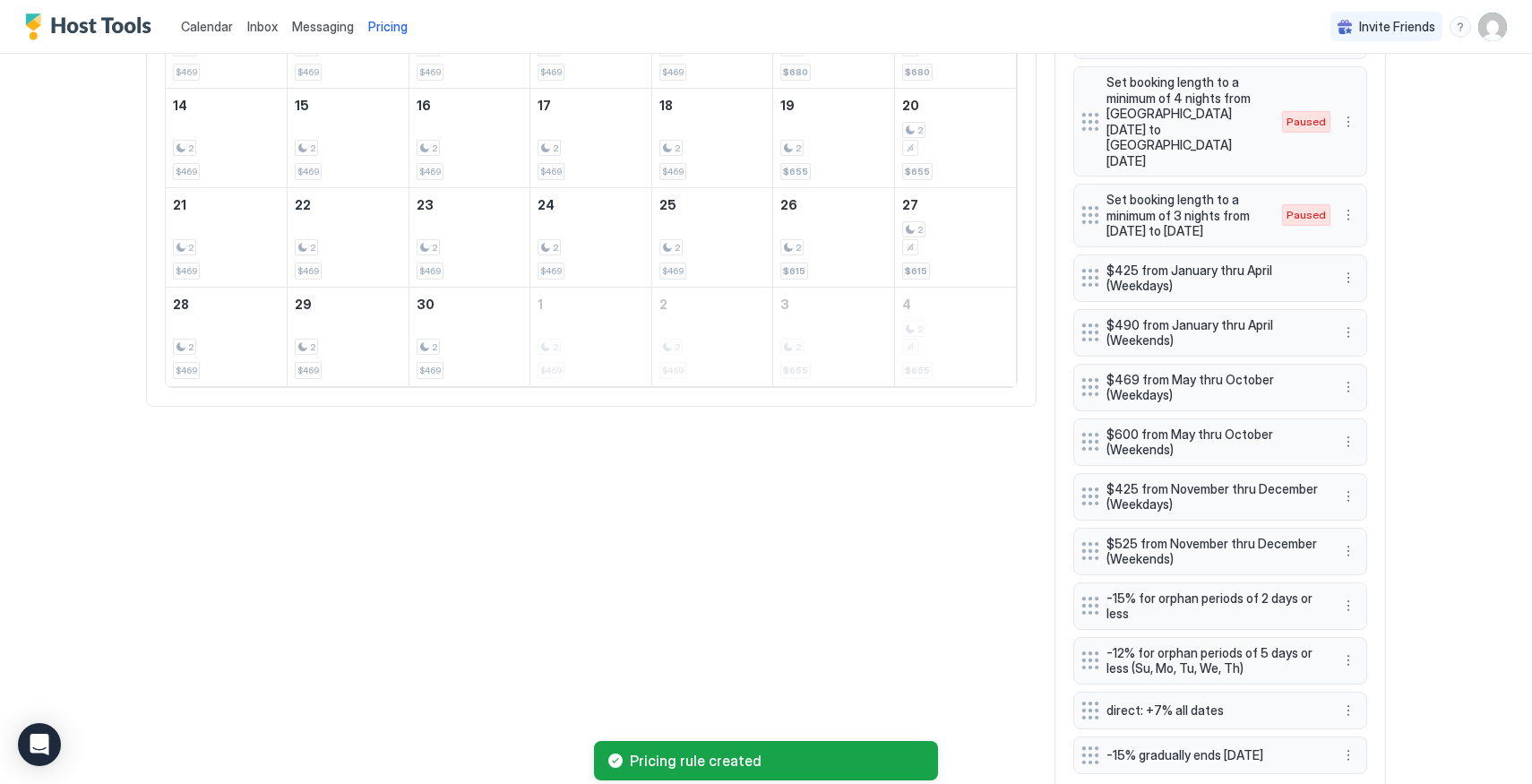
scroll to position [814, 0]
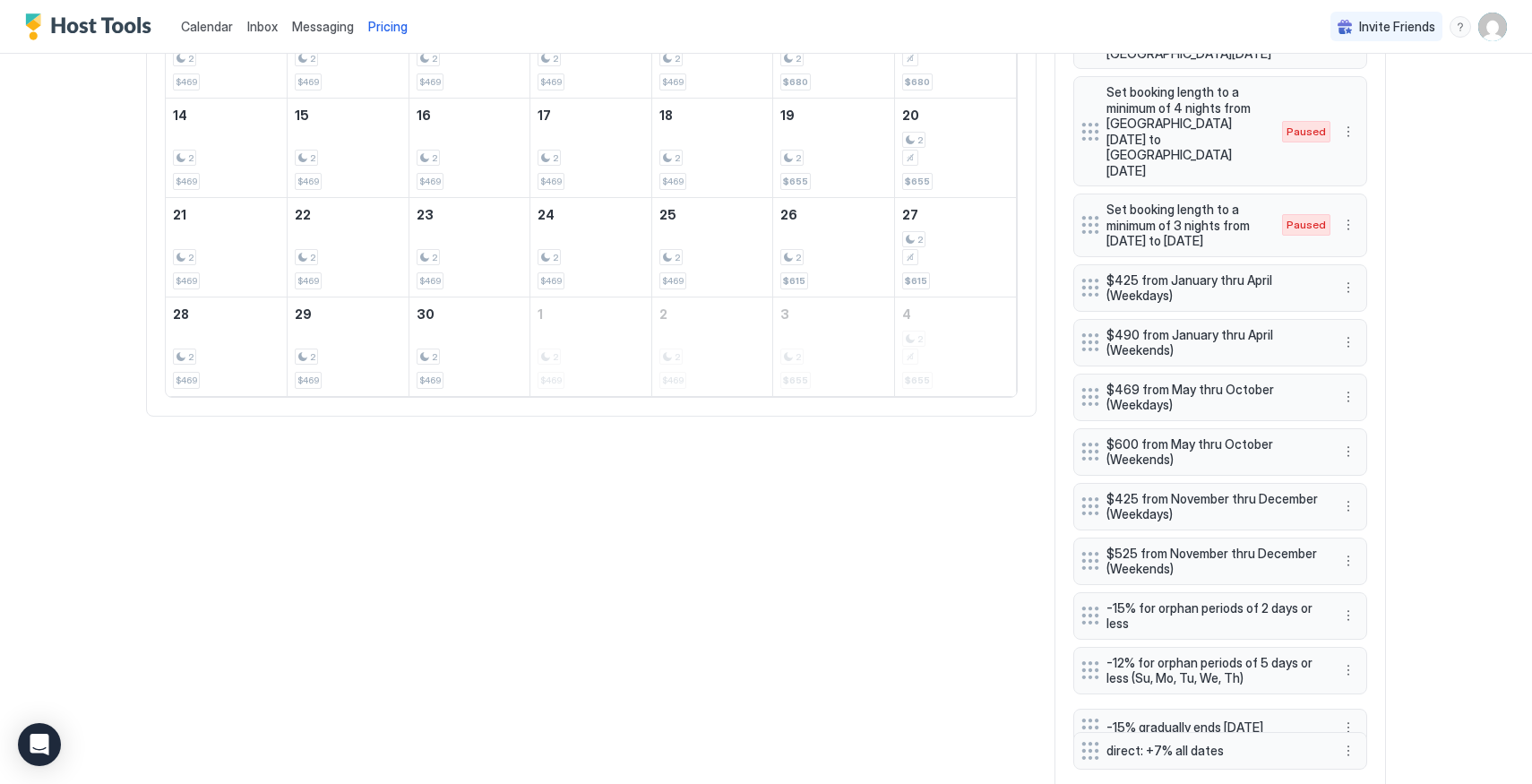
drag, startPoint x: 1091, startPoint y: 705, endPoint x: 1091, endPoint y: 752, distance: 47.0
click at [911, 699] on div "All Airbnb Direct [DATE] Sep [DATE] [DATE] [DATE] [DATE] [DATE] [DATE] [DATE] 3…" at bounding box center [766, 294] width 1240 height 1016
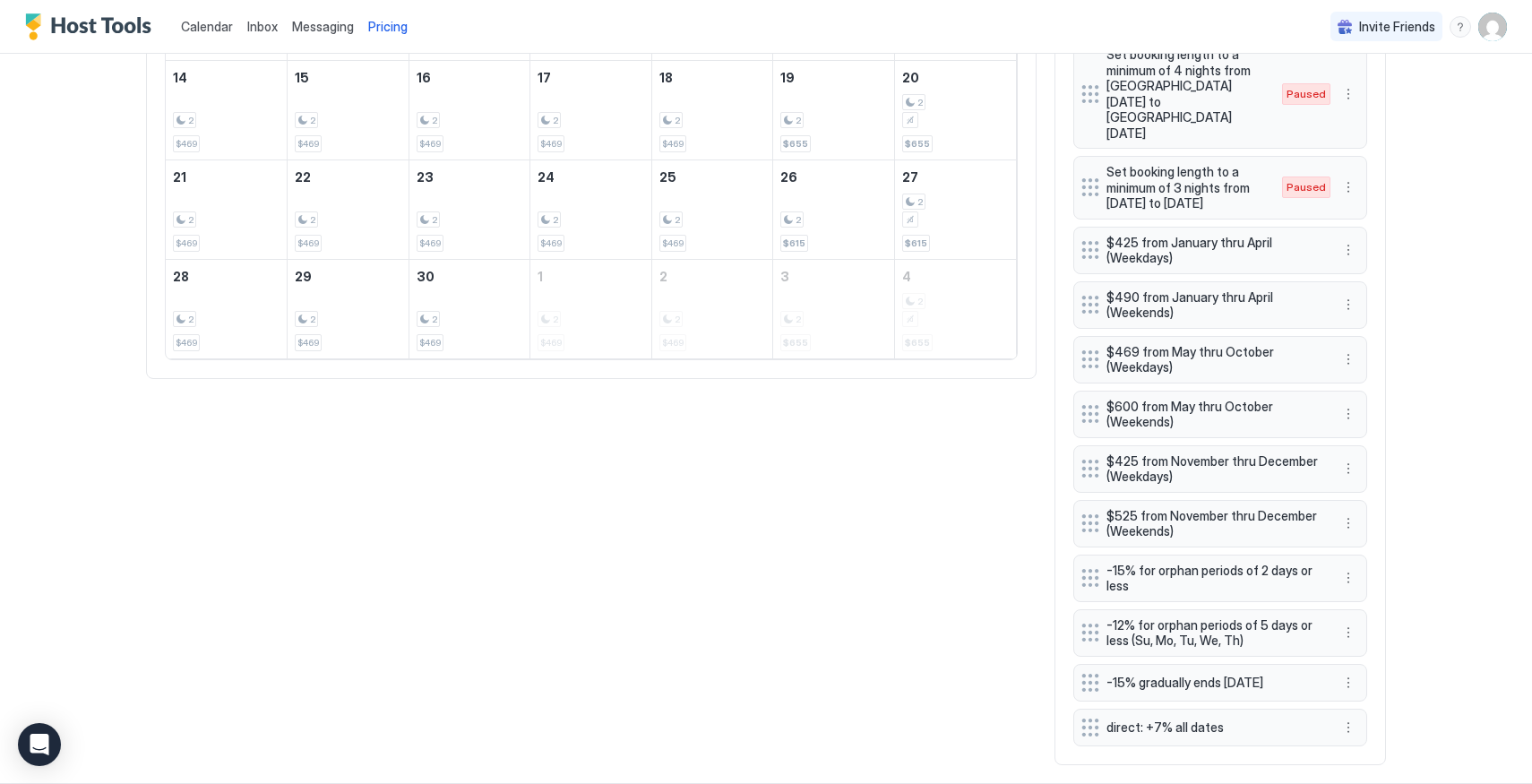
scroll to position [867, 0]
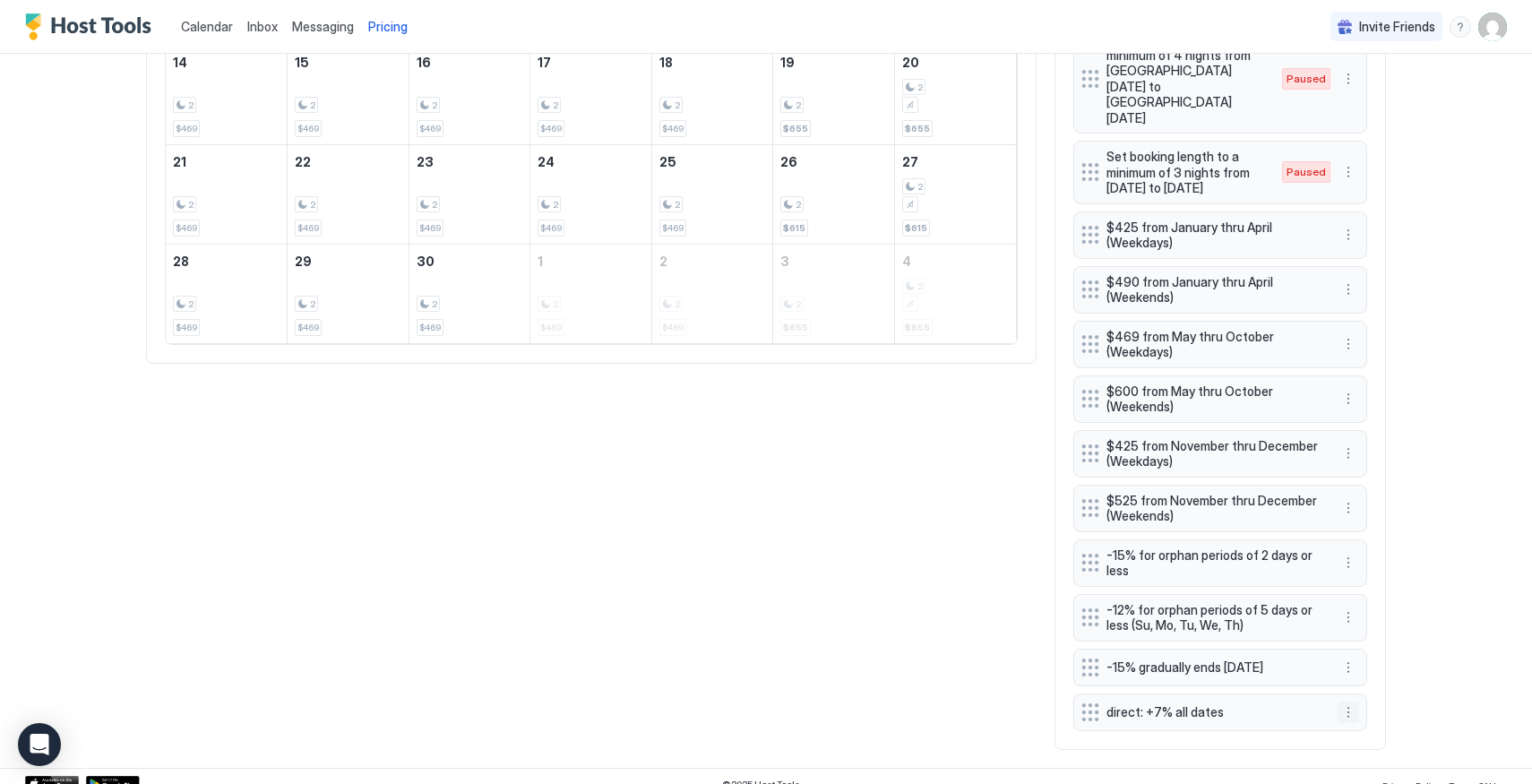
click at [1352, 701] on button "More options" at bounding box center [1348, 711] width 21 height 21
click at [1358, 618] on div "Edit" at bounding box center [1366, 612] width 40 height 14
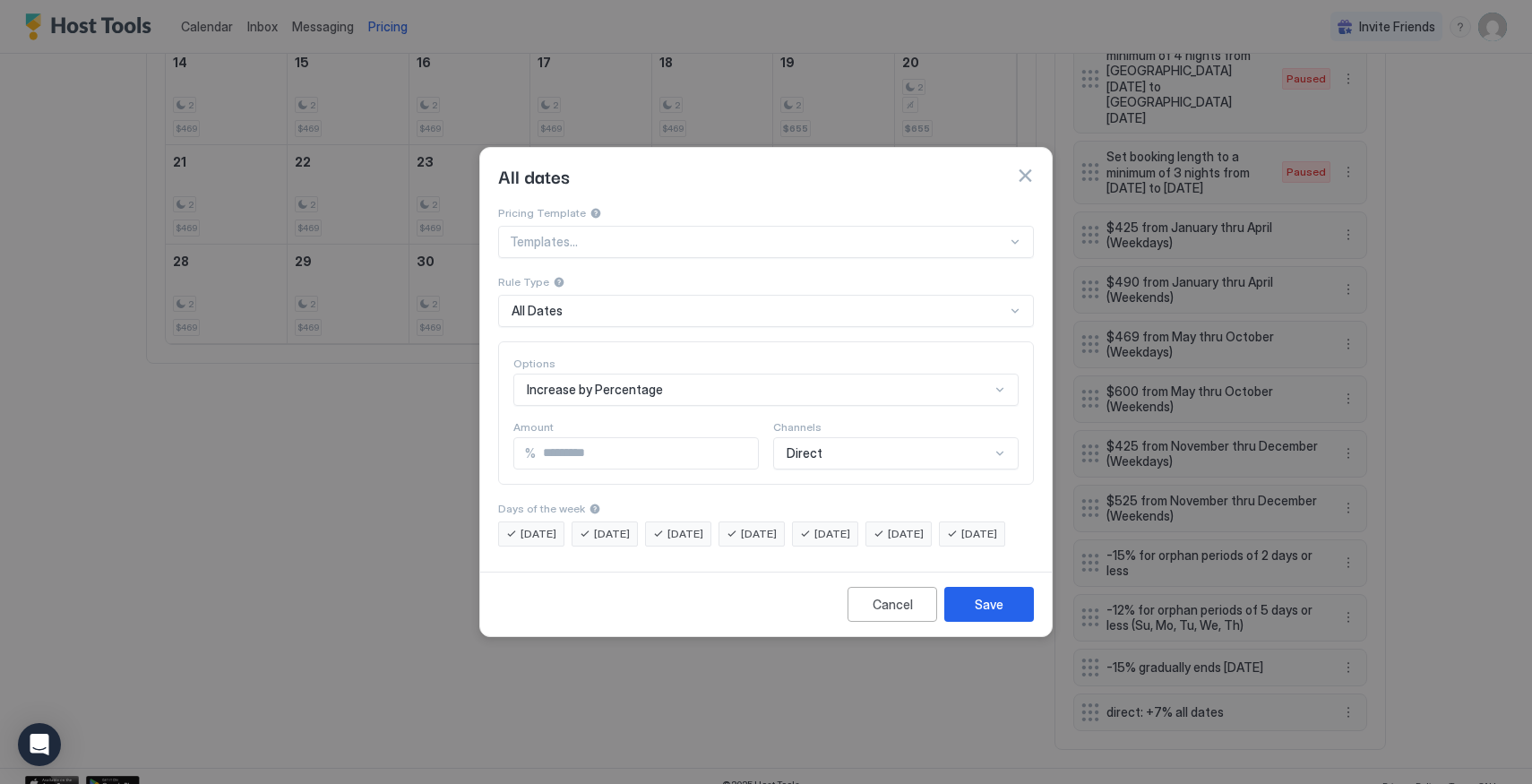
click at [612, 443] on input "*" at bounding box center [647, 453] width 223 height 30
type input "*"
click at [994, 609] on button "Save" at bounding box center [989, 604] width 89 height 35
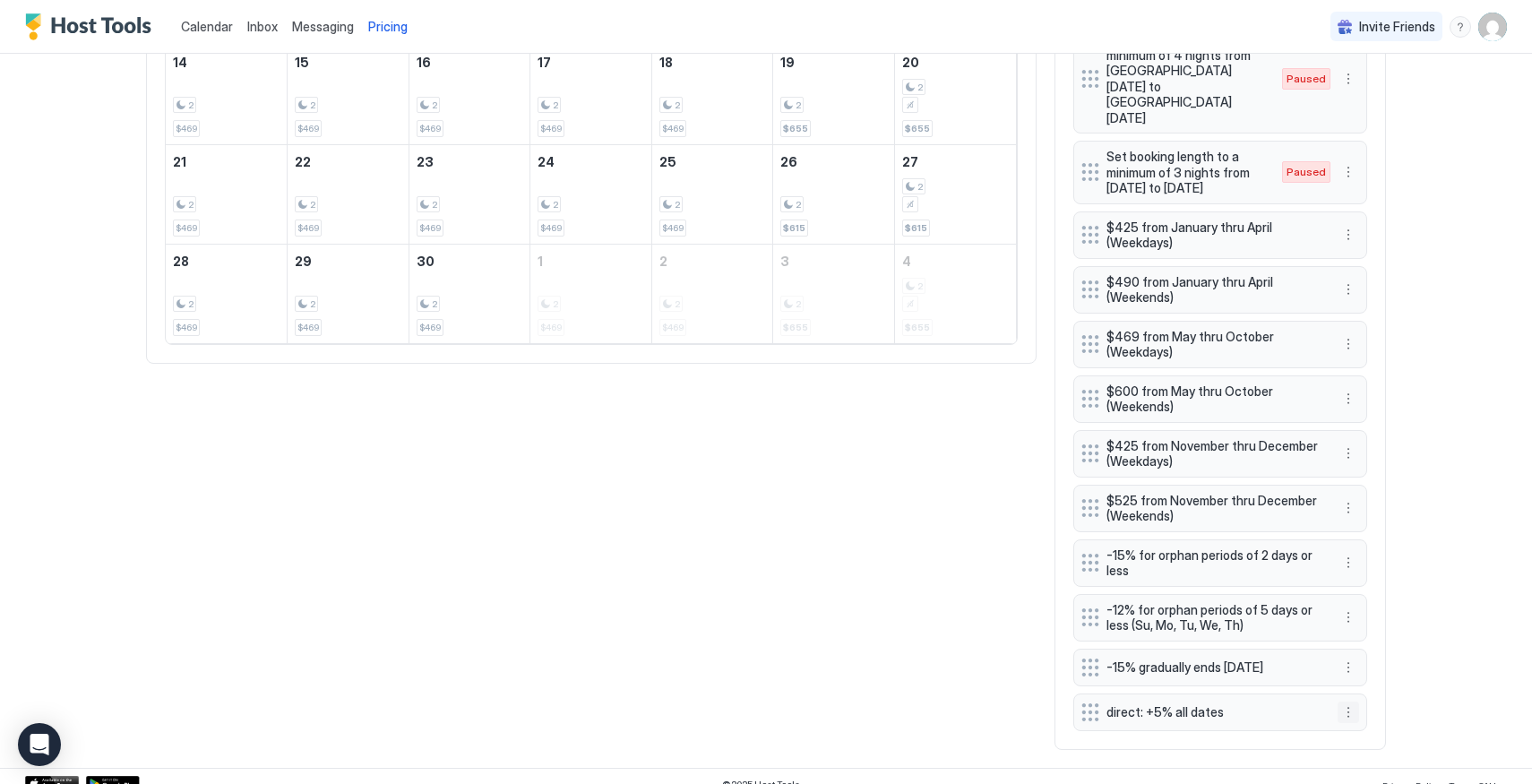
click at [1353, 701] on button "More options" at bounding box center [1348, 711] width 21 height 21
click at [1369, 616] on span "Edit" at bounding box center [1375, 612] width 19 height 14
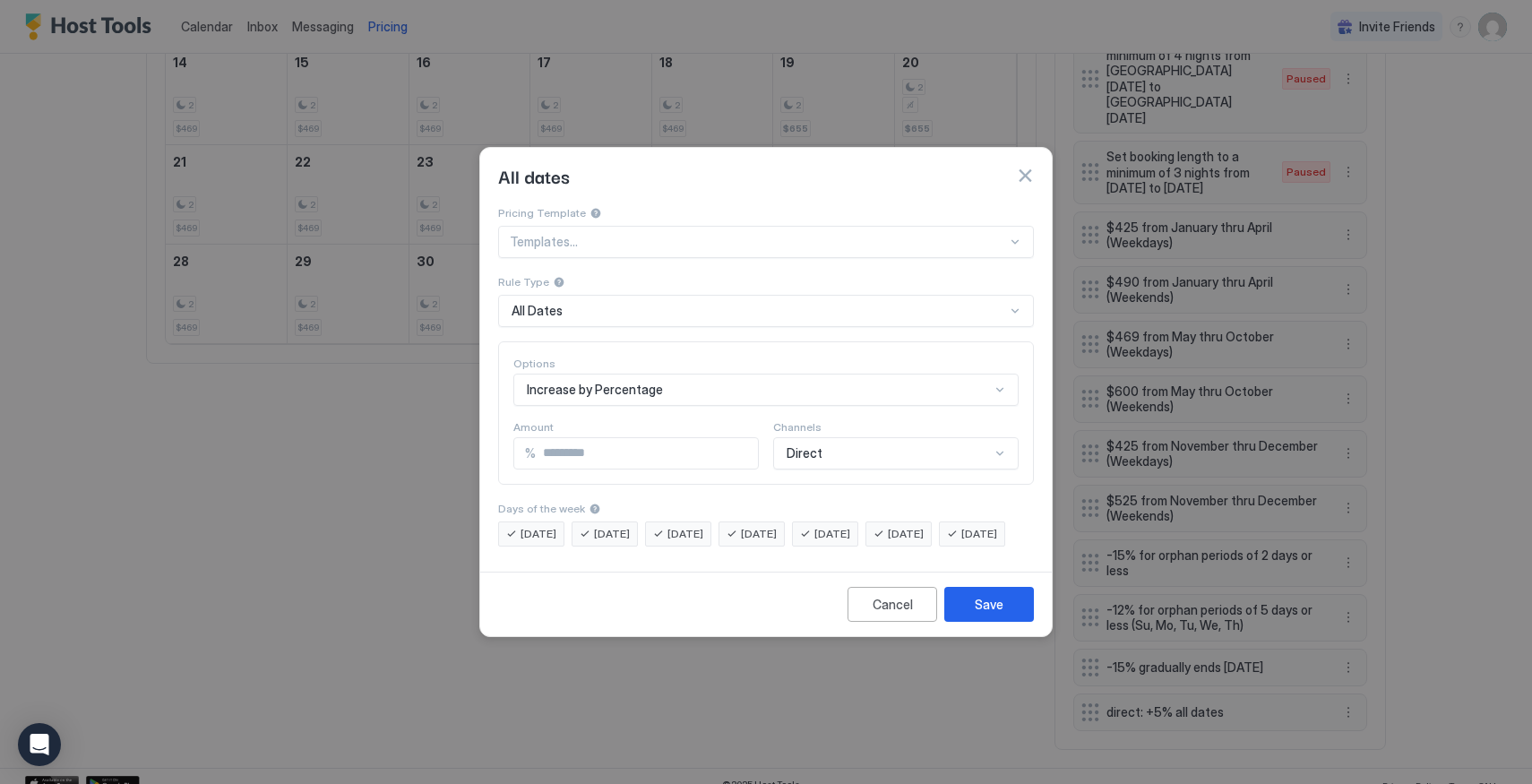
click at [624, 438] on input "*" at bounding box center [647, 453] width 223 height 30
type input "*"
click at [997, 614] on div "Save" at bounding box center [989, 604] width 29 height 18
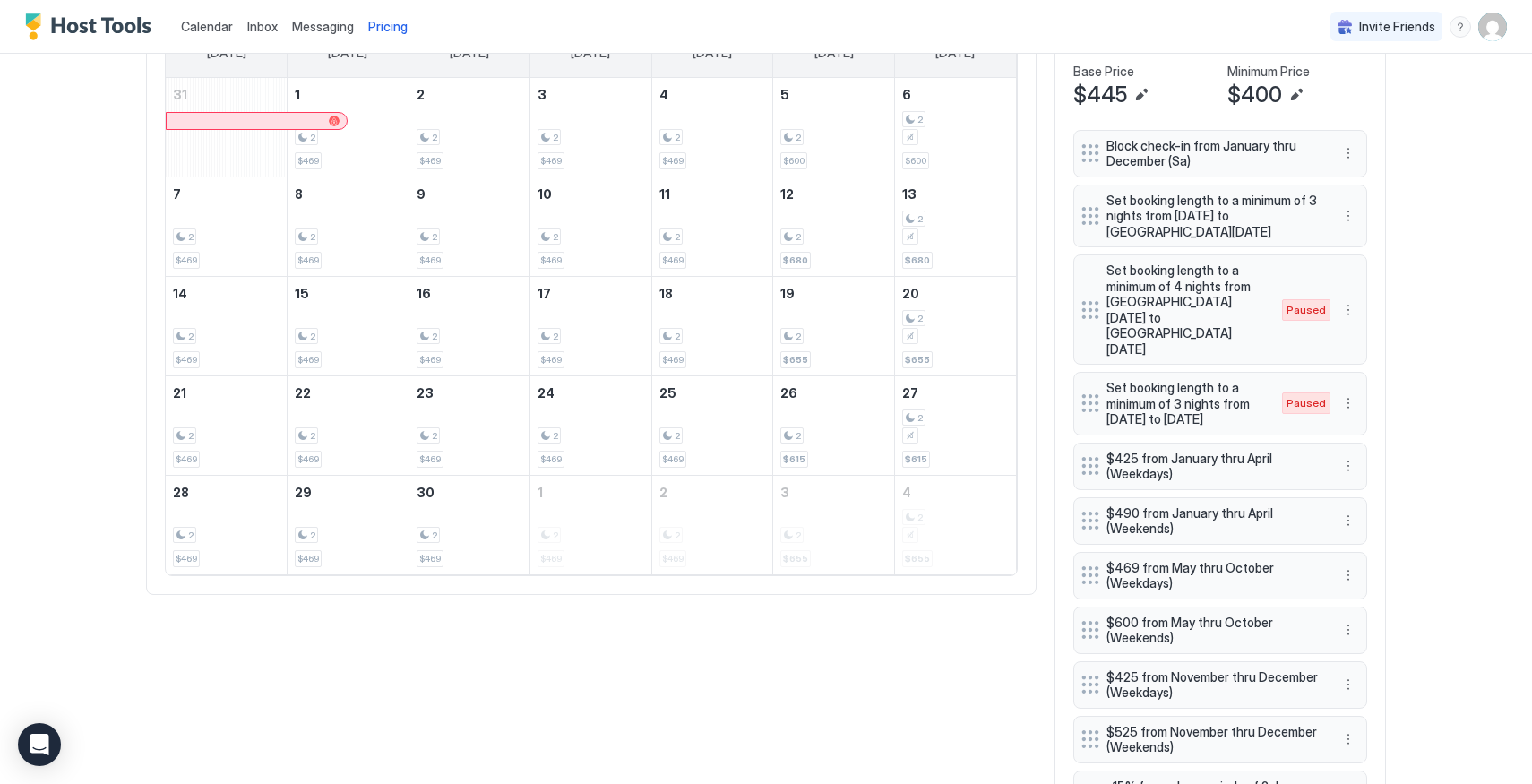
scroll to position [528, 0]
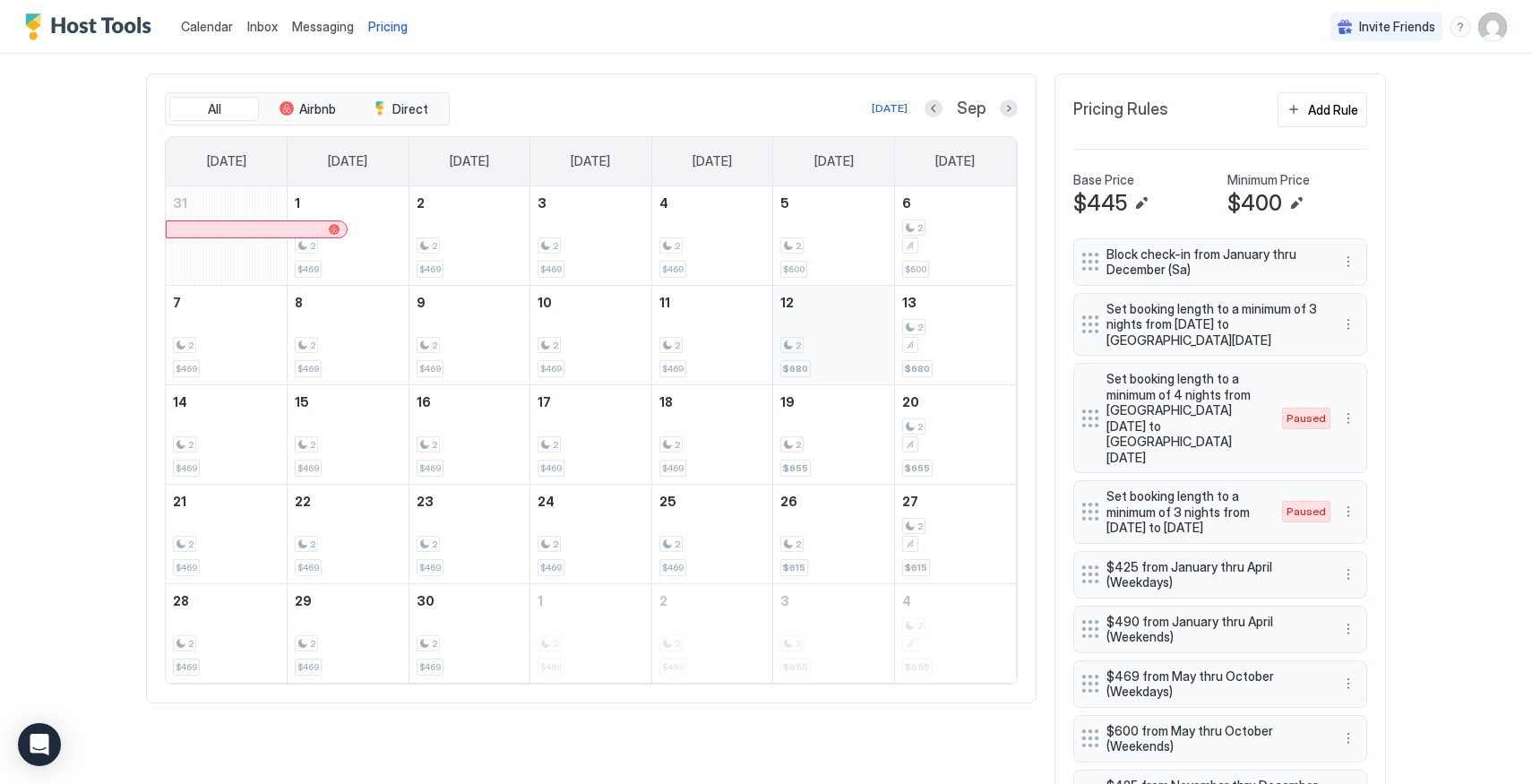
click at [838, 354] on div "2 $680" at bounding box center [834, 335] width 107 height 85
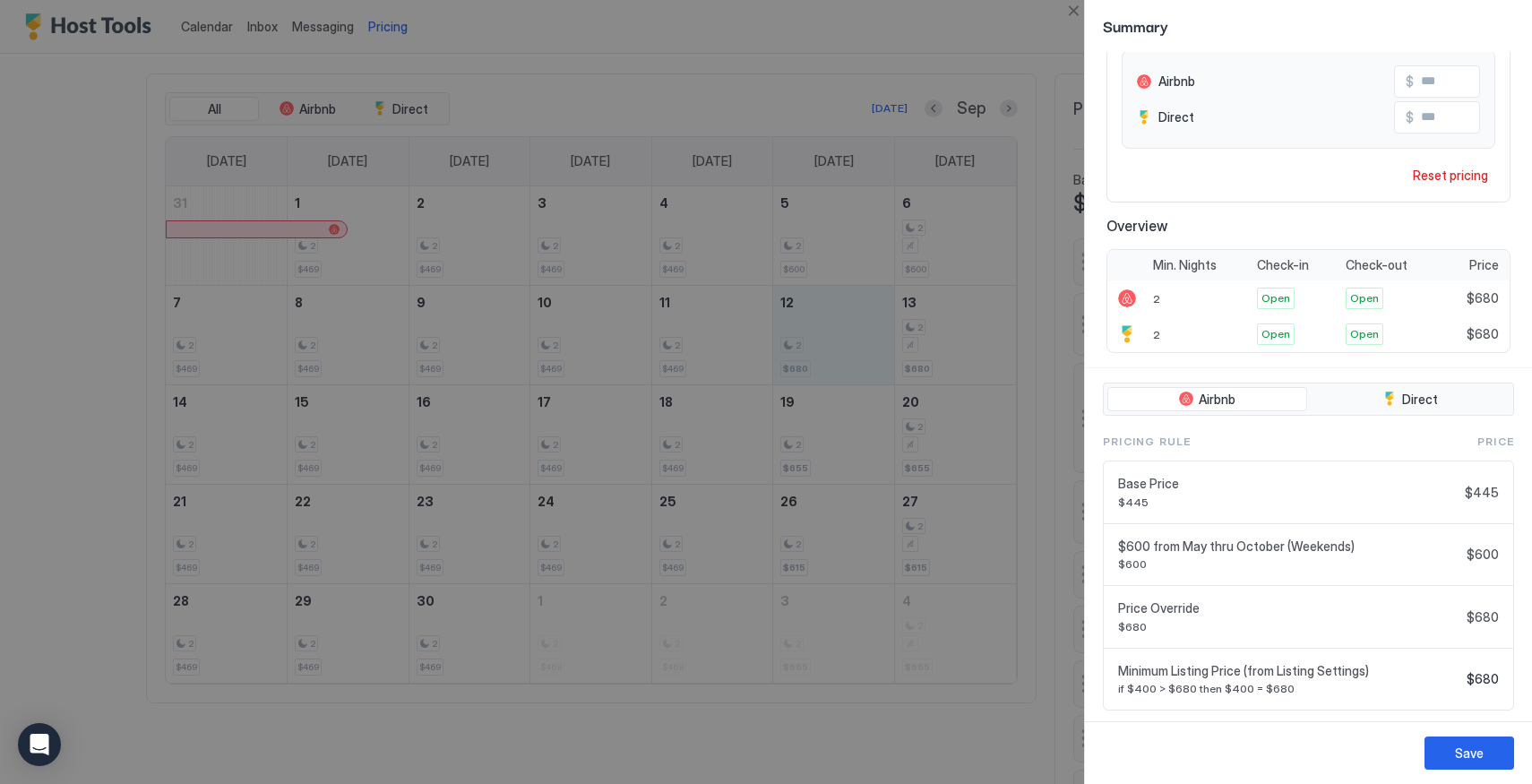
scroll to position [236, 0]
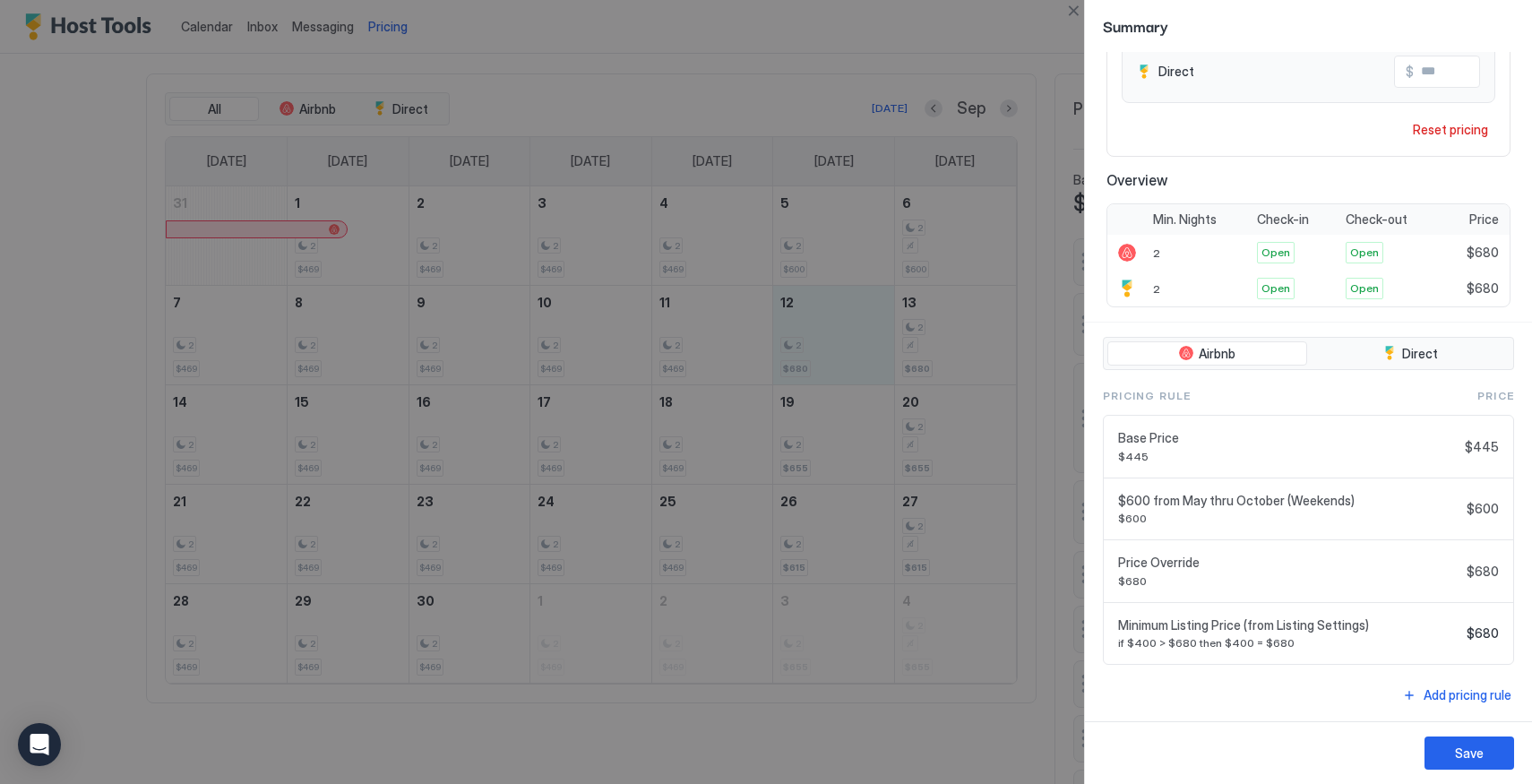
click at [1052, 359] on div at bounding box center [766, 392] width 1532 height 784
click at [1073, 14] on button "Close" at bounding box center [1073, 10] width 21 height 21
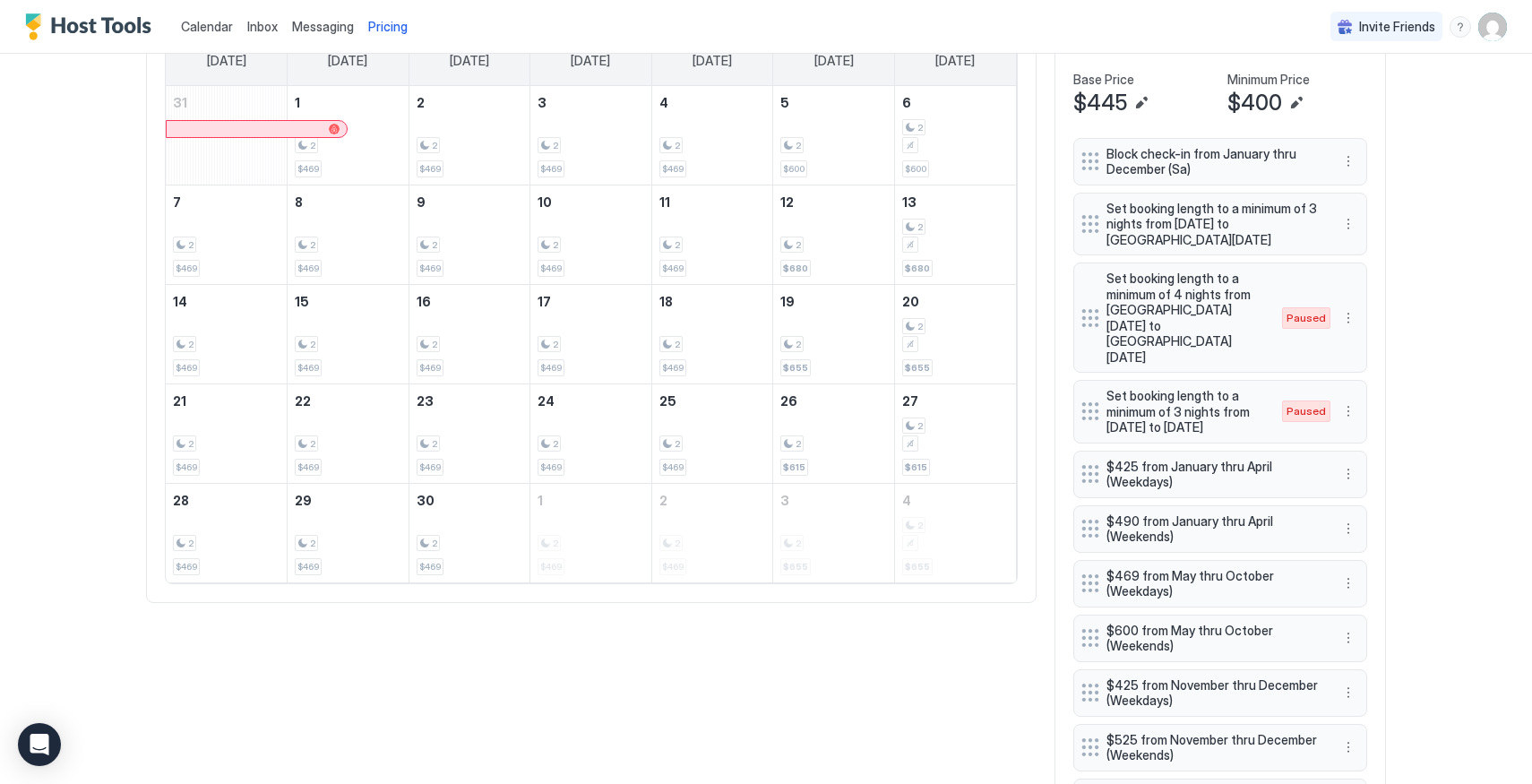
scroll to position [867, 0]
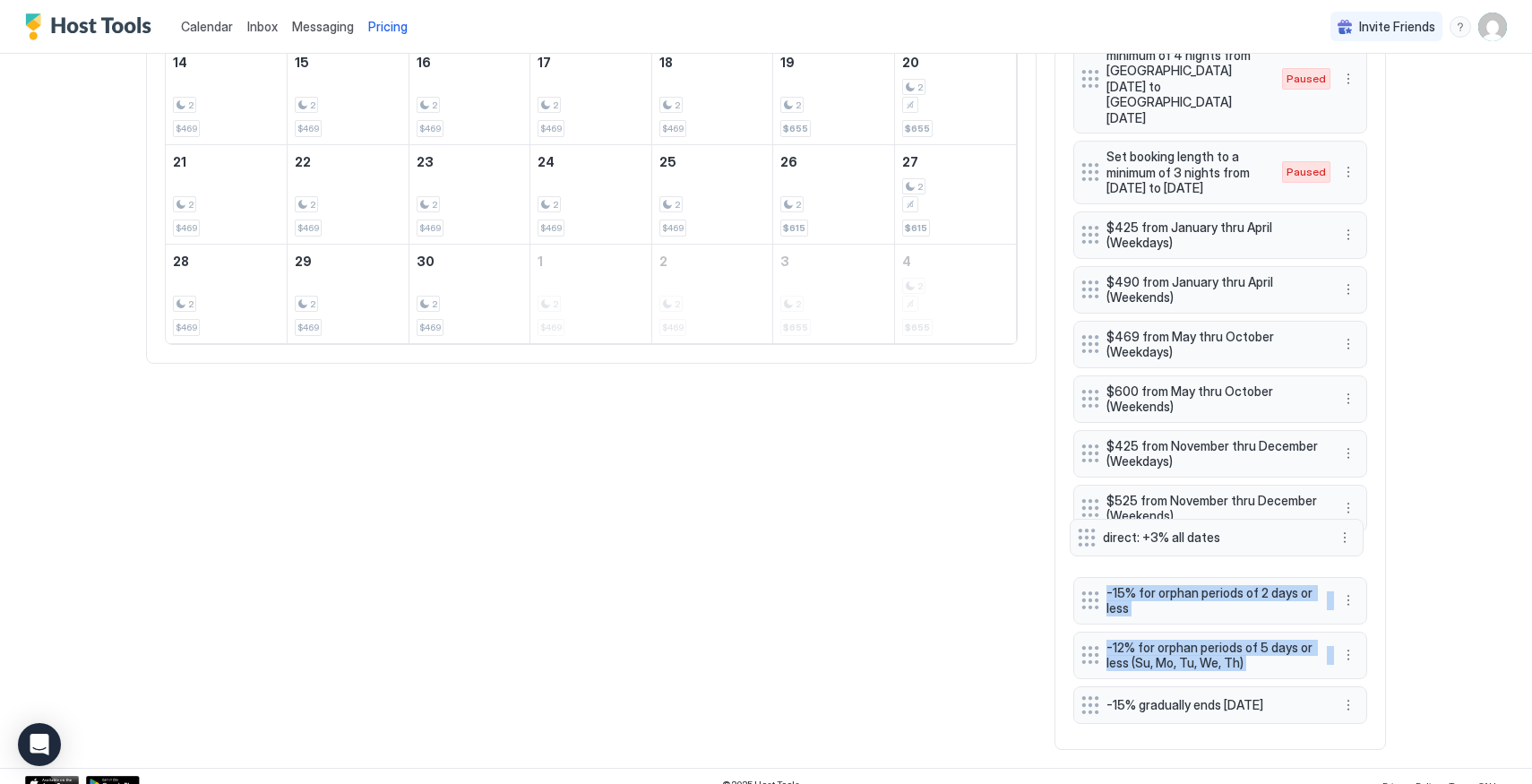
drag, startPoint x: 1092, startPoint y: 699, endPoint x: 1088, endPoint y: 540, distance: 159.1
click at [1088, 540] on div "Block check-in from January thru December (Sa) Set booking length to a minimum …" at bounding box center [1220, 314] width 294 height 832
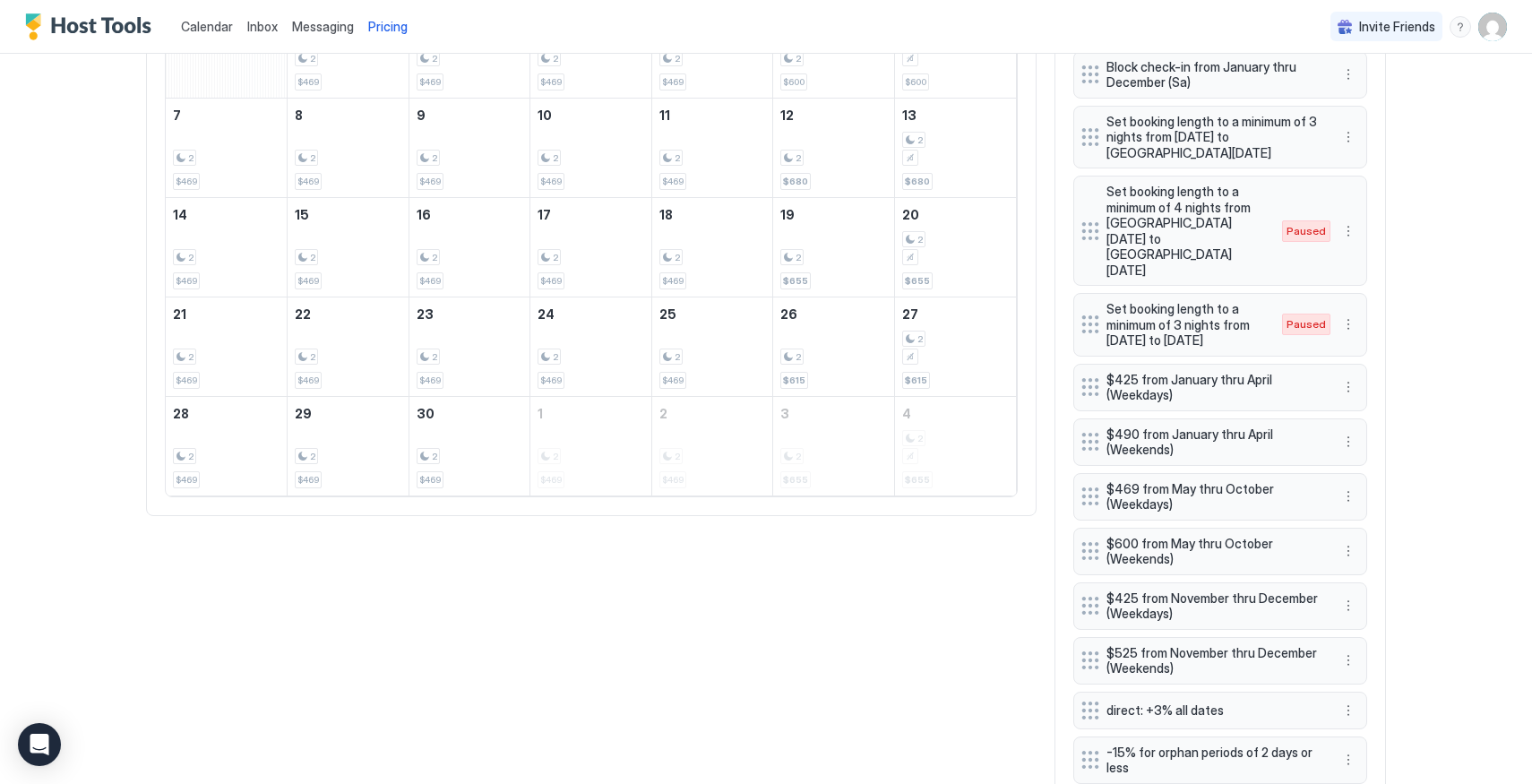
scroll to position [710, 0]
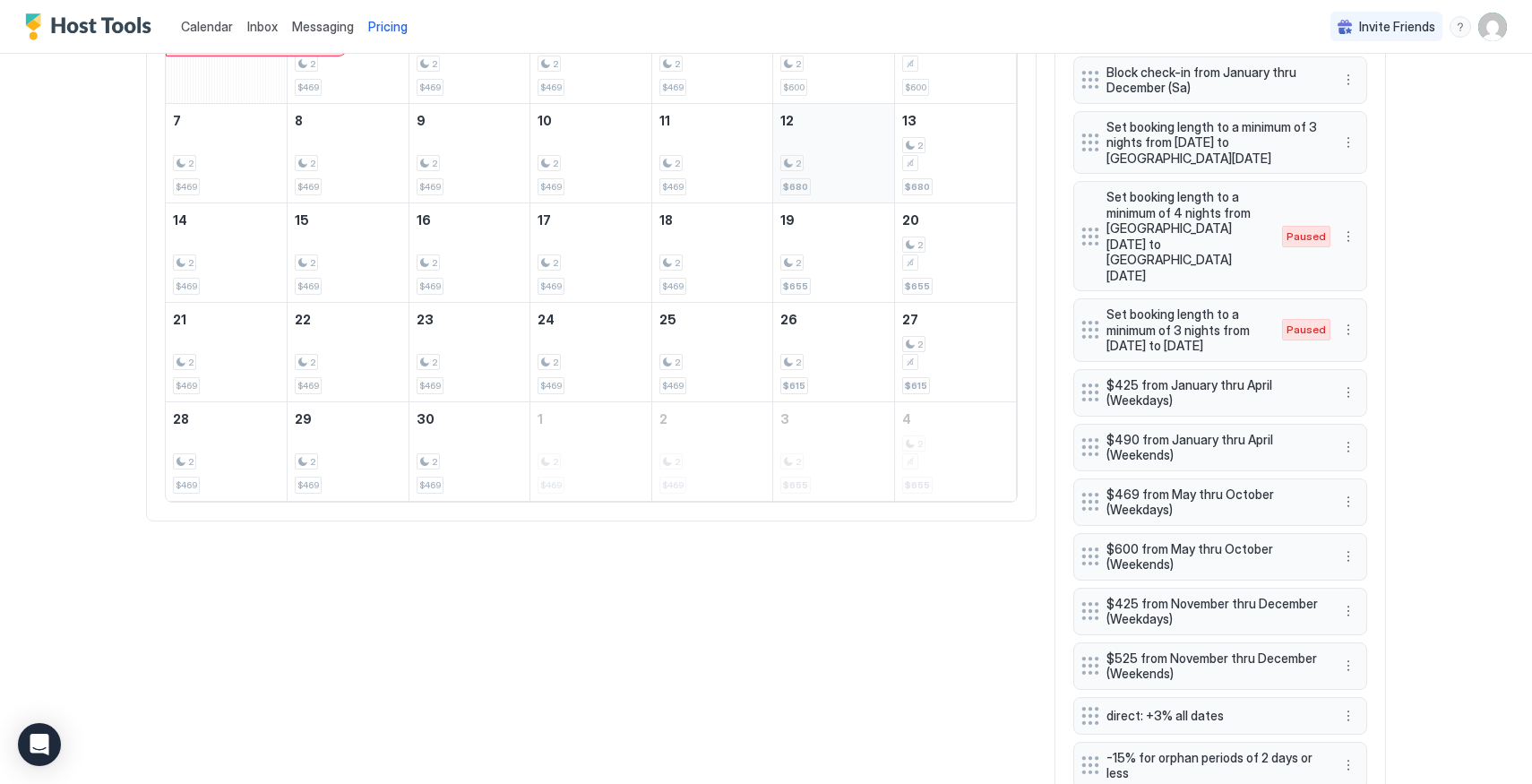
click at [820, 155] on div "2" at bounding box center [834, 164] width 107 height 17
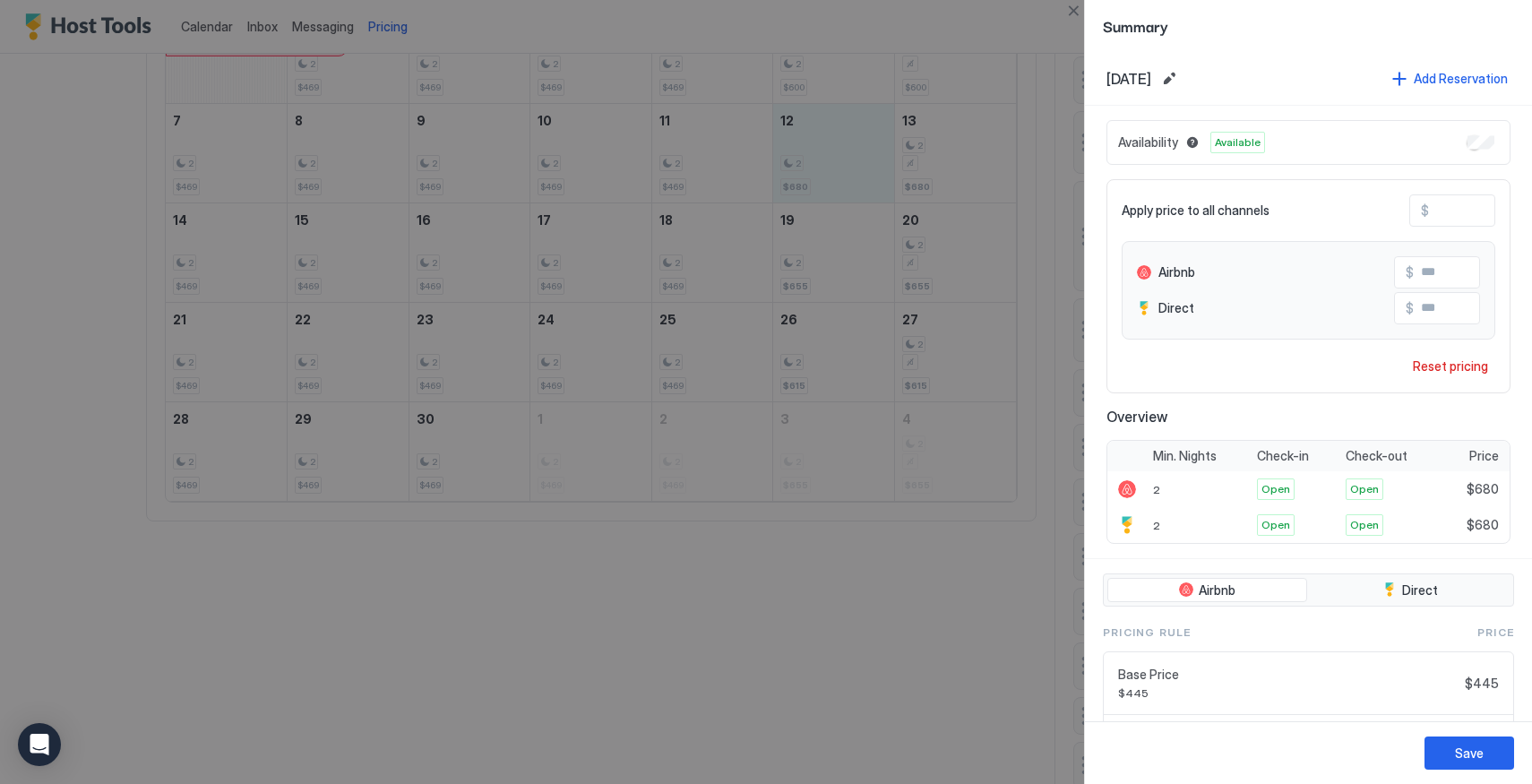
scroll to position [236, 0]
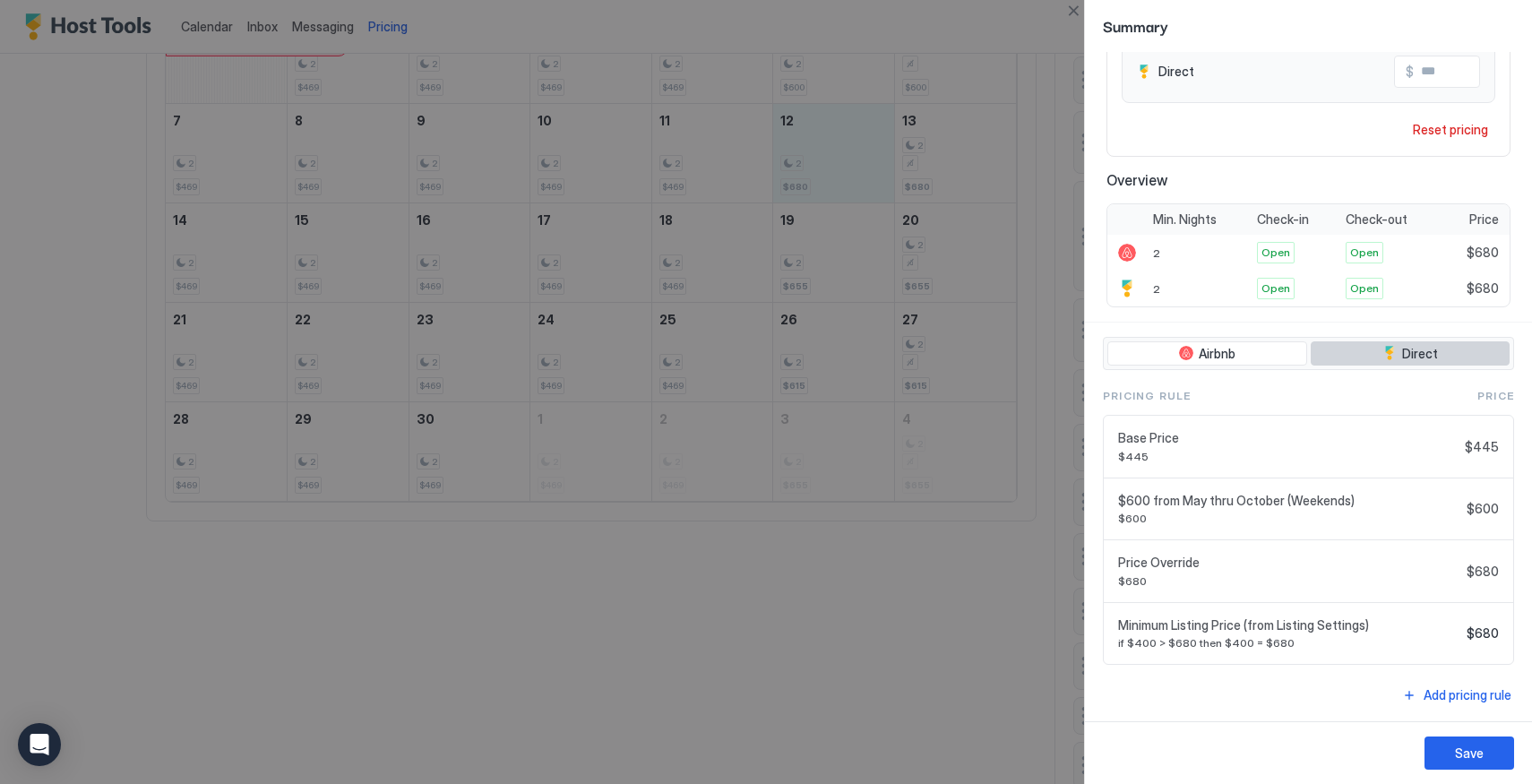
click at [1391, 356] on div "tab-group" at bounding box center [1390, 353] width 15 height 15
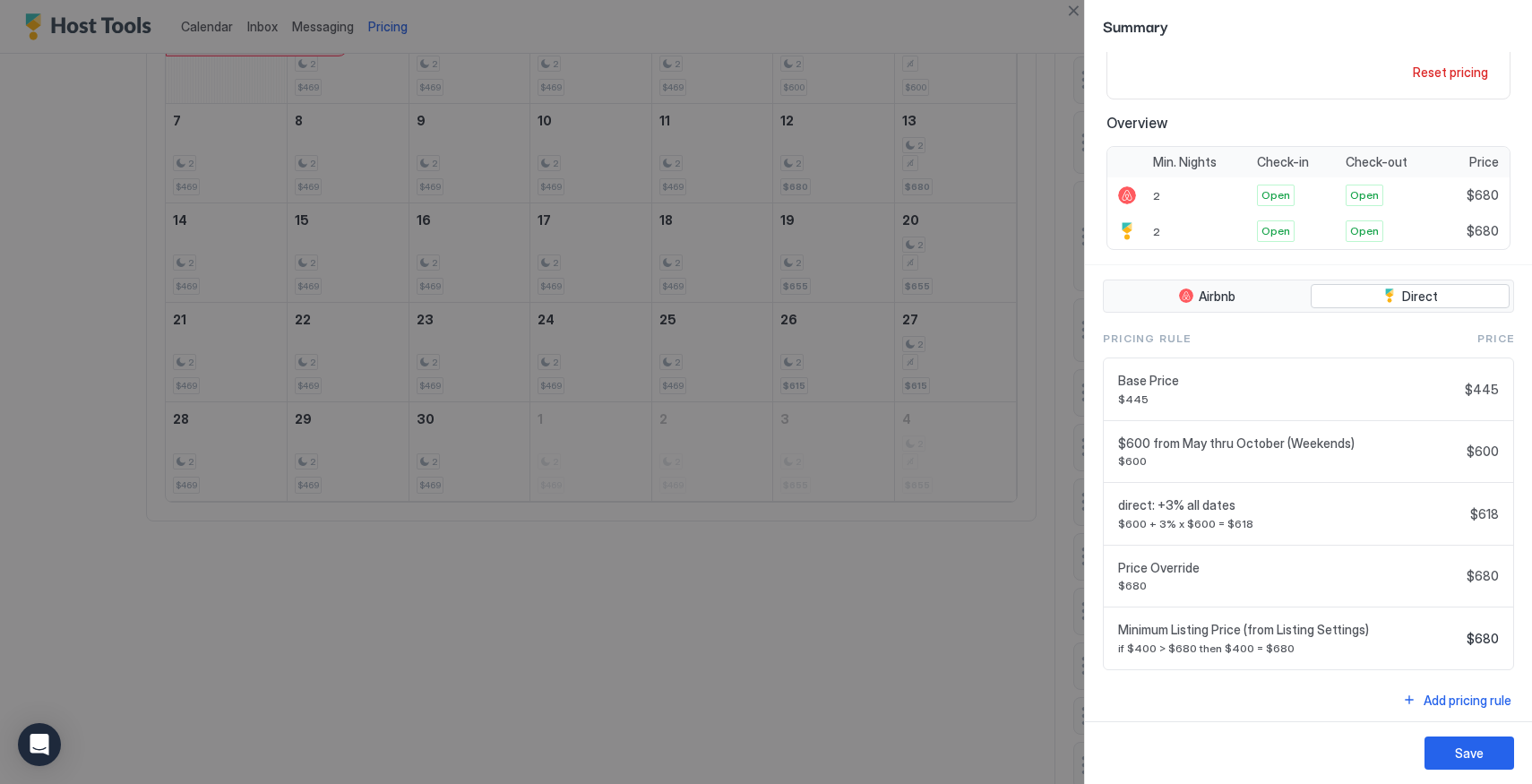
scroll to position [299, 0]
click at [981, 653] on div at bounding box center [766, 392] width 1532 height 784
click at [1073, 12] on button "Close" at bounding box center [1073, 10] width 21 height 21
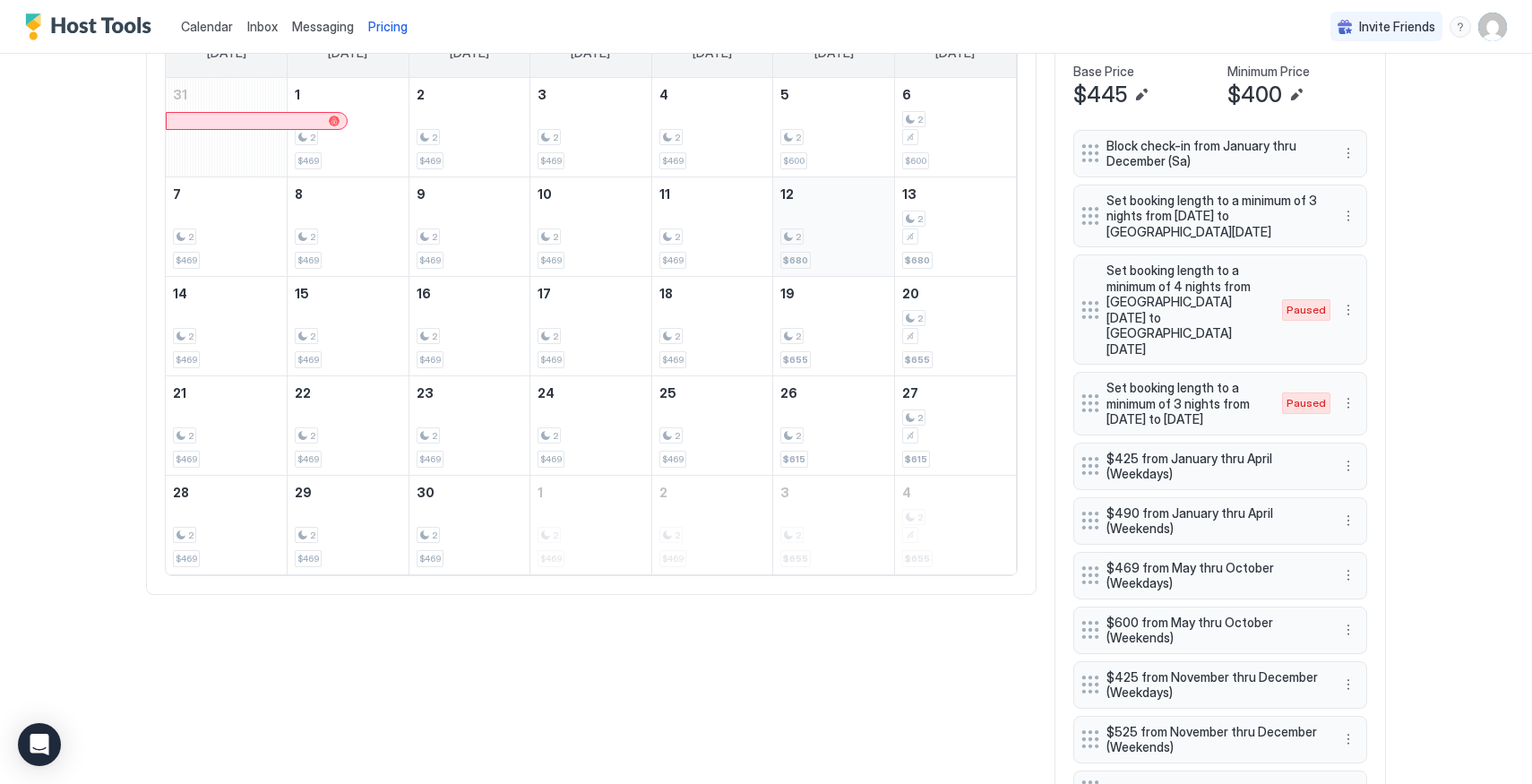
scroll to position [599, 0]
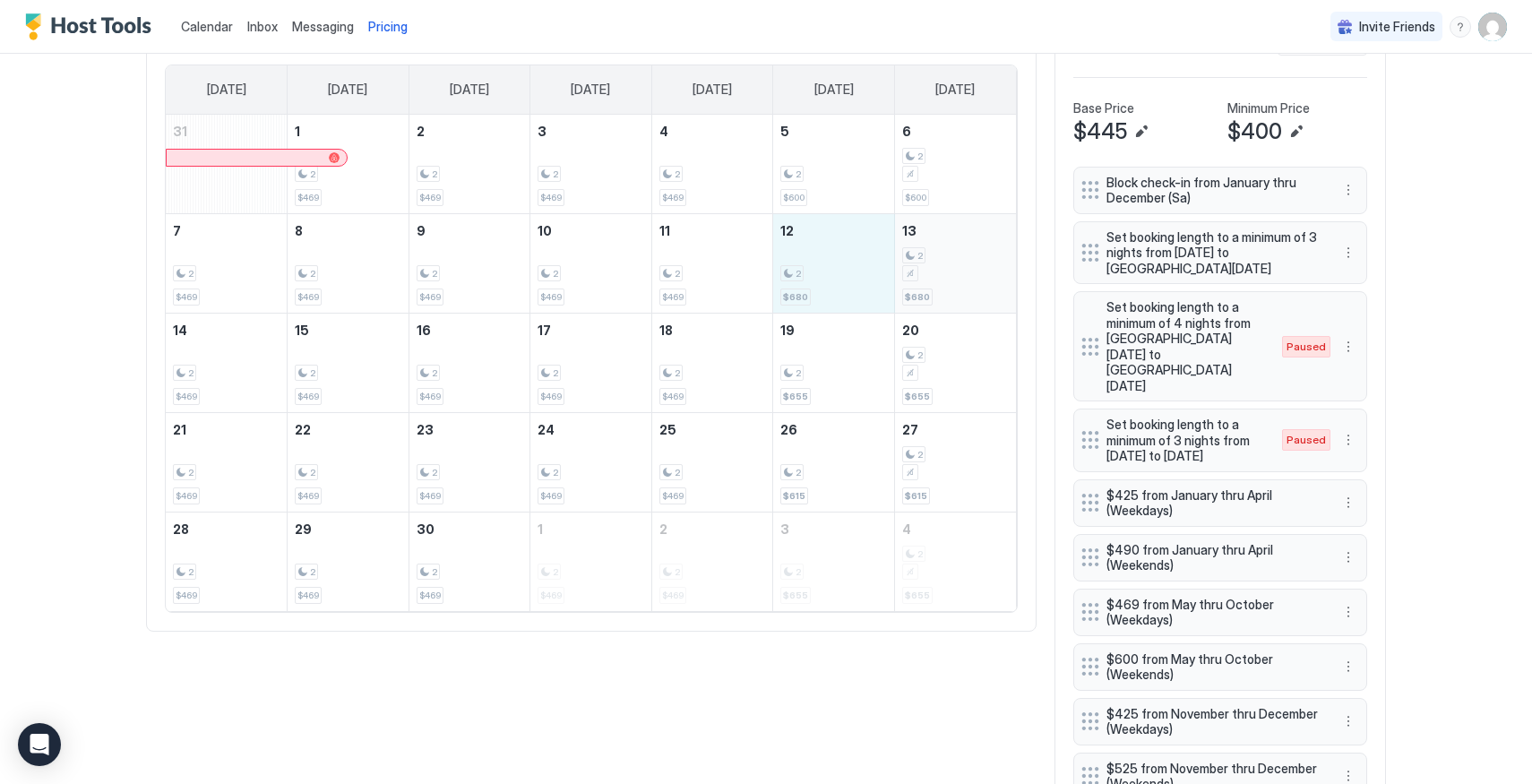
drag, startPoint x: 840, startPoint y: 261, endPoint x: 945, endPoint y: 264, distance: 105.0
click at [945, 264] on tr "7 2 $469 8 2 $469 9 2 $469 10 2 $469 11 2 $469 12 2 $680 13 2 $680" at bounding box center [590, 263] width 851 height 99
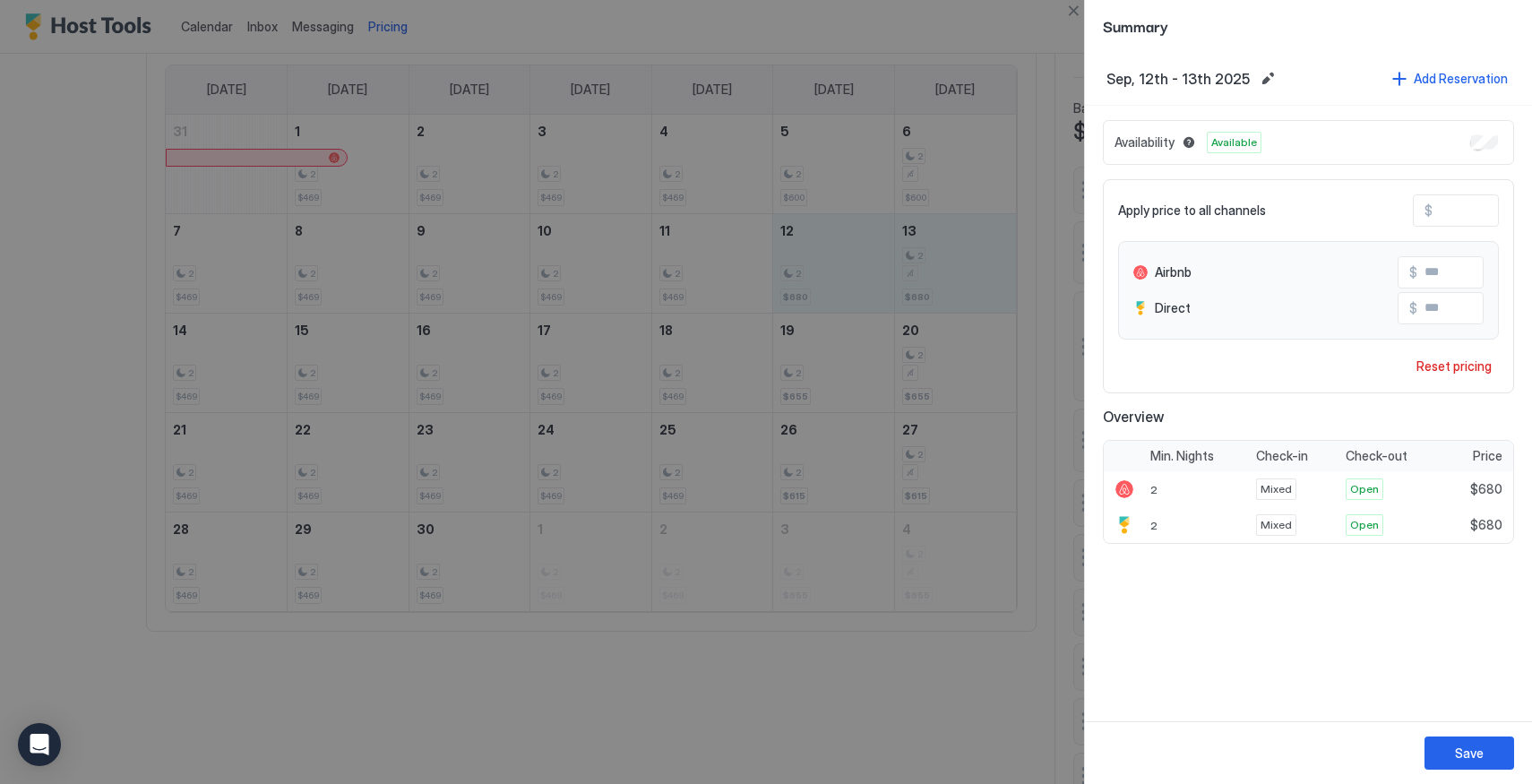
click at [1448, 310] on input "***" at bounding box center [1490, 308] width 143 height 30
click at [1430, 312] on input "***" at bounding box center [1490, 308] width 143 height 30
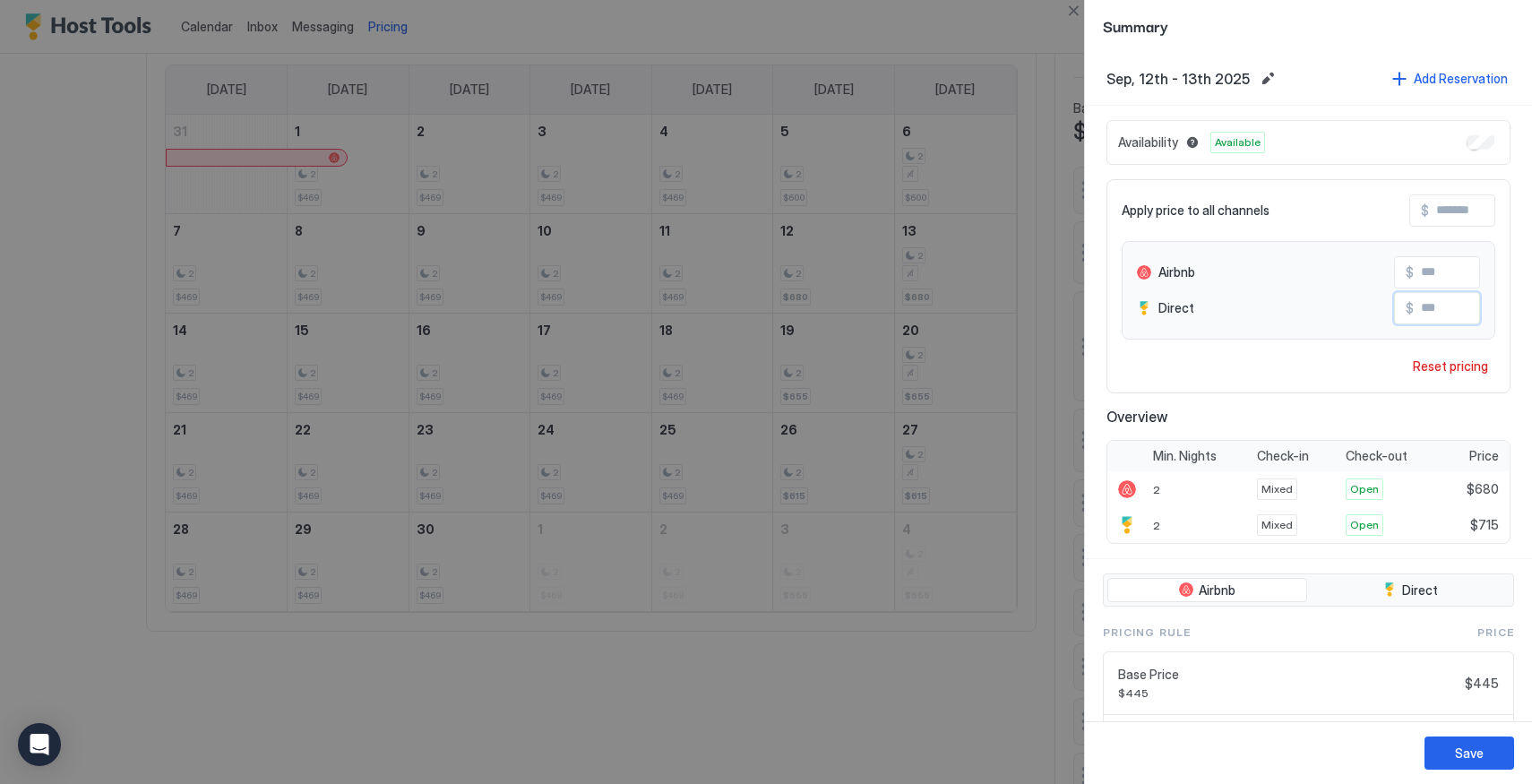
type input "***"
click at [1356, 360] on div "Apply price to all channels $ Airbnb $ *** Direct $ *** Reset pricing" at bounding box center [1308, 286] width 404 height 214
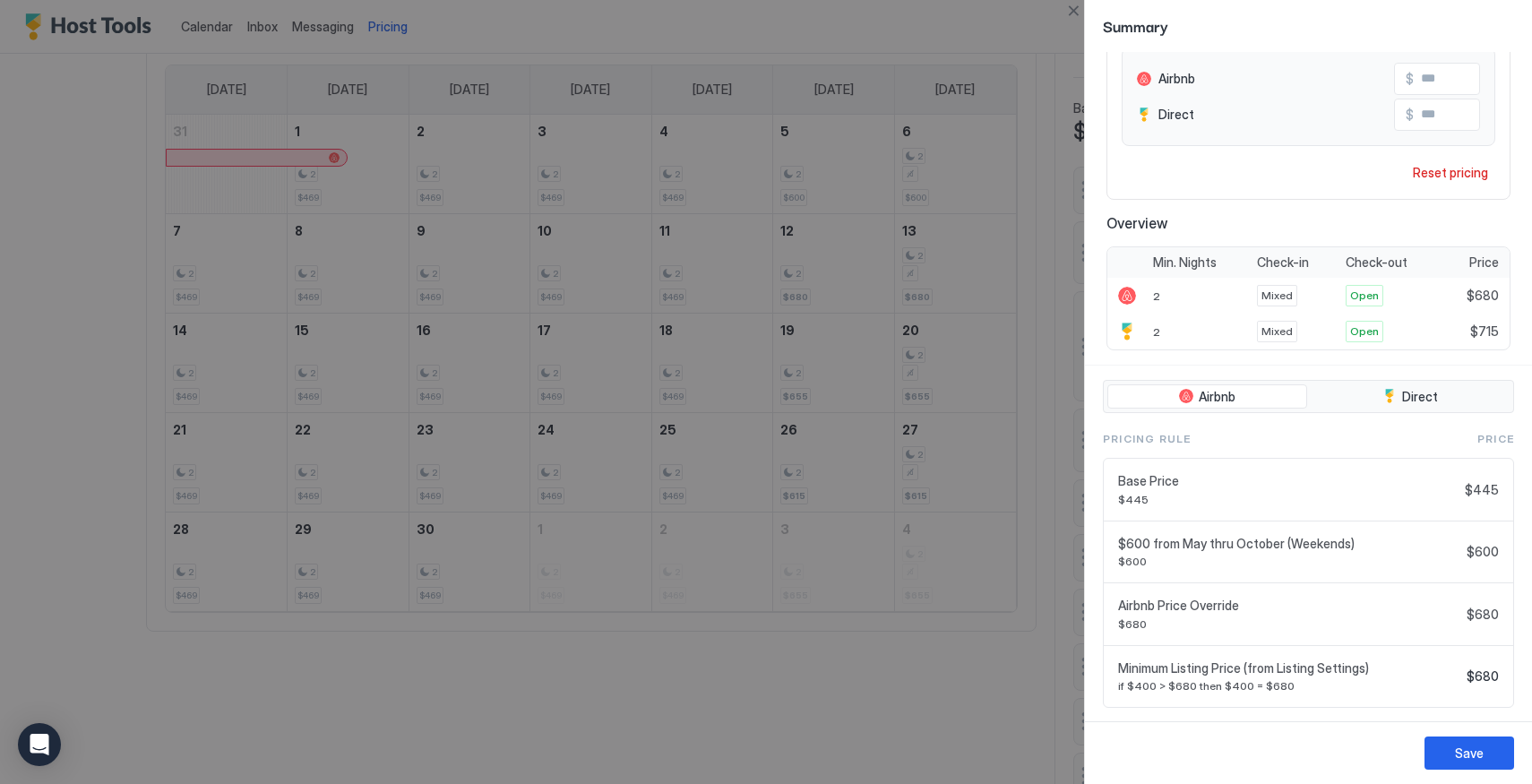
scroll to position [236, 0]
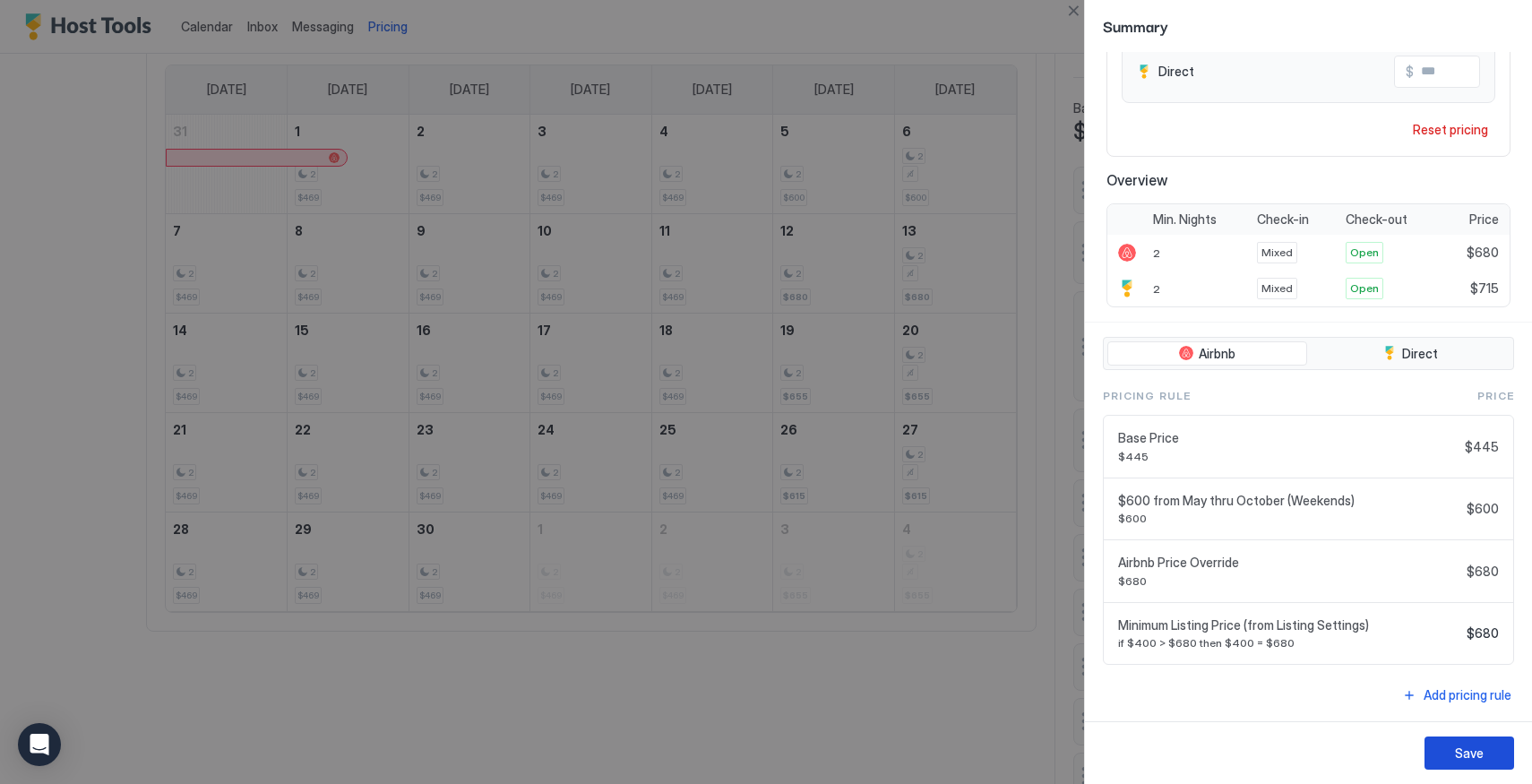
click at [1440, 747] on button "Save" at bounding box center [1469, 753] width 89 height 33
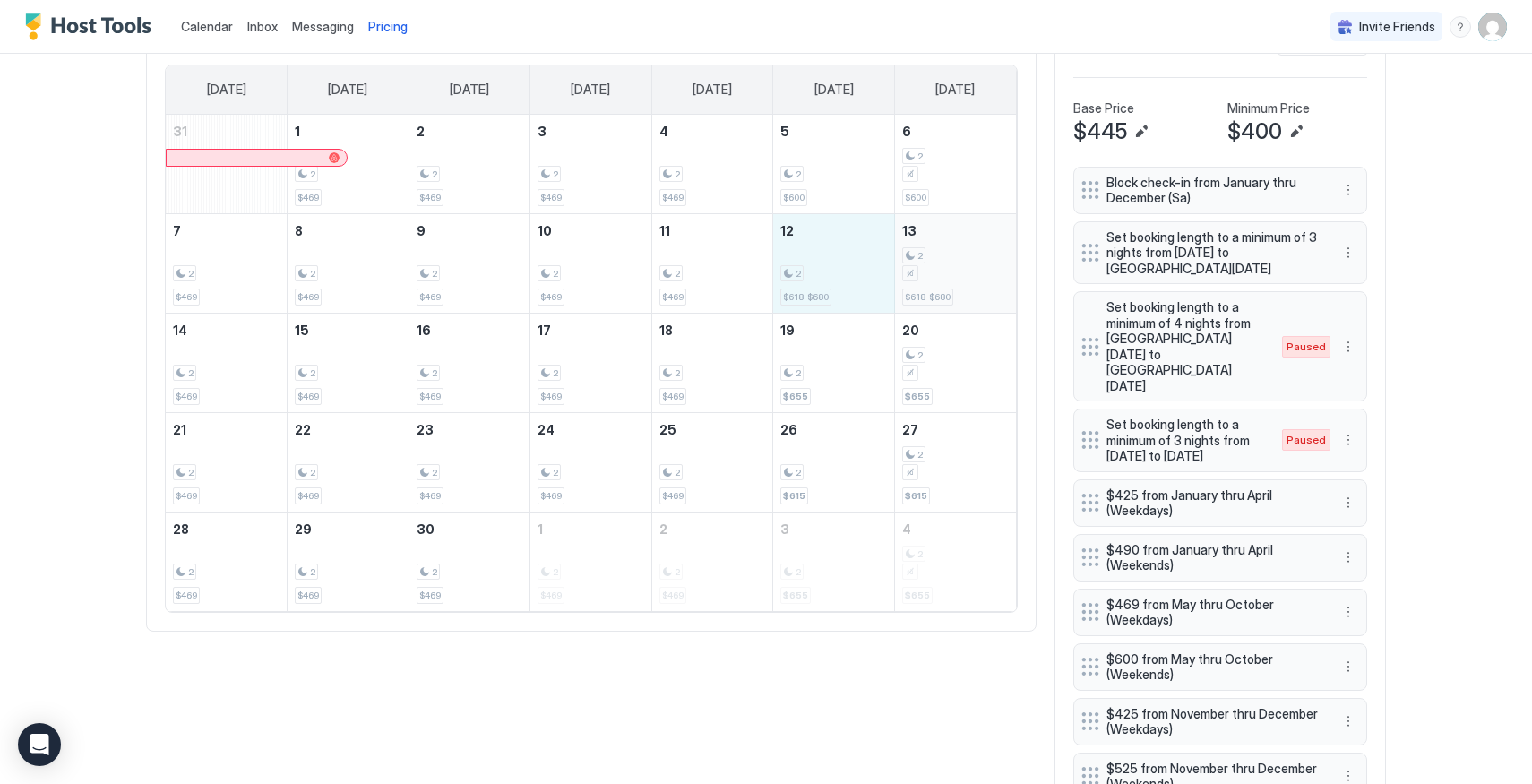
drag, startPoint x: 867, startPoint y: 293, endPoint x: 962, endPoint y: 294, distance: 95.0
click at [962, 294] on tr "7 2 $469 8 2 $469 9 2 $469 10 2 $469 11 2 $469 12 2 $618-$680 13 2 $618-$680" at bounding box center [590, 263] width 851 height 99
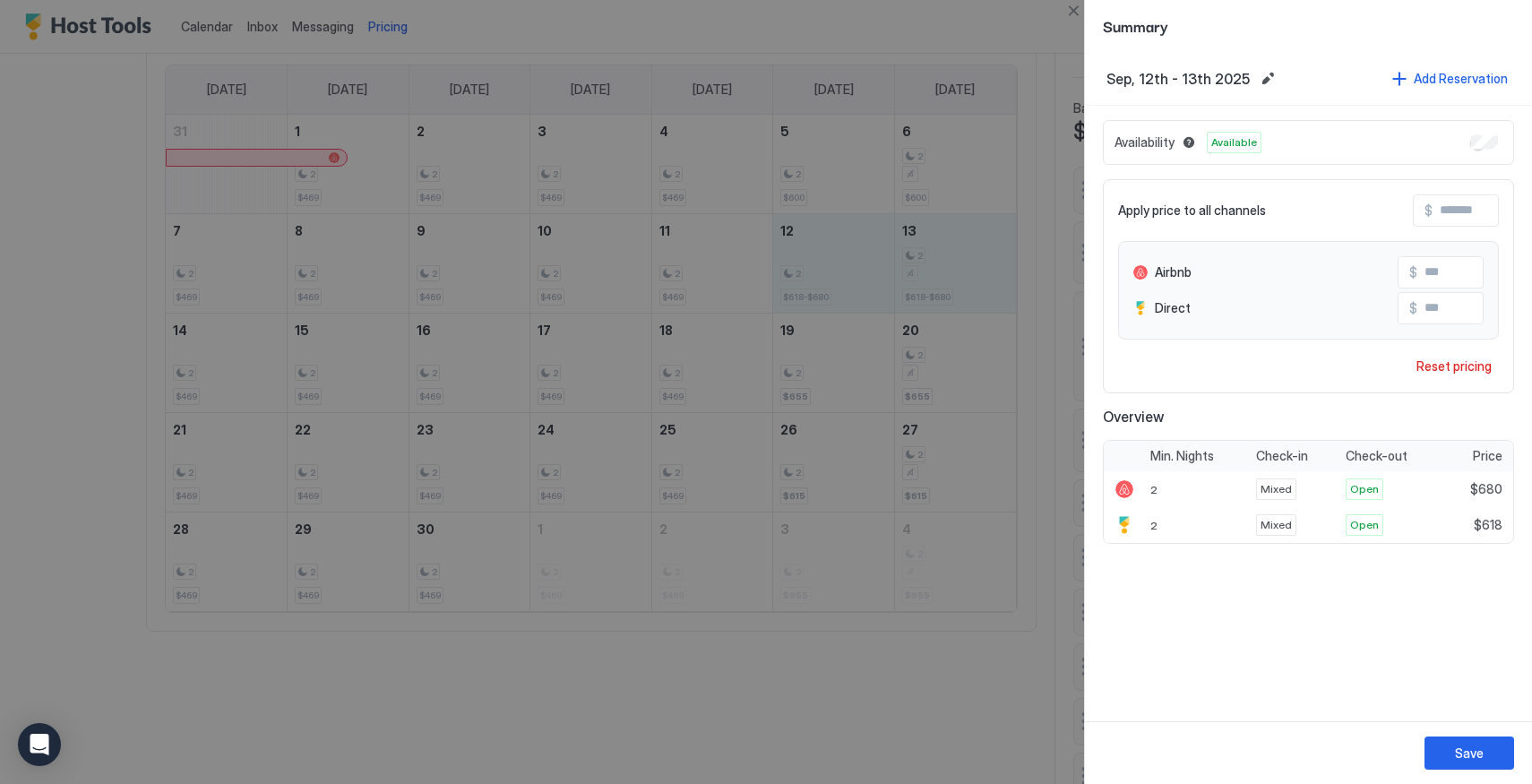
click at [1423, 316] on input "Input Field" at bounding box center [1490, 308] width 143 height 30
click at [1487, 520] on span "$618" at bounding box center [1488, 525] width 29 height 17
click at [1428, 311] on input "Input Field" at bounding box center [1490, 308] width 143 height 30
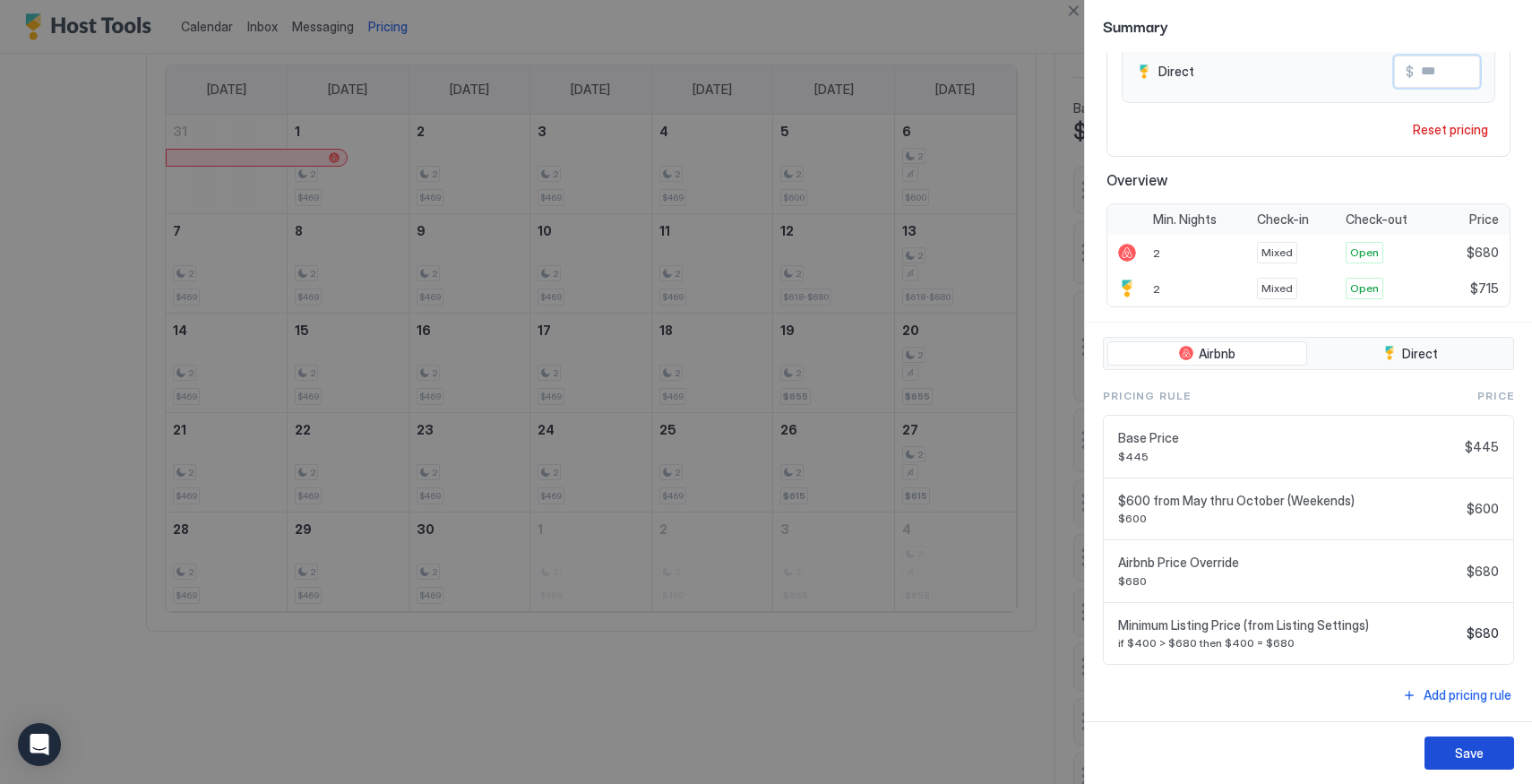
type input "***"
click at [1463, 761] on div "Save" at bounding box center [1469, 753] width 29 height 18
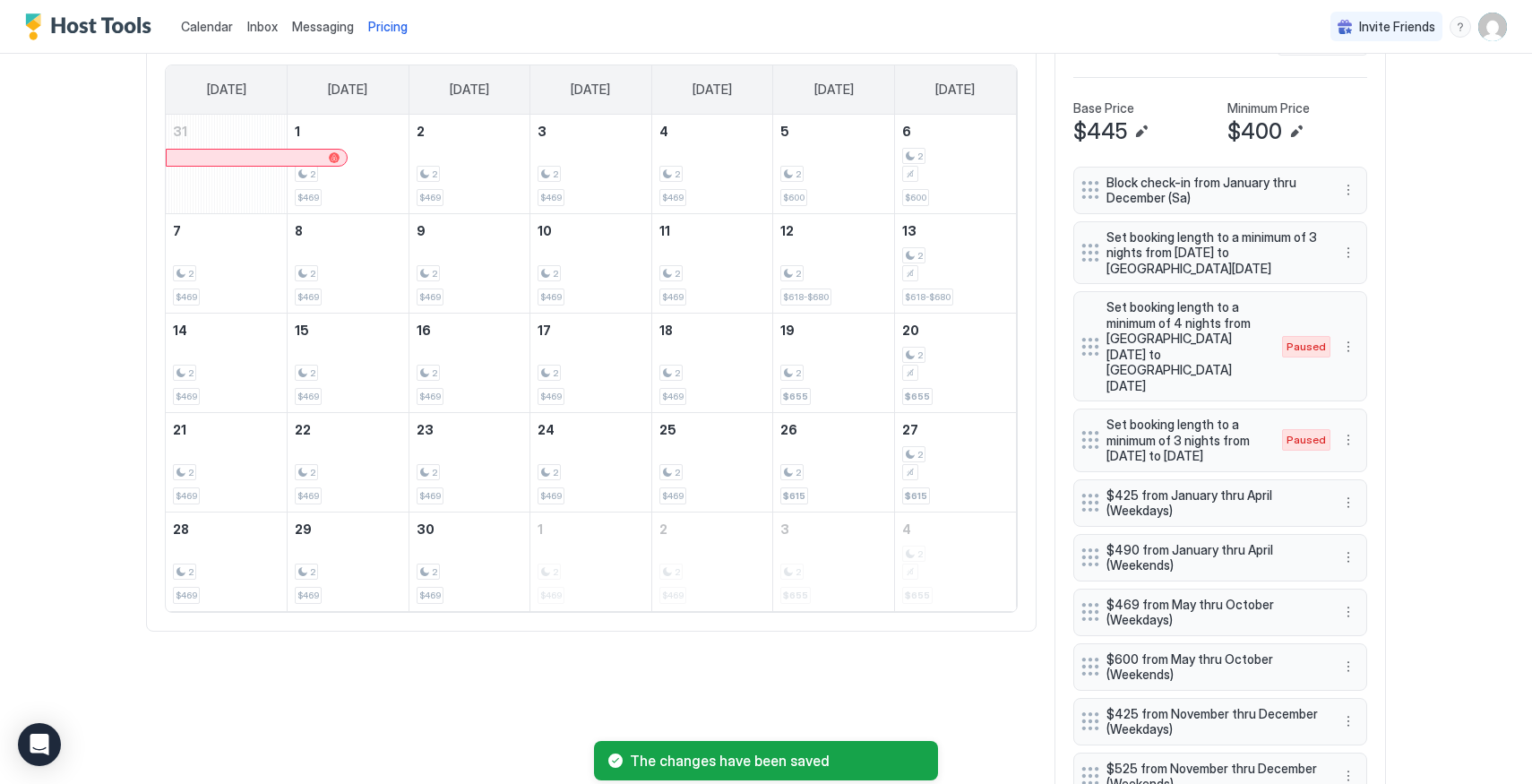
click at [933, 649] on div "All Airbnb Direct [DATE] Sep [DATE] [DATE] [DATE] [DATE] [DATE] [DATE] [DATE] 3…" at bounding box center [766, 509] width 1240 height 1016
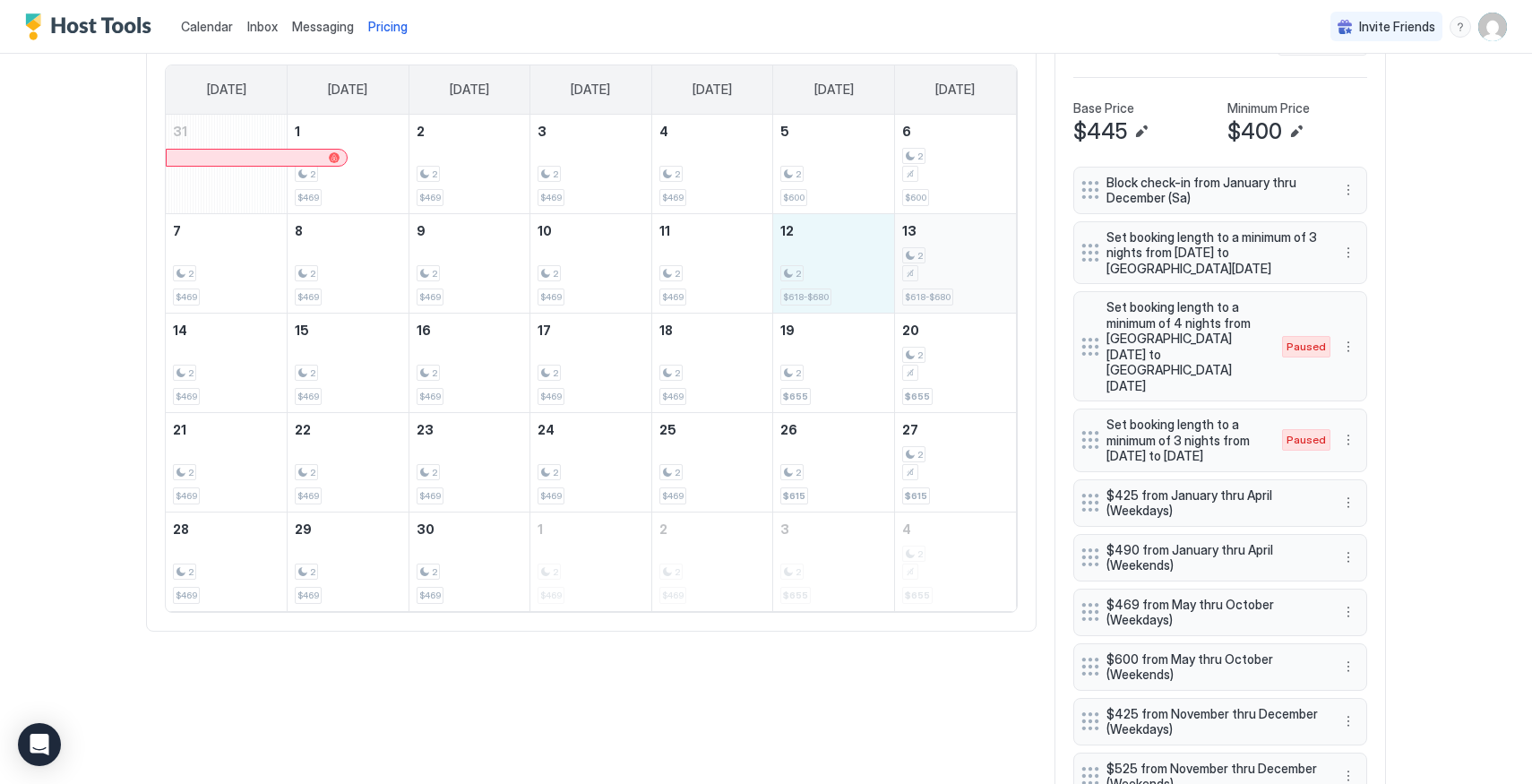
drag, startPoint x: 851, startPoint y: 253, endPoint x: 971, endPoint y: 253, distance: 120.0
click at [971, 253] on tr "7 2 $469 8 2 $469 9 2 $469 10 2 $469 11 2 $469 12 2 $618-$680 13 2 $618-$680" at bounding box center [590, 263] width 851 height 99
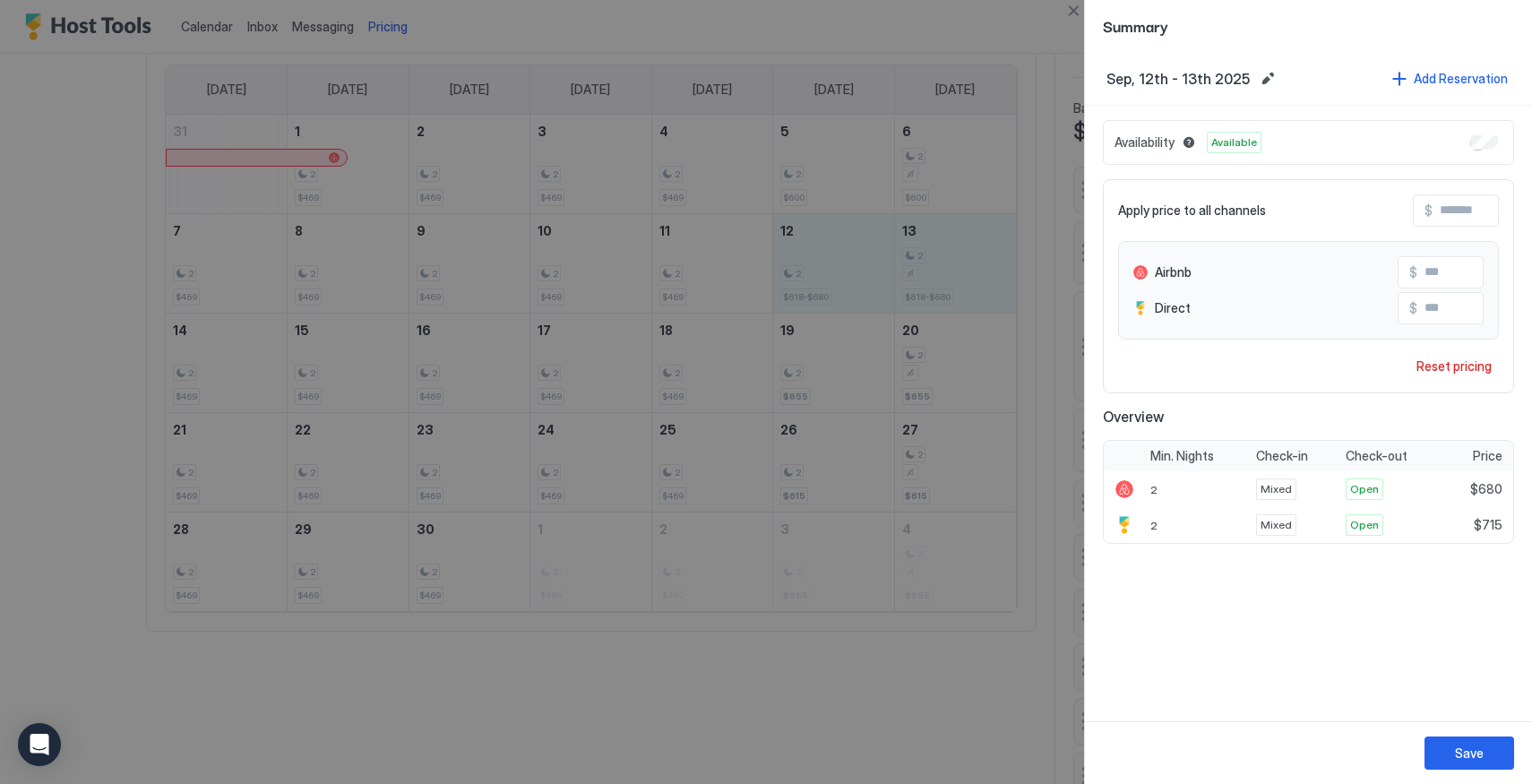
click at [817, 629] on div at bounding box center [766, 392] width 1532 height 784
click at [1074, 6] on button "Close" at bounding box center [1073, 10] width 21 height 21
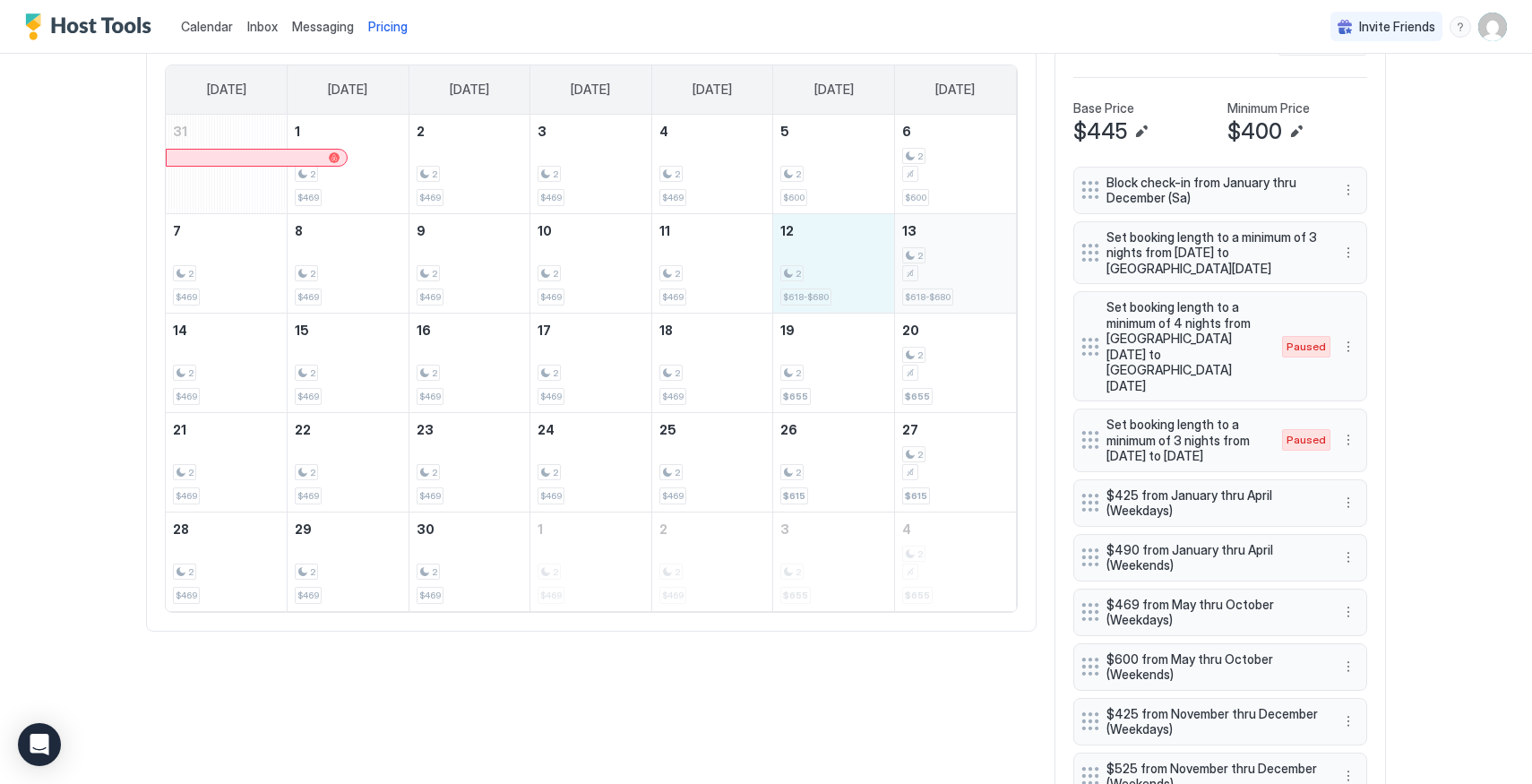
drag, startPoint x: 844, startPoint y: 259, endPoint x: 966, endPoint y: 259, distance: 122.0
click at [966, 259] on tr "7 2 $469 8 2 $469 9 2 $469 10 2 $469 11 2 $469 12 2 $618-$680 13 2 $618-$680" at bounding box center [590, 263] width 851 height 99
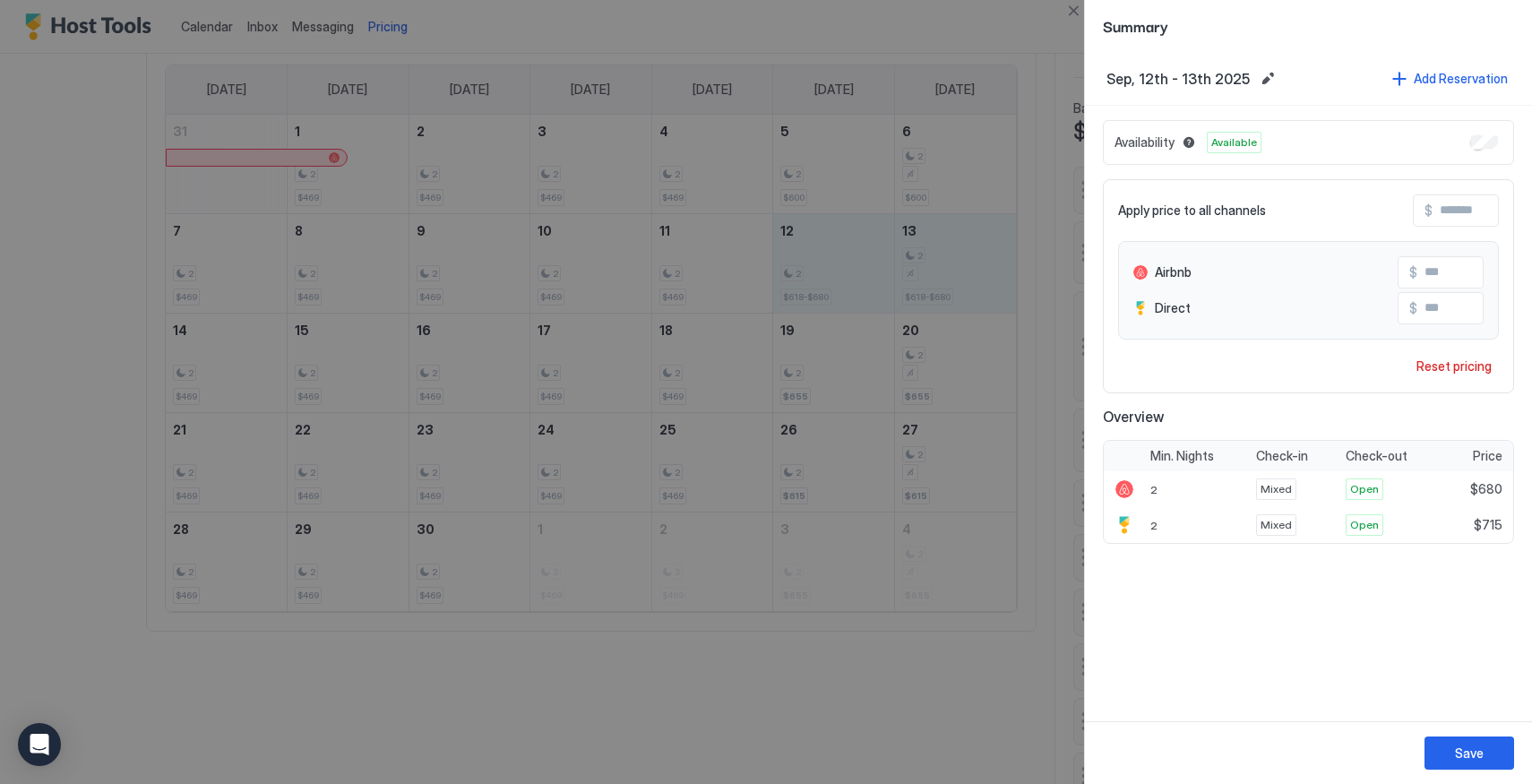
click at [842, 692] on div at bounding box center [766, 392] width 1532 height 784
click at [1078, 14] on button "Close" at bounding box center [1073, 10] width 21 height 21
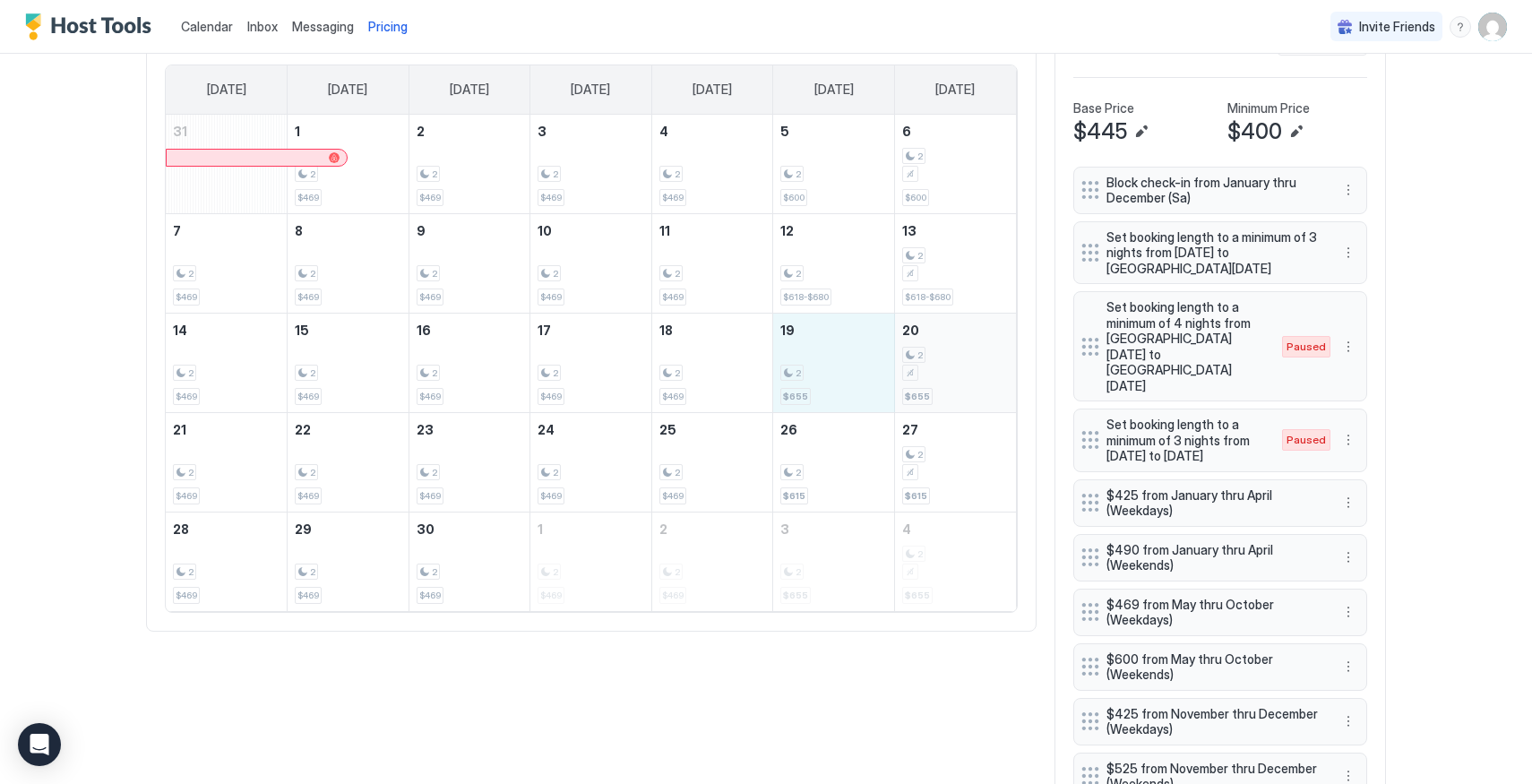
drag, startPoint x: 842, startPoint y: 383, endPoint x: 940, endPoint y: 383, distance: 98.0
click at [940, 383] on tr "14 2 $469 15 2 $469 16 2 $469 17 2 $469 18 2 $469 19 2 $655 20 2 $655" at bounding box center [590, 362] width 851 height 99
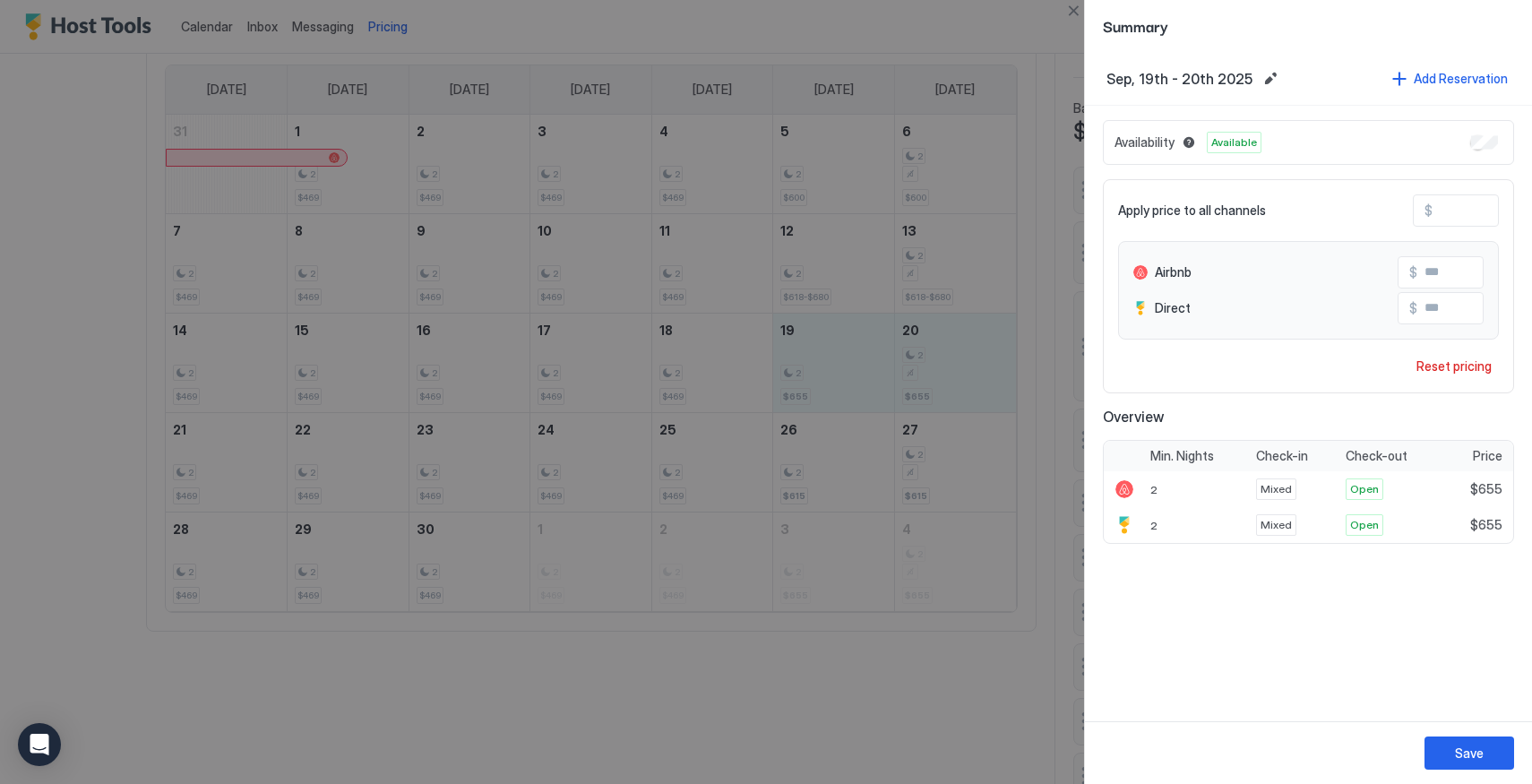
click at [1429, 312] on input "***" at bounding box center [1490, 308] width 143 height 30
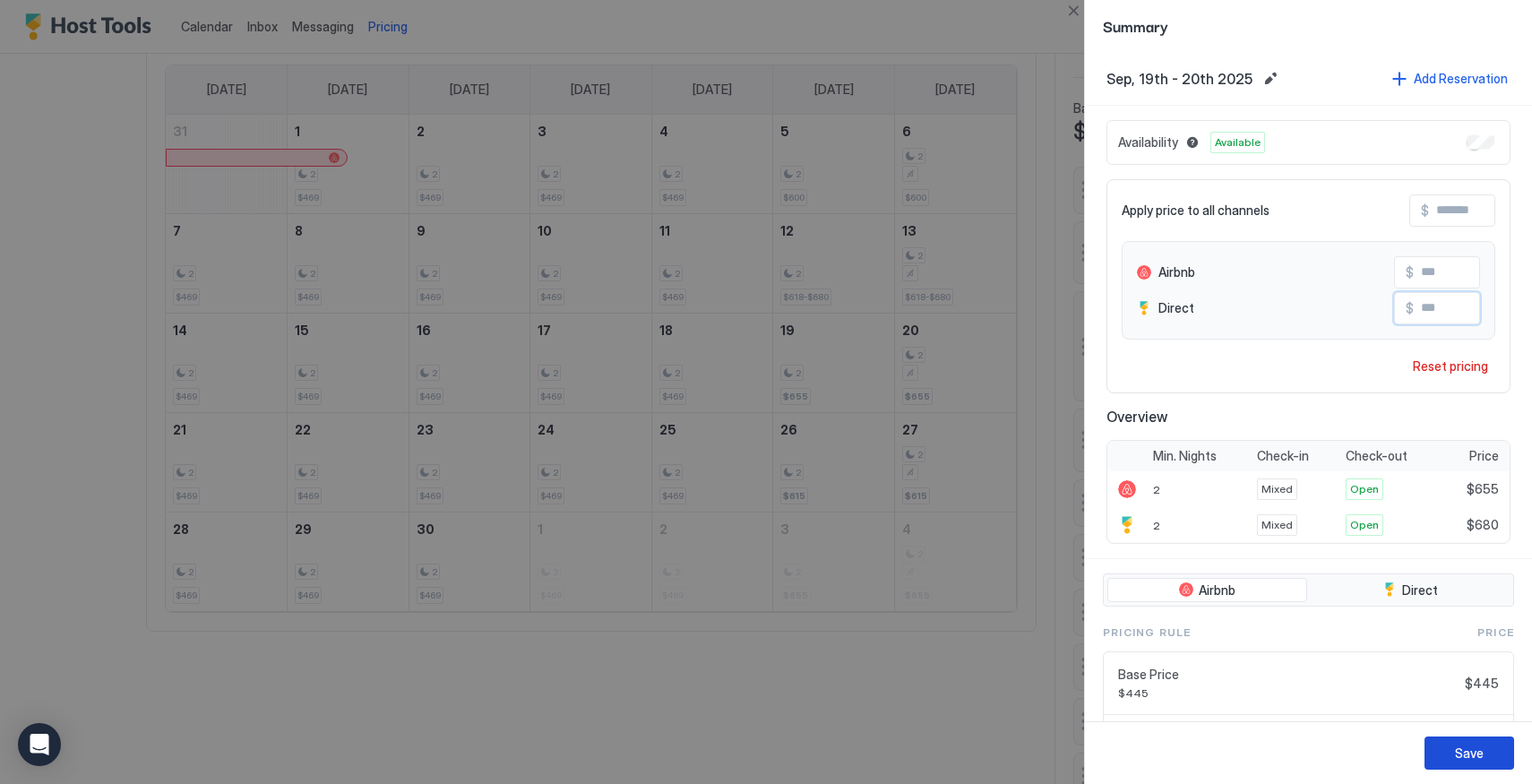
type input "***"
click at [1473, 755] on div "Save" at bounding box center [1469, 753] width 29 height 18
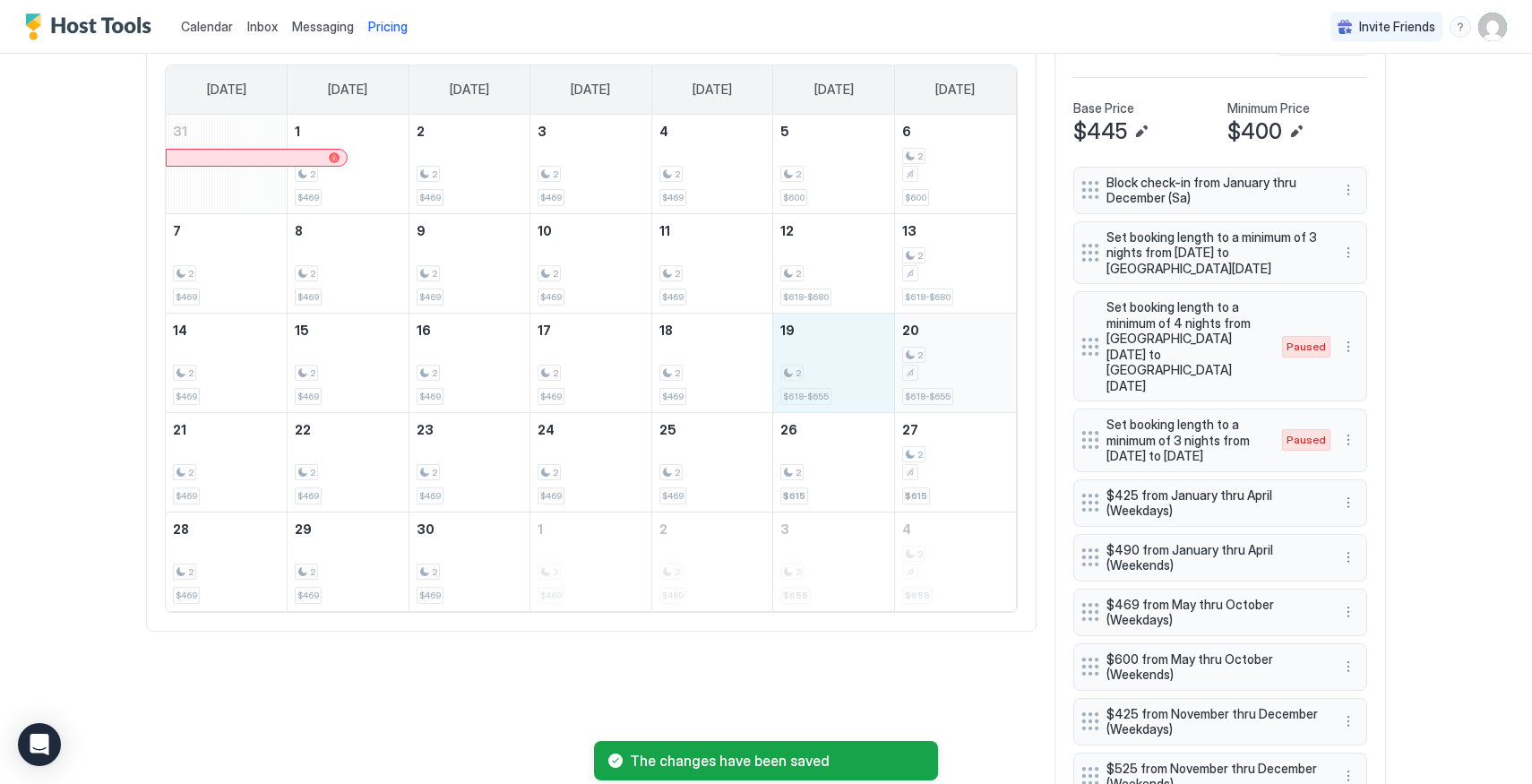
drag, startPoint x: 863, startPoint y: 385, endPoint x: 960, endPoint y: 387, distance: 97.0
click at [960, 385] on tr "14 2 $469 15 2 $469 16 2 $469 17 2 $469 18 2 $469 19 2 $618-$655 20 2 $618-$655" at bounding box center [590, 362] width 851 height 99
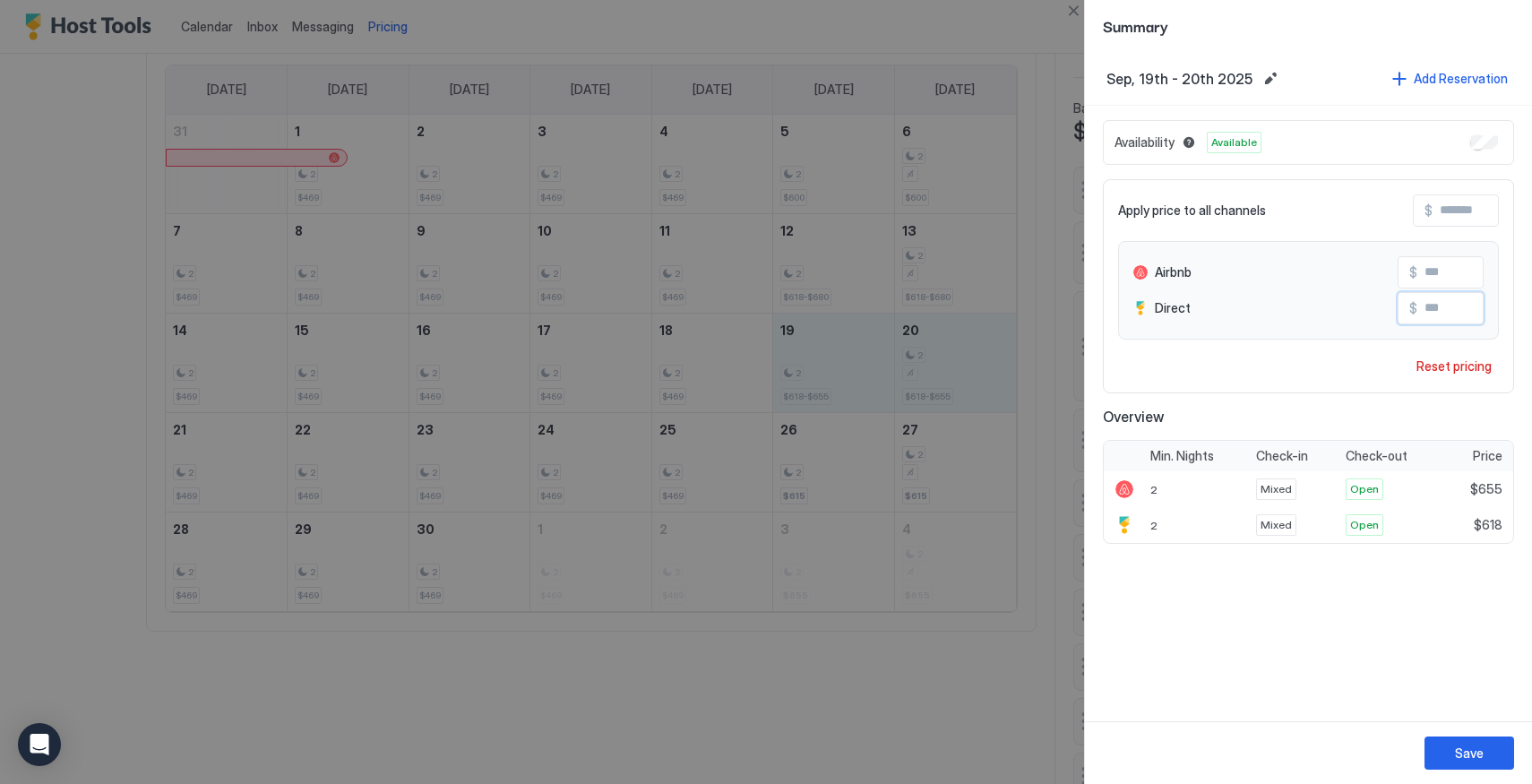
click at [1457, 308] on input "Input Field" at bounding box center [1490, 308] width 143 height 30
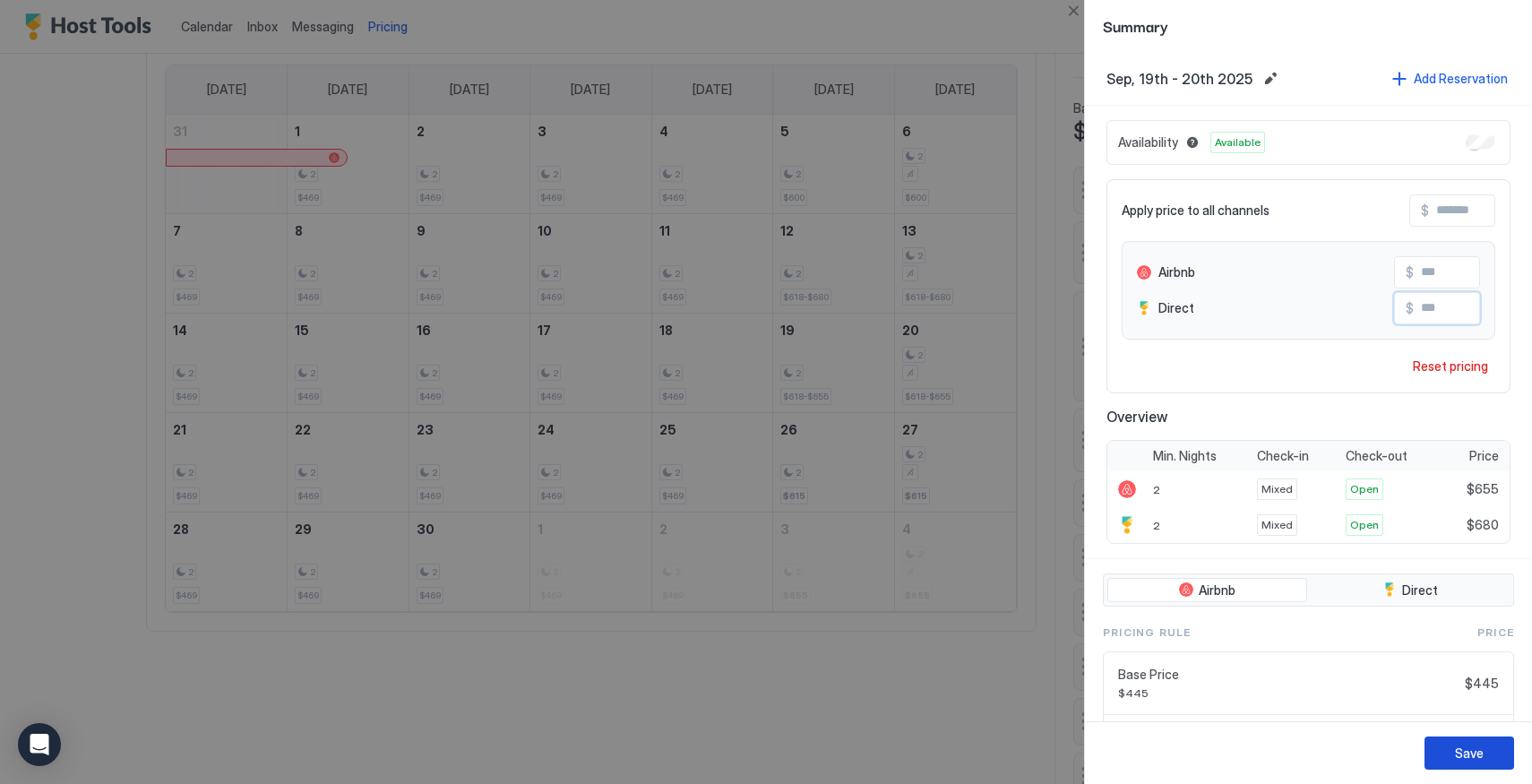
type input "***"
click at [1464, 748] on div "Save" at bounding box center [1469, 753] width 29 height 18
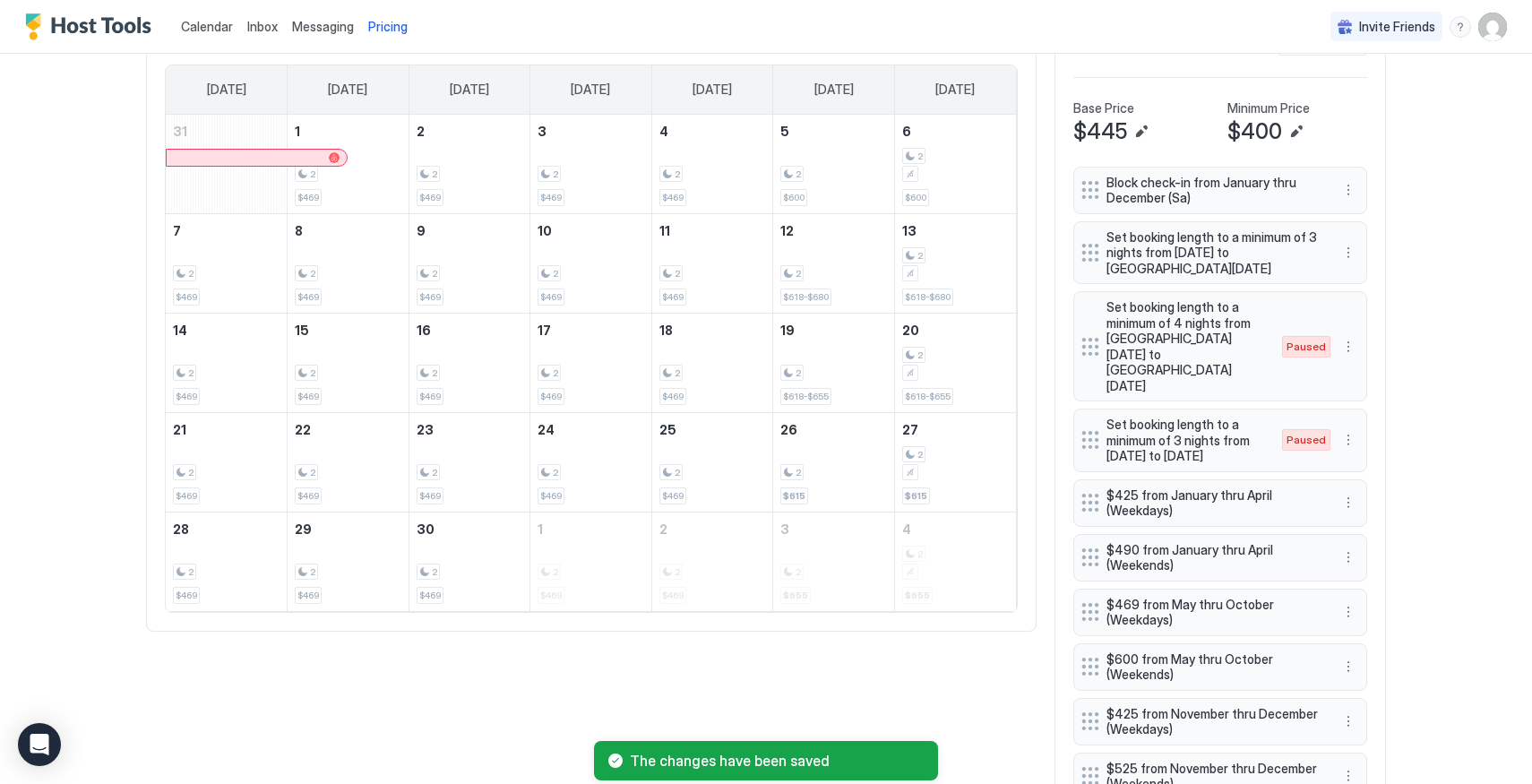
click at [928, 665] on div "All Airbnb Direct [DATE] Sep [DATE] [DATE] [DATE] [DATE] [DATE] [DATE] [DATE] 3…" at bounding box center [766, 509] width 1240 height 1016
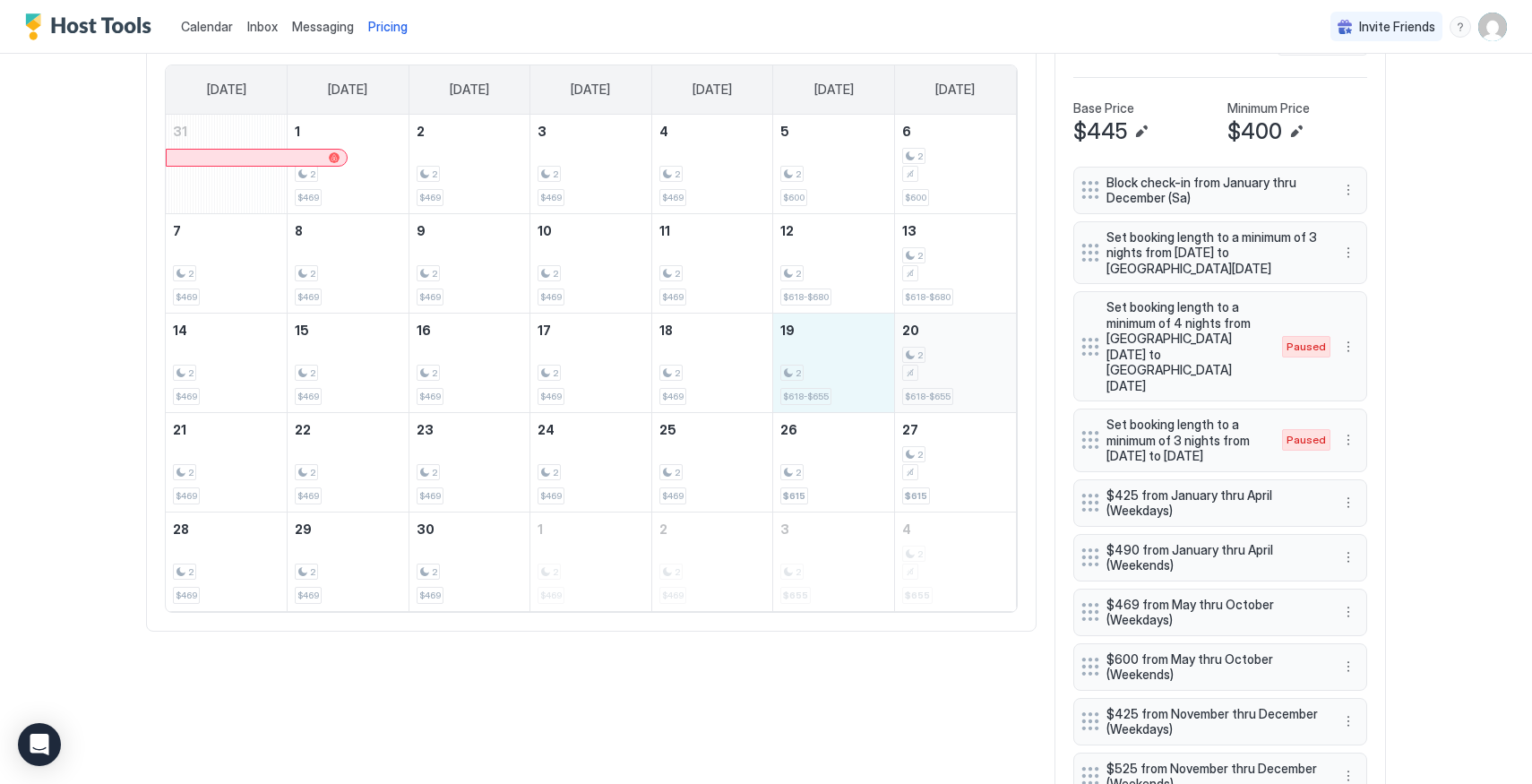
drag, startPoint x: 859, startPoint y: 377, endPoint x: 951, endPoint y: 376, distance: 92.0
click at [951, 376] on tr "14 2 $469 15 2 $469 16 2 $469 17 2 $469 18 2 $469 19 2 $618-$655 20 2 $618-$655" at bounding box center [590, 362] width 851 height 99
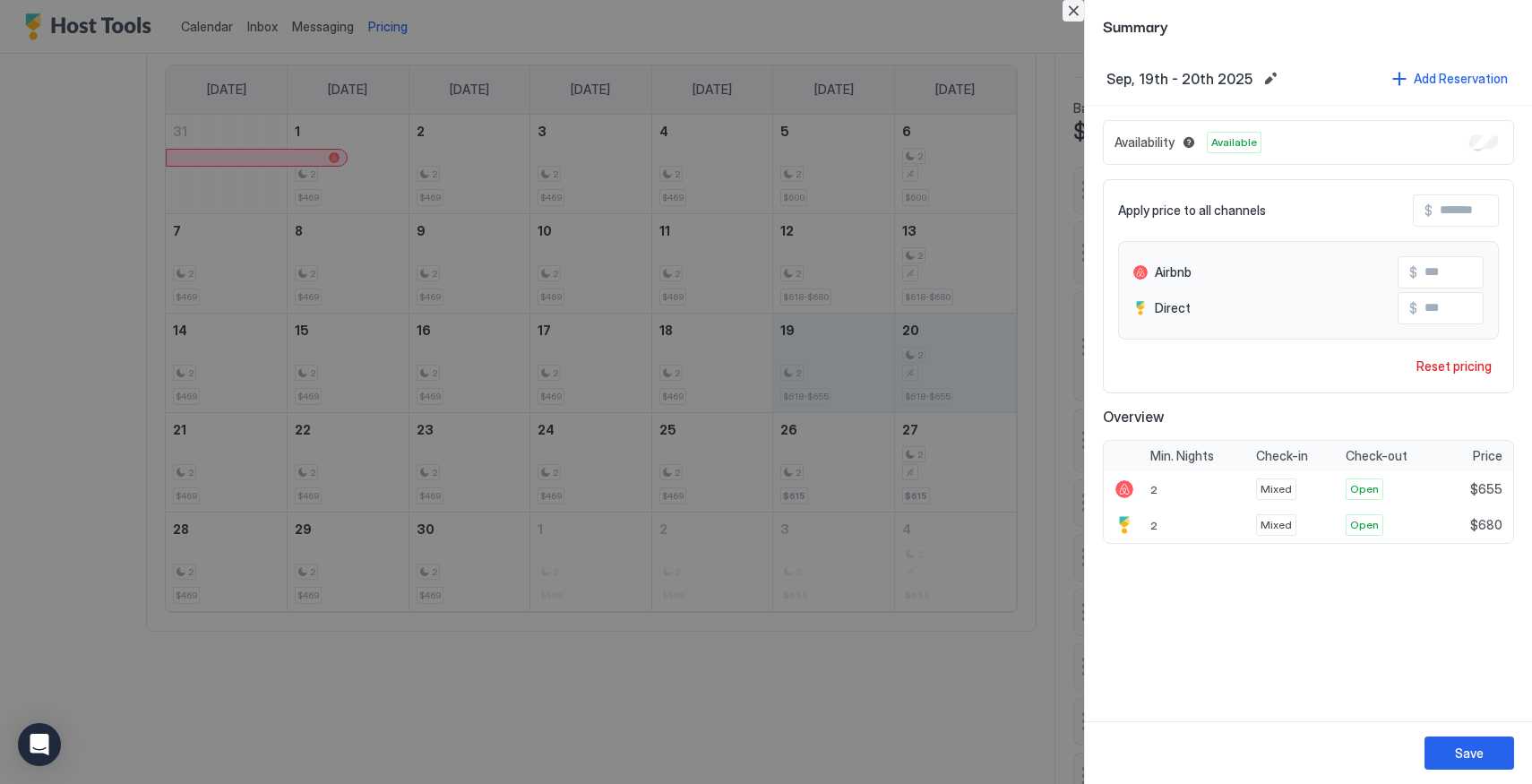
click at [1071, 11] on button "Close" at bounding box center [1073, 10] width 21 height 21
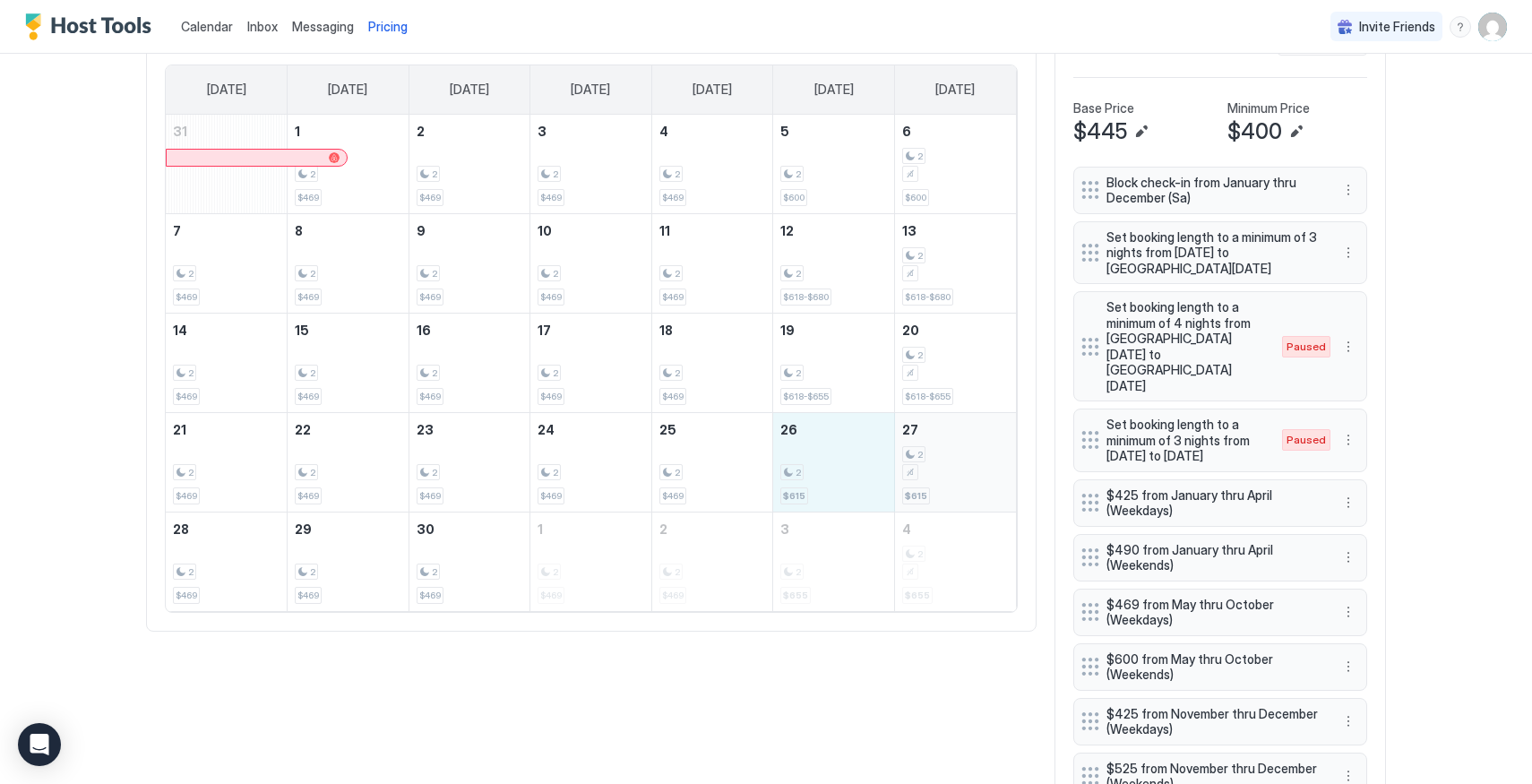
drag, startPoint x: 838, startPoint y: 456, endPoint x: 940, endPoint y: 449, distance: 102.2
click at [940, 449] on tr "21 2 $469 22 2 $469 23 2 $469 24 2 $469 25 2 $469 26 2 $615 27 2 $615" at bounding box center [590, 461] width 851 height 99
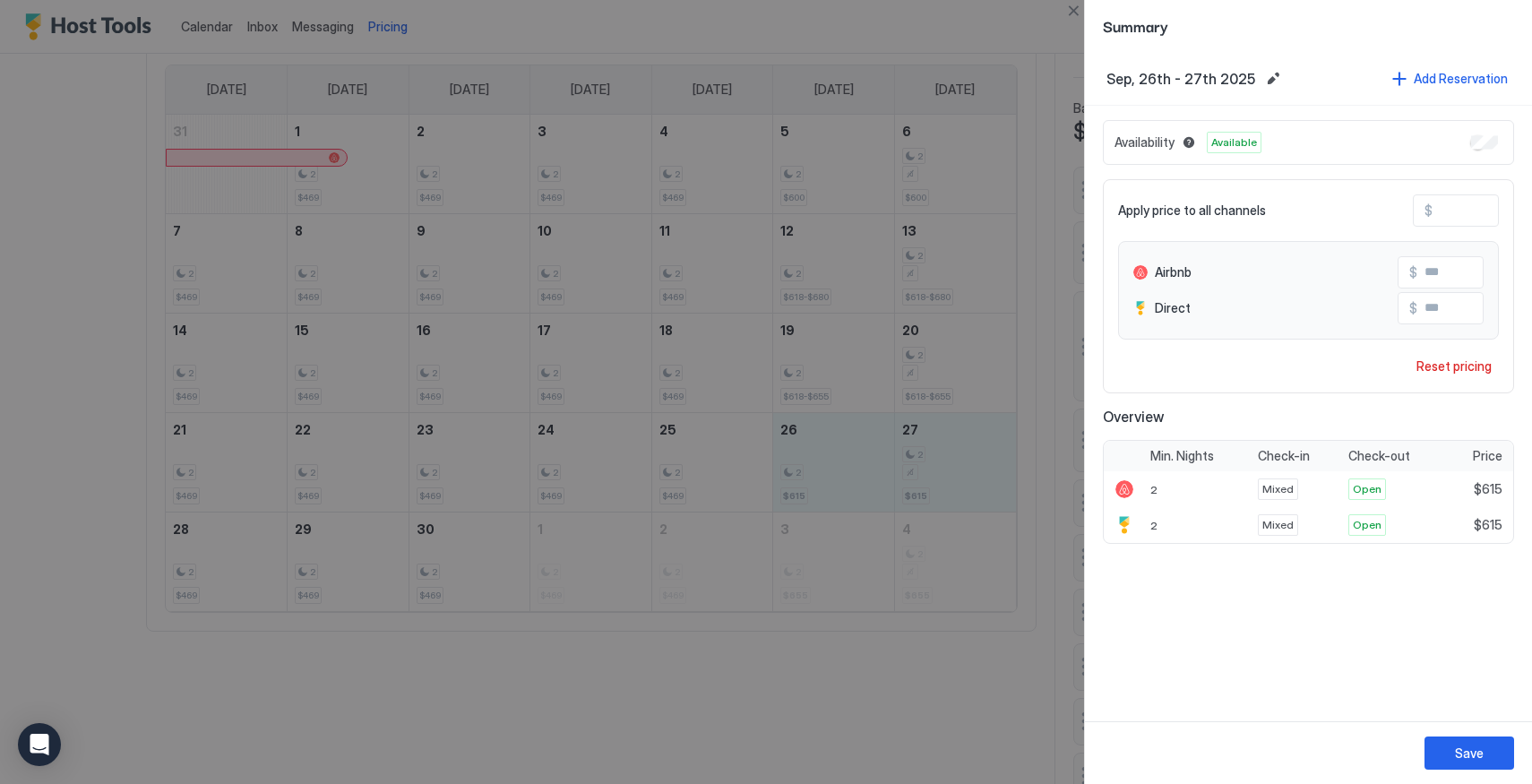
click at [1434, 312] on input "***" at bounding box center [1490, 308] width 143 height 30
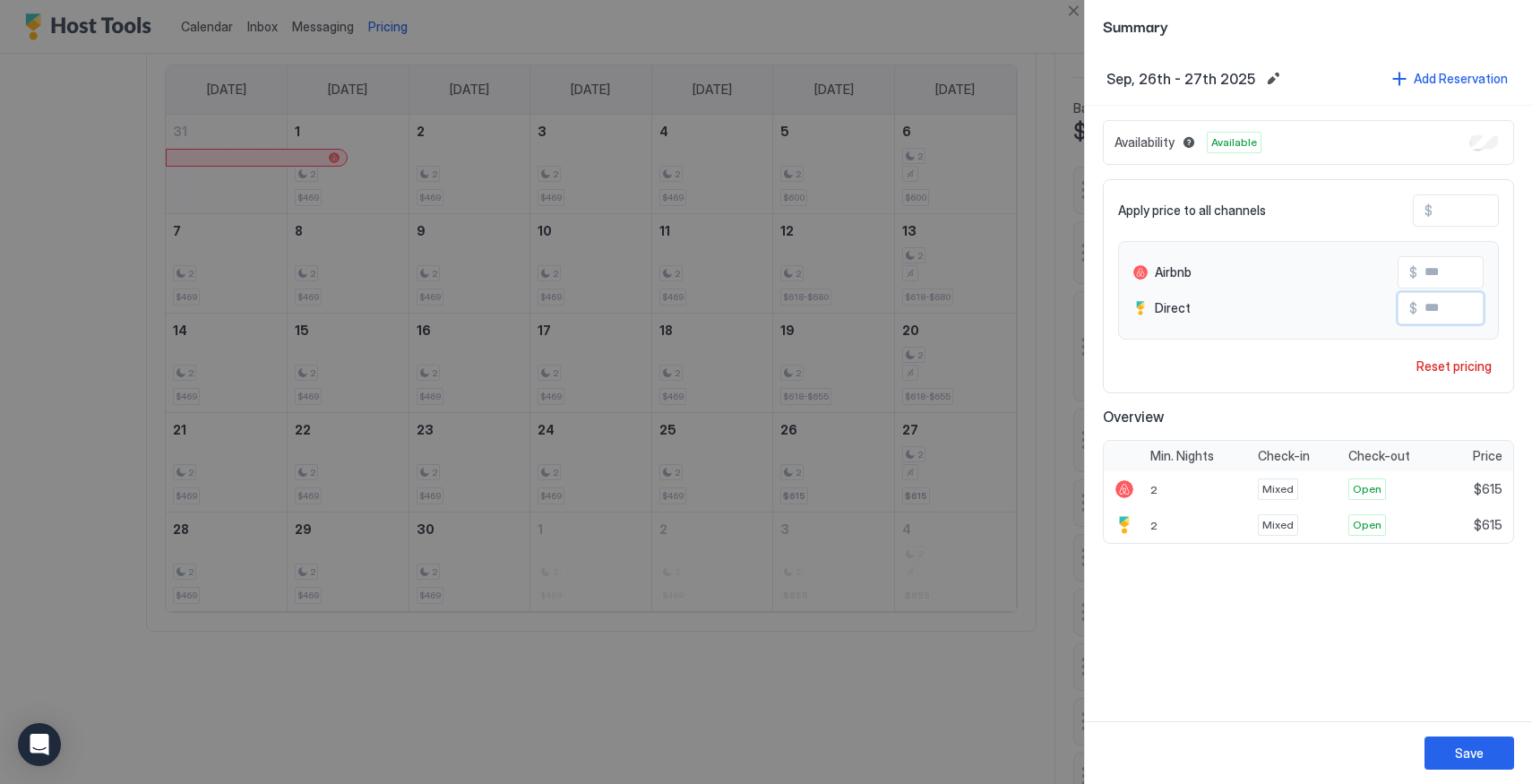
click at [1434, 312] on input "***" at bounding box center [1490, 308] width 143 height 30
type input "***"
click at [1454, 744] on button "Save" at bounding box center [1469, 753] width 89 height 33
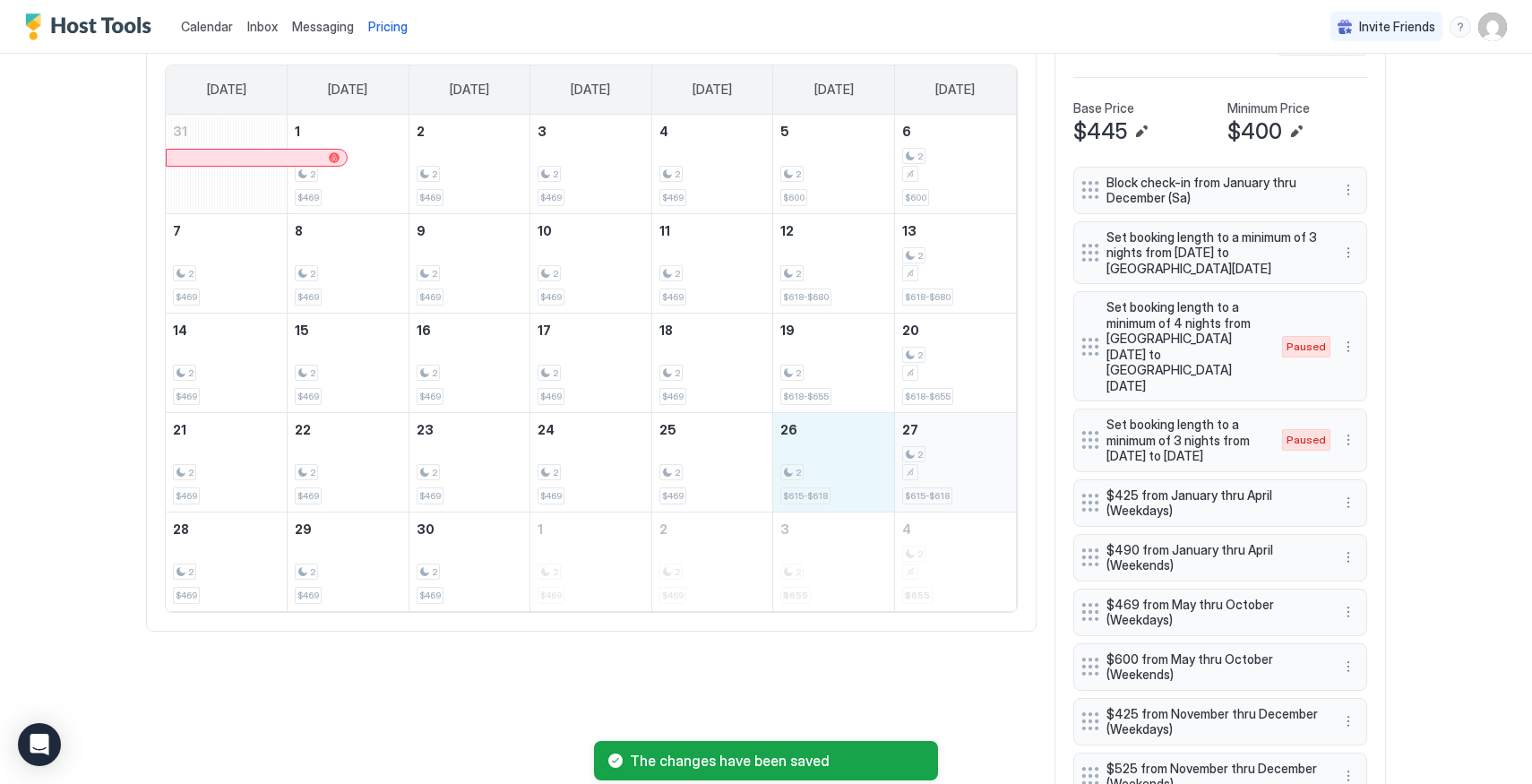
drag, startPoint x: 875, startPoint y: 469, endPoint x: 946, endPoint y: 471, distance: 71.0
click at [946, 469] on tr "21 2 $469 22 2 $469 23 2 $469 24 2 $469 25 2 $469 26 2 $615-$618 27 2 $615-$618" at bounding box center [590, 461] width 851 height 99
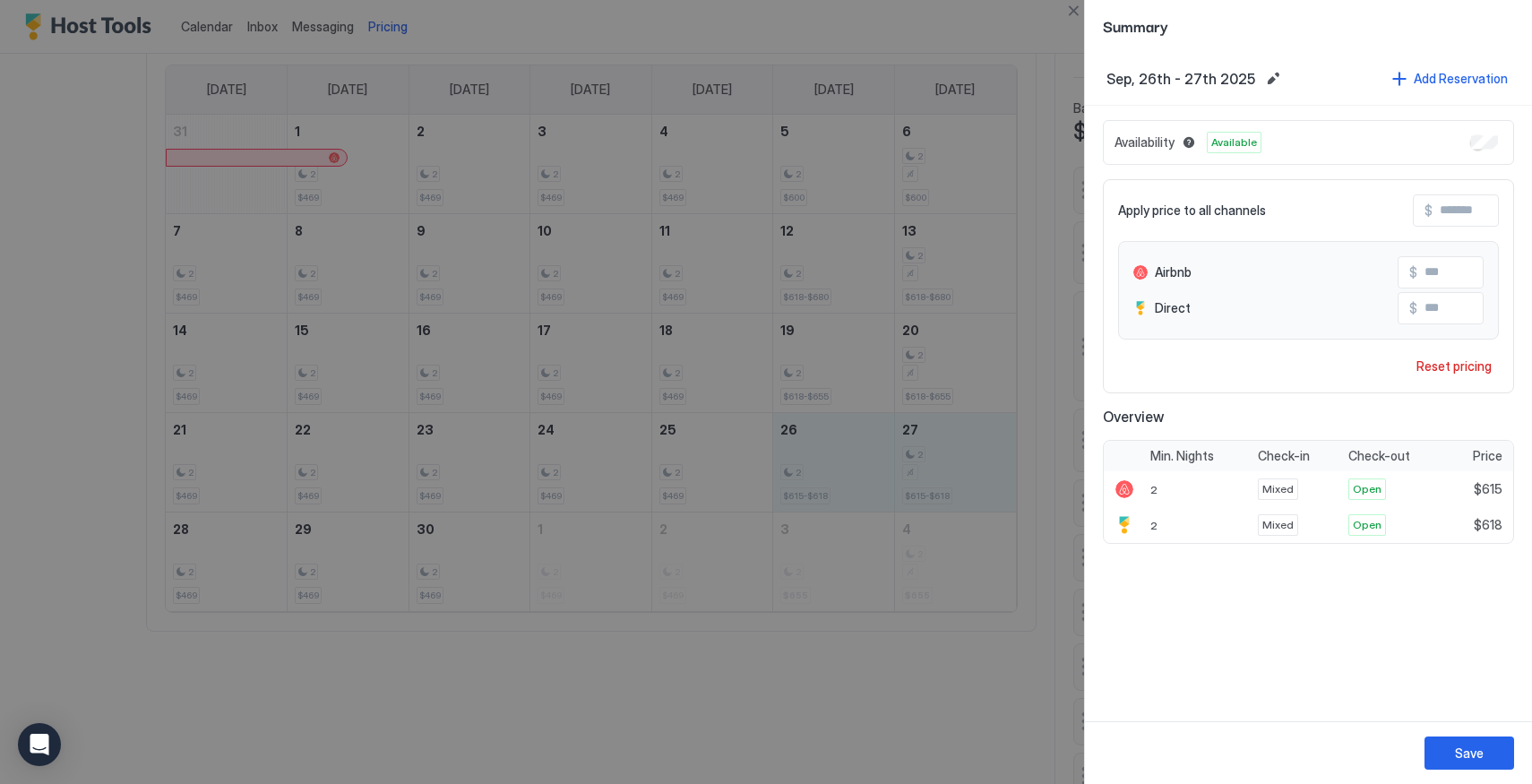
click at [1435, 314] on input "Input Field" at bounding box center [1490, 308] width 143 height 30
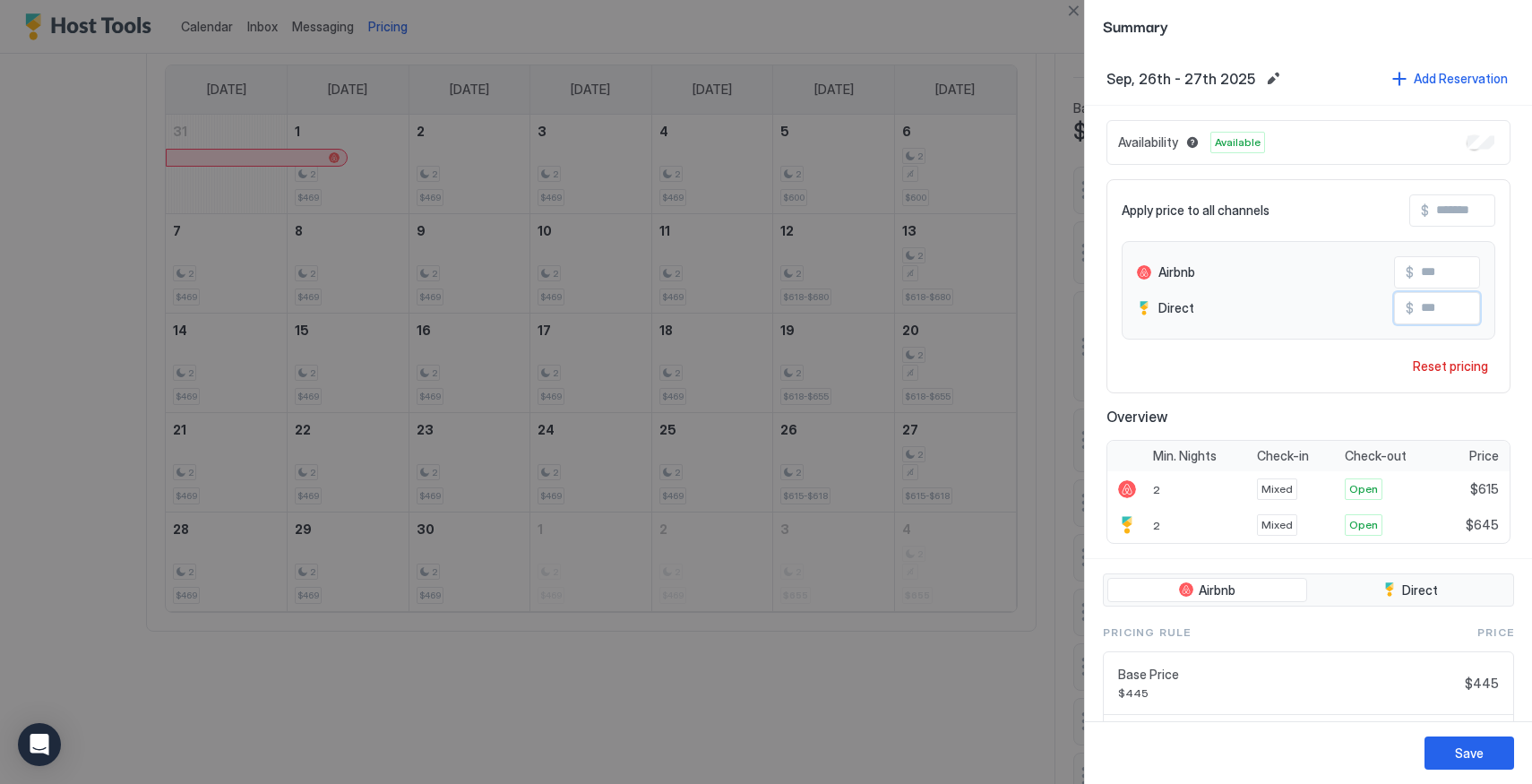
type input "***"
click at [1465, 744] on div "Save" at bounding box center [1469, 753] width 29 height 18
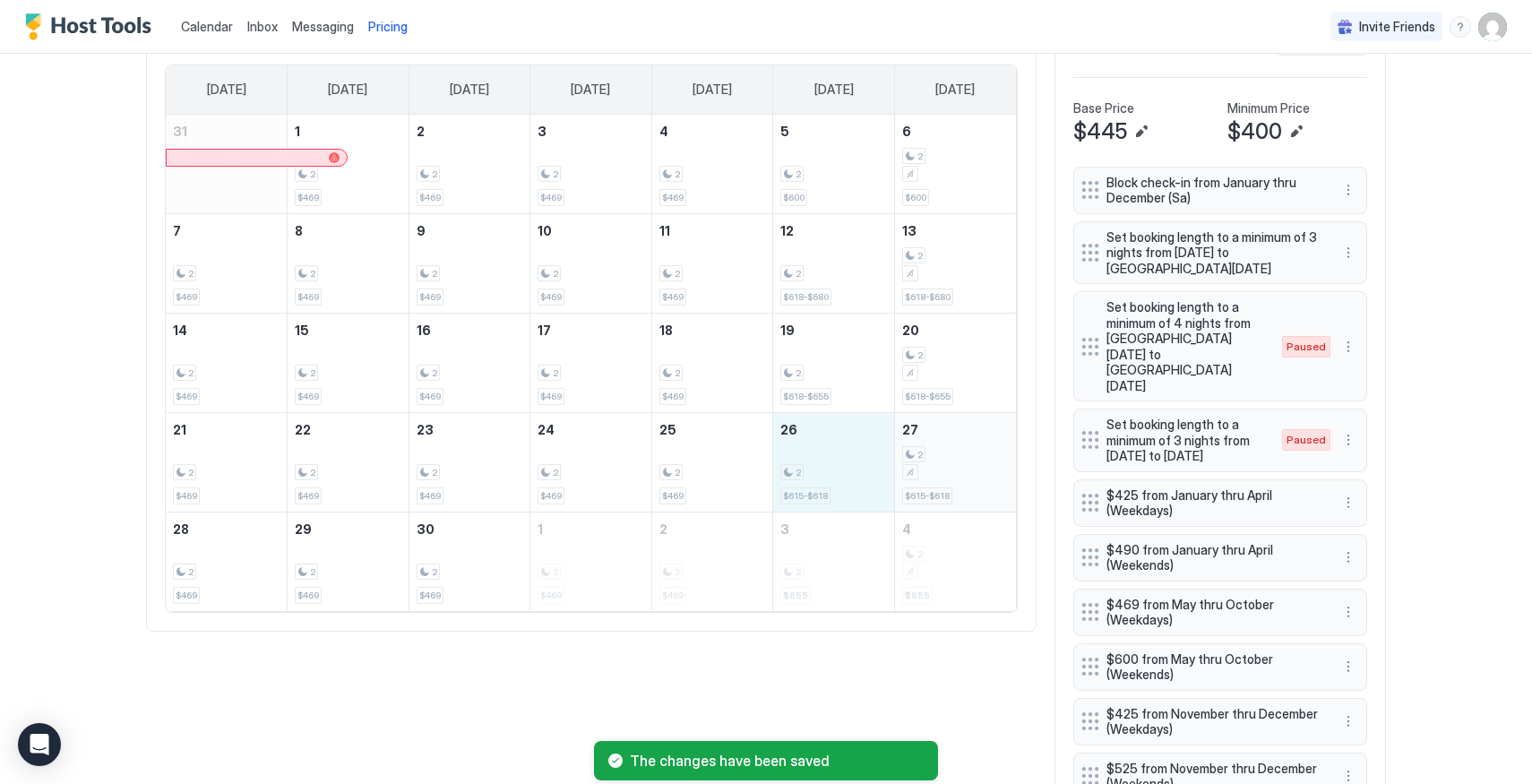
drag, startPoint x: 855, startPoint y: 438, endPoint x: 953, endPoint y: 439, distance: 98.0
click at [953, 439] on tr "21 2 $469 22 2 $469 23 2 $469 24 2 $469 25 2 $469 26 2 $615-$618 27 2 $615-$618" at bounding box center [590, 461] width 851 height 99
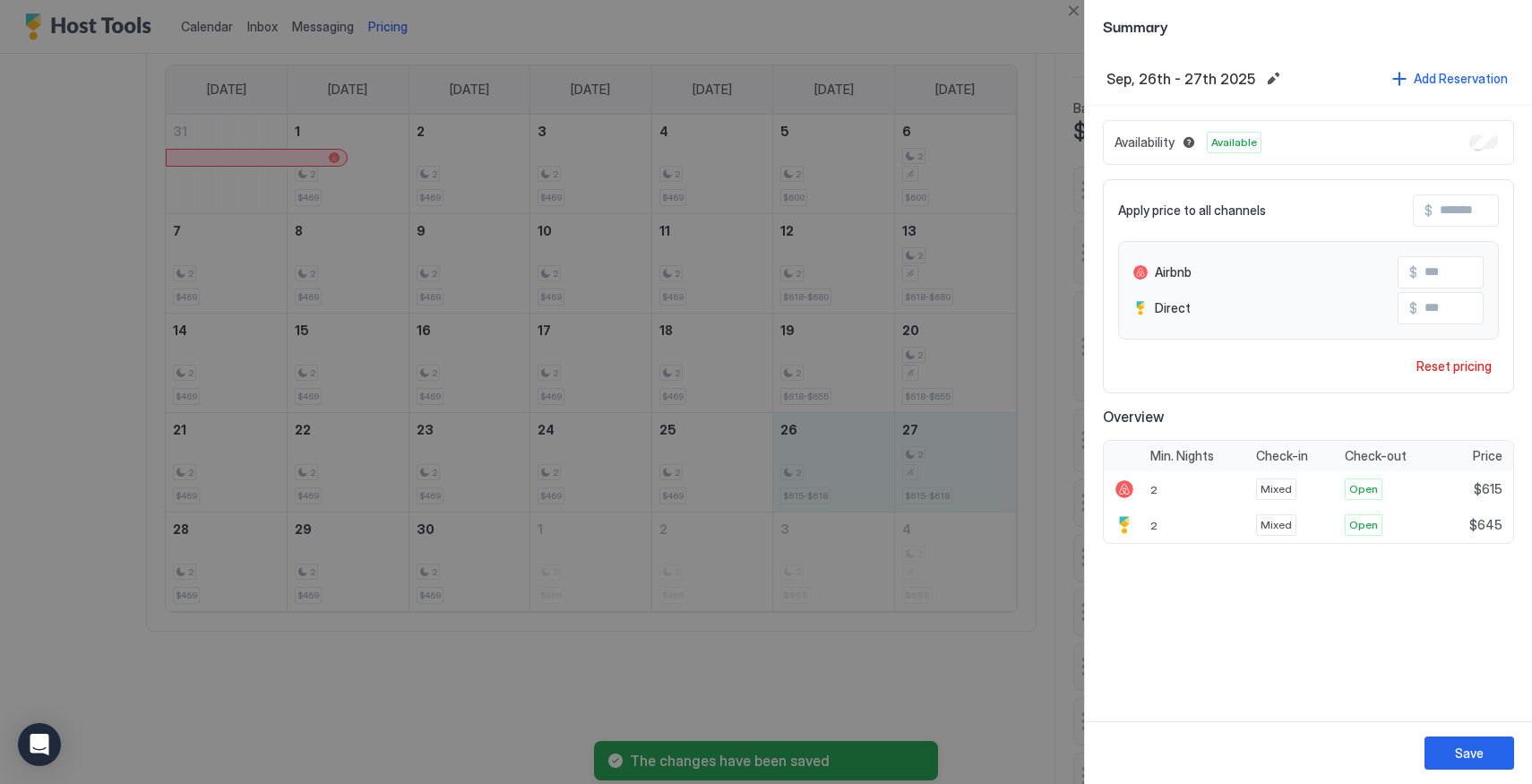
click at [952, 661] on div at bounding box center [766, 392] width 1532 height 784
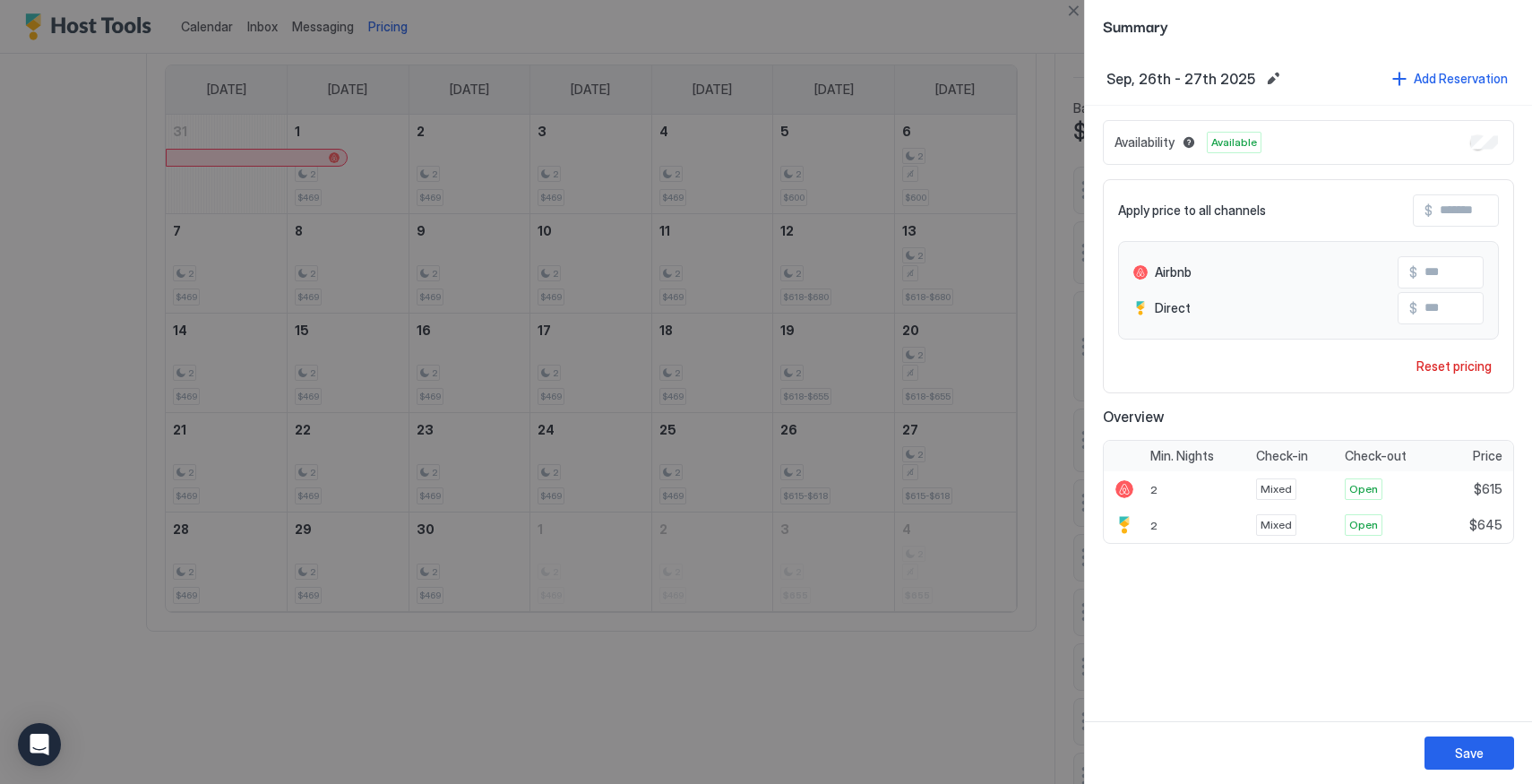
click at [1003, 290] on div at bounding box center [766, 392] width 1532 height 784
click at [1076, 21] on div at bounding box center [766, 392] width 1532 height 784
click at [1076, 7] on button "Close" at bounding box center [1073, 10] width 21 height 21
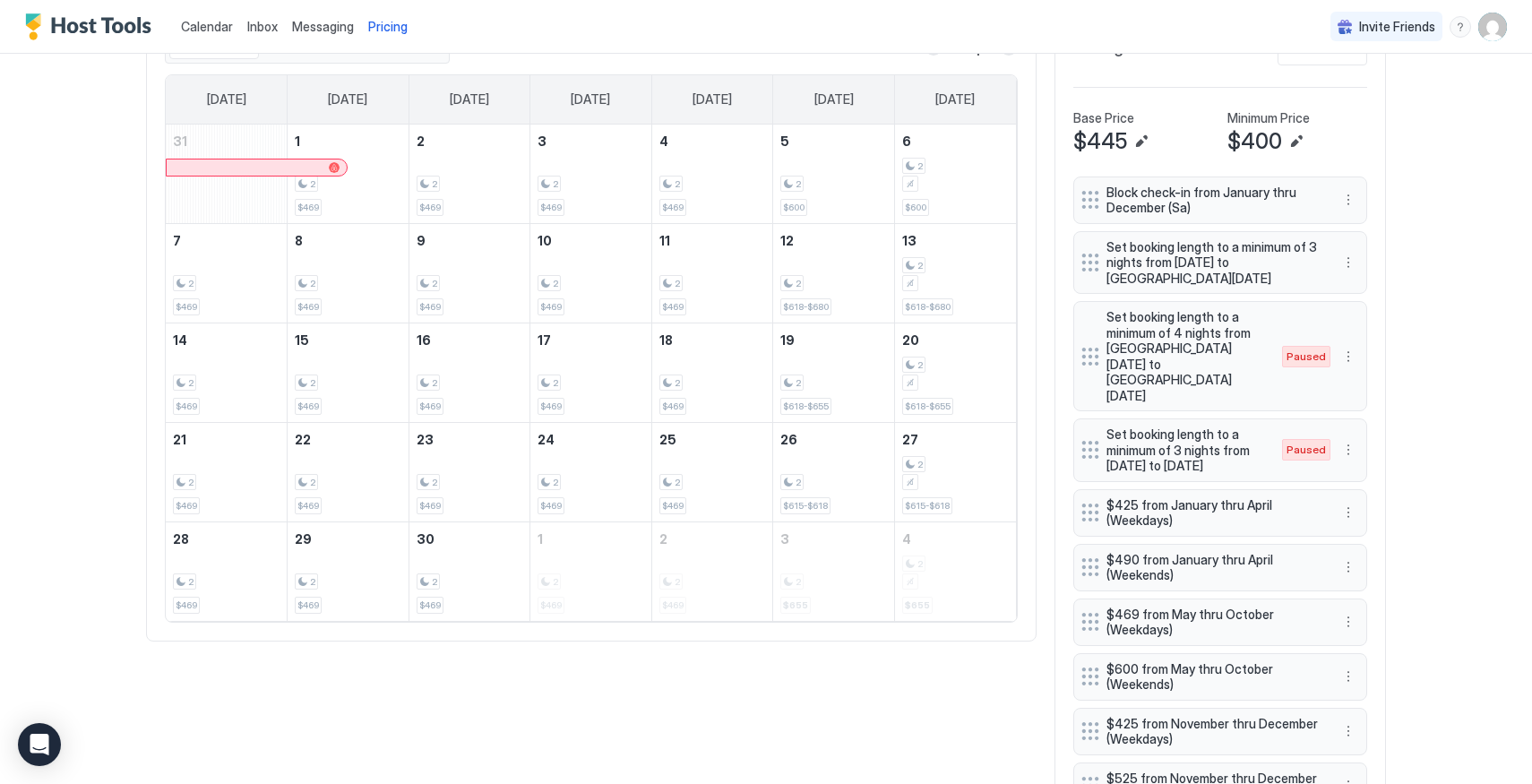
scroll to position [598, 0]
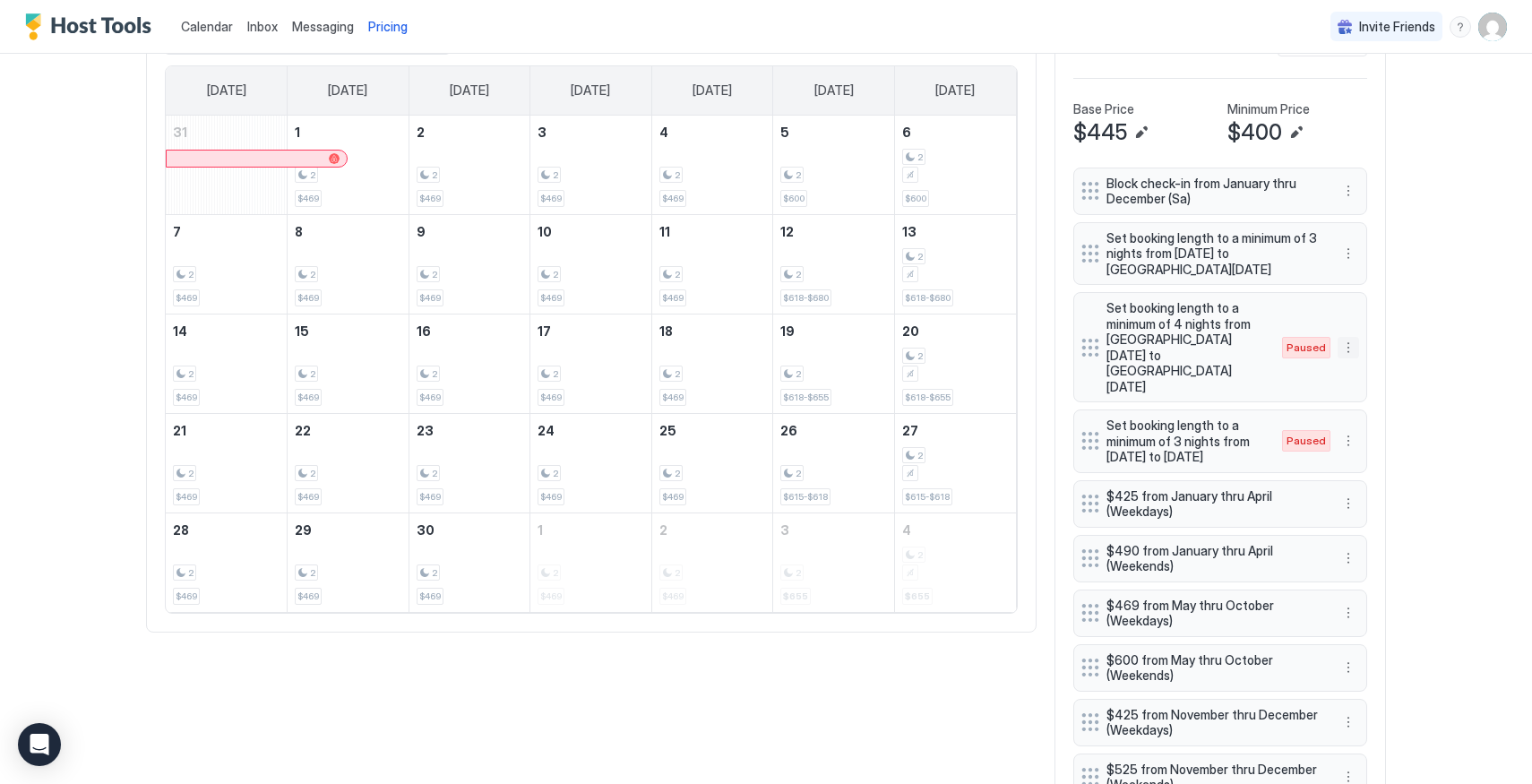
click at [1352, 336] on button "More options" at bounding box center [1348, 347] width 21 height 21
click at [1373, 415] on span "Delete" at bounding box center [1382, 414] width 33 height 14
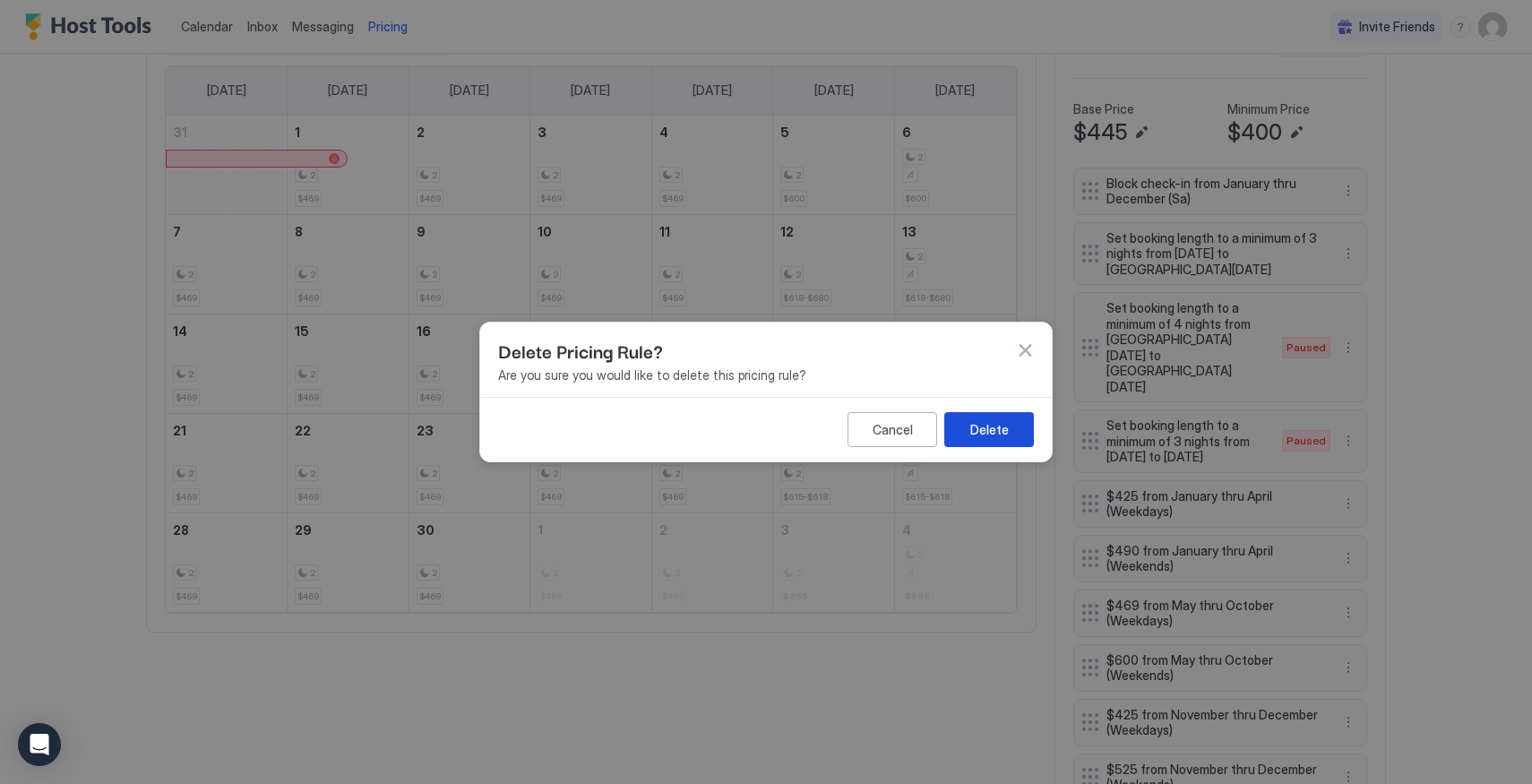
click at [992, 425] on div "Delete" at bounding box center [989, 429] width 39 height 18
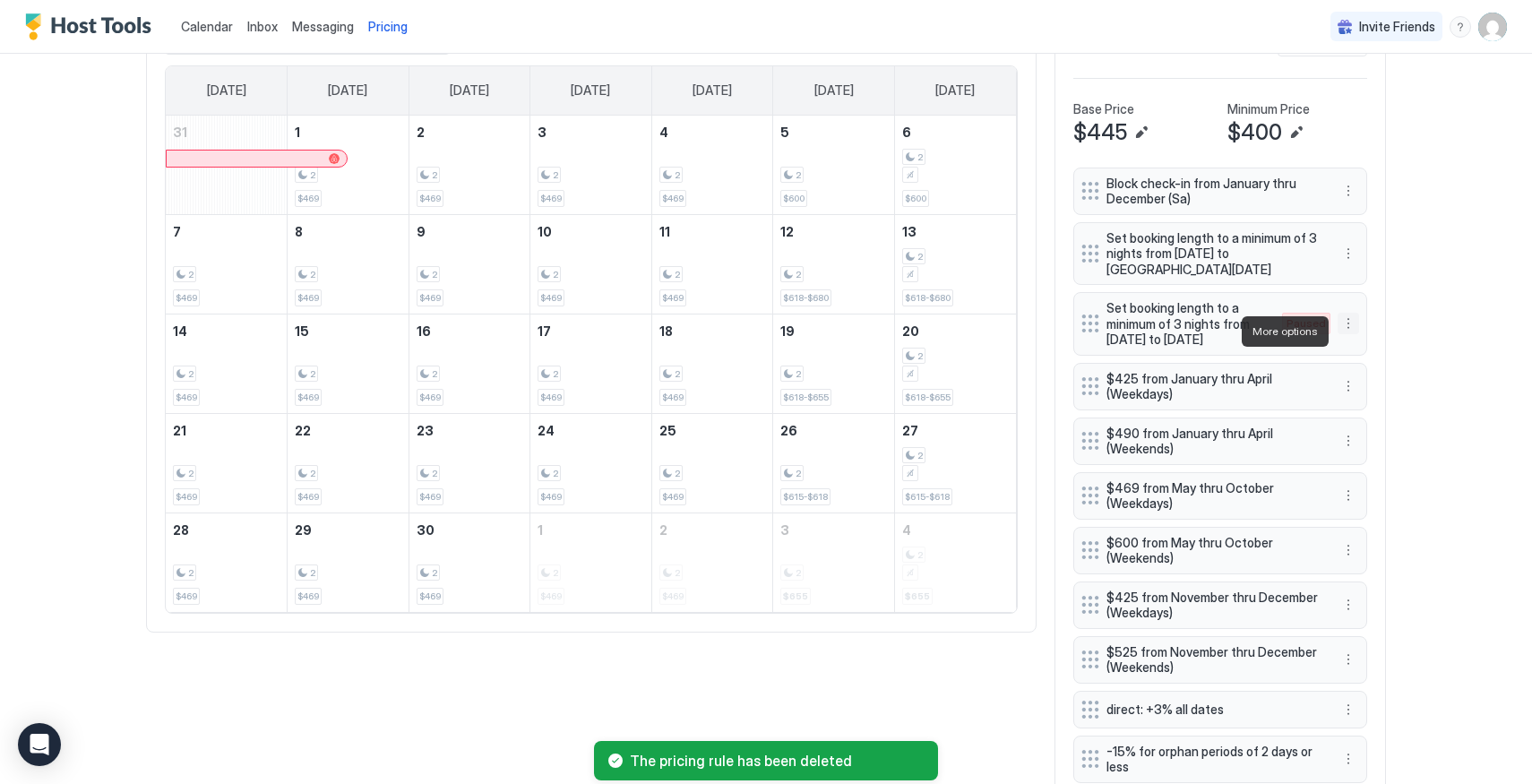
click at [1352, 329] on button "More options" at bounding box center [1348, 323] width 21 height 21
click at [1368, 407] on span "Delete" at bounding box center [1382, 414] width 33 height 14
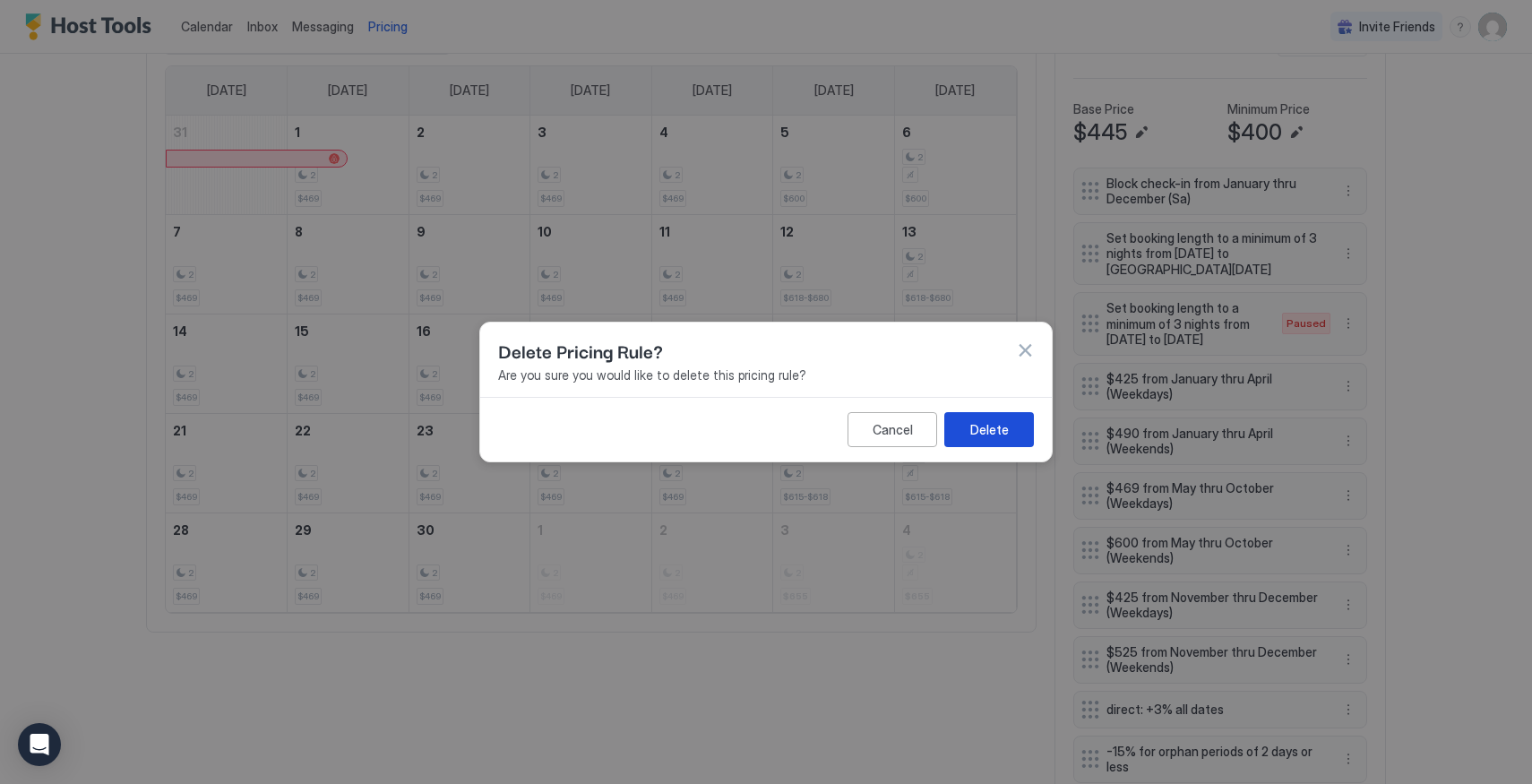
click at [1007, 416] on button "Delete" at bounding box center [989, 429] width 89 height 35
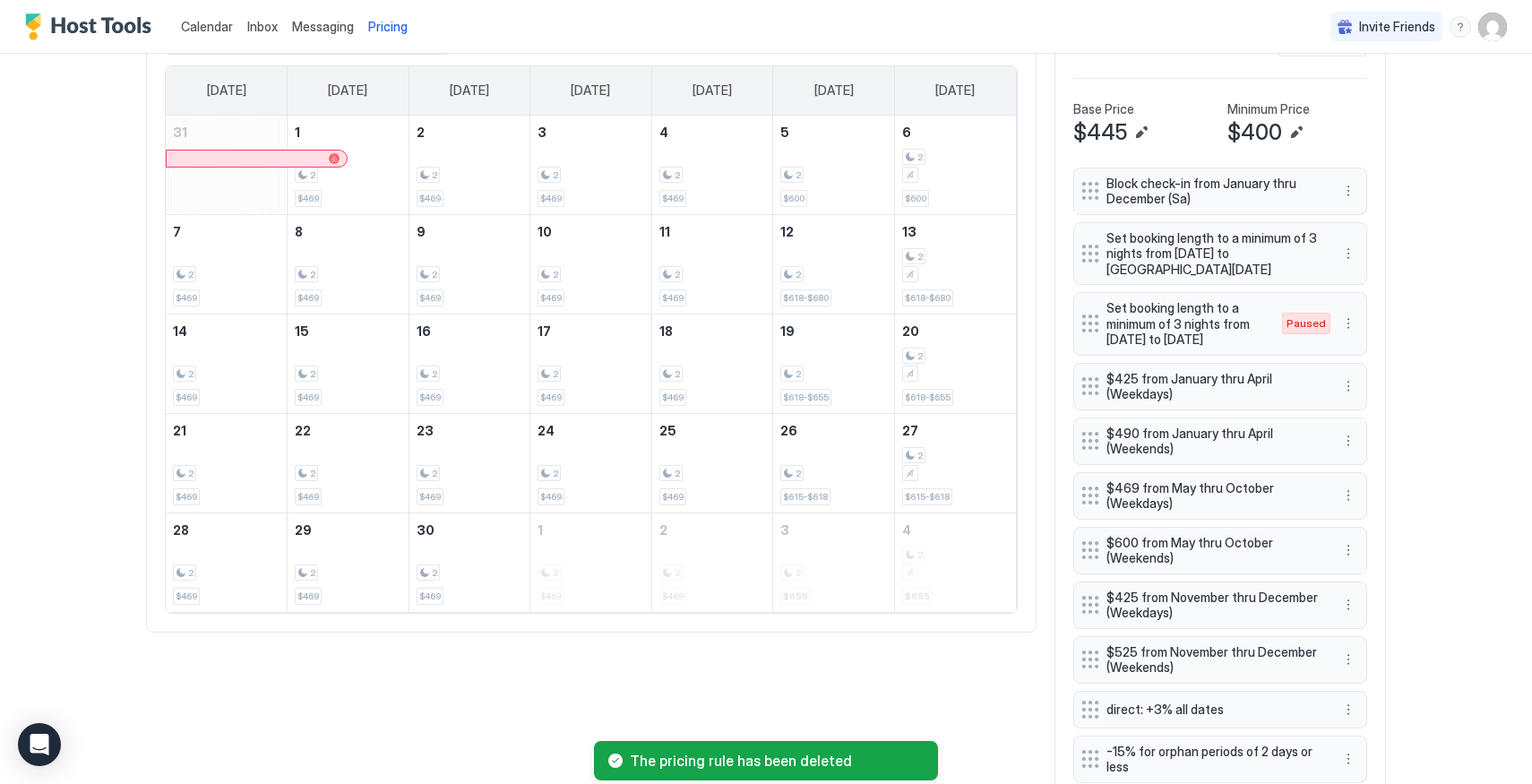
click at [1429, 334] on div "Calendar Inbox Messaging Pricing Invite Friends HH Home Pricing Grouse Court Ca…" at bounding box center [766, 392] width 1532 height 784
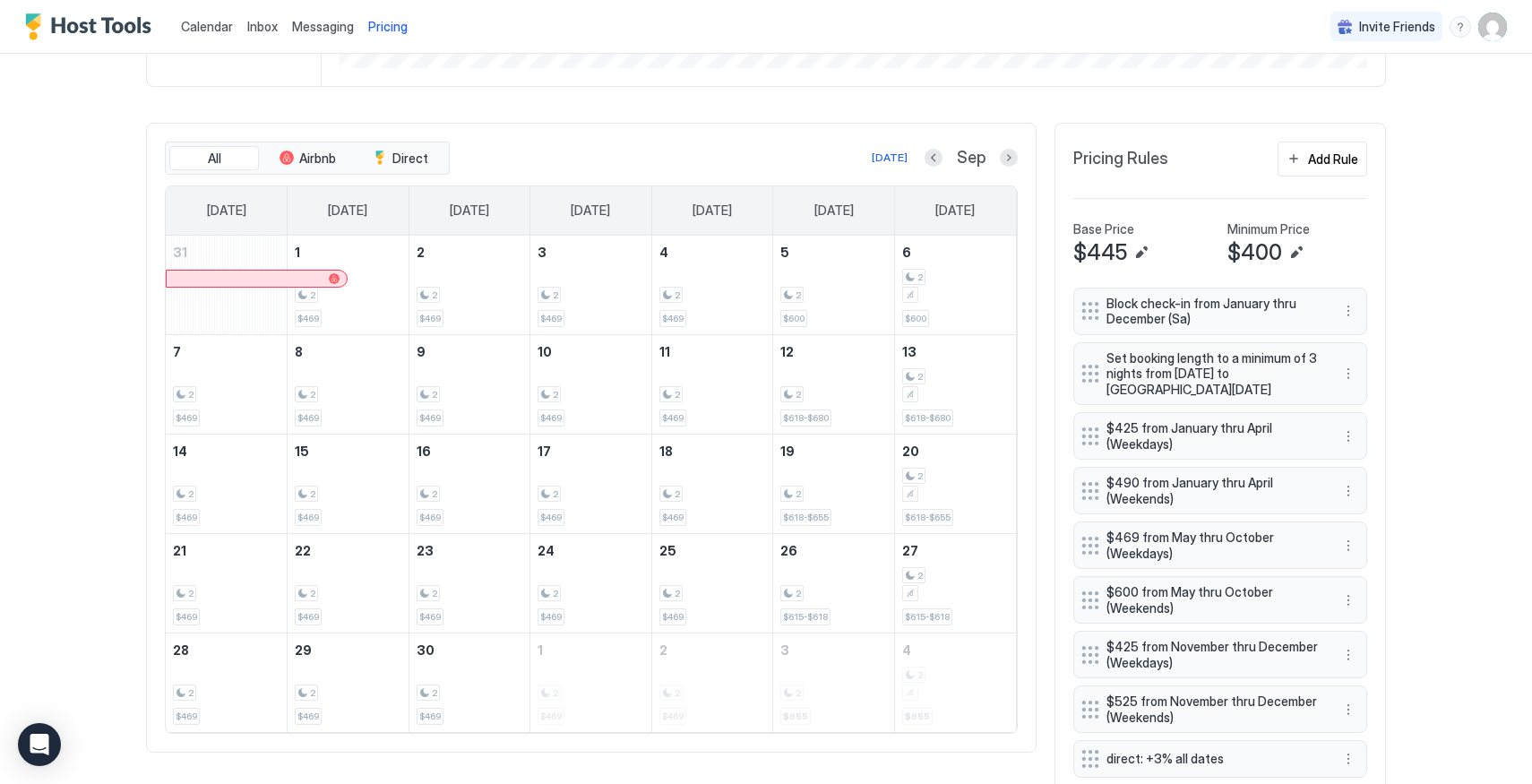
scroll to position [487, 0]
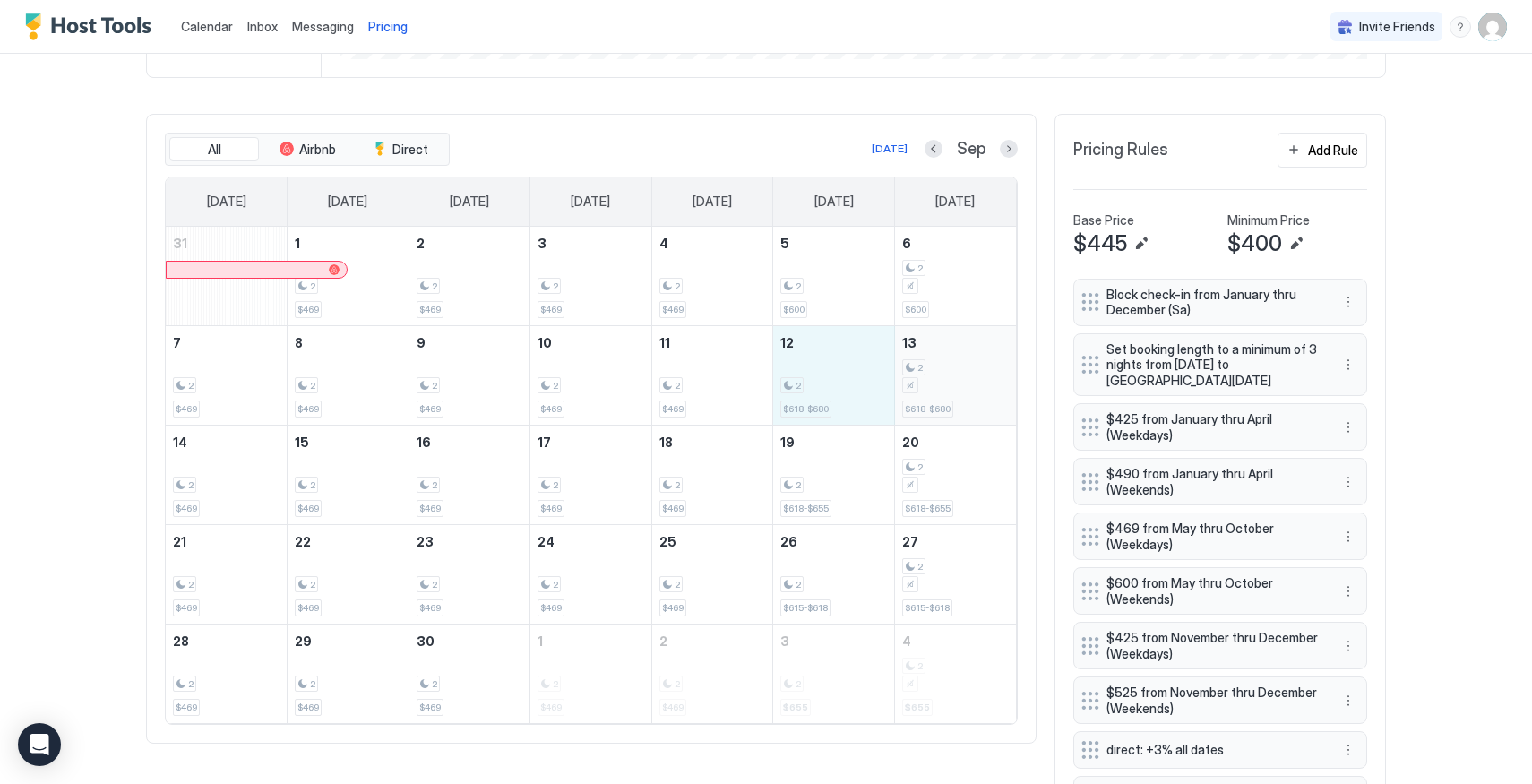
drag, startPoint x: 855, startPoint y: 395, endPoint x: 919, endPoint y: 398, distance: 64.1
click at [919, 398] on tr "7 2 $469 8 2 $469 9 2 $469 10 2 $469 11 2 $469 12 2 $618-$680 13 2 $618-$680" at bounding box center [590, 375] width 851 height 99
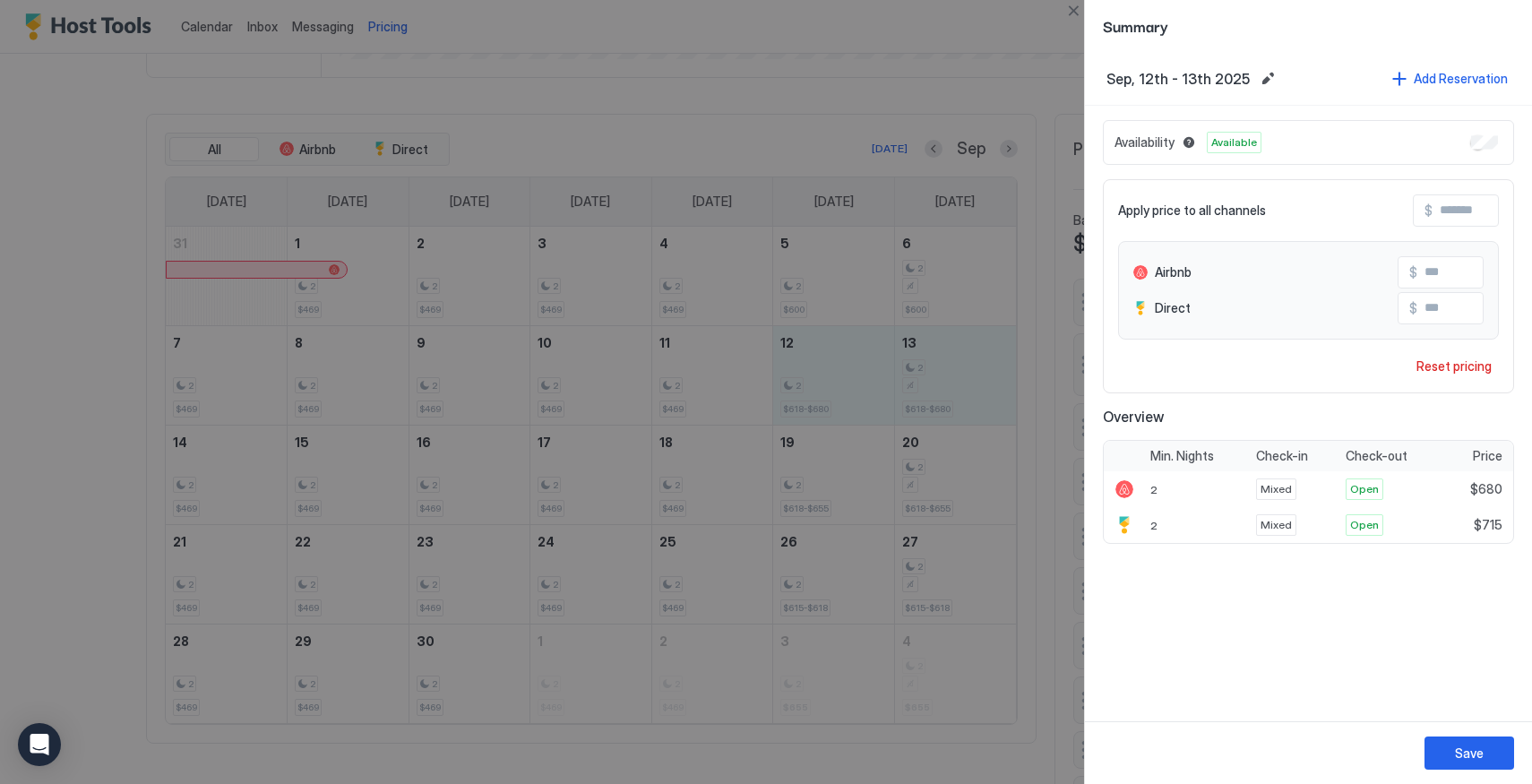
click at [1456, 215] on input "Input Field" at bounding box center [1504, 210] width 143 height 30
type input "*"
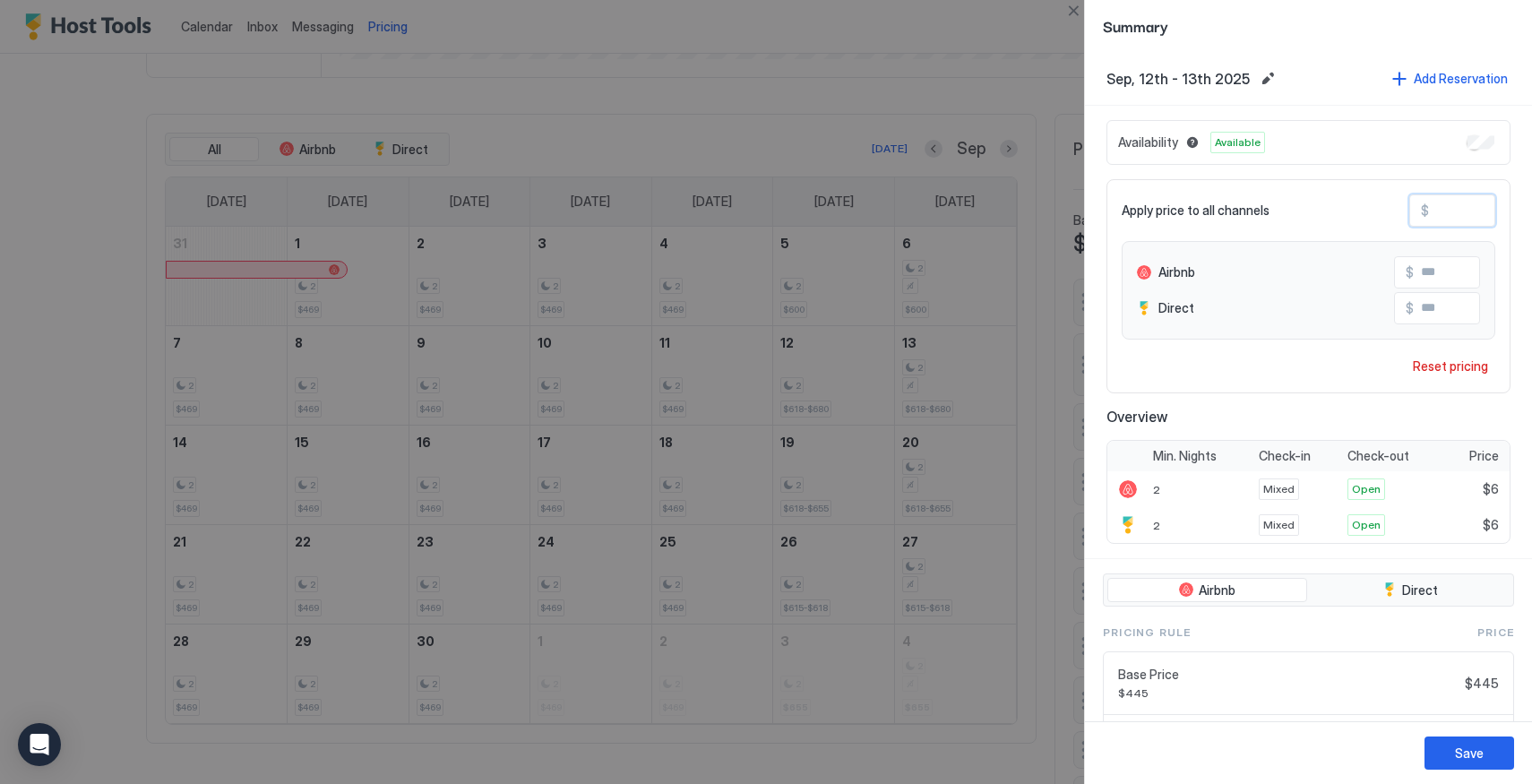
type input "**"
type input "***"
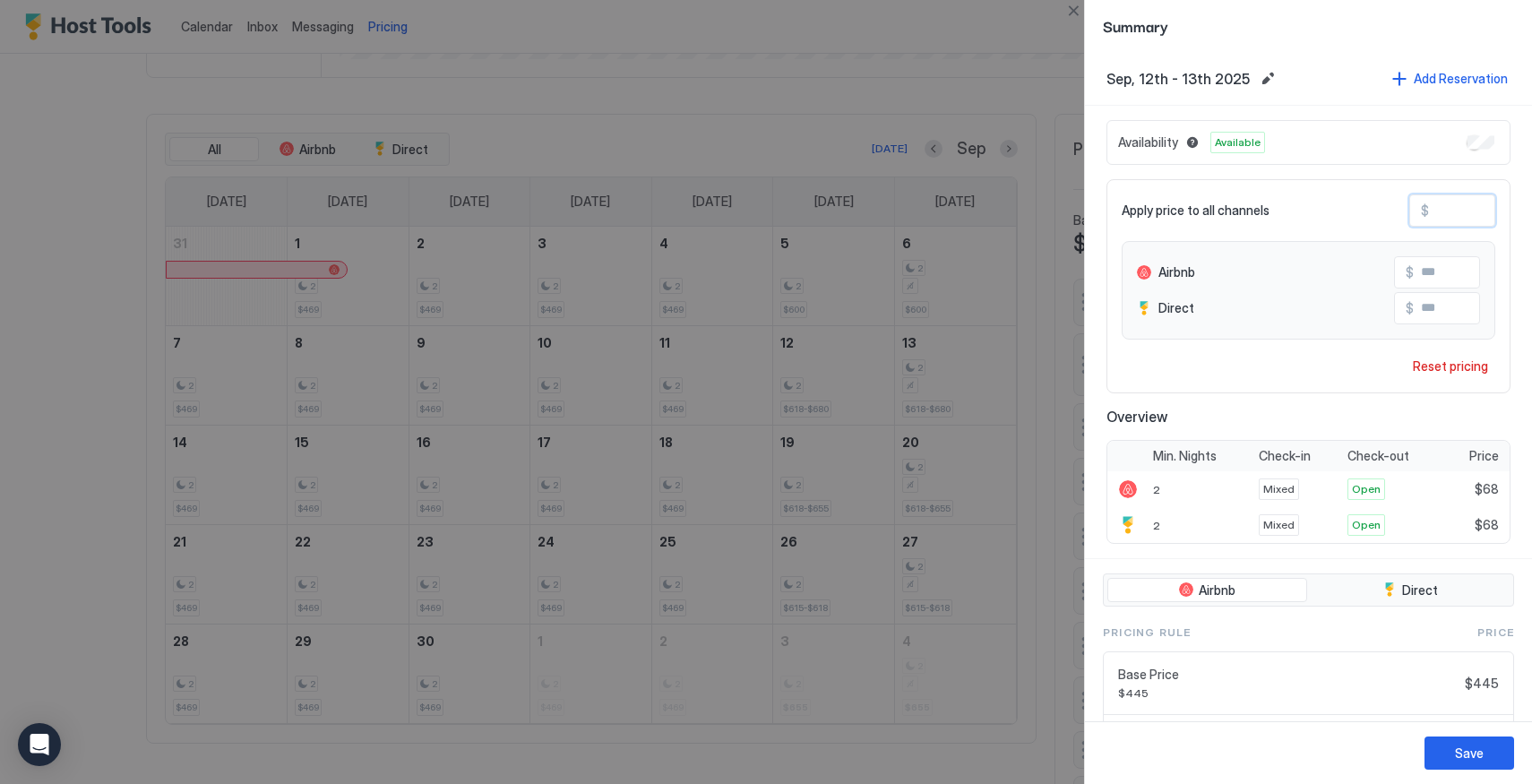
type input "***"
click at [1450, 748] on button "Save" at bounding box center [1469, 753] width 89 height 33
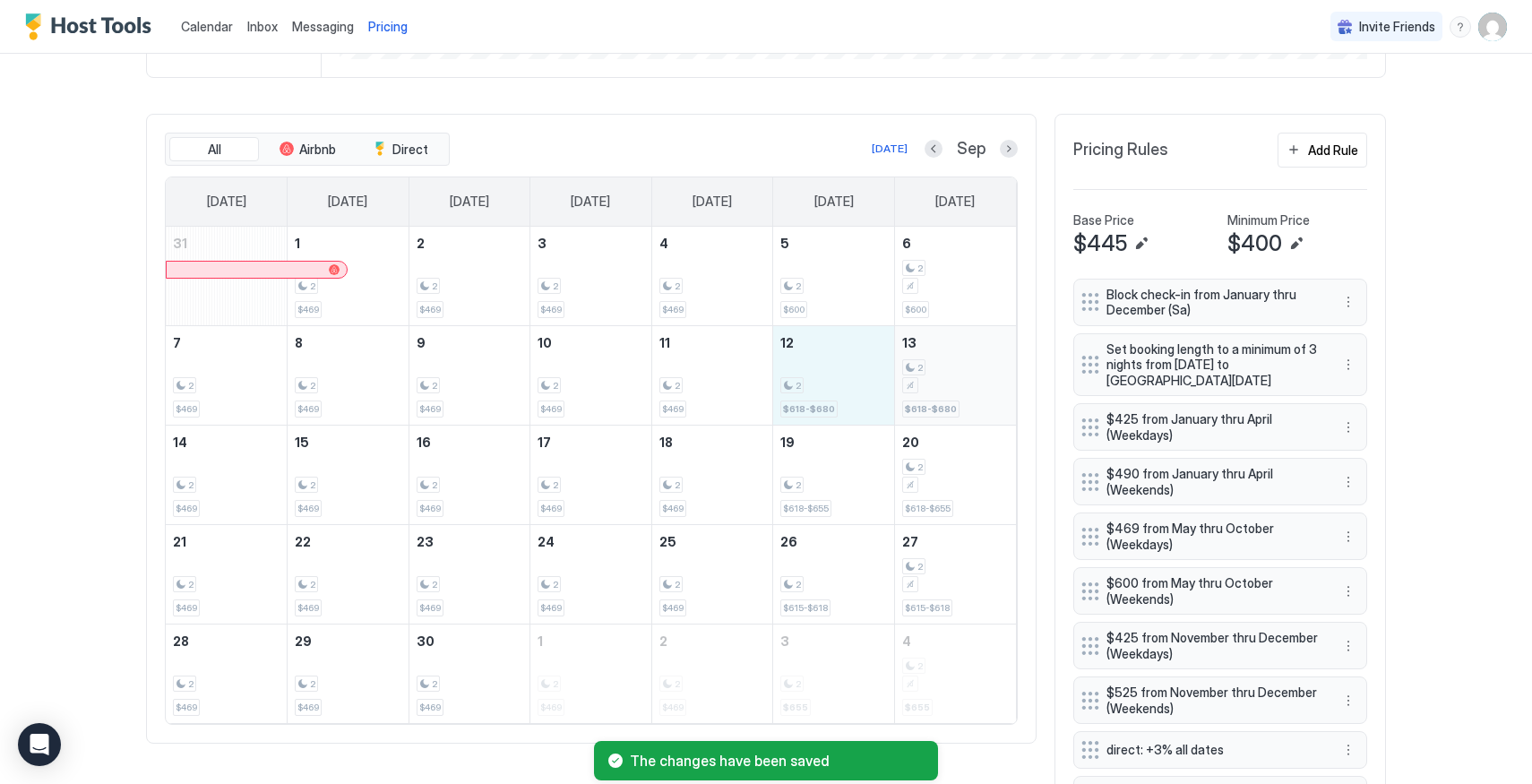
drag, startPoint x: 863, startPoint y: 381, endPoint x: 938, endPoint y: 383, distance: 75.0
click at [938, 381] on tr "7 2 $469 8 2 $469 9 2 $469 10 2 $469 11 2 $469 12 2 $618-$680 13 2 $618-$680" at bounding box center [590, 375] width 851 height 99
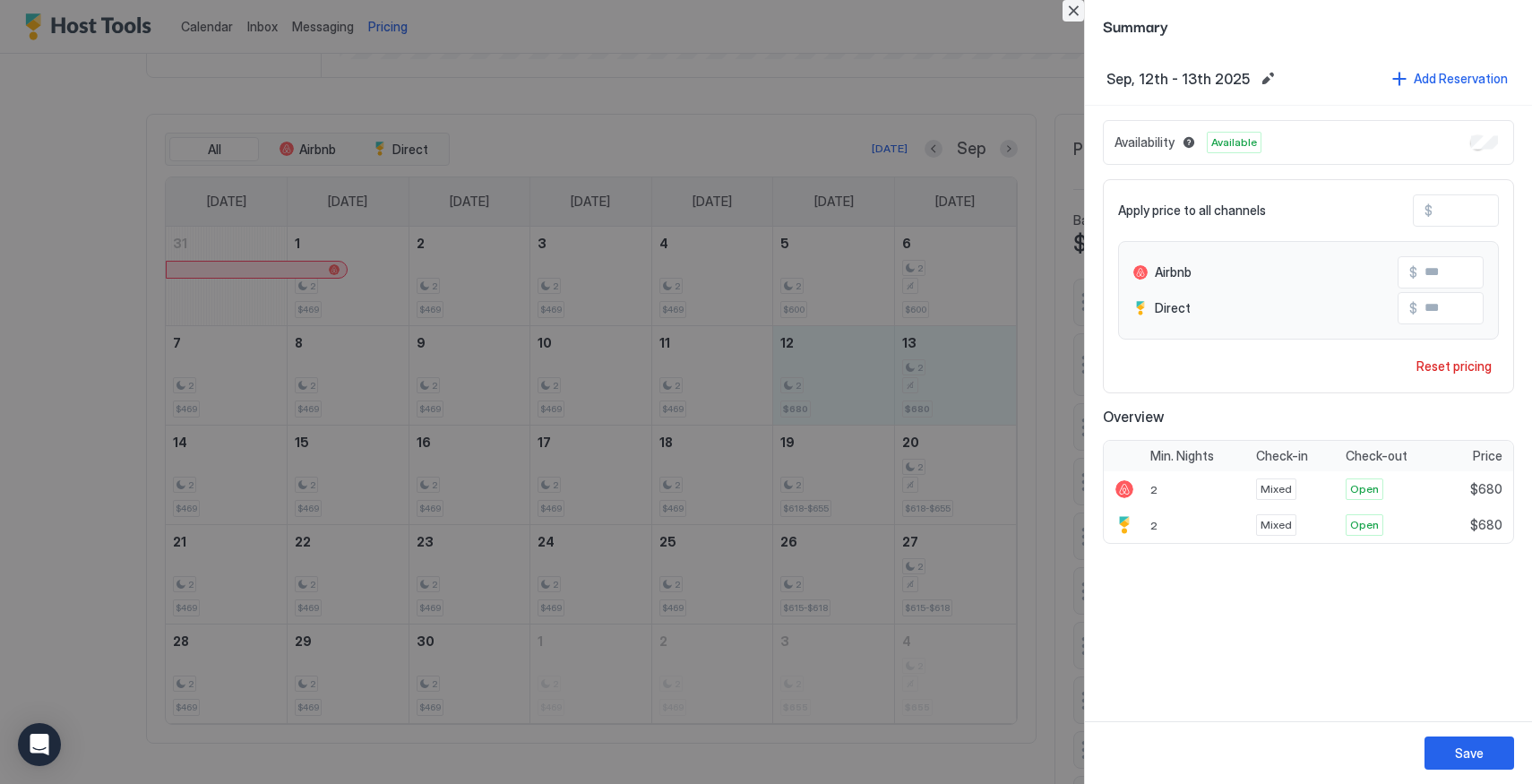
click at [1077, 11] on button "Close" at bounding box center [1073, 10] width 21 height 21
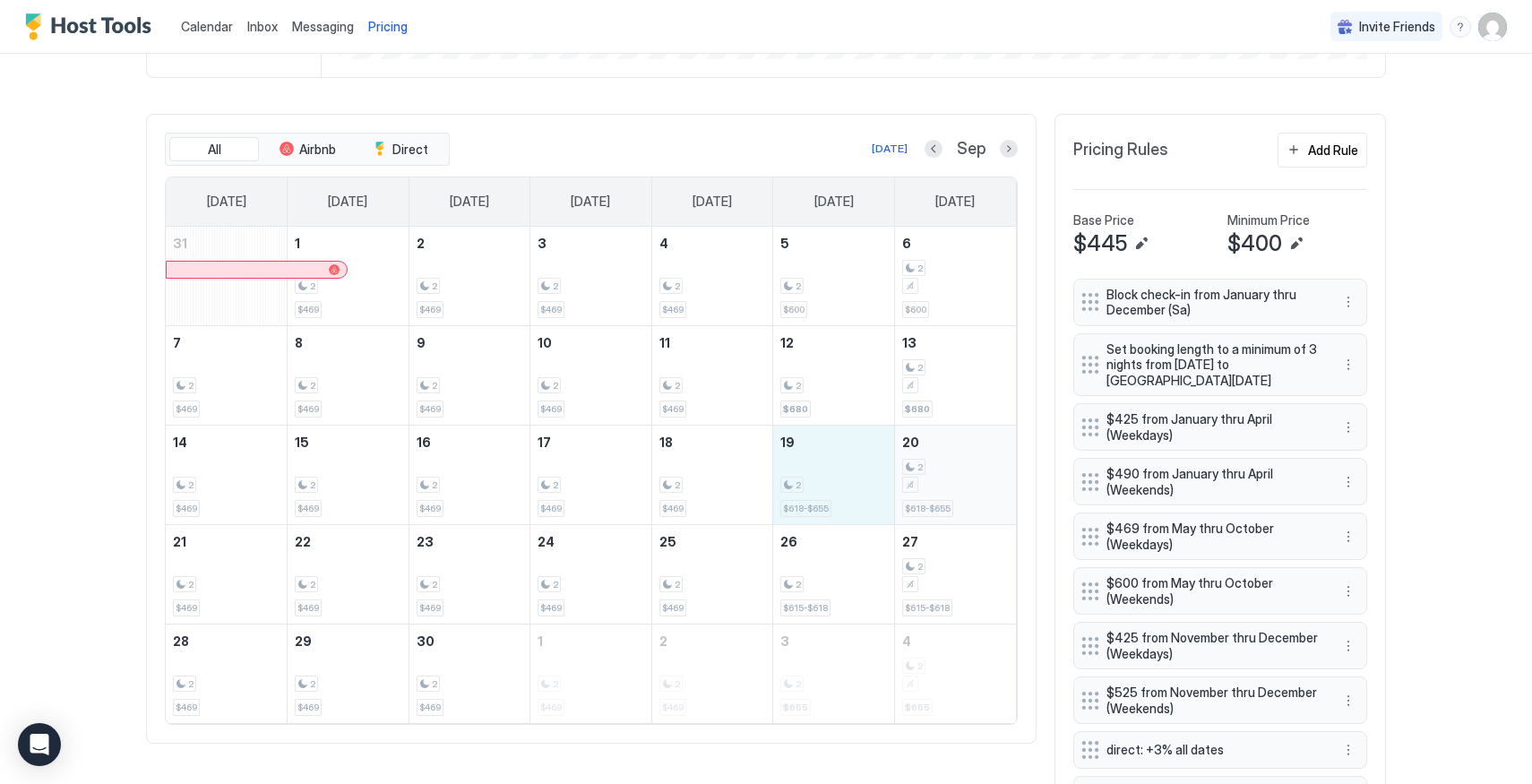
drag, startPoint x: 842, startPoint y: 467, endPoint x: 950, endPoint y: 469, distance: 108.0
click at [950, 469] on tr "14 2 $469 15 2 $469 16 2 $469 17 2 $469 18 2 $469 19 2 $618-$655 20 2 $618-$655" at bounding box center [590, 474] width 851 height 99
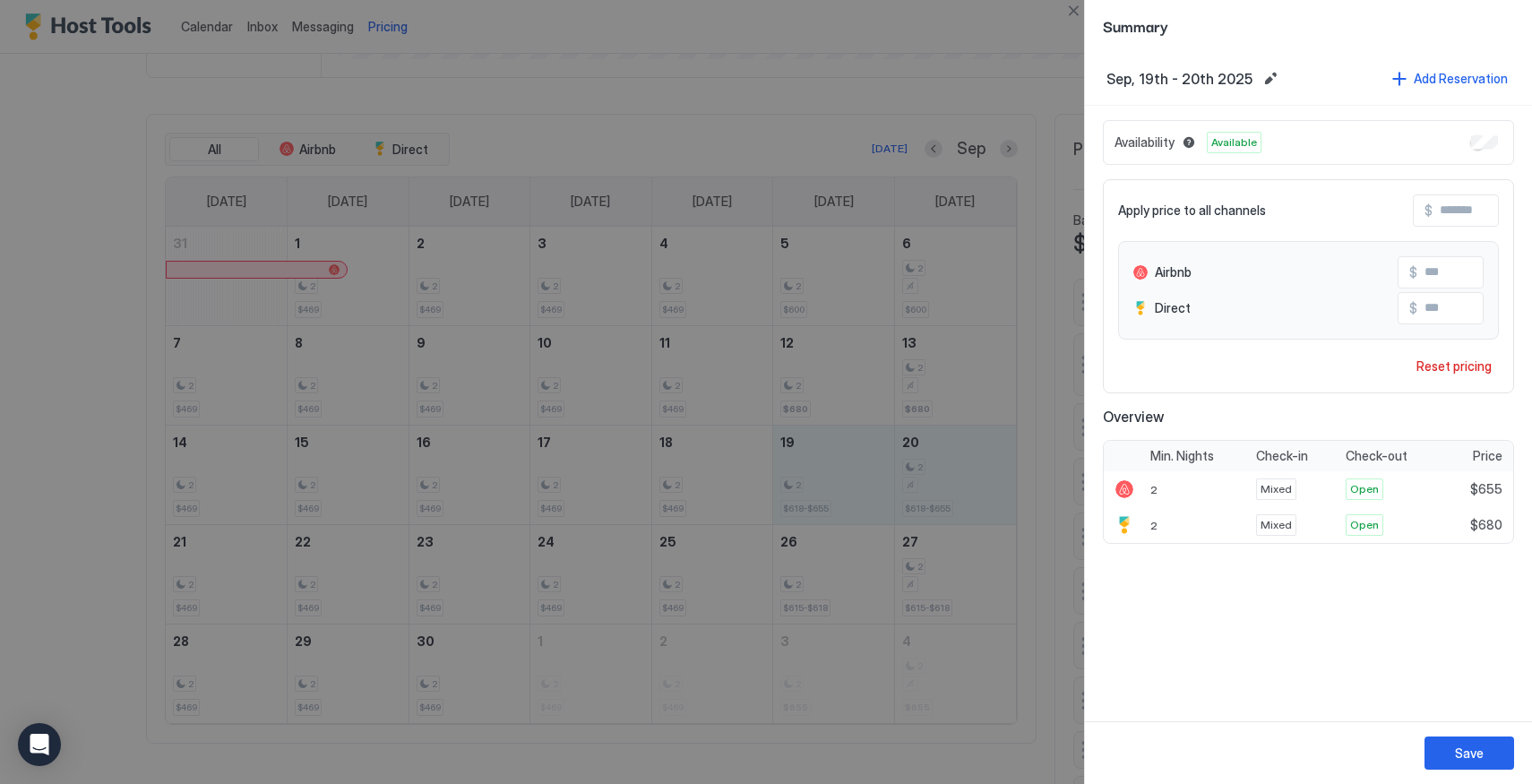
click at [1436, 199] on input "Input Field" at bounding box center [1504, 210] width 143 height 30
type input "*"
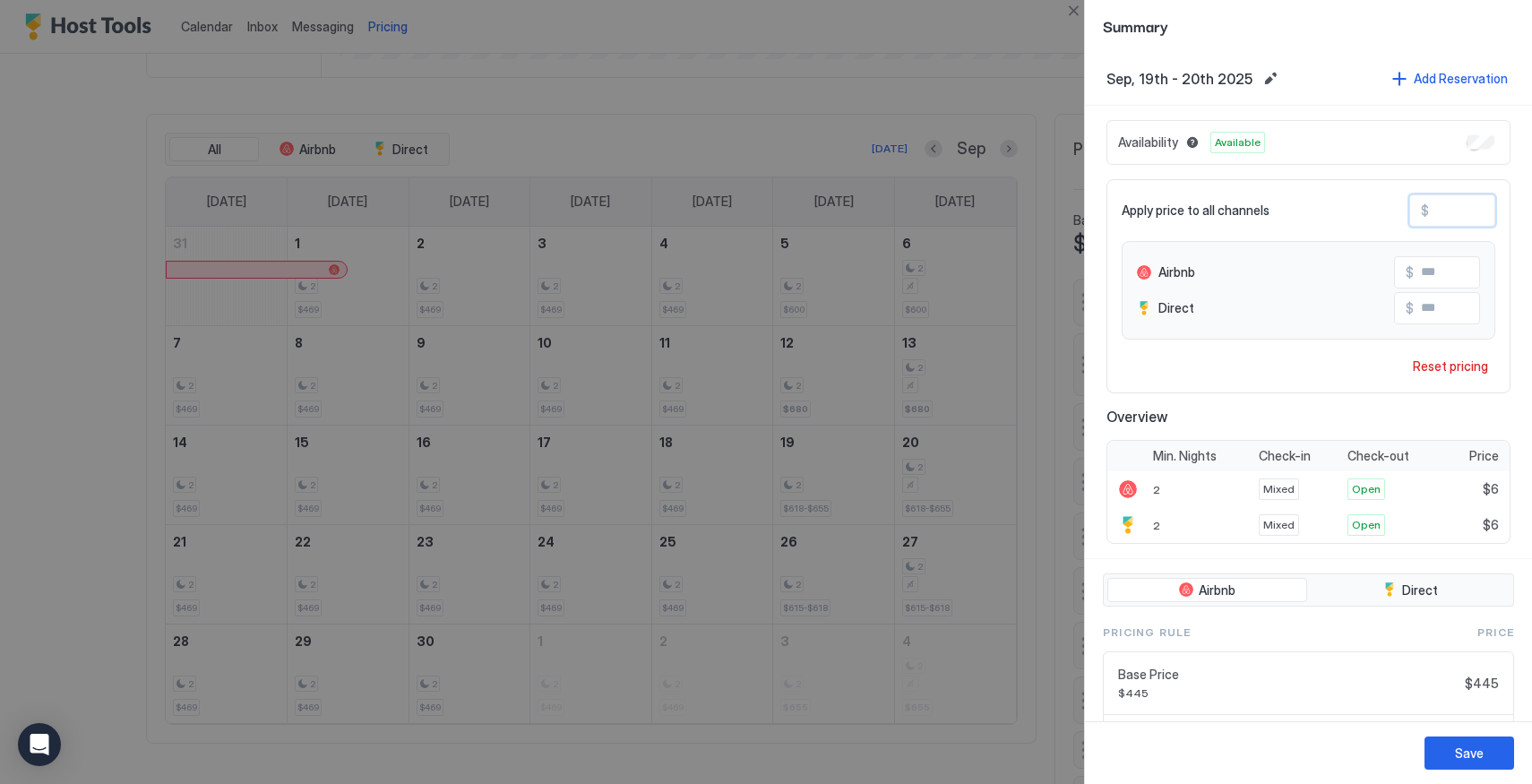
type input "**"
type input "***"
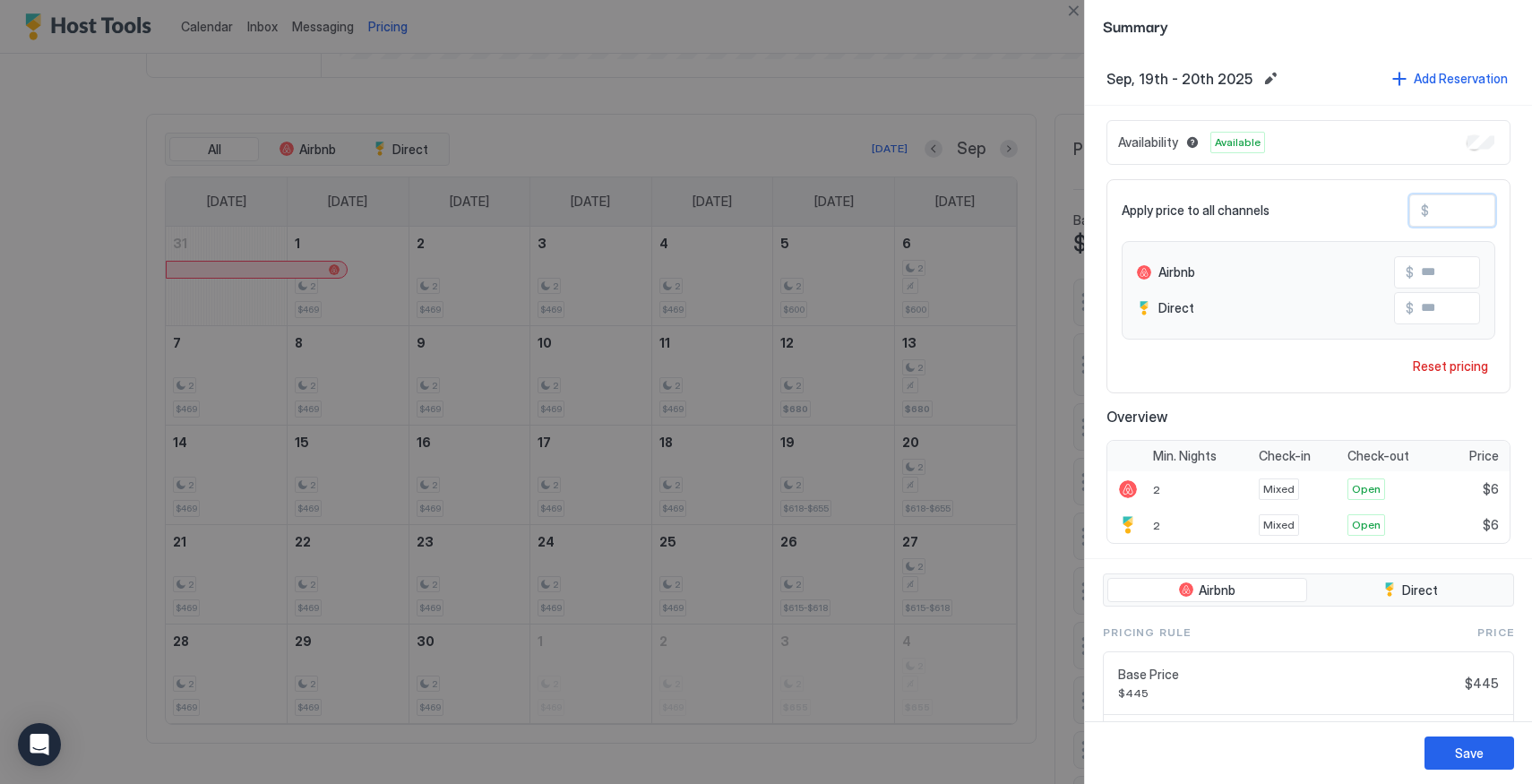
type input "***"
click at [1447, 745] on button "Save" at bounding box center [1469, 753] width 89 height 33
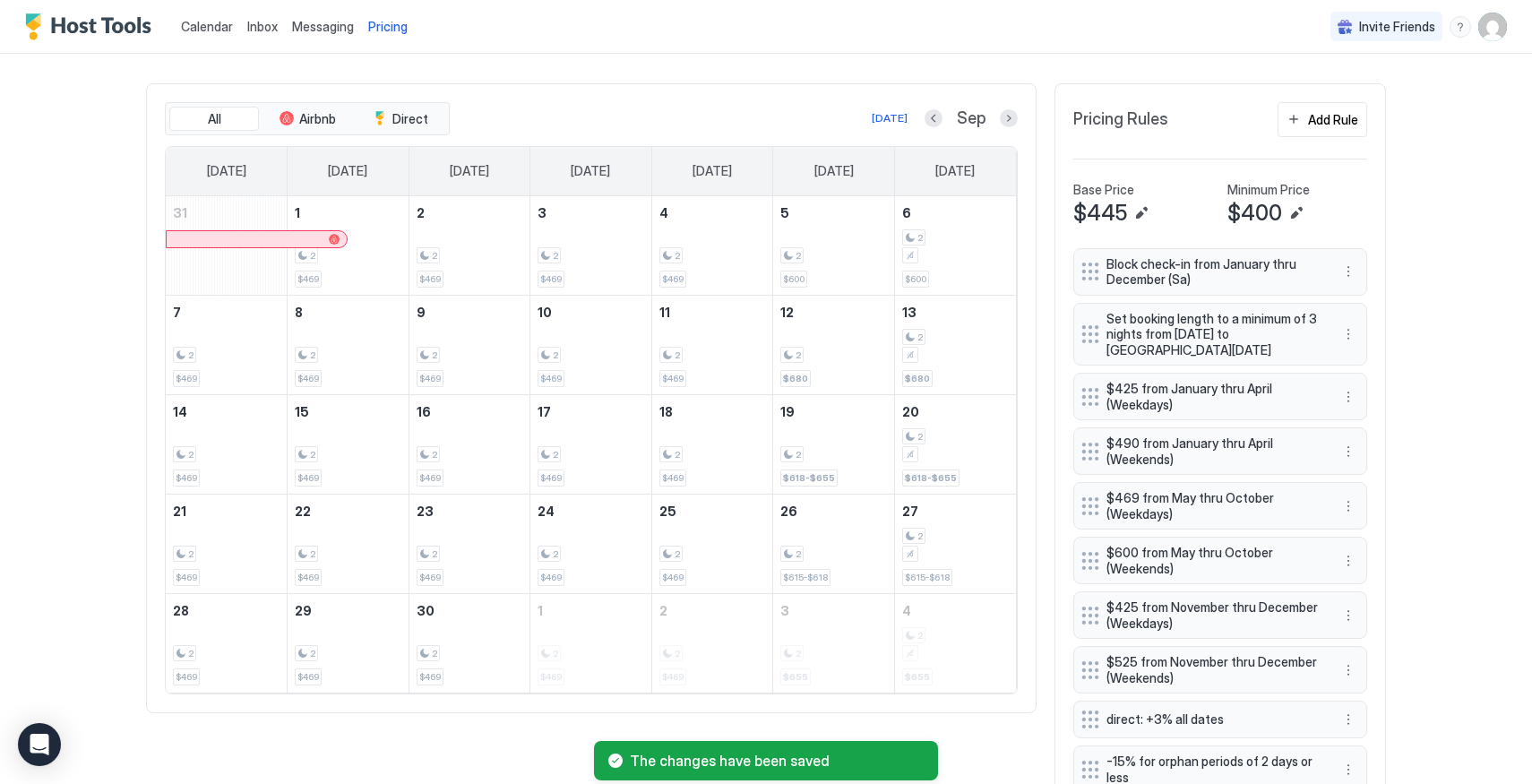
scroll to position [536, 0]
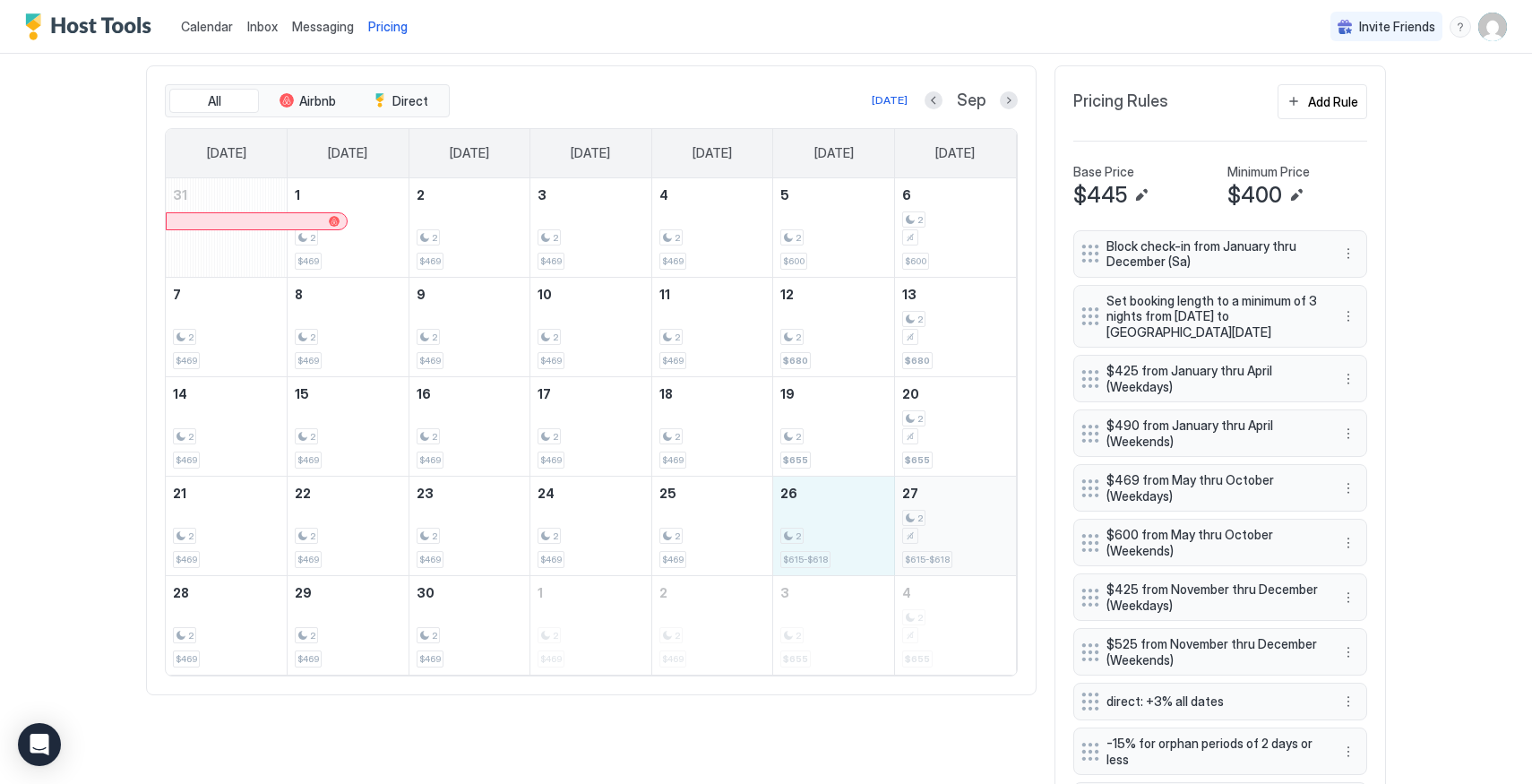
drag, startPoint x: 857, startPoint y: 543, endPoint x: 947, endPoint y: 543, distance: 90.0
click at [947, 543] on tr "21 2 $469 22 2 $469 23 2 $469 24 2 $469 25 2 $469 26 2 $615-$618 27 2 $615-$618" at bounding box center [590, 525] width 851 height 99
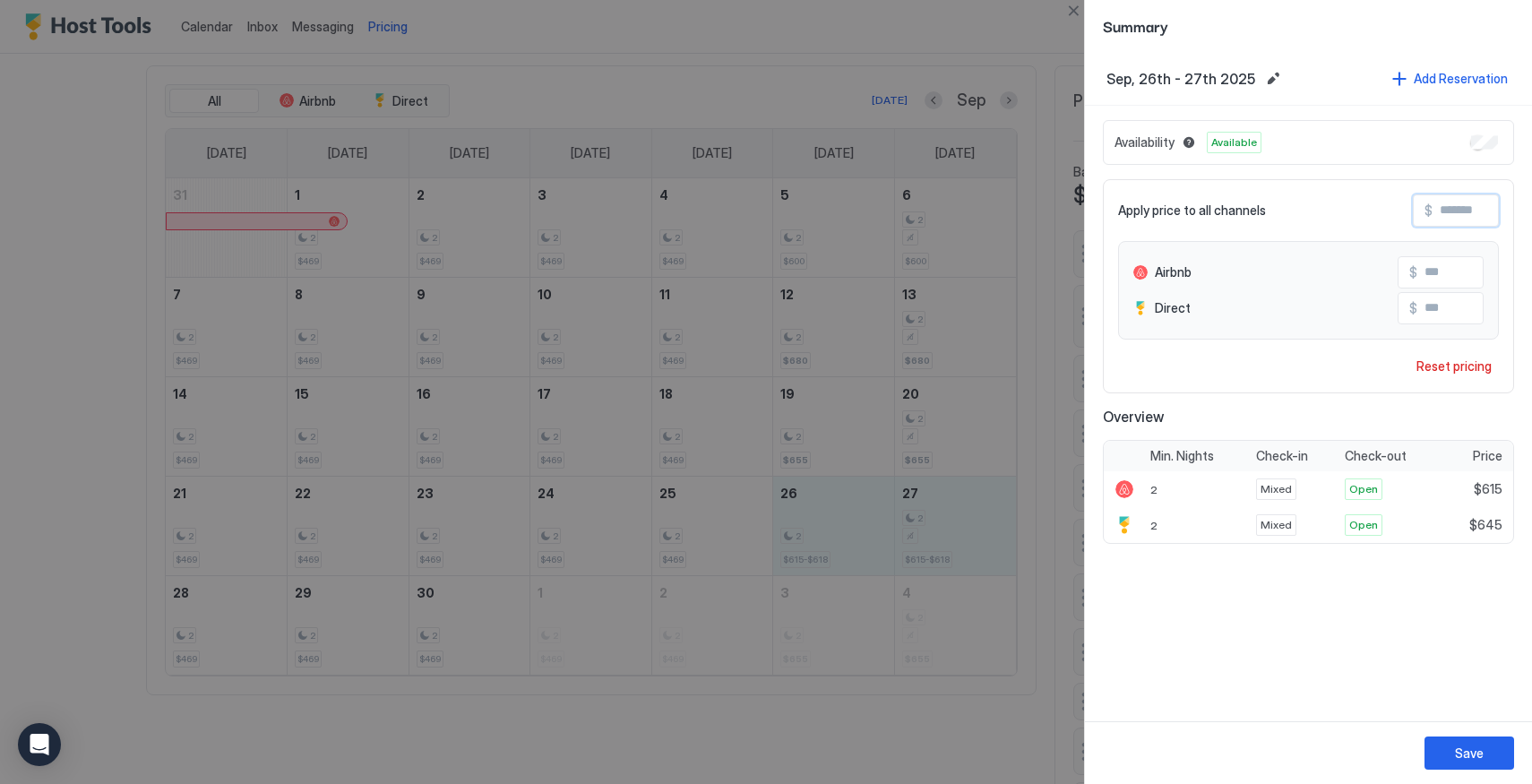
click at [1465, 219] on input "Input Field" at bounding box center [1504, 210] width 143 height 30
type input "*"
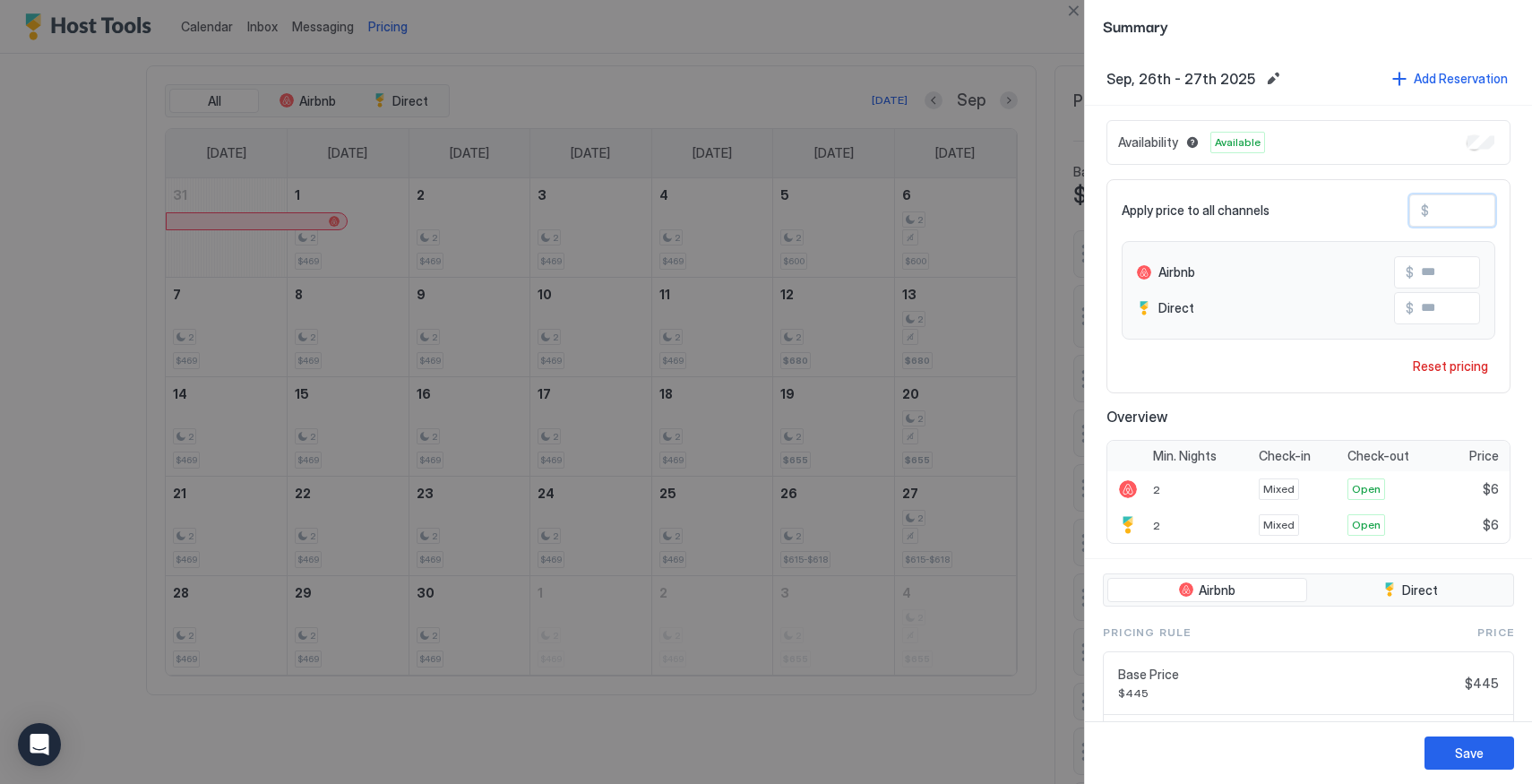
type input "**"
type input "***"
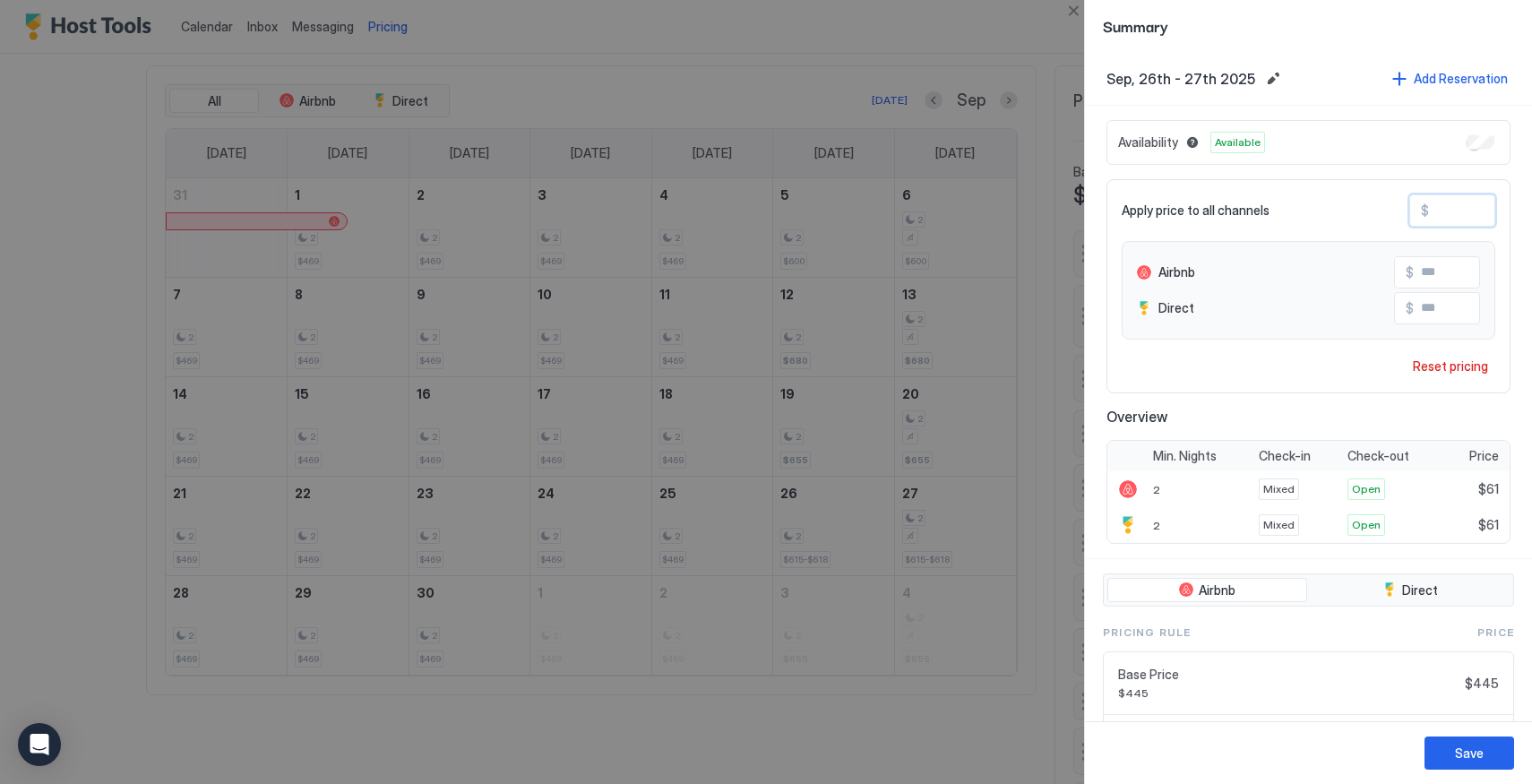
type input "***"
click at [1465, 747] on div "Save" at bounding box center [1469, 753] width 29 height 18
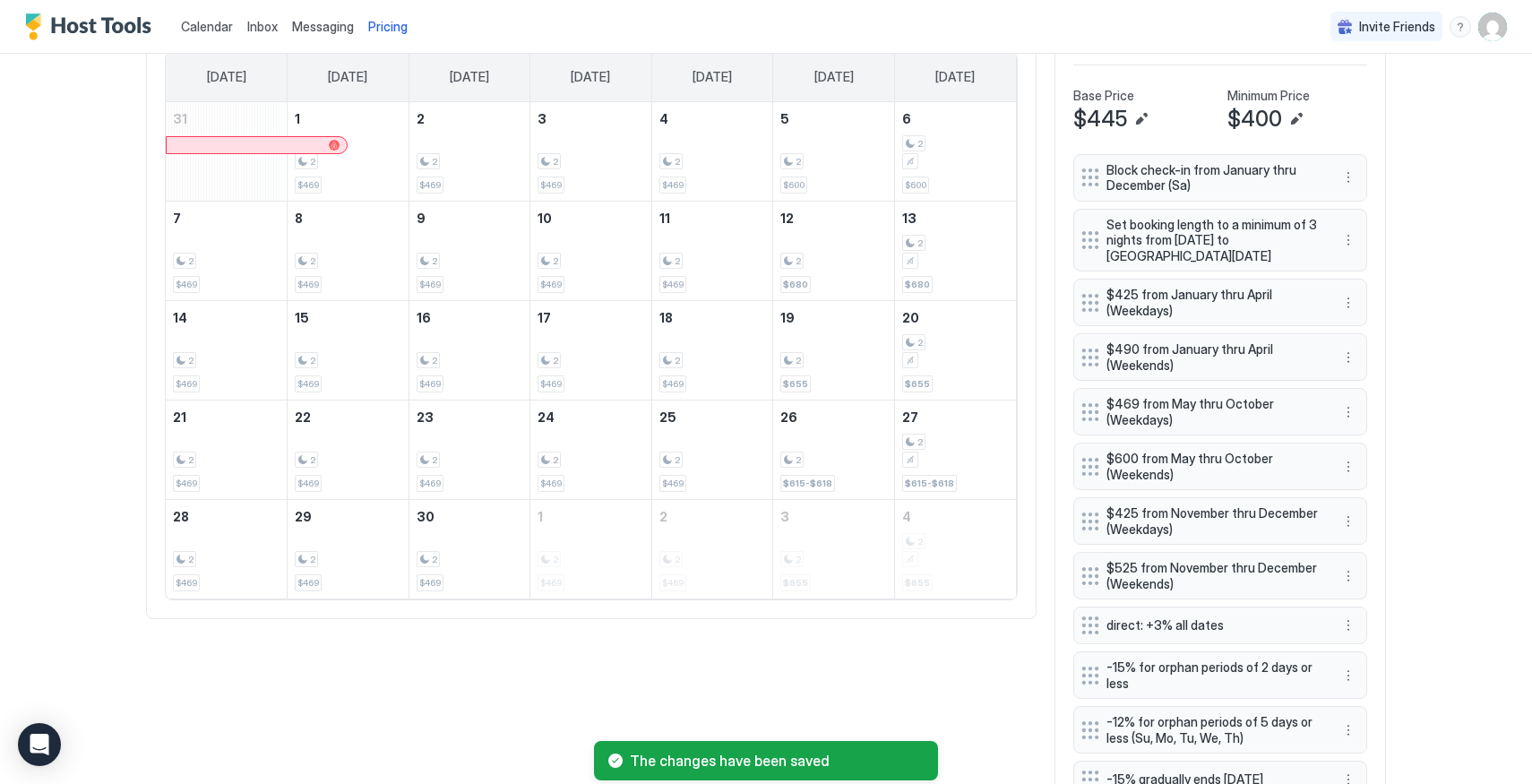
scroll to position [590, 0]
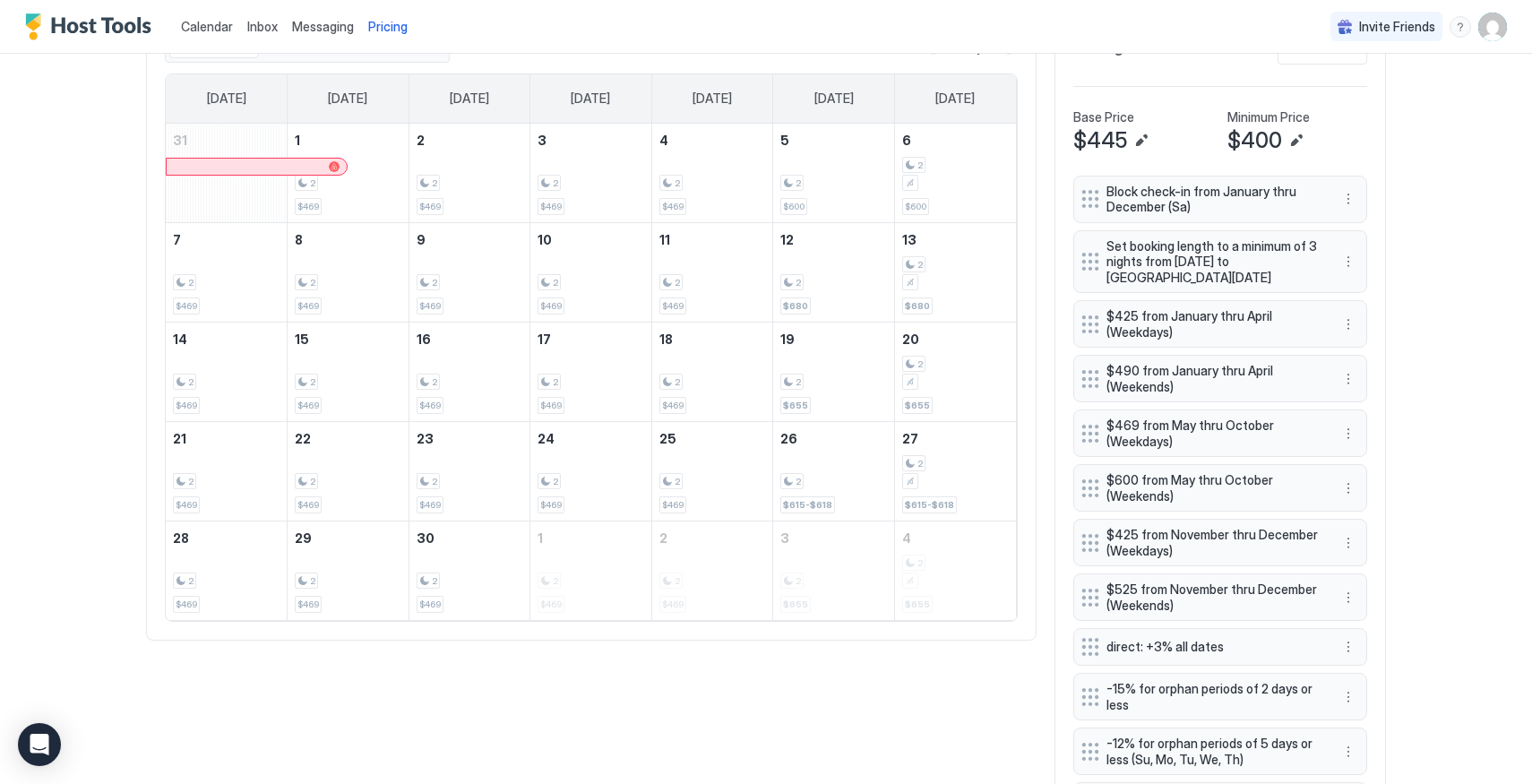
click at [910, 643] on div "All Airbnb Direct [DATE] Sep [DATE] [DATE] [DATE] [DATE] [DATE] [DATE] [DATE] 3…" at bounding box center [766, 425] width 1240 height 828
drag, startPoint x: 848, startPoint y: 483, endPoint x: 949, endPoint y: 483, distance: 101.0
click at [949, 483] on tr "21 2 $469 22 2 $469 23 2 $469 24 2 $469 25 2 $469 26 2 $615 27 2 $615" at bounding box center [590, 471] width 851 height 99
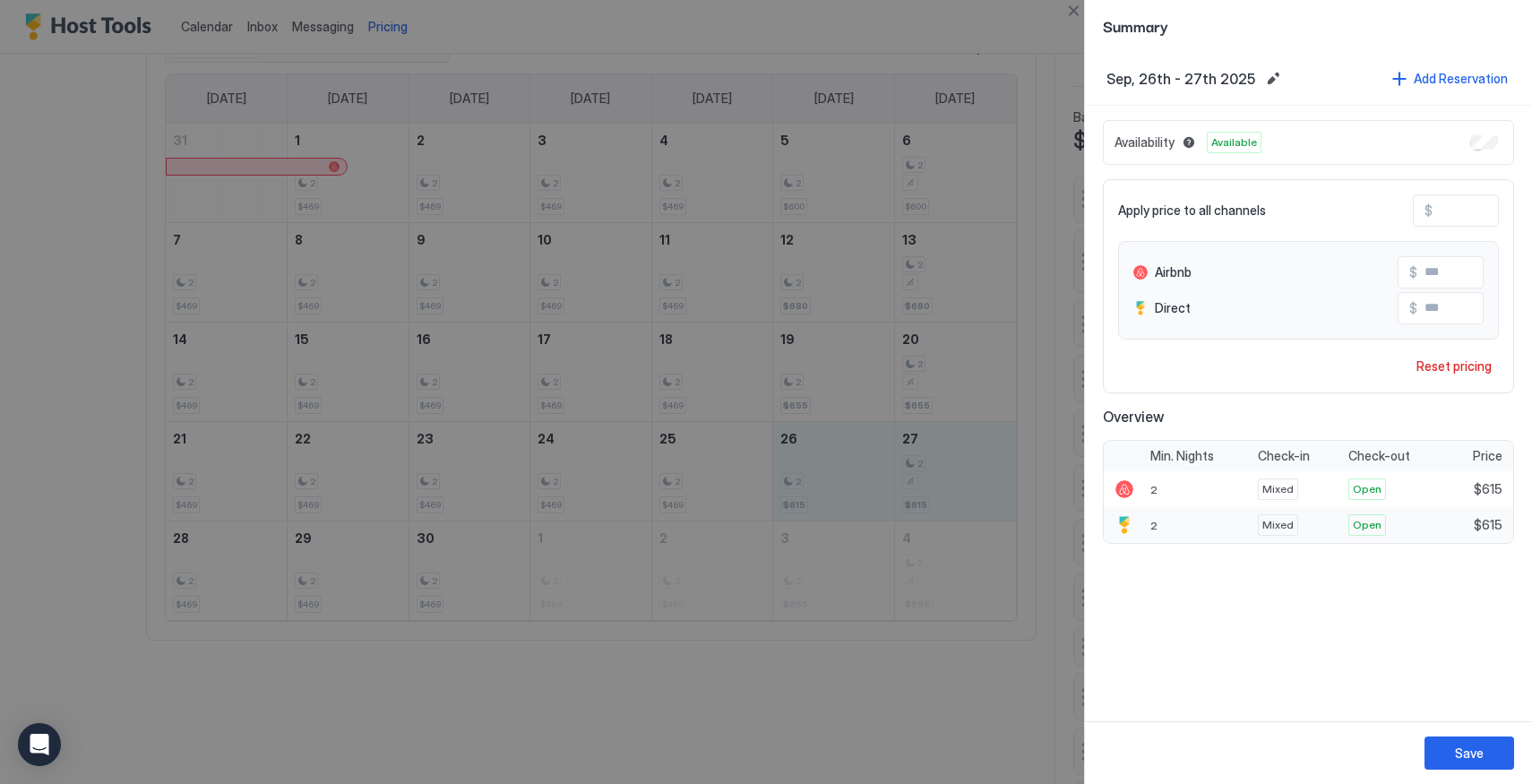
click at [1185, 519] on div "2" at bounding box center [1198, 525] width 108 height 36
click at [1064, 650] on div at bounding box center [766, 392] width 1532 height 784
click at [1126, 507] on div at bounding box center [1125, 525] width 41 height 36
click at [1131, 513] on div at bounding box center [1125, 525] width 41 height 36
click at [1078, 21] on div at bounding box center [766, 392] width 1532 height 784
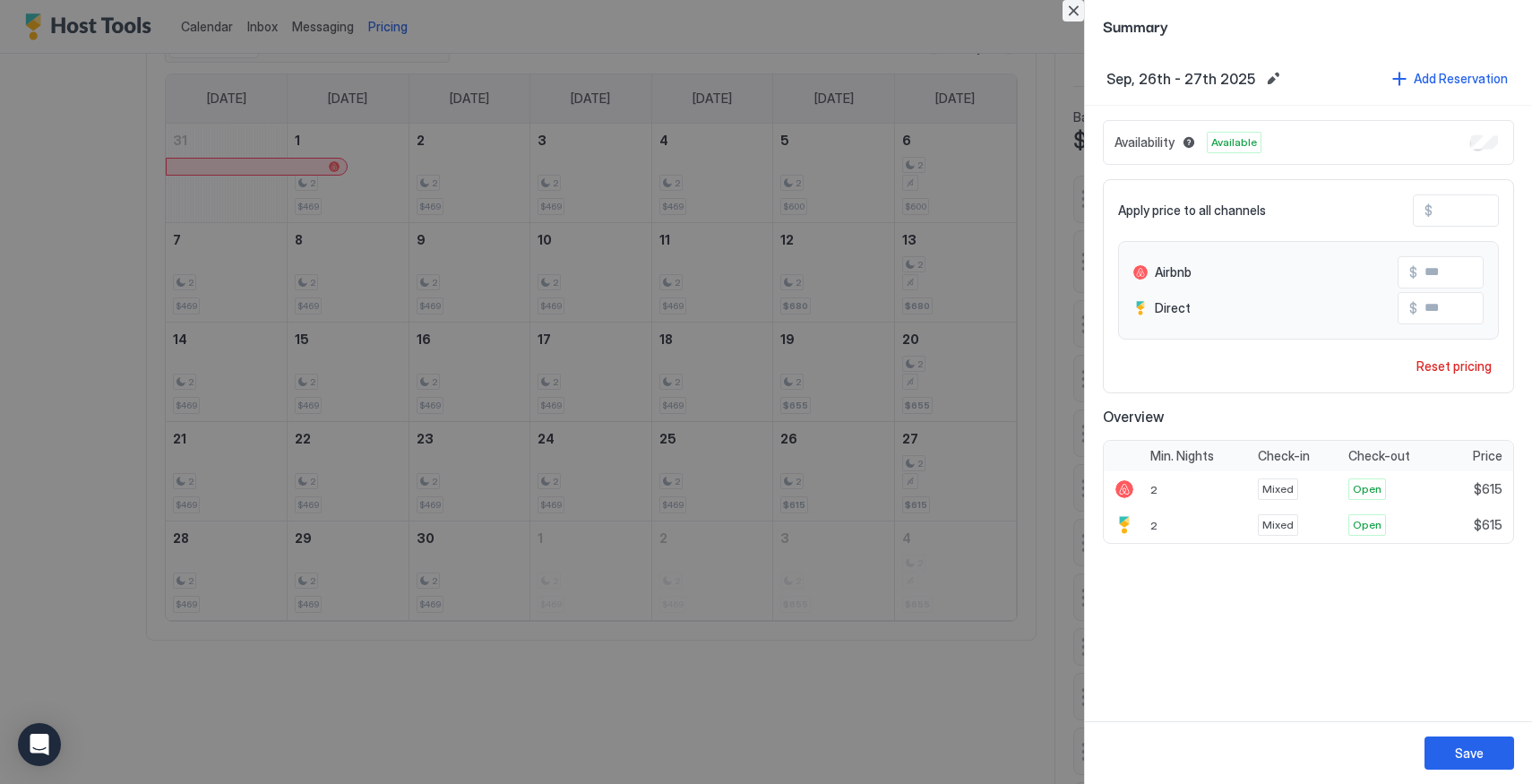
click at [1070, 10] on button "Close" at bounding box center [1073, 10] width 21 height 21
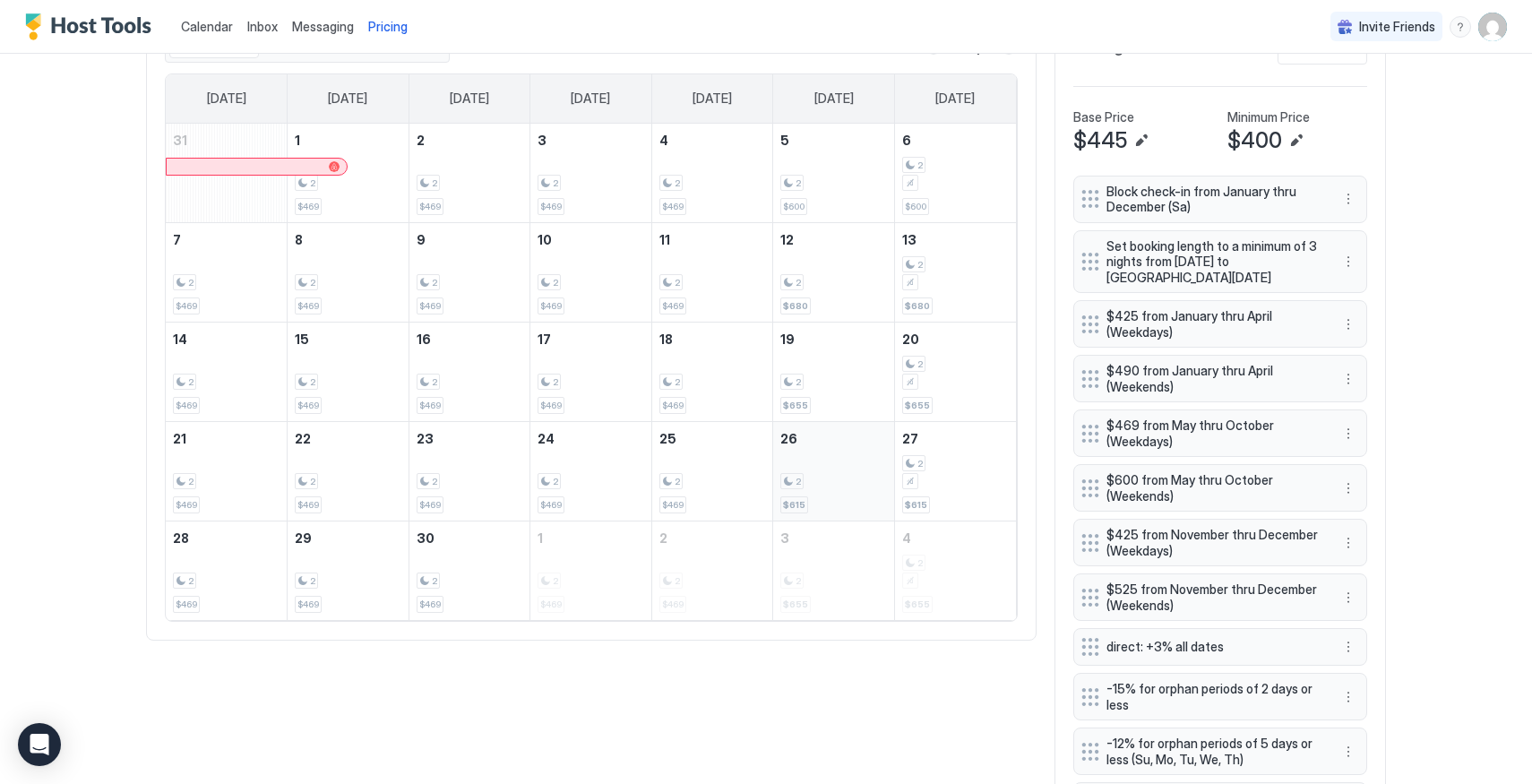
click at [840, 450] on div "2 $615" at bounding box center [834, 472] width 107 height 85
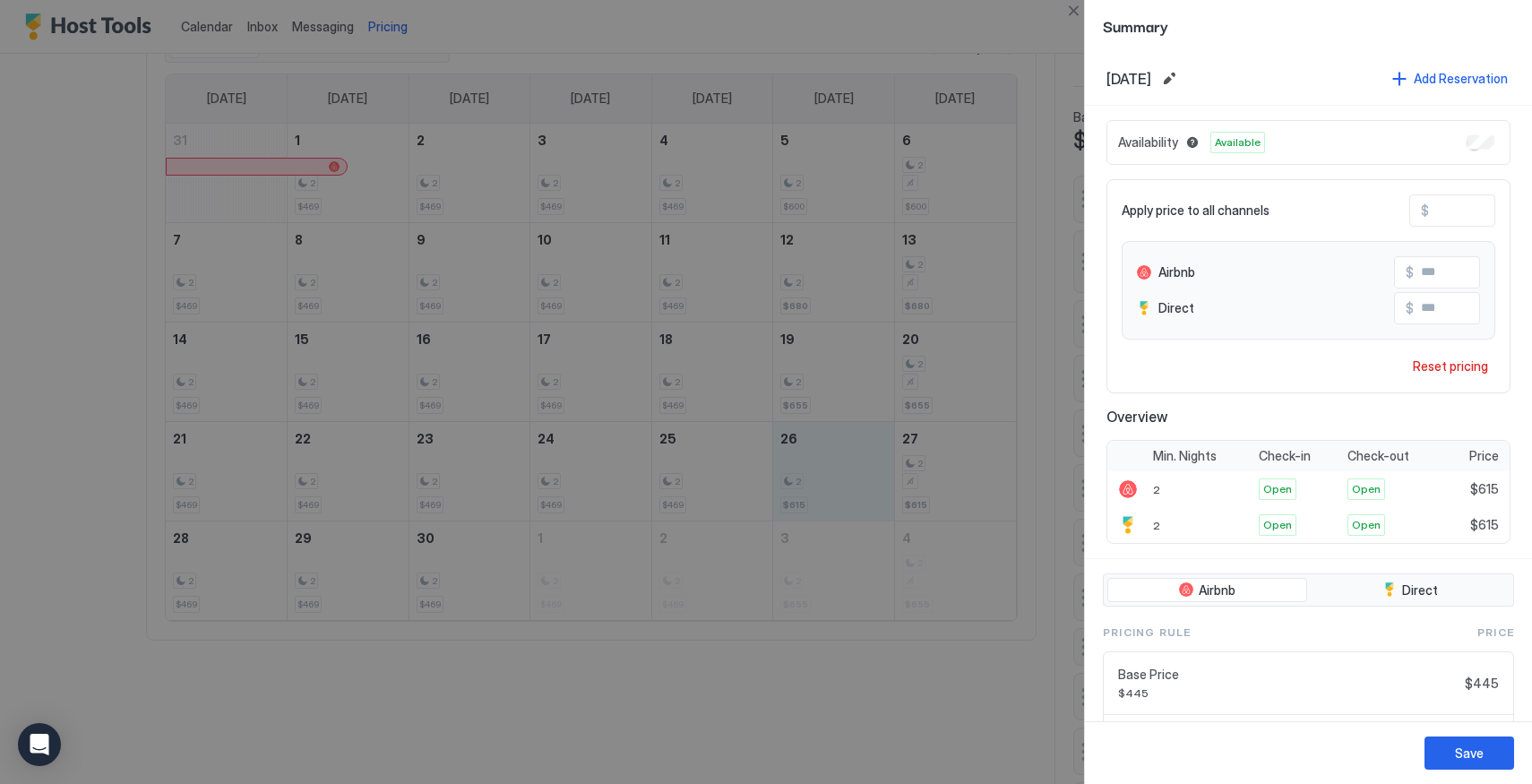
scroll to position [236, 0]
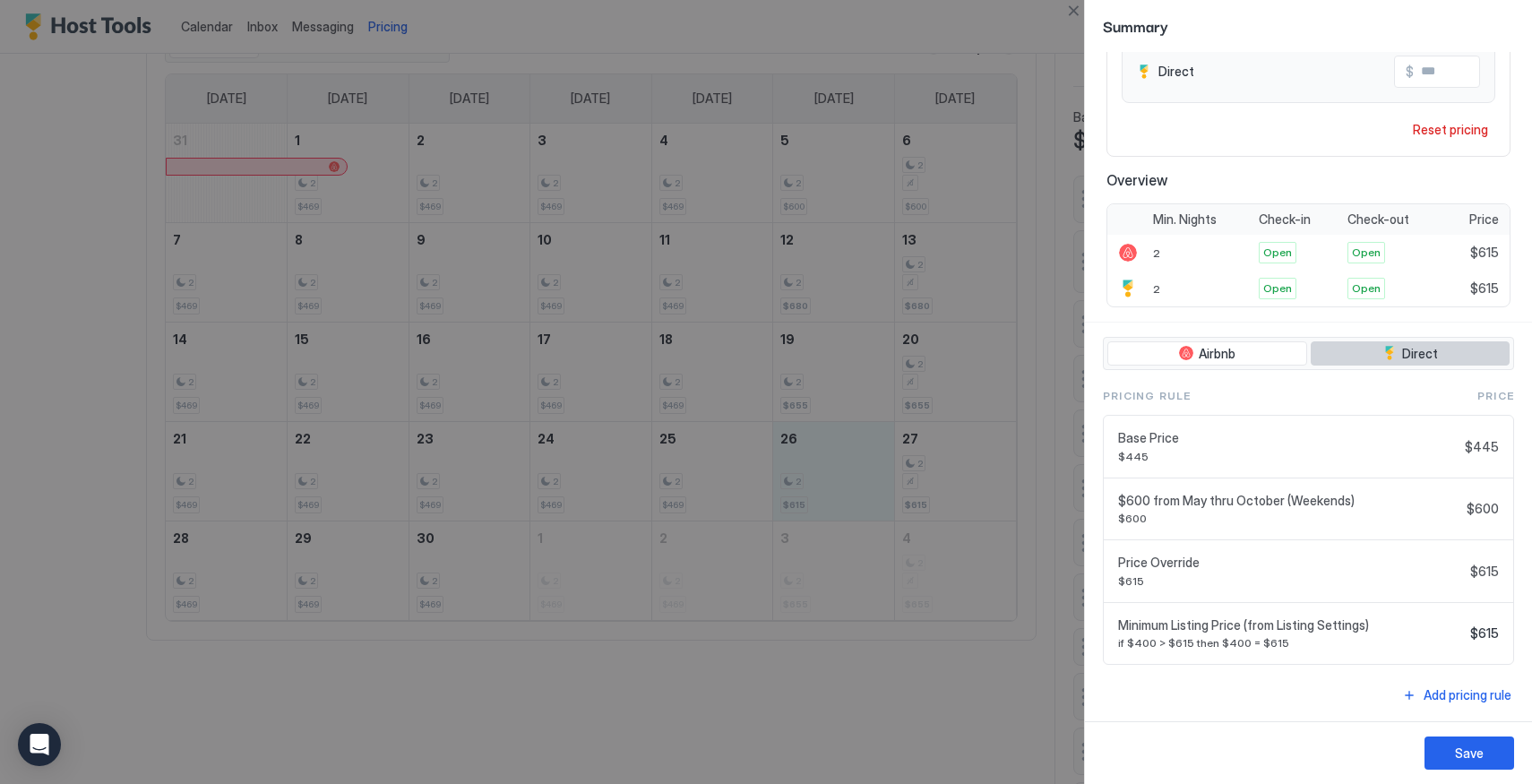
click at [1351, 354] on button "Direct" at bounding box center [1411, 353] width 200 height 25
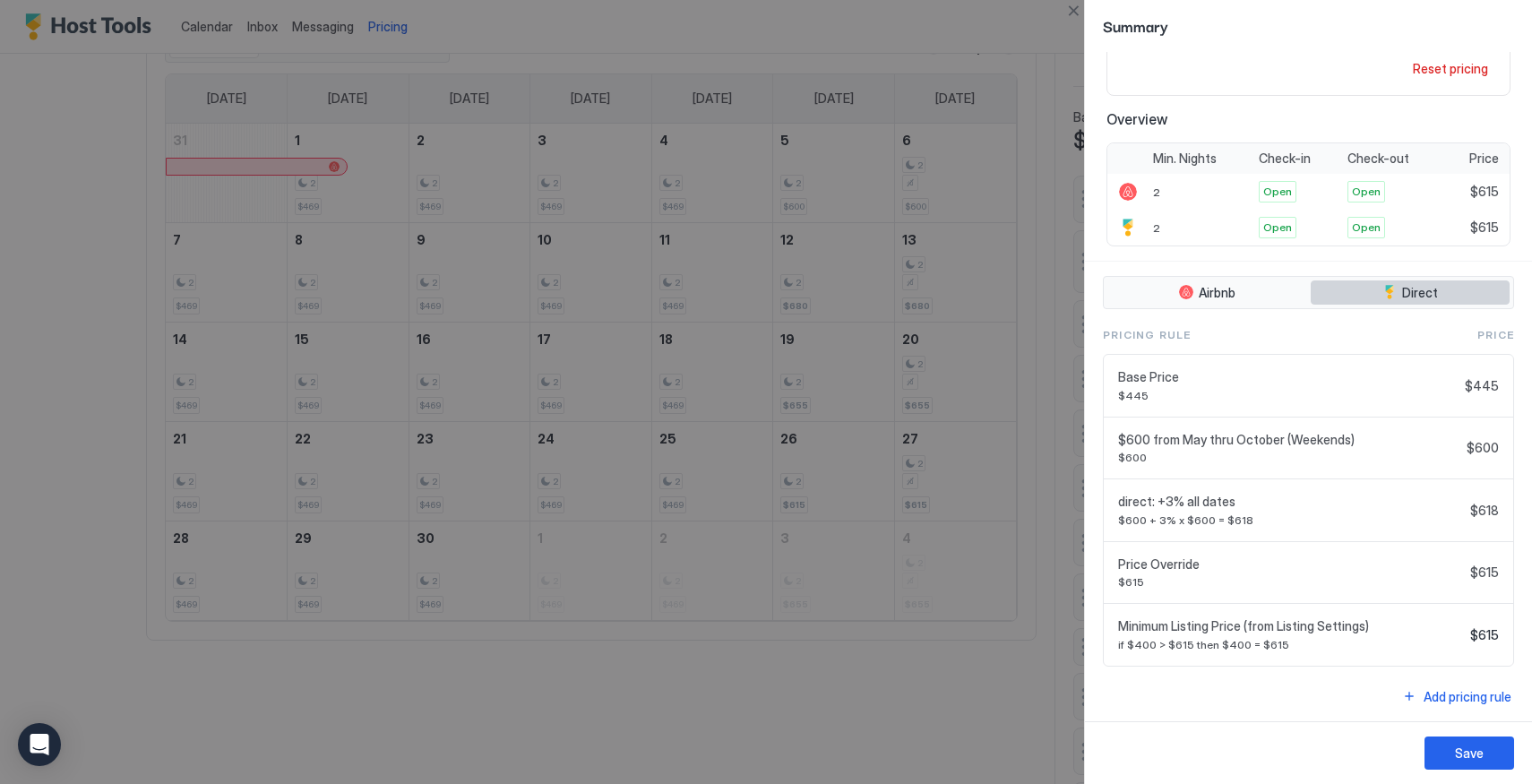
scroll to position [299, 0]
click at [1081, 622] on div at bounding box center [766, 392] width 1532 height 784
click at [1076, 17] on button "Close" at bounding box center [1073, 10] width 21 height 21
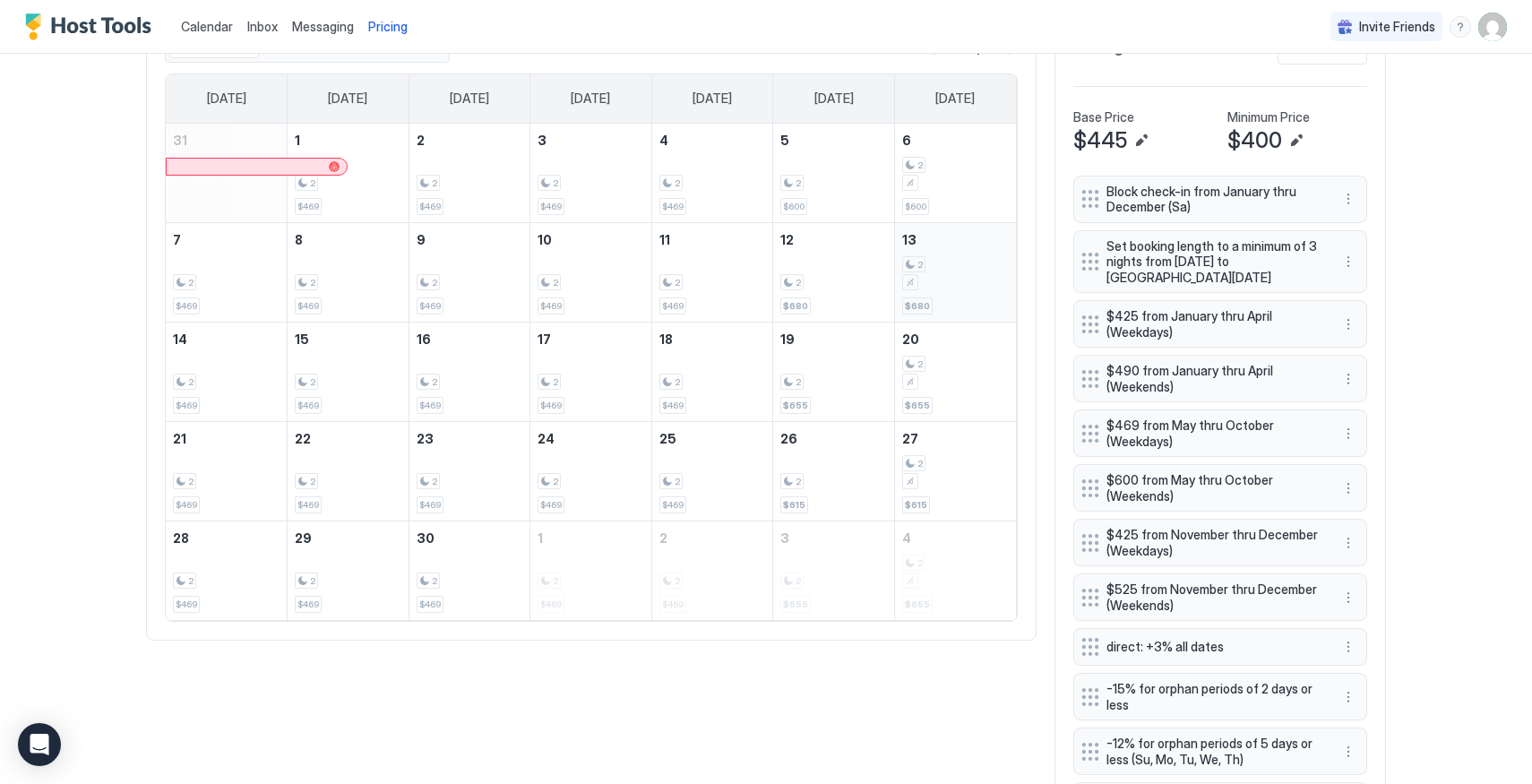
scroll to position [695, 0]
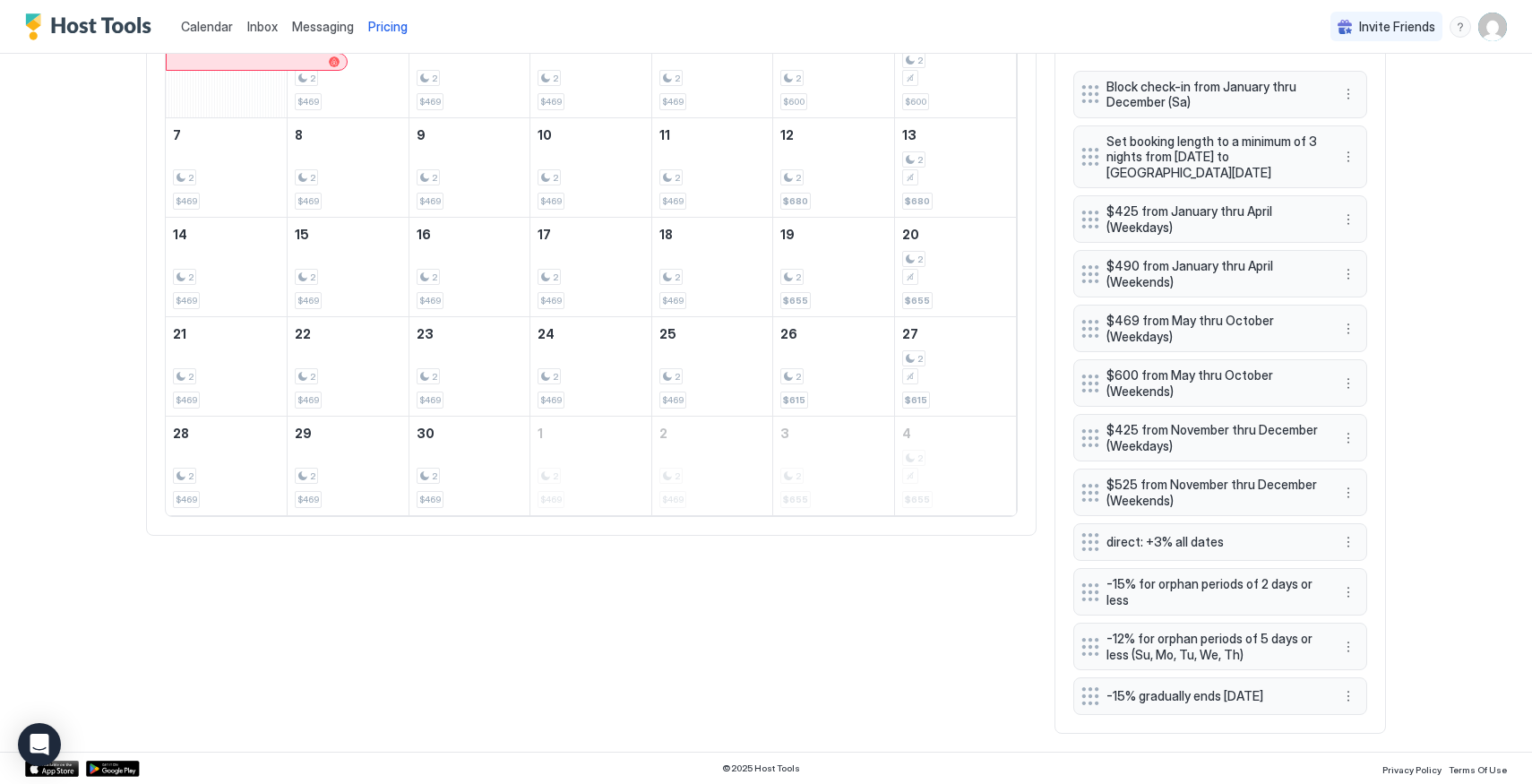
click at [1144, 542] on span "direct: +3% all dates" at bounding box center [1213, 542] width 213 height 17
click at [1353, 545] on button "More options" at bounding box center [1348, 541] width 21 height 21
click at [1374, 561] on span "Edit" at bounding box center [1375, 567] width 19 height 14
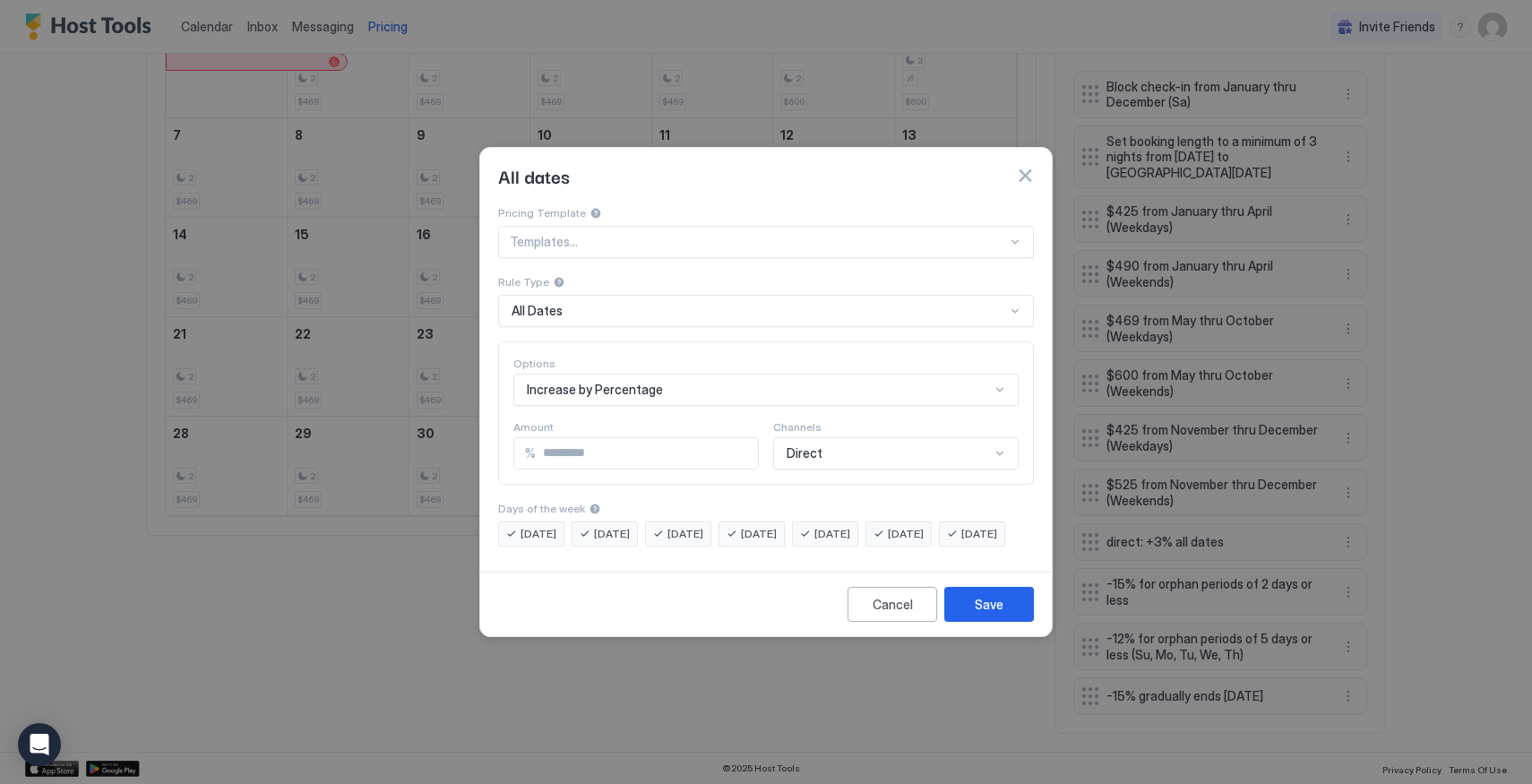
click at [624, 438] on input "*" at bounding box center [647, 453] width 223 height 30
type input "*"
click at [995, 612] on div "Save" at bounding box center [989, 604] width 29 height 18
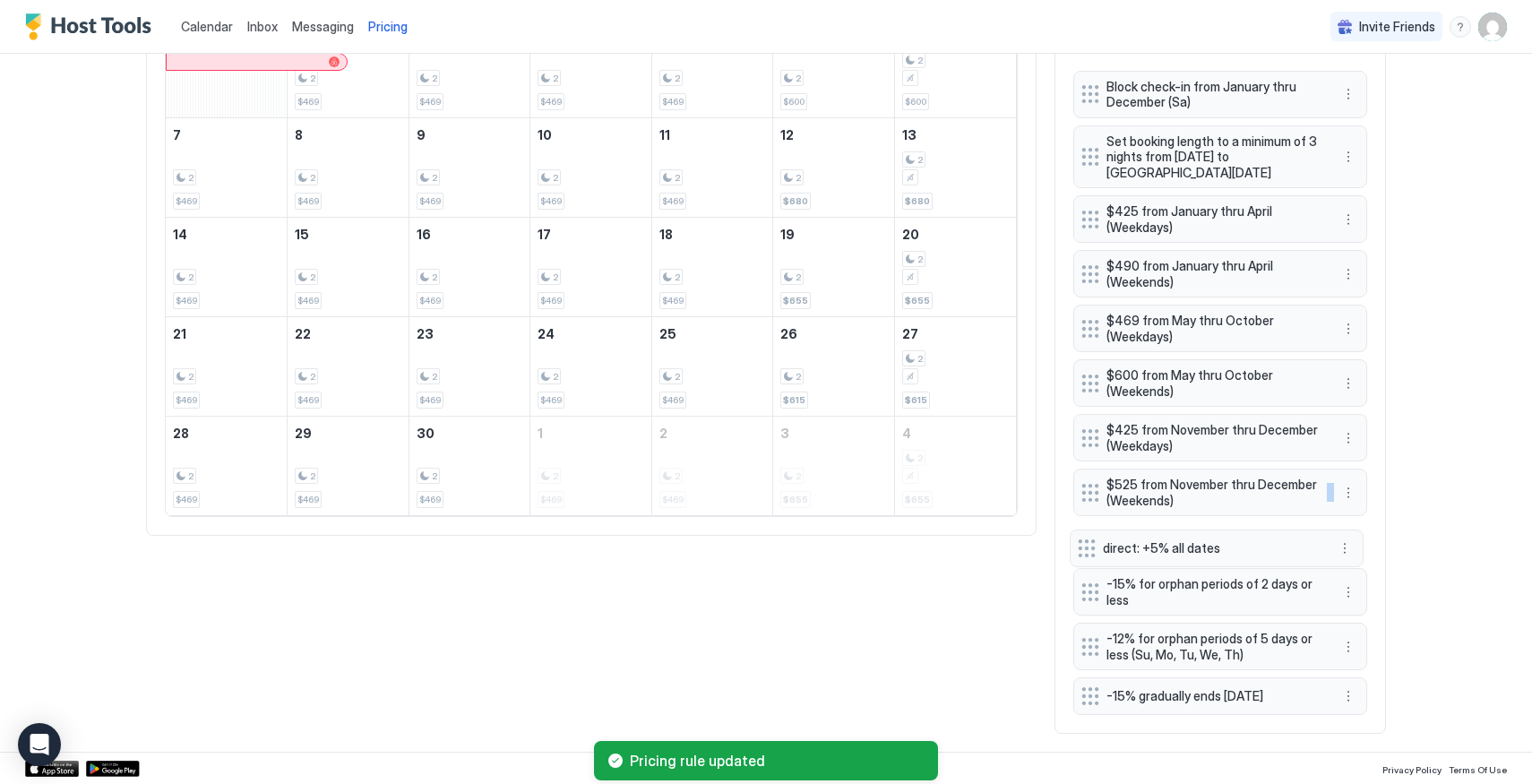
click at [1083, 546] on div "Block check-in from January thru December (Sa) Set booking length to a minimum …" at bounding box center [1220, 393] width 294 height 645
click at [1006, 669] on div "All Airbnb Direct [DATE] Sep [DATE] [DATE] [DATE] [DATE] [DATE] [DATE] [DATE] 3…" at bounding box center [766, 320] width 1240 height 828
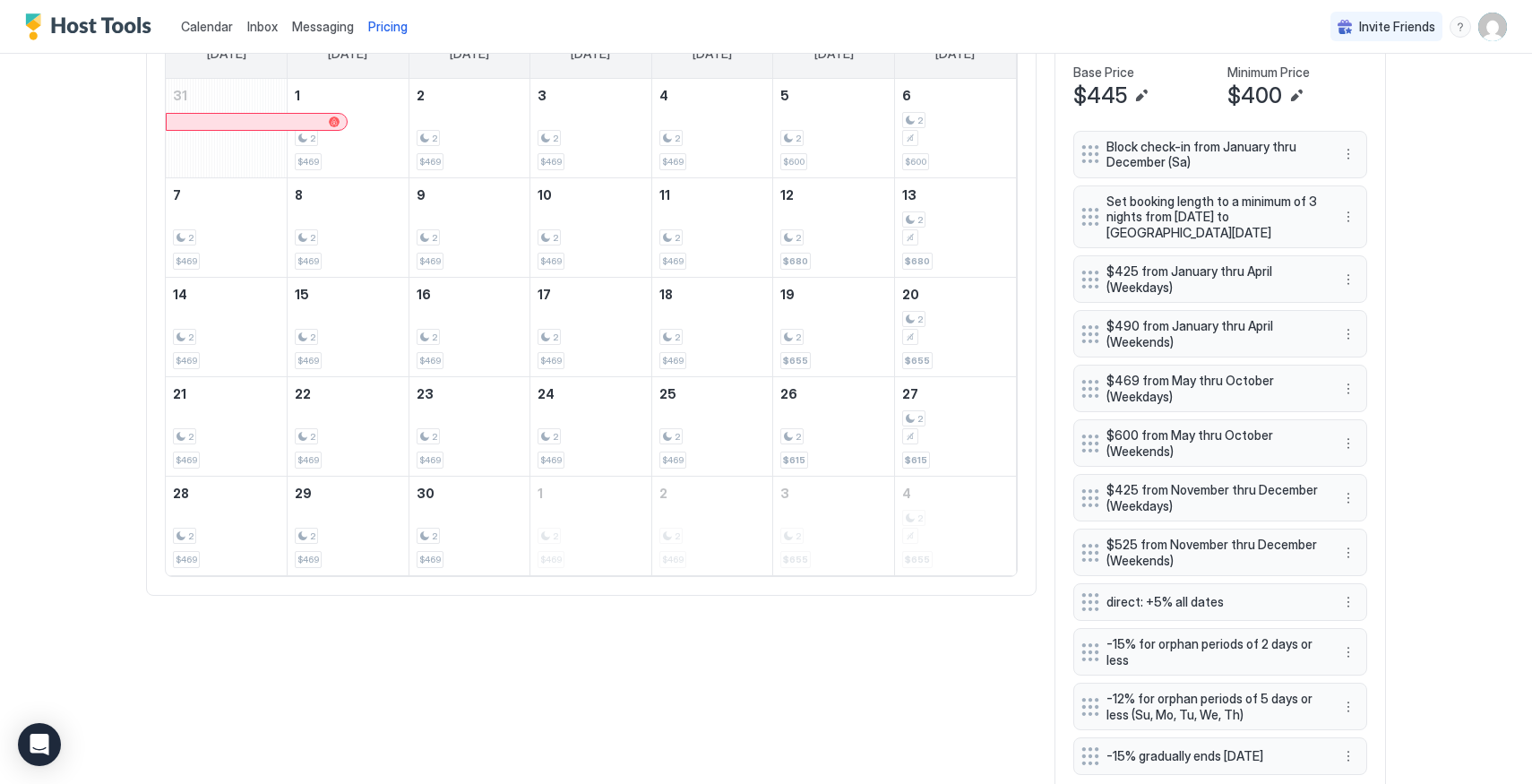
scroll to position [604, 0]
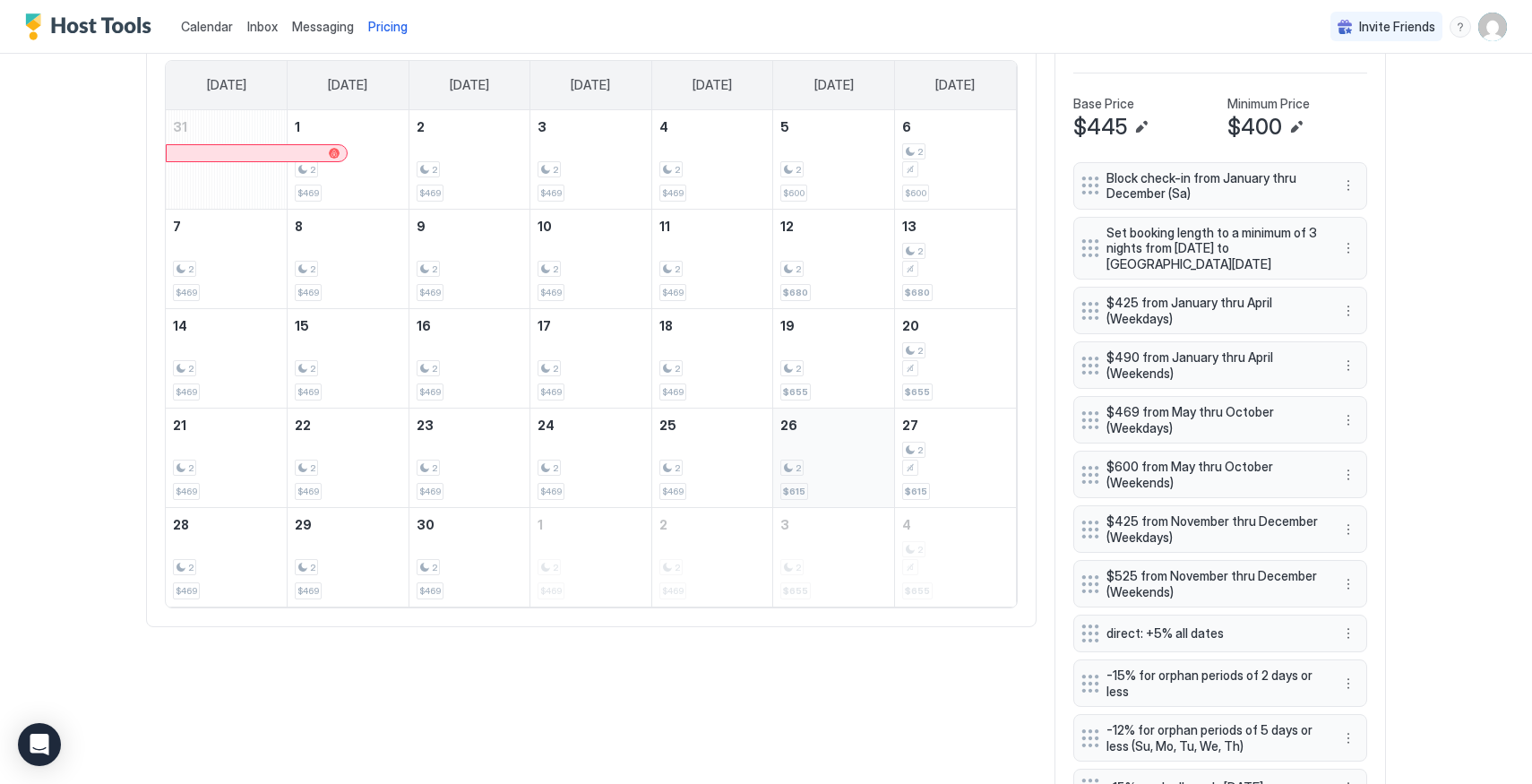
click at [863, 460] on div "2" at bounding box center [834, 468] width 107 height 17
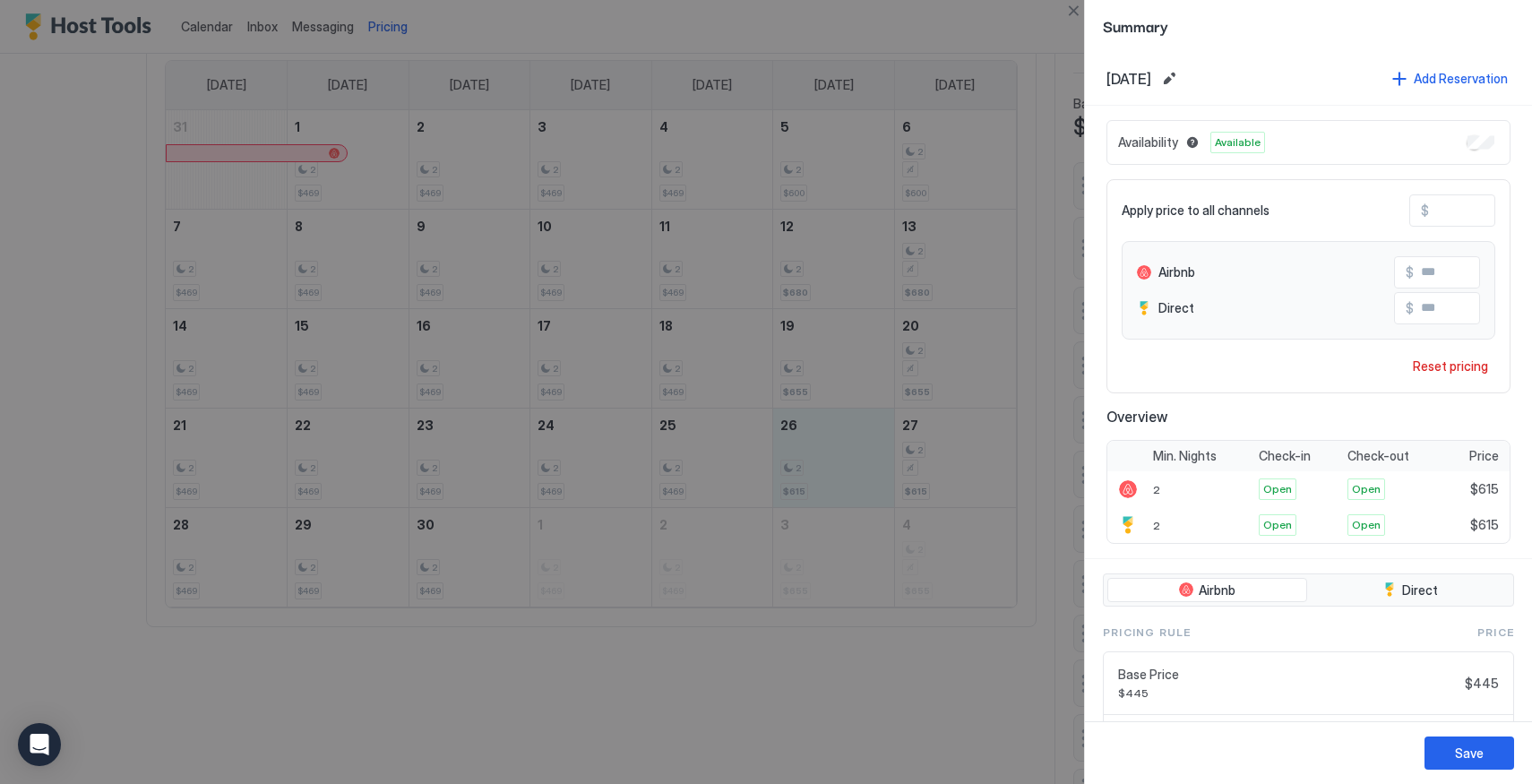
scroll to position [236, 0]
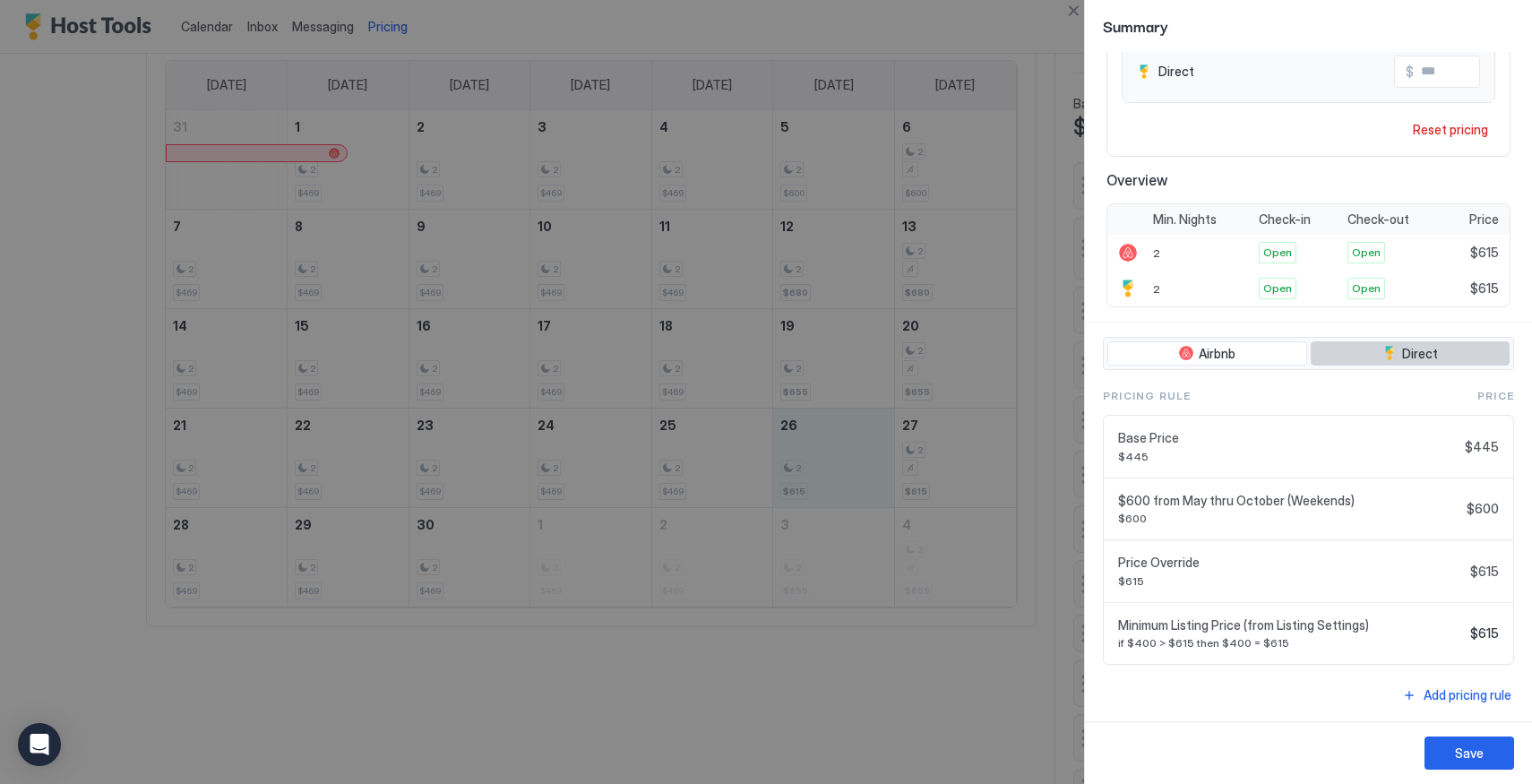
click at [1449, 343] on button "Direct" at bounding box center [1411, 353] width 200 height 25
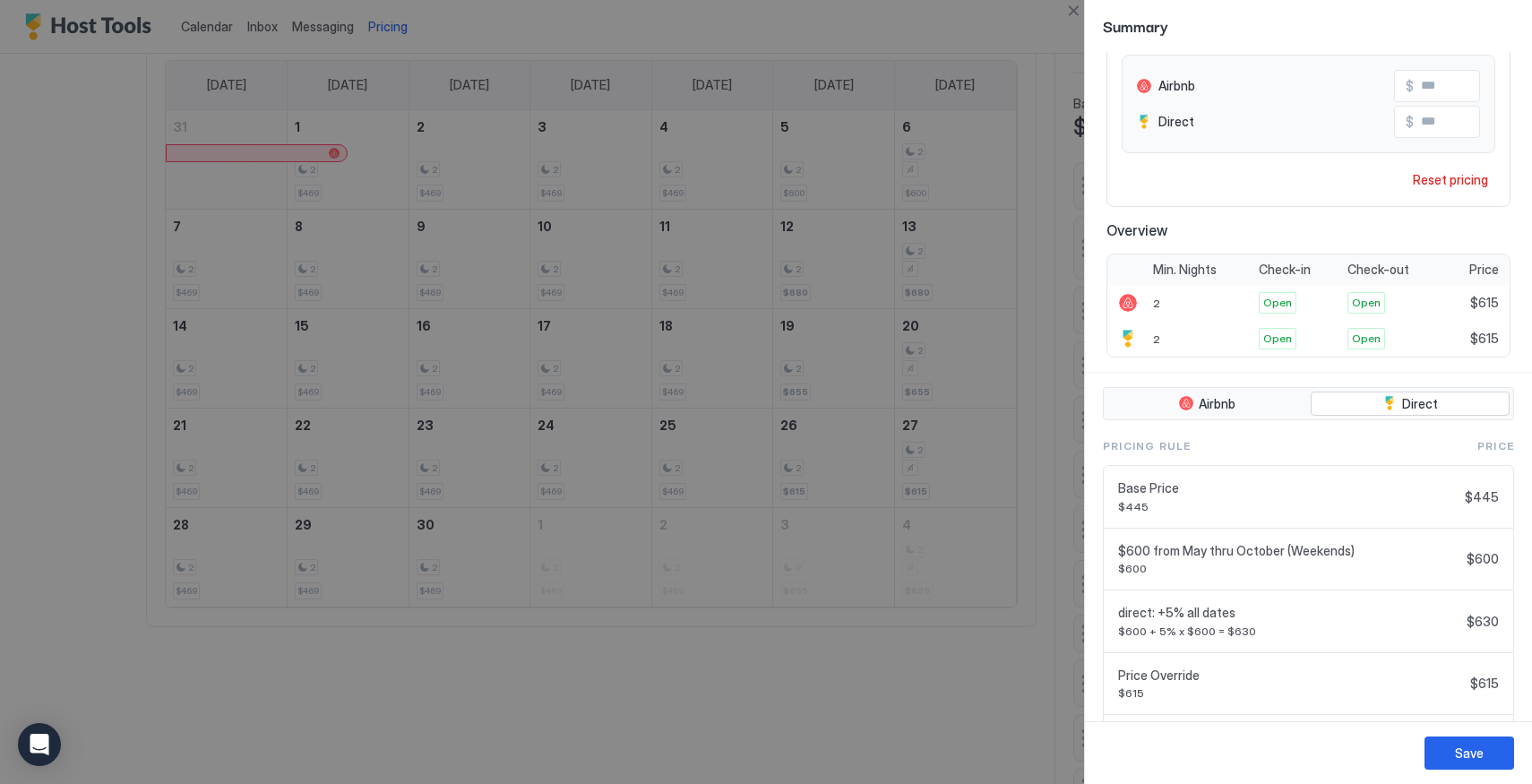
scroll to position [0, 0]
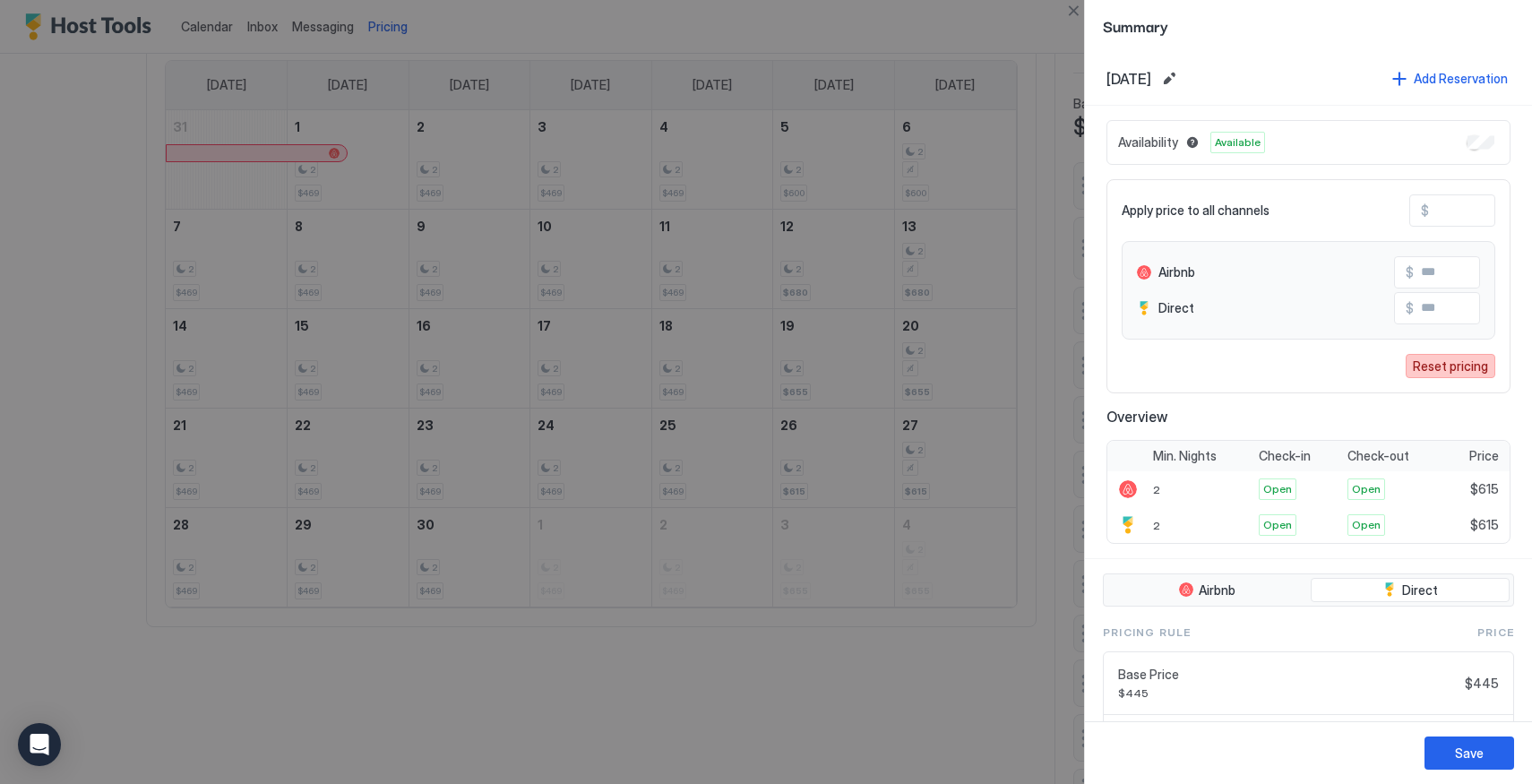
click at [1429, 369] on div "Reset pricing" at bounding box center [1451, 366] width 75 height 18
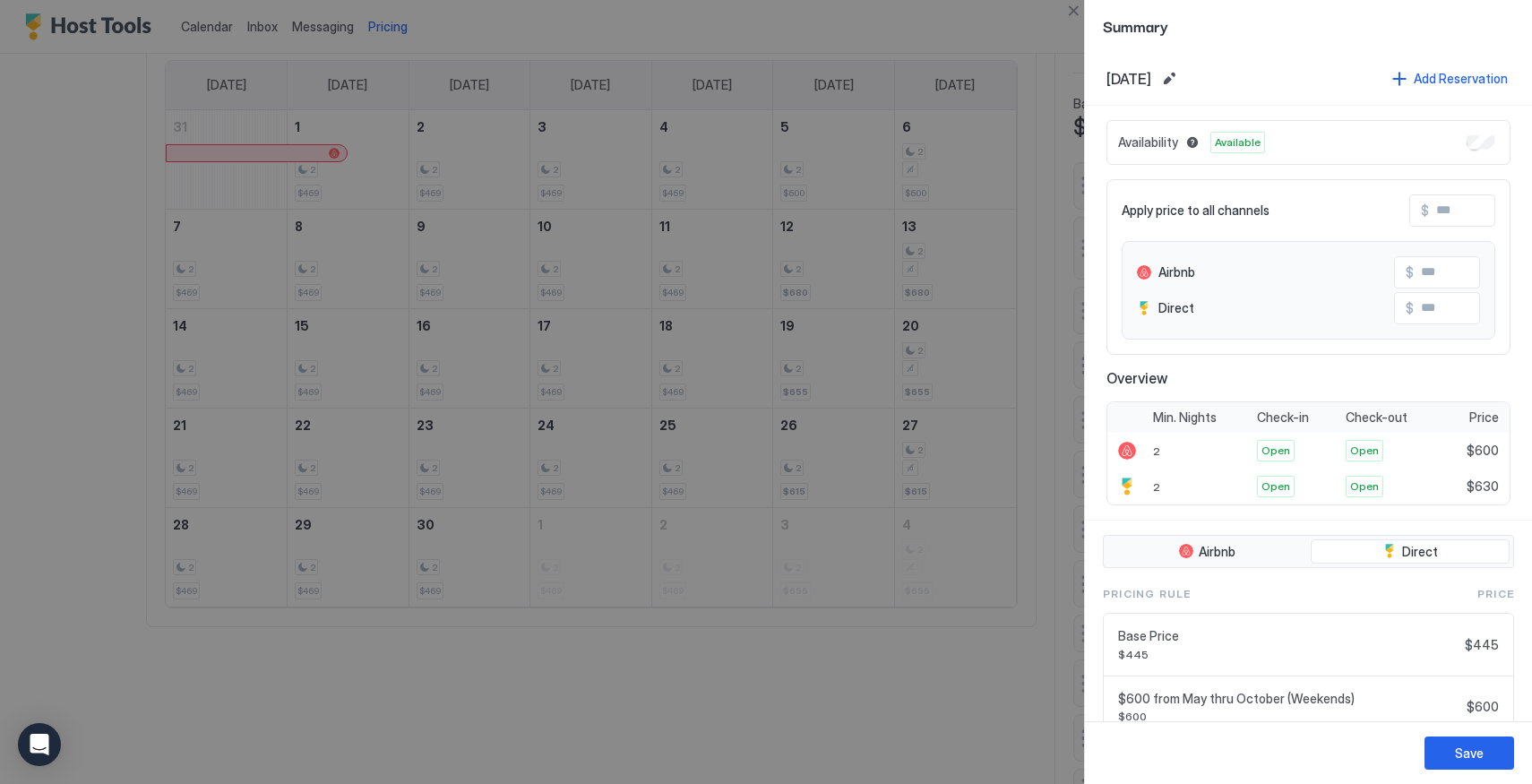
click at [1449, 266] on input "Input Field" at bounding box center [1486, 272] width 143 height 30
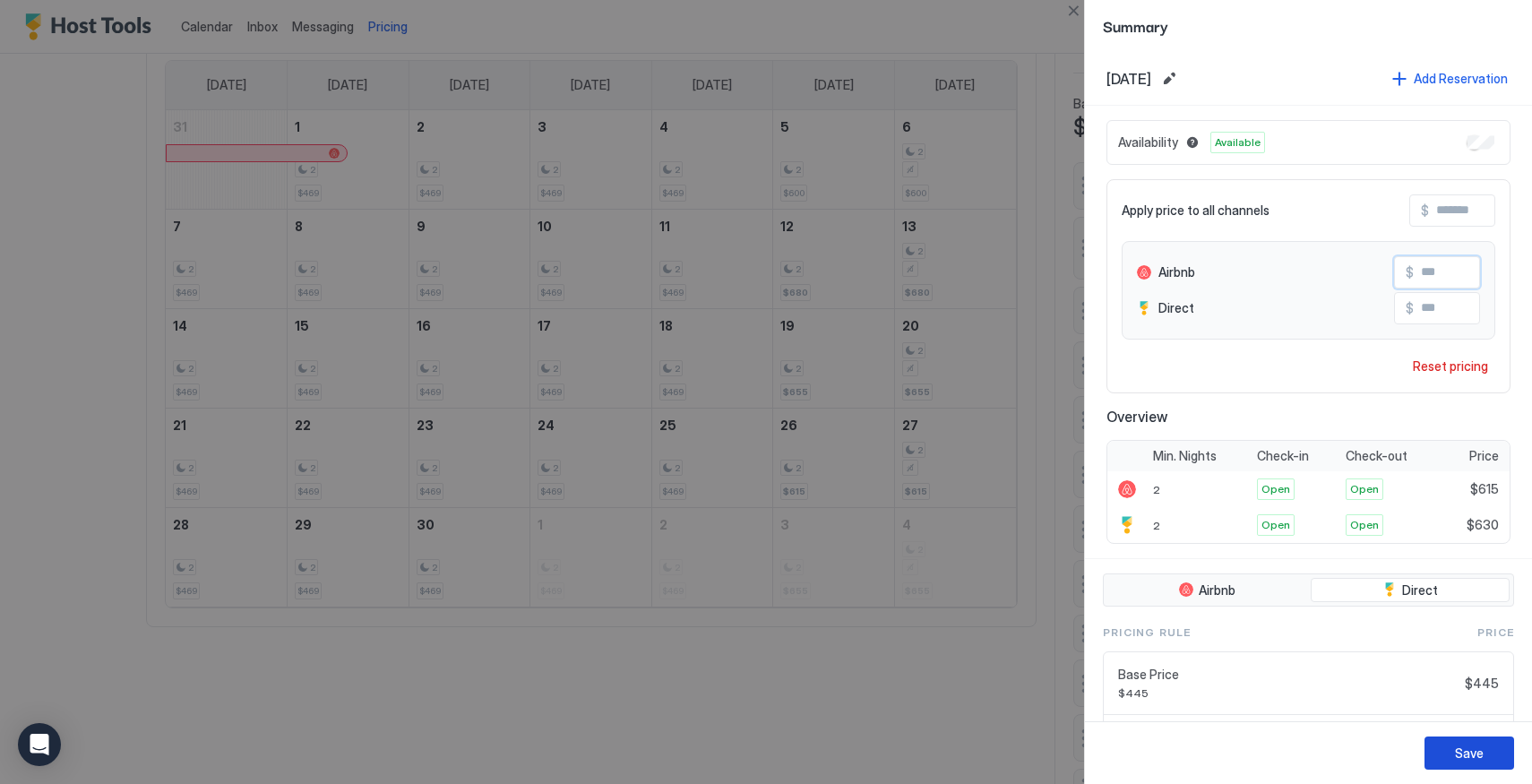
type input "***"
click at [1476, 748] on div "Save" at bounding box center [1469, 753] width 29 height 18
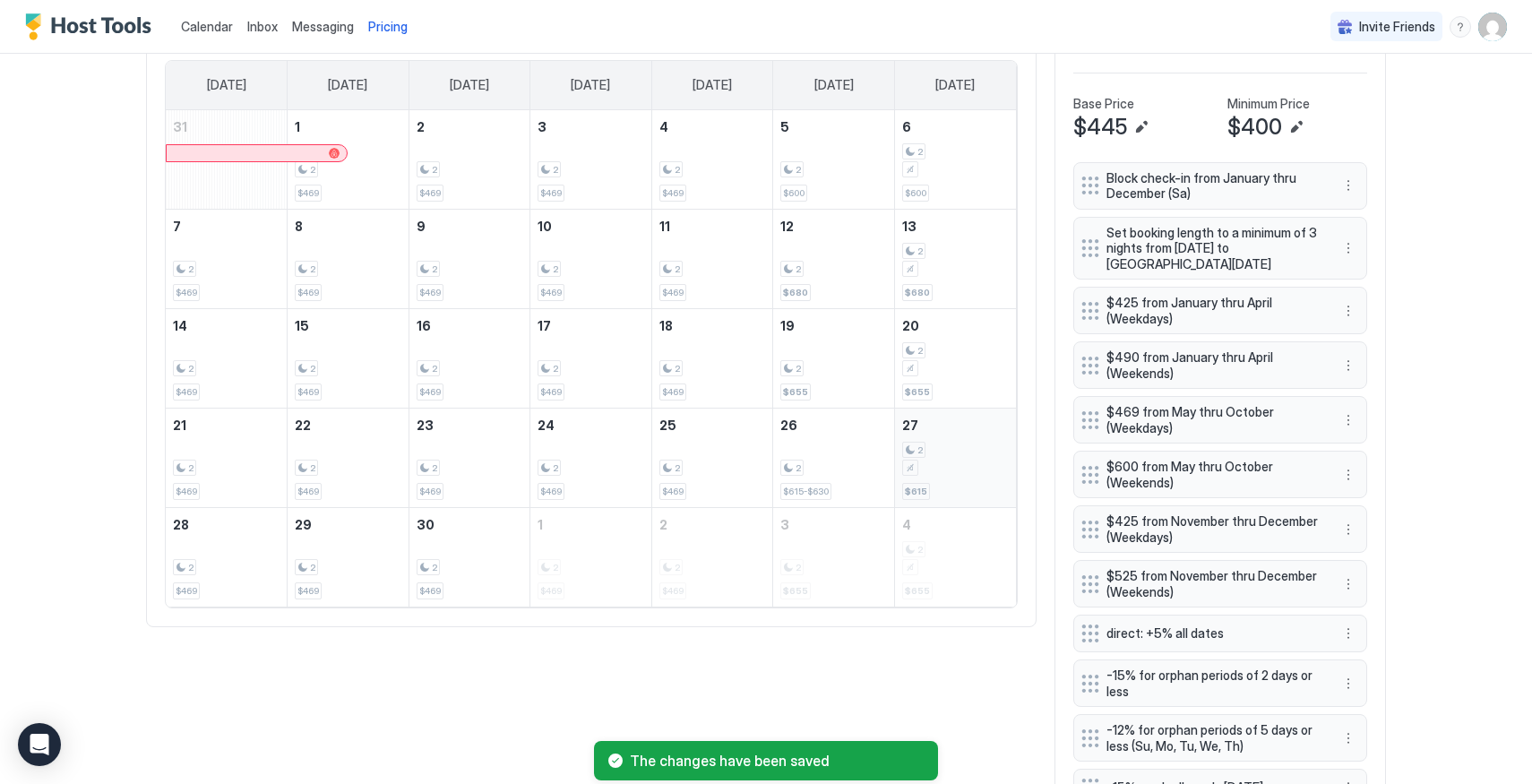
click at [989, 486] on div "2 $615" at bounding box center [955, 458] width 107 height 85
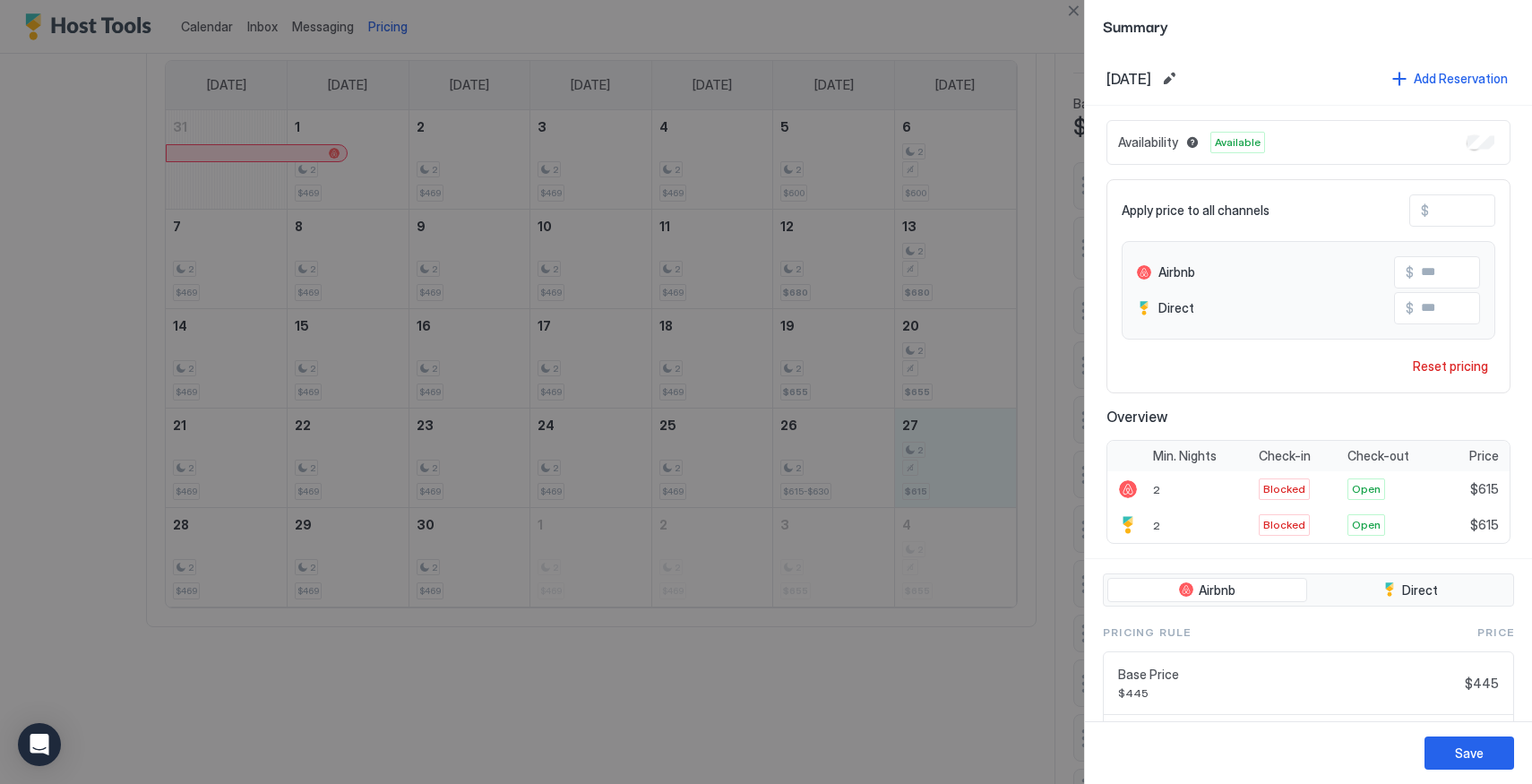
click at [1432, 318] on input "***" at bounding box center [1486, 308] width 143 height 30
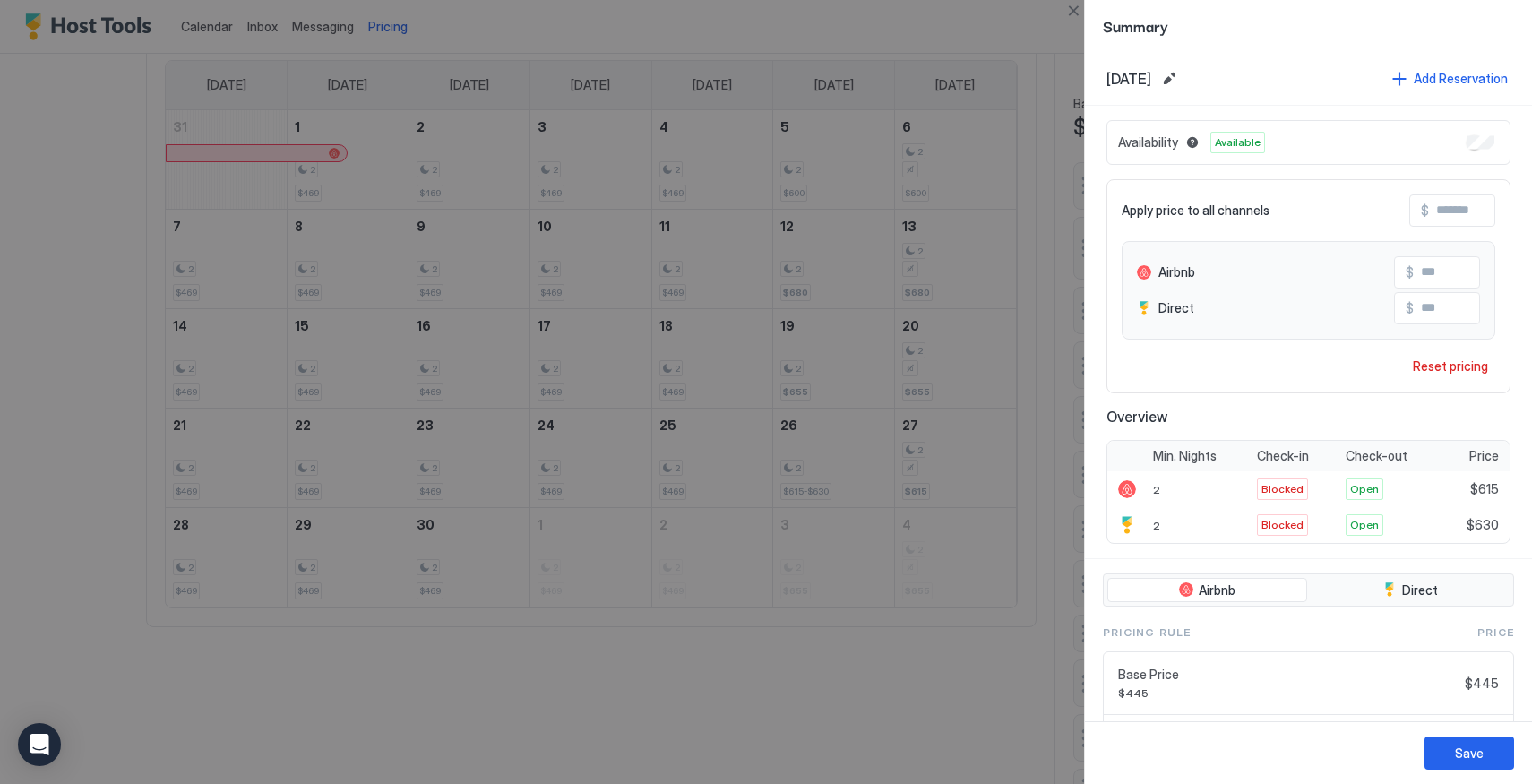
click at [1360, 372] on div "Apply price to all channels $ Airbnb $ *** Direct $ Reset pricing" at bounding box center [1308, 286] width 404 height 214
click at [1490, 765] on button "Save" at bounding box center [1469, 753] width 89 height 33
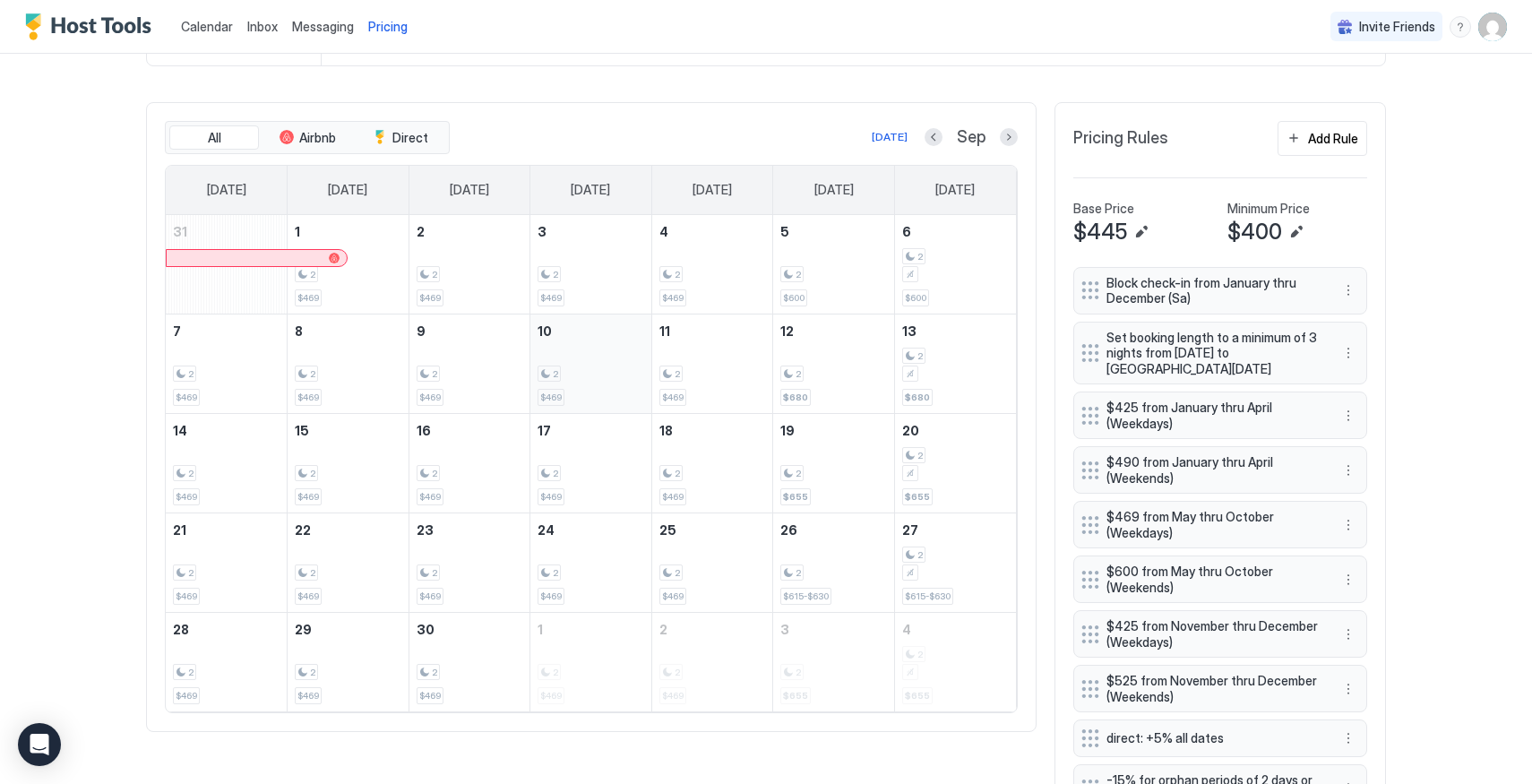
scroll to position [491, 0]
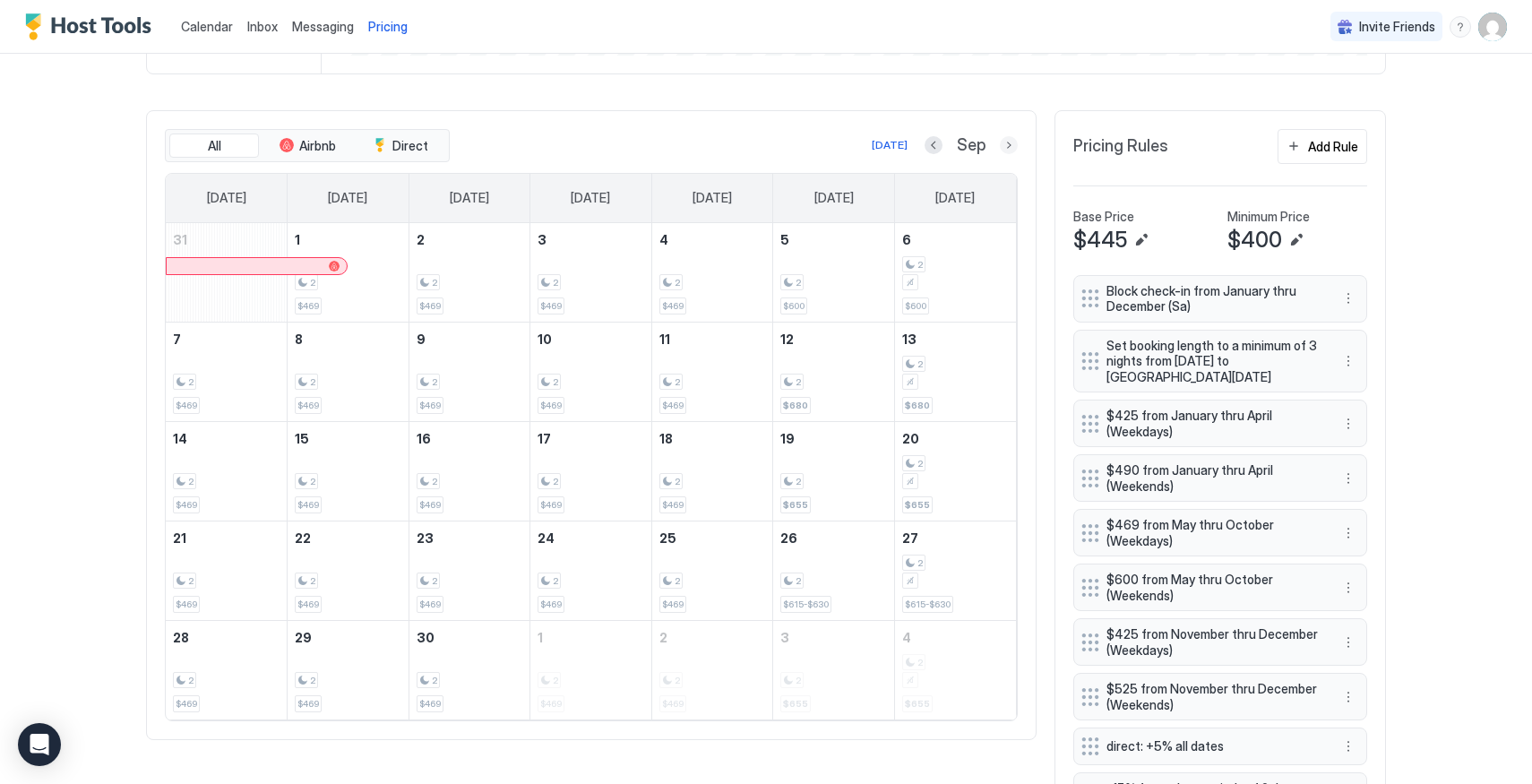
click at [1008, 145] on button "Next month" at bounding box center [1009, 144] width 17 height 17
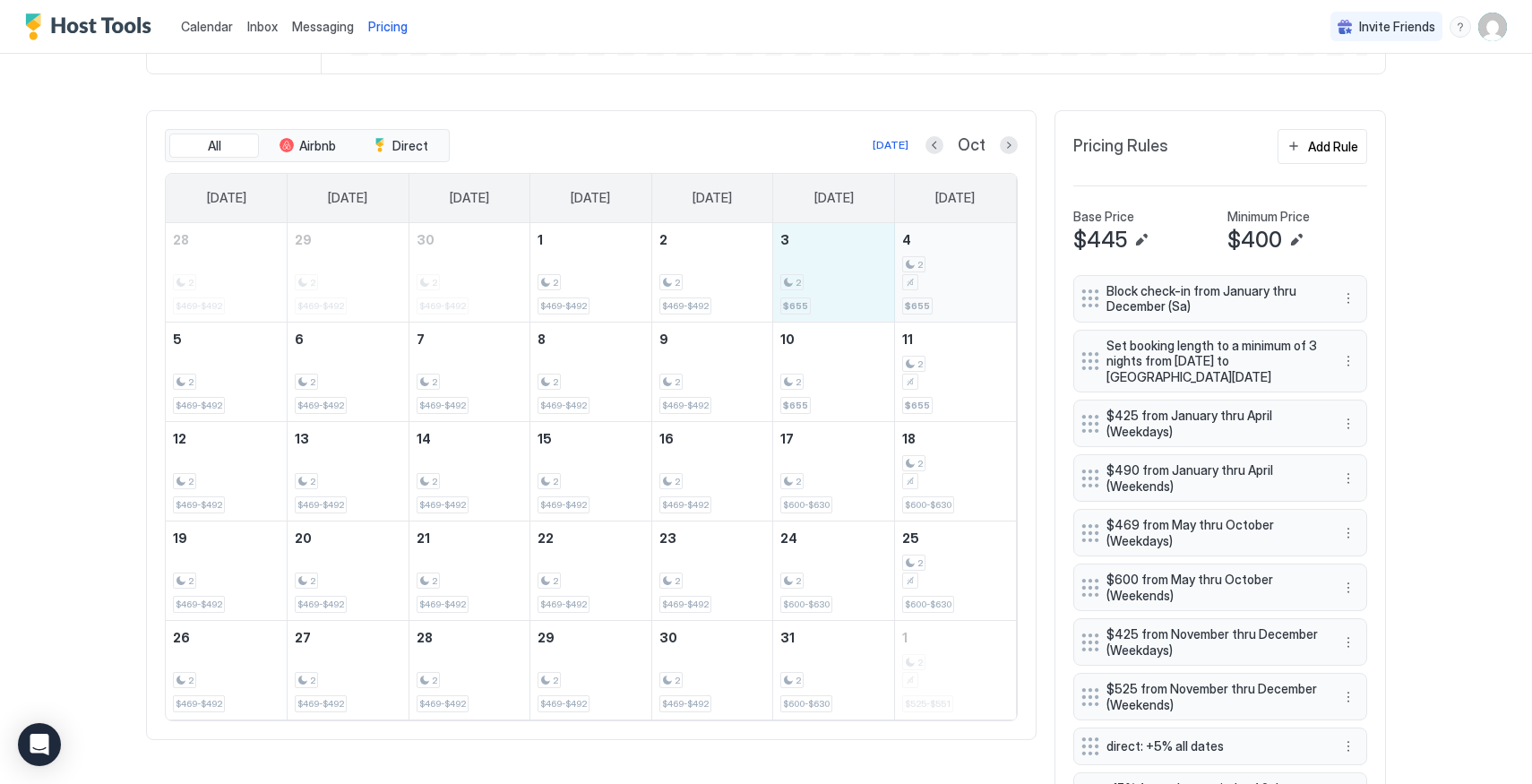
drag, startPoint x: 836, startPoint y: 283, endPoint x: 932, endPoint y: 290, distance: 96.3
click at [932, 290] on tr "28 2 $469-$492 29 2 $469-$492 30 2 $469-$492 1 2 $469-$492 2 2 $469-$492 3 2 $6…" at bounding box center [590, 273] width 851 height 99
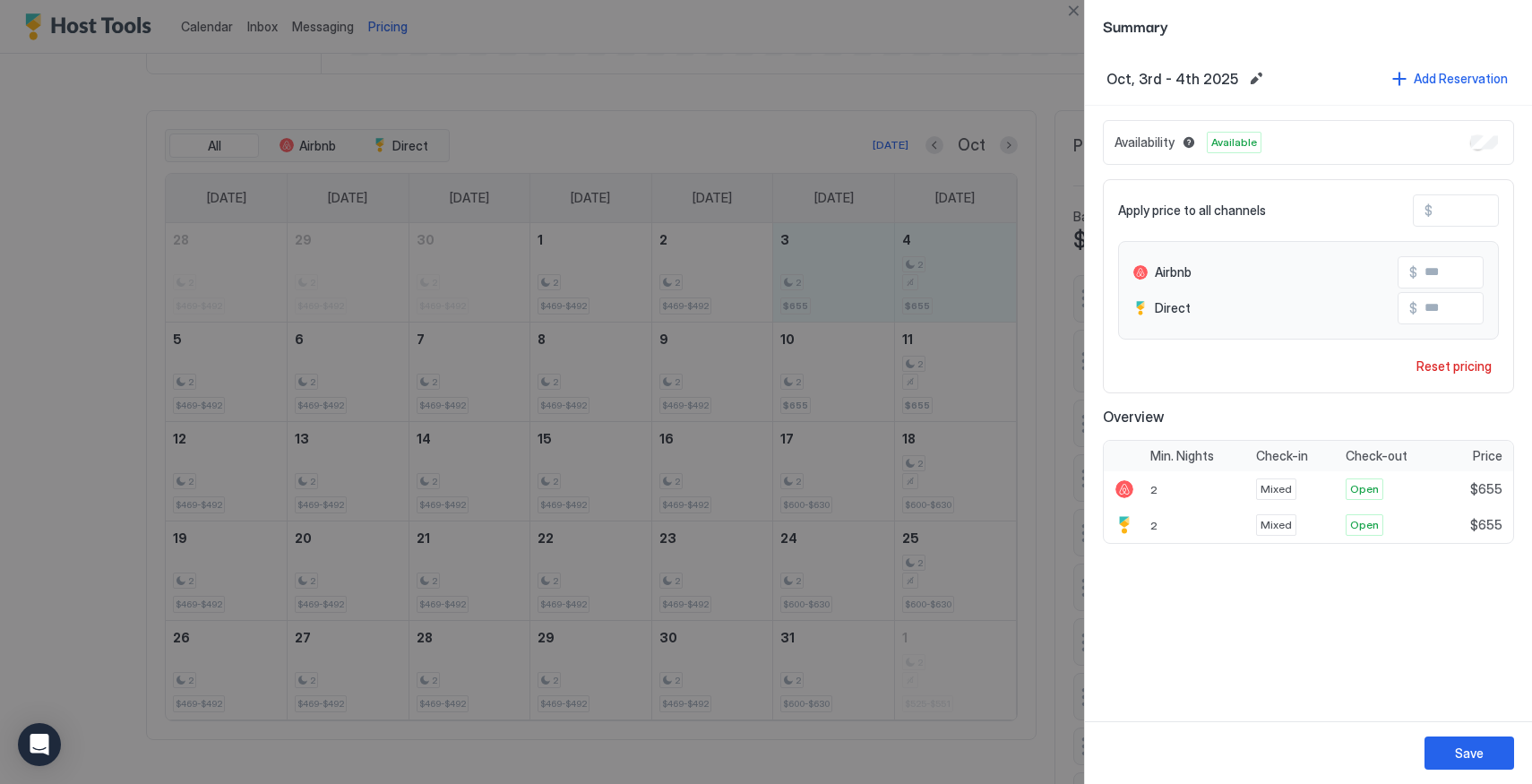
click at [1053, 302] on div at bounding box center [766, 392] width 1532 height 784
click at [1072, 8] on button "Close" at bounding box center [1073, 10] width 21 height 21
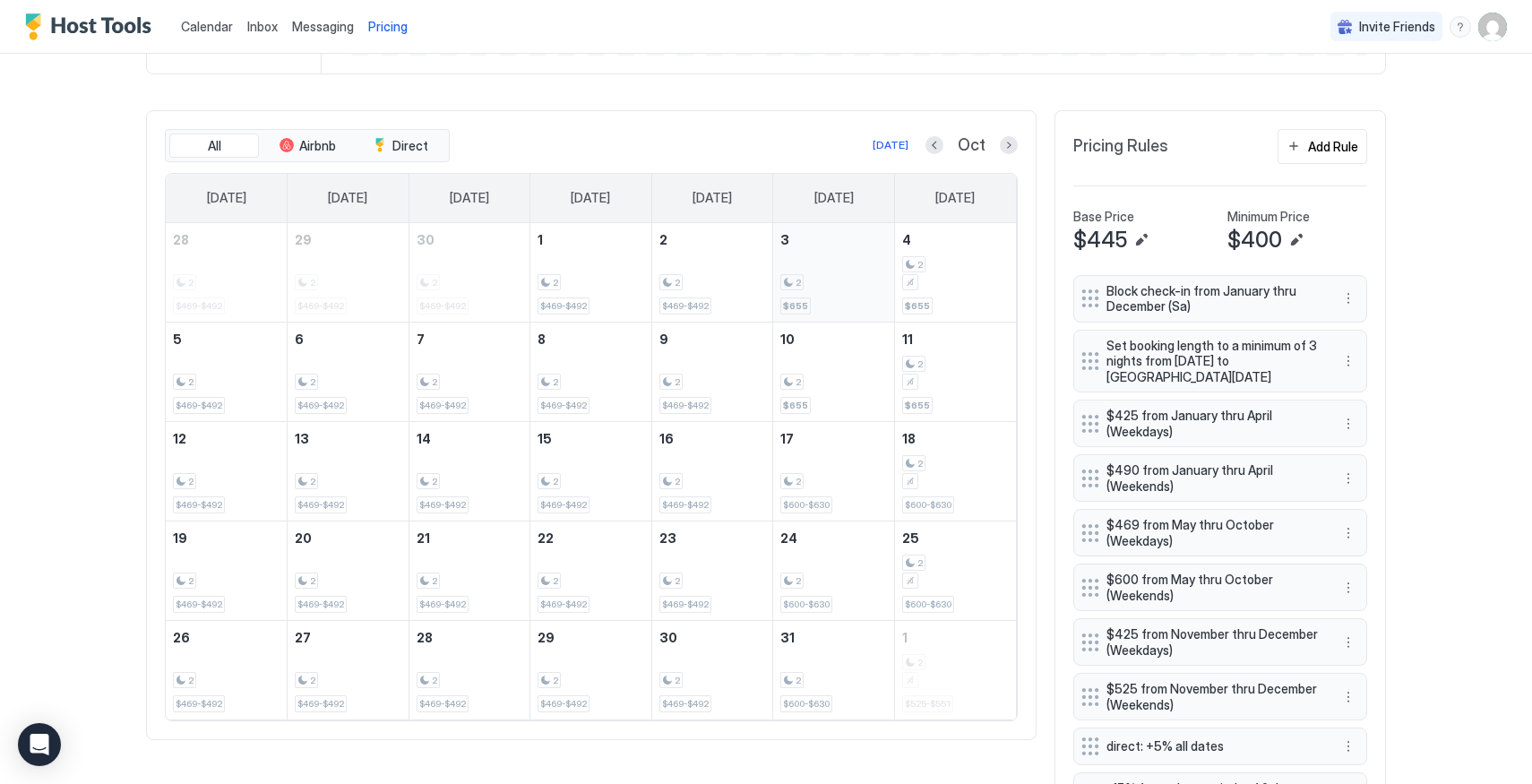
click at [850, 238] on div "2 $655" at bounding box center [834, 272] width 107 height 85
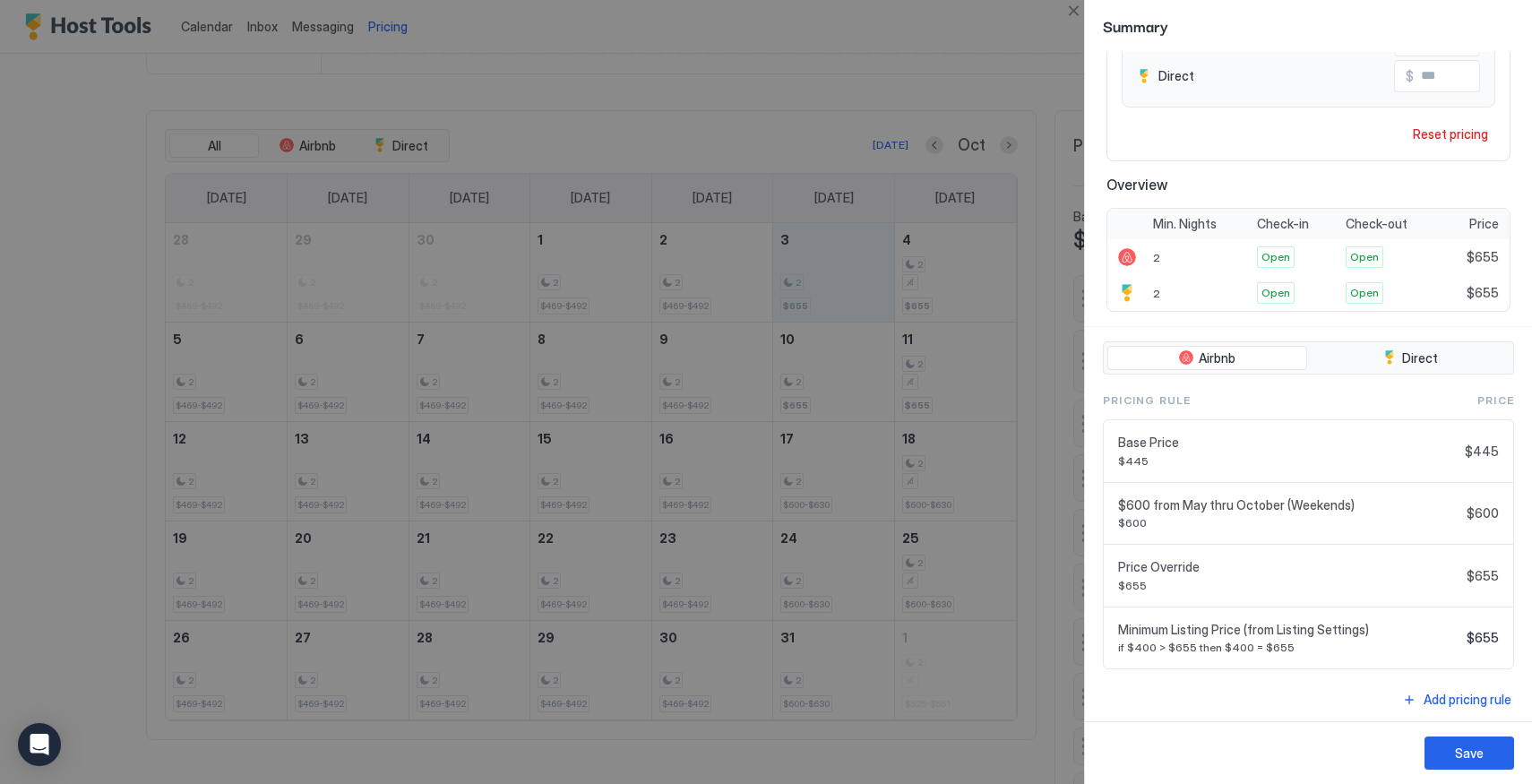
scroll to position [236, 0]
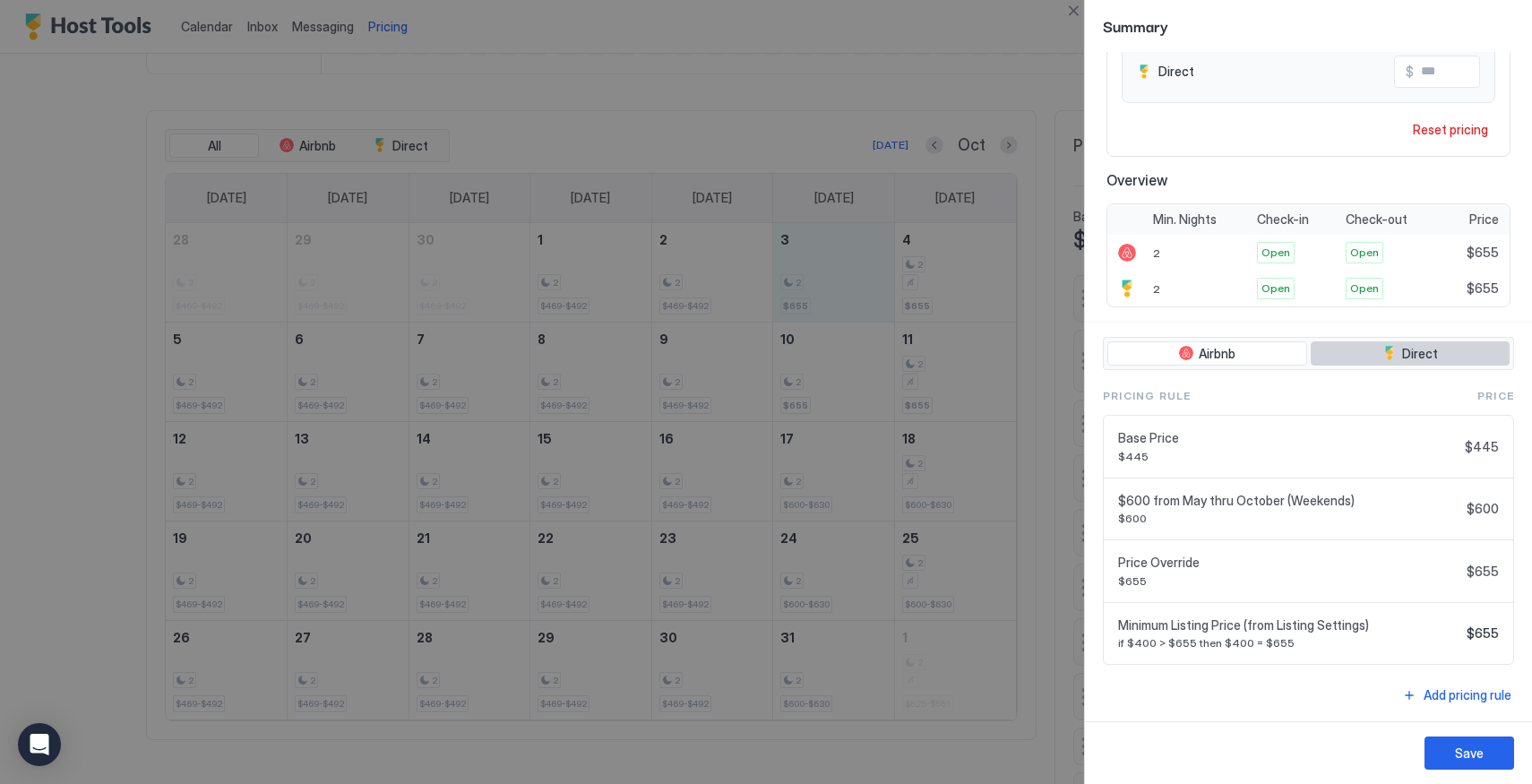
click at [1399, 349] on button "Direct" at bounding box center [1411, 353] width 200 height 25
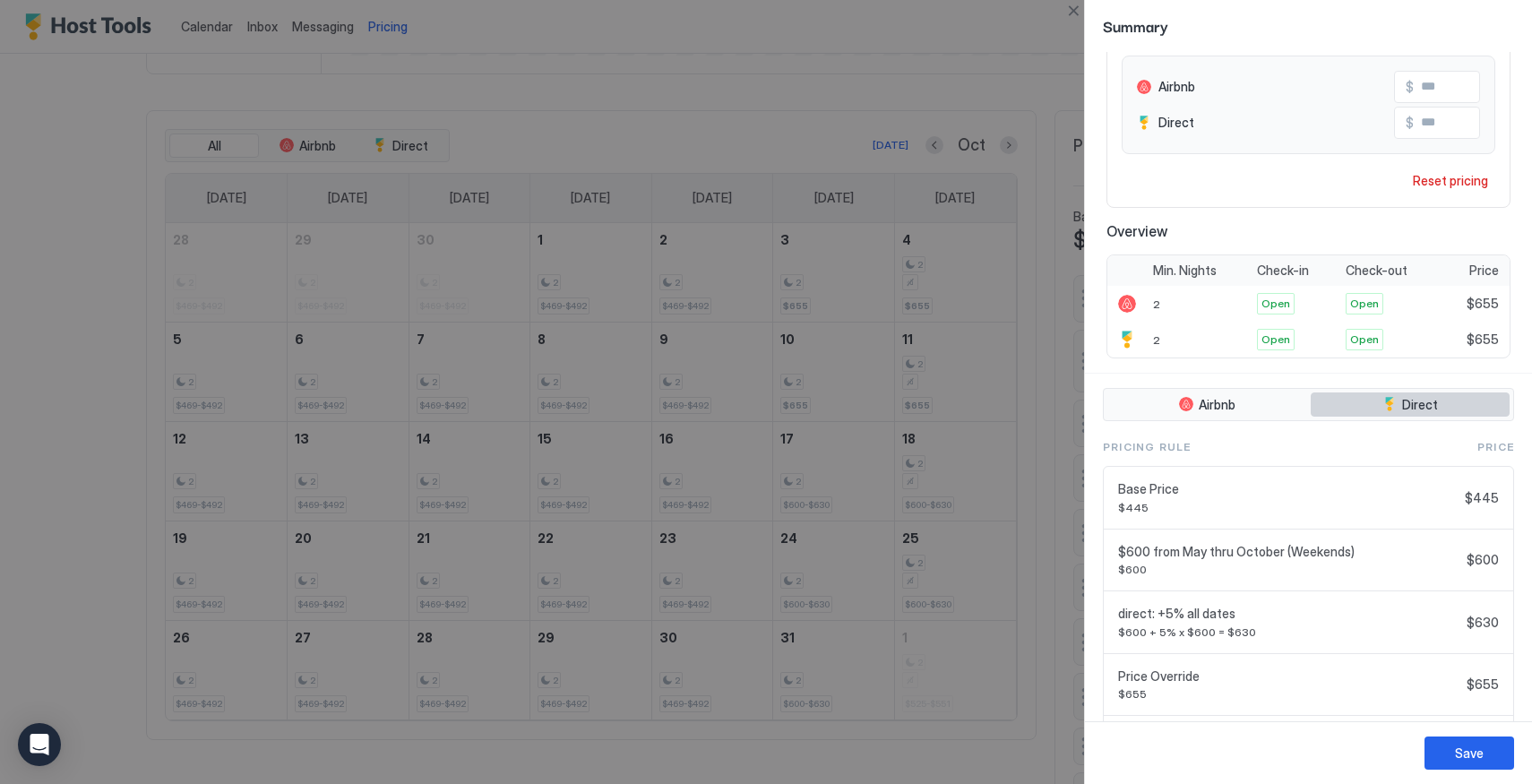
scroll to position [0, 0]
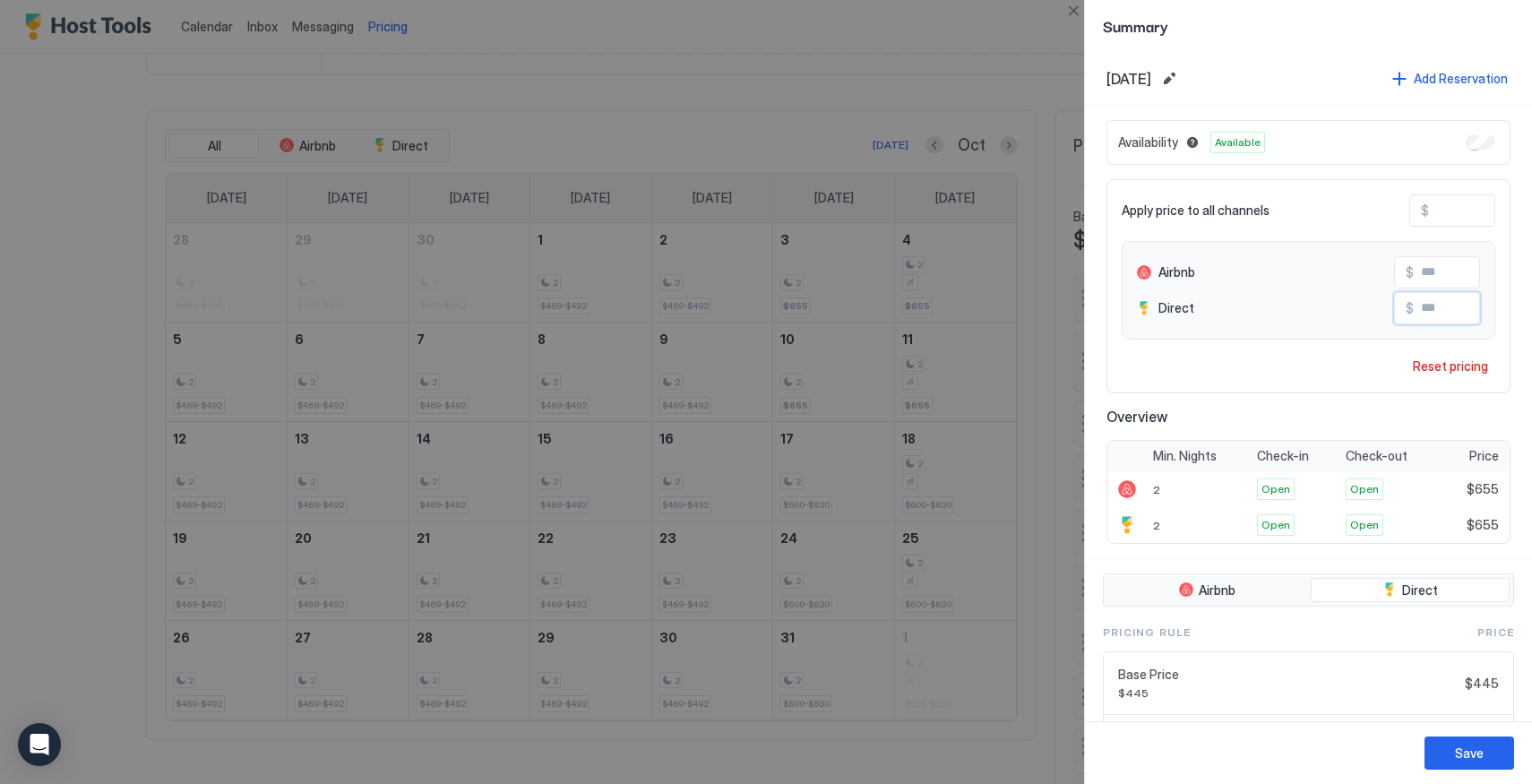
click at [1446, 313] on input "***" at bounding box center [1486, 308] width 143 height 30
type input "*"
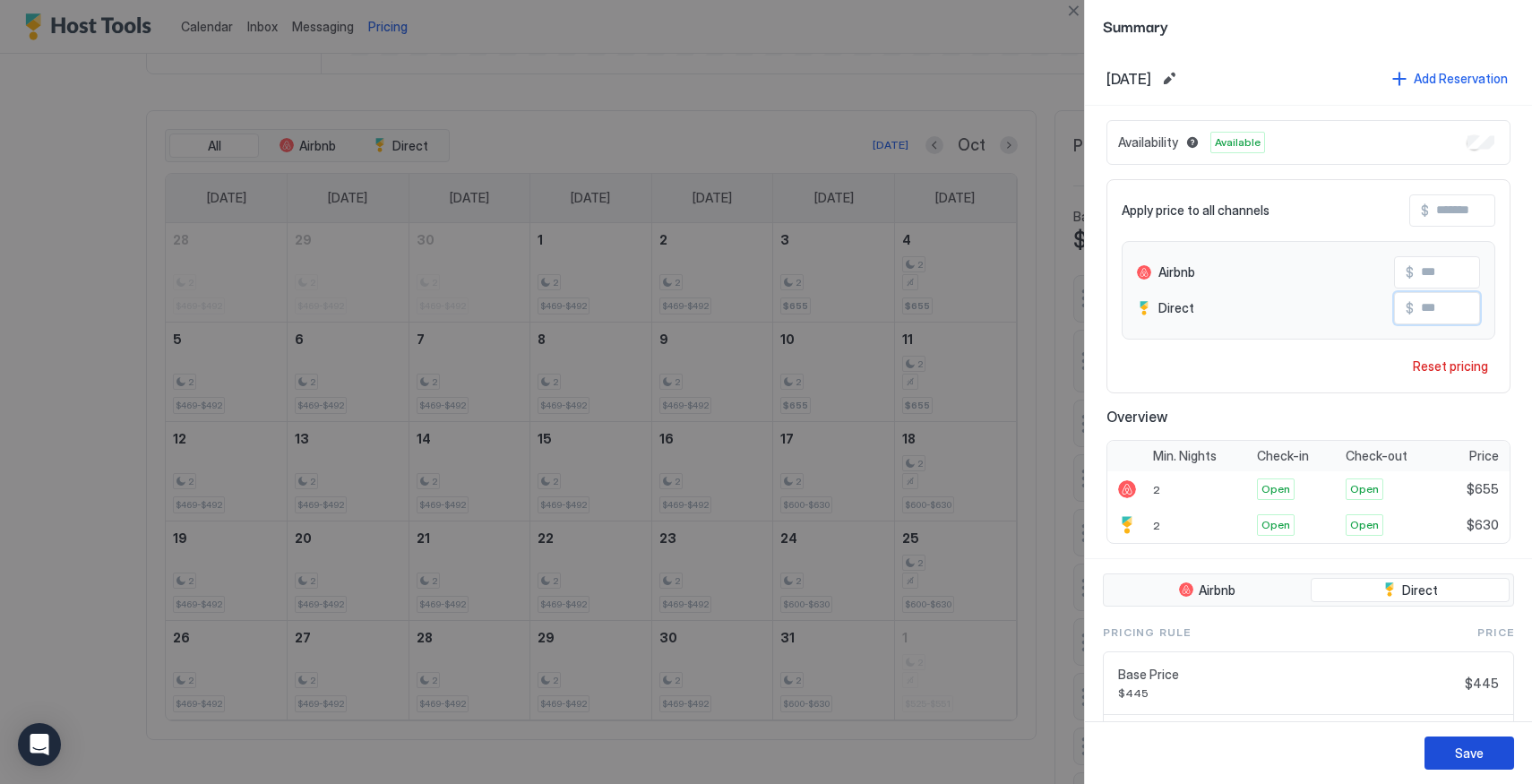
click at [1455, 753] on button "Save" at bounding box center [1469, 753] width 89 height 33
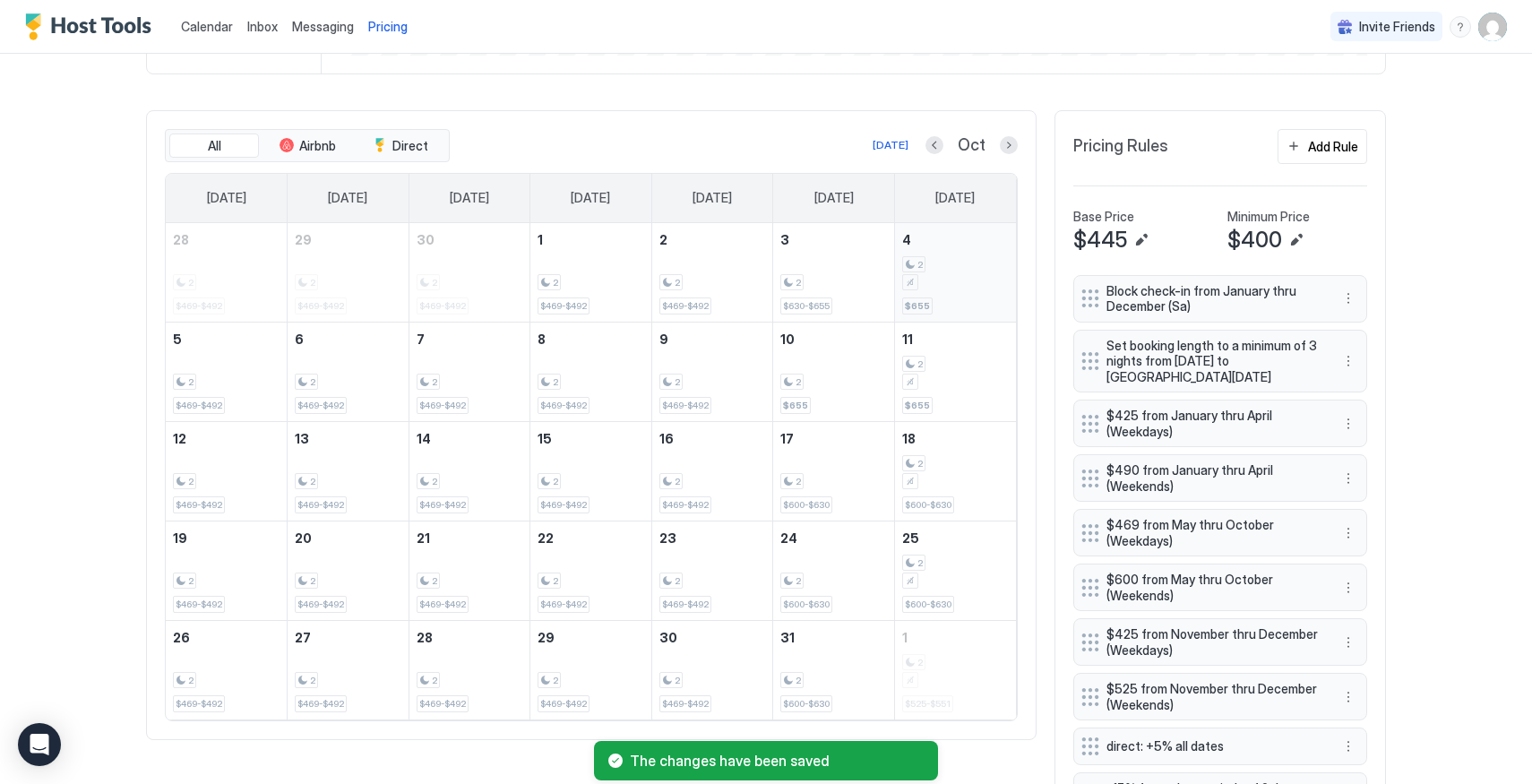
click at [973, 284] on div "October 4, 2025" at bounding box center [955, 282] width 107 height 17
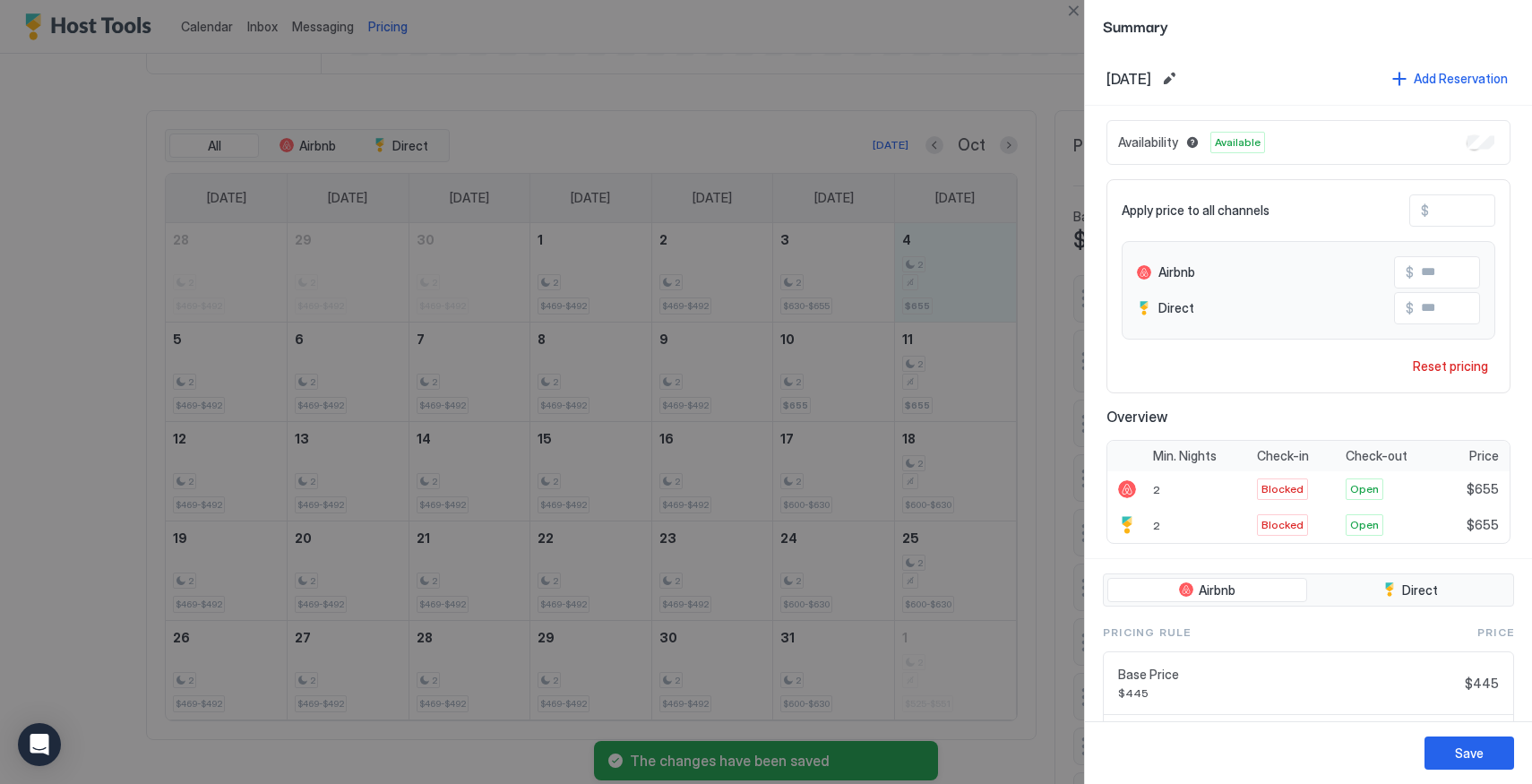
click at [1428, 311] on input "***" at bounding box center [1486, 308] width 143 height 30
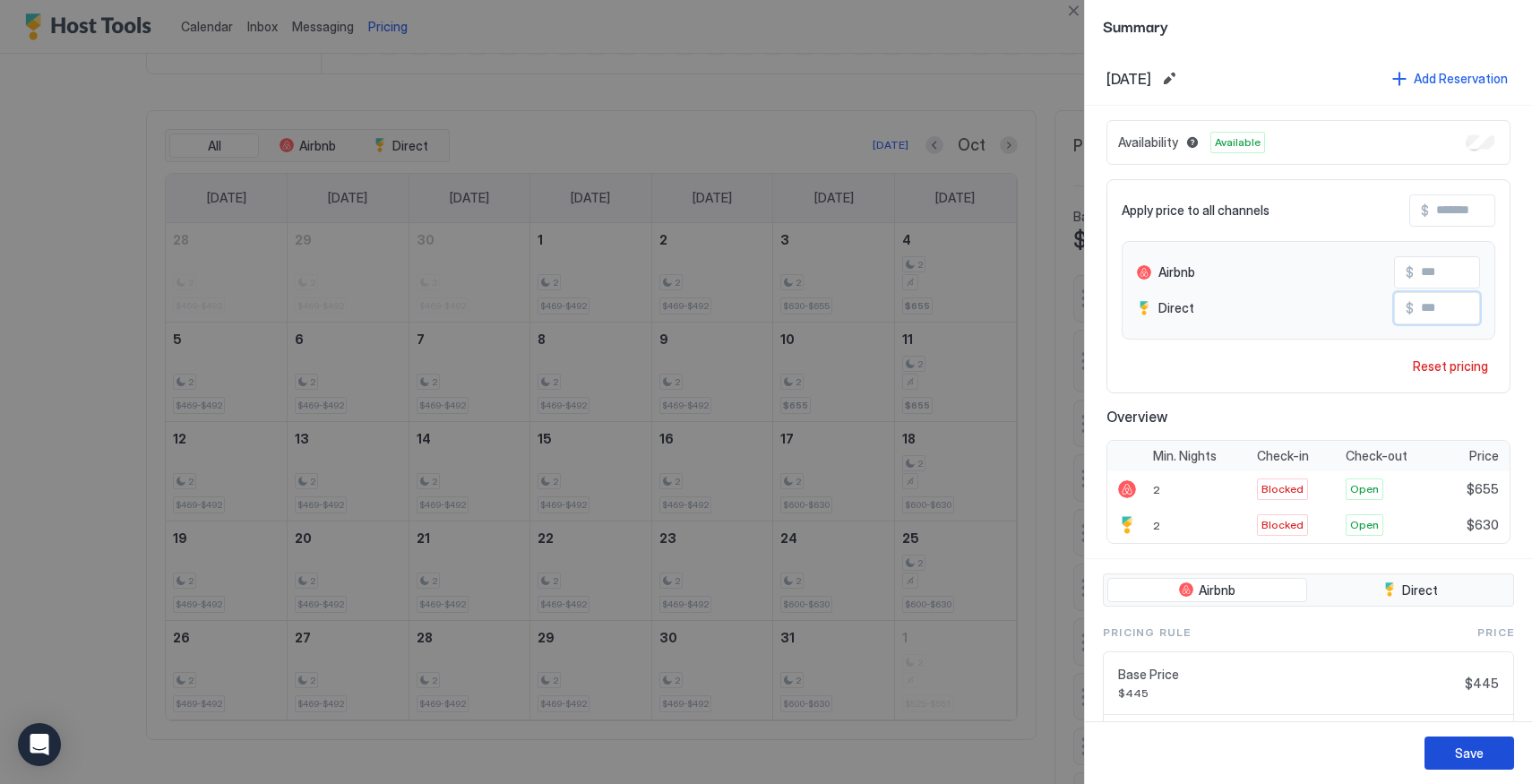
click at [1442, 765] on button "Save" at bounding box center [1469, 753] width 89 height 33
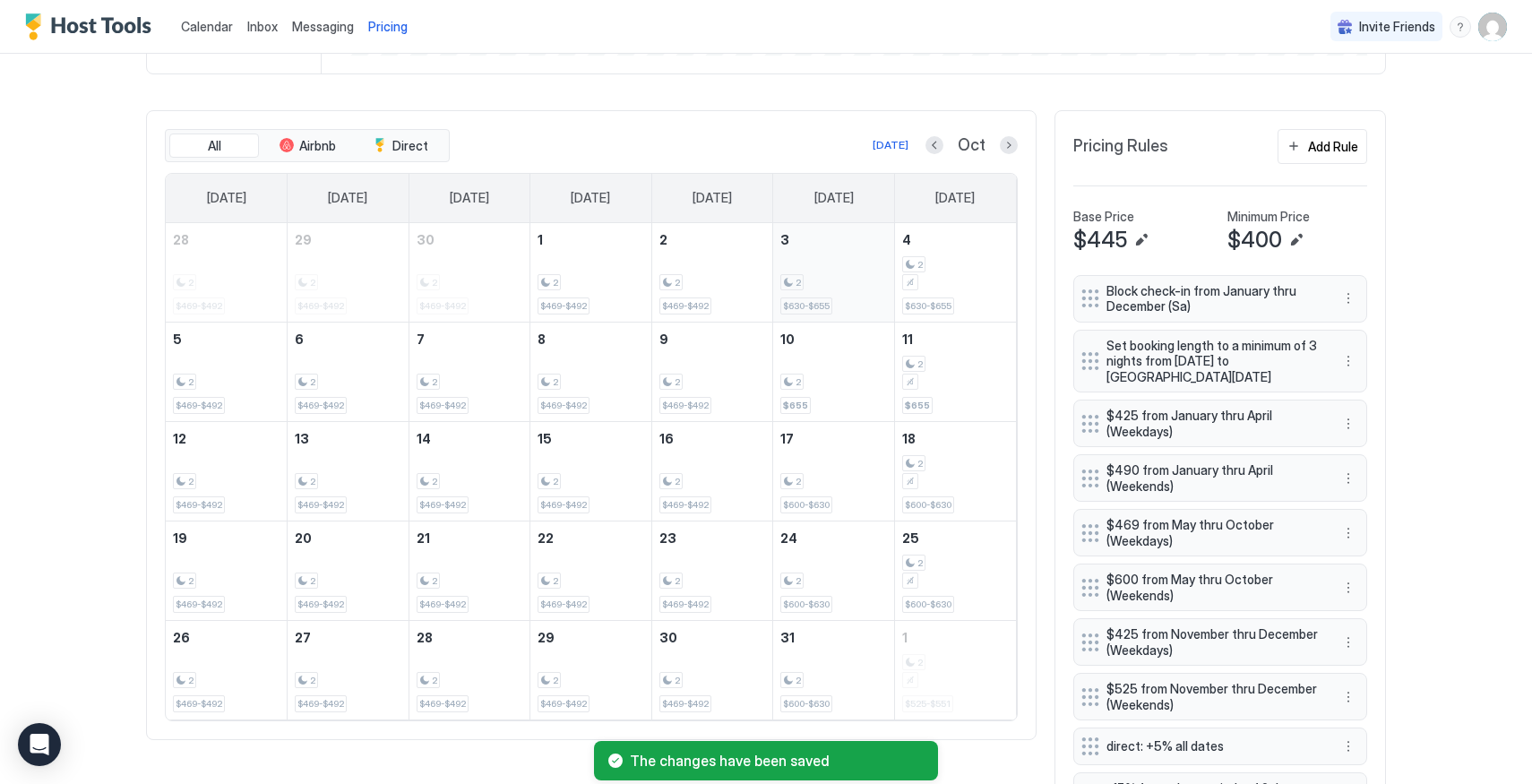
click at [856, 290] on div "2 $630-$655" at bounding box center [834, 272] width 107 height 85
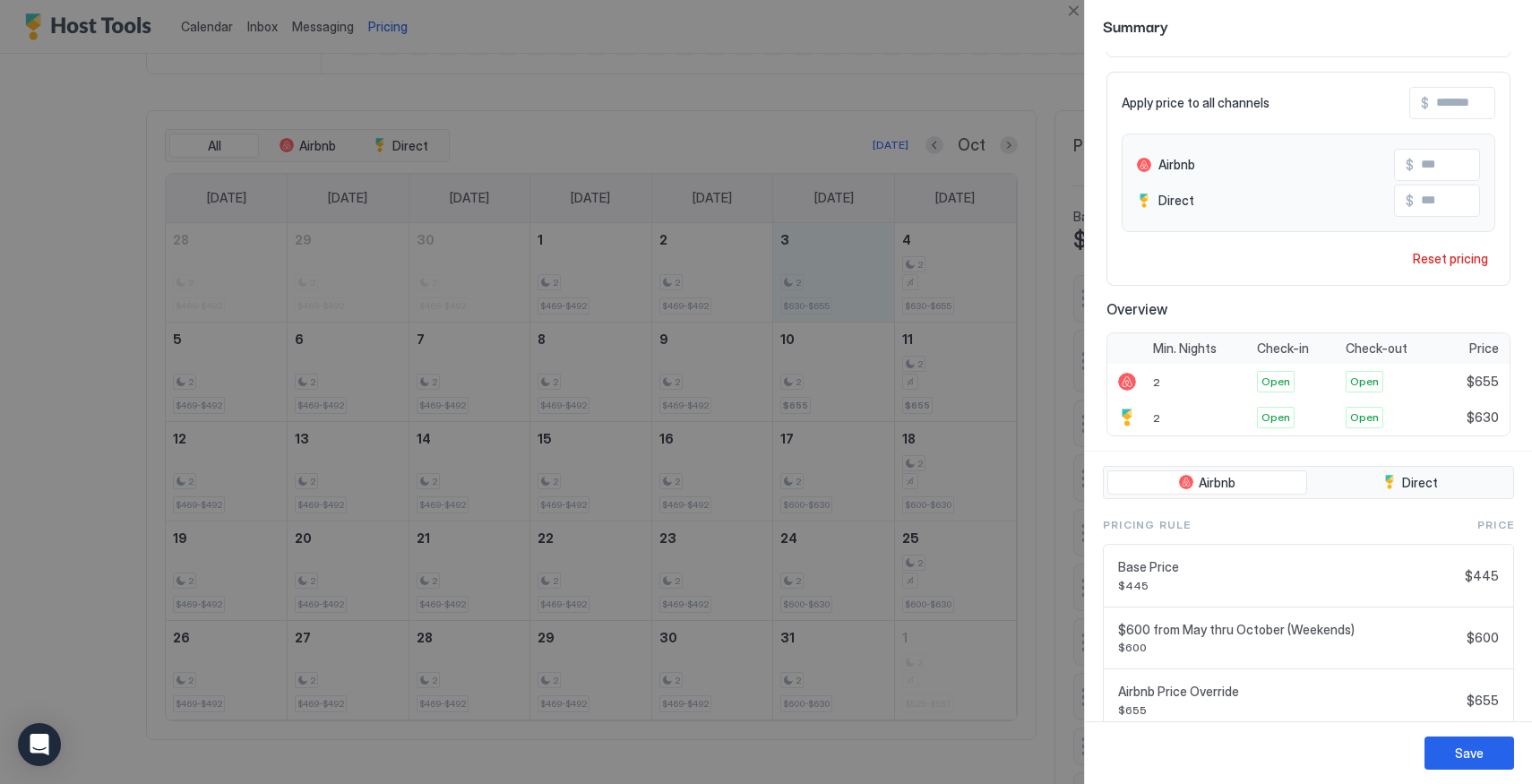
scroll to position [236, 0]
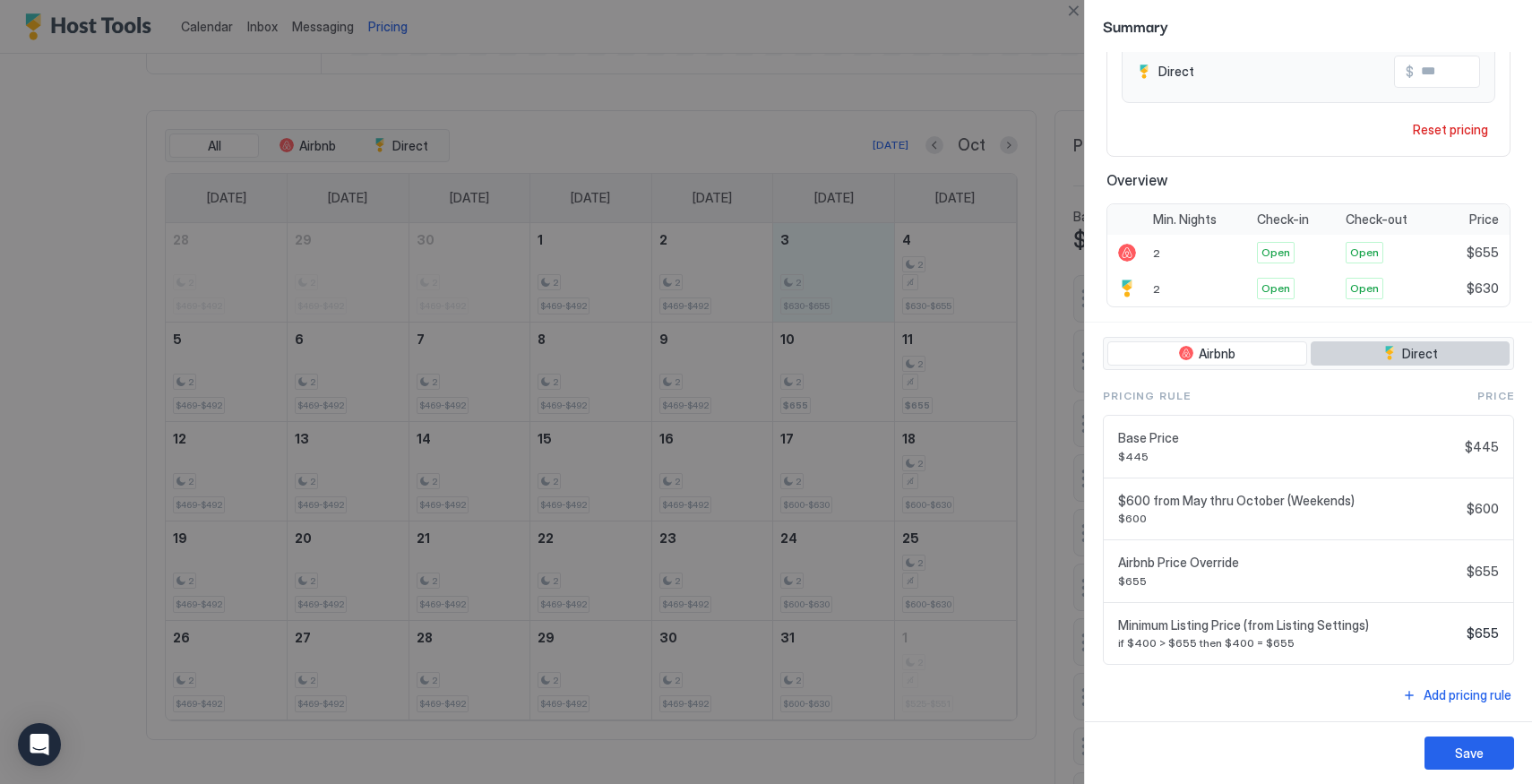
click at [1353, 365] on button "Direct" at bounding box center [1411, 353] width 200 height 25
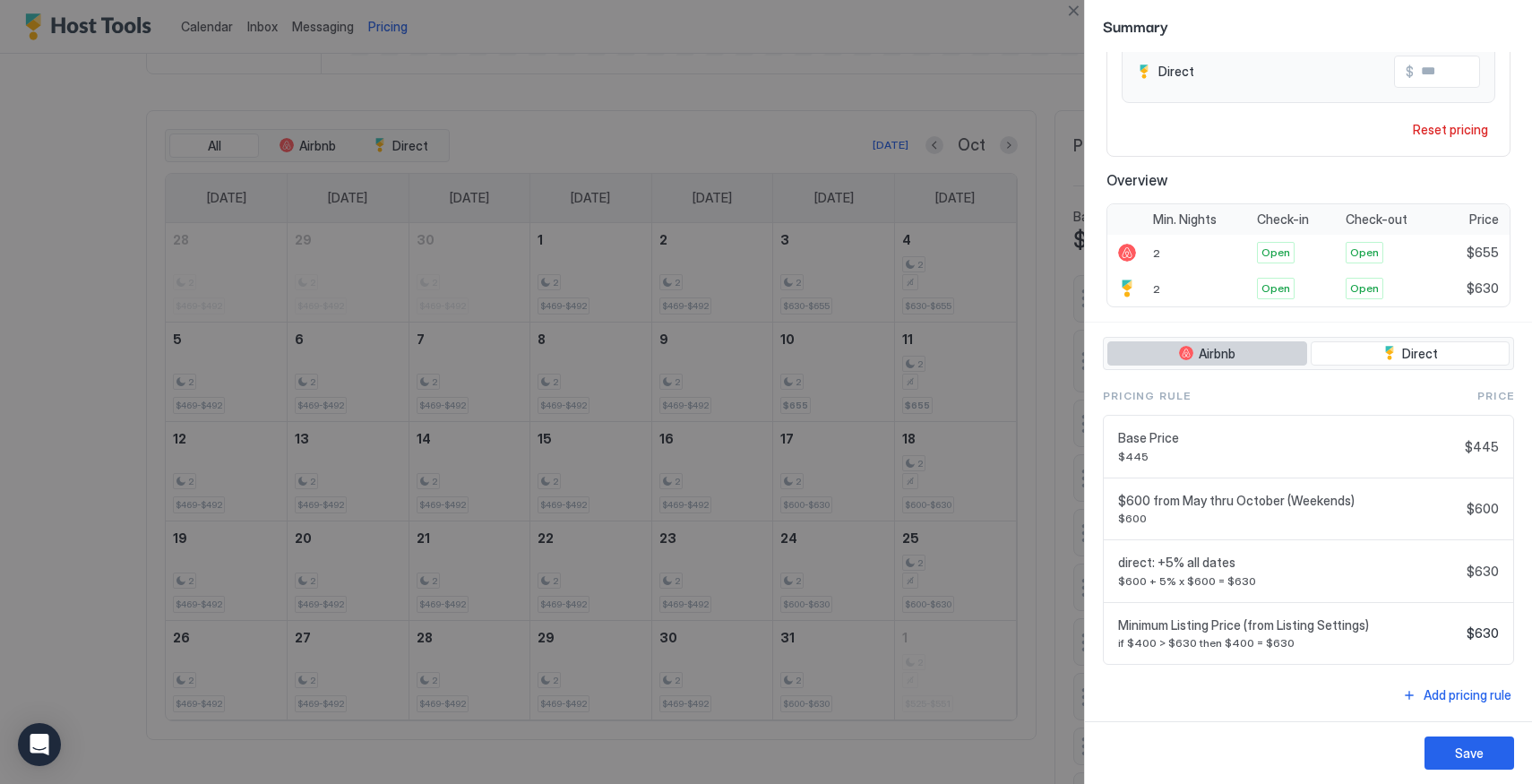
click at [1276, 358] on button "Airbnb" at bounding box center [1206, 353] width 200 height 25
click at [1318, 355] on button "Direct" at bounding box center [1411, 353] width 200 height 25
click at [1259, 366] on div "Airbnb Direct" at bounding box center [1309, 353] width 411 height 34
click at [1259, 353] on button "Airbnb" at bounding box center [1206, 353] width 200 height 25
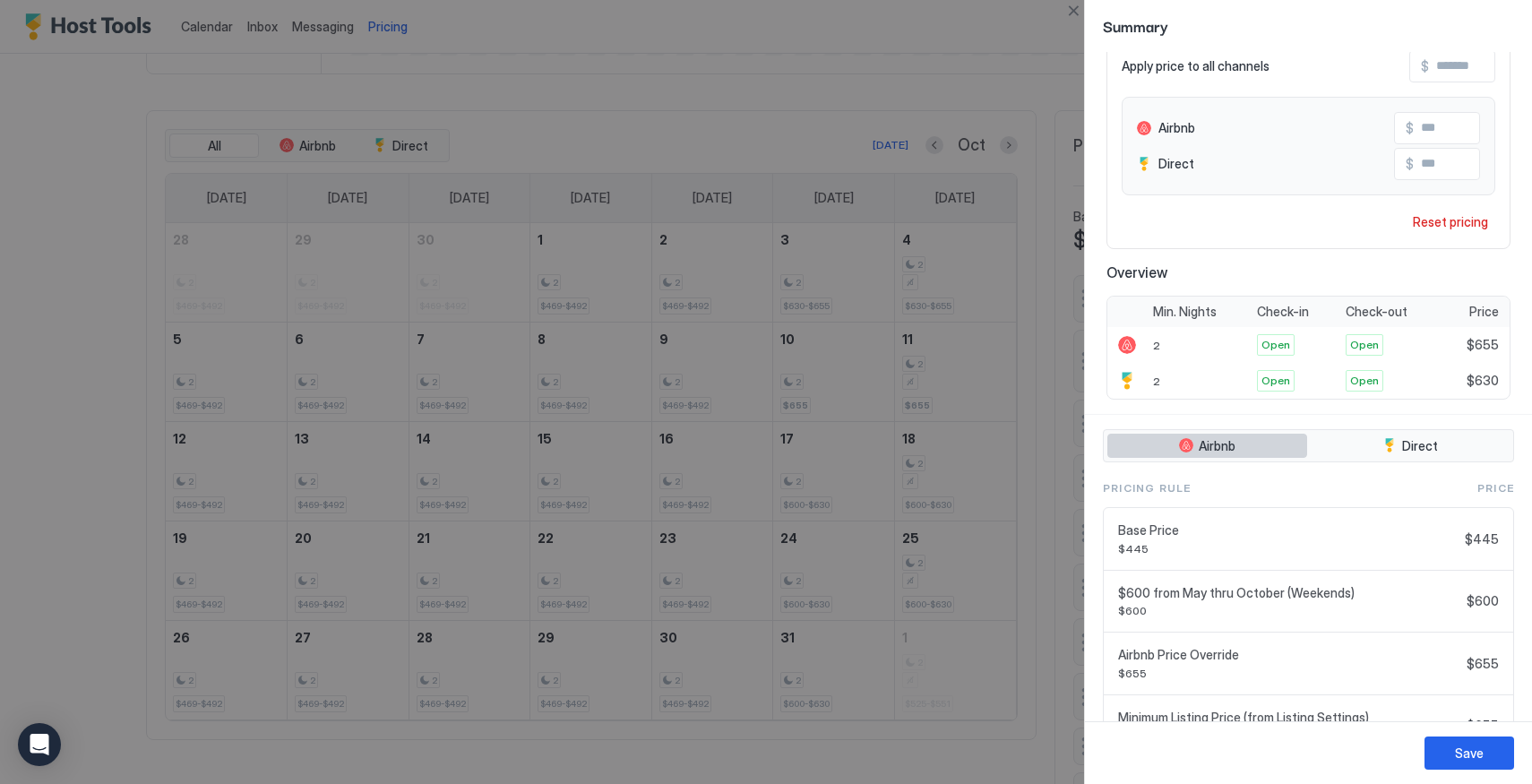
scroll to position [0, 0]
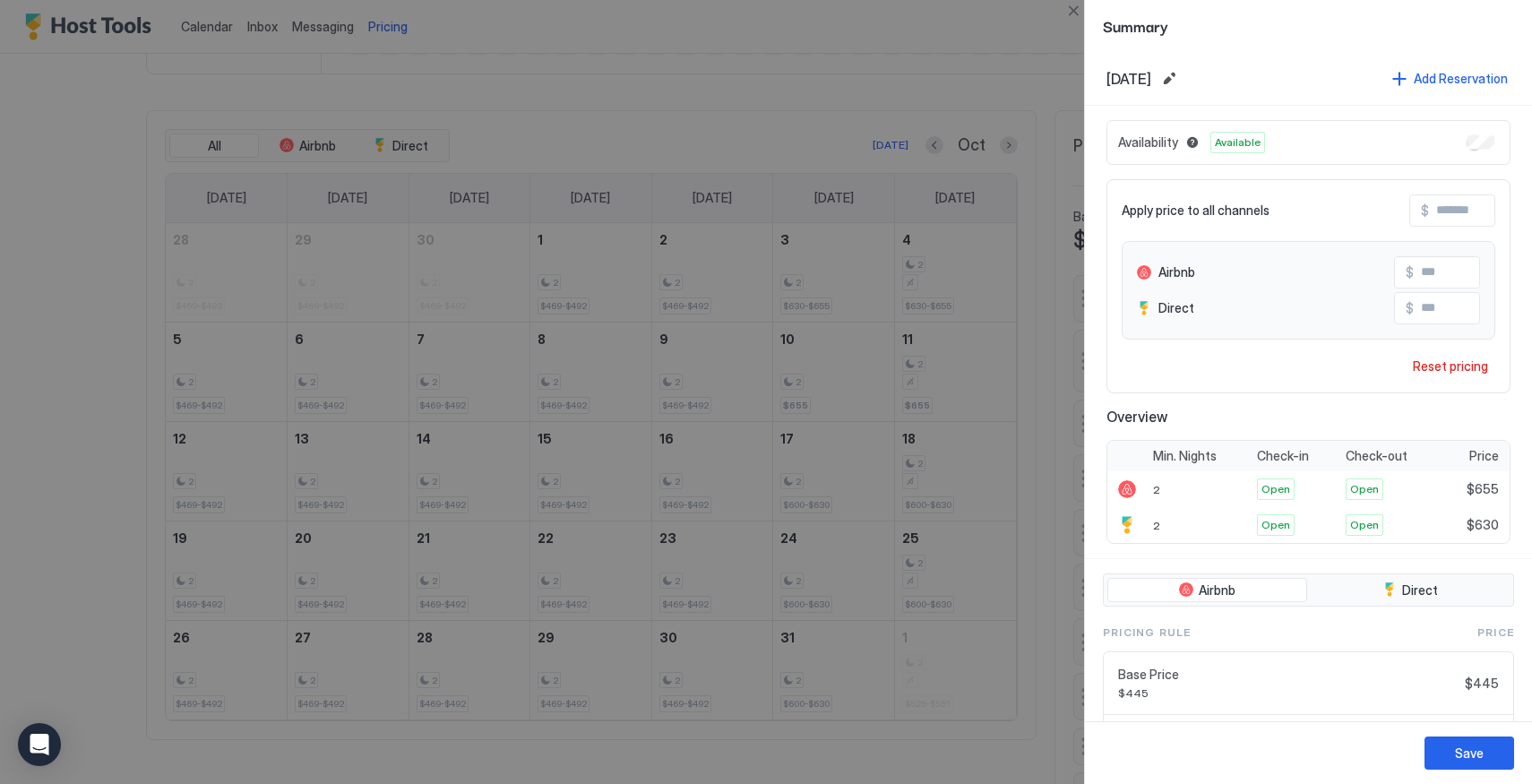
click at [1440, 310] on input "Input Field" at bounding box center [1486, 308] width 143 height 30
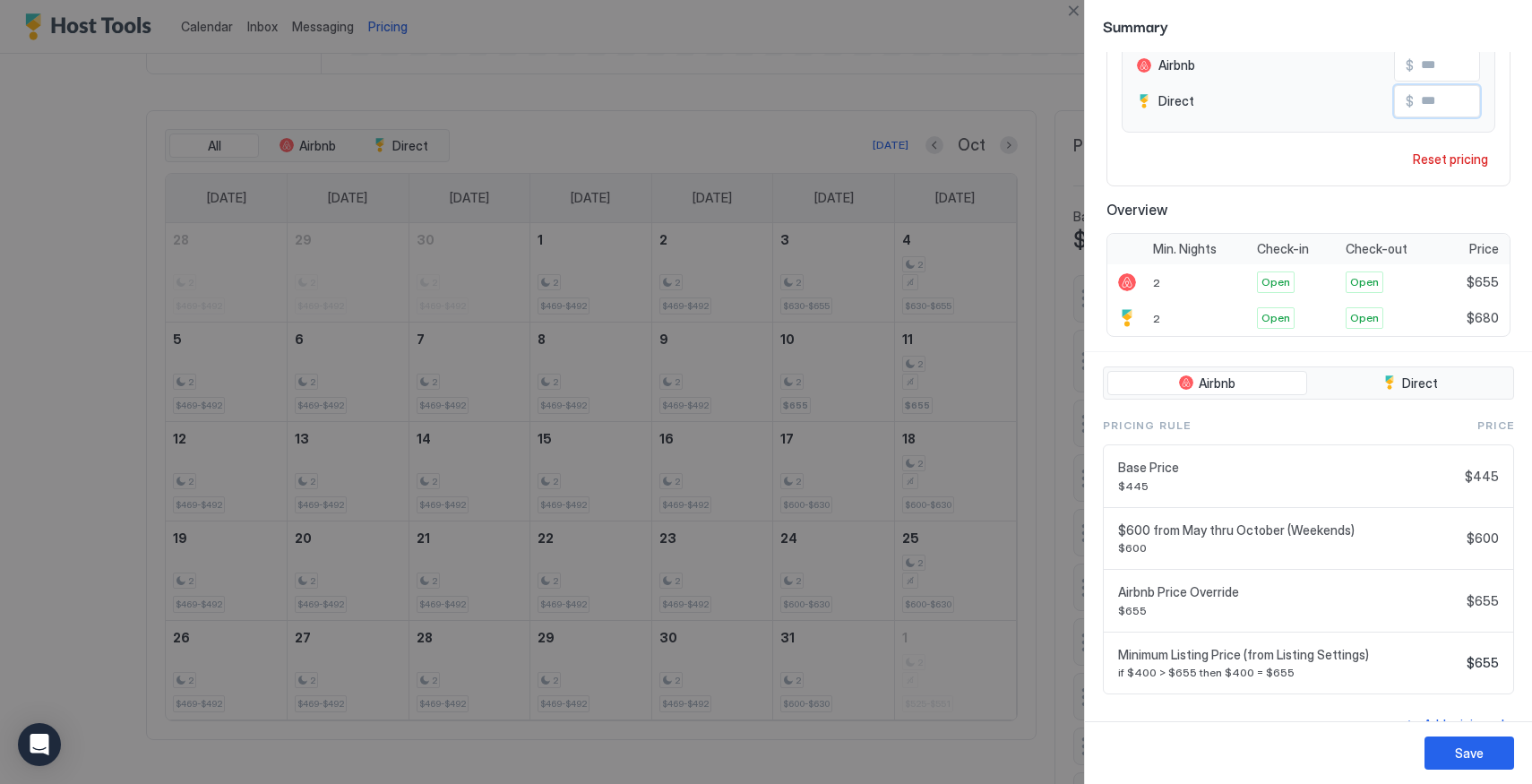
scroll to position [236, 0]
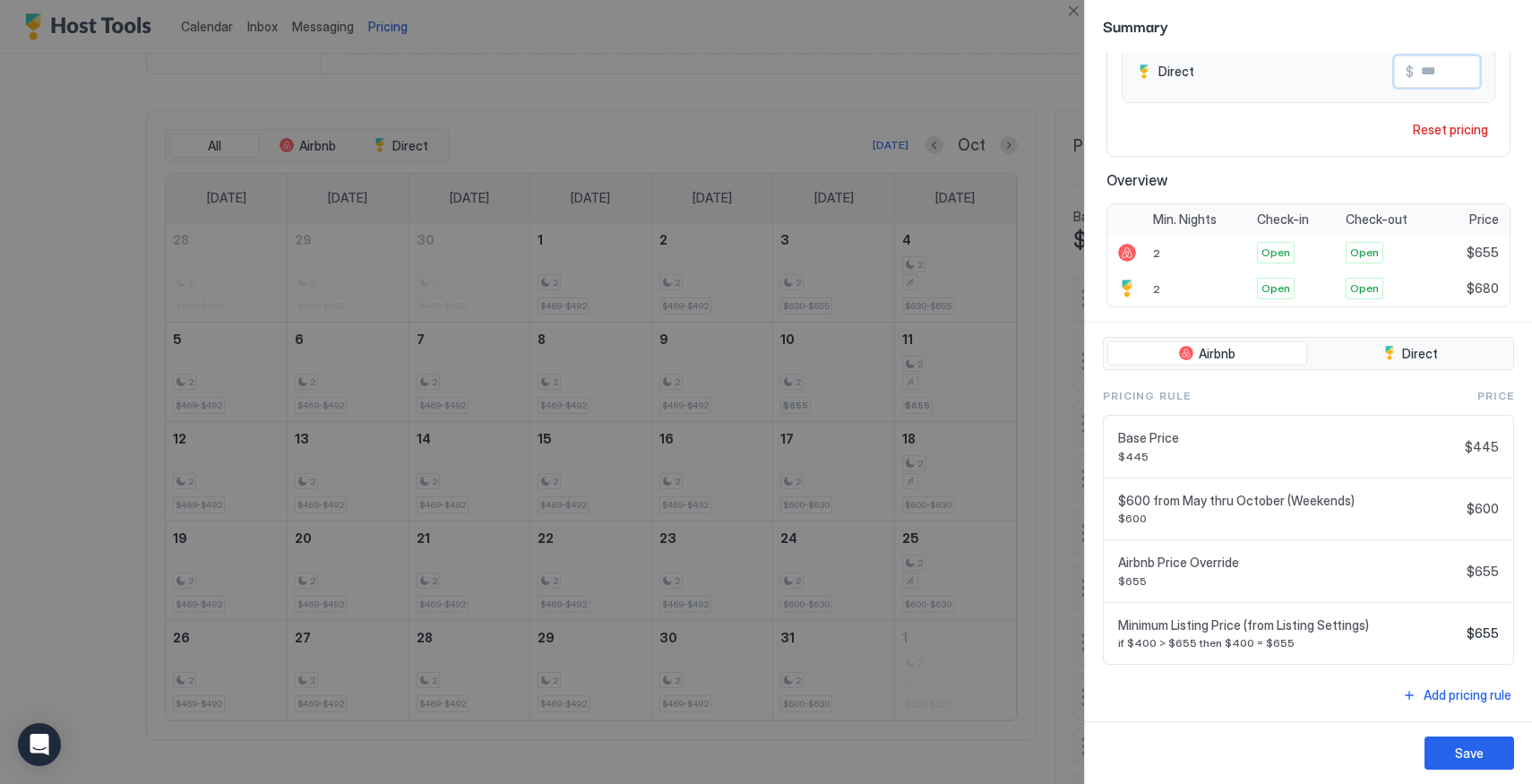
type input "***"
click at [1457, 741] on button "Save" at bounding box center [1469, 753] width 89 height 33
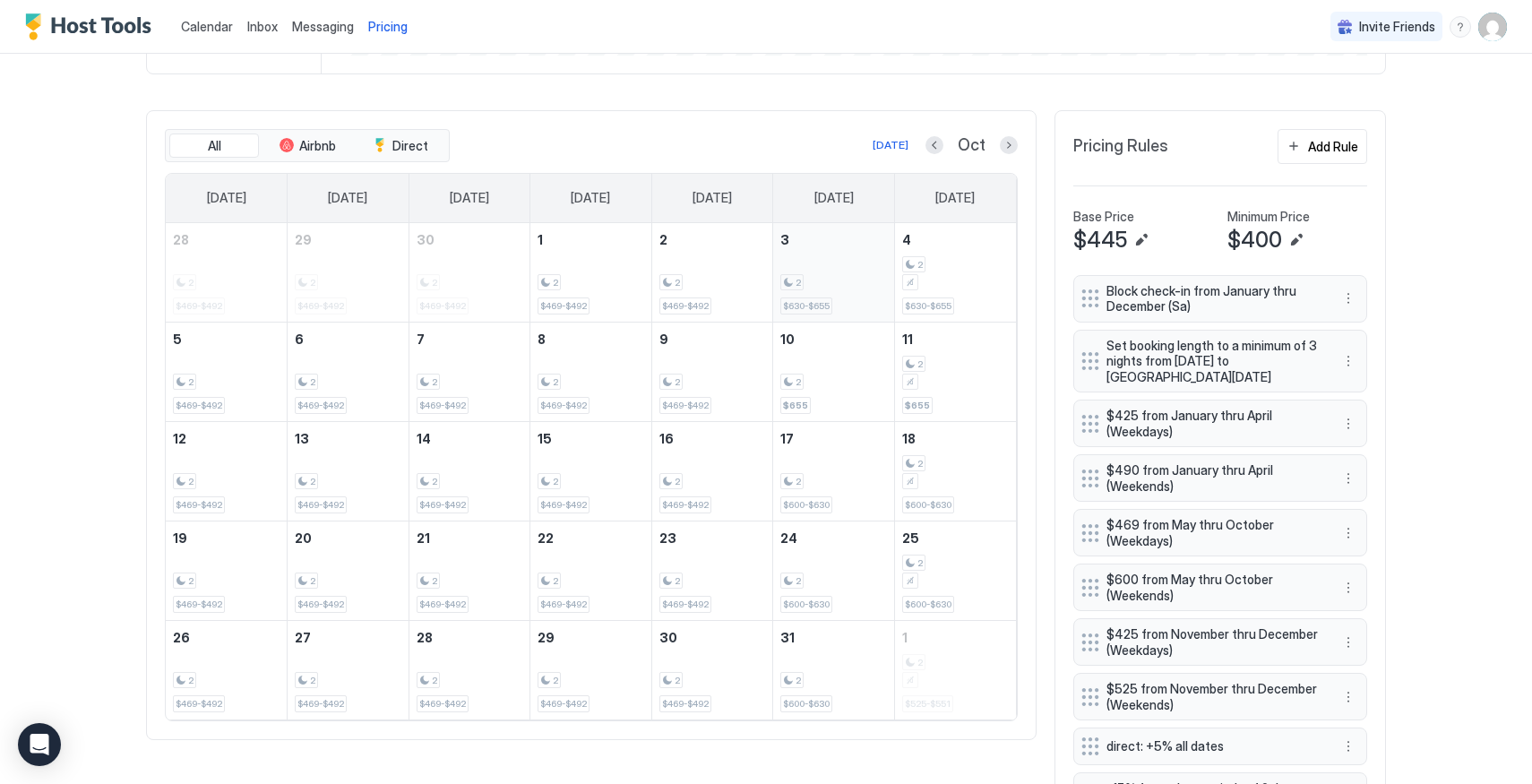
click at [854, 290] on div "2 $630-$655" at bounding box center [834, 272] width 107 height 85
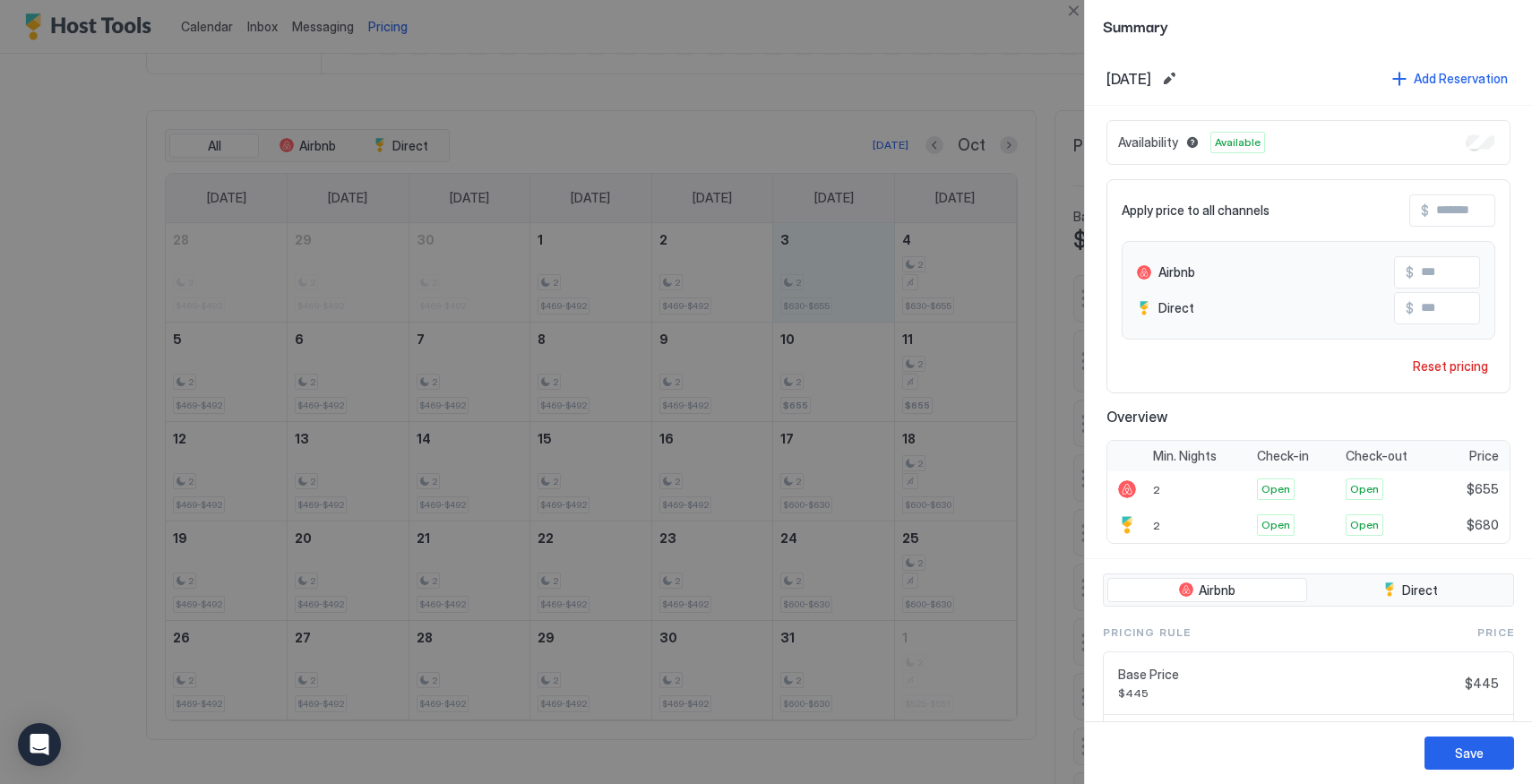
scroll to position [171, 0]
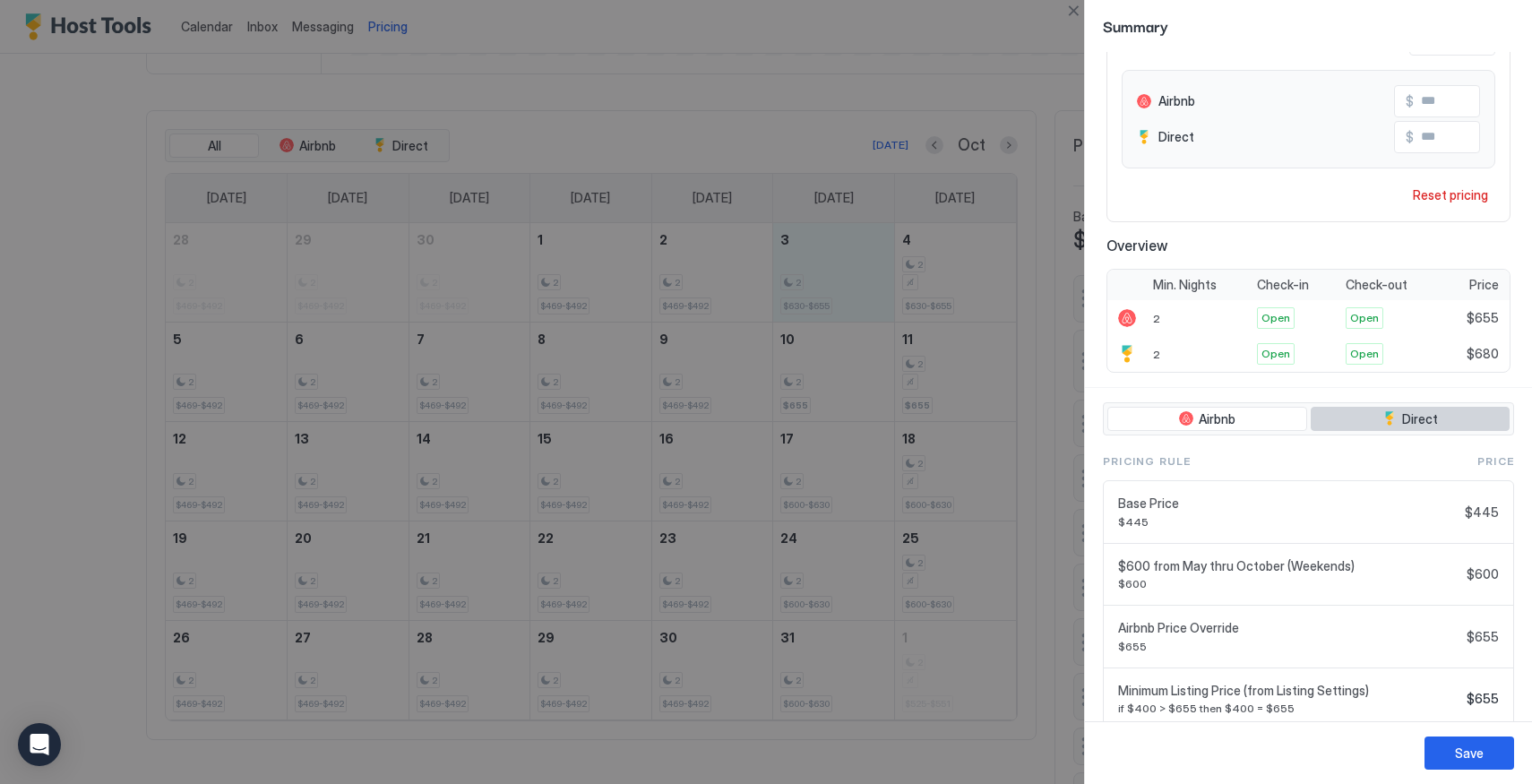
click at [1359, 418] on button "Direct" at bounding box center [1411, 418] width 200 height 25
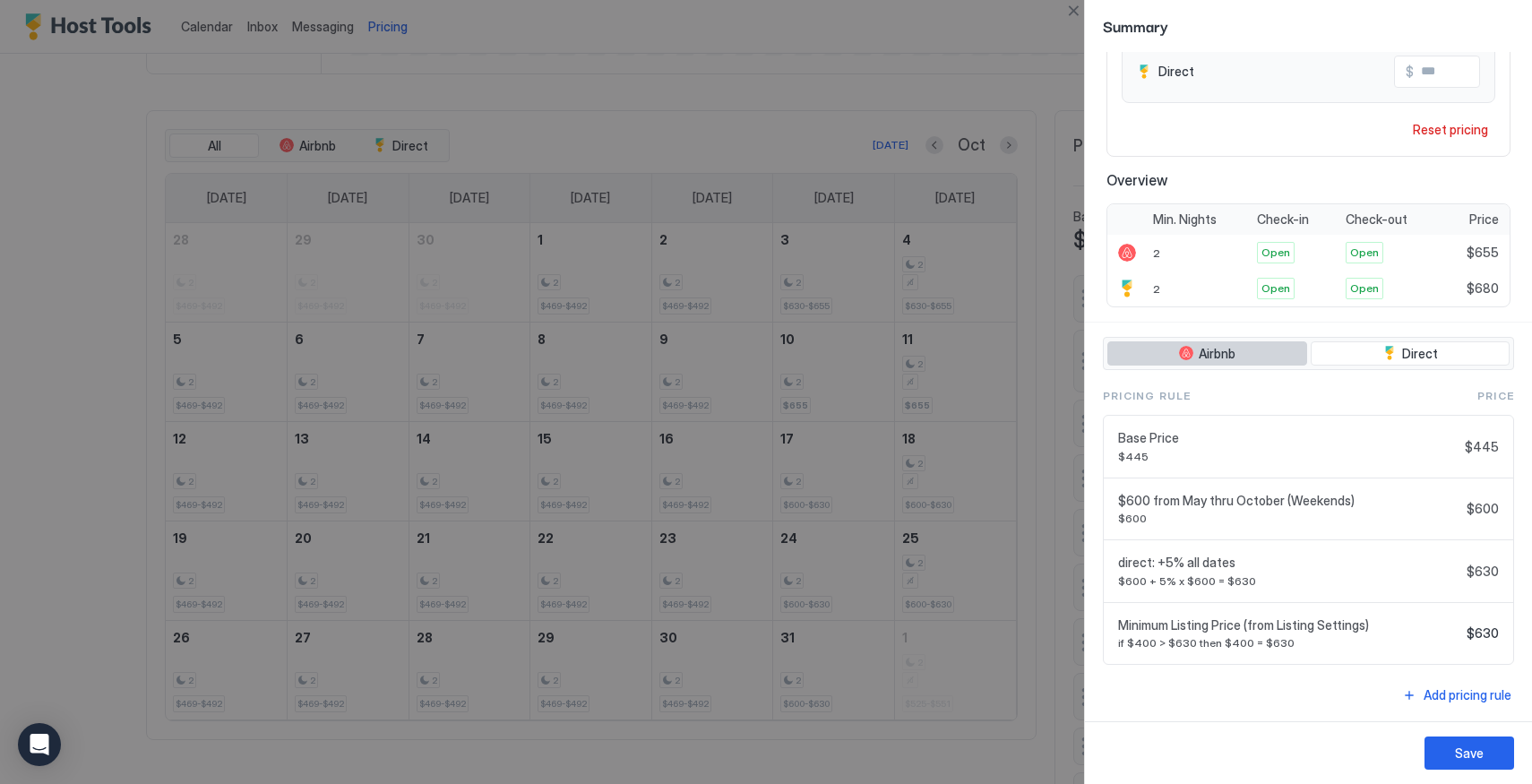
click at [1260, 362] on button "Airbnb" at bounding box center [1206, 353] width 200 height 25
click at [1363, 355] on button "Direct" at bounding box center [1411, 353] width 200 height 25
click at [1273, 356] on button "Airbnb" at bounding box center [1206, 353] width 200 height 25
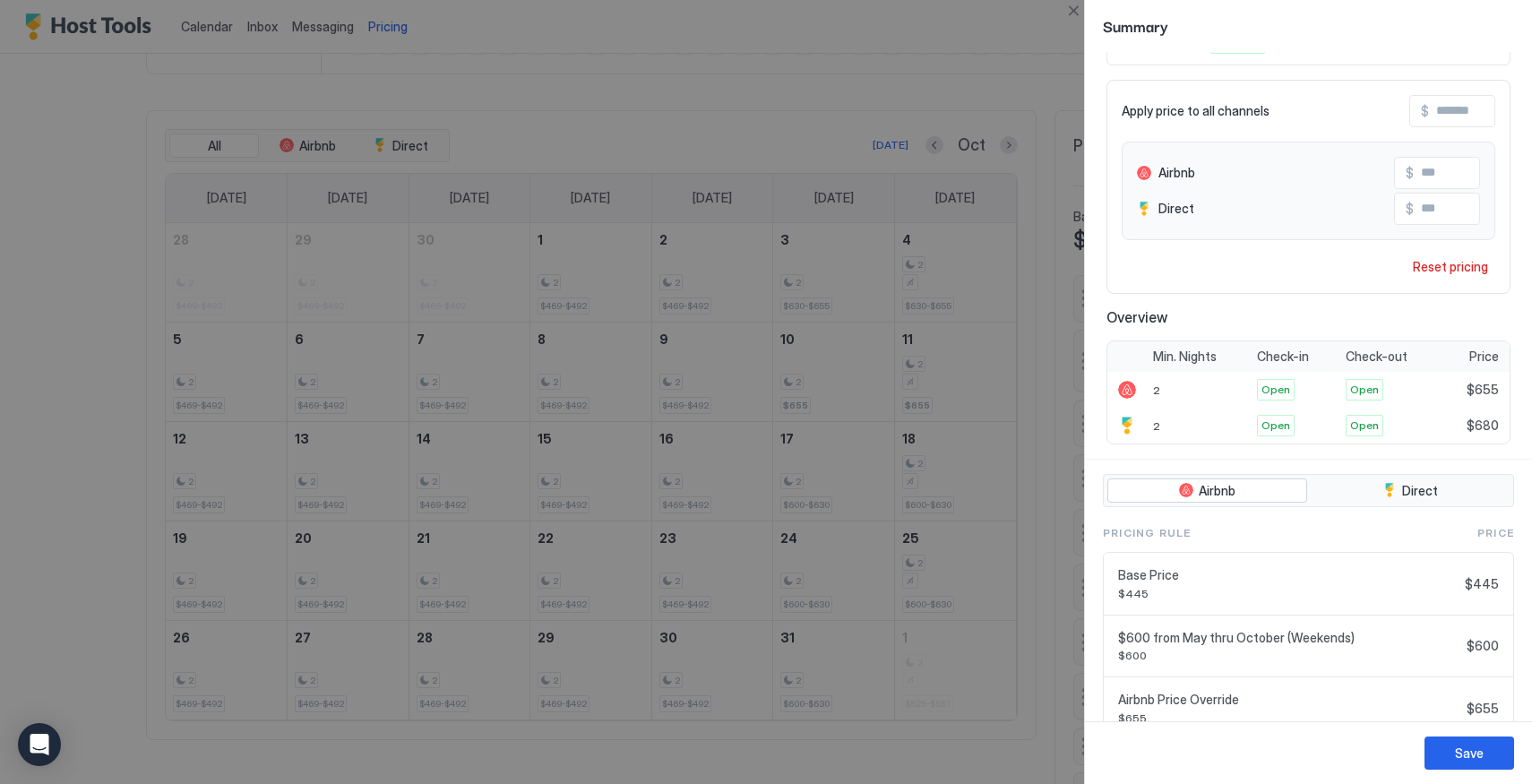
scroll to position [98, 0]
click at [1447, 739] on button "Save" at bounding box center [1469, 753] width 89 height 33
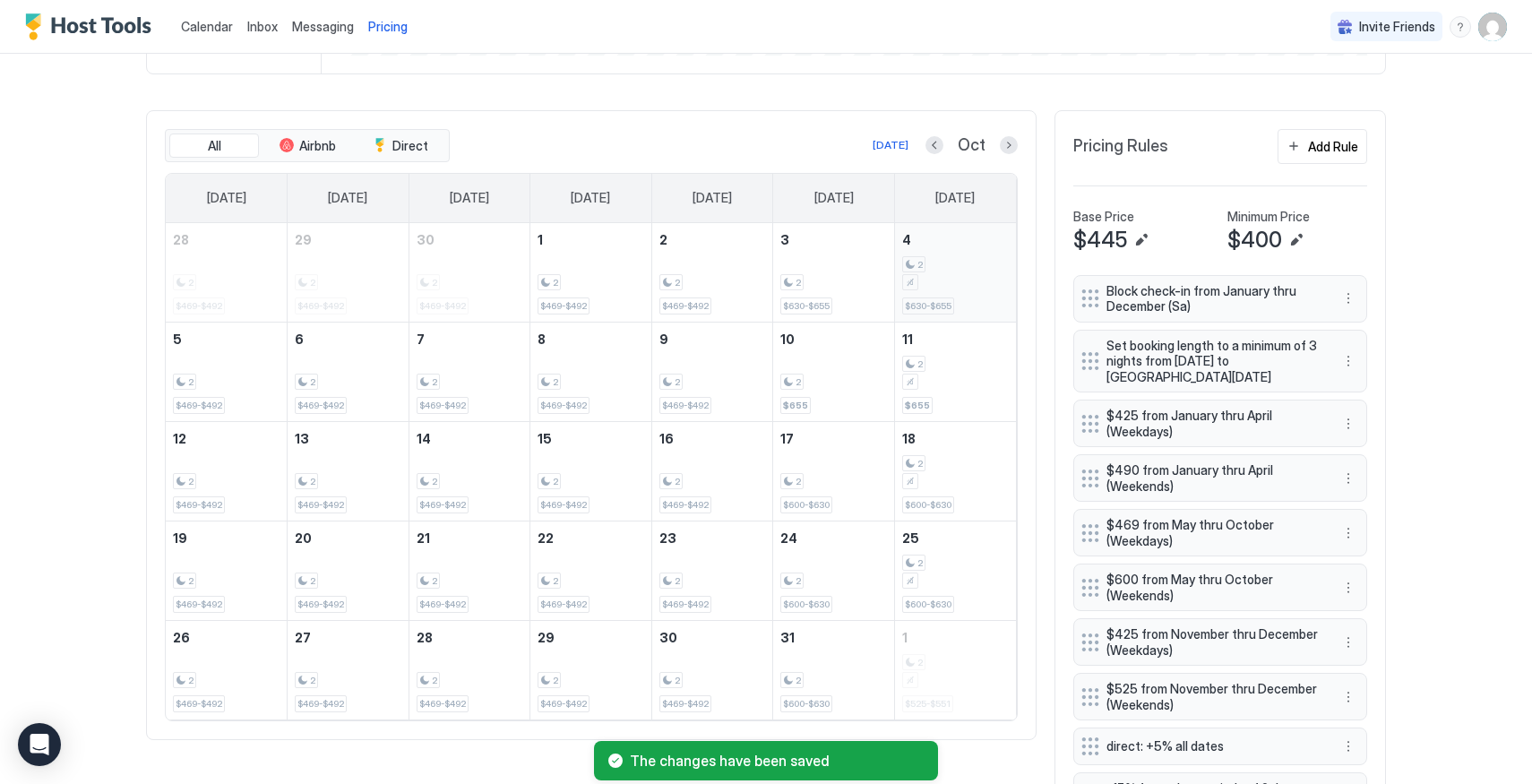
click at [978, 299] on div "2 $630-$655" at bounding box center [955, 272] width 107 height 85
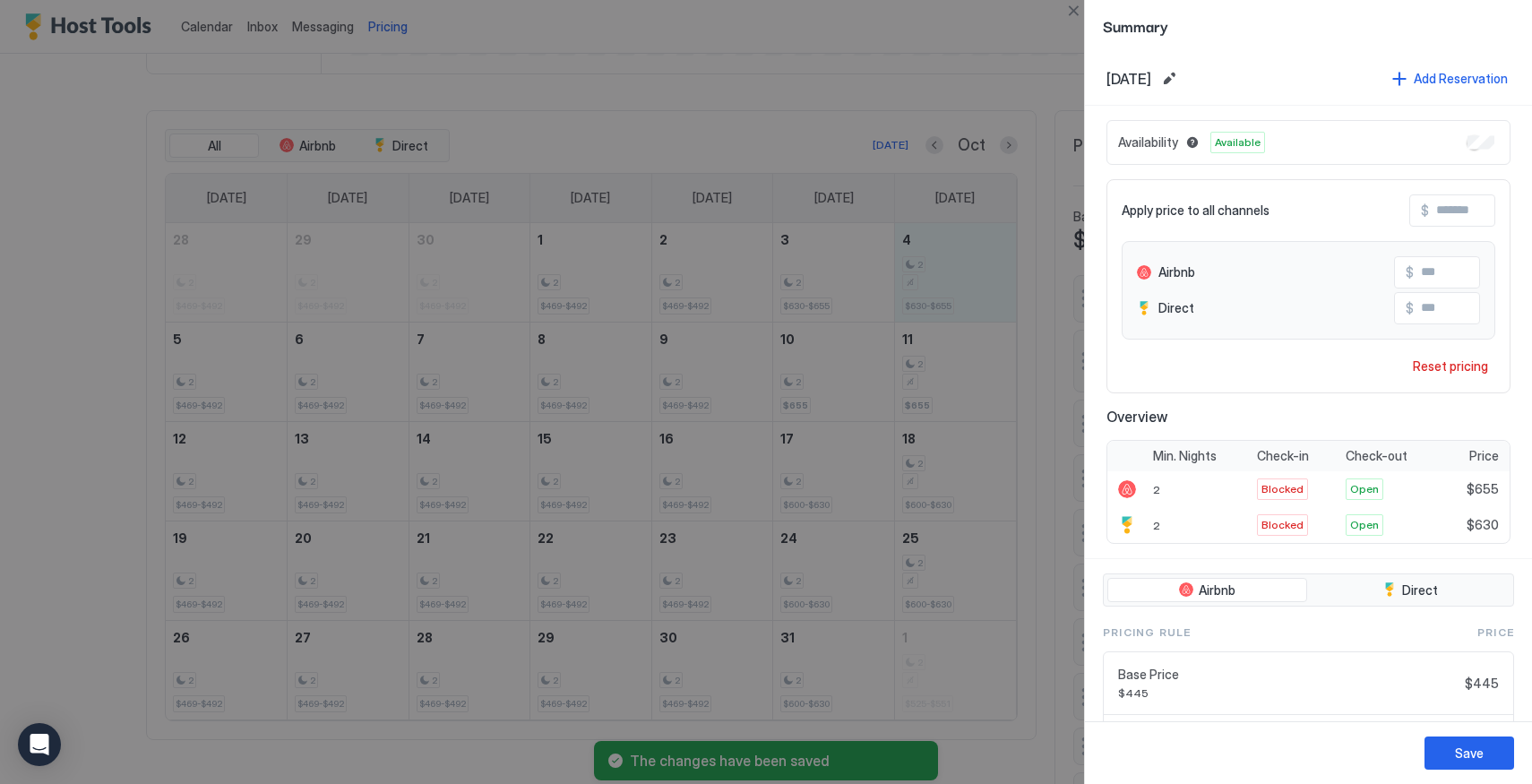
click at [1435, 320] on input "Input Field" at bounding box center [1486, 308] width 143 height 30
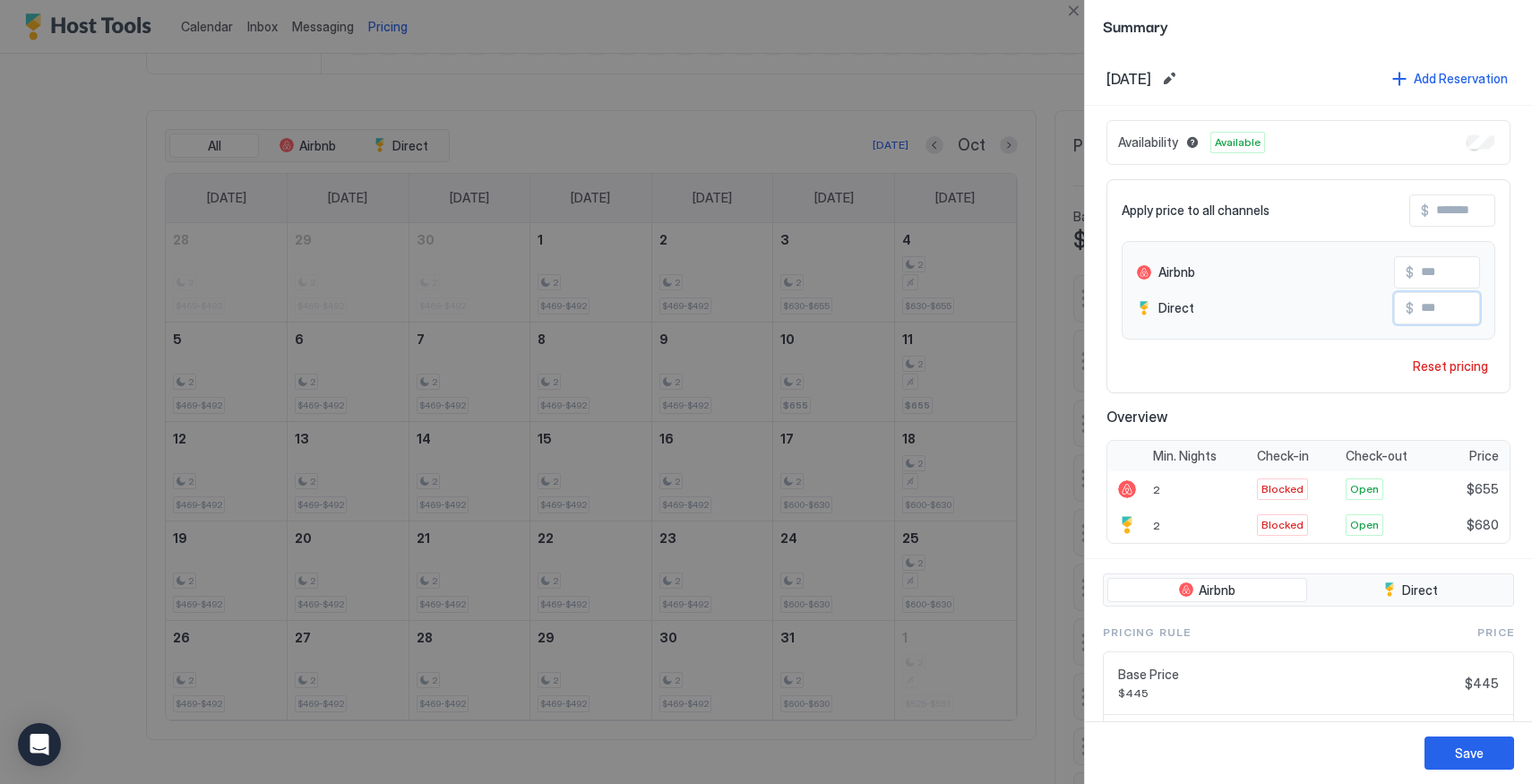
type input "***"
click at [1479, 744] on div "Save" at bounding box center [1469, 753] width 29 height 18
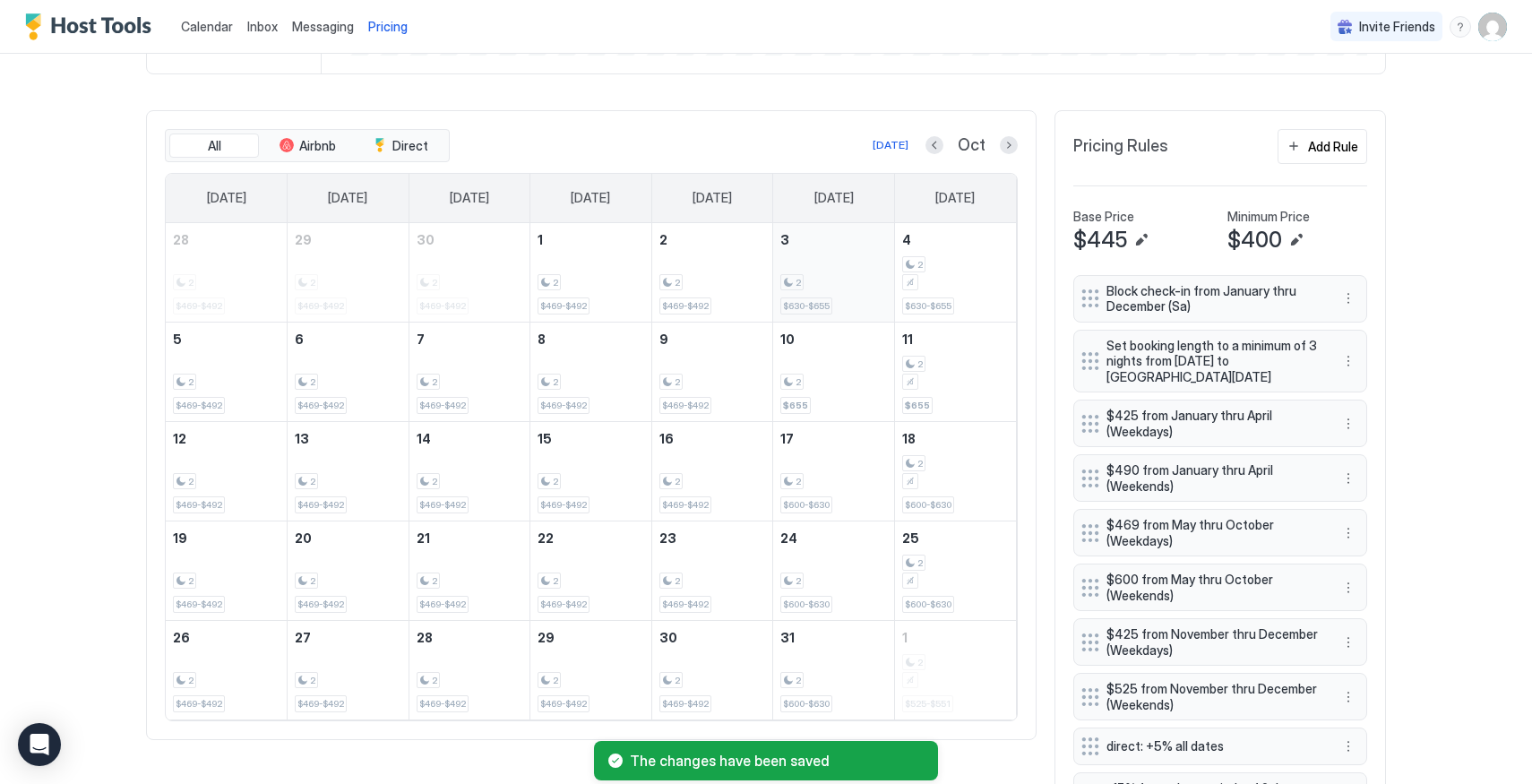
click at [852, 274] on div "2" at bounding box center [834, 282] width 107 height 17
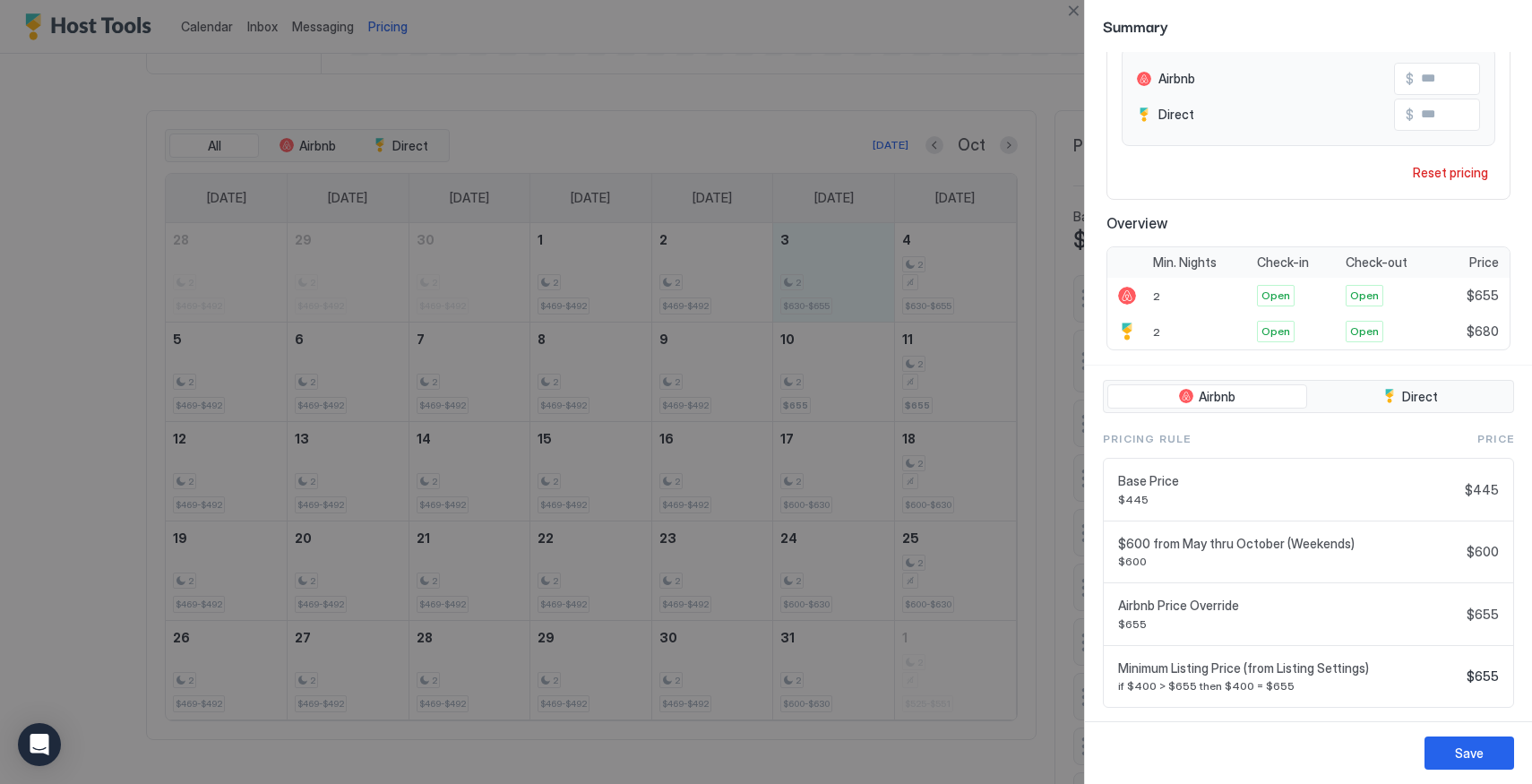
scroll to position [226, 0]
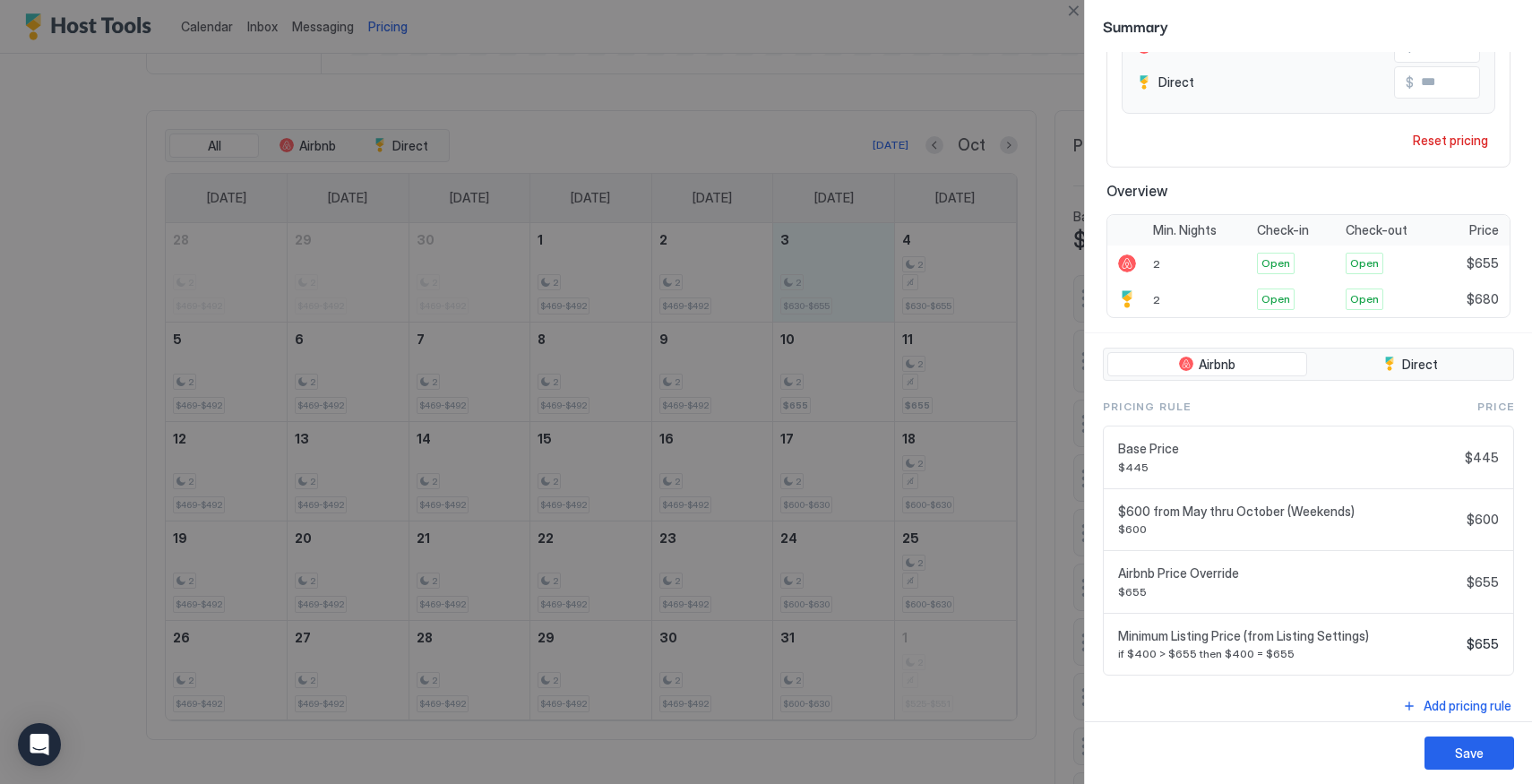
click at [1346, 339] on div "Airbnb Direct Pricing Rule Price Base Price $445 $445 $600 from May thru Octobe…" at bounding box center [1309, 533] width 447 height 400
click at [1346, 360] on button "Direct" at bounding box center [1411, 364] width 200 height 25
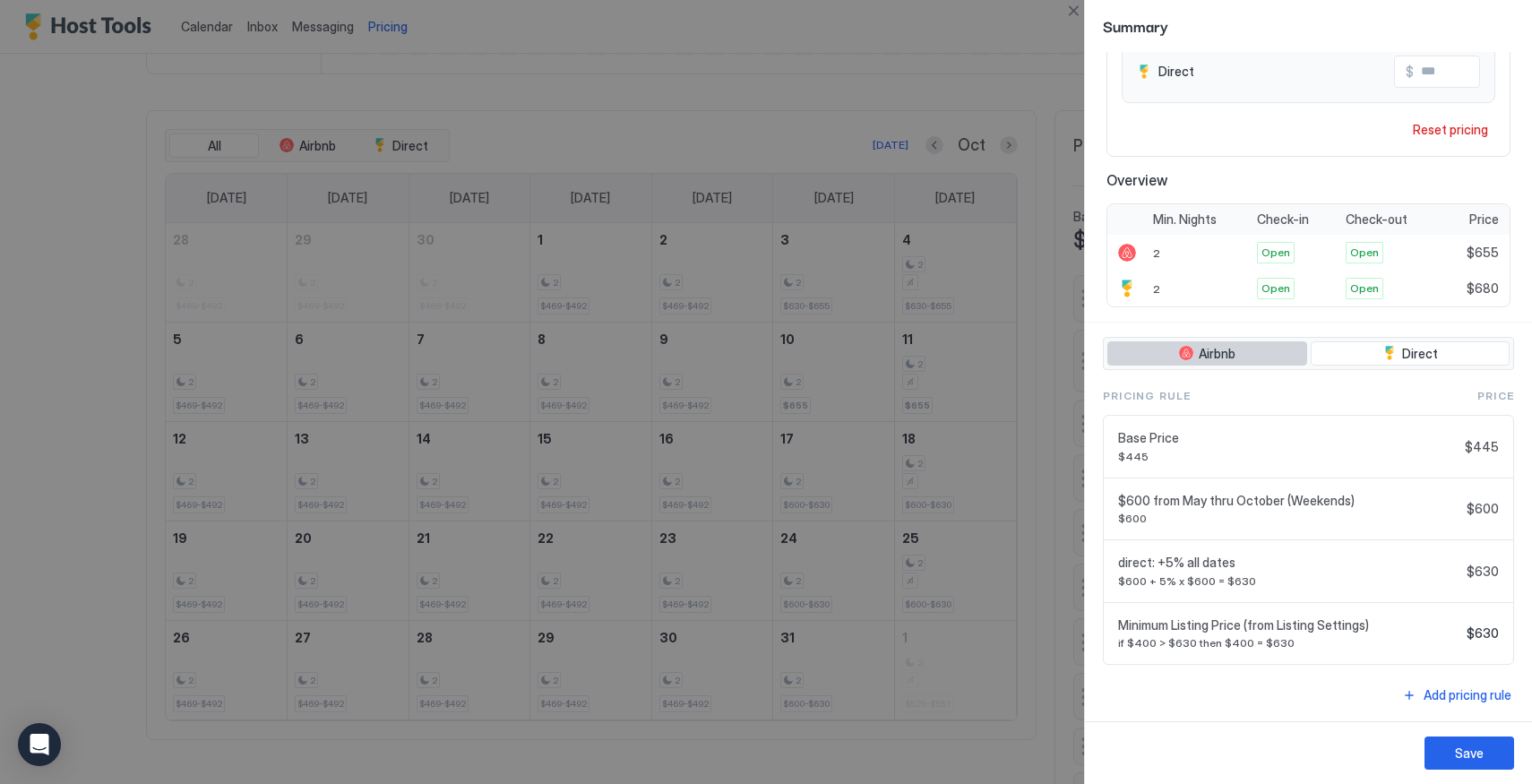
click at [1288, 361] on button "Airbnb" at bounding box center [1206, 353] width 200 height 25
click at [1363, 359] on button "Direct" at bounding box center [1411, 353] width 200 height 25
click at [1275, 374] on div "Airbnb Direct Pricing Rule Price Base Price $445 $445 $600 from May thru Octobe…" at bounding box center [1309, 521] width 411 height 370
click at [1269, 363] on button "Airbnb" at bounding box center [1206, 353] width 200 height 25
click at [1341, 350] on button "Direct" at bounding box center [1411, 353] width 200 height 25
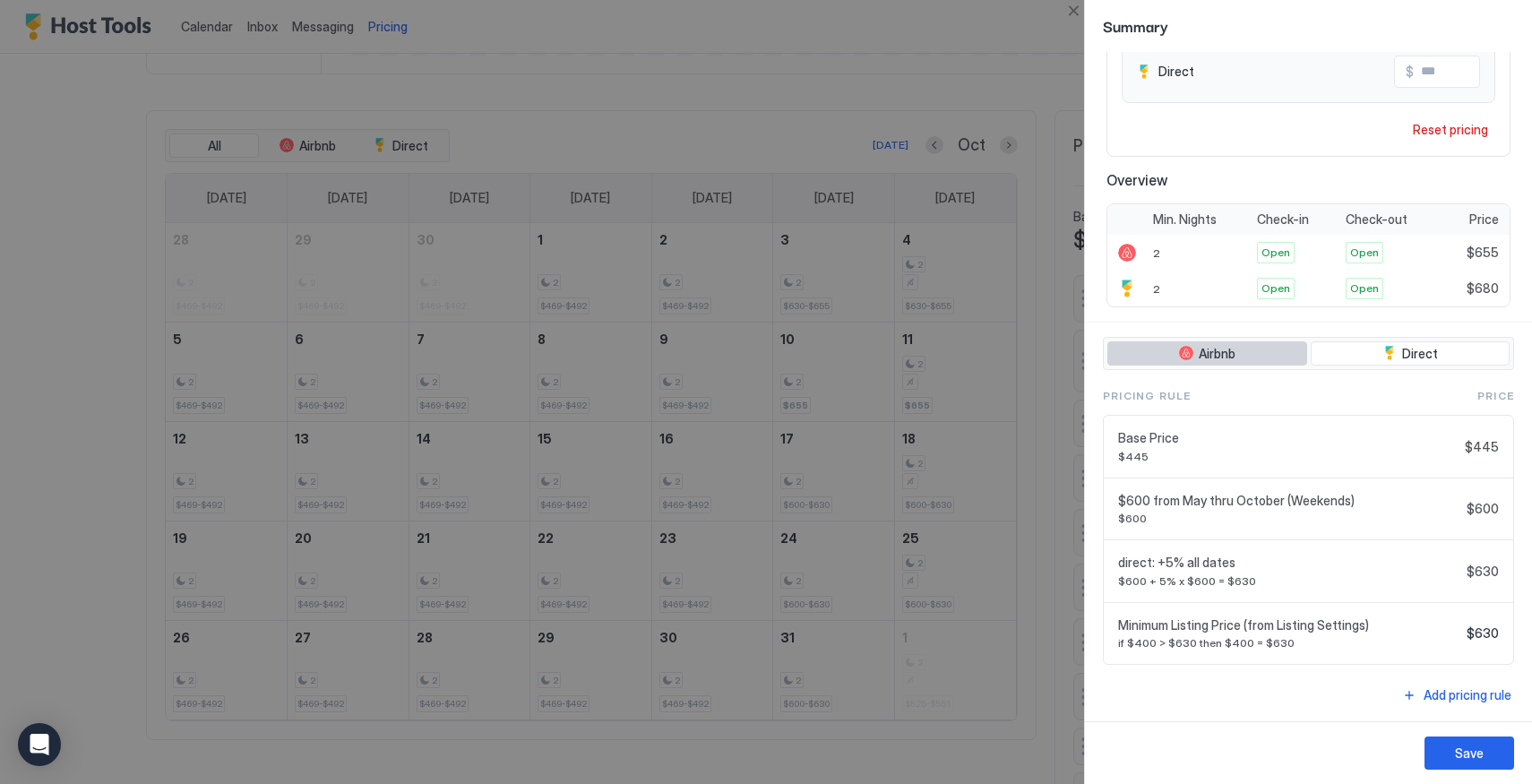
click at [1251, 360] on button "Airbnb" at bounding box center [1206, 353] width 200 height 25
click at [1368, 379] on div "Airbnb Direct Pricing Rule Price Base Price $445 $445 $600 from May thru Octobe…" at bounding box center [1309, 521] width 411 height 370
click at [1377, 358] on button "Direct" at bounding box center [1411, 353] width 200 height 25
click at [1458, 690] on div "Add pricing rule" at bounding box center [1468, 694] width 88 height 18
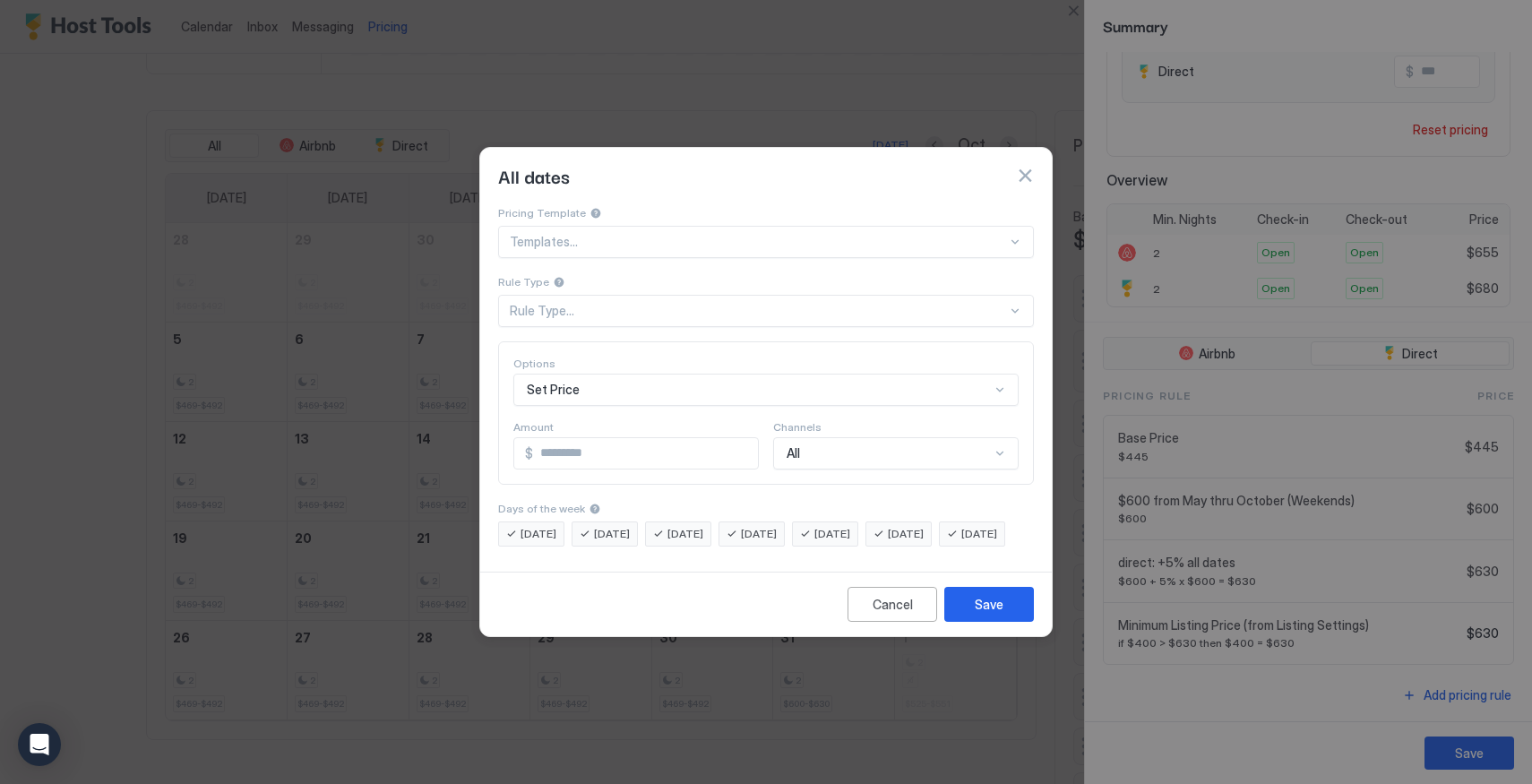
click at [750, 295] on div "Rule Type..." at bounding box center [766, 311] width 536 height 32
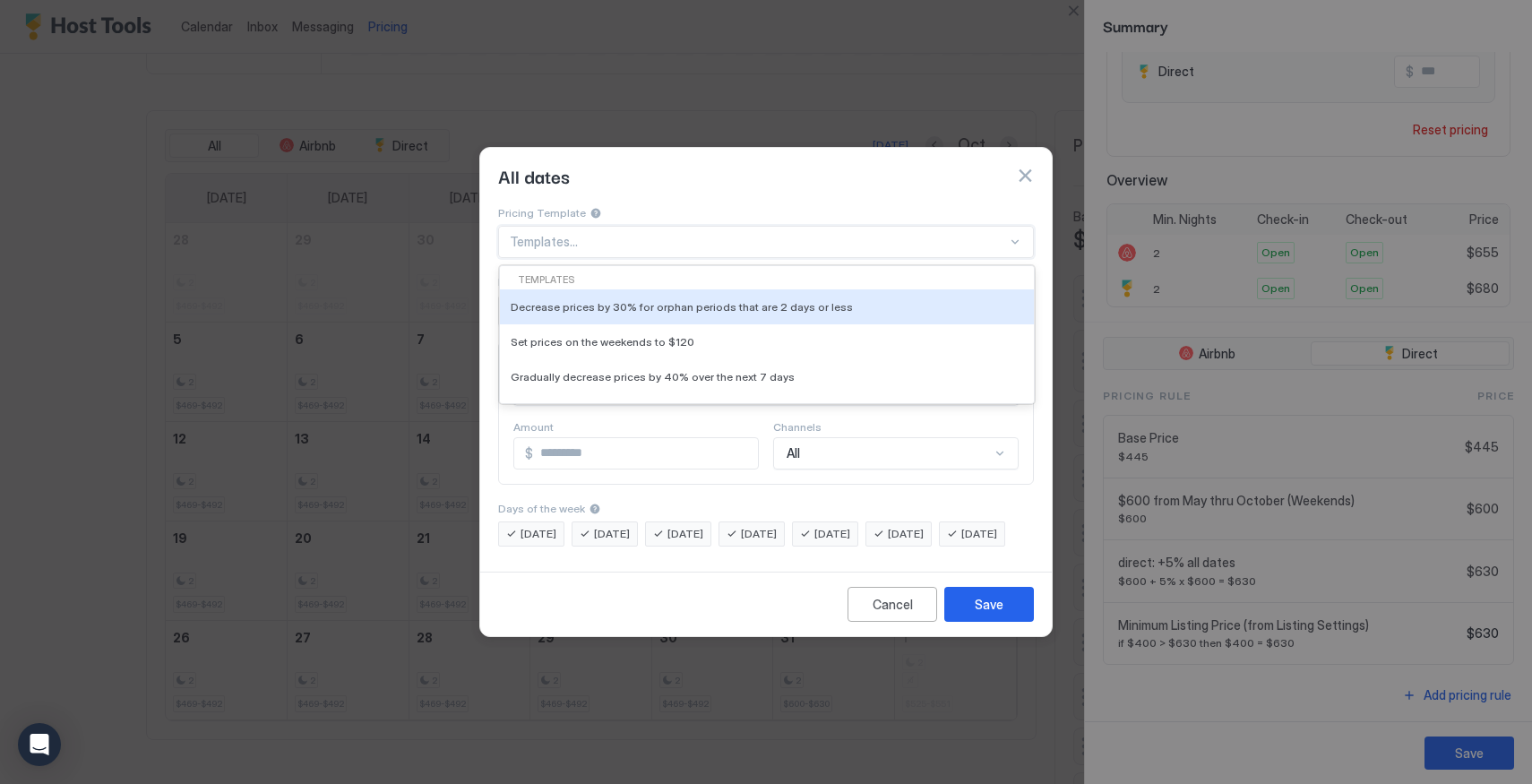
click at [680, 233] on div at bounding box center [758, 242] width 497 height 17
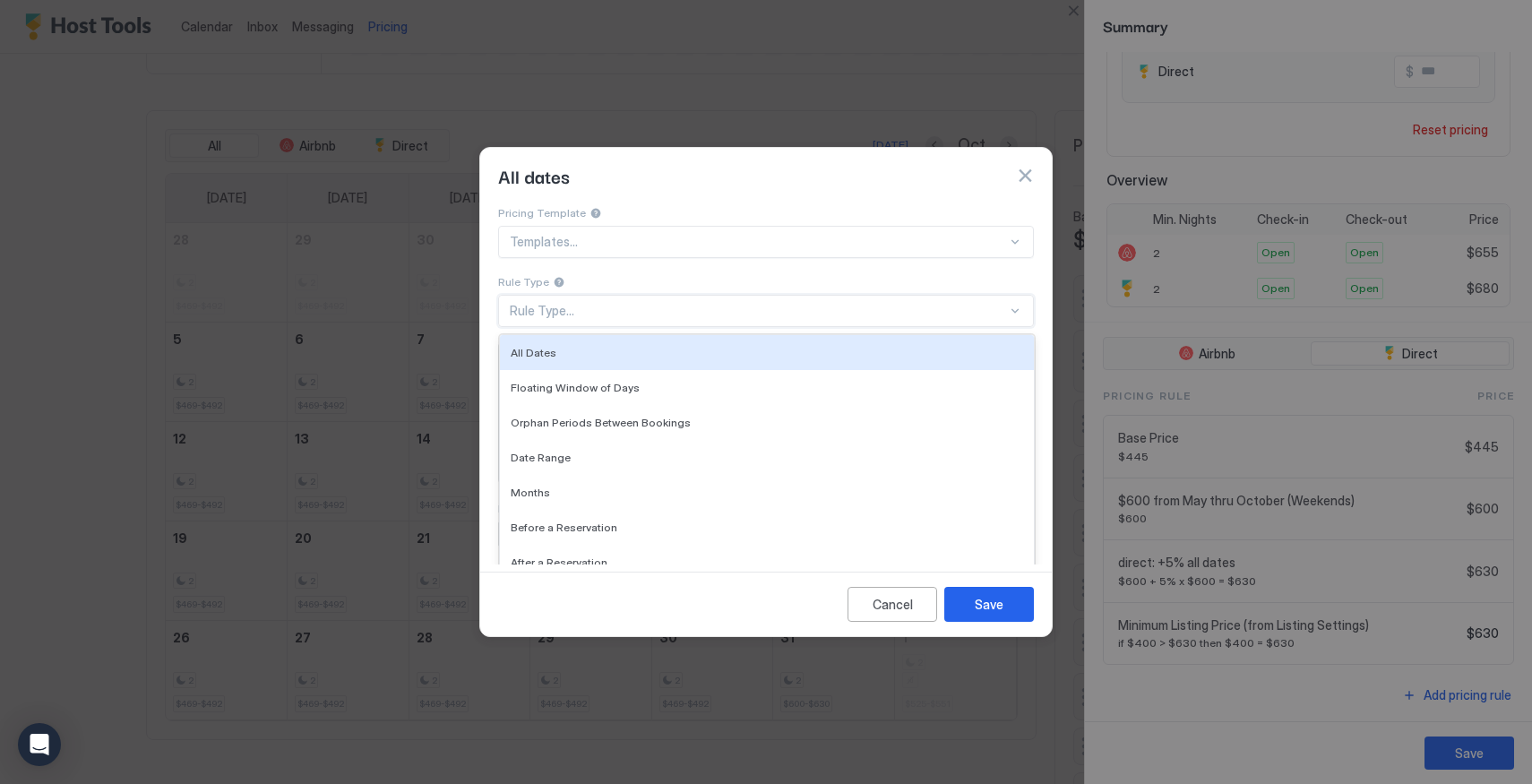
click at [661, 302] on div "Rule Type..." at bounding box center [758, 311] width 497 height 17
click at [665, 346] on div "All Dates" at bounding box center [766, 352] width 512 height 14
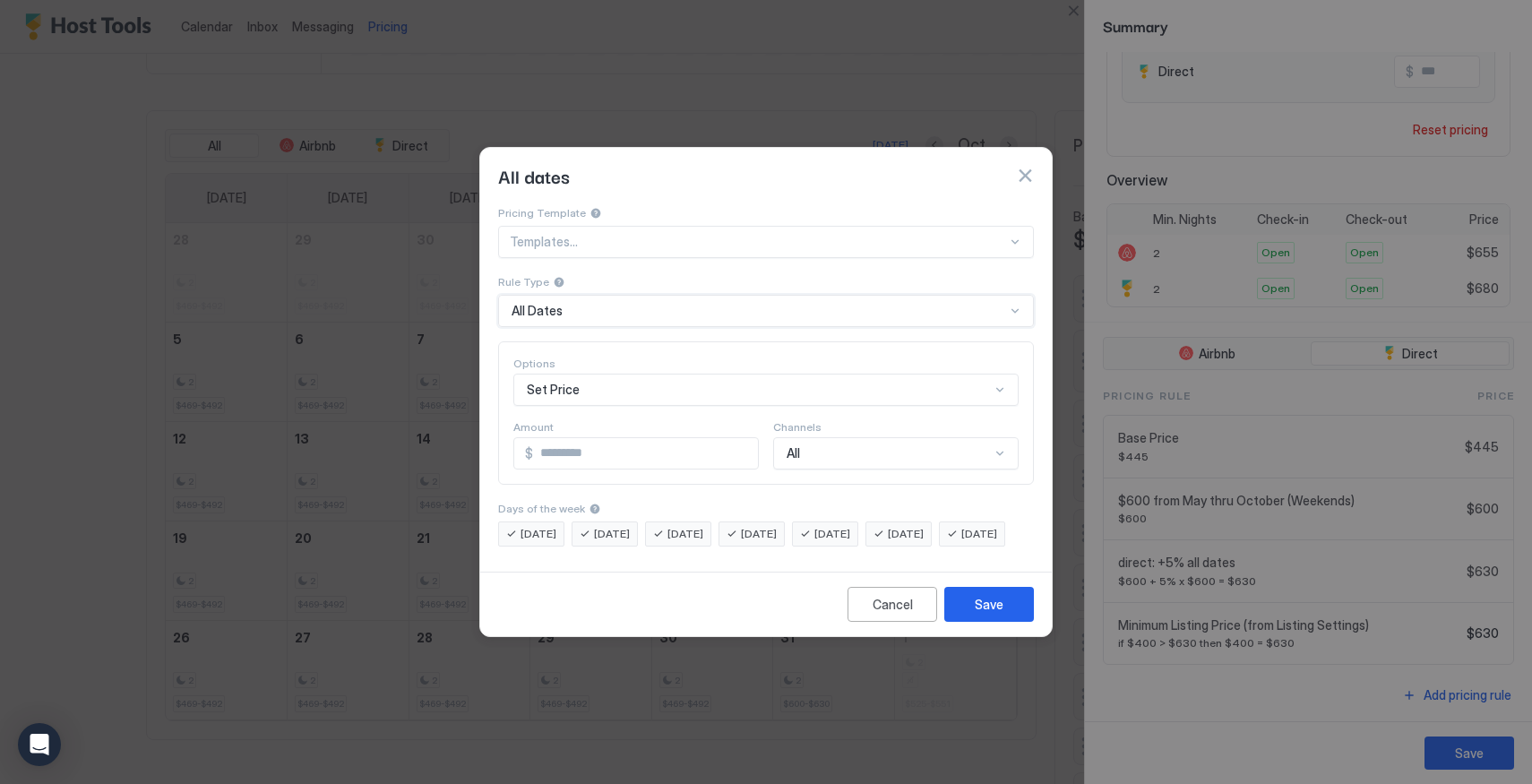
click at [863, 621] on button "Cancel" at bounding box center [892, 604] width 89 height 35
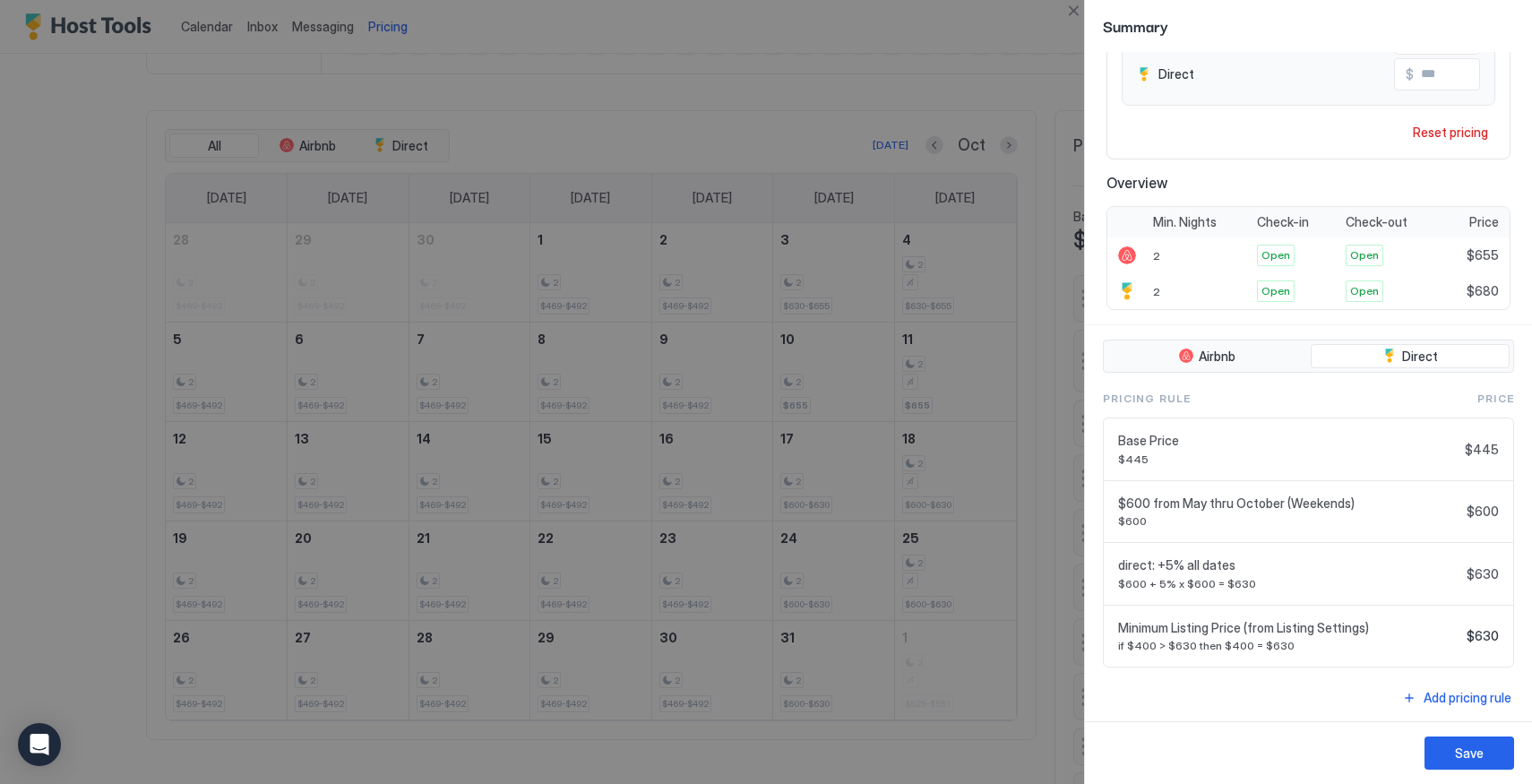
scroll to position [0, 0]
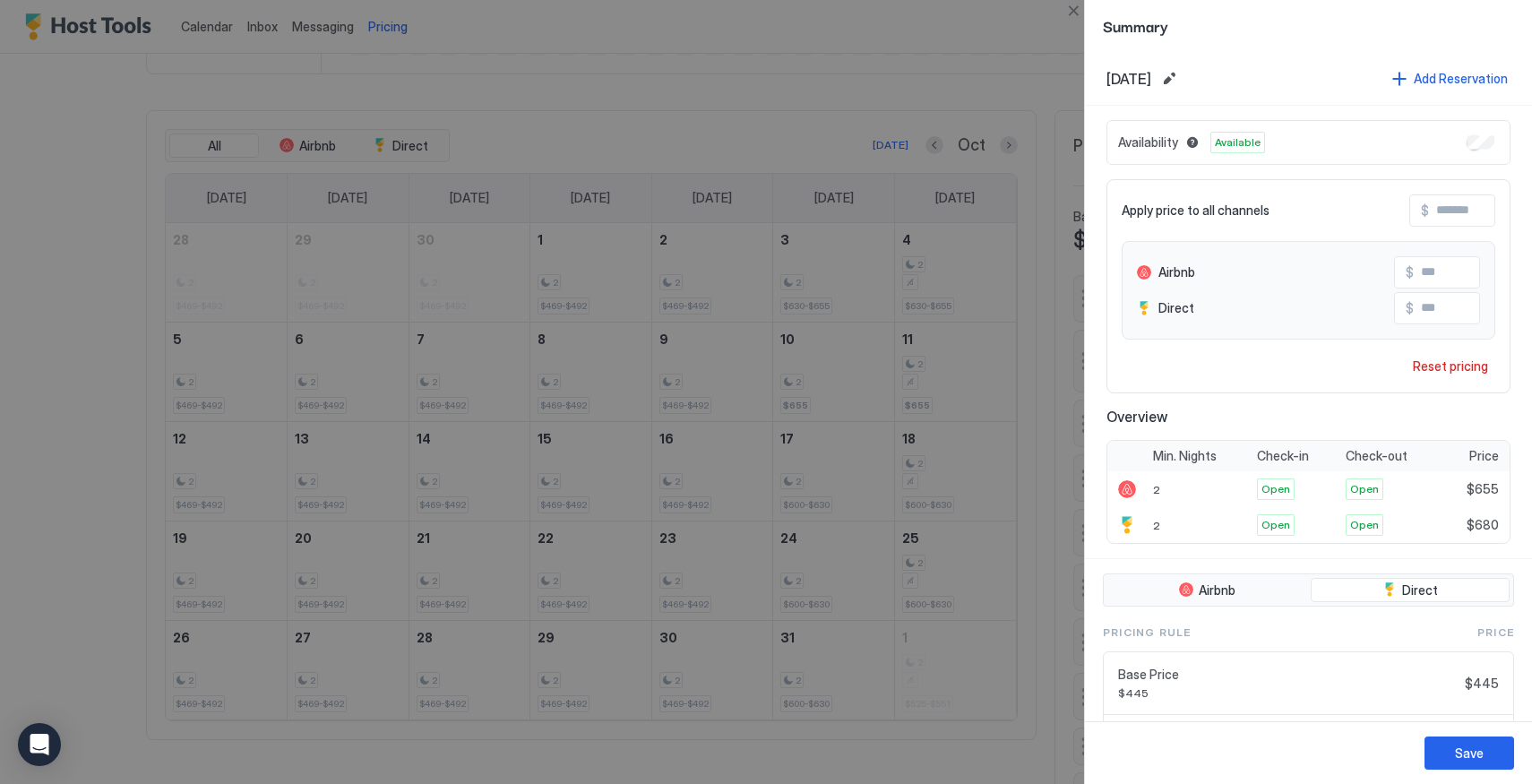
click at [1445, 310] on input "***" at bounding box center [1486, 308] width 143 height 30
type input "***"
click at [1464, 742] on button "Save" at bounding box center [1469, 753] width 89 height 33
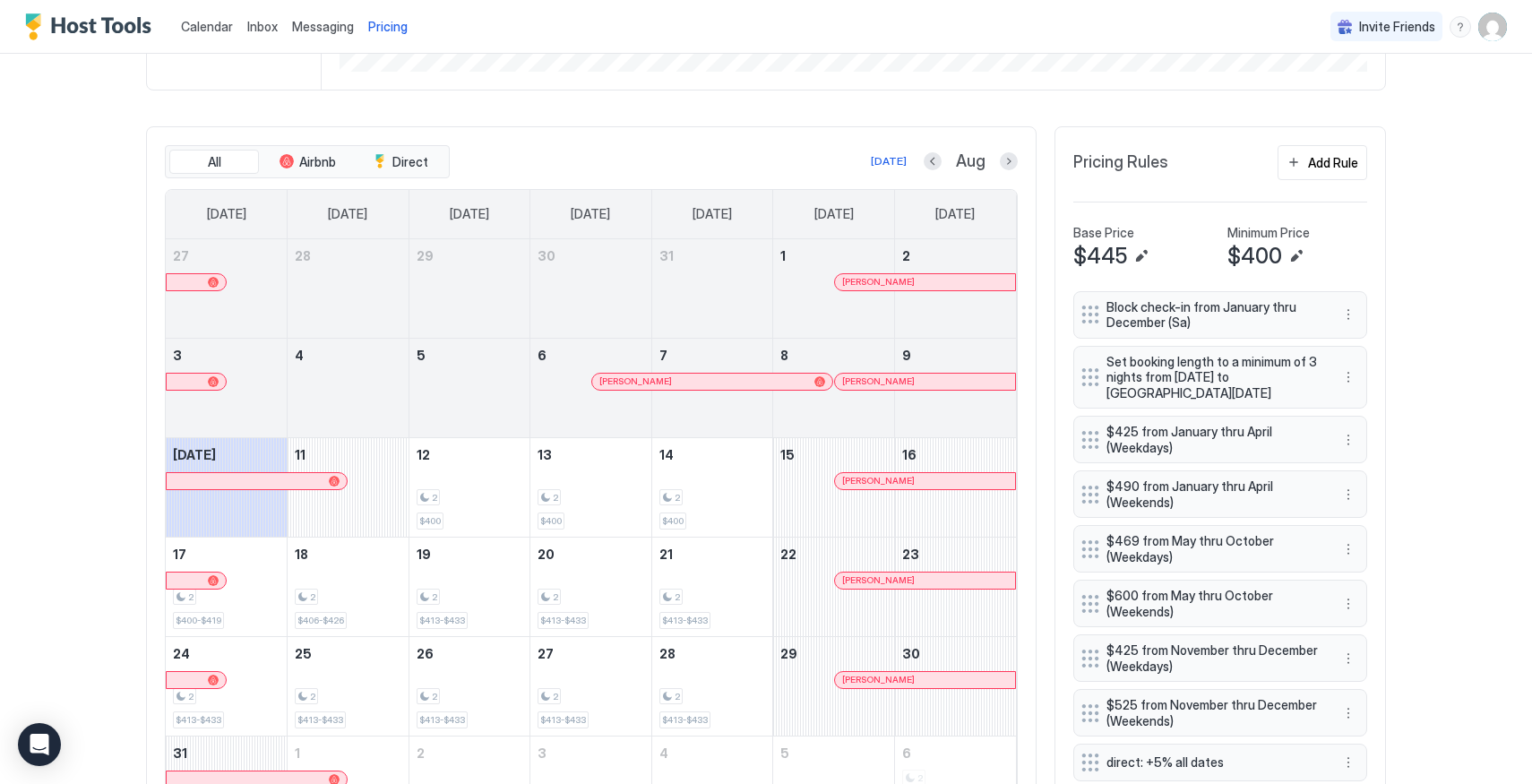
scroll to position [466, 0]
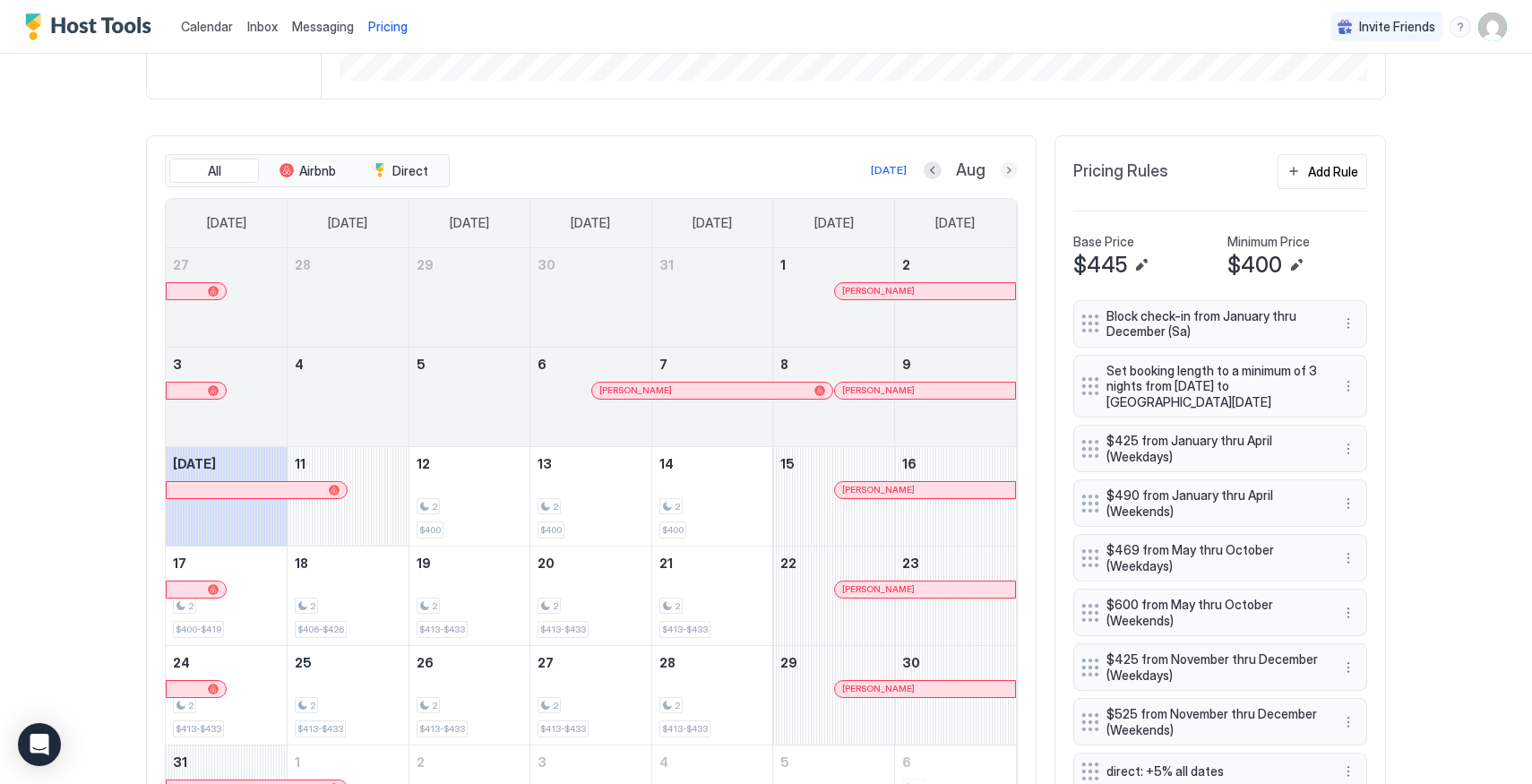
click at [1001, 172] on button "Next month" at bounding box center [1009, 169] width 17 height 17
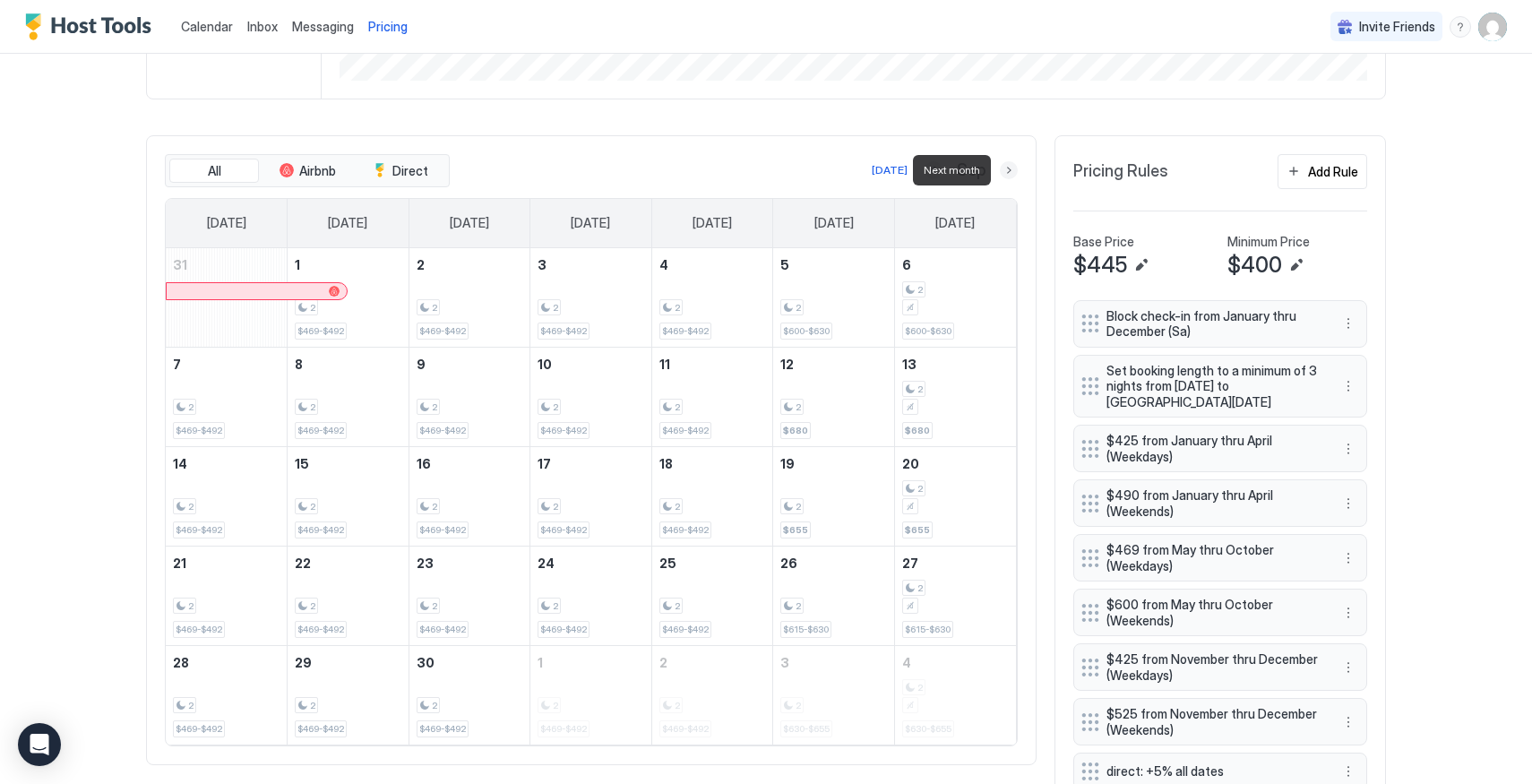
click at [1004, 172] on button "Next month" at bounding box center [1009, 169] width 17 height 17
click at [852, 324] on div "2 $630-$655" at bounding box center [834, 298] width 107 height 85
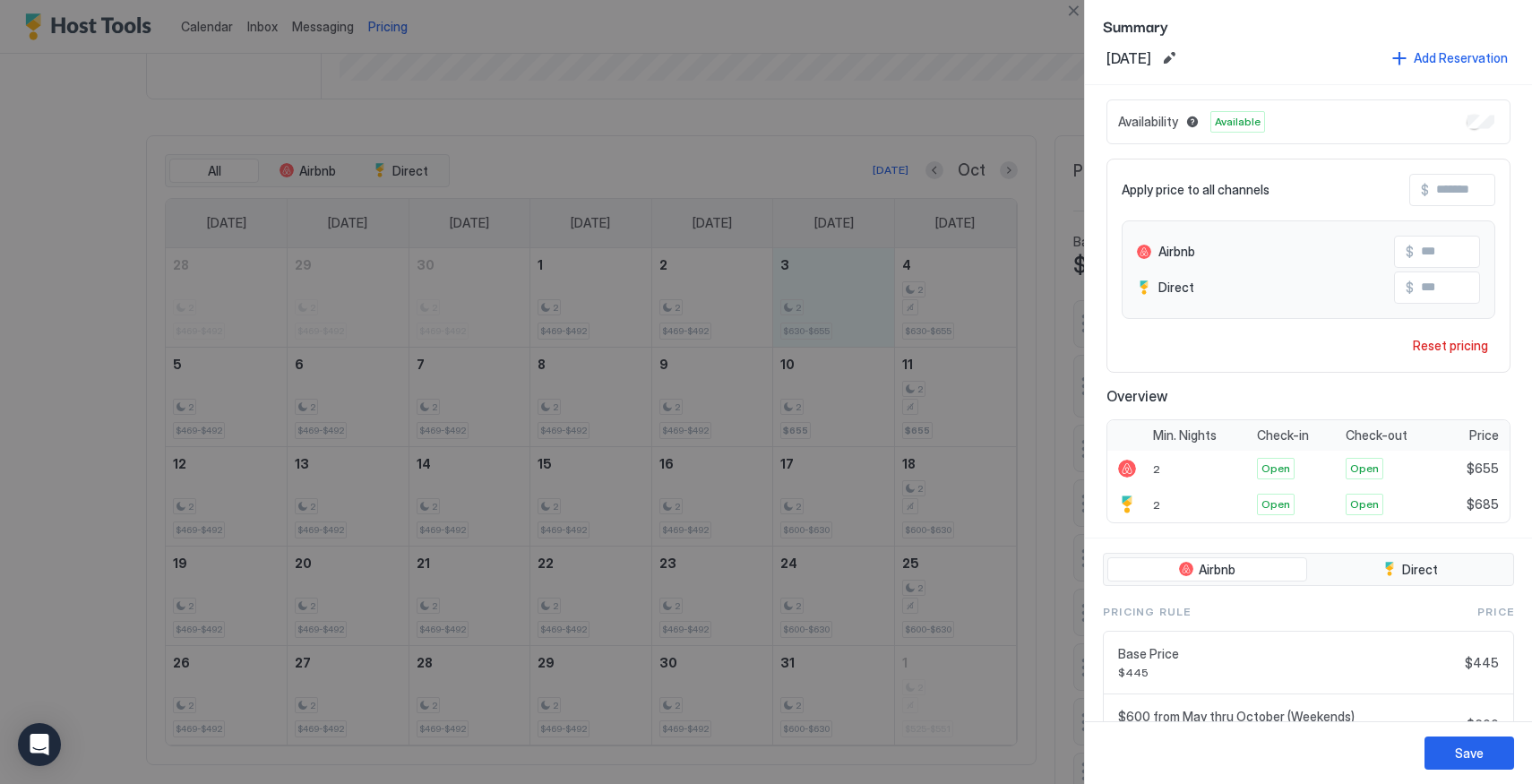
scroll to position [0, 0]
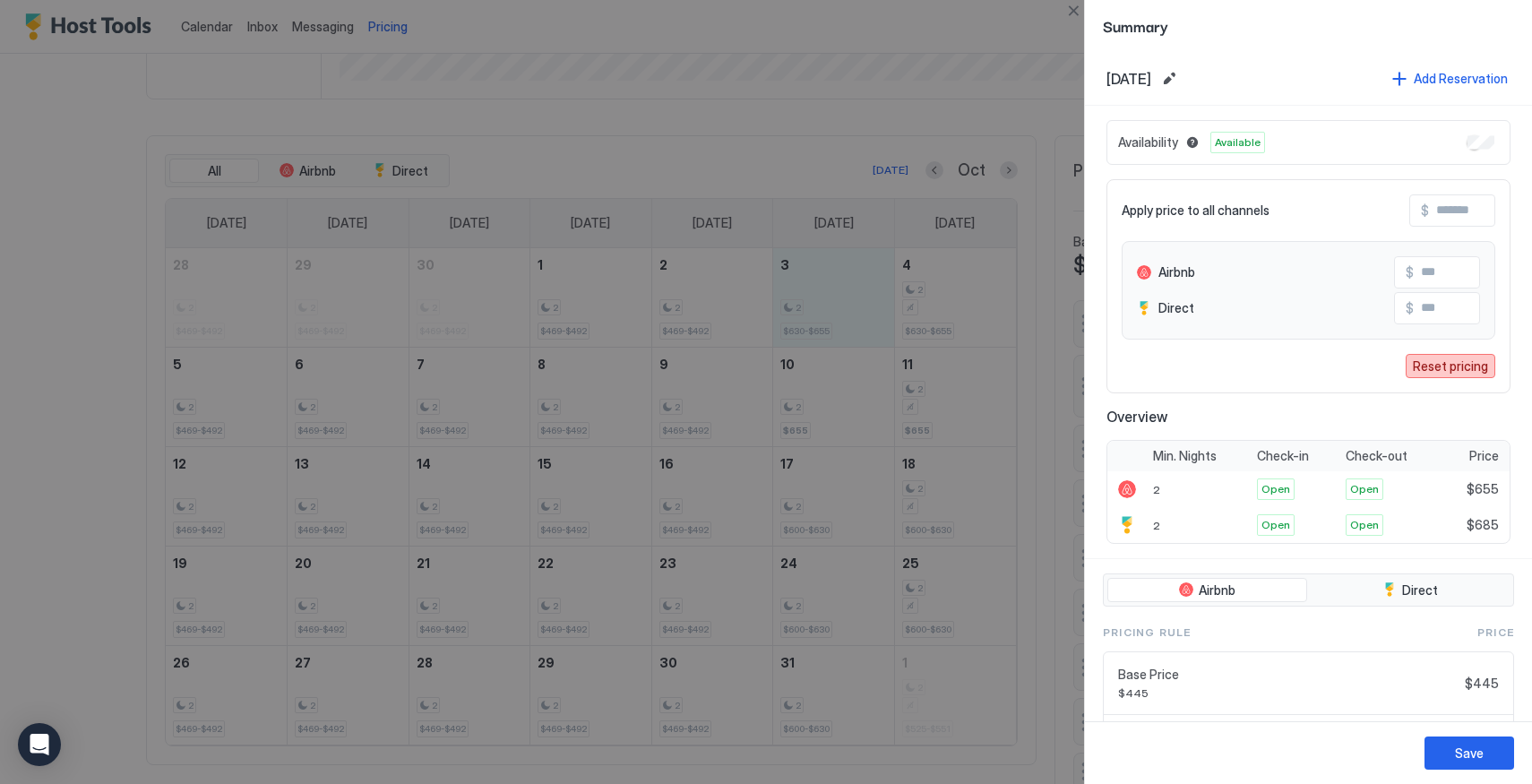
click at [1423, 369] on div "Reset pricing" at bounding box center [1451, 366] width 75 height 18
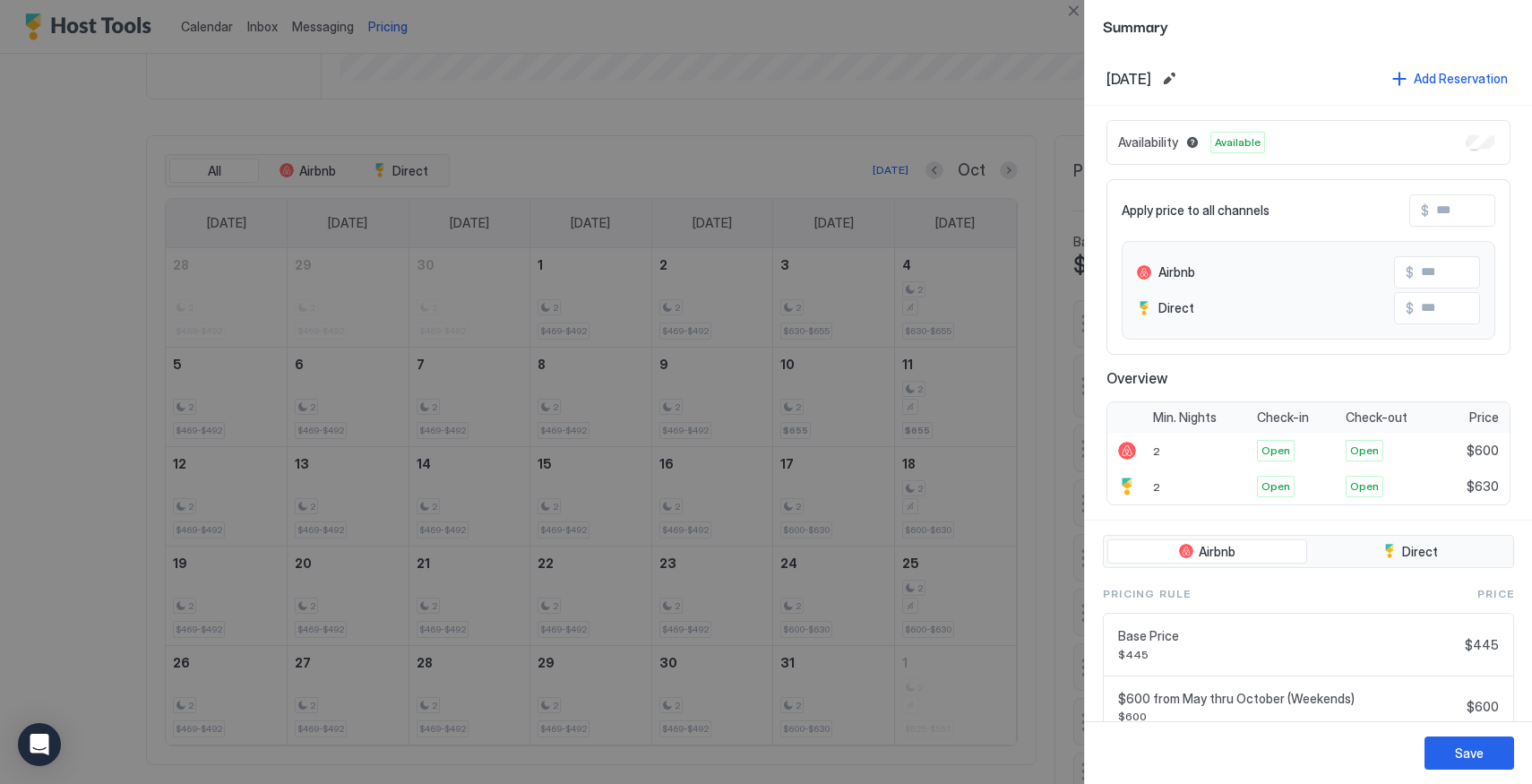
click at [1455, 217] on input "Input Field" at bounding box center [1501, 210] width 143 height 30
type input "*"
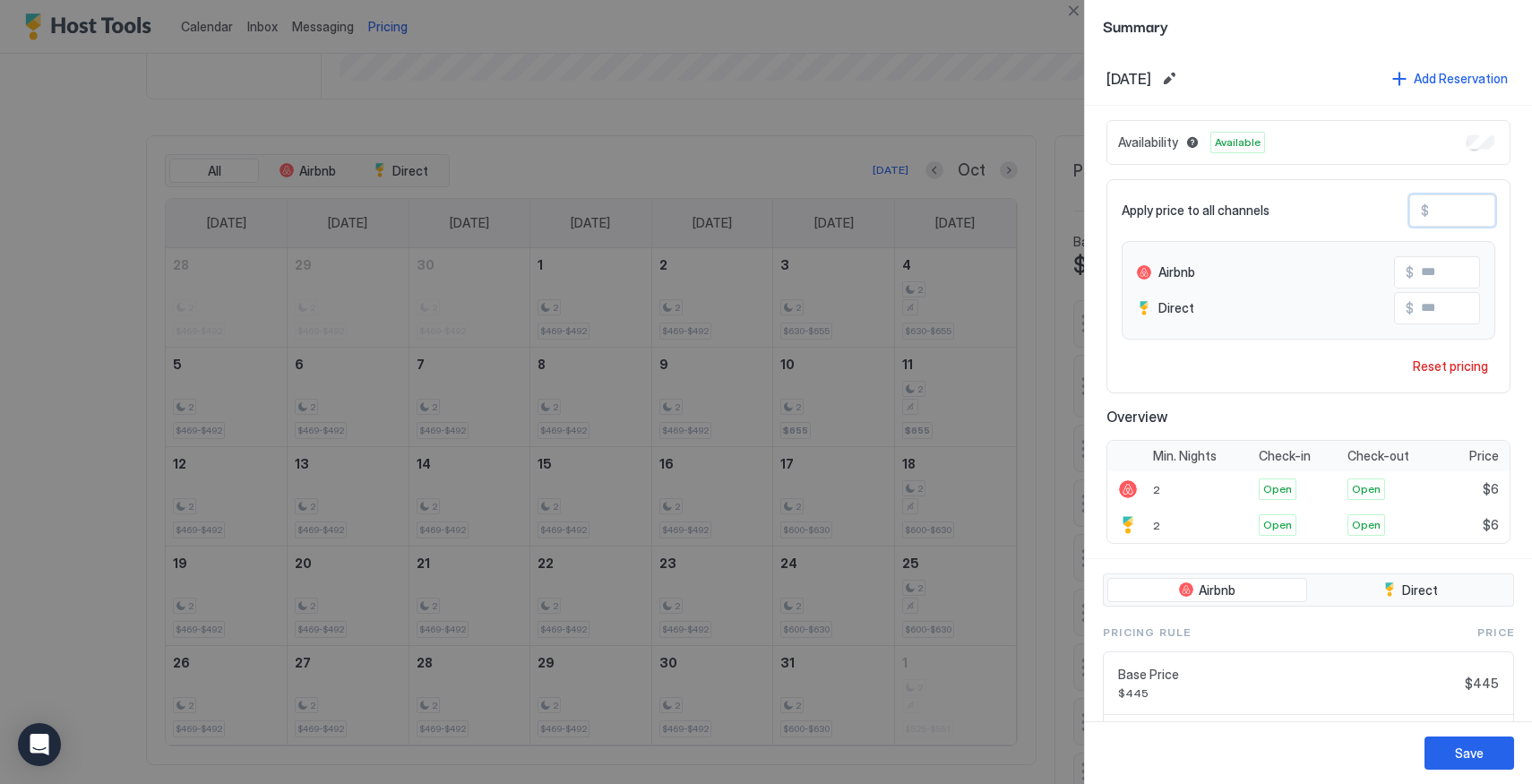
type input "**"
type input "***"
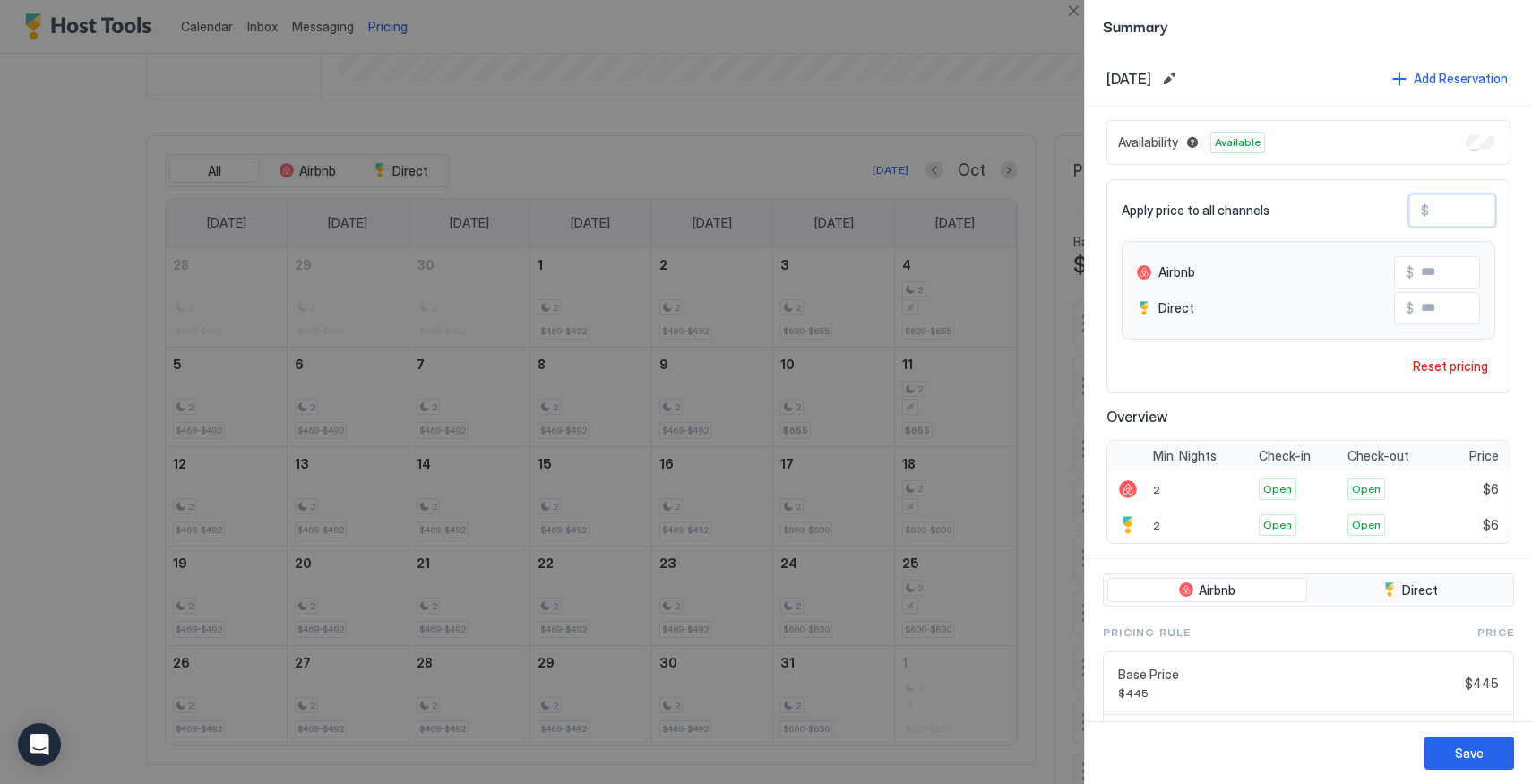
type input "***"
click at [1474, 759] on div "Save" at bounding box center [1469, 753] width 29 height 18
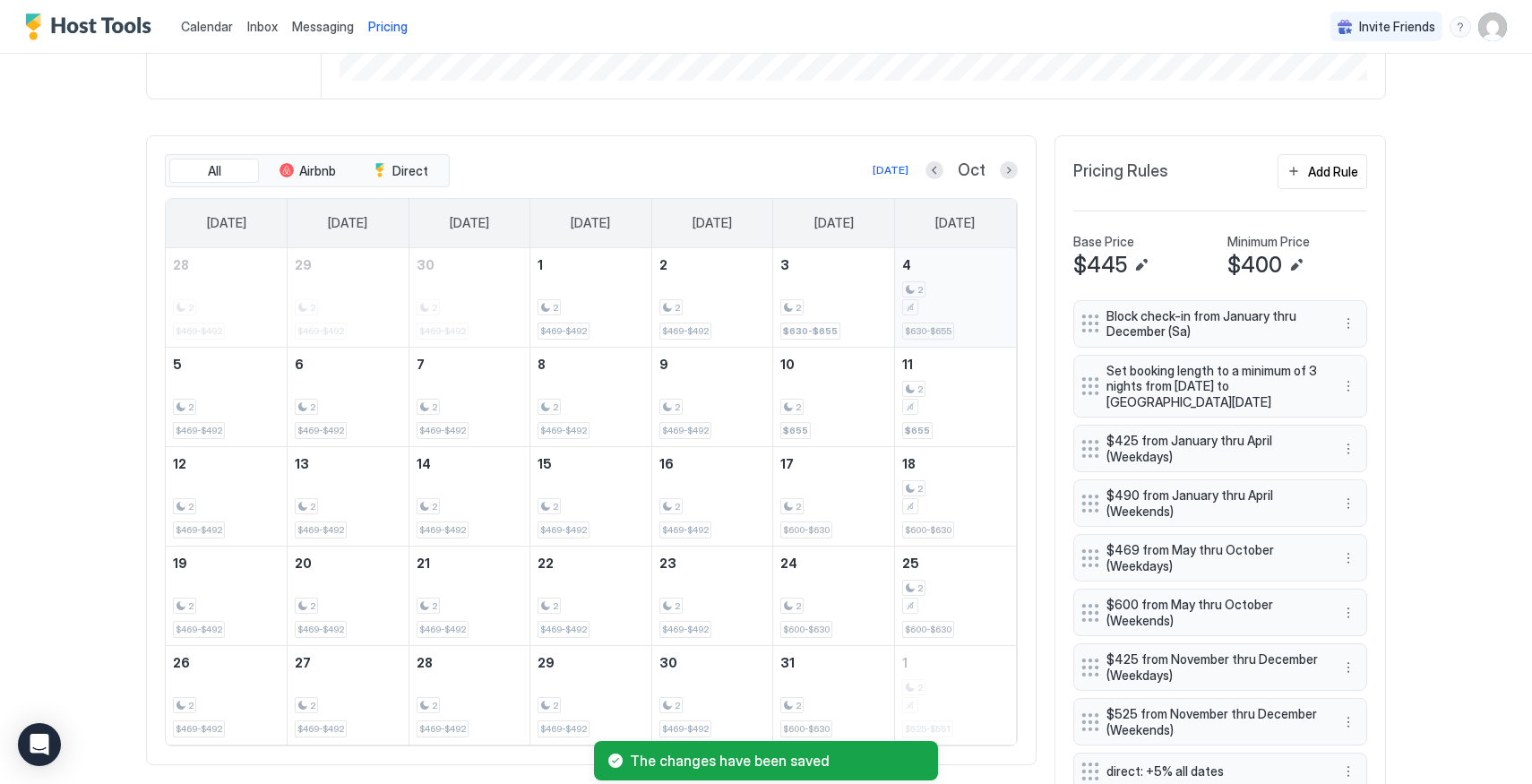
click at [982, 332] on div "2 $630-$655" at bounding box center [955, 298] width 107 height 85
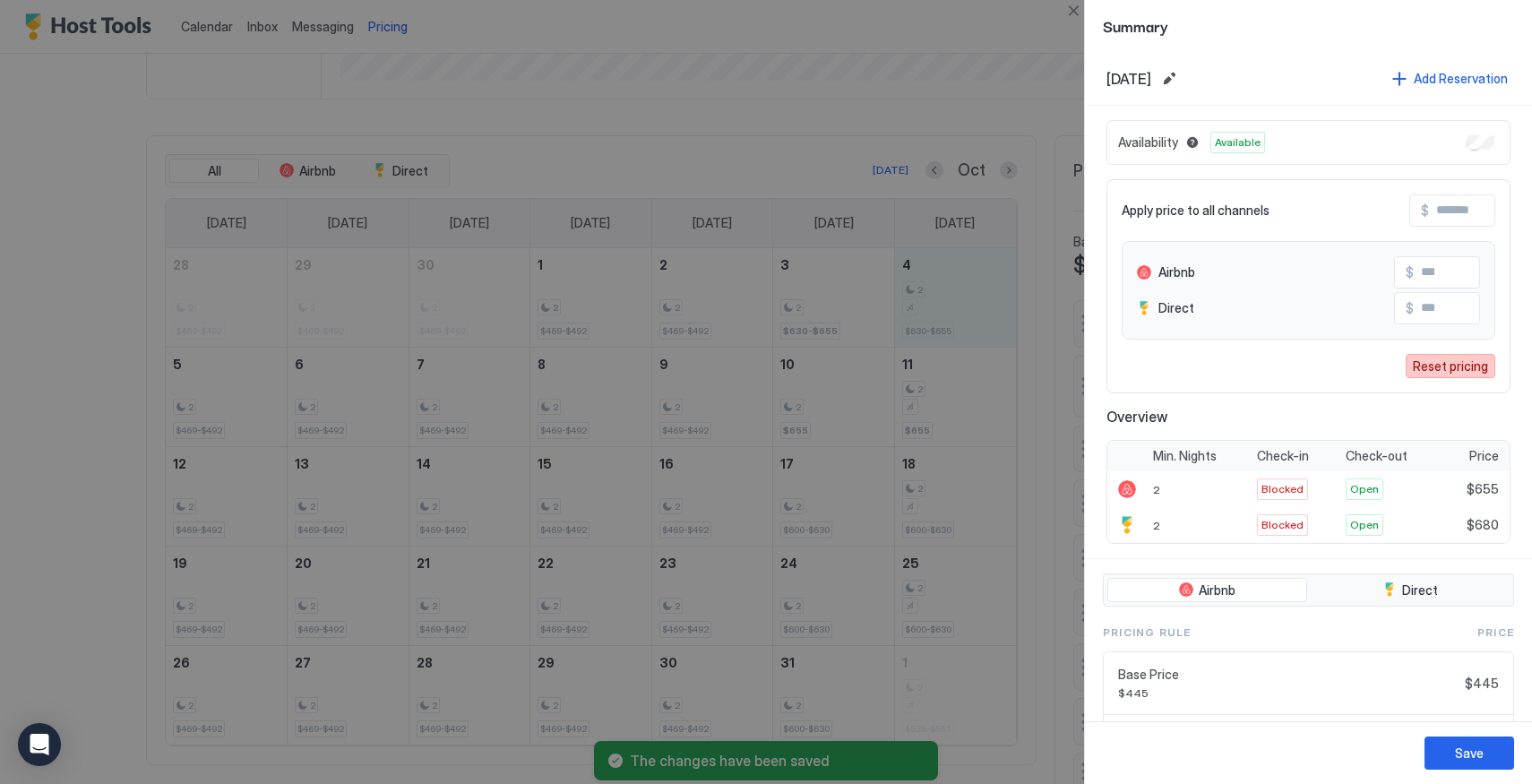
click at [1446, 365] on div "Reset pricing" at bounding box center [1451, 366] width 75 height 18
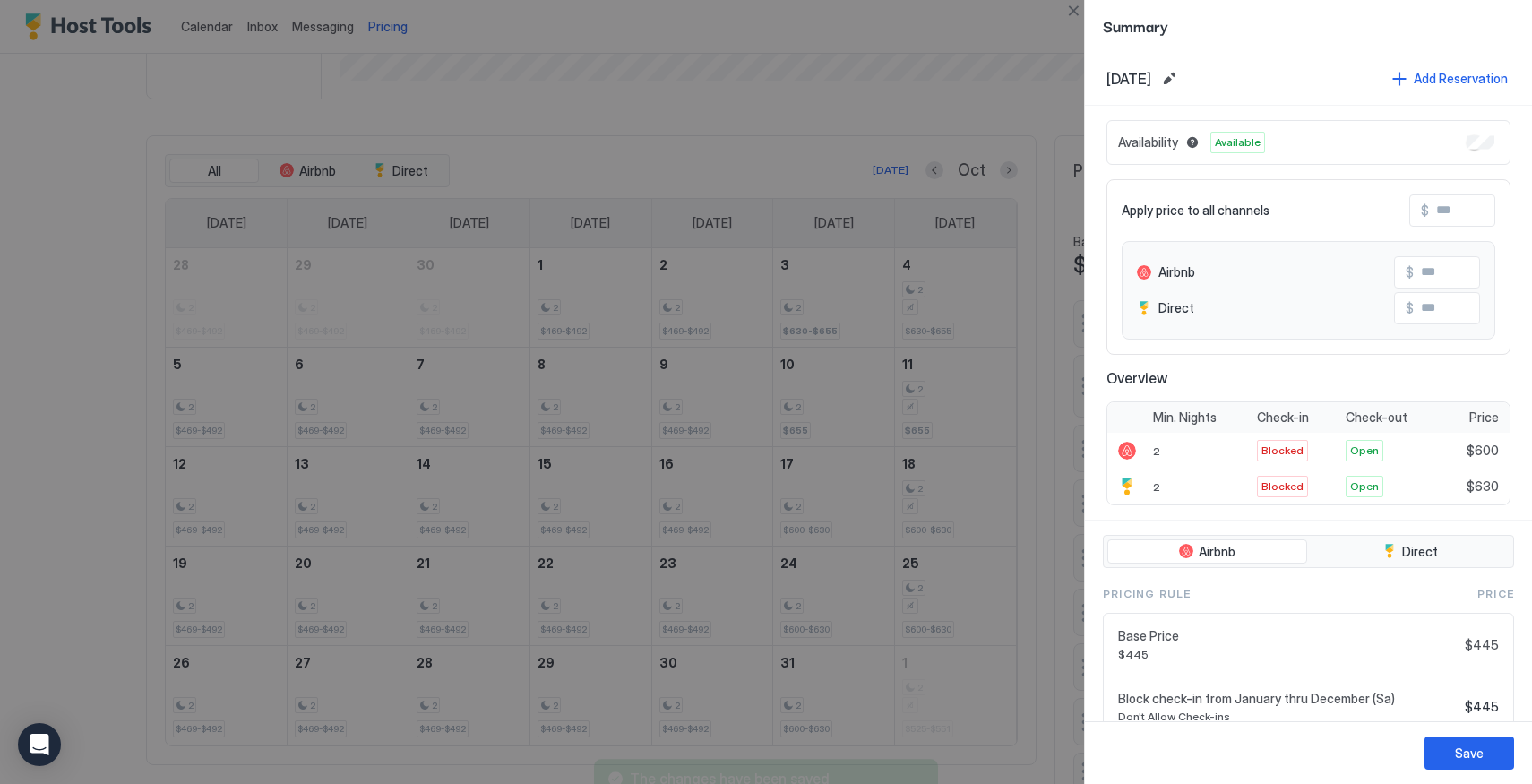
click at [1458, 226] on div "$" at bounding box center [1453, 210] width 86 height 32
click at [1459, 216] on input "Input Field" at bounding box center [1501, 210] width 143 height 30
type input "*"
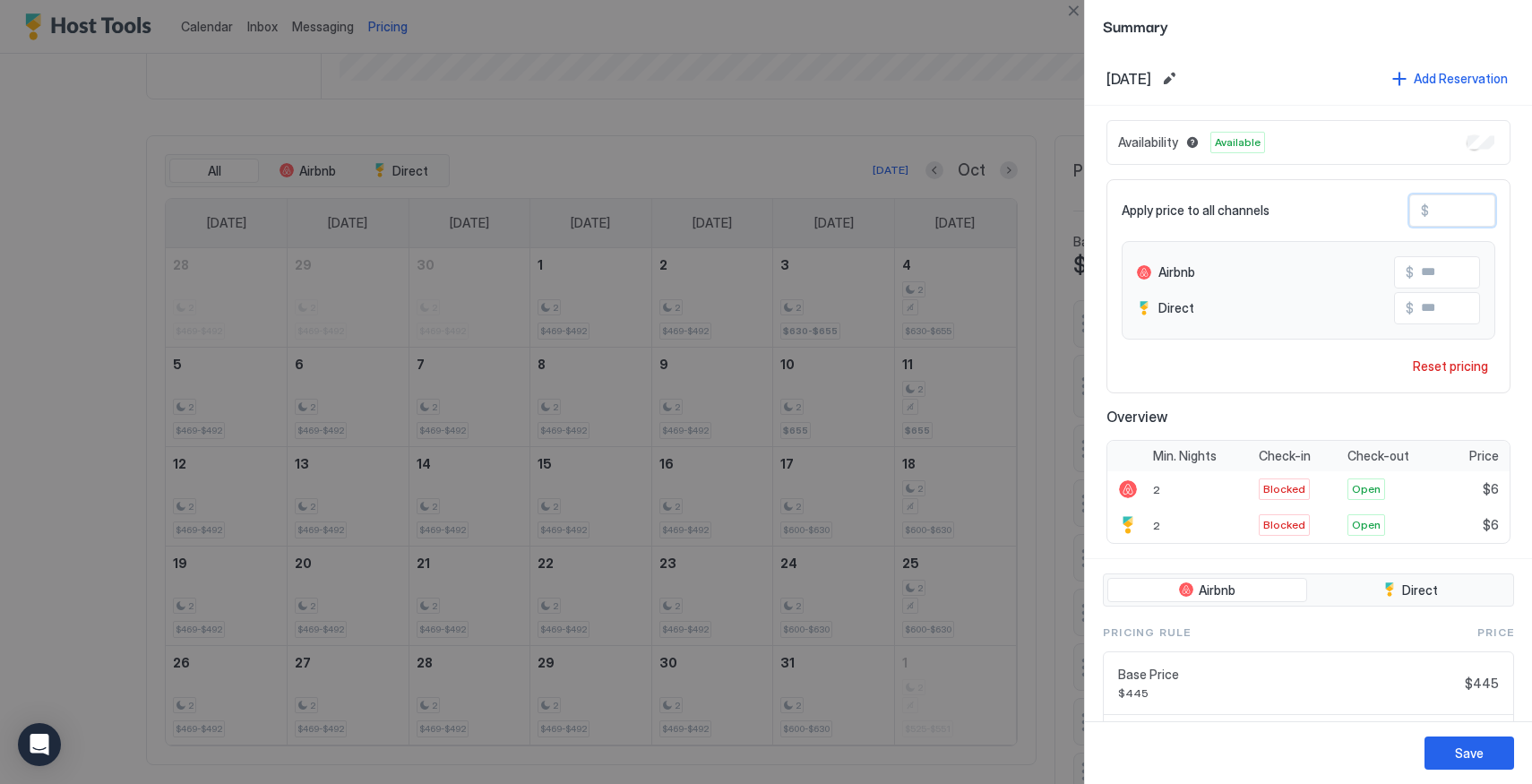
type input "**"
type input "***"
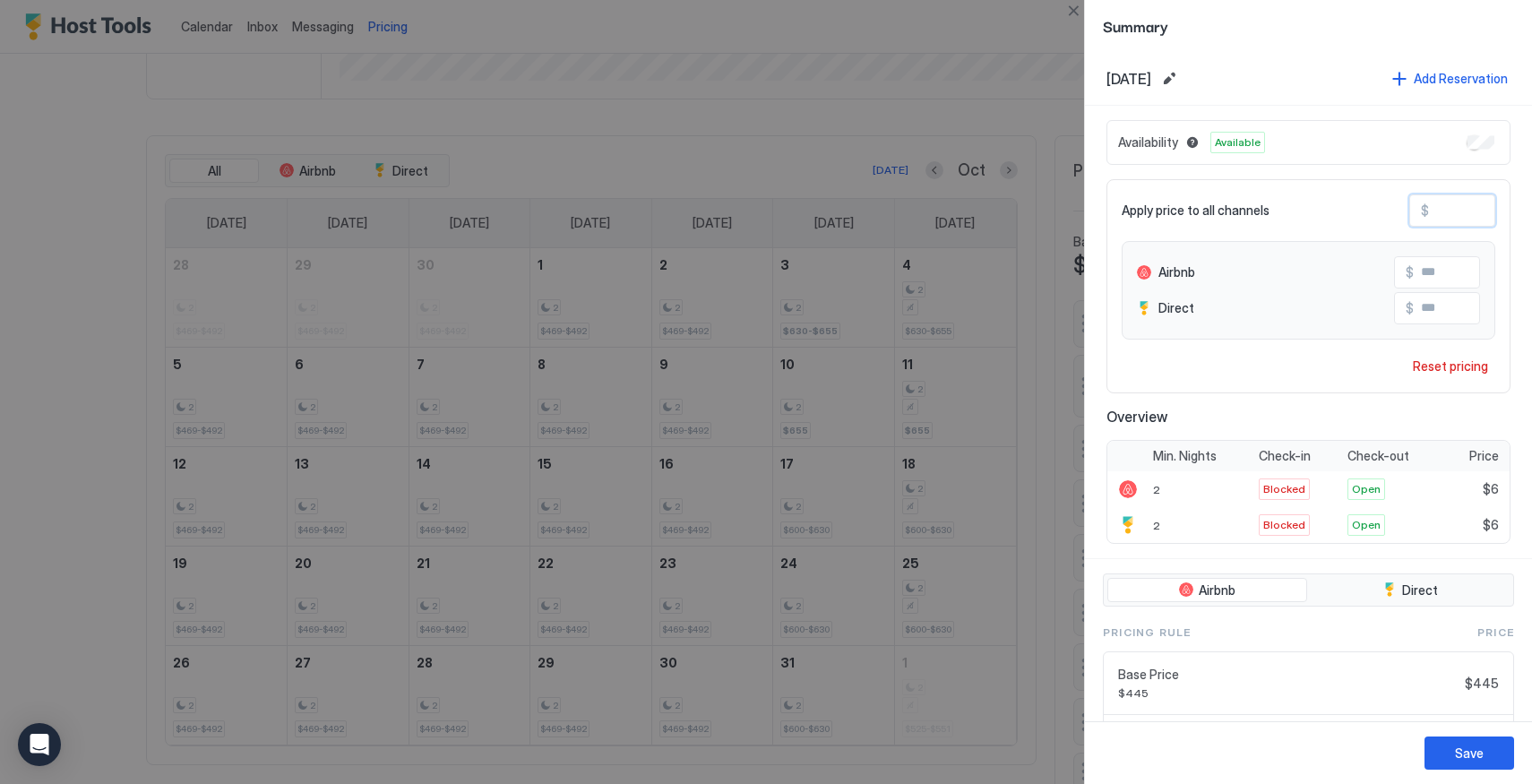
type input "***"
click at [1477, 753] on div "Save" at bounding box center [1469, 753] width 29 height 18
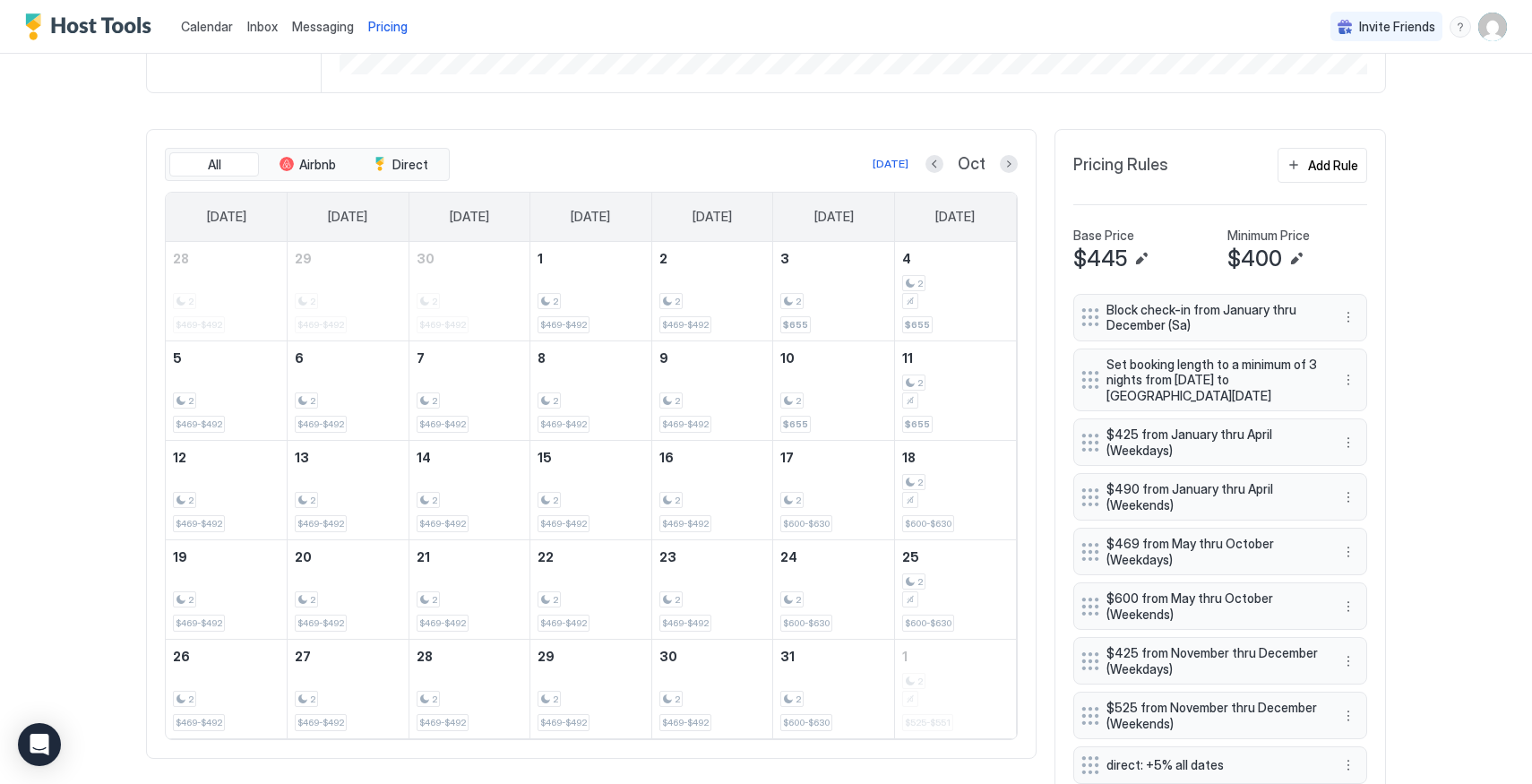
scroll to position [448, 0]
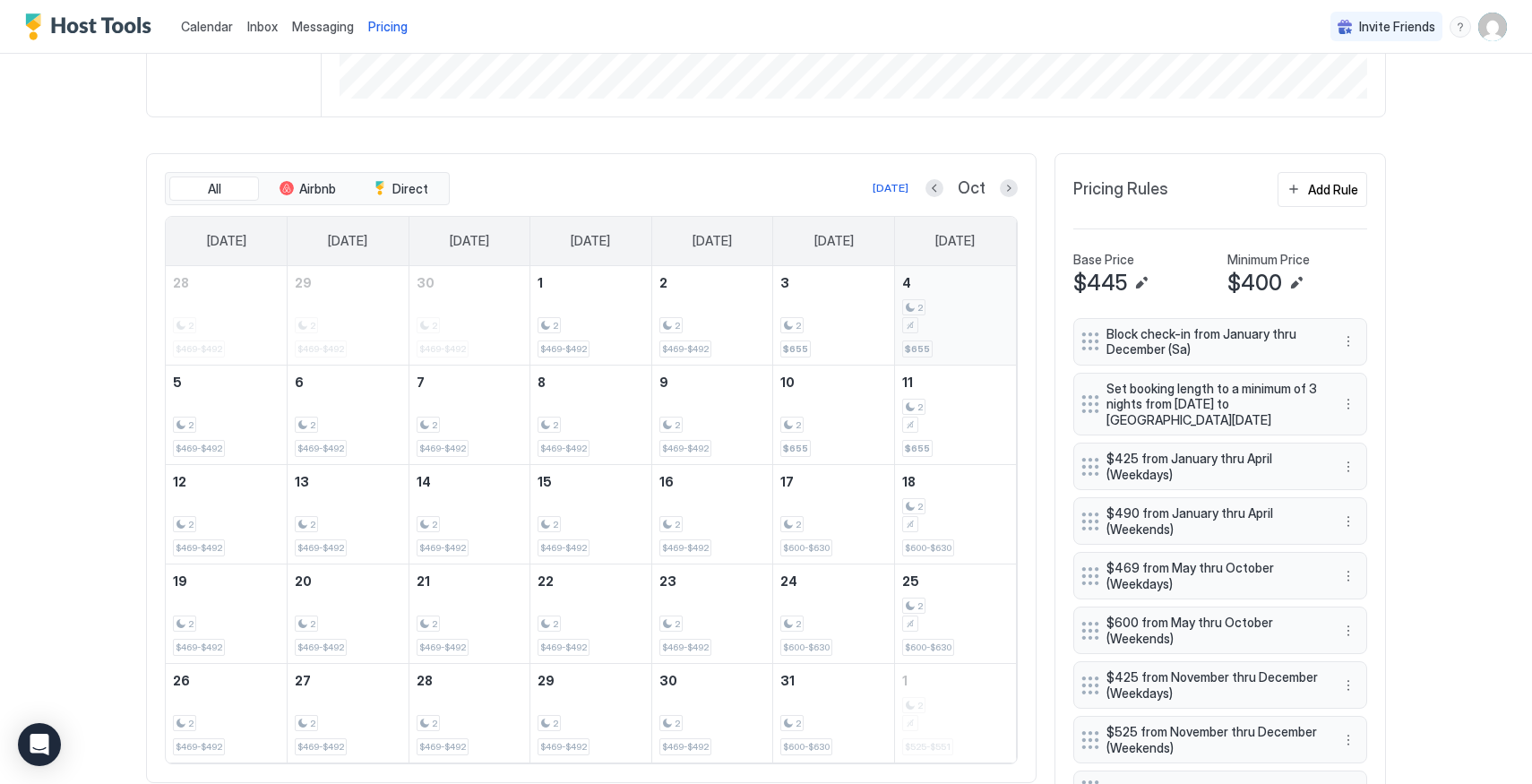
drag, startPoint x: 842, startPoint y: 331, endPoint x: 956, endPoint y: 331, distance: 114.0
click at [956, 331] on tr "28 2 $469-$492 29 2 $469-$492 30 2 $469-$492 1 2 $469-$492 2 2 $469-$492 3 2 $6…" at bounding box center [590, 315] width 851 height 99
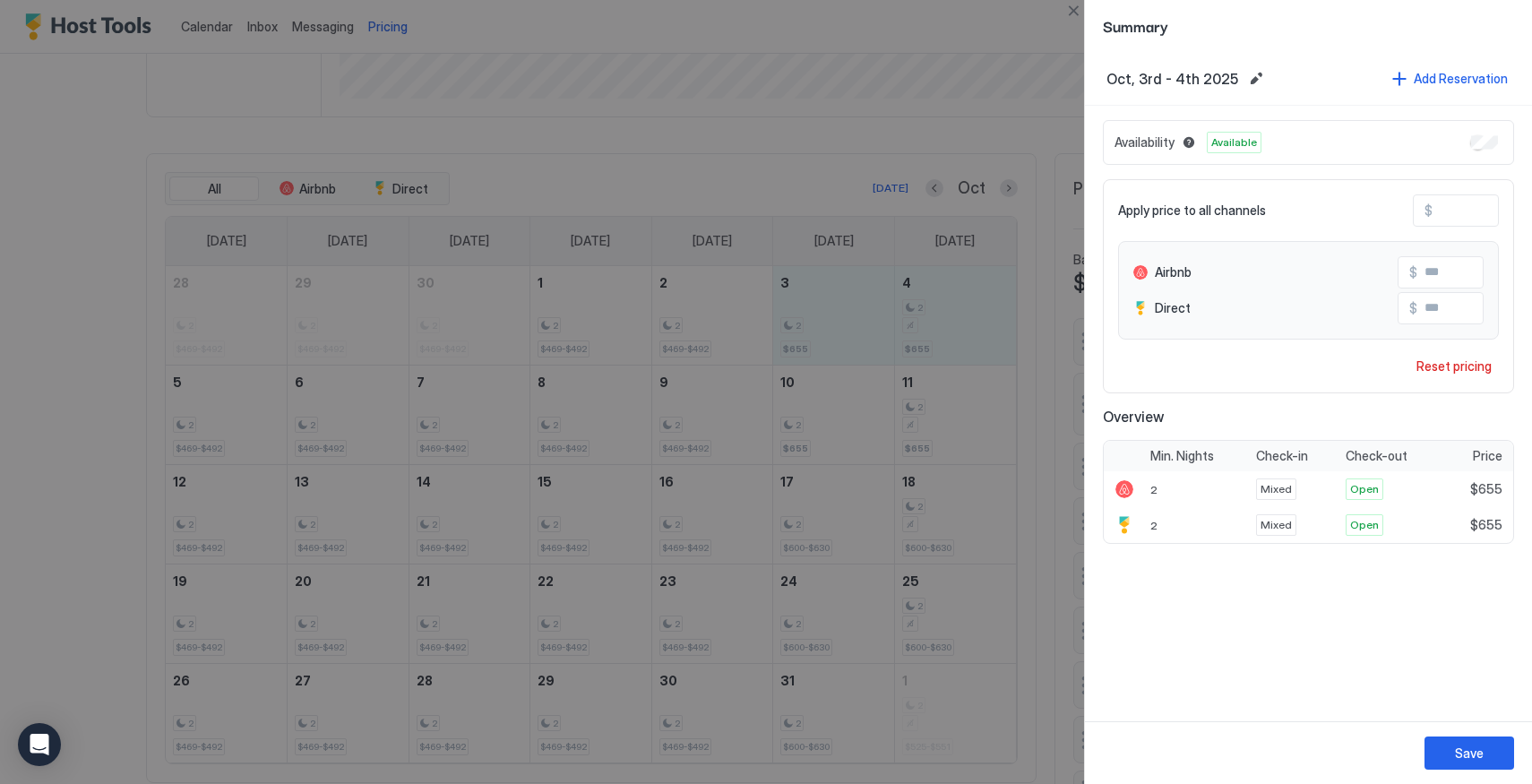
click at [1043, 235] on div at bounding box center [766, 392] width 1532 height 784
click at [1071, 14] on button "Close" at bounding box center [1073, 10] width 21 height 21
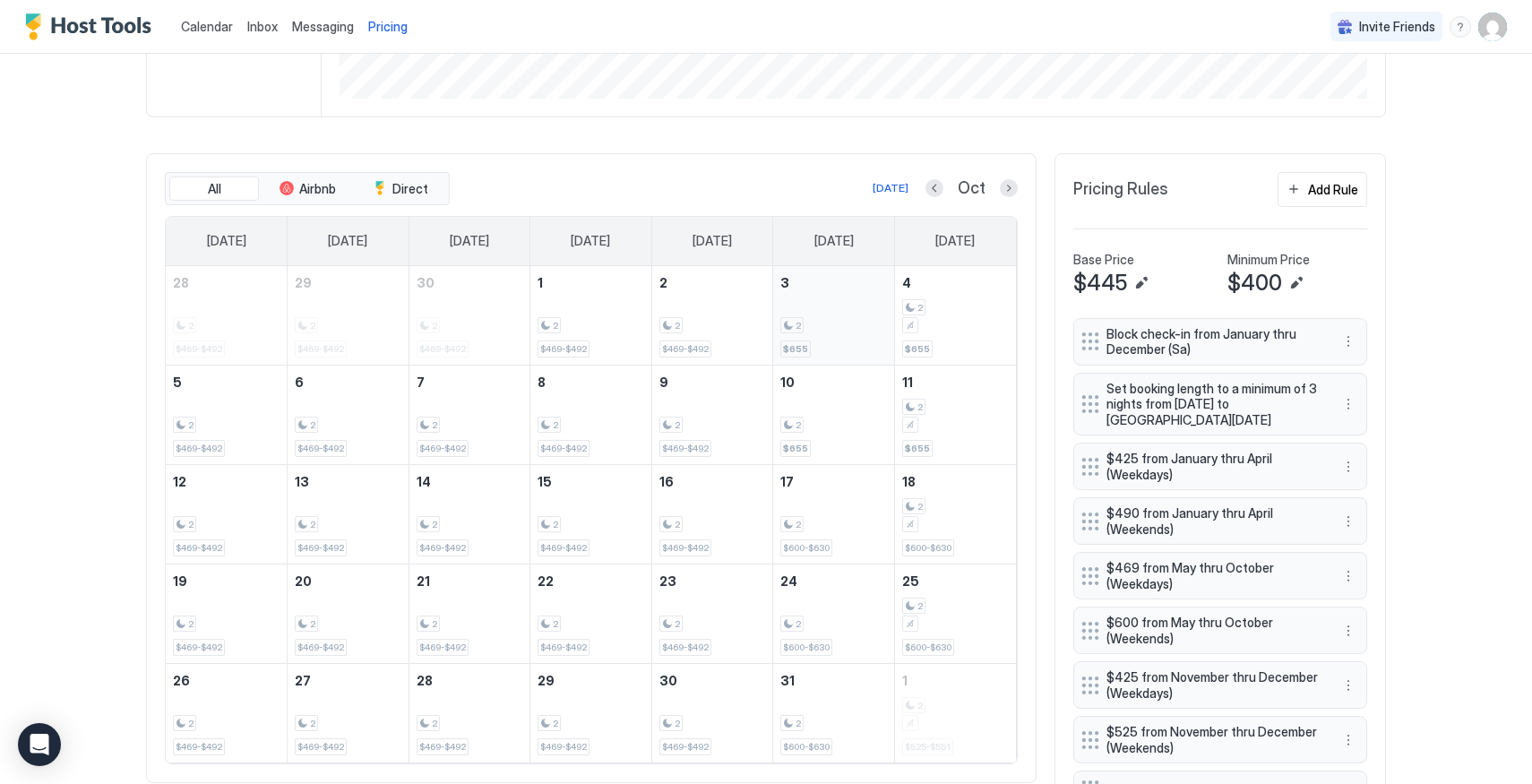
click at [858, 353] on div "2 $655" at bounding box center [834, 315] width 107 height 85
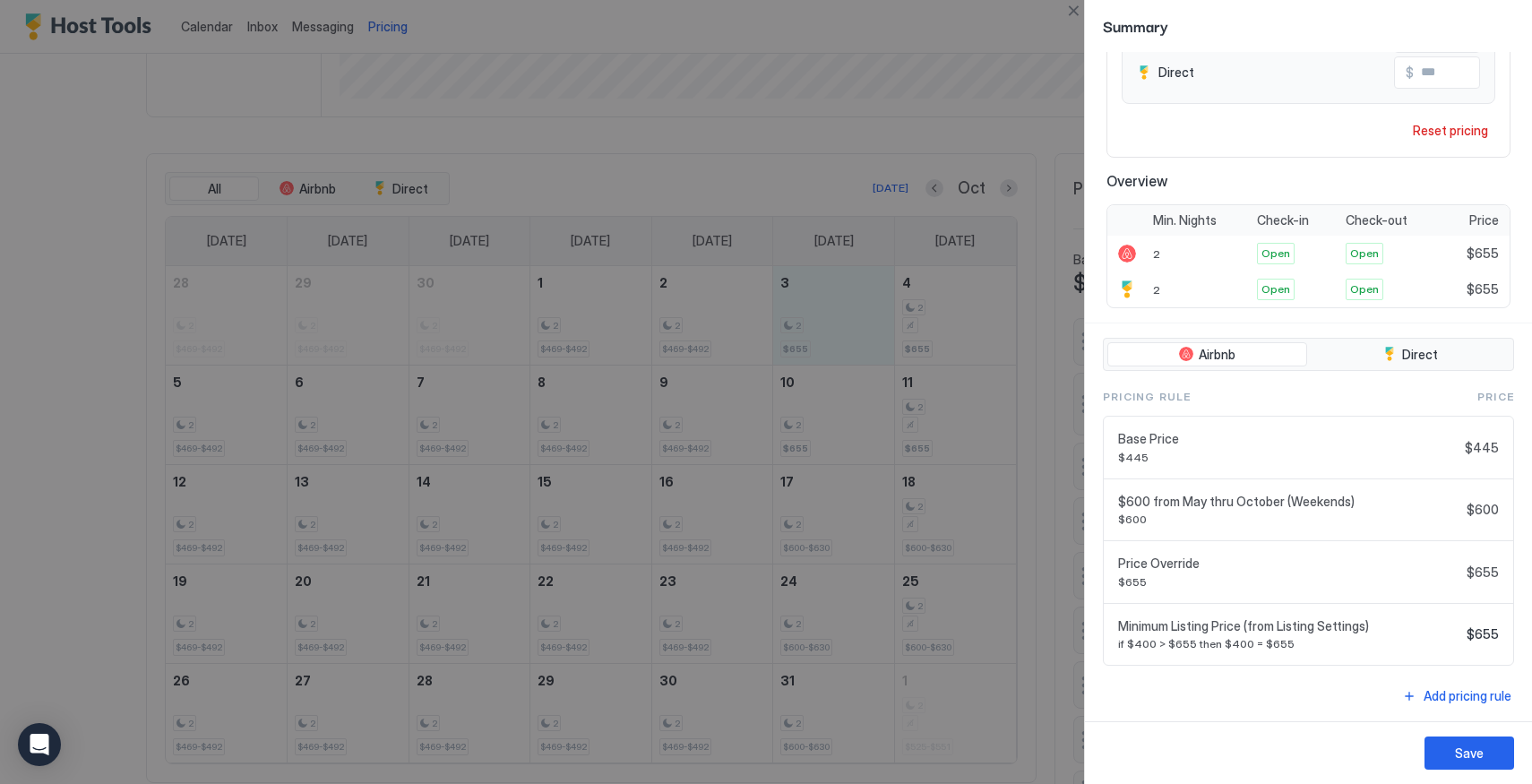
scroll to position [236, 0]
click at [1366, 350] on button "Direct" at bounding box center [1411, 353] width 200 height 25
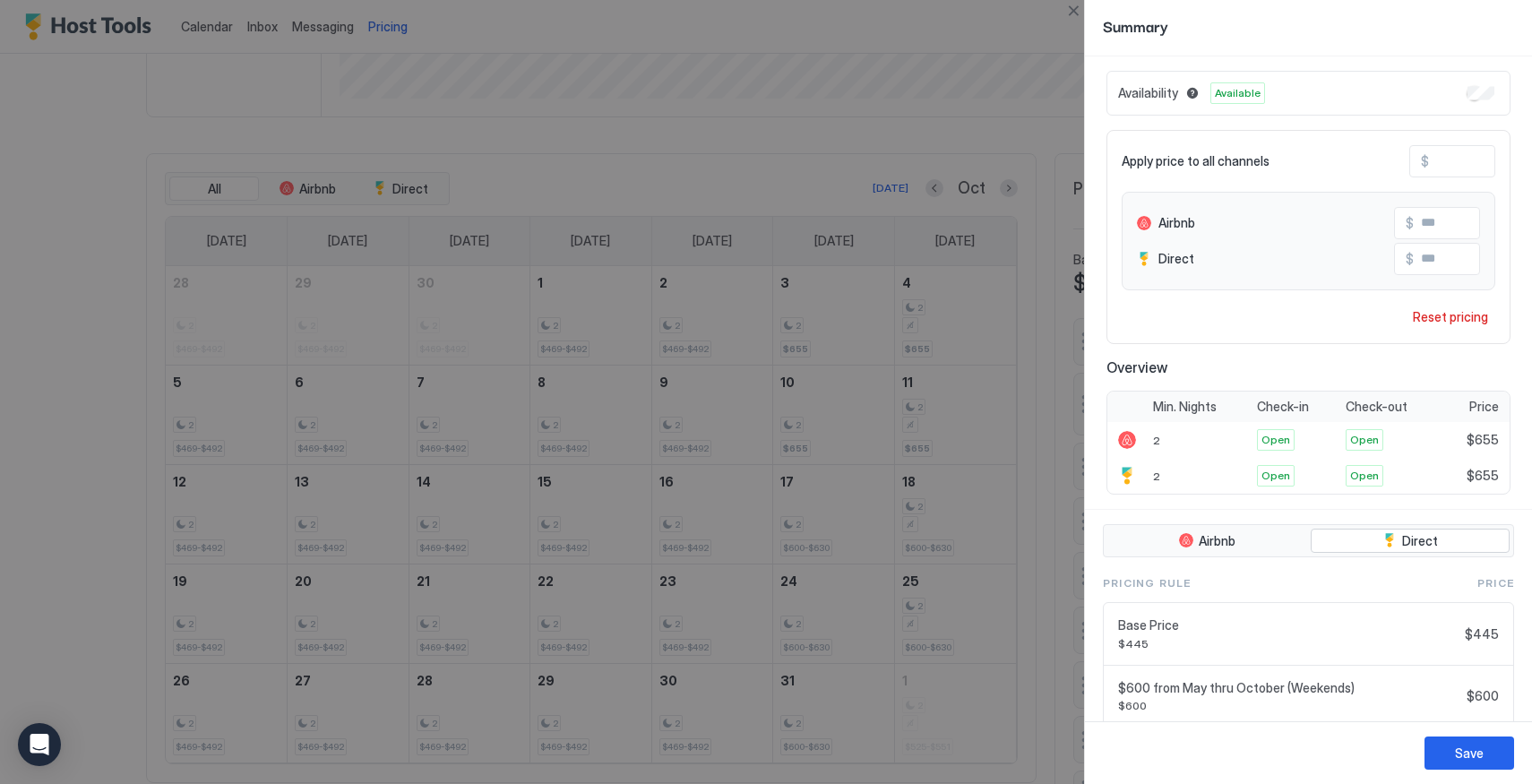
scroll to position [42, 0]
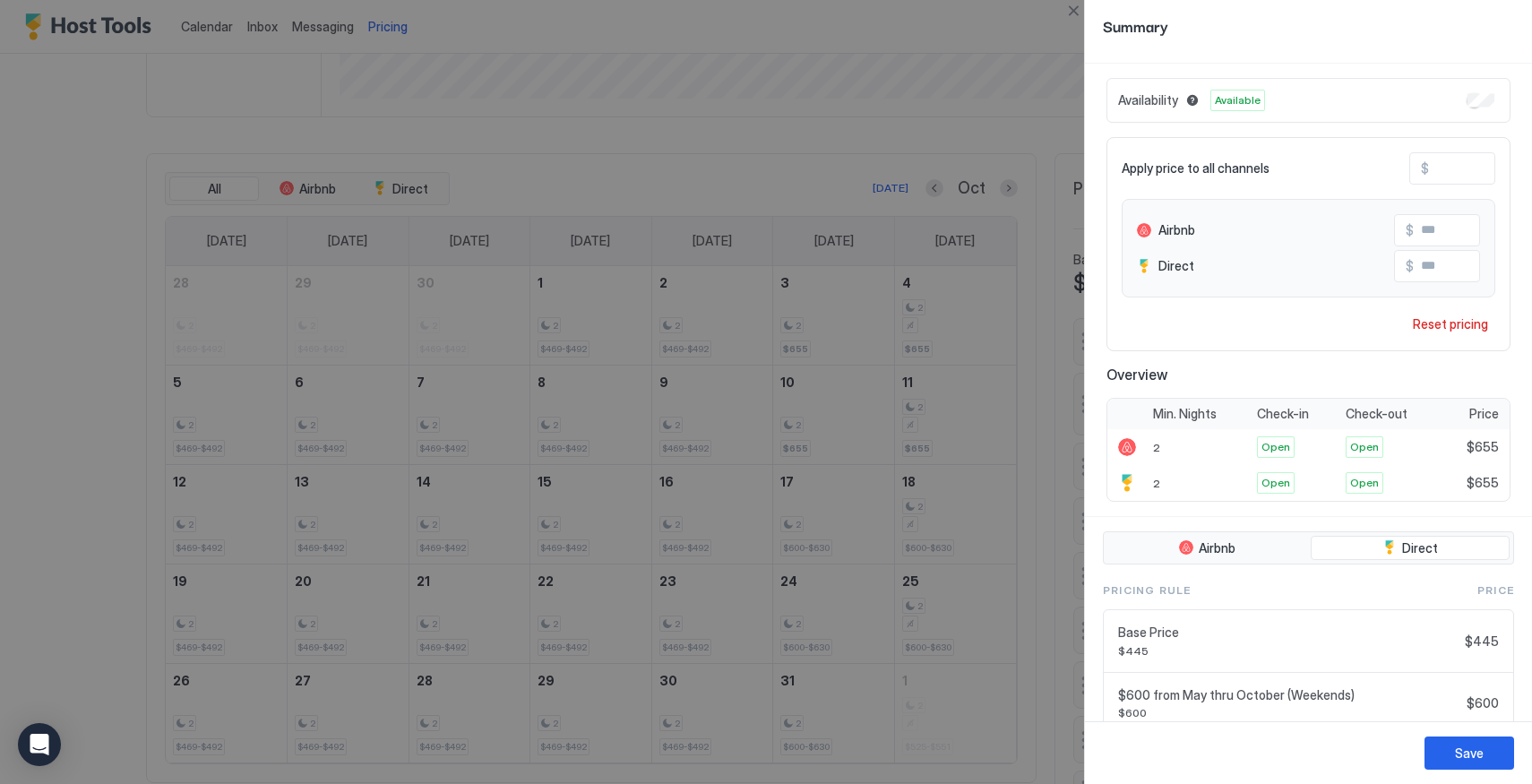
click at [1453, 265] on input "***" at bounding box center [1486, 266] width 143 height 30
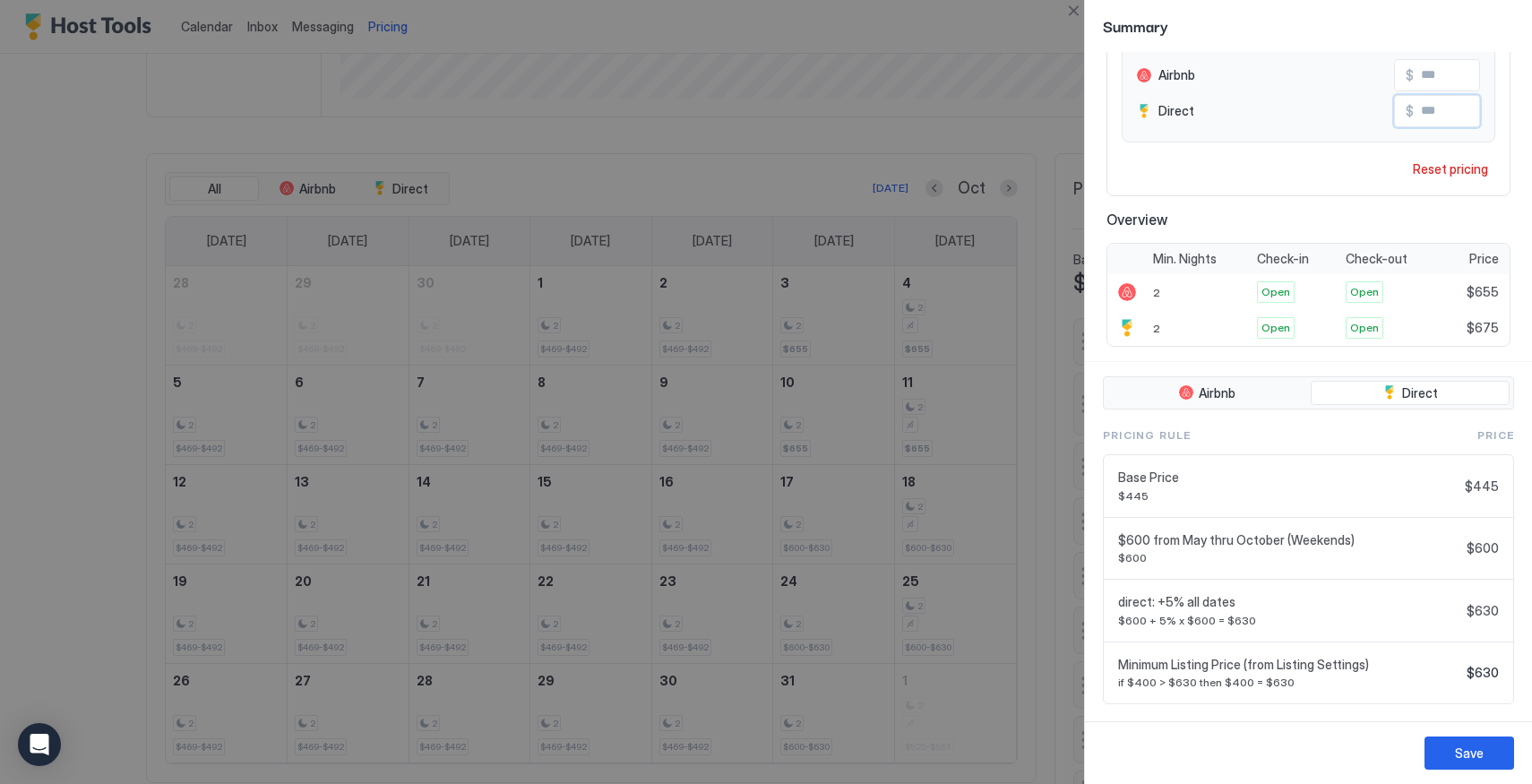
scroll to position [236, 0]
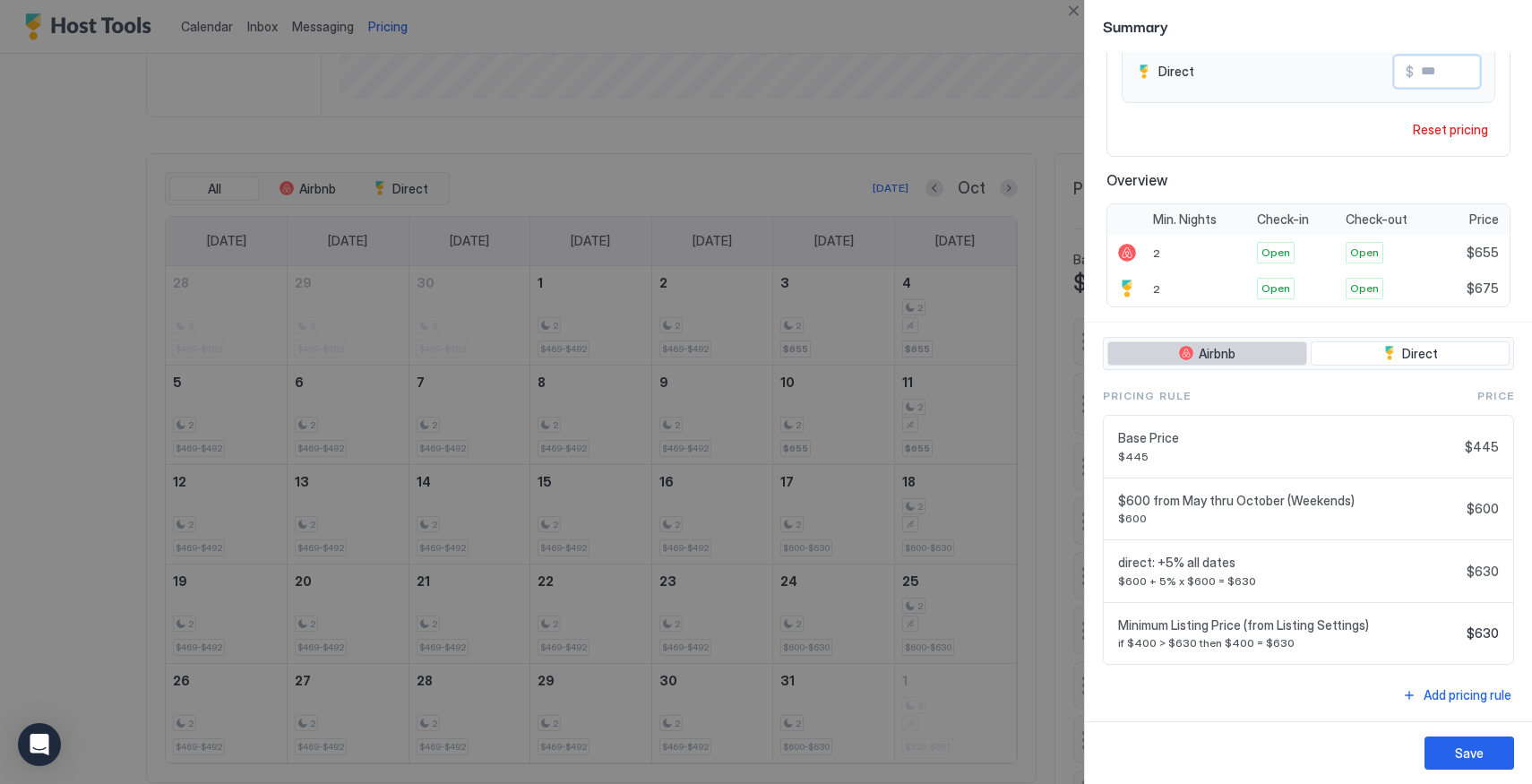
type input "***"
click at [1217, 354] on span "Airbnb" at bounding box center [1218, 354] width 37 height 17
click at [1335, 354] on button "Direct" at bounding box center [1411, 353] width 200 height 25
click at [1239, 369] on div "Airbnb Direct" at bounding box center [1309, 353] width 411 height 34
click at [1243, 355] on button "Airbnb" at bounding box center [1206, 353] width 200 height 25
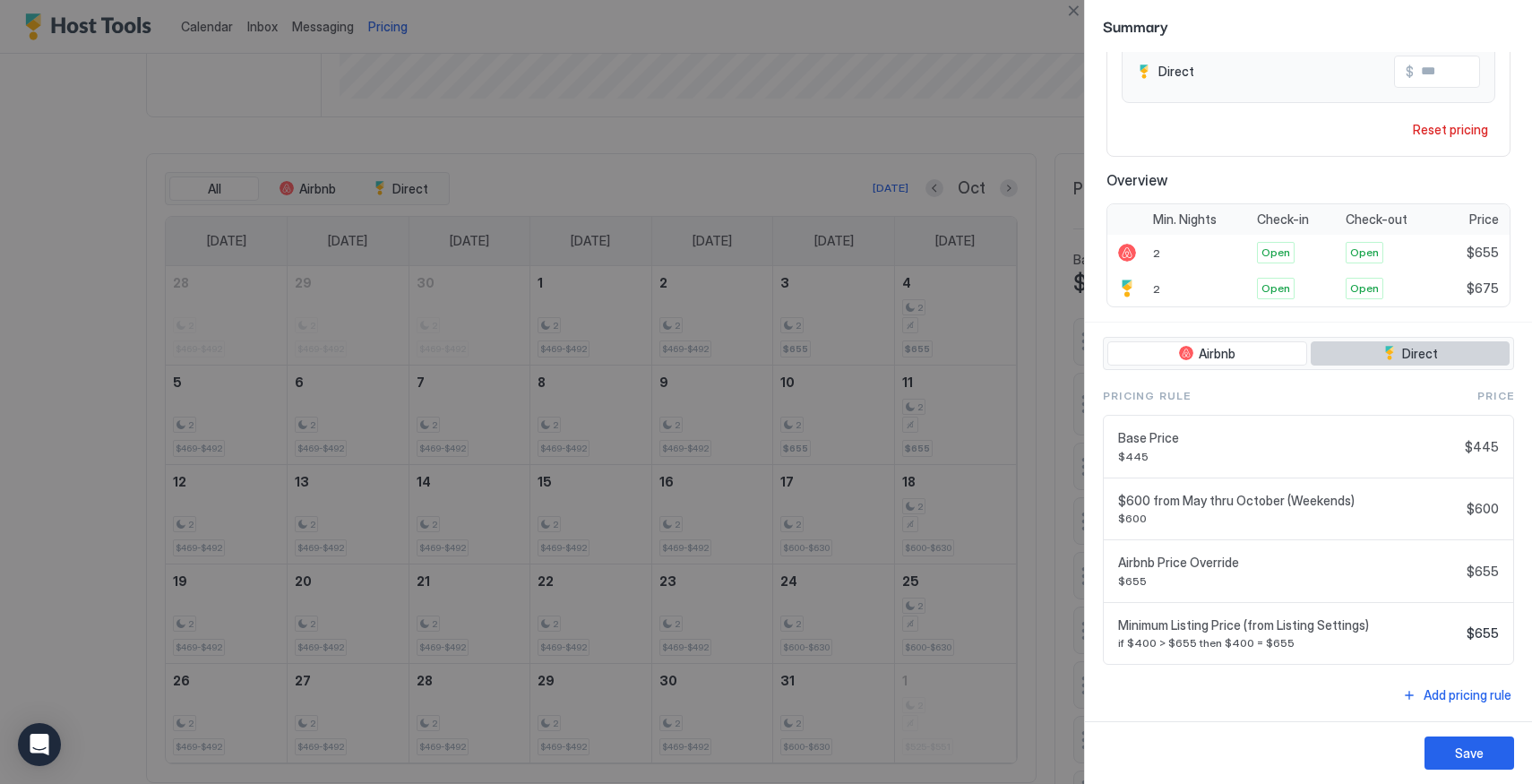
click at [1346, 355] on button "Direct" at bounding box center [1411, 353] width 200 height 25
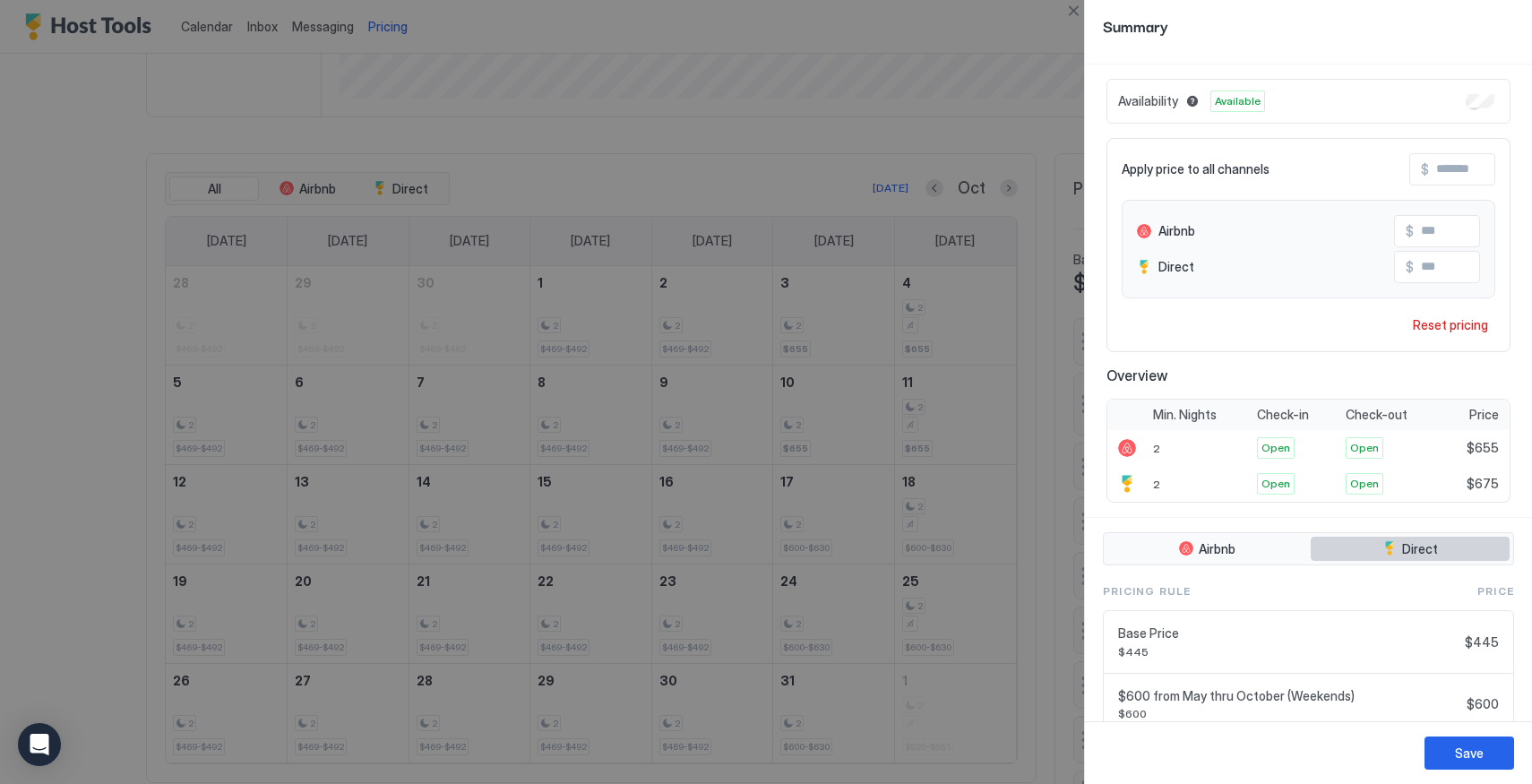
scroll to position [0, 0]
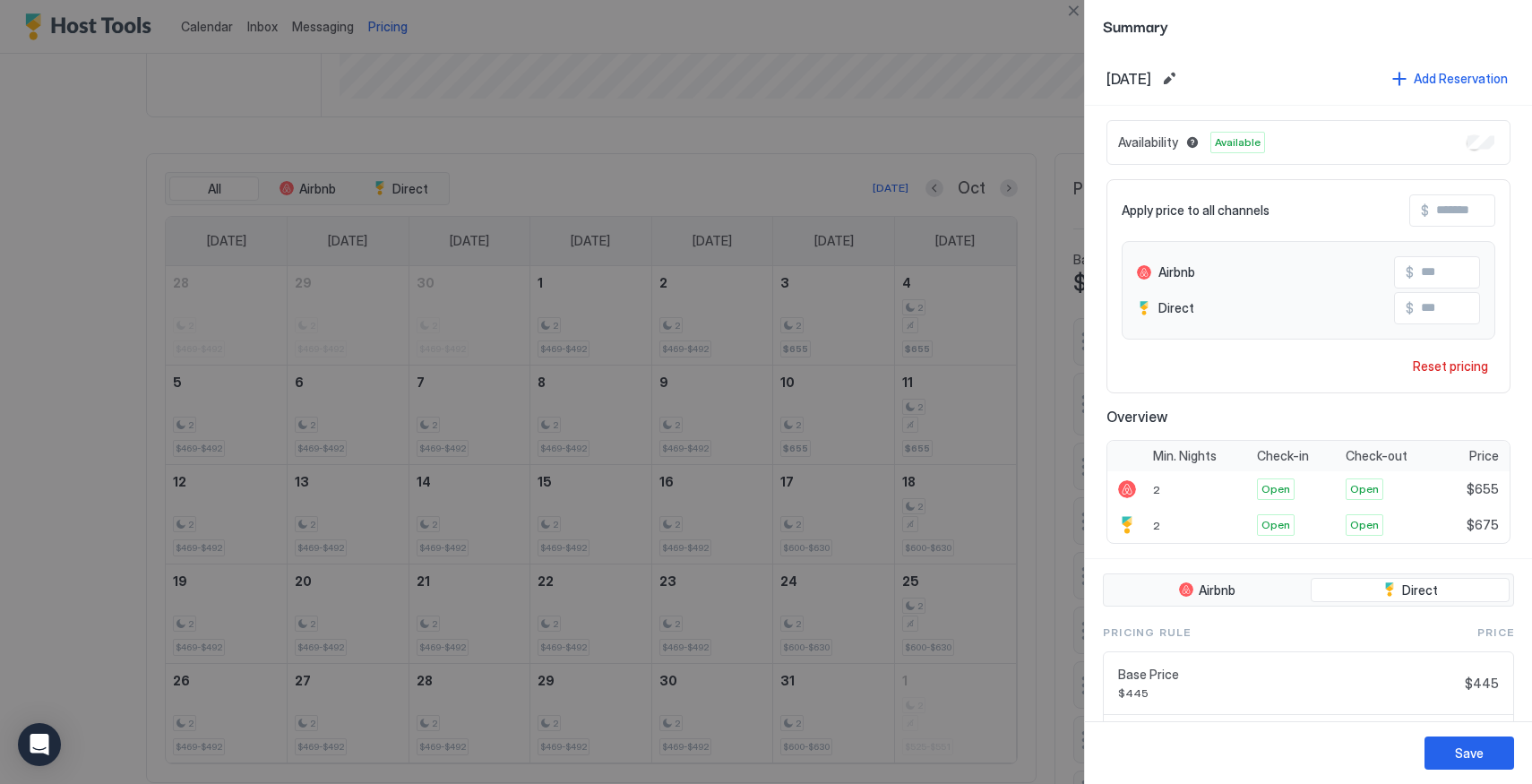
click at [1143, 302] on div at bounding box center [1145, 308] width 15 height 15
click at [1170, 371] on div "Apply price to all channels $ Airbnb $ *** Direct $ *** Reset pricing" at bounding box center [1308, 286] width 404 height 214
click at [1075, 10] on button "Close" at bounding box center [1073, 10] width 21 height 21
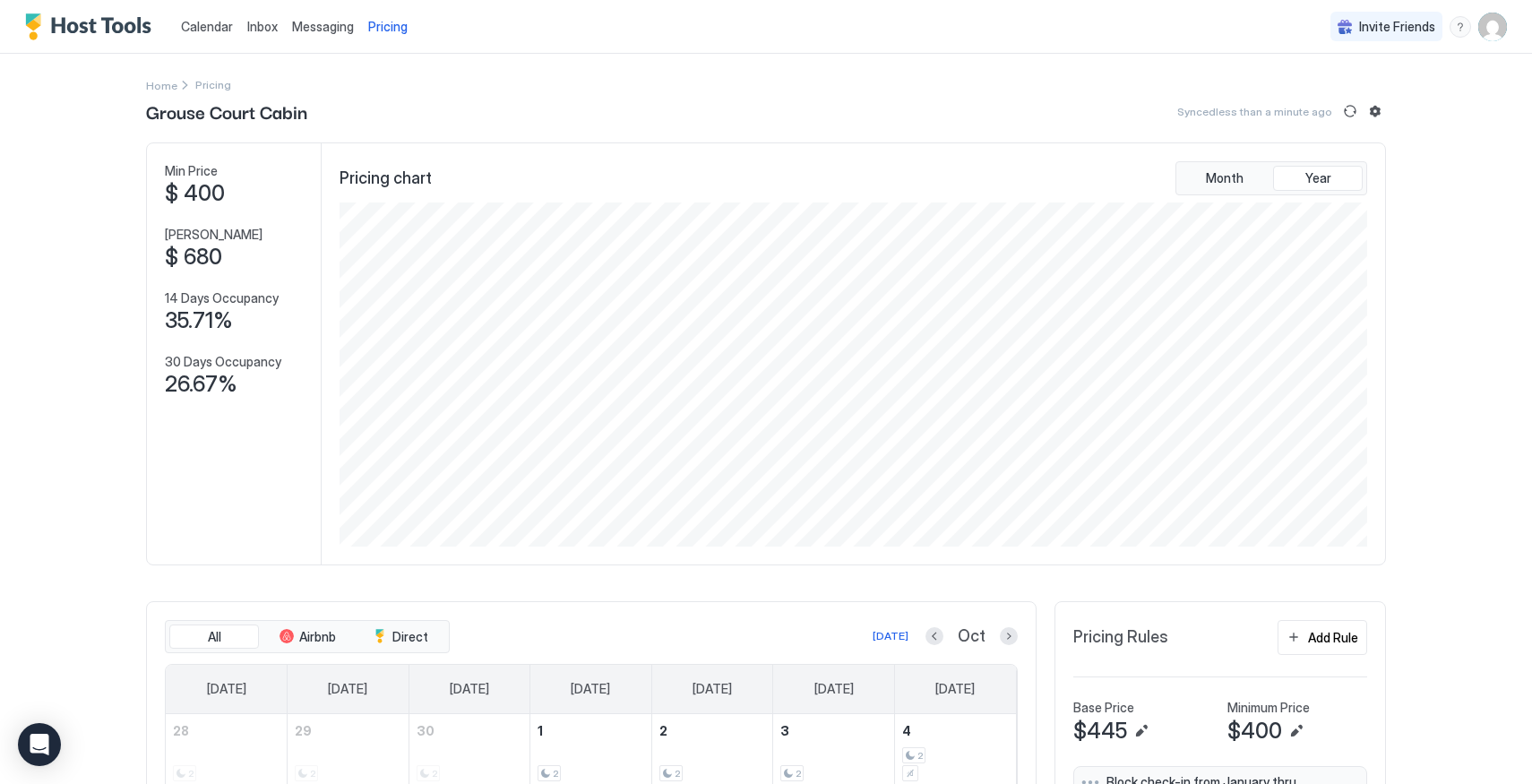
click at [1492, 23] on img "User profile" at bounding box center [1492, 27] width 29 height 28
click at [1405, 107] on div "Settings" at bounding box center [1393, 101] width 228 height 31
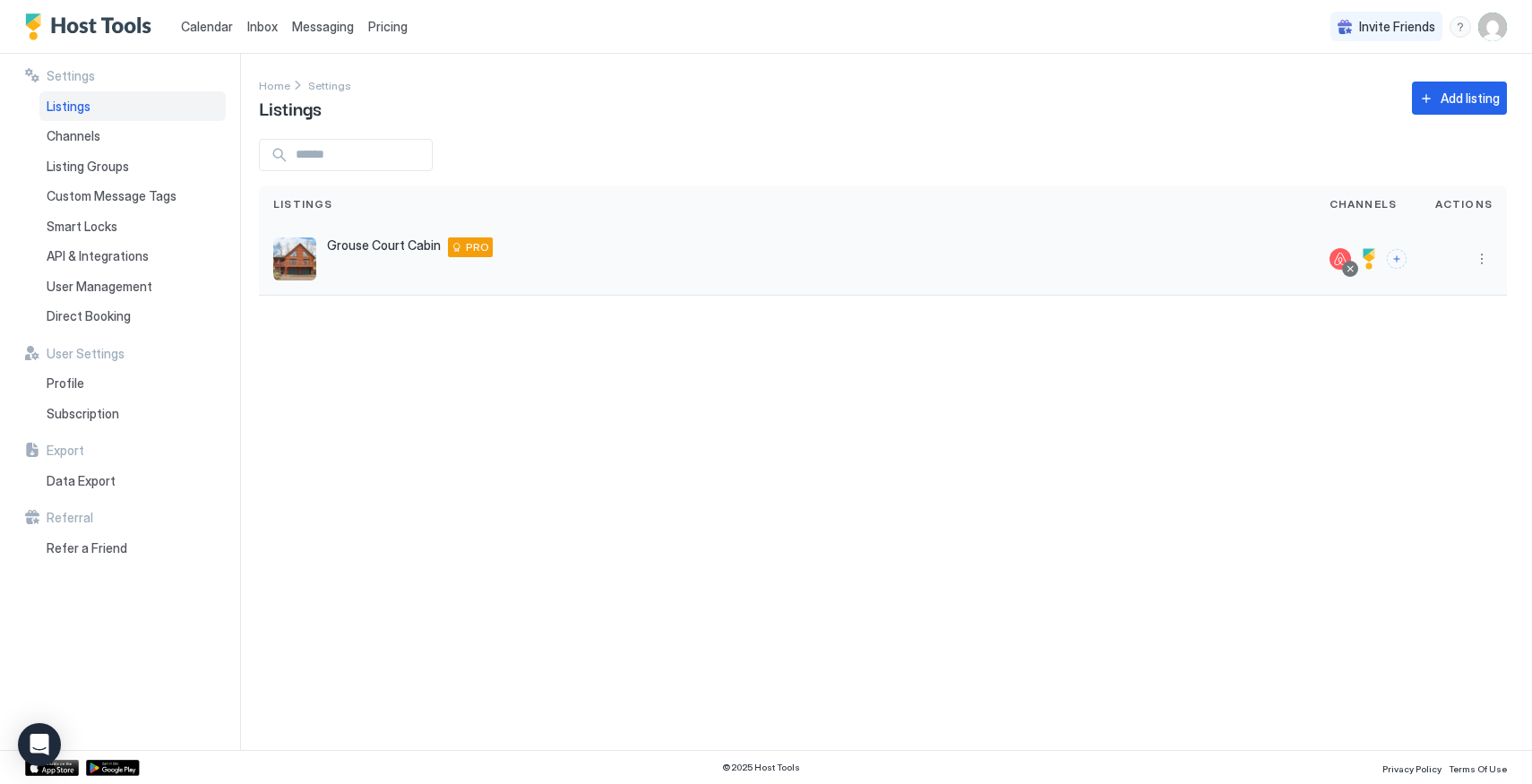
click at [1374, 263] on div at bounding box center [1368, 258] width 21 height 21
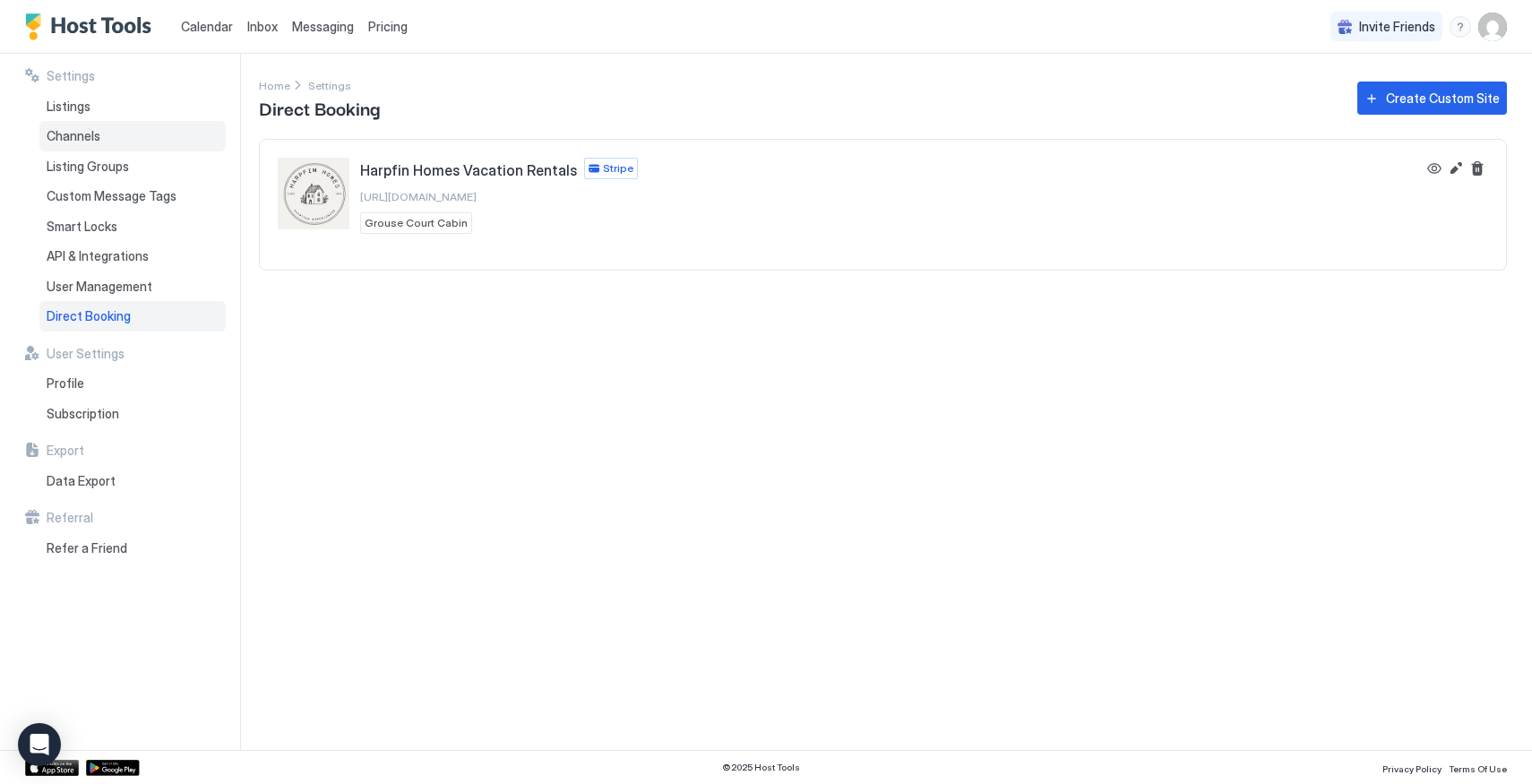
click at [123, 138] on div "Channels" at bounding box center [132, 136] width 187 height 30
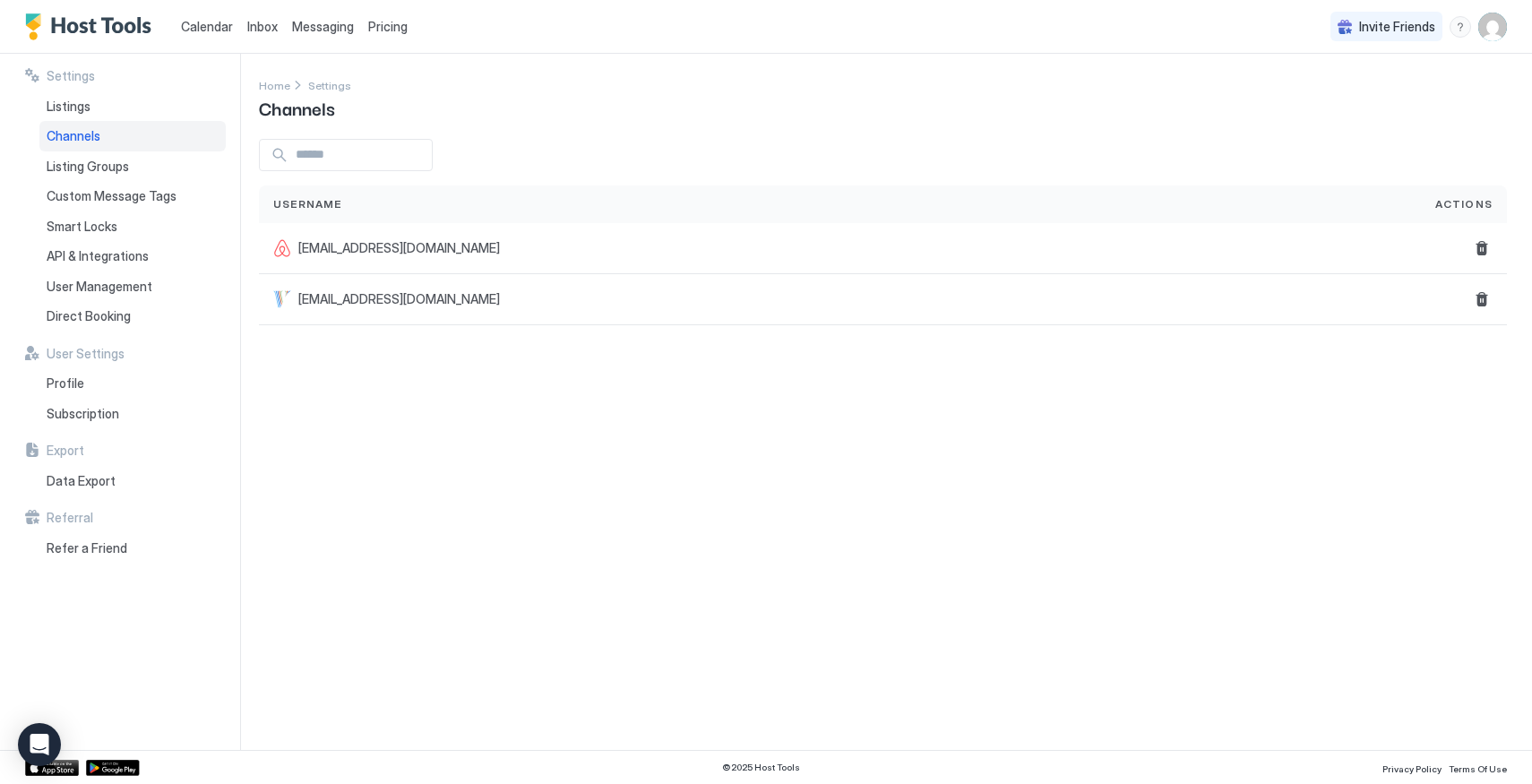
click at [324, 153] on input "Input Field" at bounding box center [360, 154] width 143 height 30
type input "*"
click at [388, 390] on div "Settings Home Settings Channels Username Actions aj.zozakiewicz@gmail.com aj@ha…" at bounding box center [896, 401] width 1274 height 696
click at [139, 111] on div "Listings" at bounding box center [132, 106] width 187 height 30
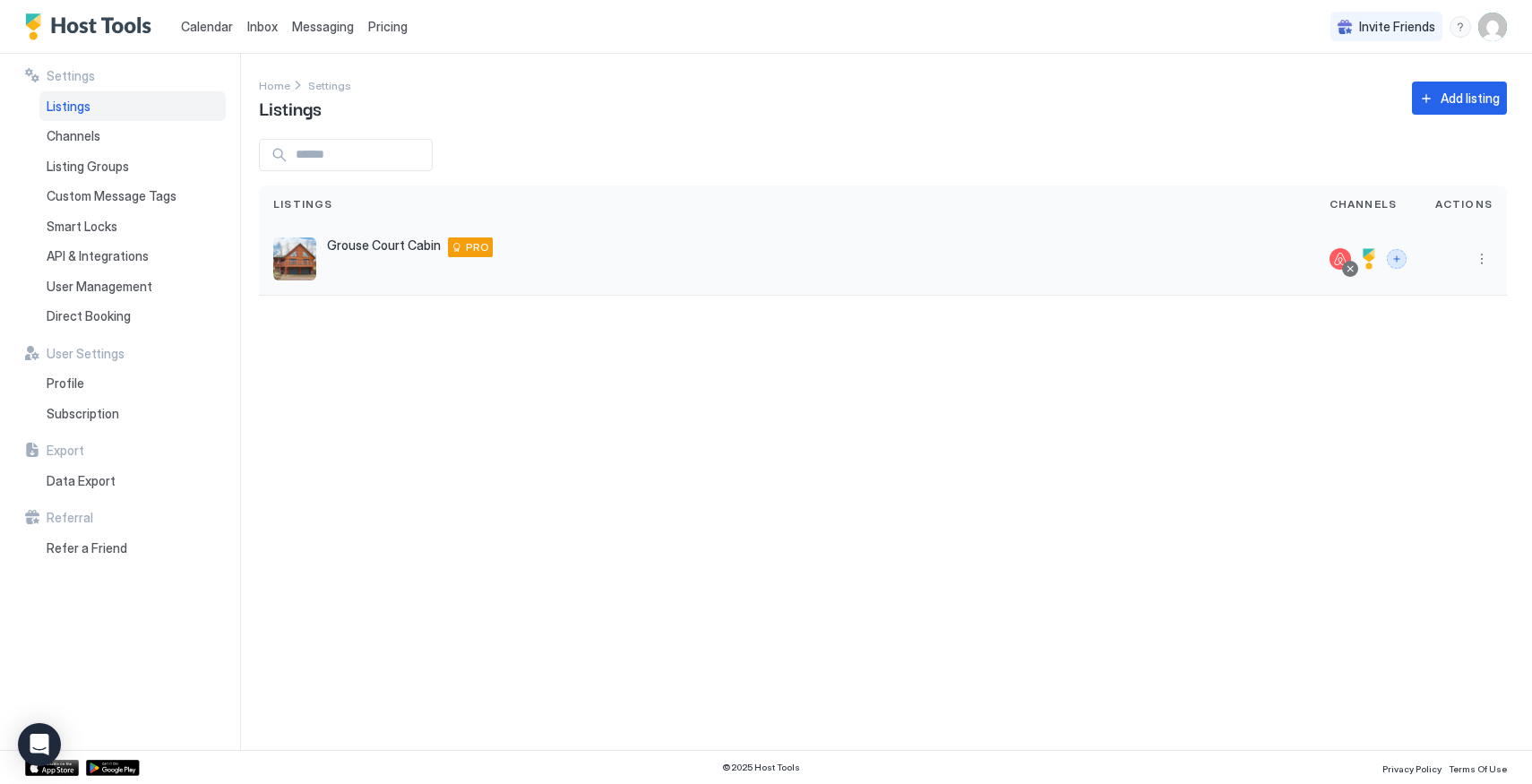
click at [1401, 252] on button "Connect channels" at bounding box center [1397, 258] width 19 height 19
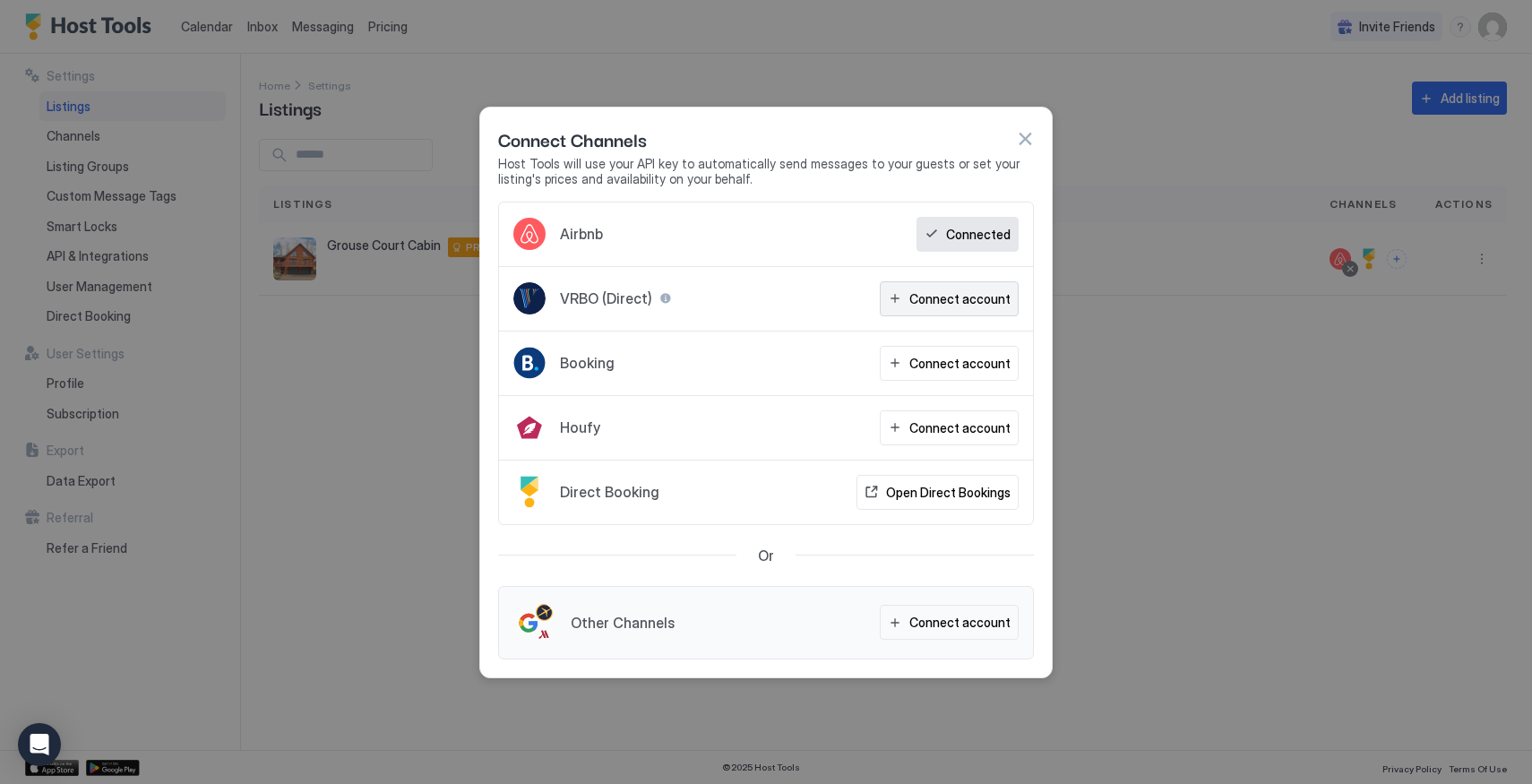
click at [933, 307] on button "Connect account" at bounding box center [949, 299] width 139 height 35
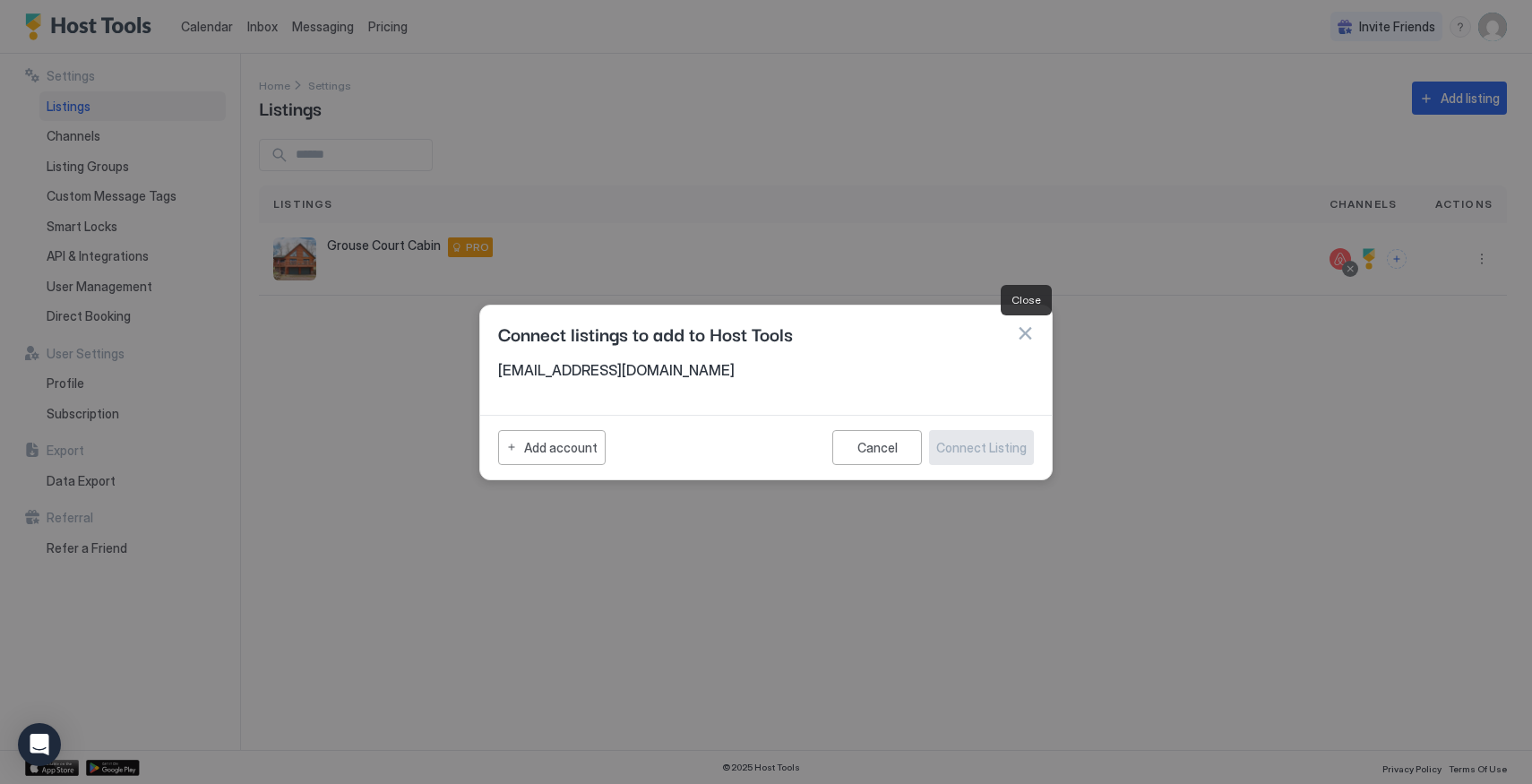
click at [1030, 331] on button "button" at bounding box center [1024, 333] width 17 height 17
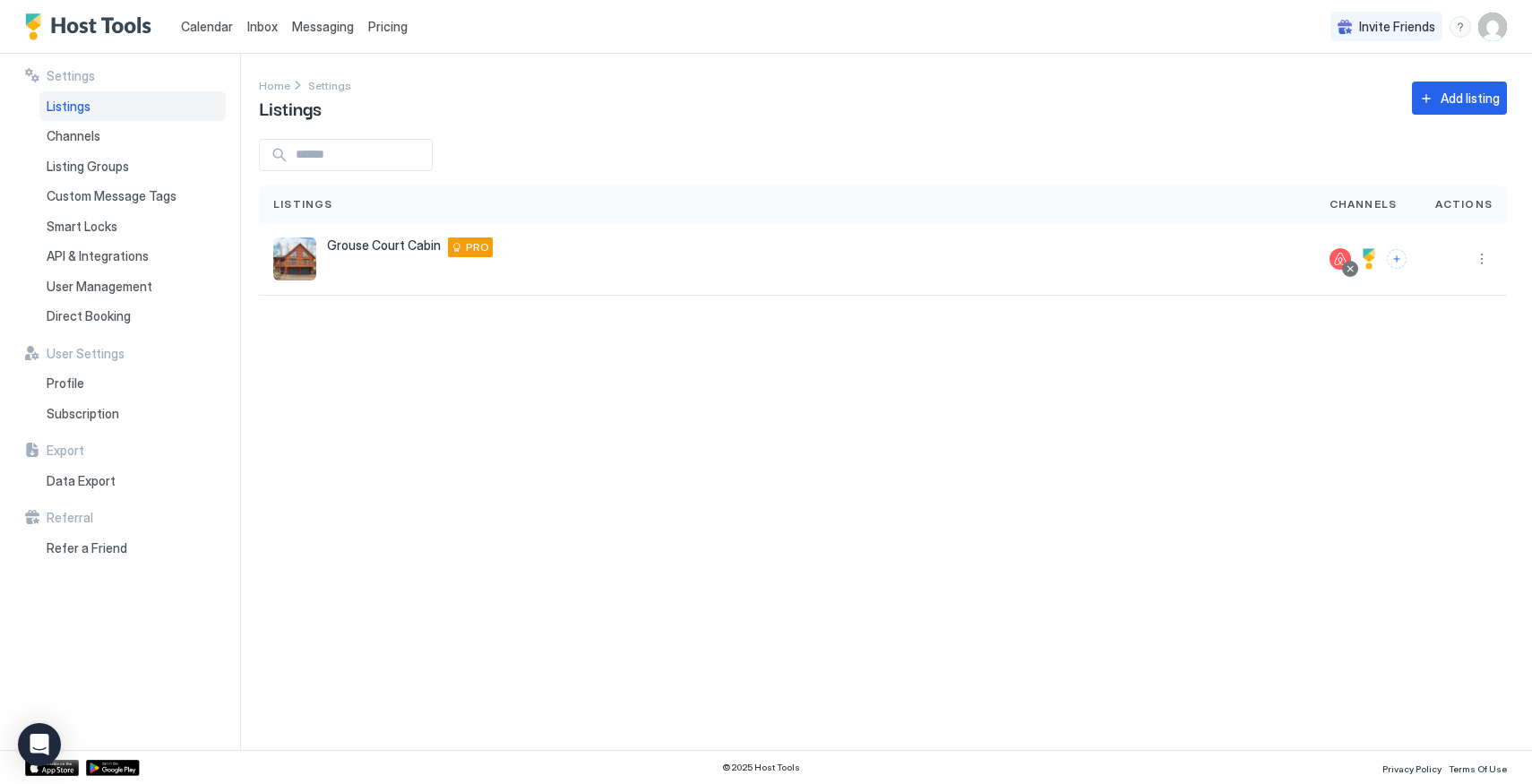
click at [916, 373] on div "Settings Home Settings Listings Add listing Listings Channels Actions Grouse Co…" at bounding box center [896, 401] width 1274 height 696
click at [96, 128] on span "Channels" at bounding box center [74, 136] width 53 height 17
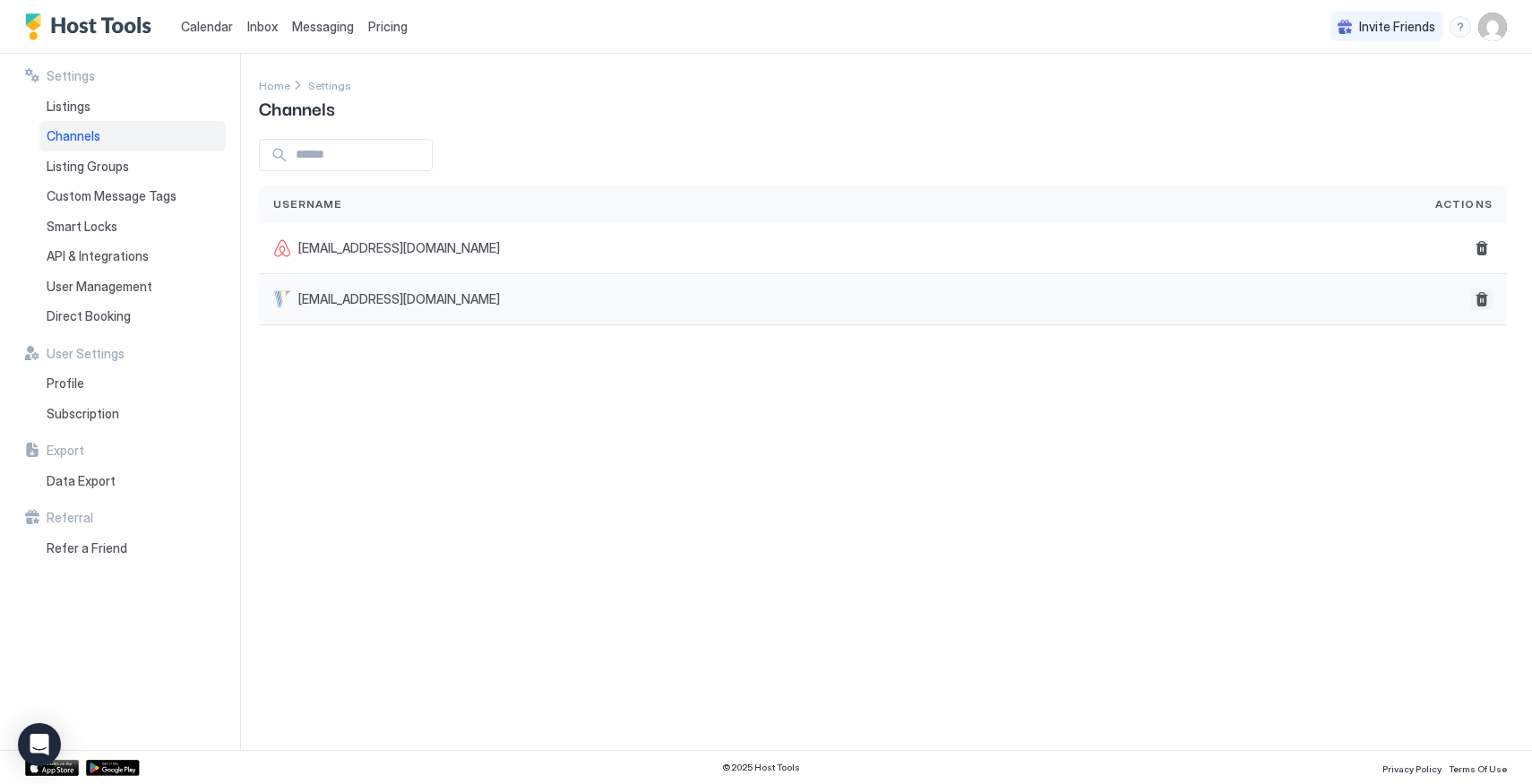
click at [1482, 294] on button "Delete" at bounding box center [1481, 299] width 21 height 21
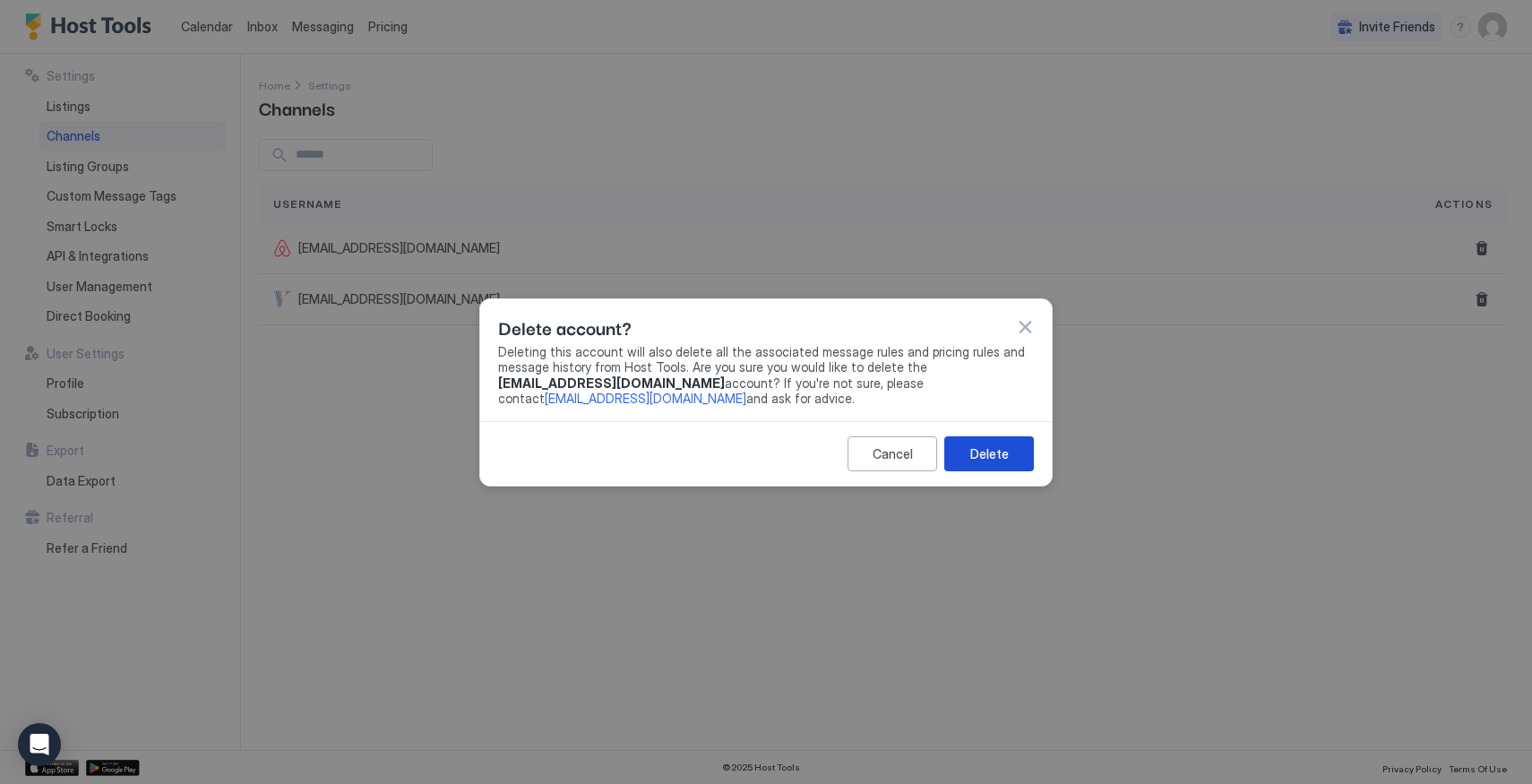
click at [995, 454] on div "Delete" at bounding box center [989, 453] width 39 height 18
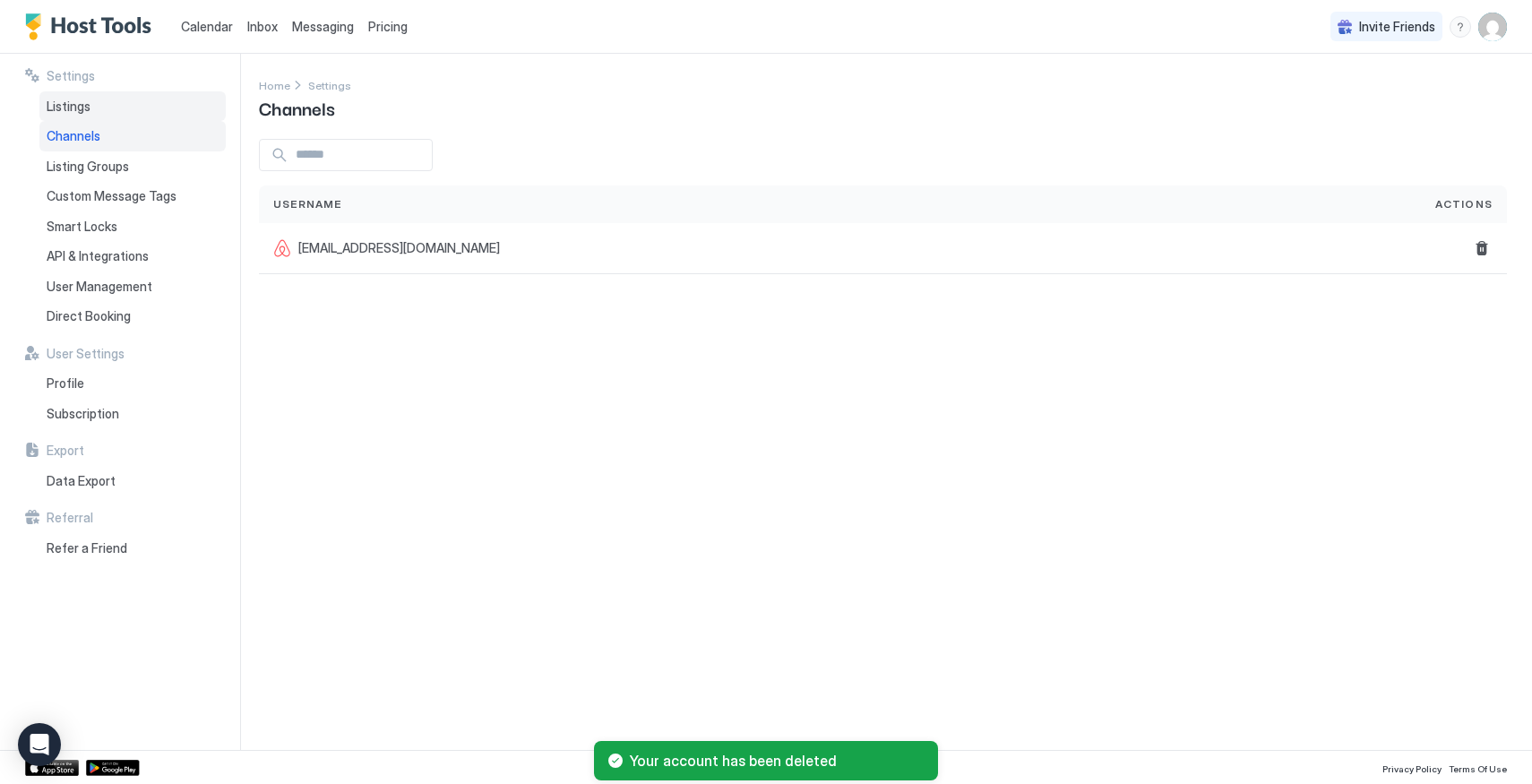
click at [131, 112] on div "Listings" at bounding box center [132, 106] width 187 height 30
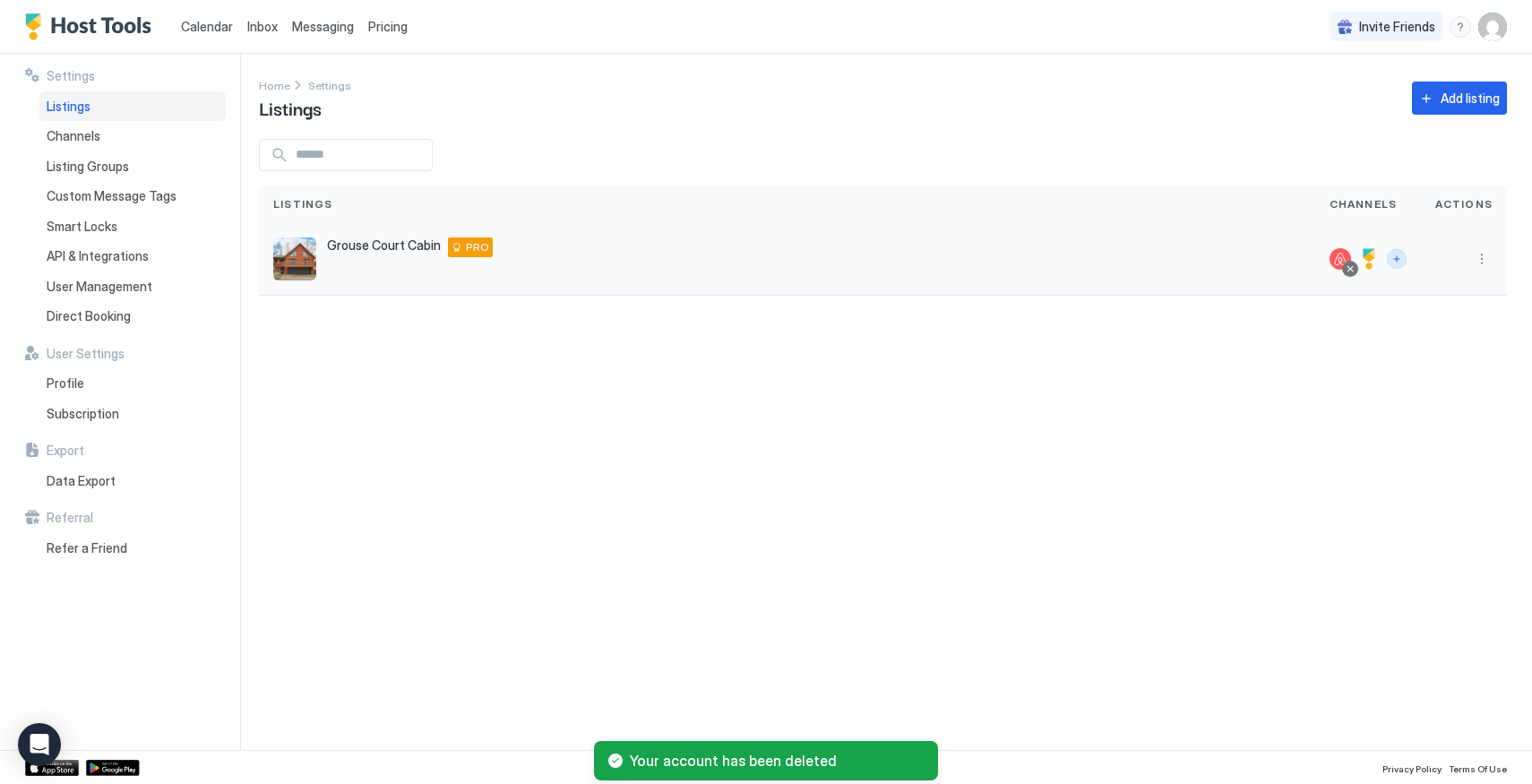
click at [1401, 258] on button "Connect channels" at bounding box center [1397, 258] width 19 height 19
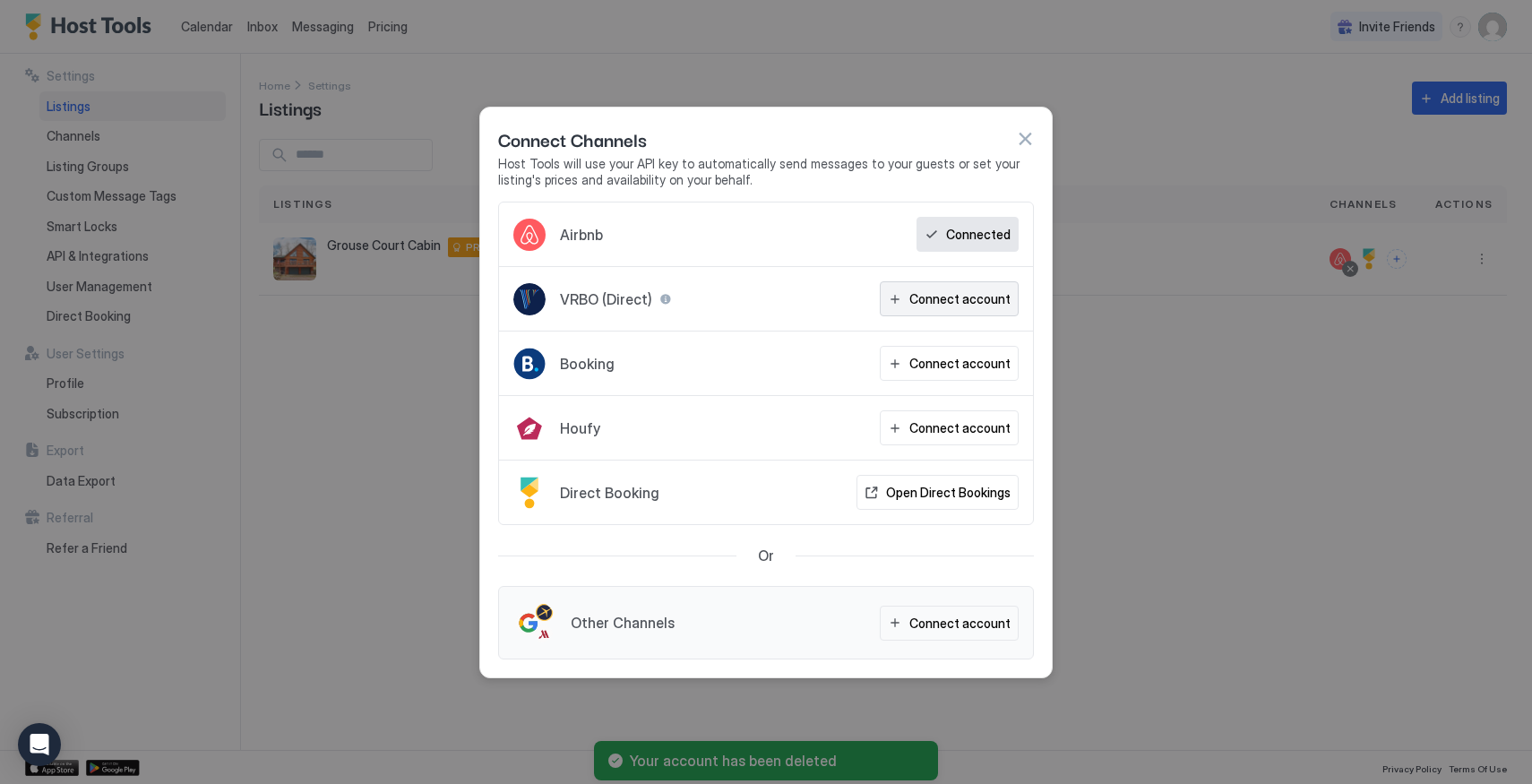
click at [948, 308] on button "Connect account" at bounding box center [949, 299] width 139 height 35
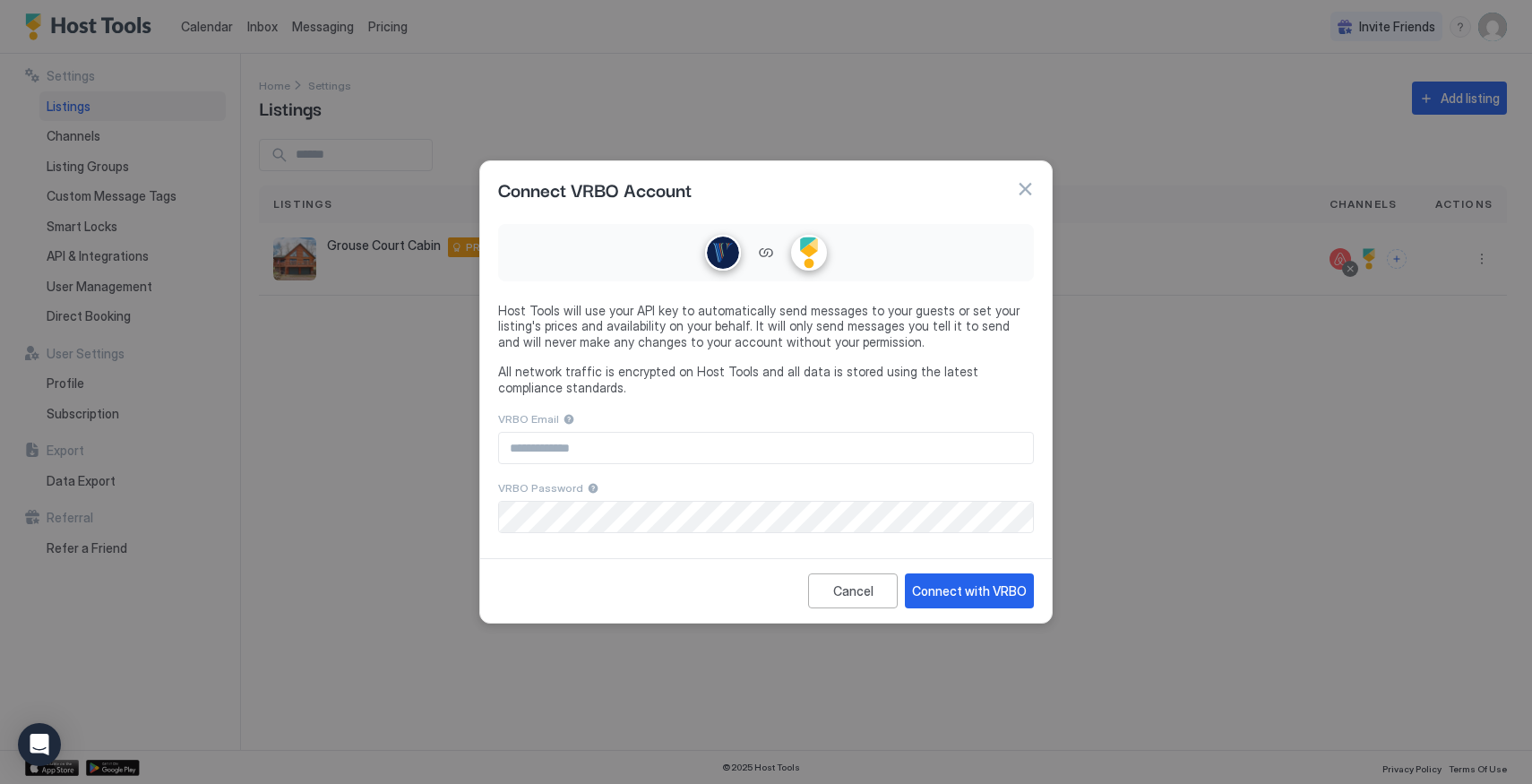
click at [677, 452] on input "Input Field" at bounding box center [766, 448] width 534 height 30
type input "**********"
click at [970, 603] on button "Connect with VRBO" at bounding box center [969, 591] width 129 height 35
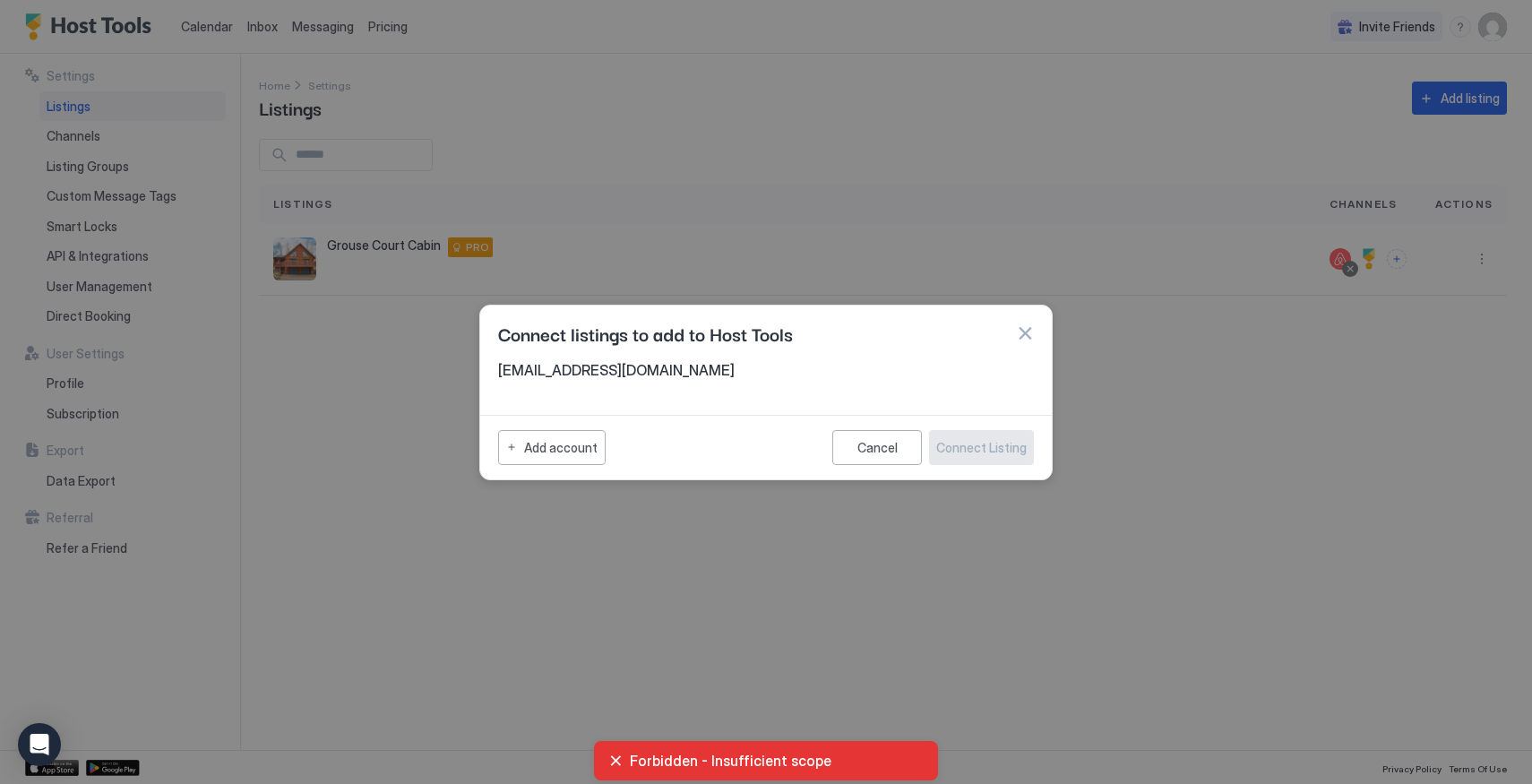
click at [1023, 332] on button "button" at bounding box center [1024, 333] width 17 height 17
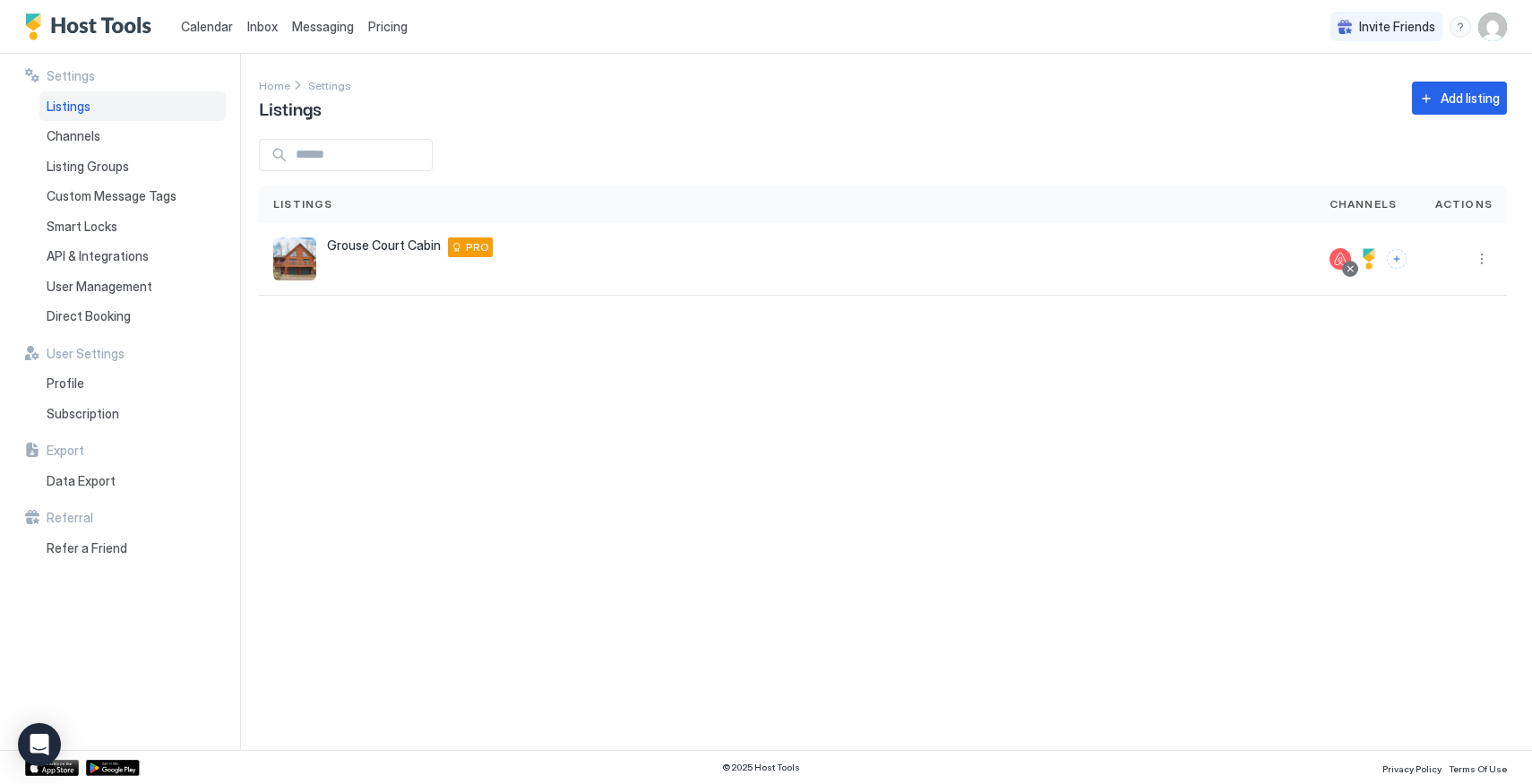
click at [979, 526] on div "Settings Home Settings Listings Add listing Listings Channels Actions Grouse Co…" at bounding box center [896, 401] width 1274 height 696
click at [916, 118] on div "Home Settings Listings Add listing" at bounding box center [883, 98] width 1248 height 46
click at [210, 27] on span "Calendar" at bounding box center [207, 26] width 52 height 16
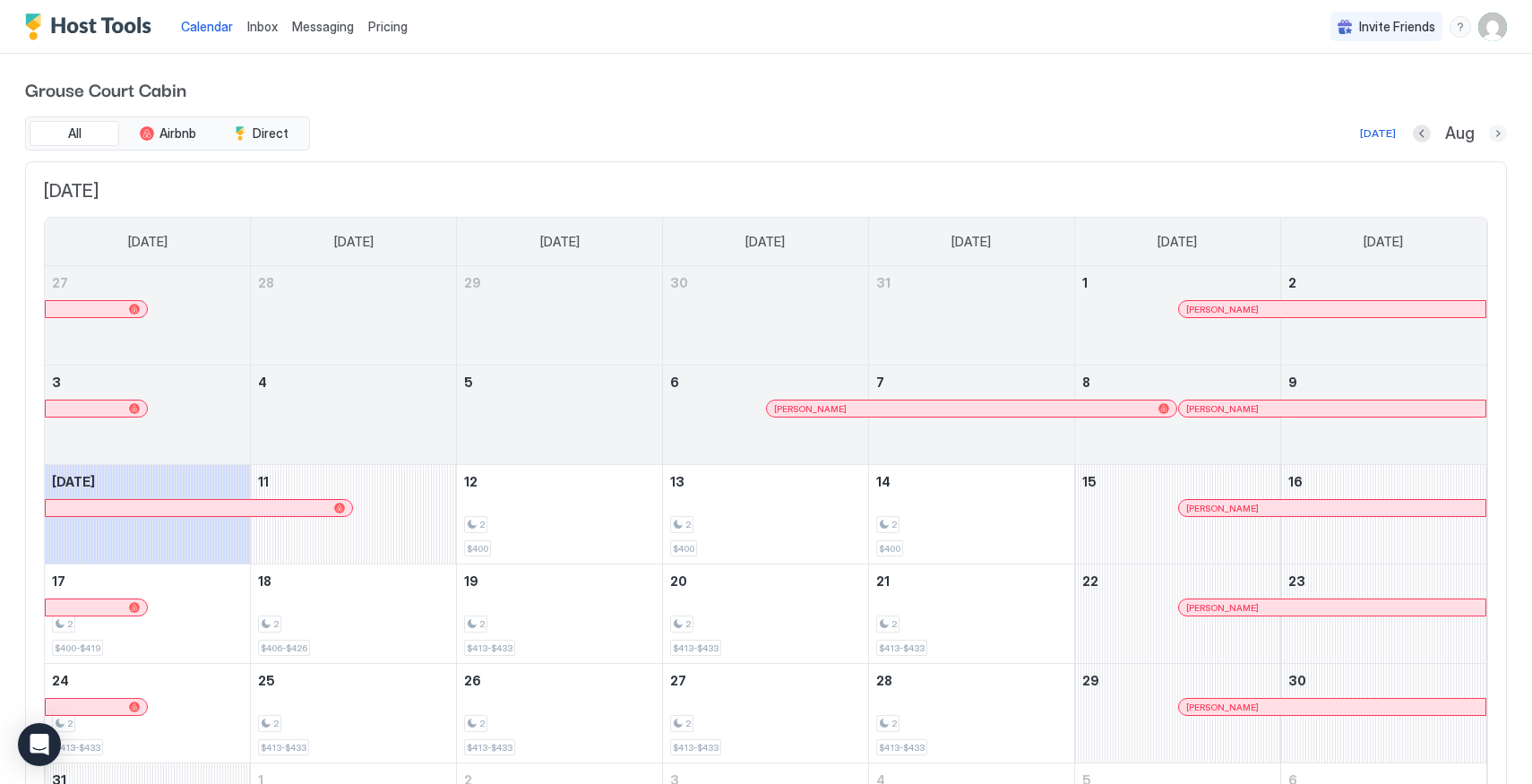
click at [1495, 129] on button "Next month" at bounding box center [1498, 132] width 17 height 17
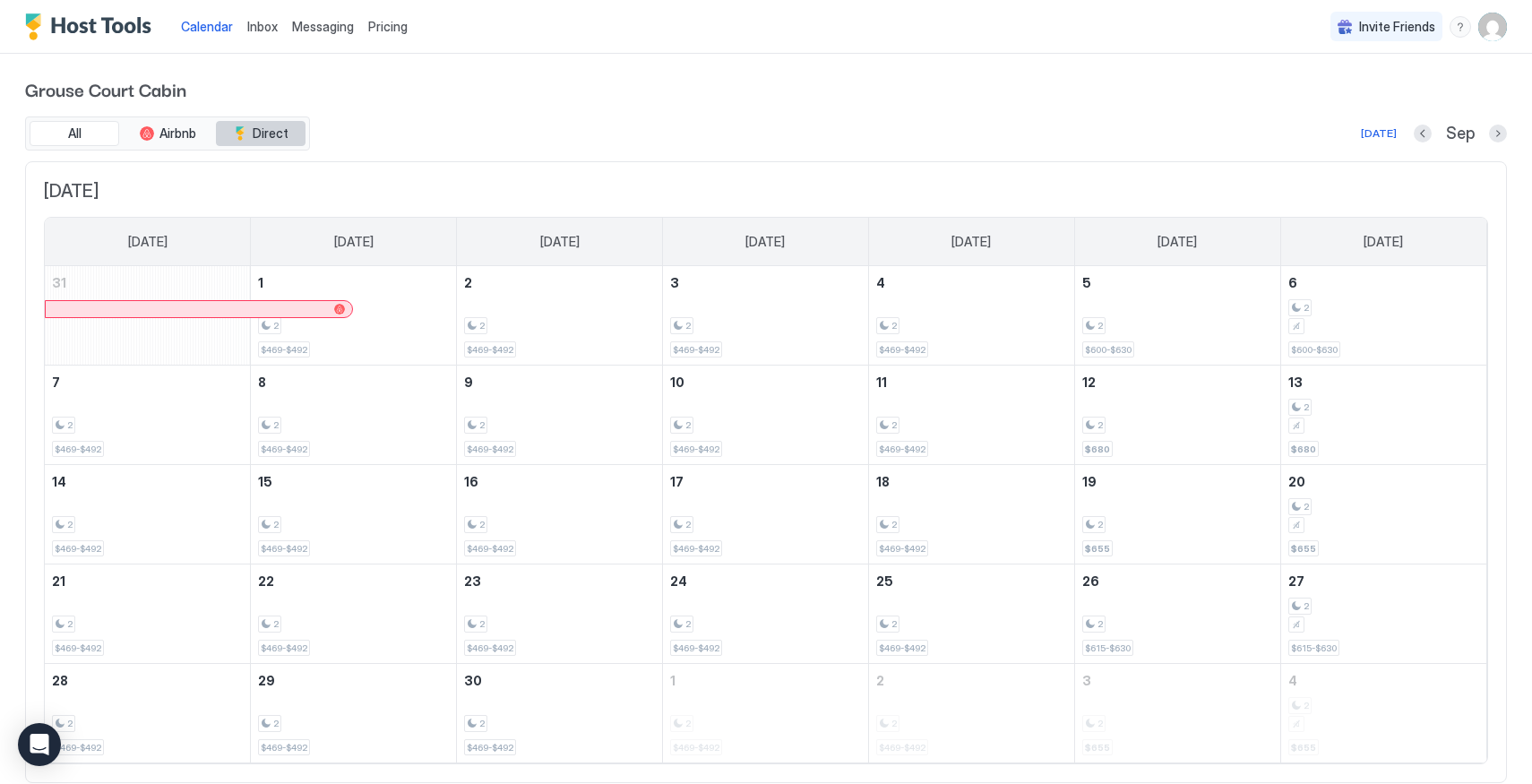
click at [235, 134] on div "tab-group" at bounding box center [240, 133] width 15 height 15
click at [195, 129] on span "Airbnb" at bounding box center [177, 133] width 37 height 17
click at [246, 131] on div "tab-group" at bounding box center [240, 133] width 15 height 15
click at [166, 146] on div "All Airbnb Direct" at bounding box center [167, 133] width 285 height 34
click at [165, 129] on span "Airbnb" at bounding box center [177, 133] width 37 height 17
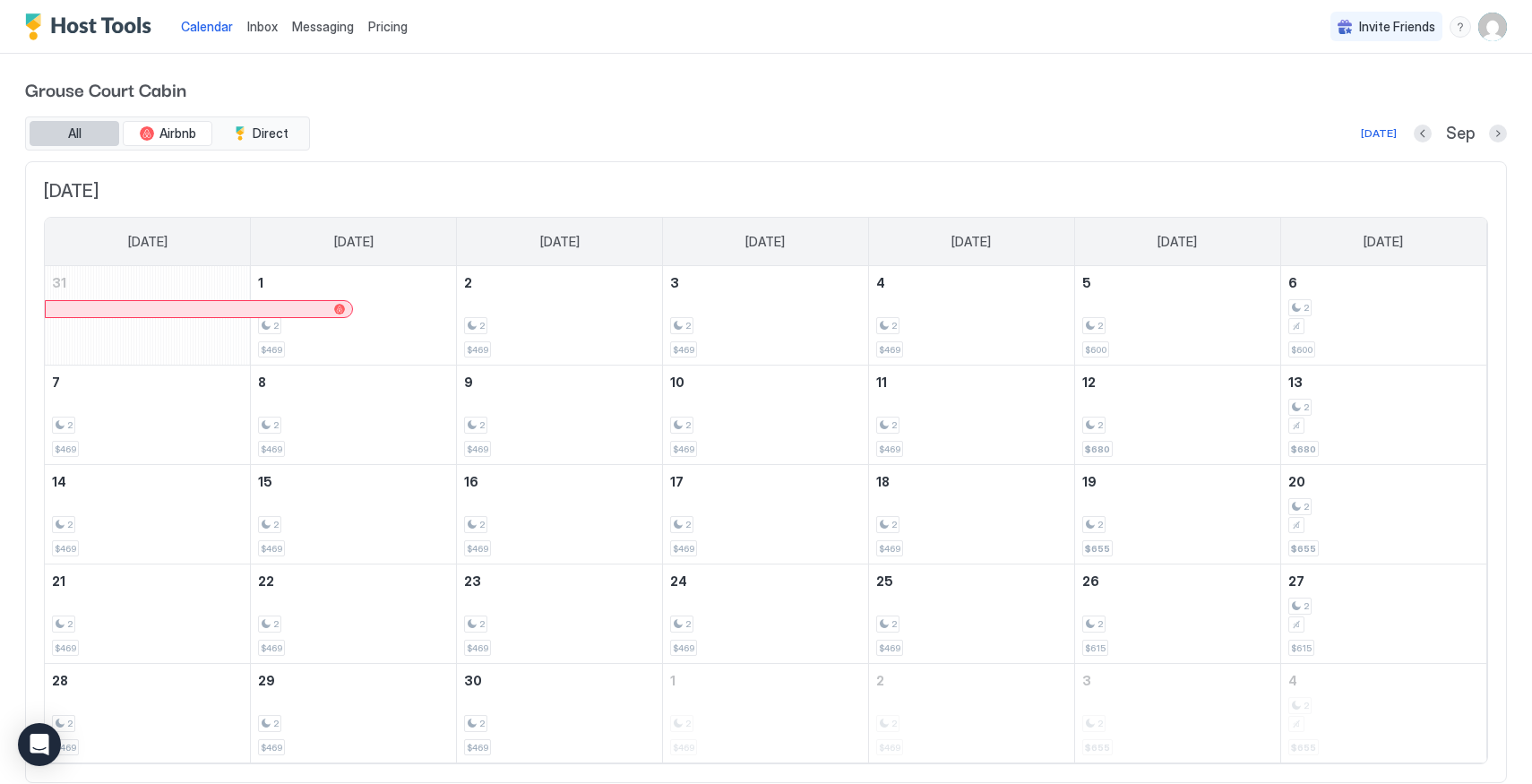
click at [84, 141] on button "All" at bounding box center [74, 133] width 89 height 25
click at [283, 135] on span "Direct" at bounding box center [270, 133] width 36 height 17
click at [204, 131] on button "Airbnb" at bounding box center [167, 133] width 89 height 25
click at [237, 126] on div "tab-group" at bounding box center [240, 133] width 15 height 15
click at [157, 128] on button "Airbnb" at bounding box center [167, 133] width 89 height 25
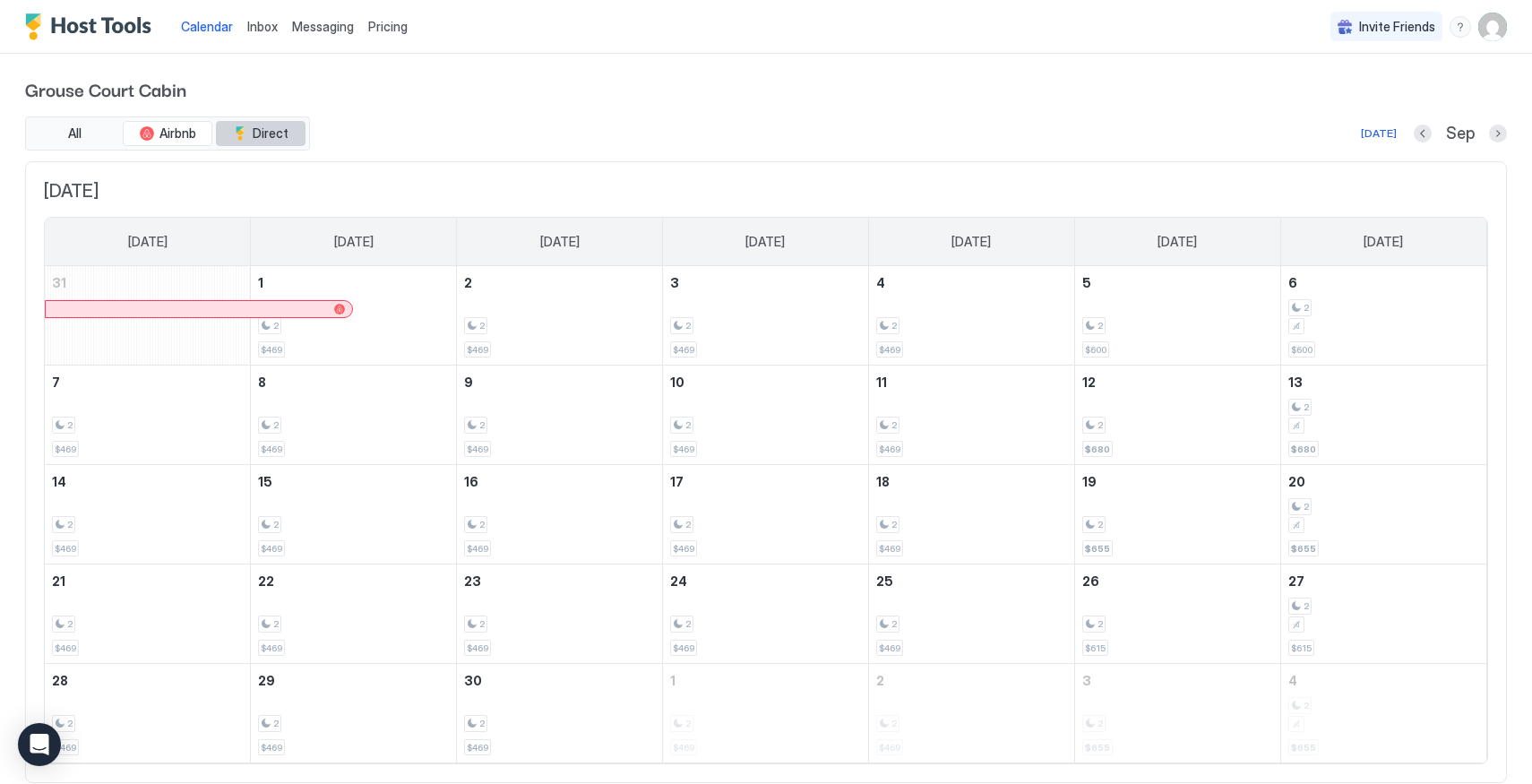
click at [220, 124] on button "Direct" at bounding box center [260, 133] width 89 height 25
click at [168, 125] on span "Airbnb" at bounding box center [177, 133] width 37 height 17
click at [95, 123] on button "All" at bounding box center [74, 133] width 89 height 25
